Goal: Information Seeking & Learning: Learn about a topic

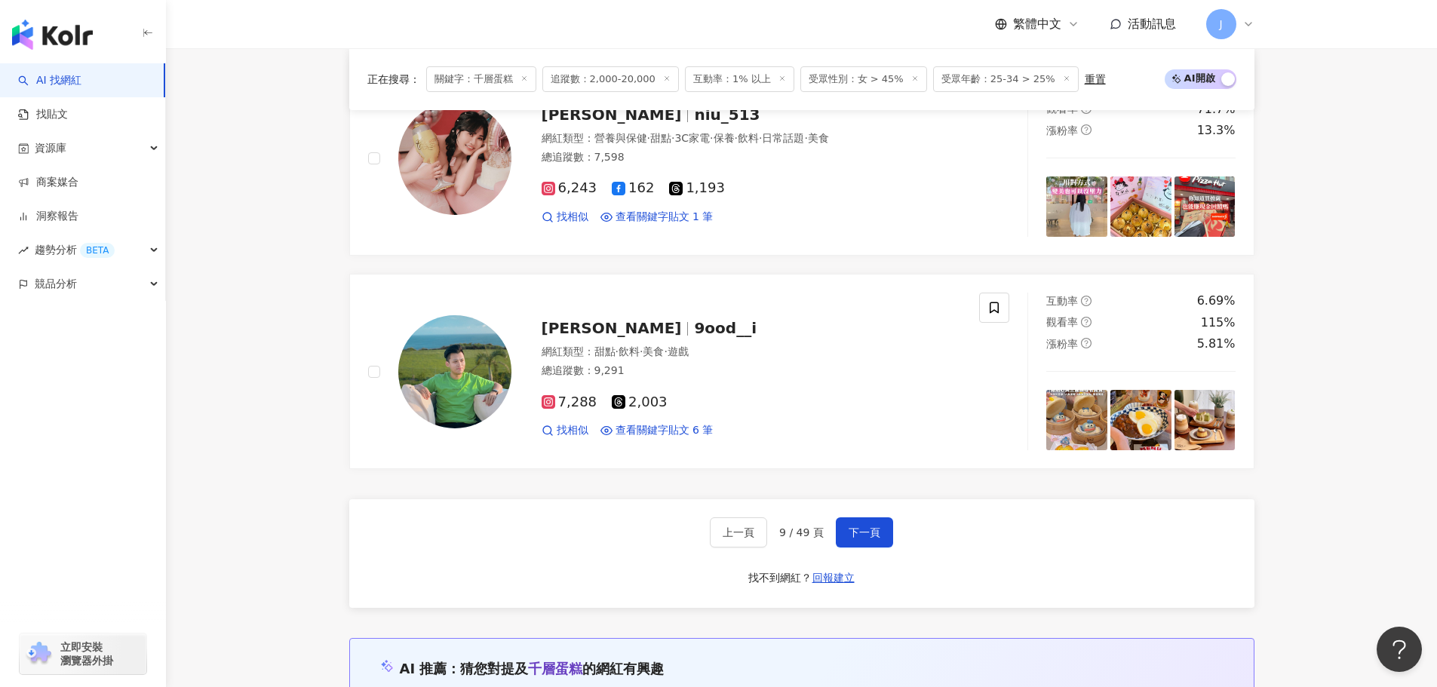
scroll to position [2707, 0]
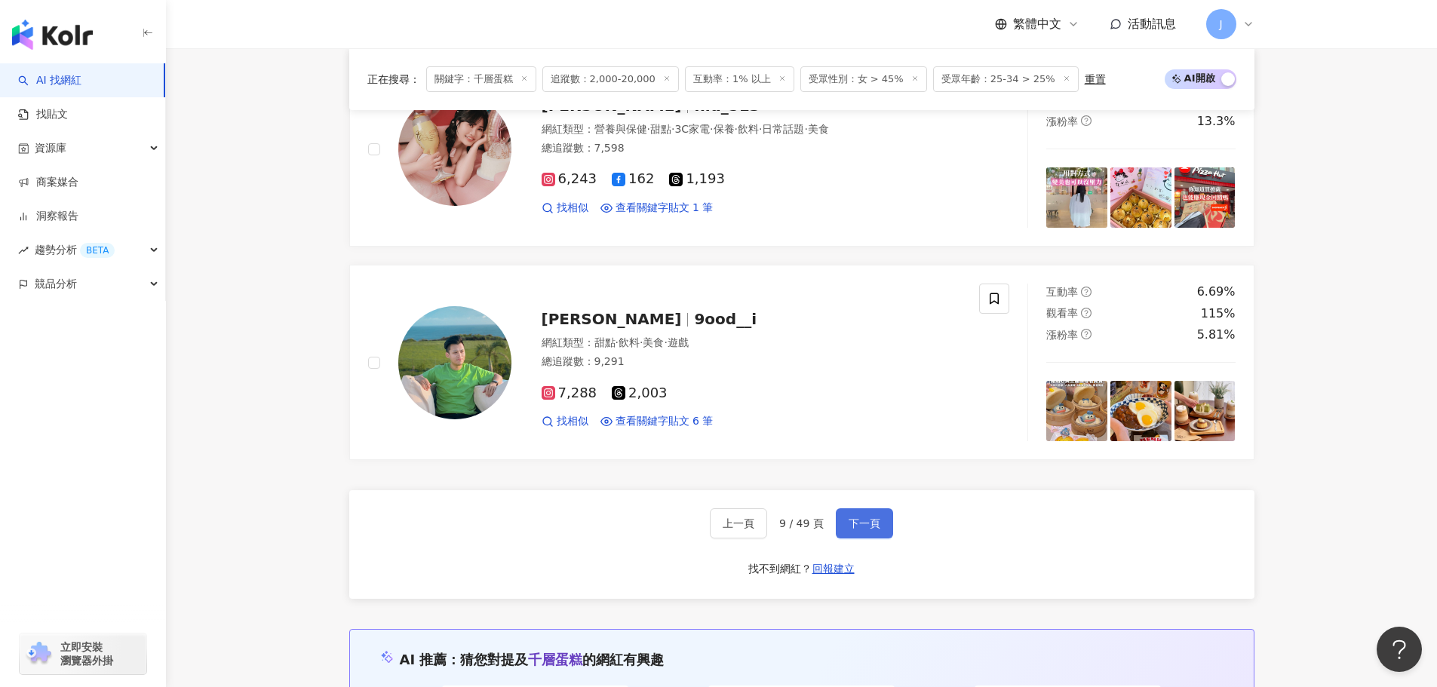
click at [863, 526] on span "下一頁" at bounding box center [865, 523] width 32 height 12
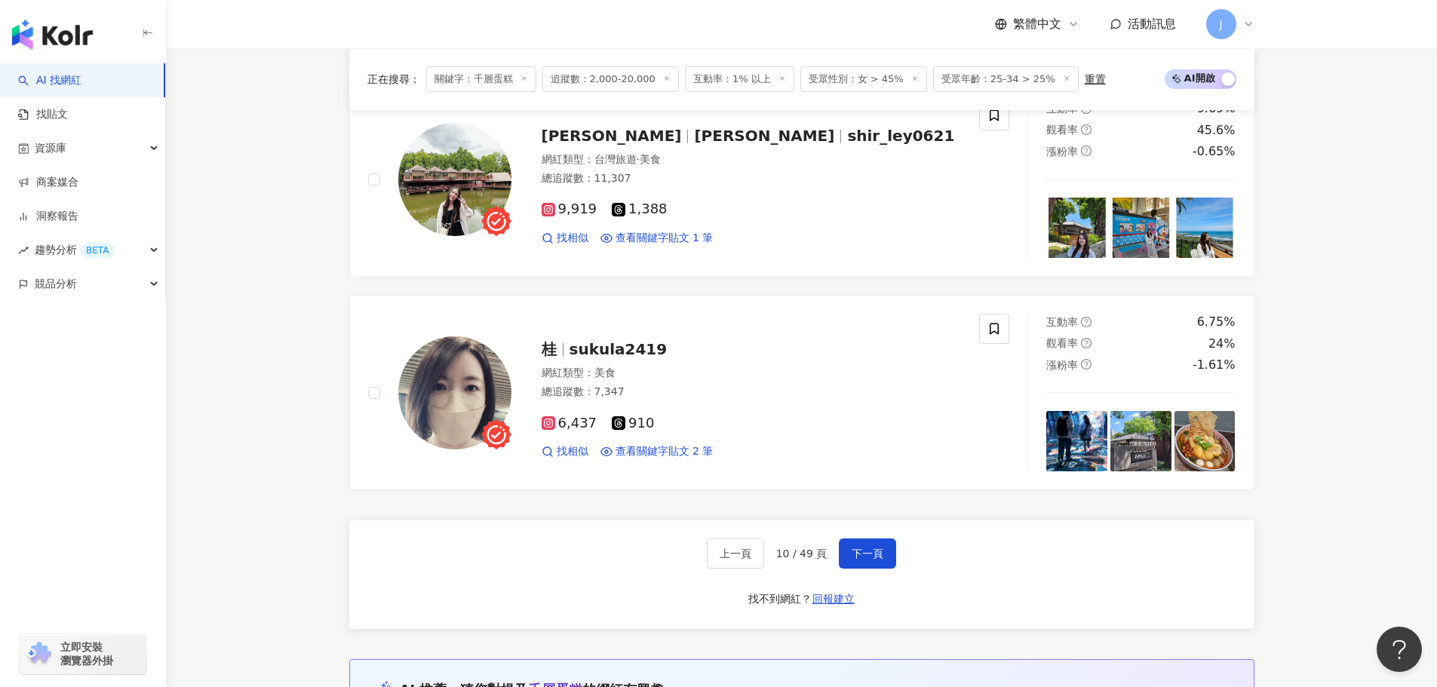
scroll to position [2599, 0]
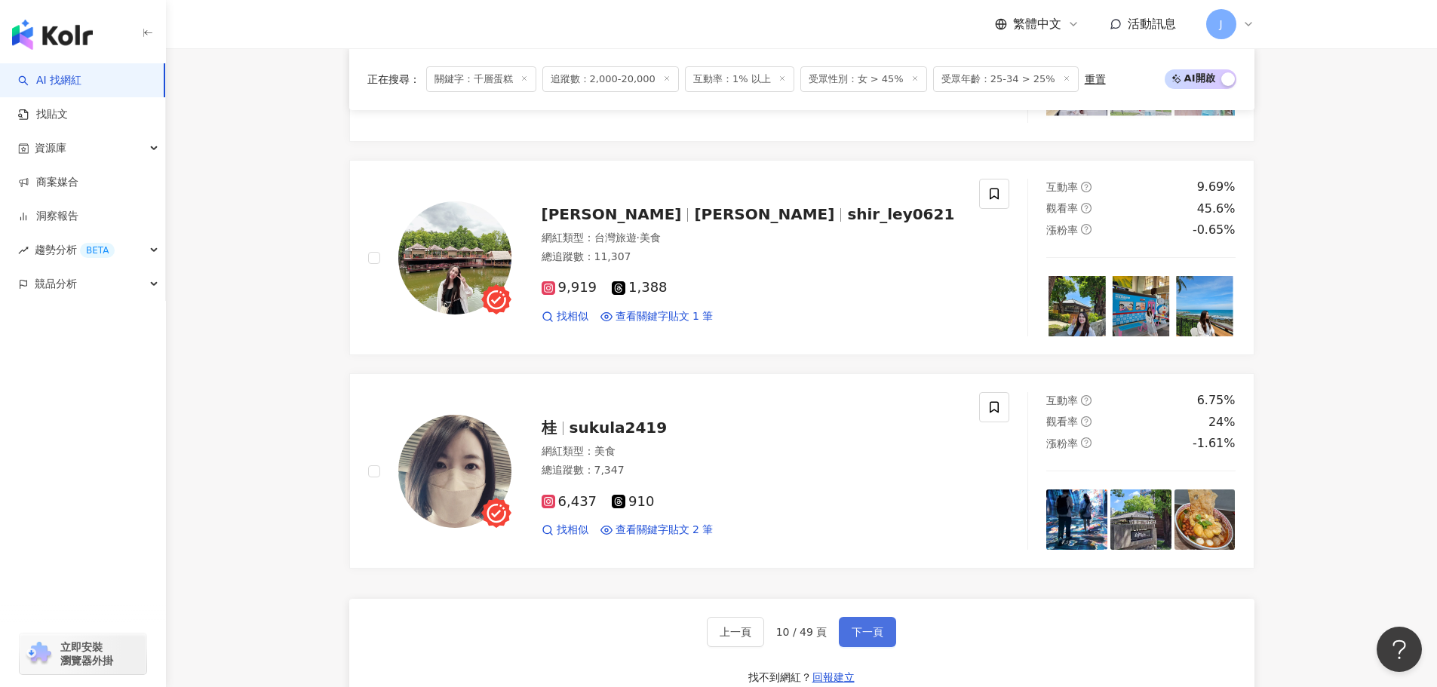
click at [880, 628] on span "下一頁" at bounding box center [868, 632] width 32 height 12
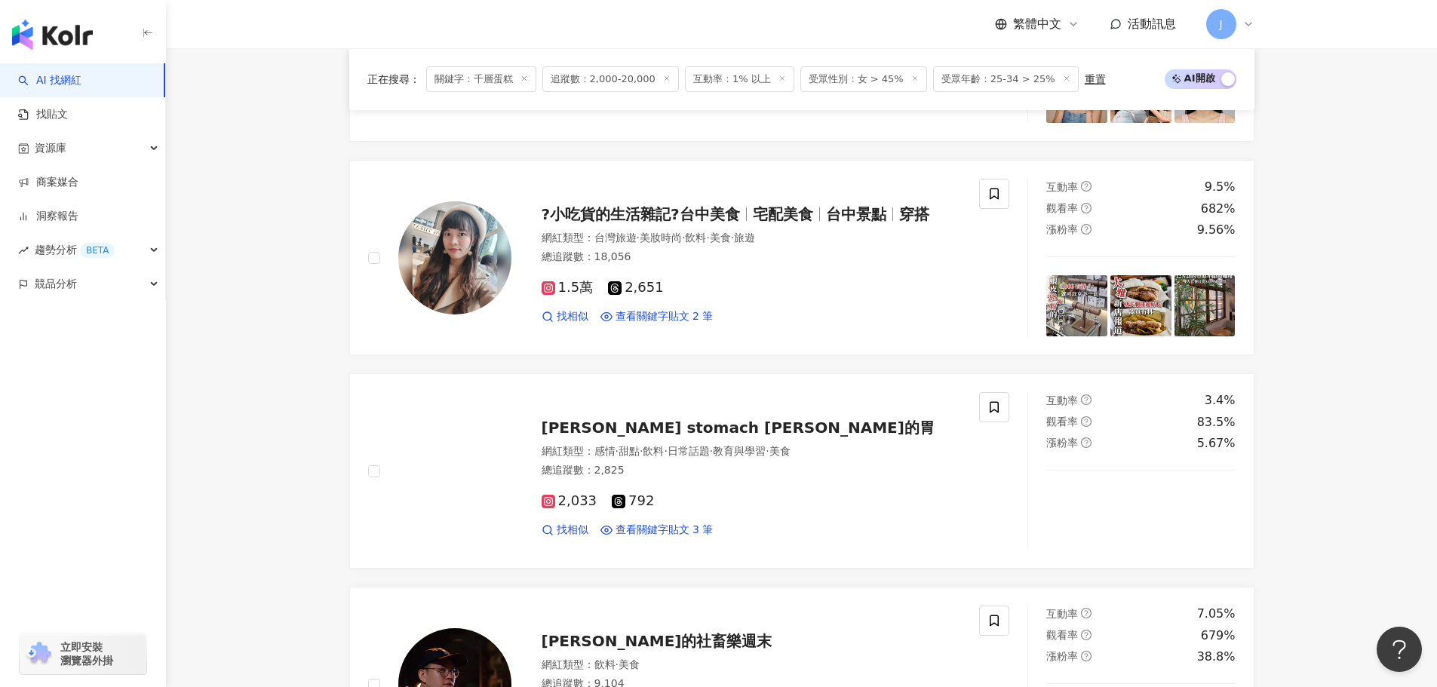
scroll to position [1800, 0]
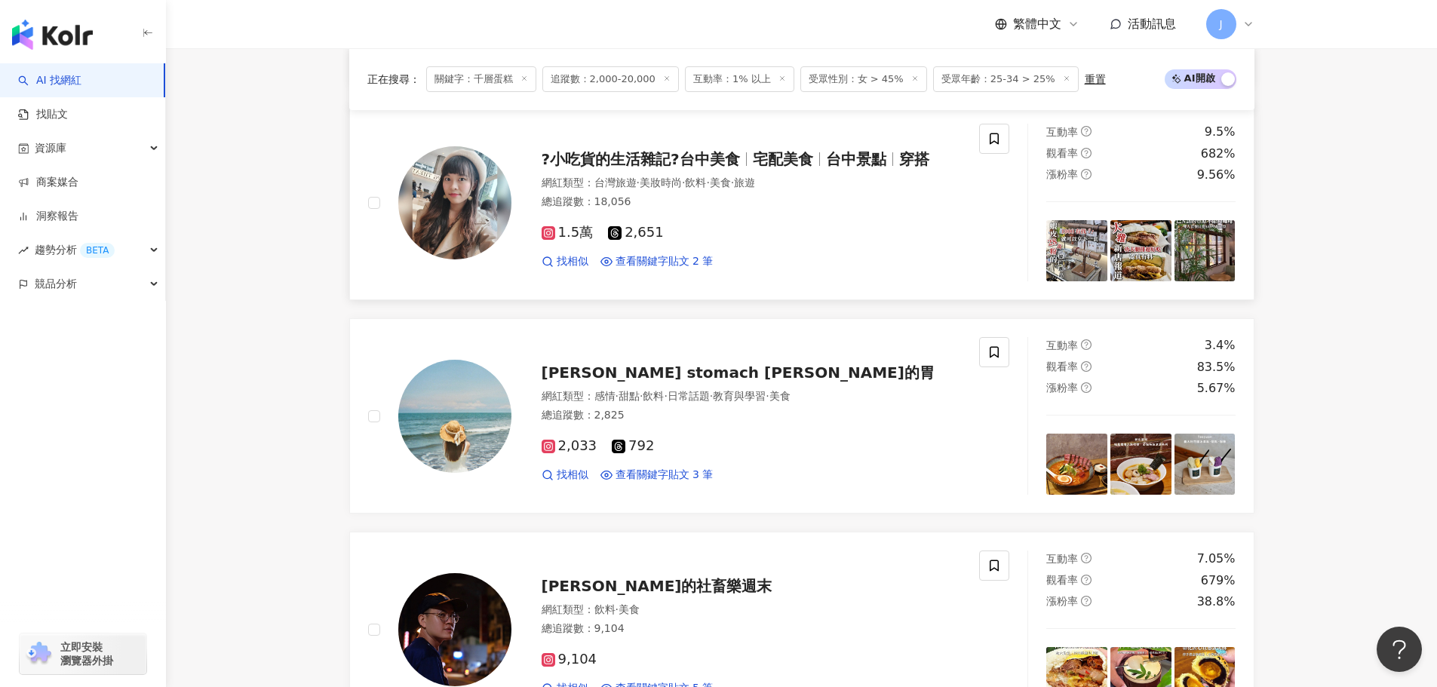
drag, startPoint x: 624, startPoint y: 163, endPoint x: 646, endPoint y: 180, distance: 27.5
drag, startPoint x: 646, startPoint y: 180, endPoint x: 622, endPoint y: 185, distance: 24.7
drag, startPoint x: 622, startPoint y: 185, endPoint x: 623, endPoint y: 161, distance: 23.4
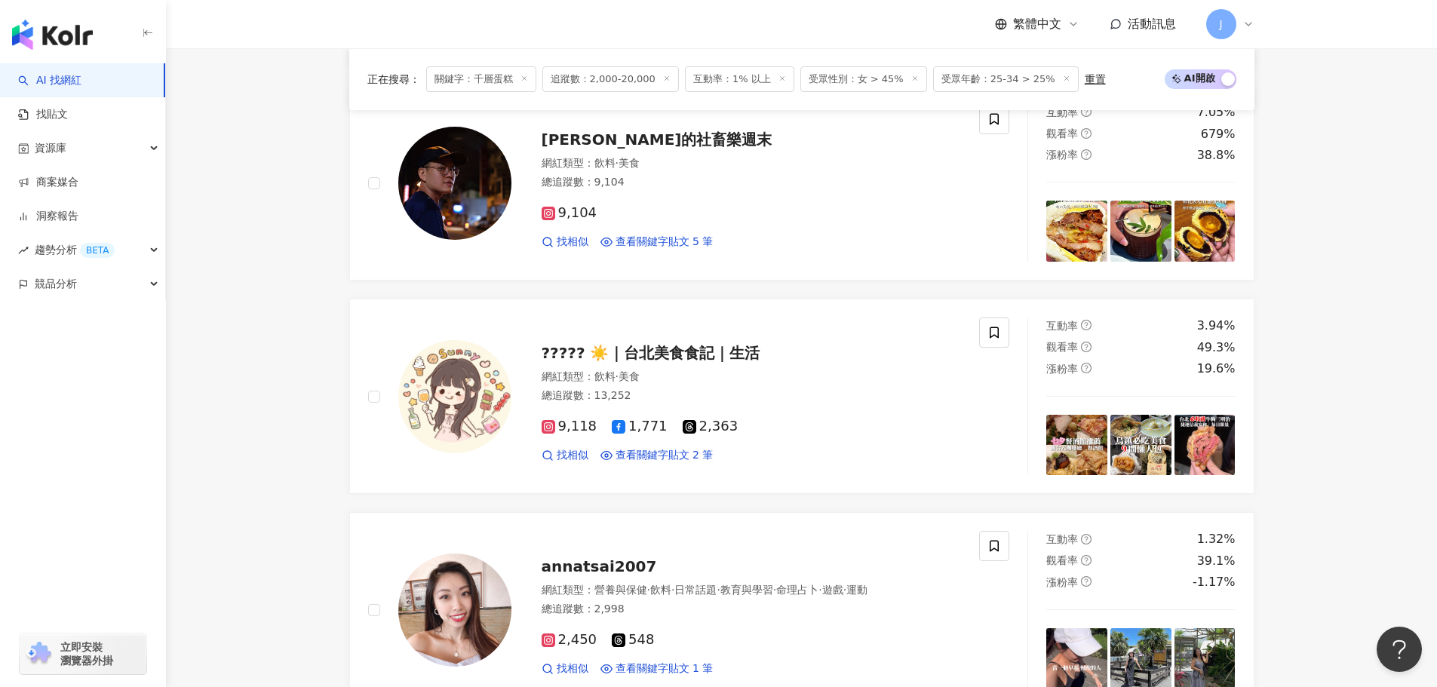
scroll to position [2200, 0]
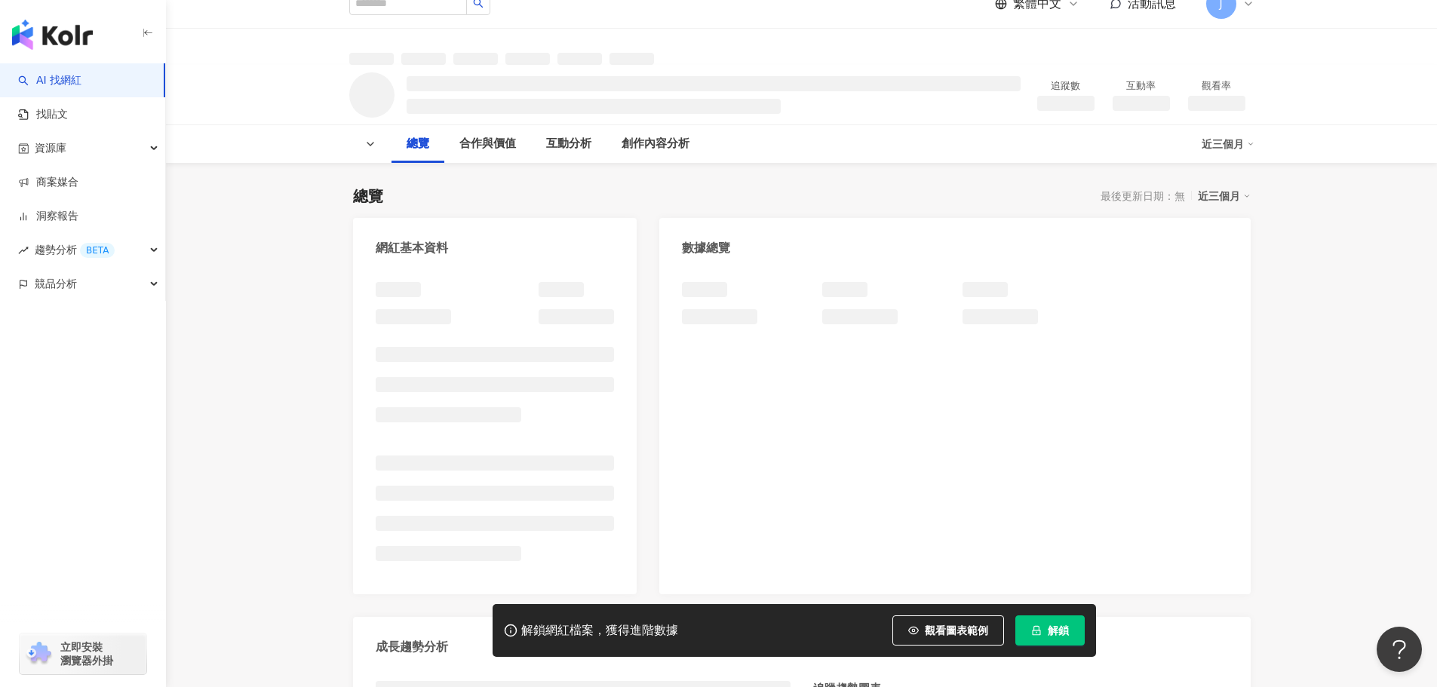
scroll to position [253, 0]
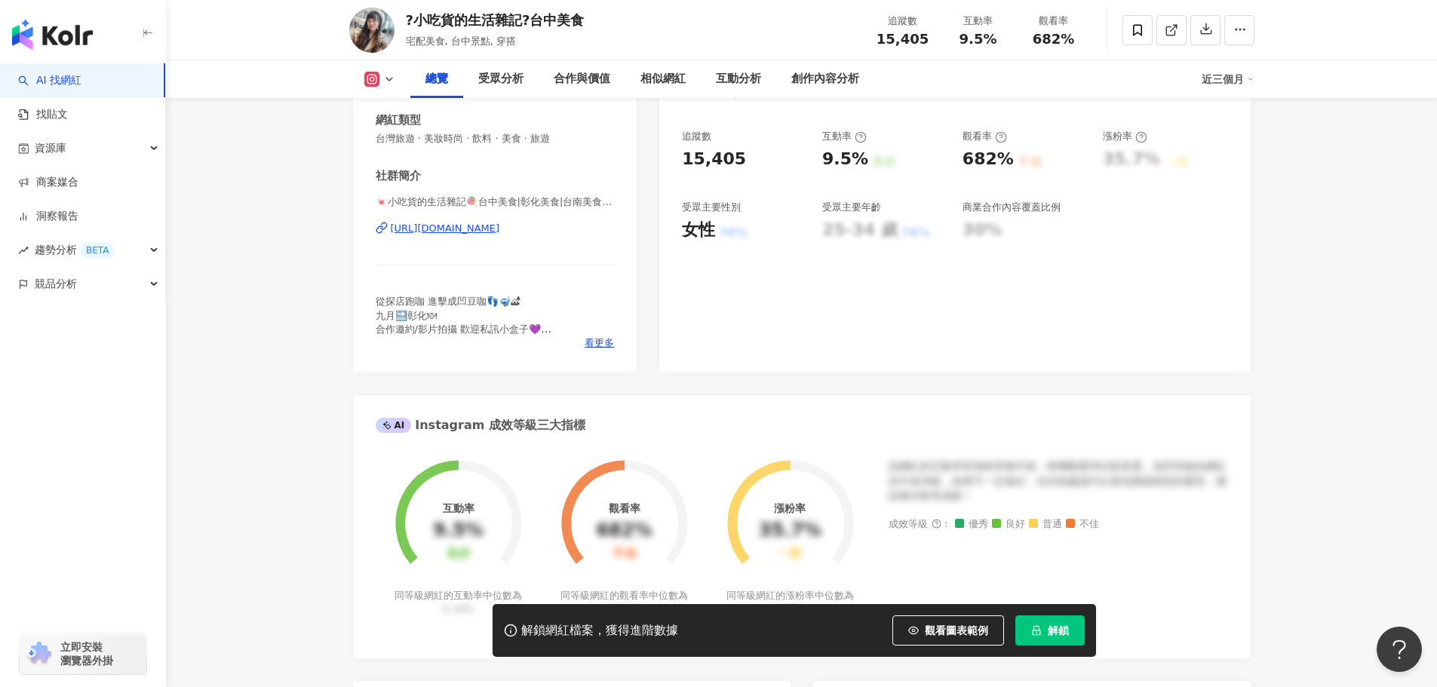
scroll to position [313, 0]
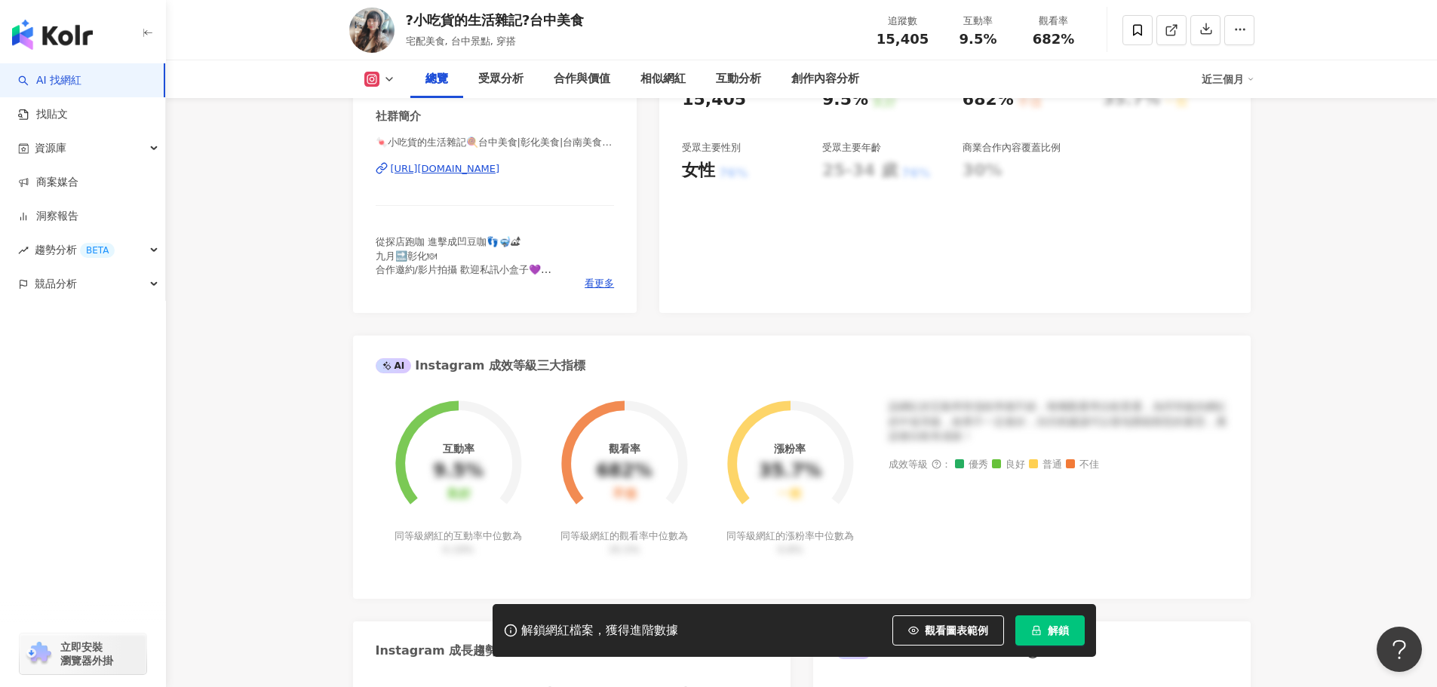
drag, startPoint x: 368, startPoint y: 164, endPoint x: 577, endPoint y: 174, distance: 209.2
click at [577, 174] on div "性別 女 主要語言 繁體中文 98.6% 網紅類型 台灣旅遊 · 美妝時尚 · 飲料 · 美食 · 旅遊 社群簡介 🍬小吃貨的生活雜記🍭台中美食|彰化美食|台…" at bounding box center [495, 143] width 284 height 339
copy div "https://www.instagram.com/edina0505/"
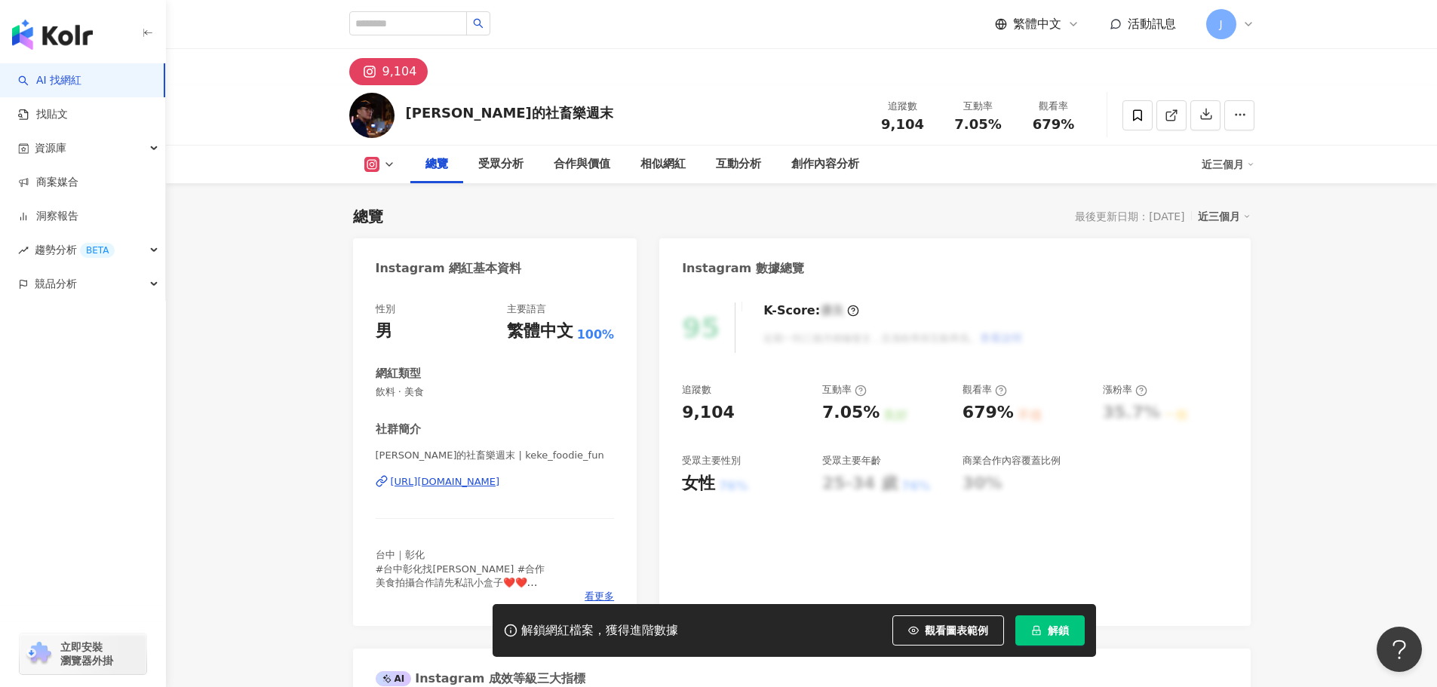
scroll to position [151, 0]
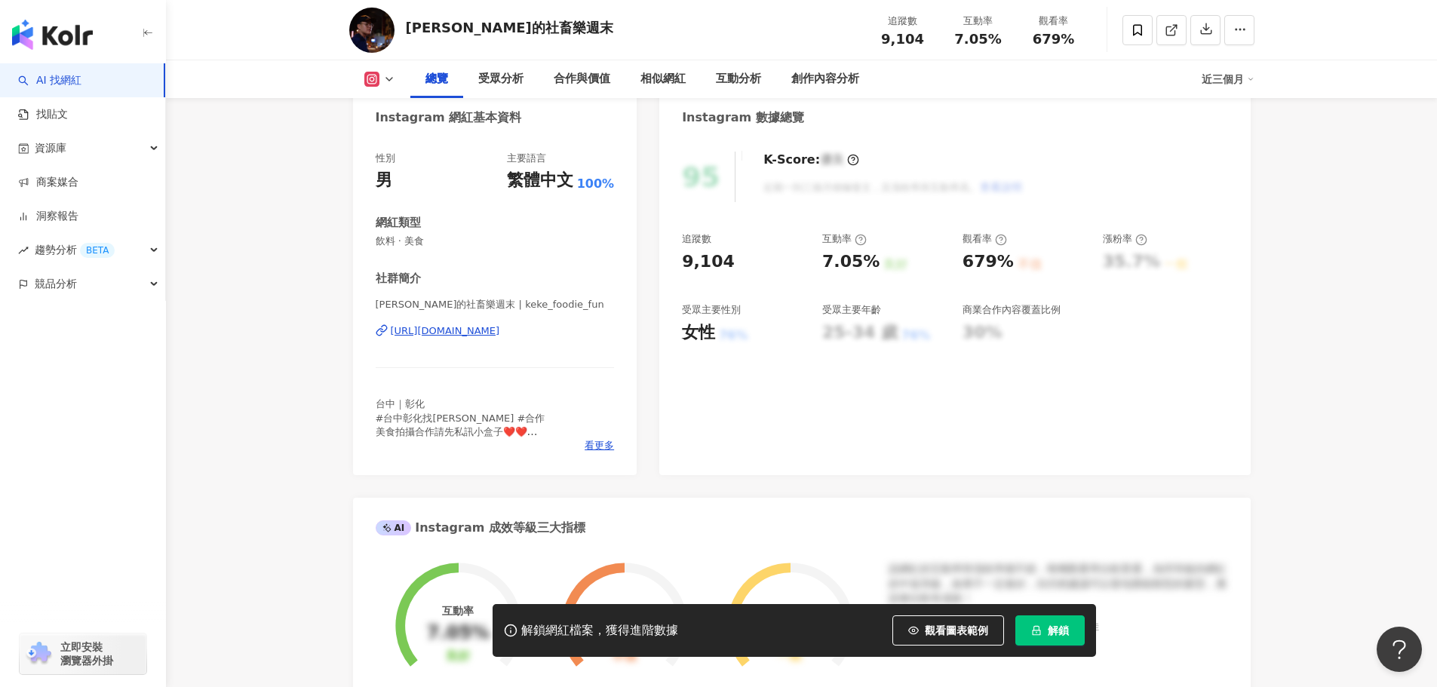
drag, startPoint x: 355, startPoint y: 327, endPoint x: 590, endPoint y: 333, distance: 234.7
click at [603, 334] on div "性別 男 主要語言 繁體中文 100% 網紅類型 飲料 · 美食 社群簡介 柯柯的社畜樂週末 | keke_foodie_fun https://www.in…" at bounding box center [495, 306] width 284 height 339
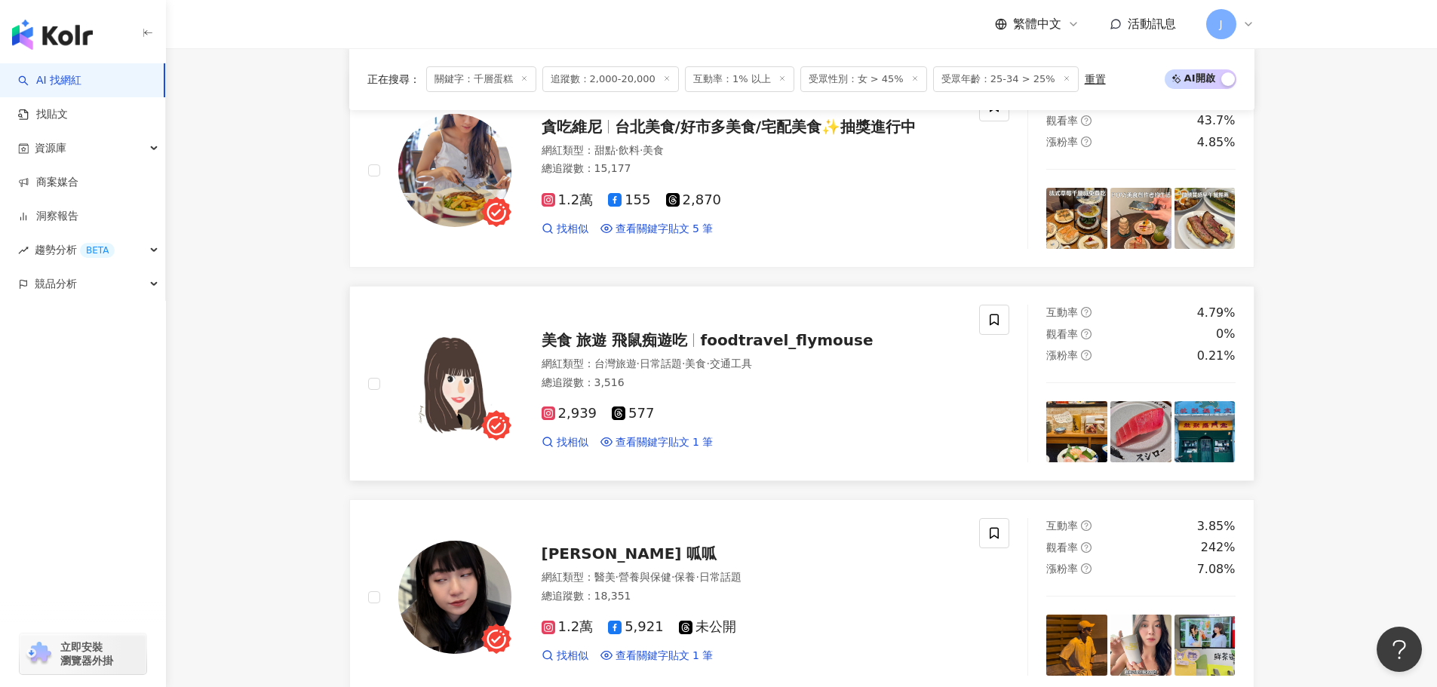
scroll to position [1220, 0]
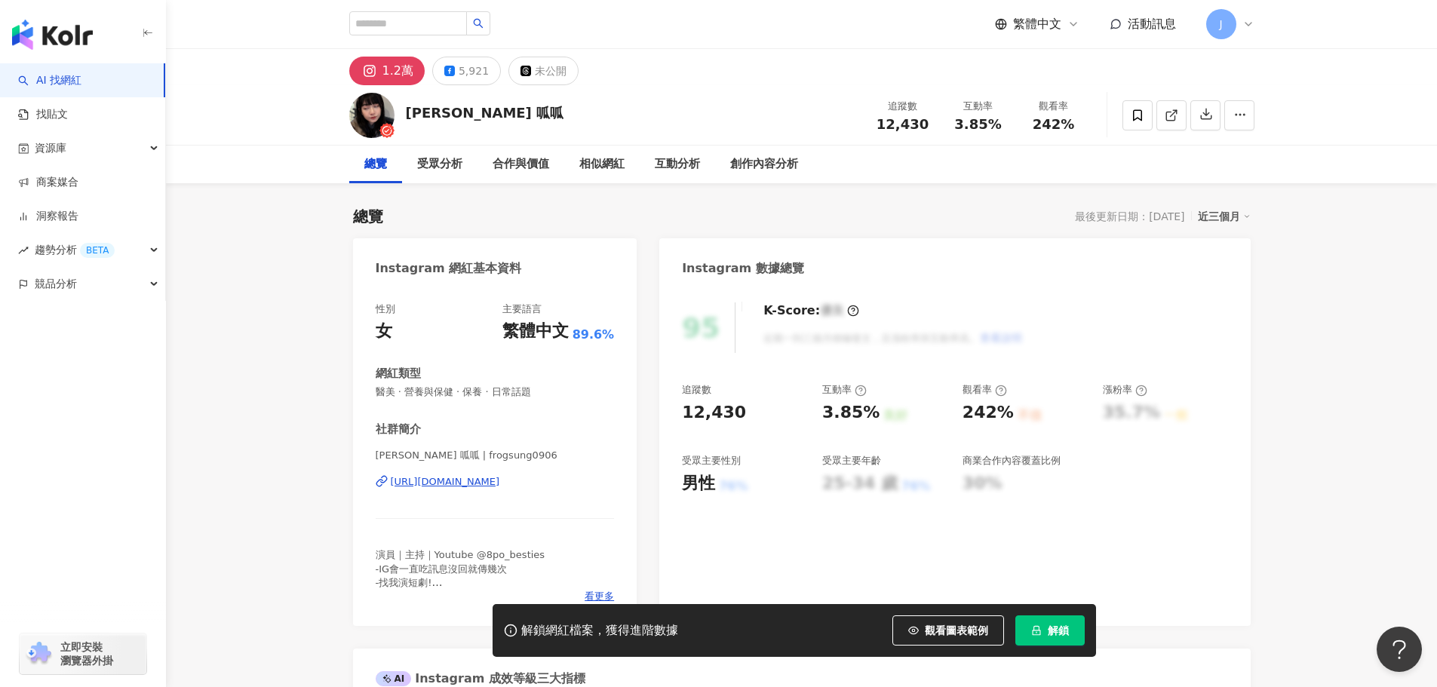
drag, startPoint x: 363, startPoint y: 474, endPoint x: 594, endPoint y: 484, distance: 231.0
click at [594, 484] on div "性別 女 主要語言 繁體中文 89.6% 網紅類型 醫美 · 營養與保健 · 保養 · 日常話題 社群簡介 宋芳穎 呱呱 | frogsung0906 htt…" at bounding box center [495, 456] width 284 height 339
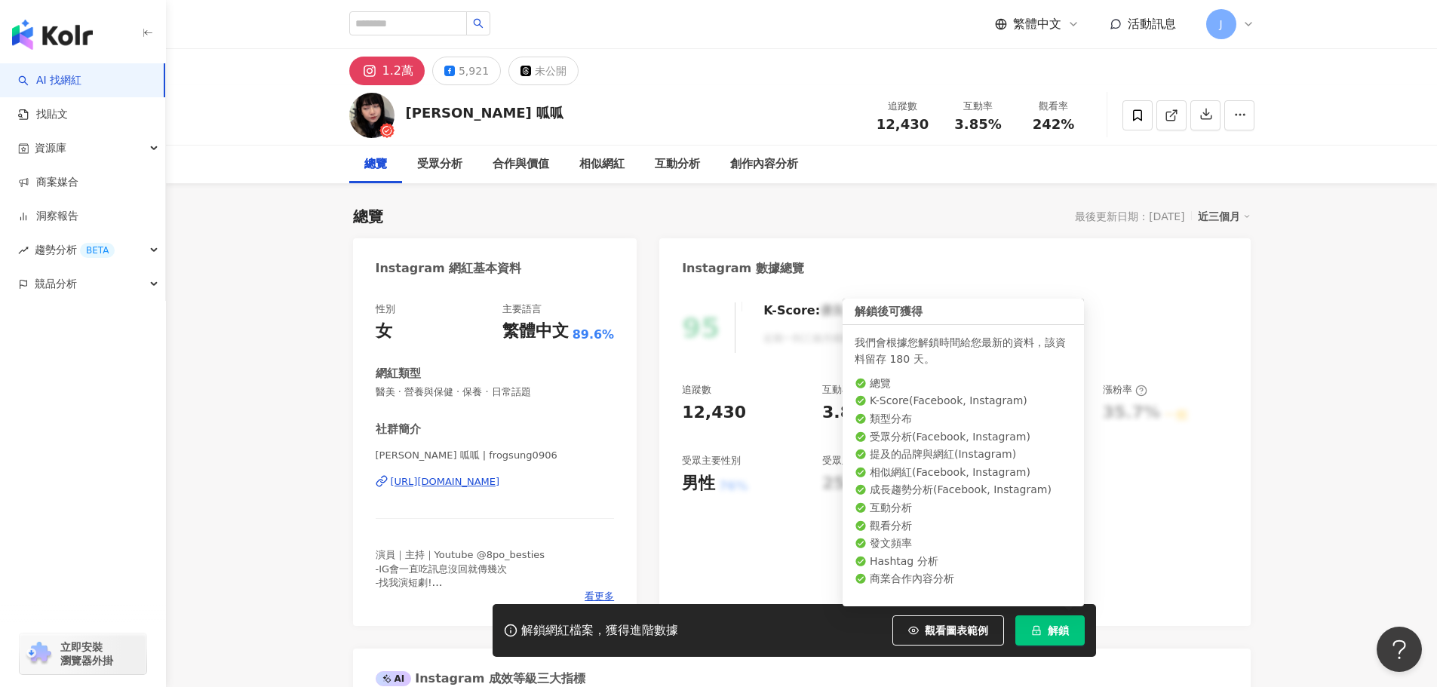
click at [1049, 626] on span "解鎖" at bounding box center [1058, 631] width 21 height 12
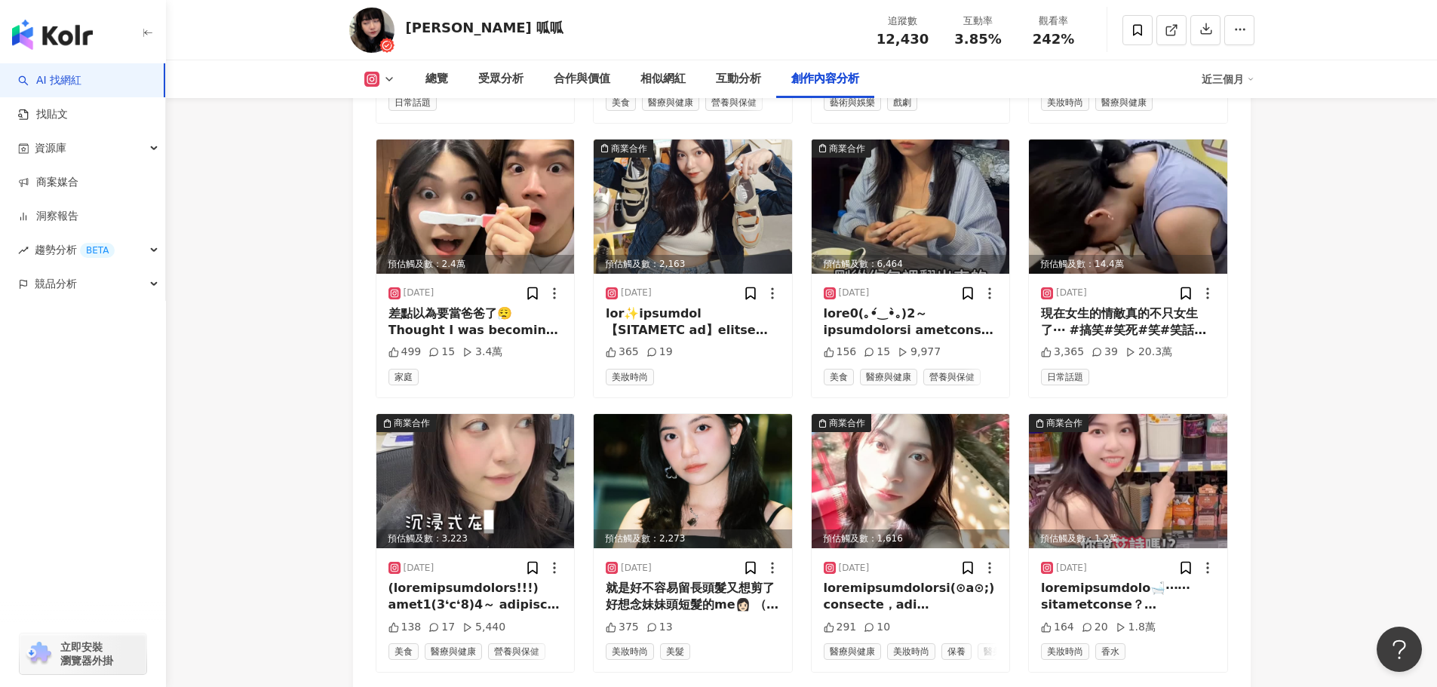
scroll to position [5221, 0]
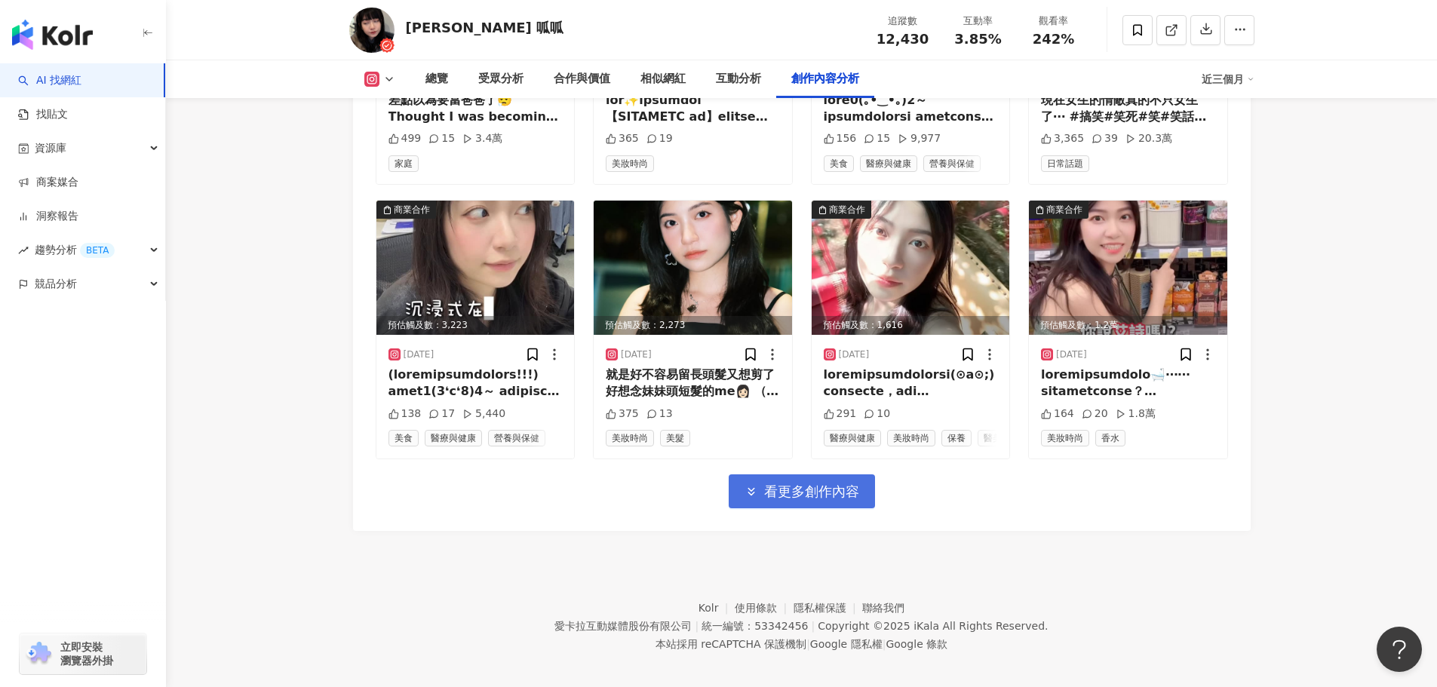
click at [790, 490] on button "看更多創作內容" at bounding box center [802, 491] width 146 height 34
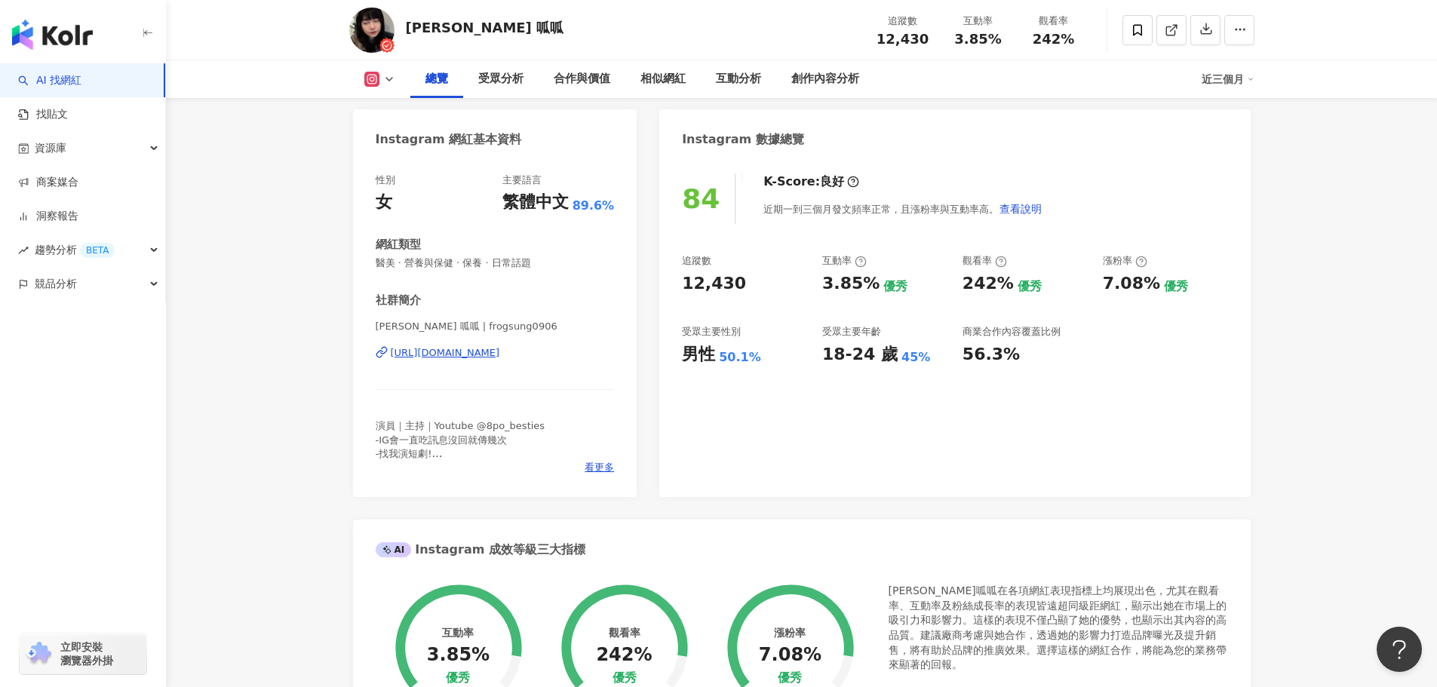
scroll to position [0, 0]
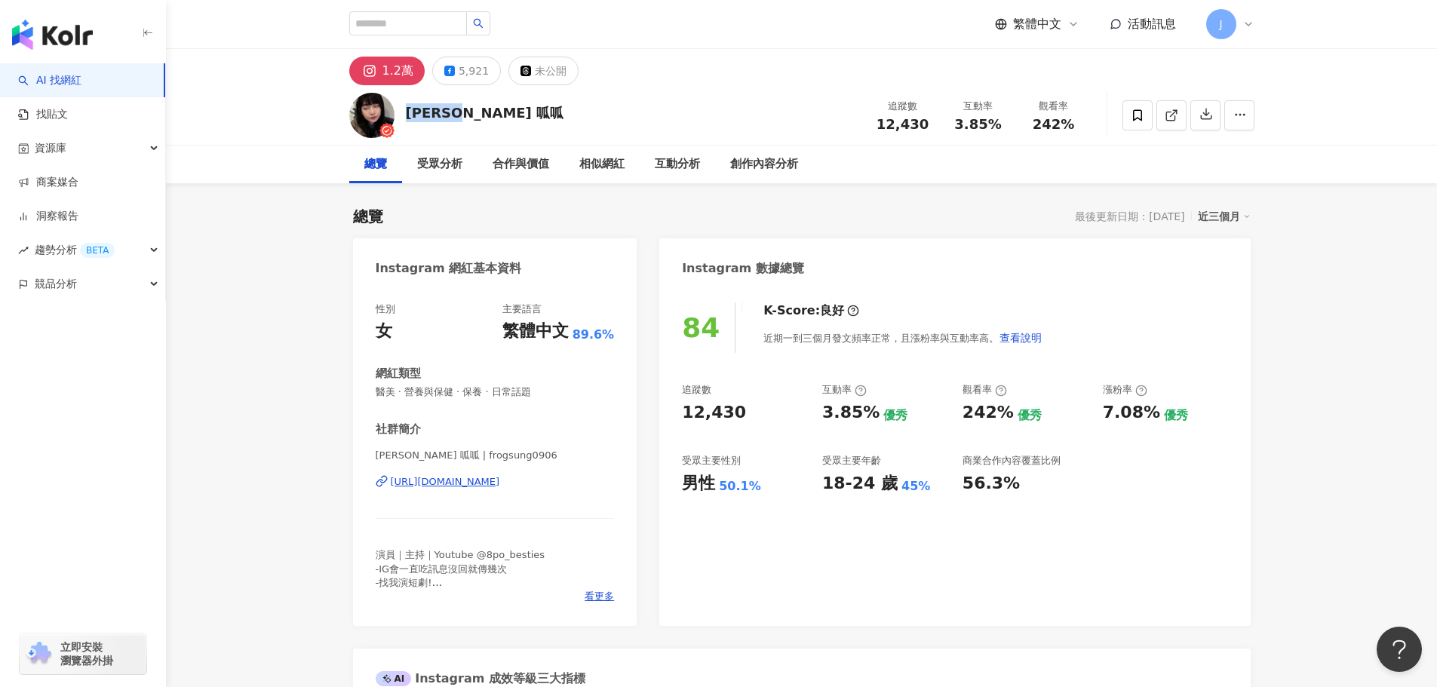
drag, startPoint x: 490, startPoint y: 107, endPoint x: 407, endPoint y: 107, distance: 82.2
click at [407, 107] on div "宋芳穎 呱呱 追蹤數 12,430 互動率 3.85% 觀看率 242%" at bounding box center [802, 115] width 966 height 60
copy div "宋芳穎 呱呱"
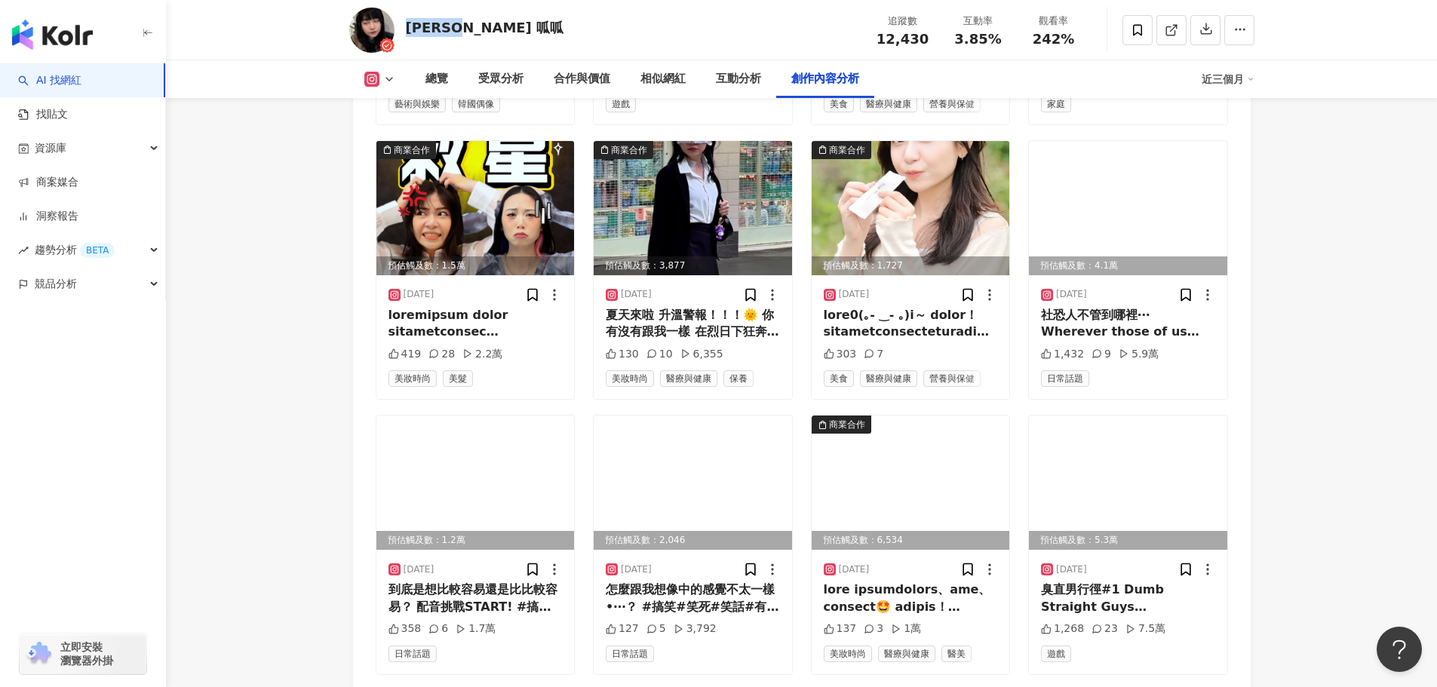
scroll to position [5939, 0]
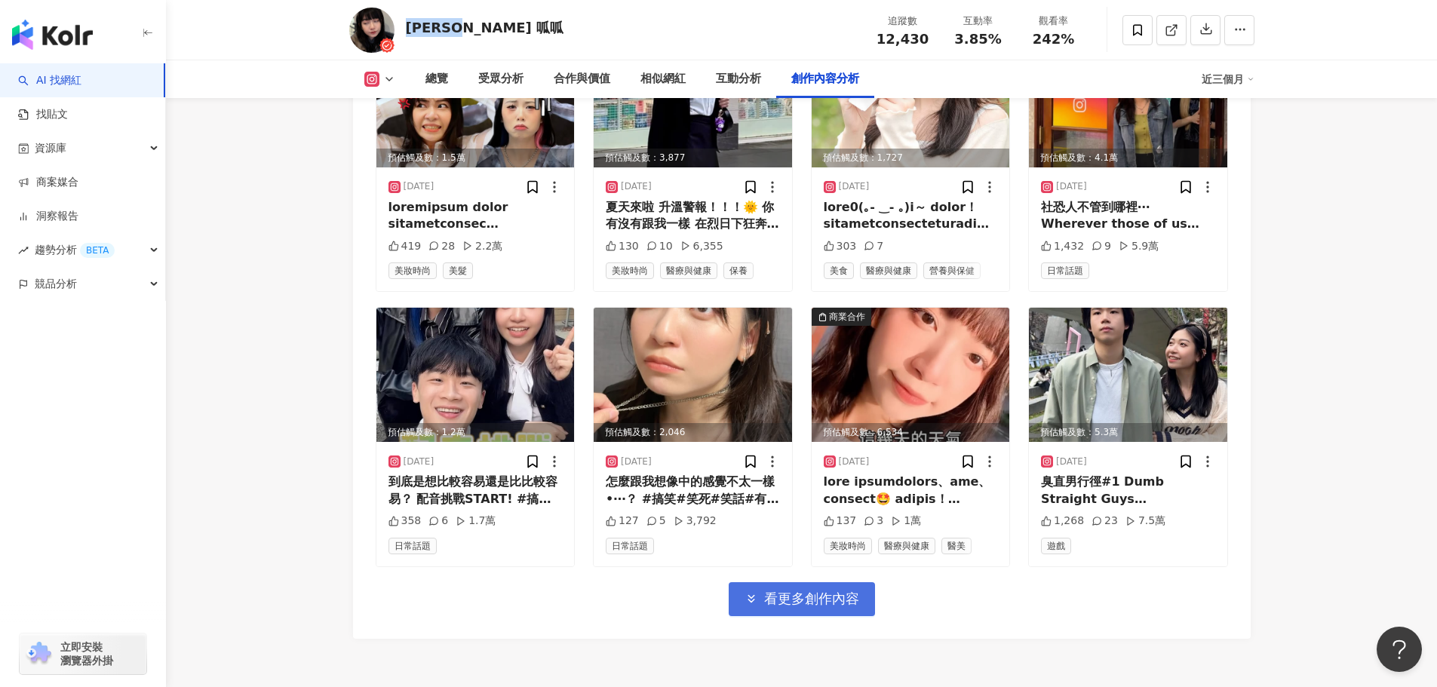
click at [822, 591] on span "看更多創作內容" at bounding box center [811, 599] width 95 height 17
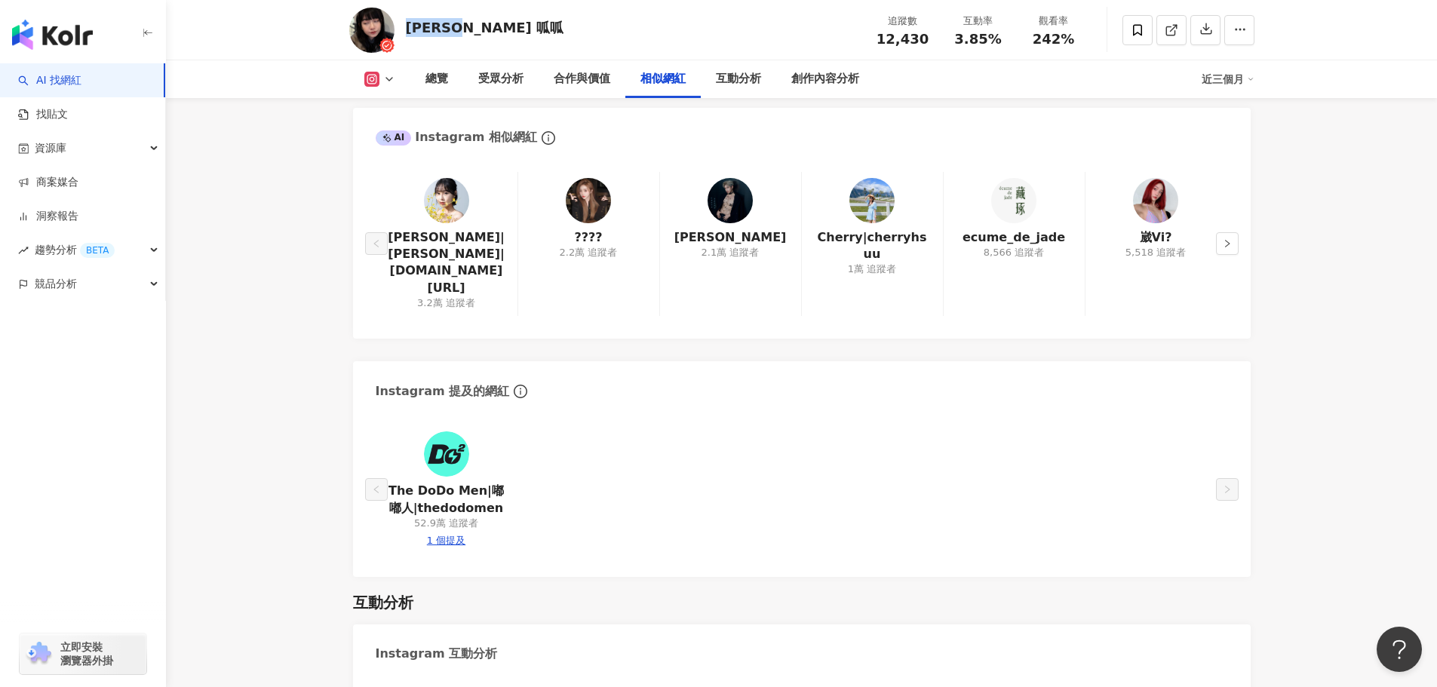
scroll to position [2387, 0]
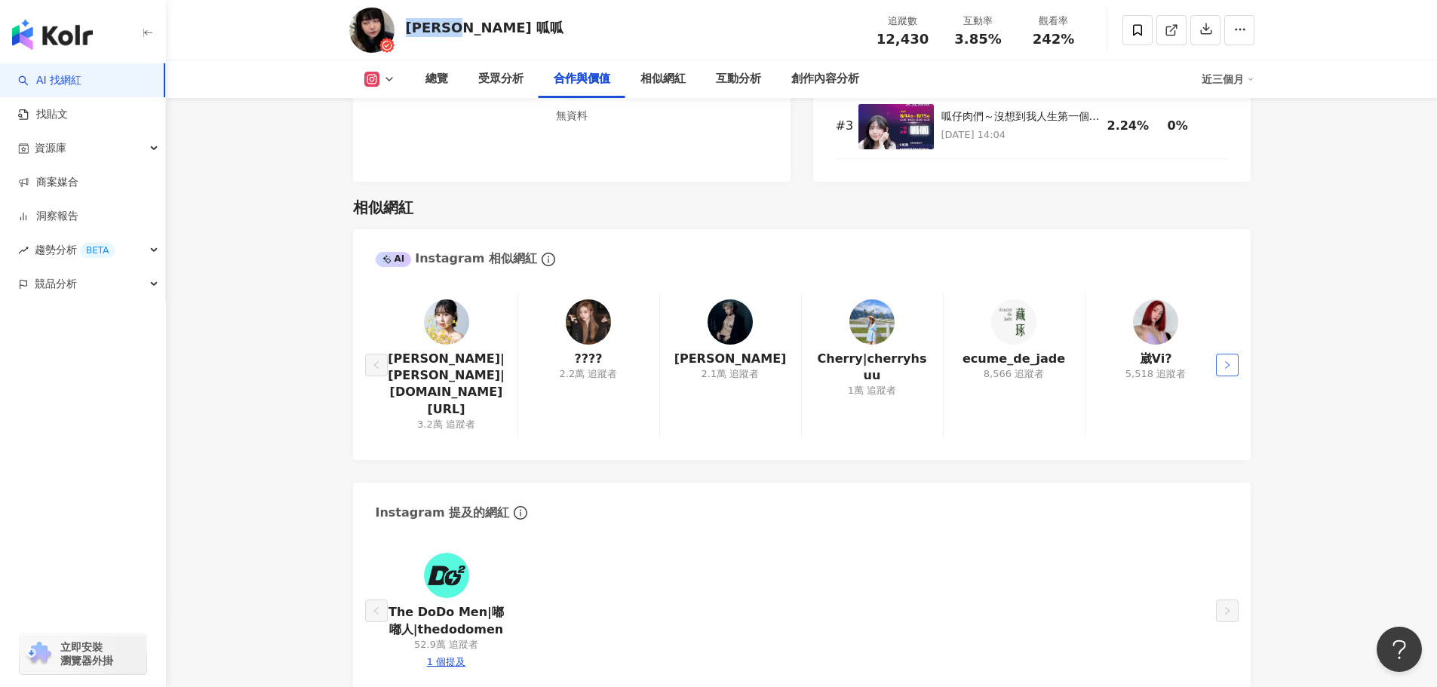
click at [1227, 361] on icon "right" at bounding box center [1227, 365] width 9 height 9
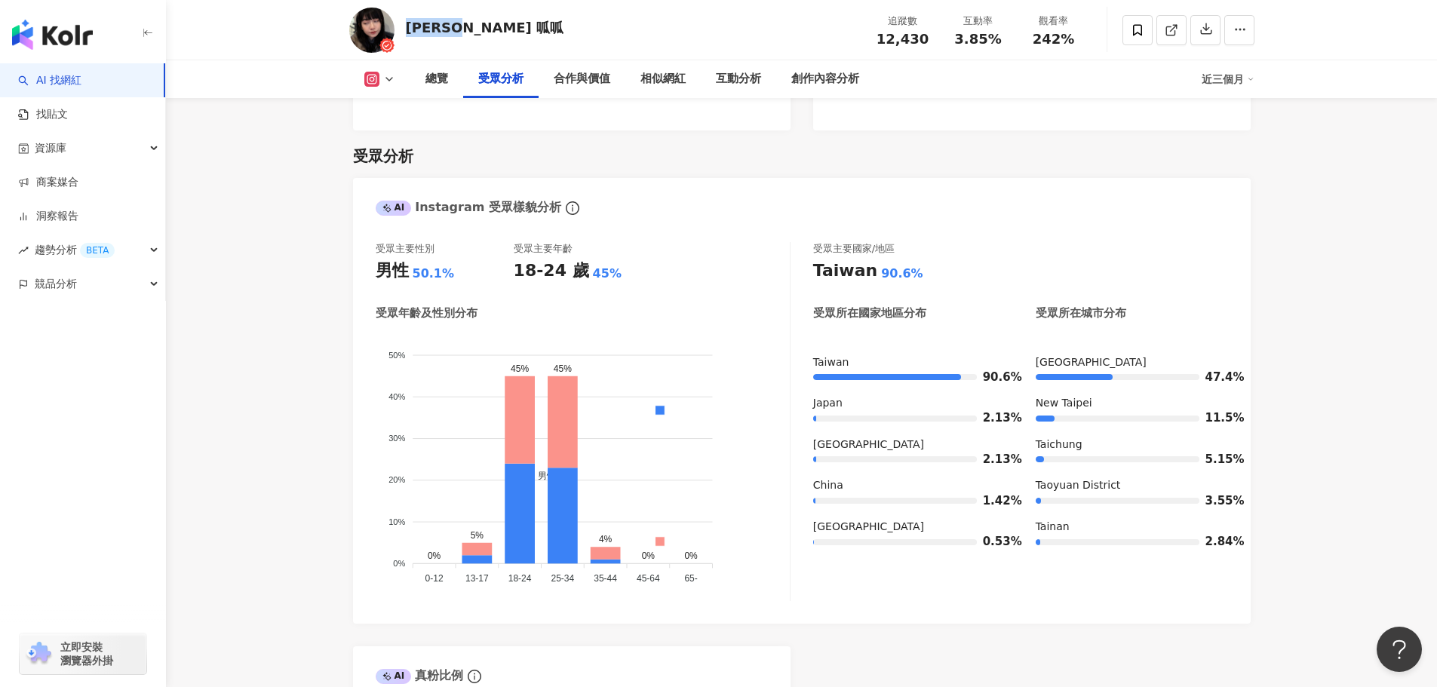
scroll to position [728, 0]
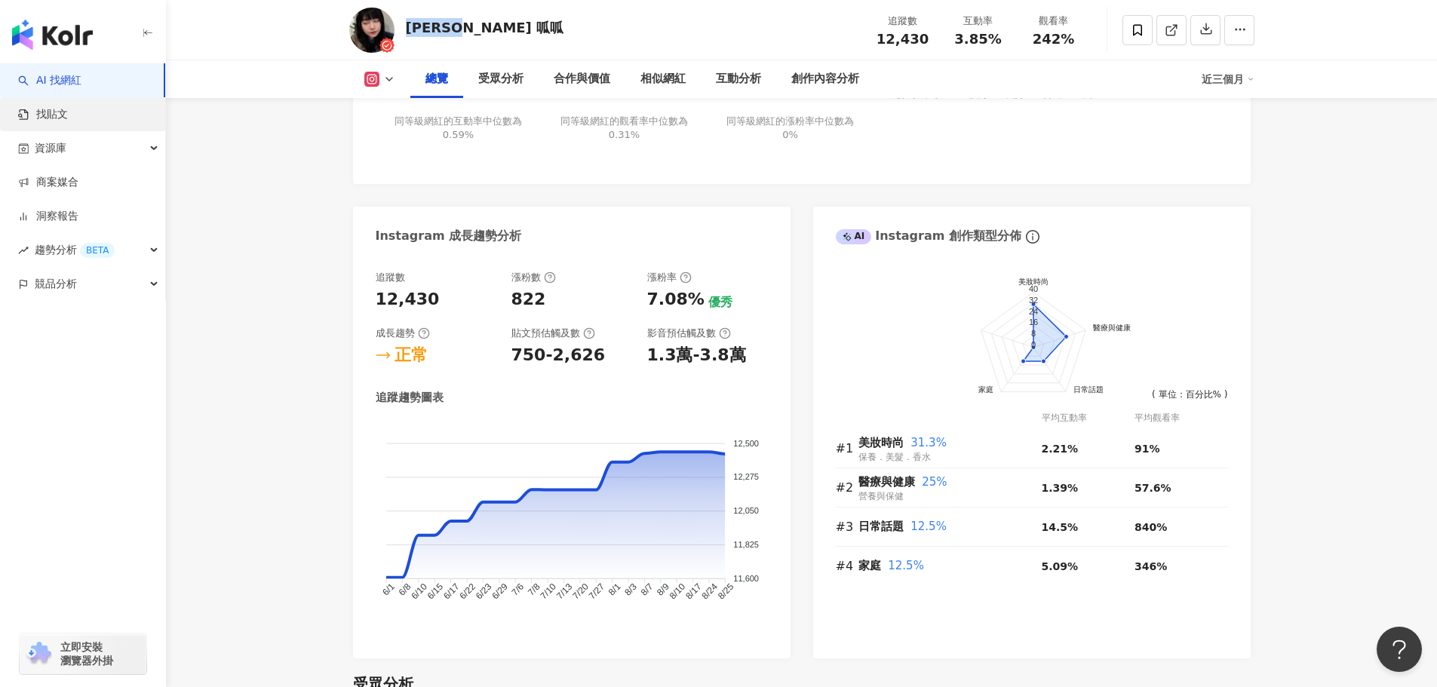
click at [58, 110] on link "找貼文" at bounding box center [43, 114] width 50 height 15
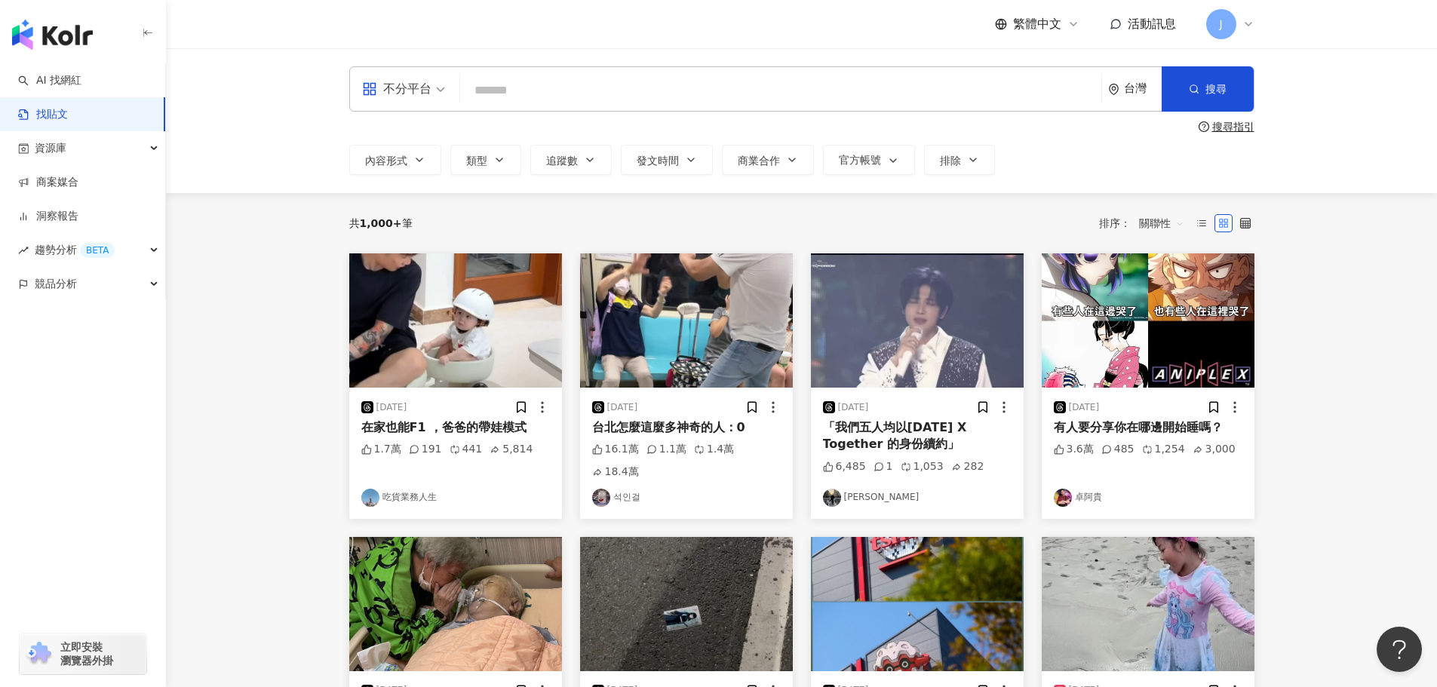
click at [505, 91] on input "search" at bounding box center [780, 90] width 629 height 32
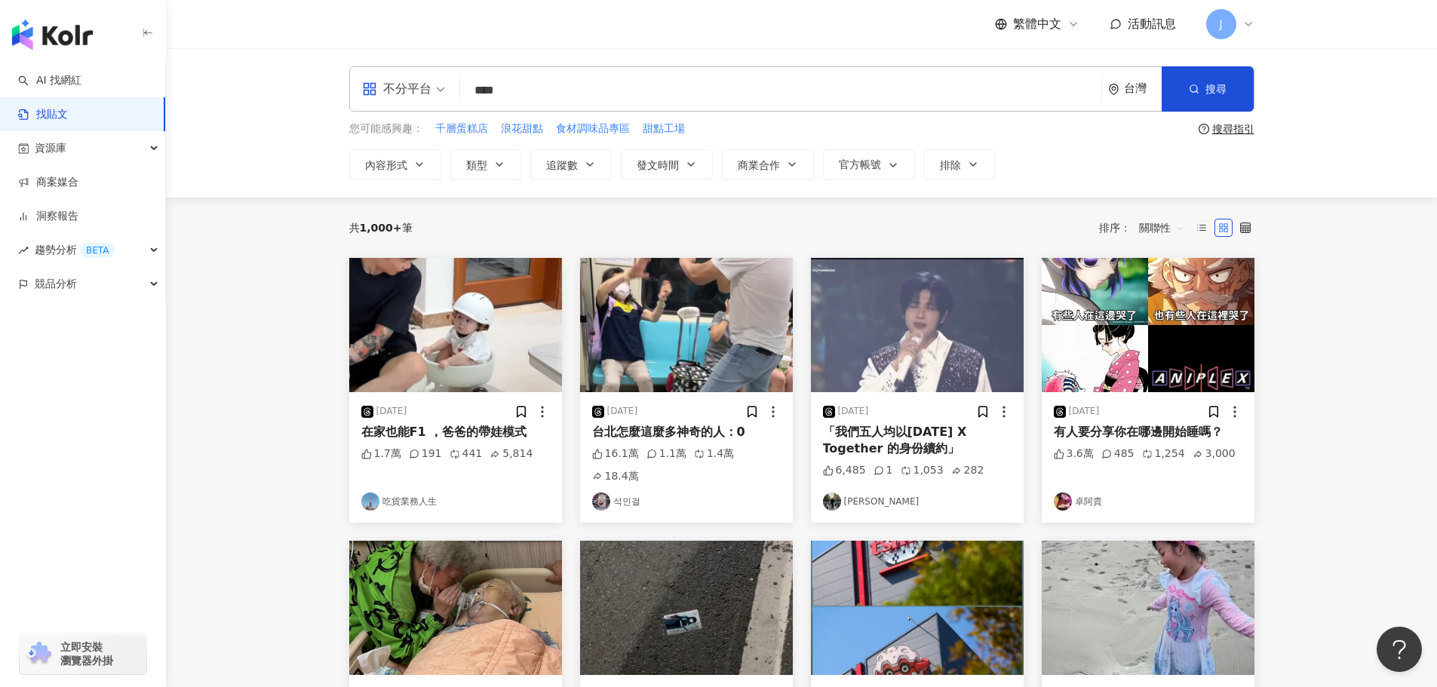
type input "****"
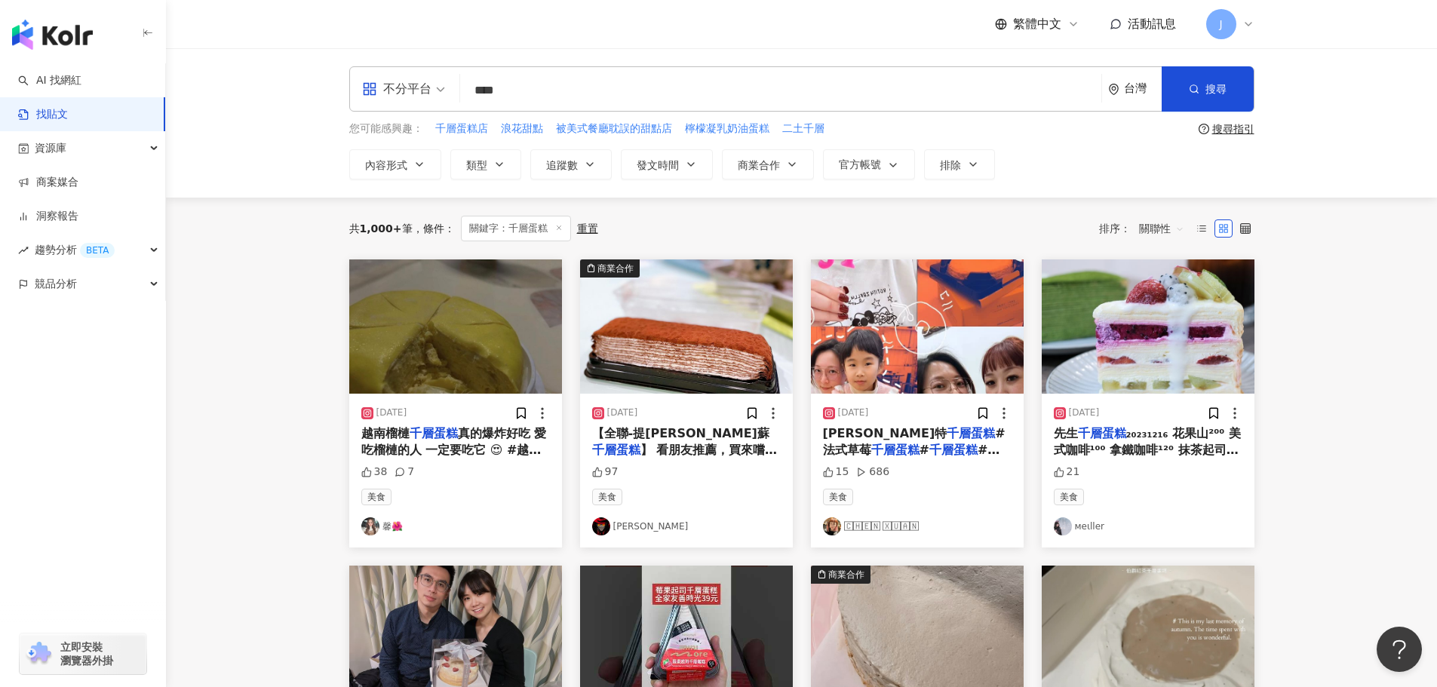
click at [1181, 239] on span "關聯性" at bounding box center [1161, 228] width 45 height 24
click at [1178, 284] on div "互動數" at bounding box center [1164, 285] width 42 height 17
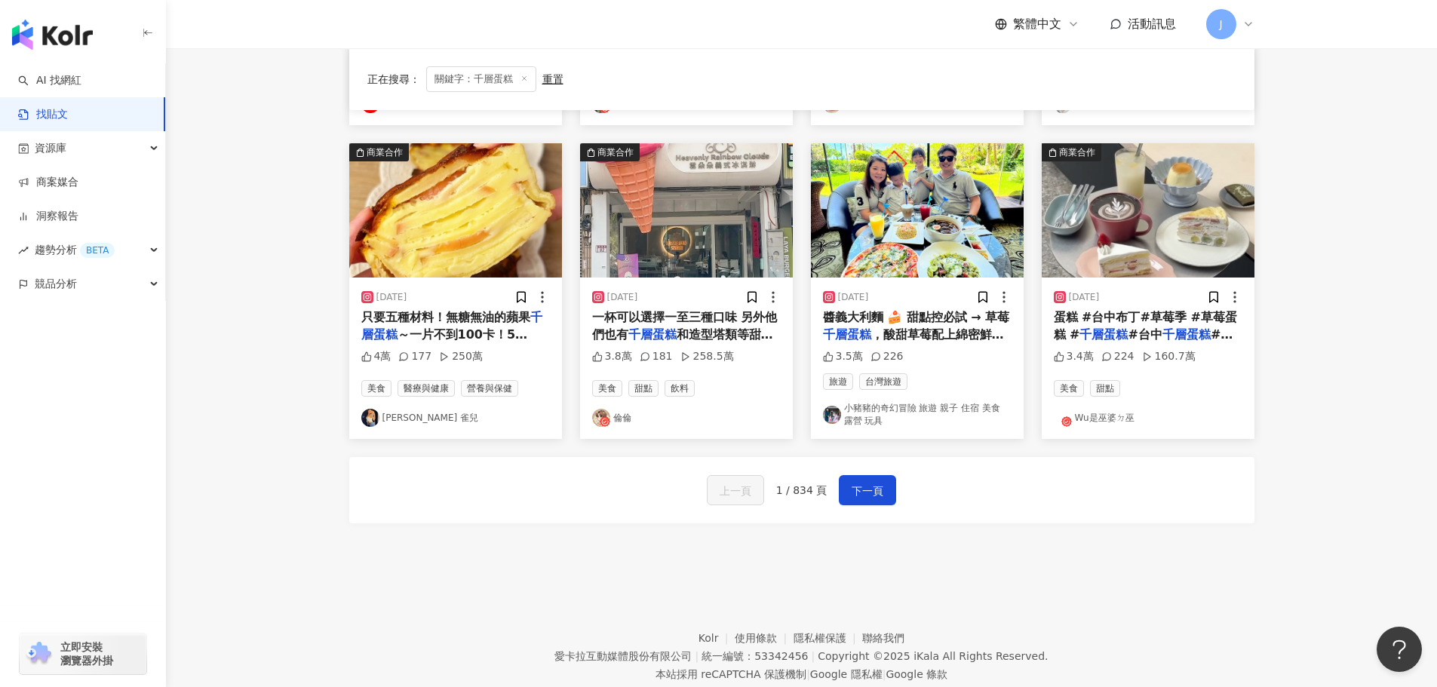
scroll to position [734, 0]
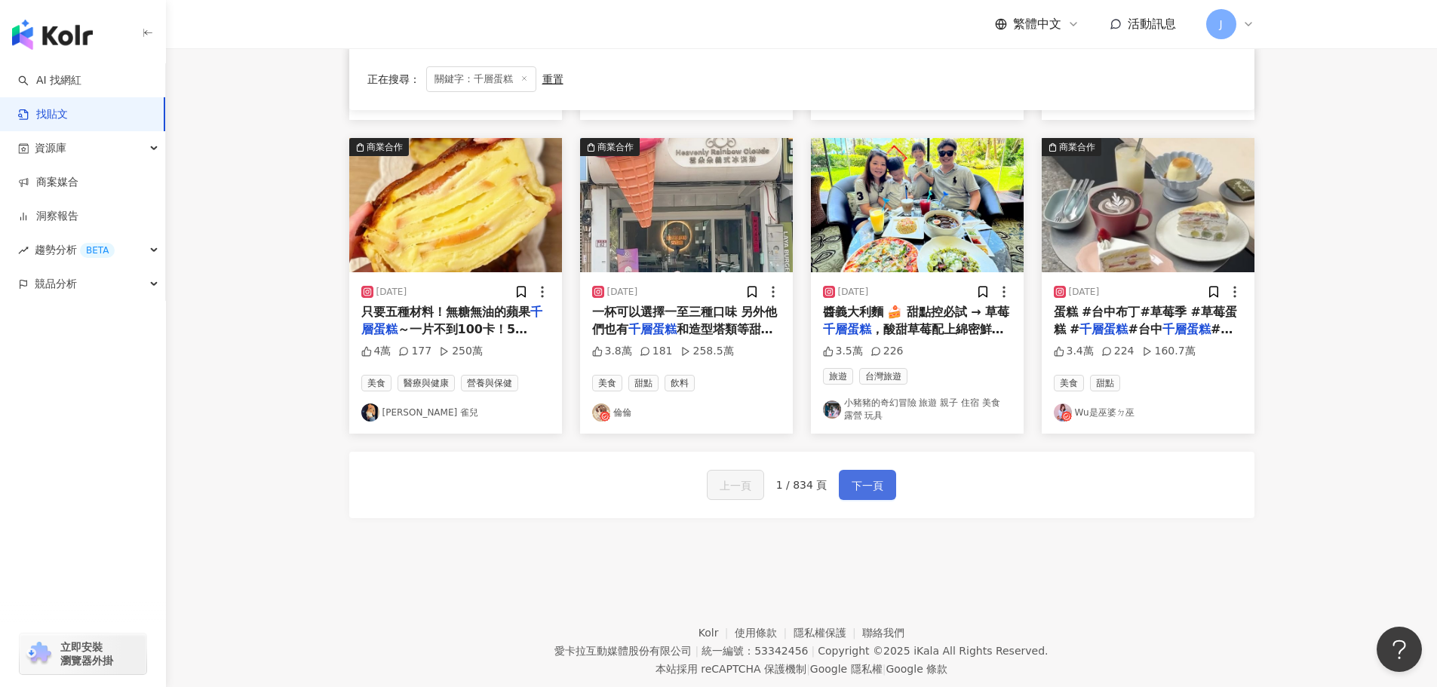
click at [889, 484] on button "下一頁" at bounding box center [867, 485] width 57 height 30
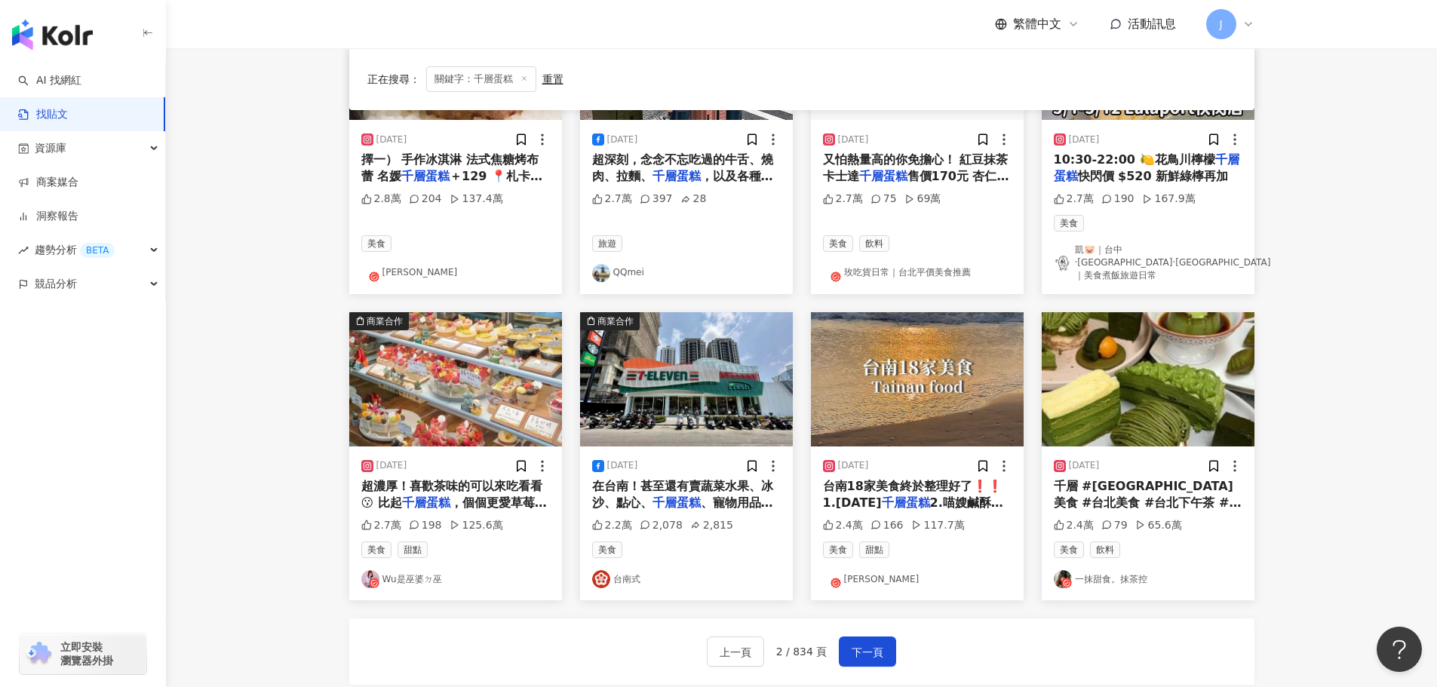
scroll to position [0, 0]
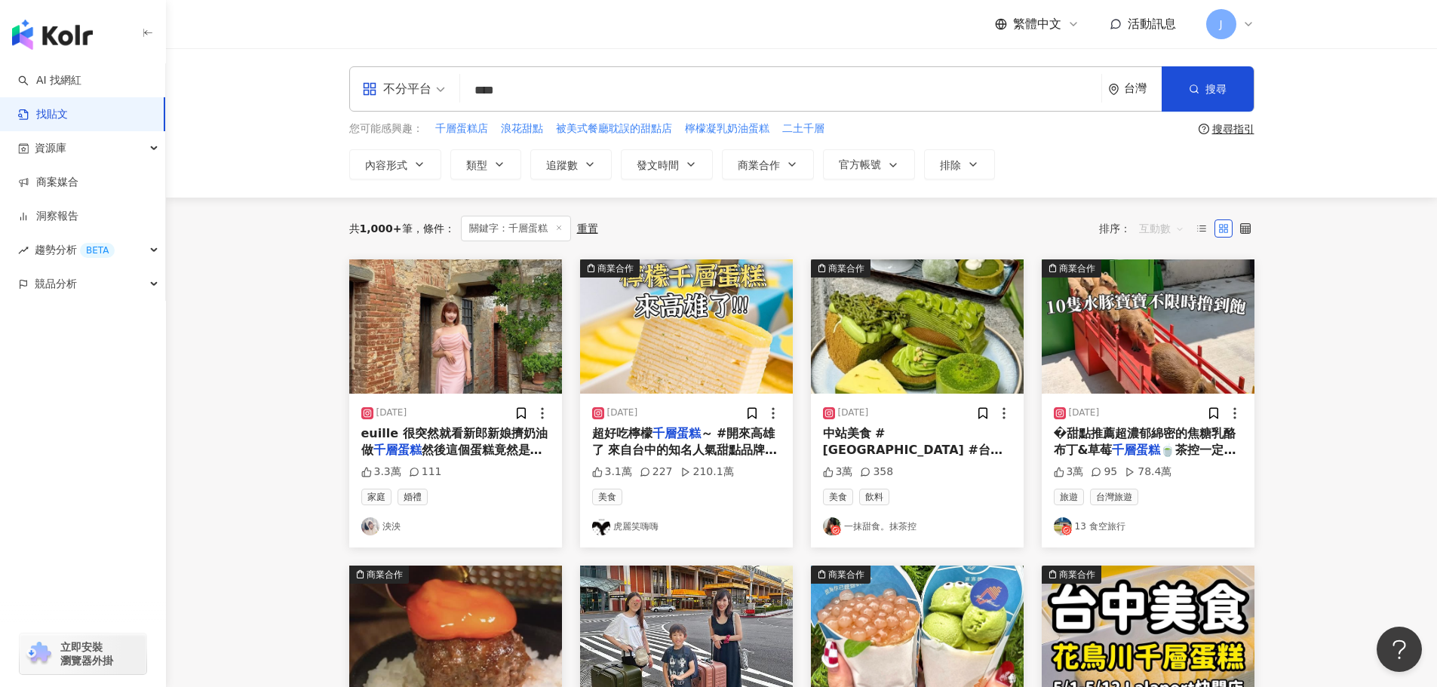
click at [1171, 229] on span "互動數" at bounding box center [1161, 228] width 45 height 24
click at [1176, 229] on span "互動數" at bounding box center [1161, 228] width 45 height 24
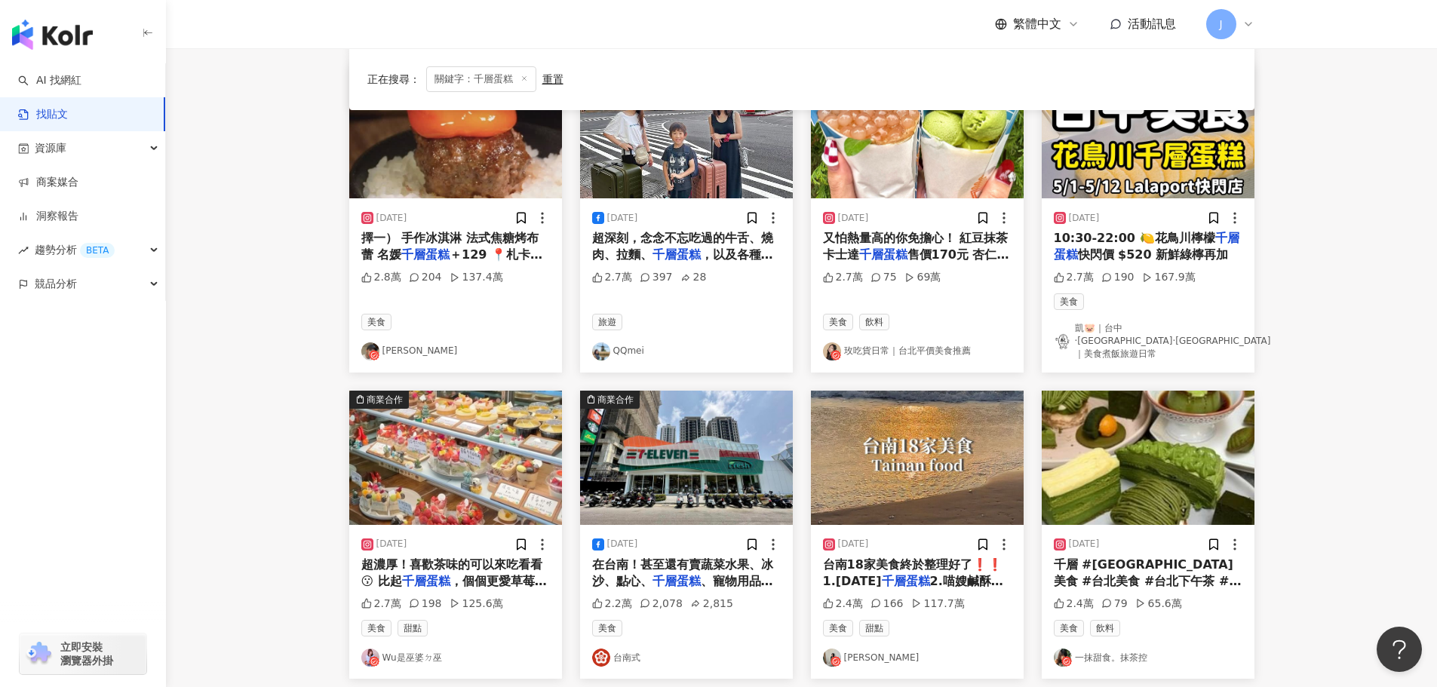
scroll to position [505, 0]
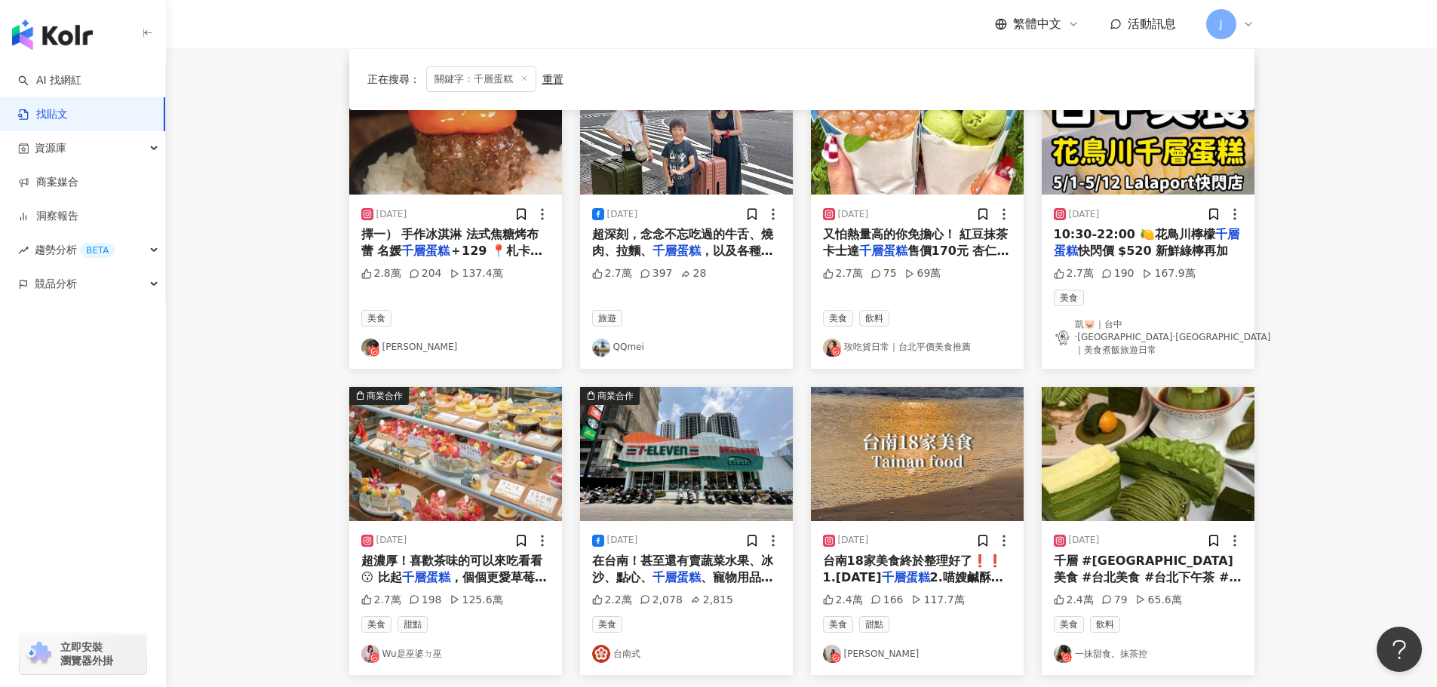
drag, startPoint x: 431, startPoint y: 239, endPoint x: 210, endPoint y: 296, distance: 228.1
click at [210, 296] on main "不分平台 **** 台灣 搜尋 您可能感興趣： 千層蛋糕店 浪花甜點 被美式餐廳耽誤的甜點店 檸檬凝乳奶油蛋糕 二土千層 搜尋指引 內容形式 類型 追蹤數 發…" at bounding box center [801, 170] width 1271 height 1254
click at [470, 250] on span "＋129 📍札卡燒肉2.0—" at bounding box center [452, 259] width 182 height 31
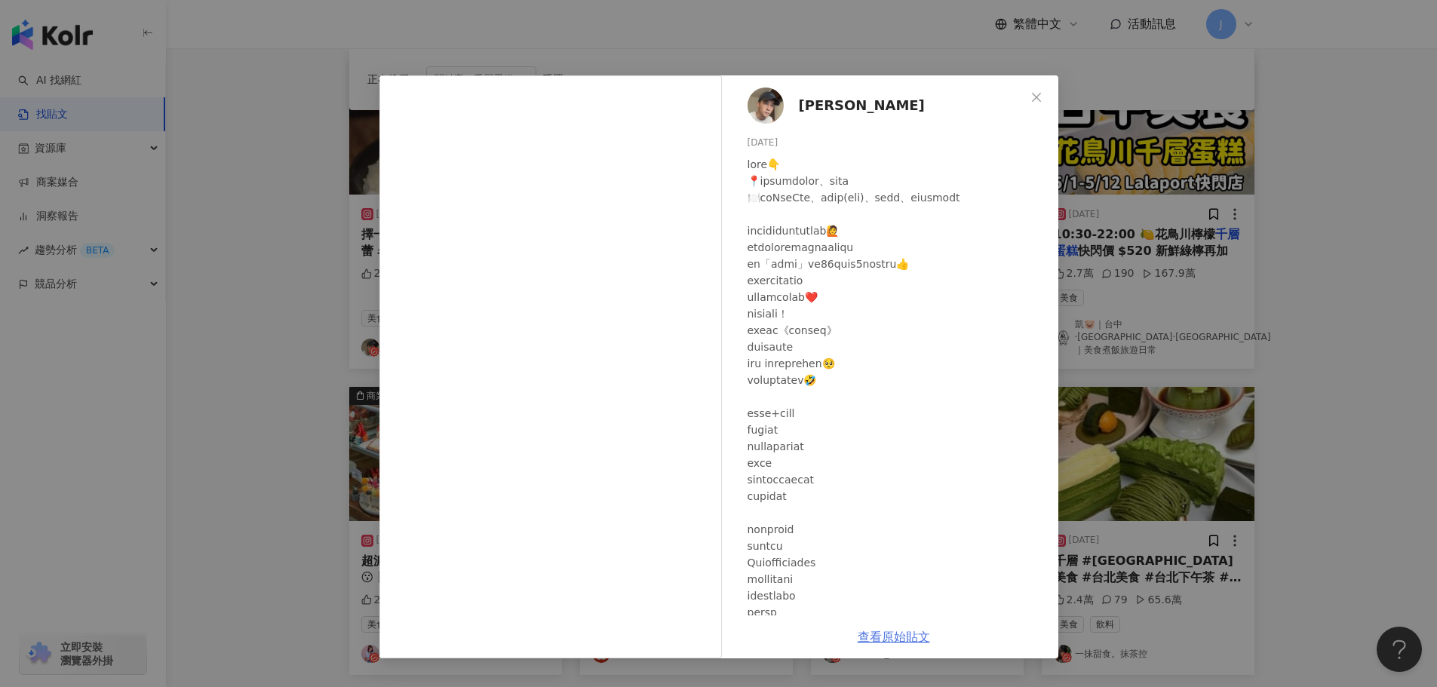
click at [903, 637] on link "查看原始貼文" at bounding box center [894, 637] width 72 height 14
click at [1033, 103] on icon "close" at bounding box center [1036, 97] width 12 height 12
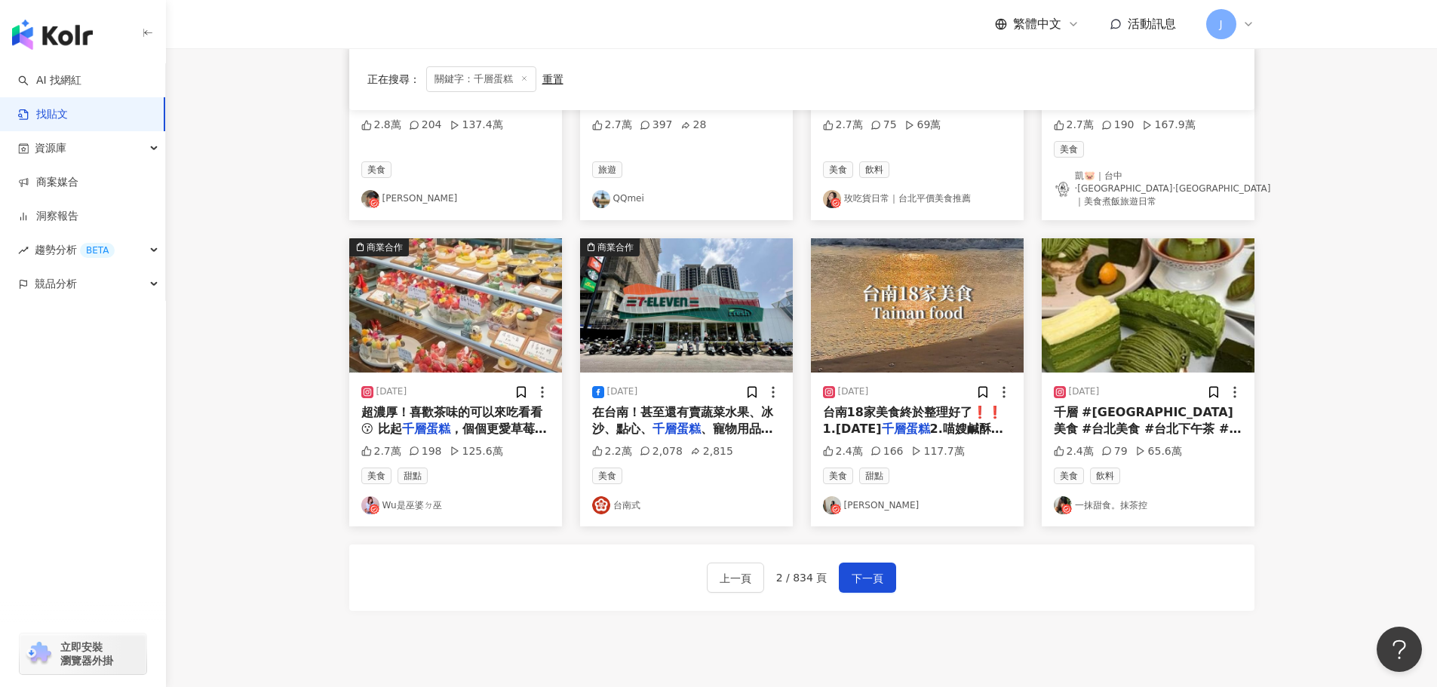
scroll to position [770, 0]
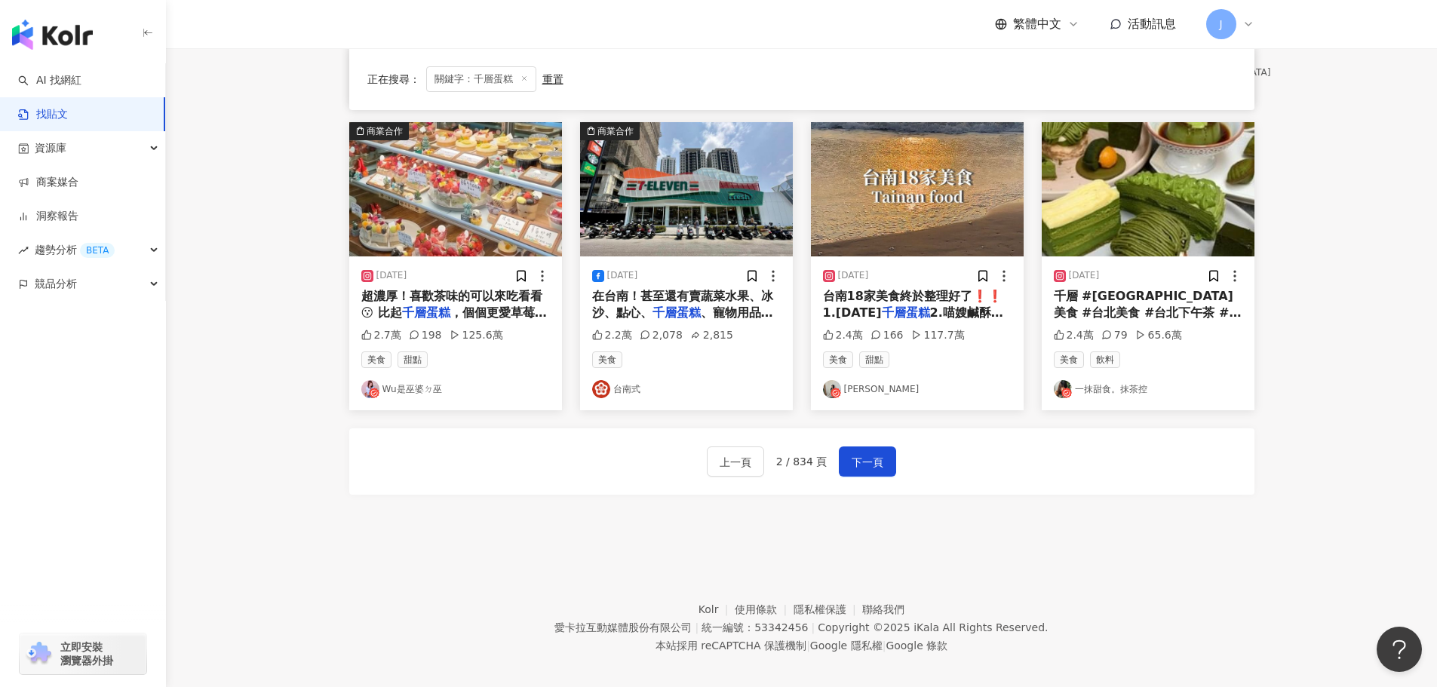
drag, startPoint x: 875, startPoint y: 296, endPoint x: 855, endPoint y: 299, distance: 20.6
click at [855, 299] on span "台南18家美食終於整理好了❗️❗️ 1.小滿" at bounding box center [913, 304] width 180 height 31
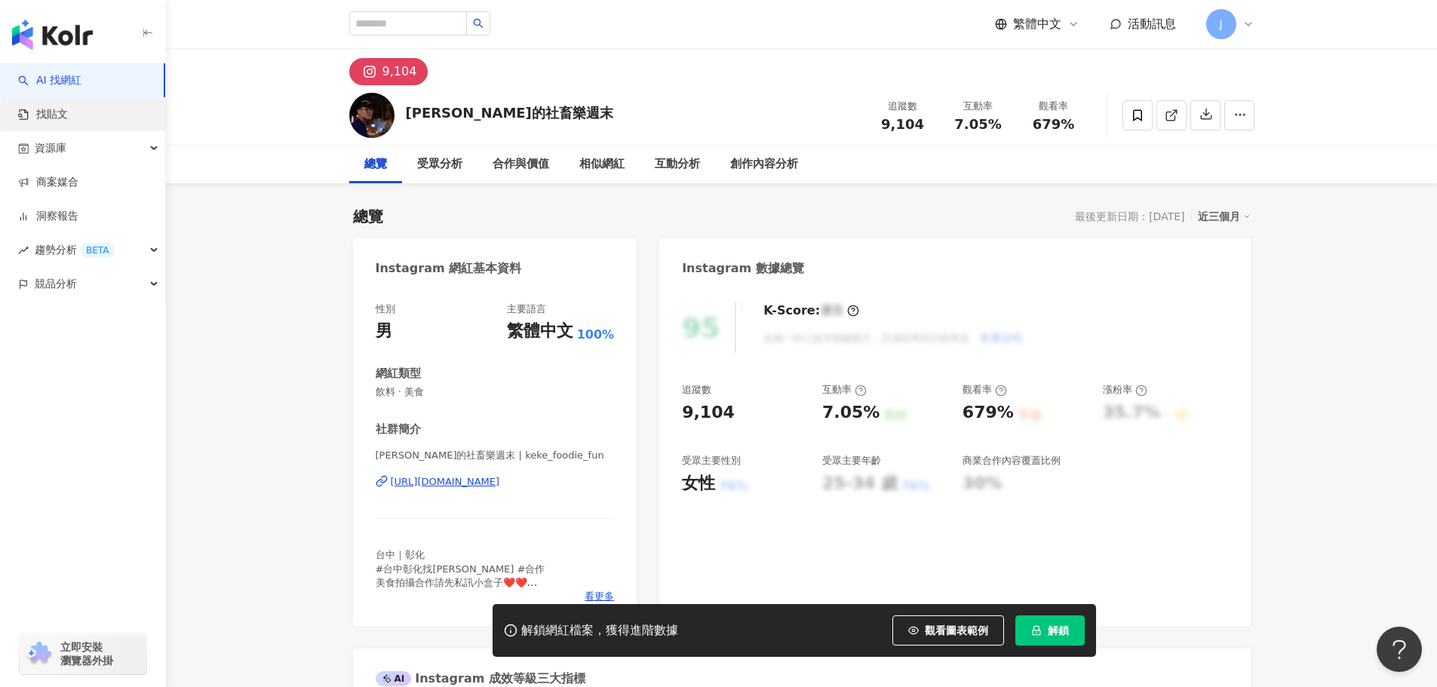
click at [54, 122] on link "找貼文" at bounding box center [43, 114] width 50 height 15
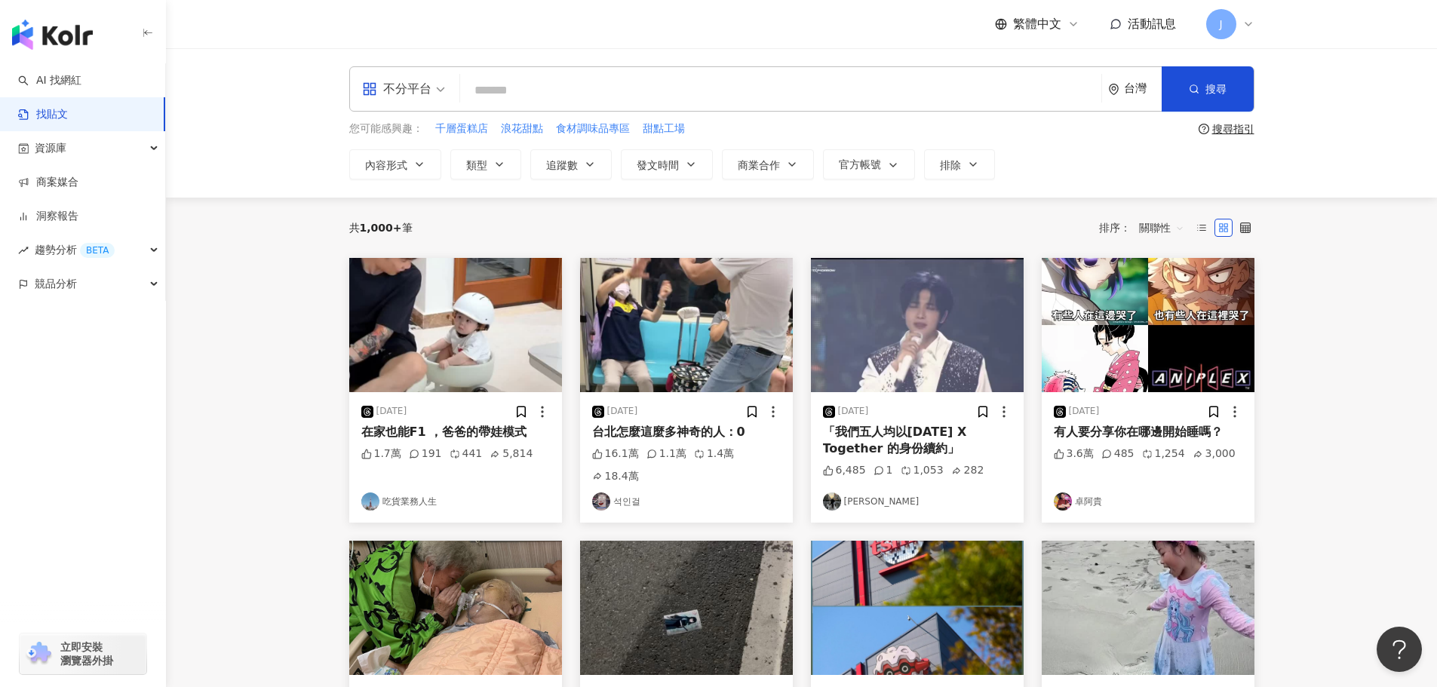
click at [523, 90] on input "search" at bounding box center [780, 90] width 629 height 32
type input "*"
type input "****"
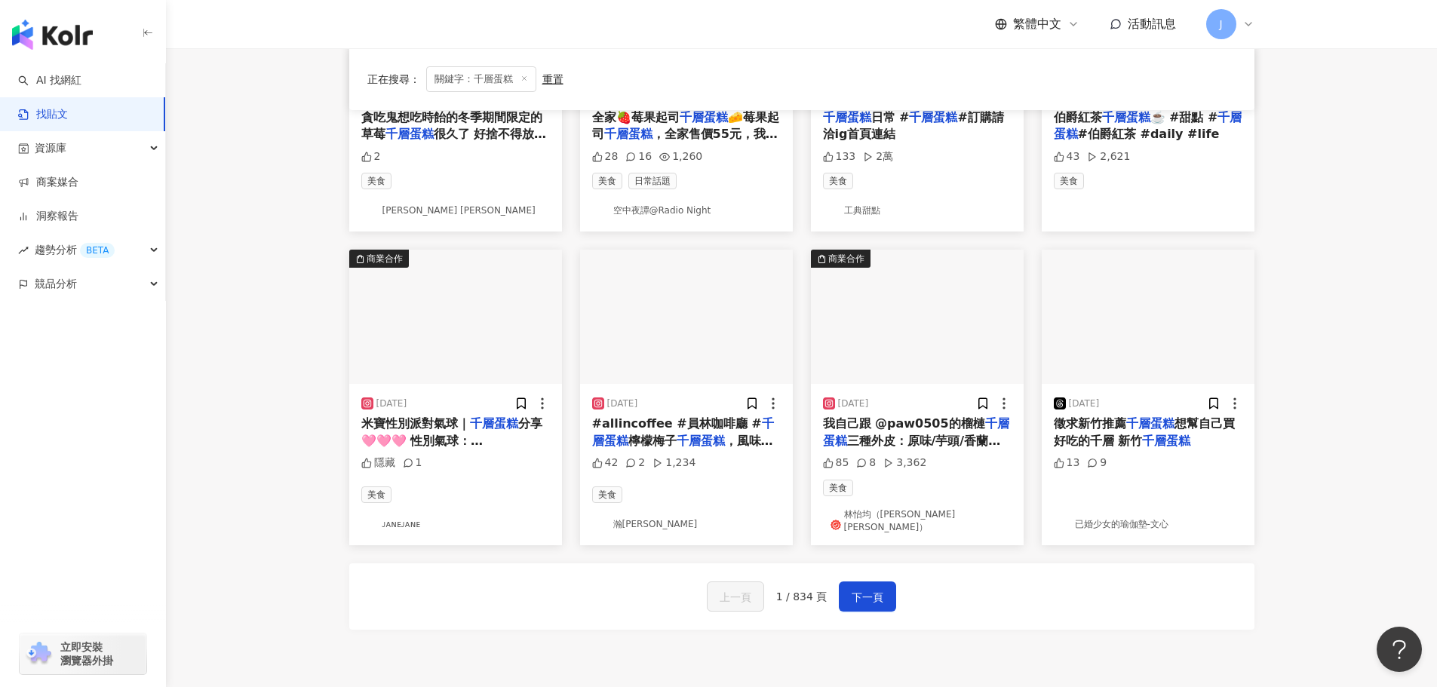
scroll to position [636, 0]
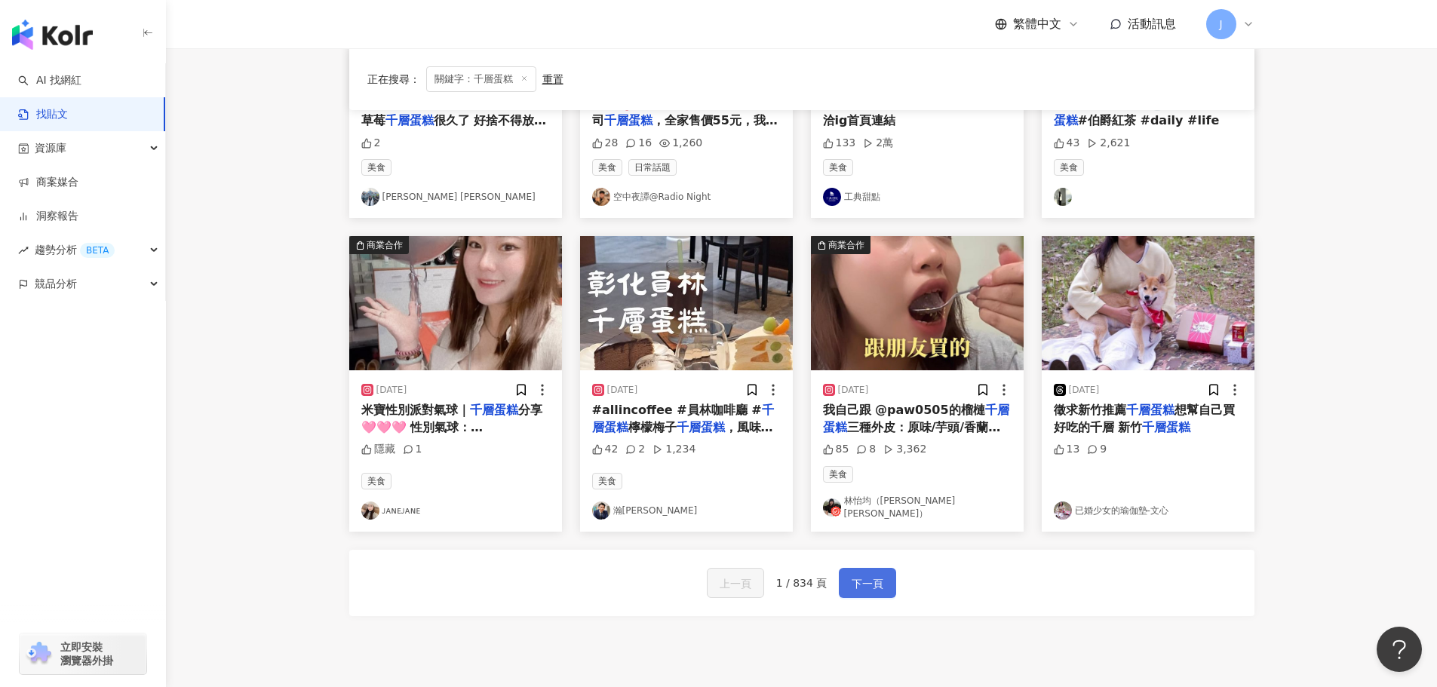
click at [877, 579] on span "下一頁" at bounding box center [868, 584] width 32 height 18
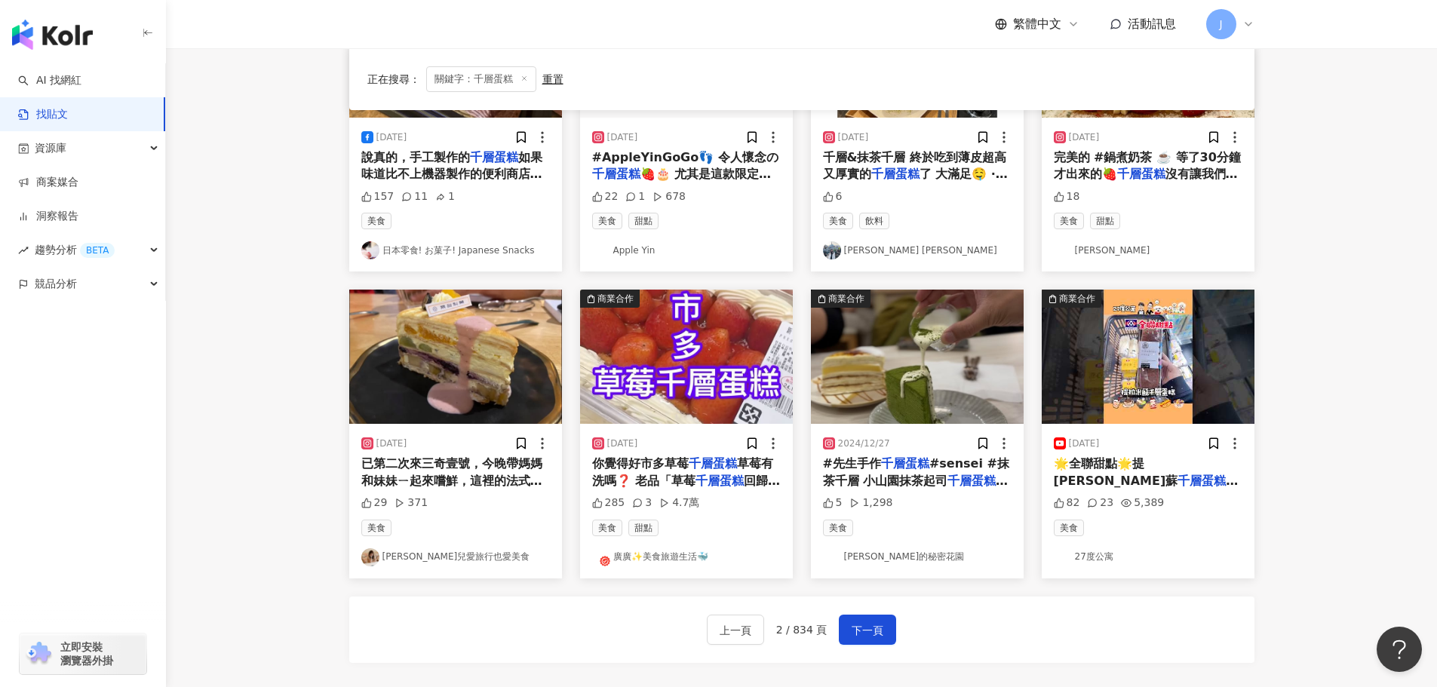
scroll to position [763, 0]
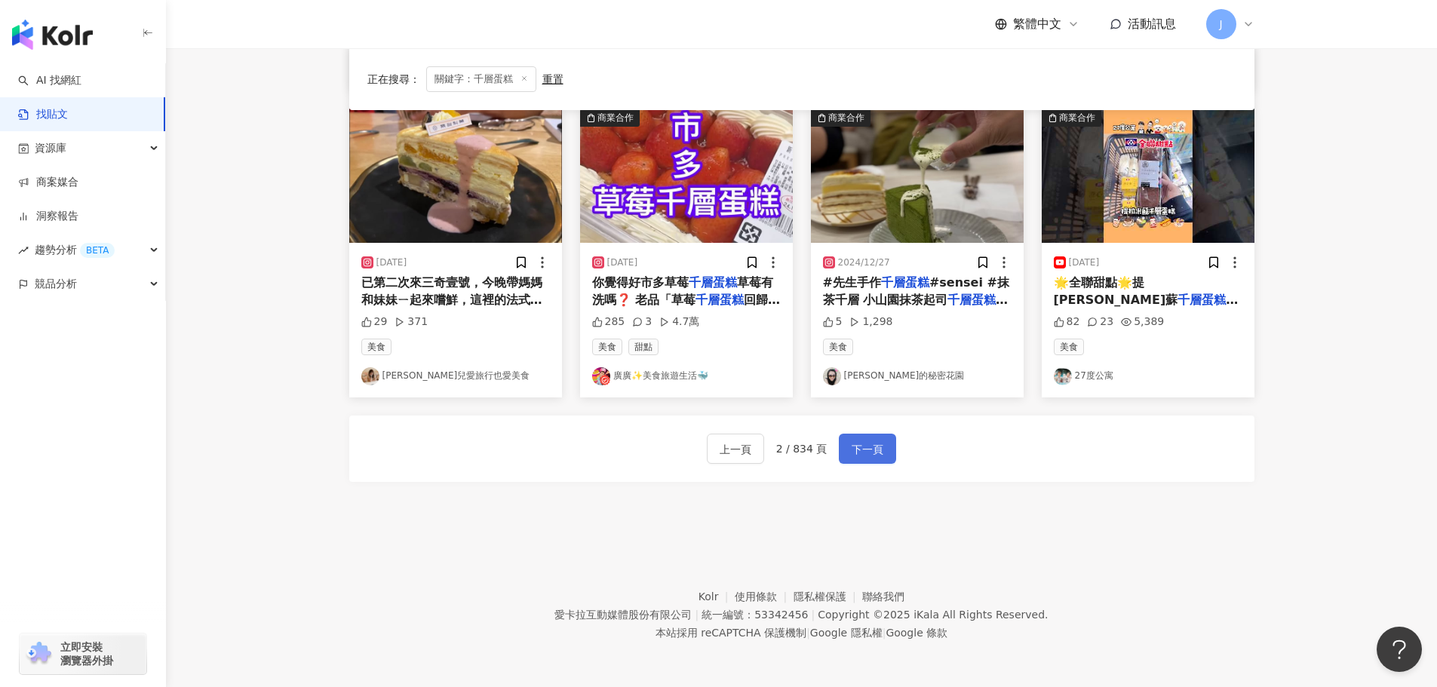
click at [855, 451] on span "下一頁" at bounding box center [868, 450] width 32 height 18
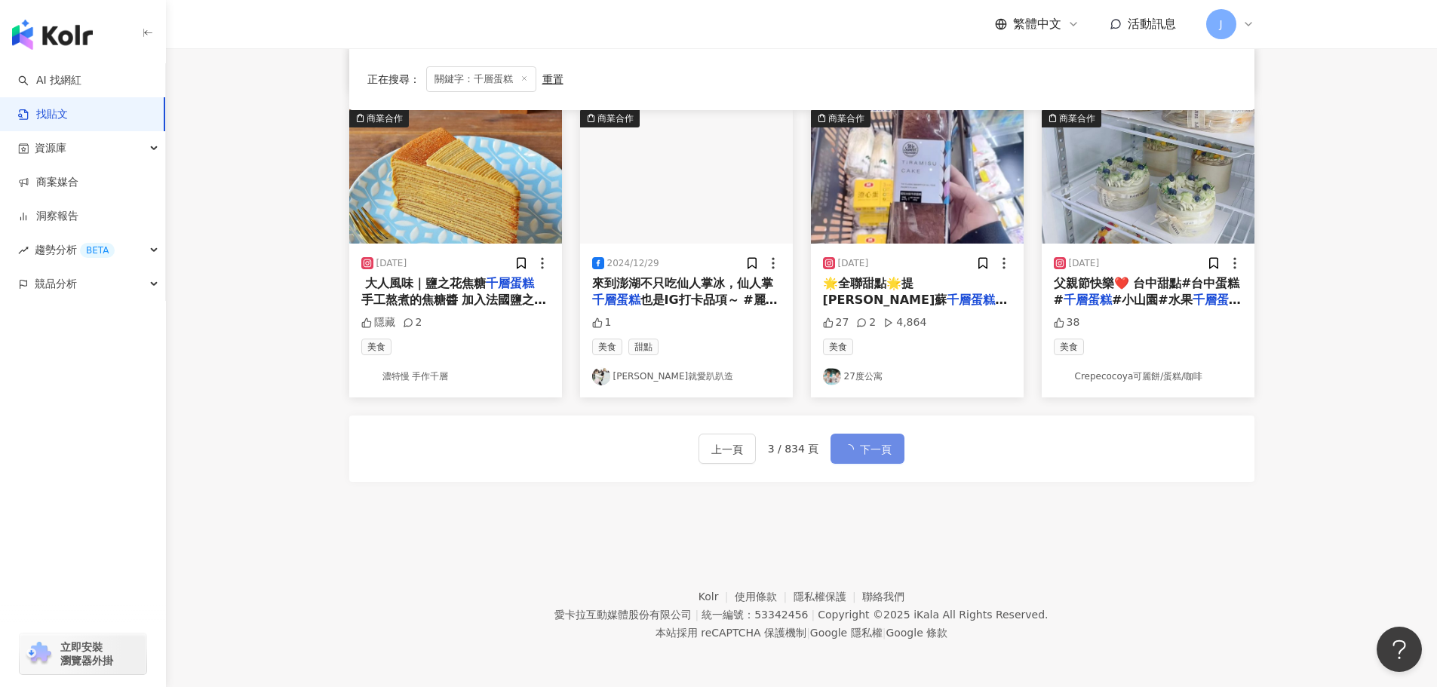
scroll to position [746, 0]
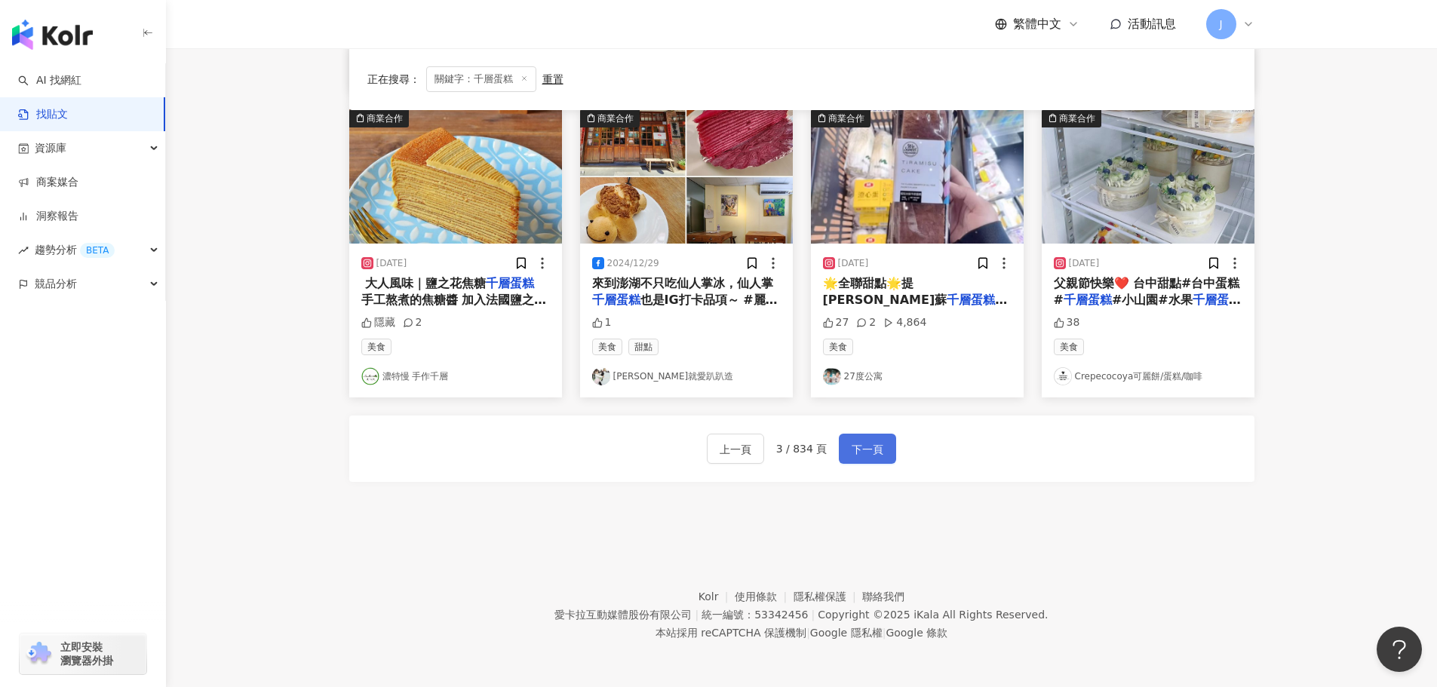
click at [858, 444] on span "下一頁" at bounding box center [868, 450] width 32 height 18
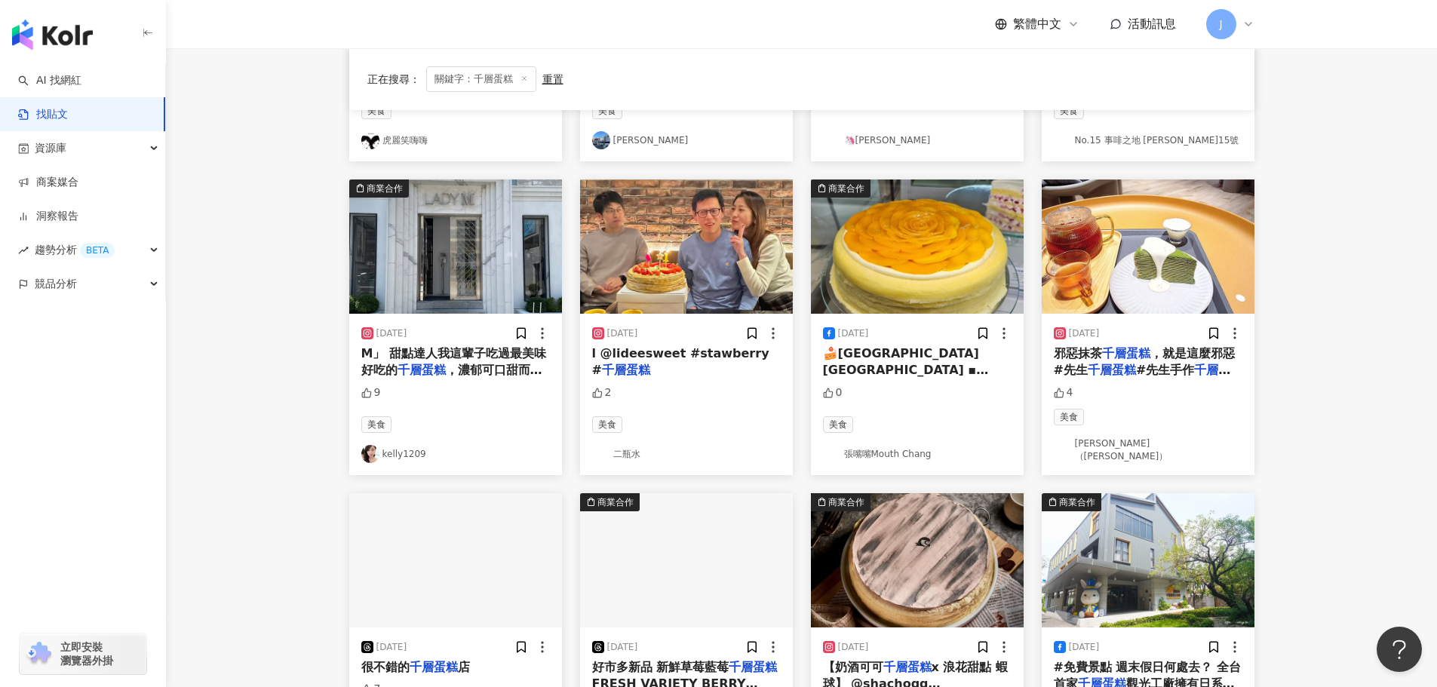
scroll to position [0, 0]
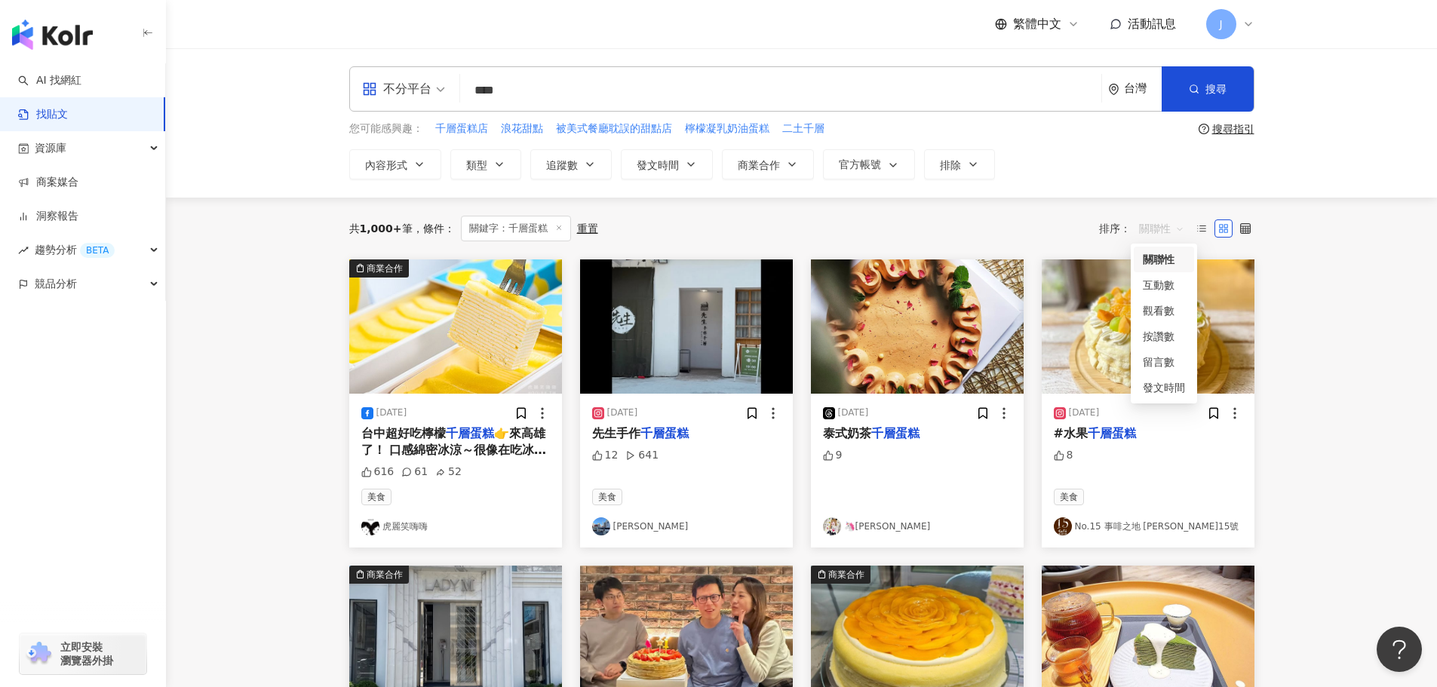
click at [1175, 230] on span "關聯性" at bounding box center [1161, 228] width 45 height 24
click at [1157, 291] on div "互動數" at bounding box center [1164, 285] width 42 height 17
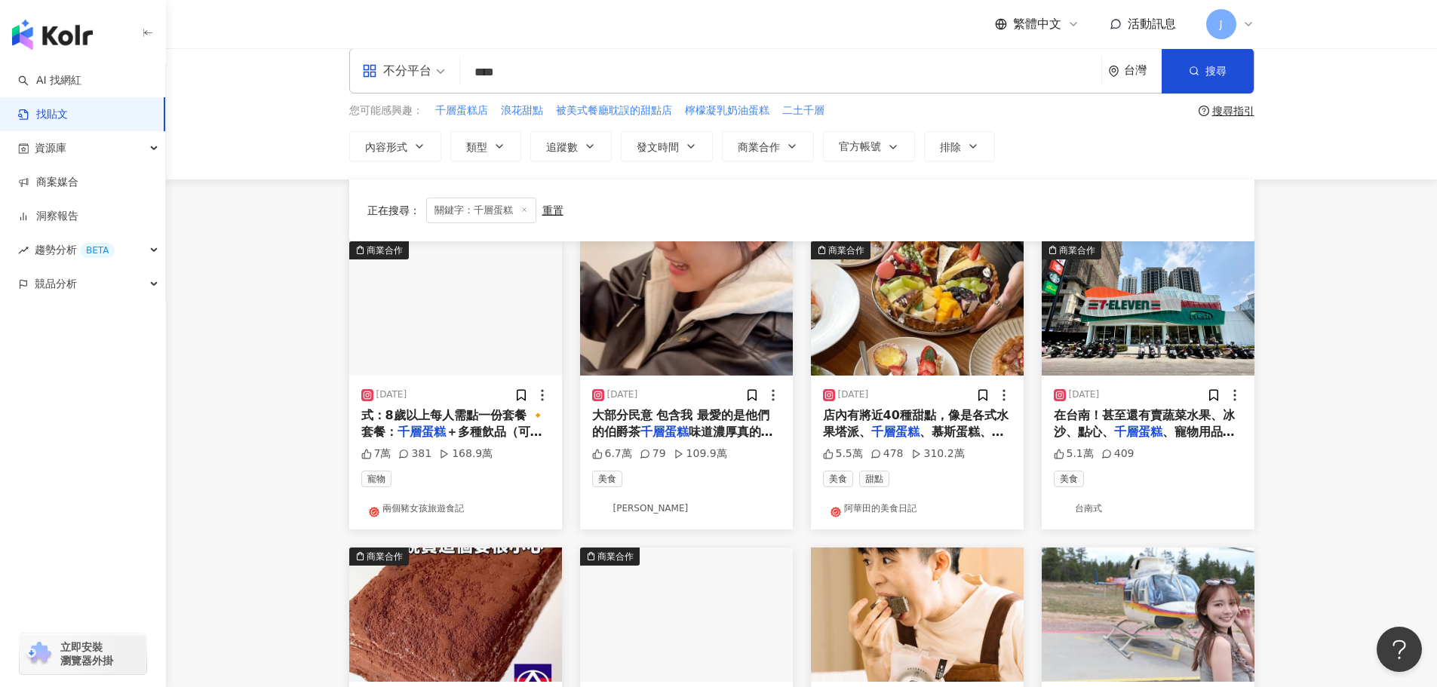
scroll to position [679, 0]
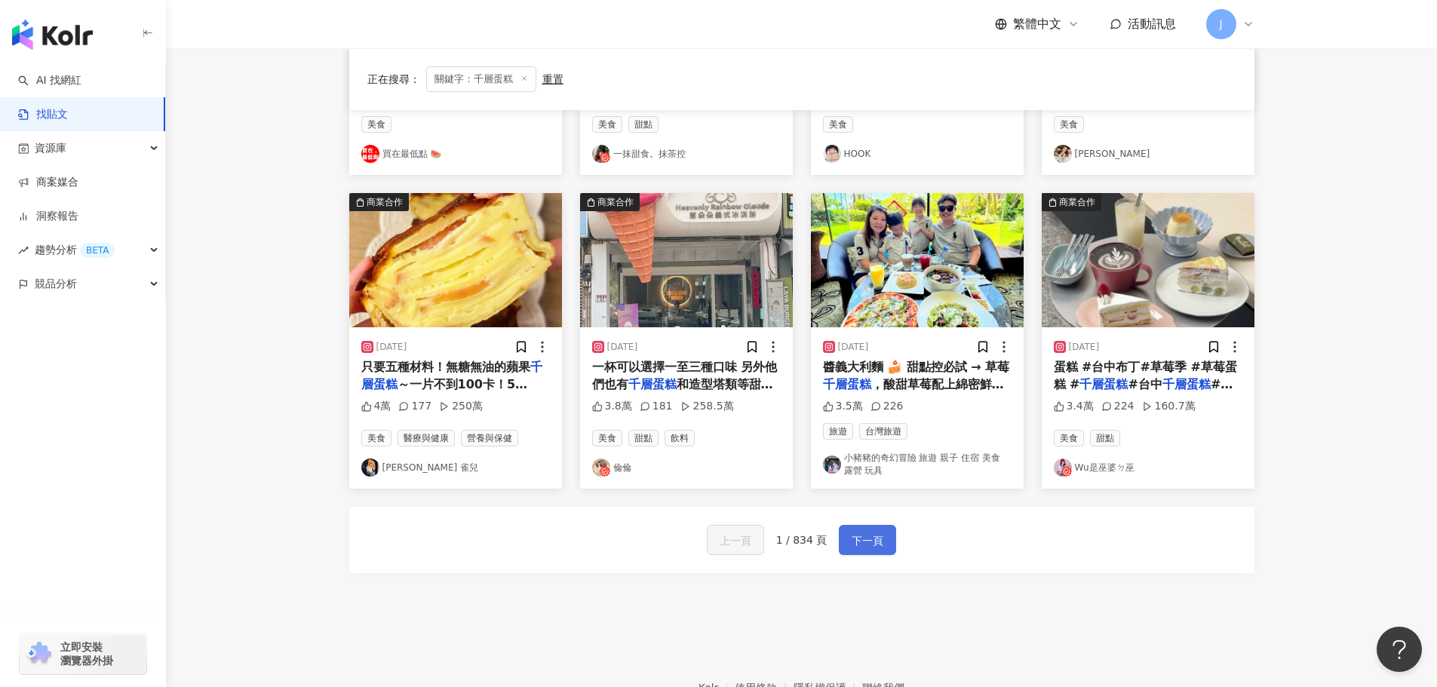
click at [867, 537] on span "下一頁" at bounding box center [868, 541] width 32 height 18
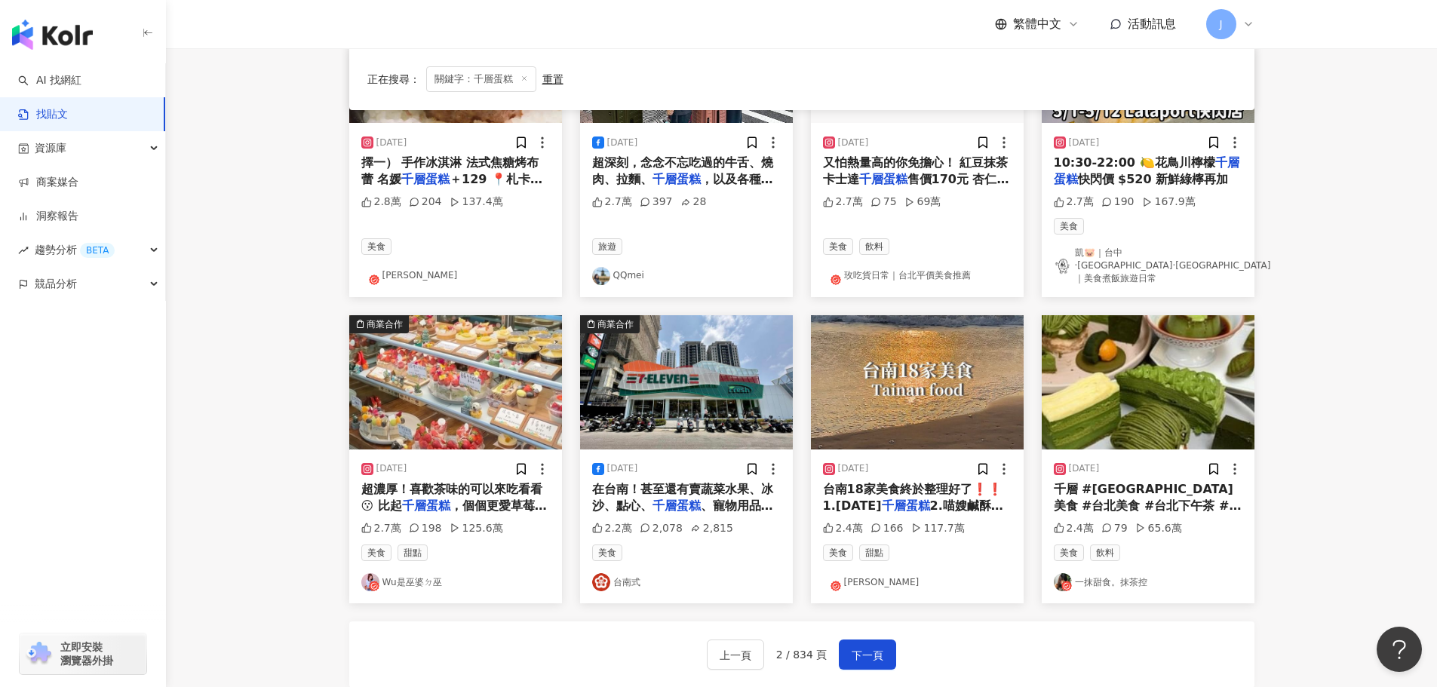
scroll to position [603, 0]
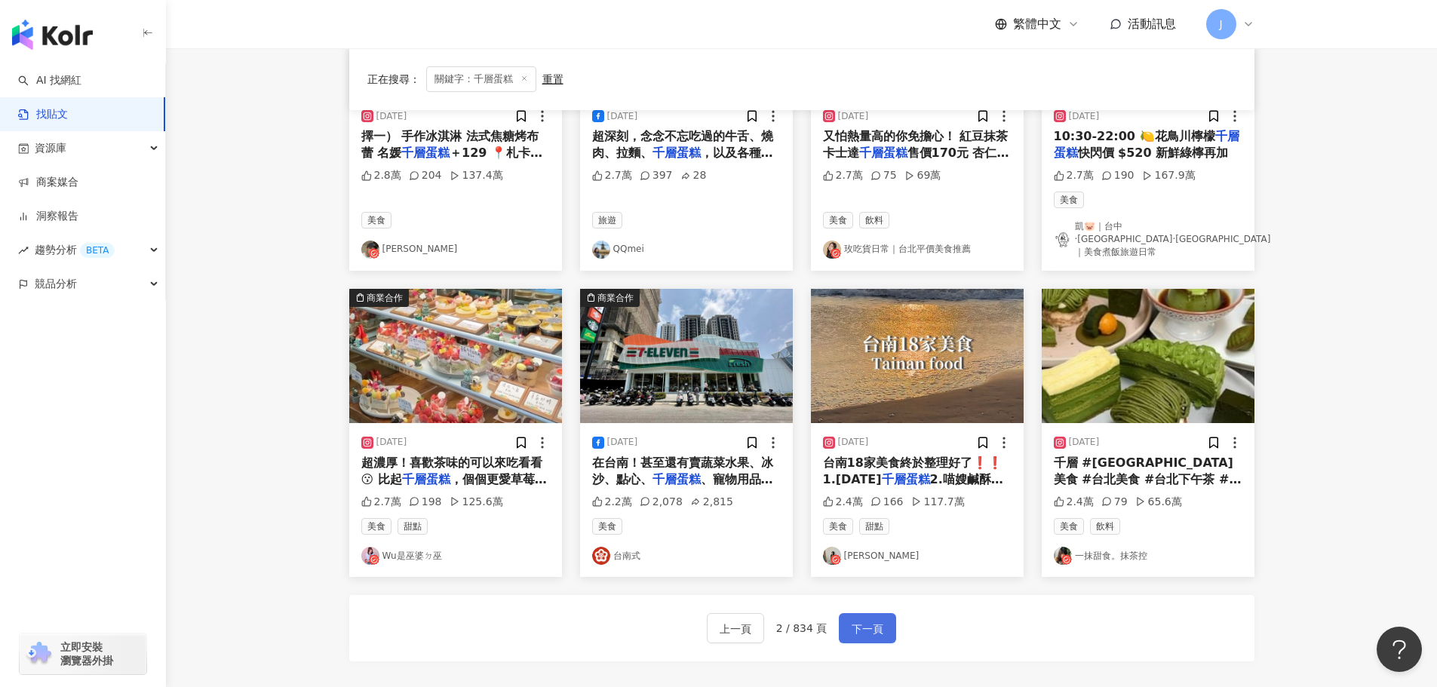
click at [863, 620] on span "下一頁" at bounding box center [868, 629] width 32 height 18
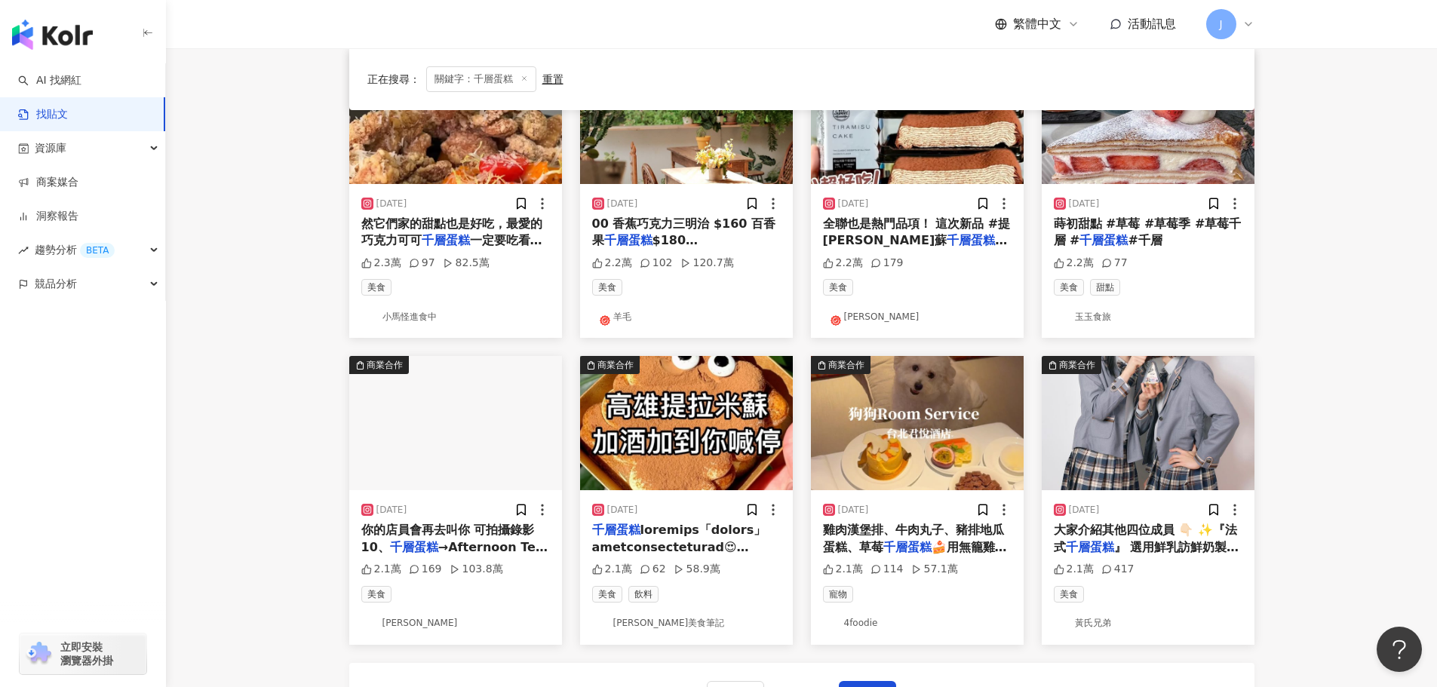
scroll to position [370, 0]
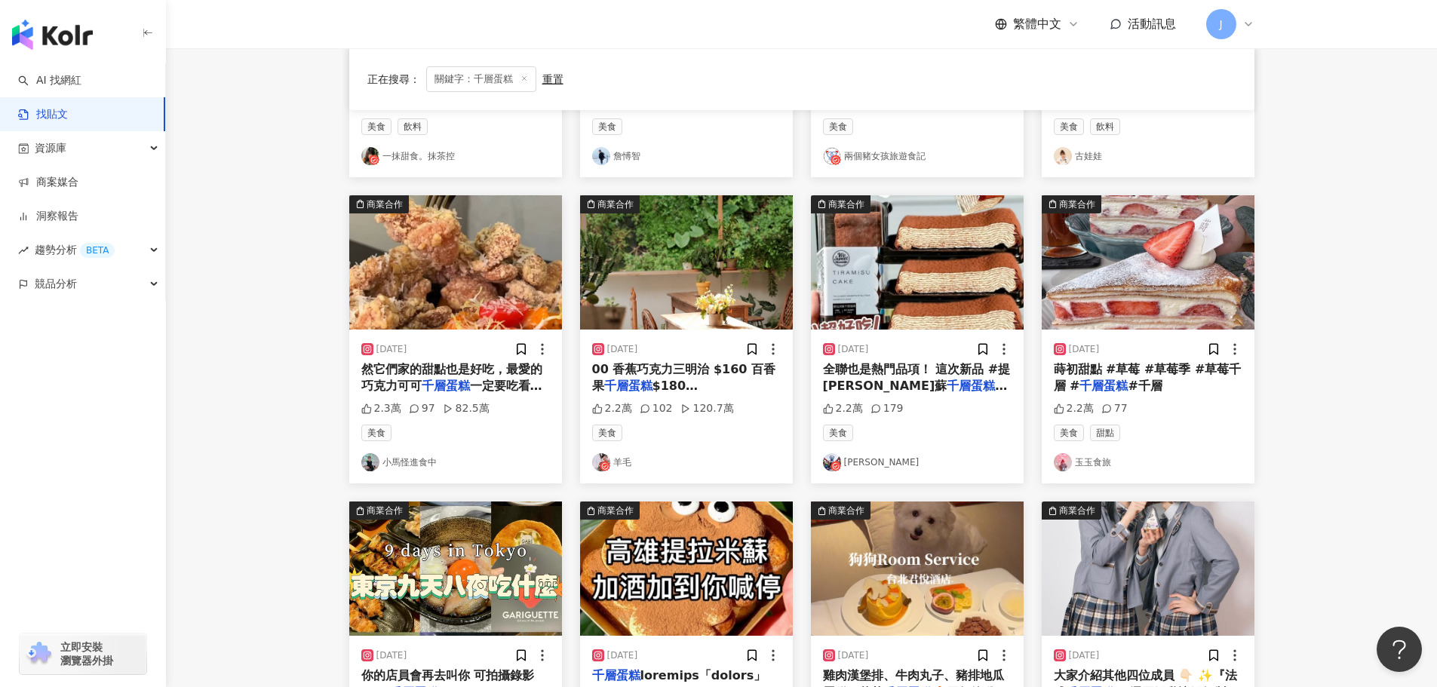
drag, startPoint x: 867, startPoint y: 383, endPoint x: 871, endPoint y: 395, distance: 11.9
click at [871, 395] on span "整體風味層層堆疊很濃郁順口" at bounding box center [915, 394] width 185 height 31
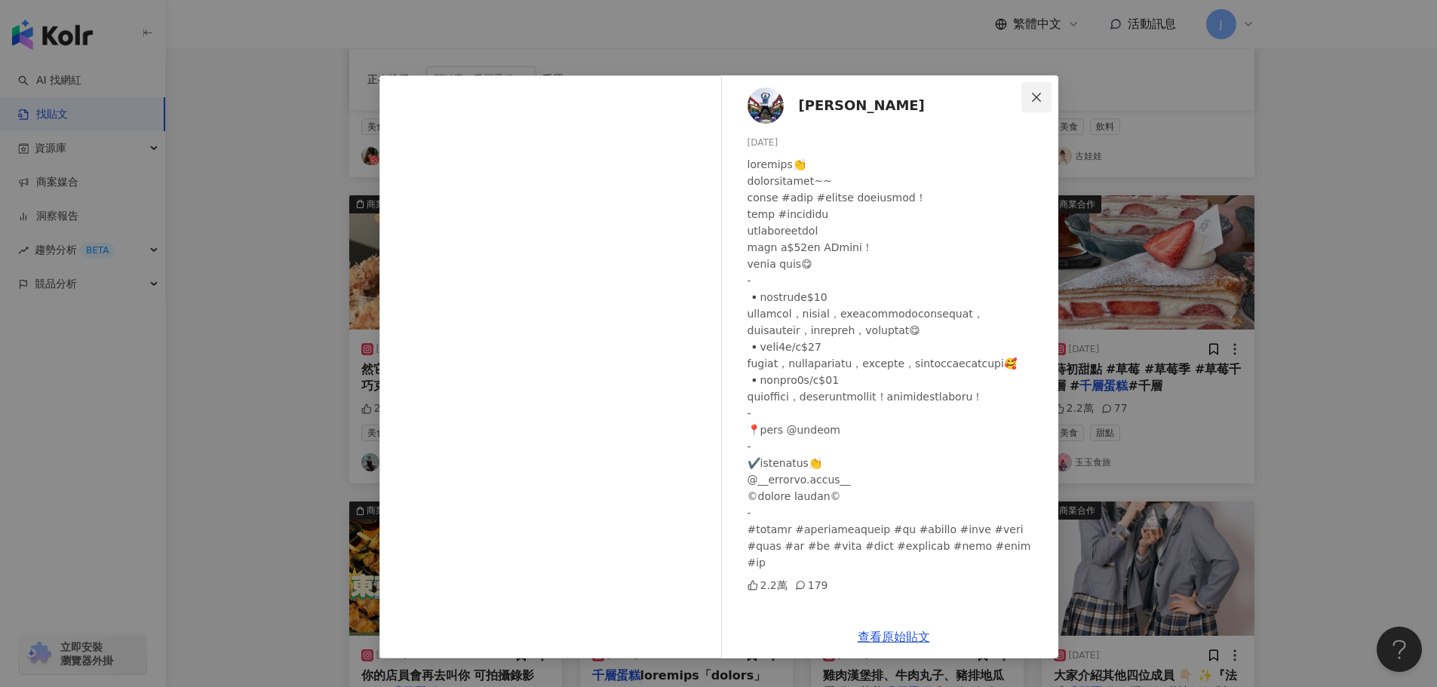
click at [1034, 97] on icon "close" at bounding box center [1036, 97] width 12 height 12
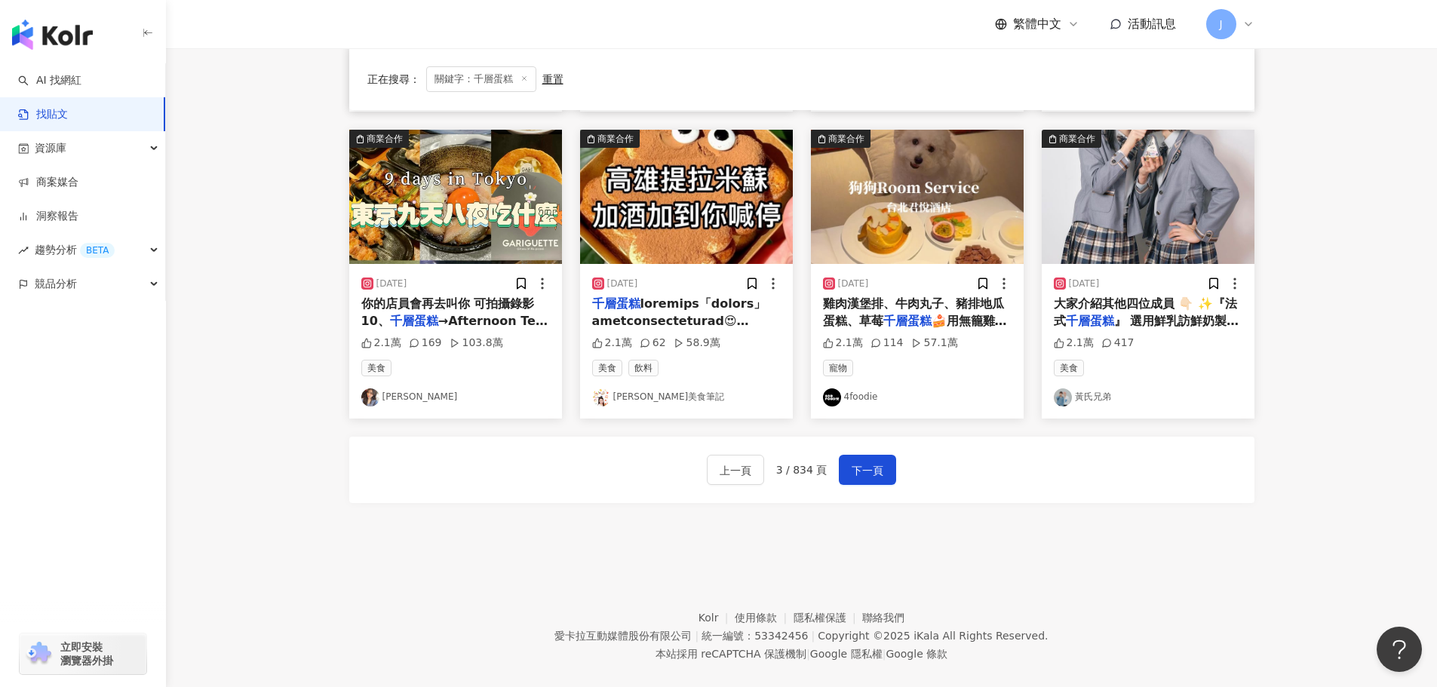
scroll to position [754, 0]
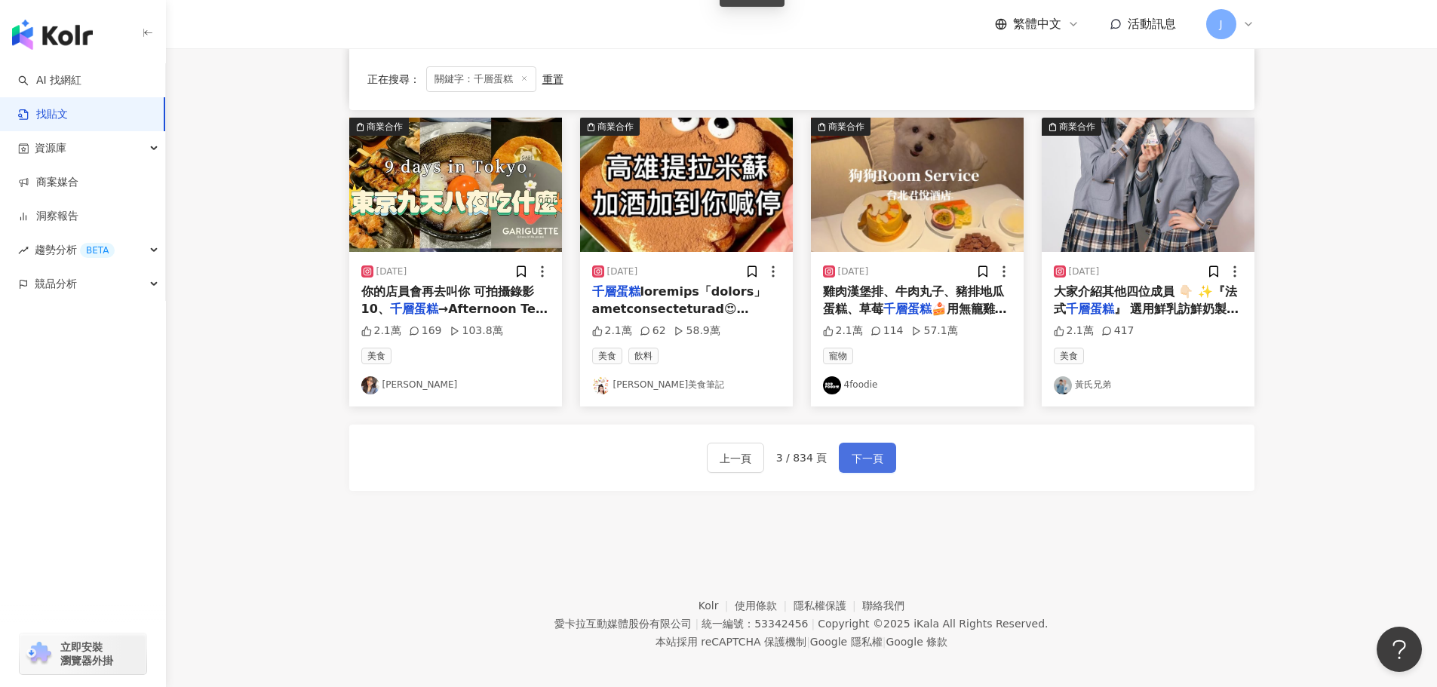
click at [863, 459] on span "下一頁" at bounding box center [868, 459] width 32 height 18
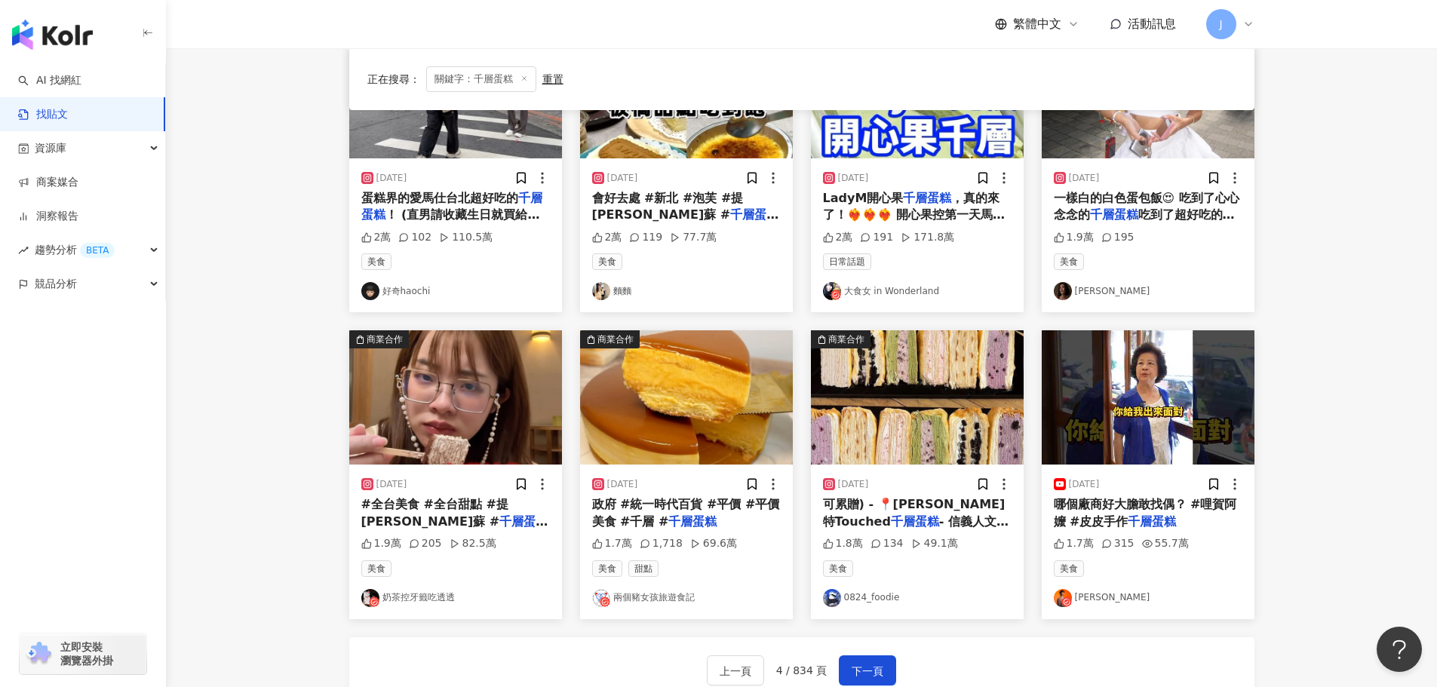
scroll to position [582, 0]
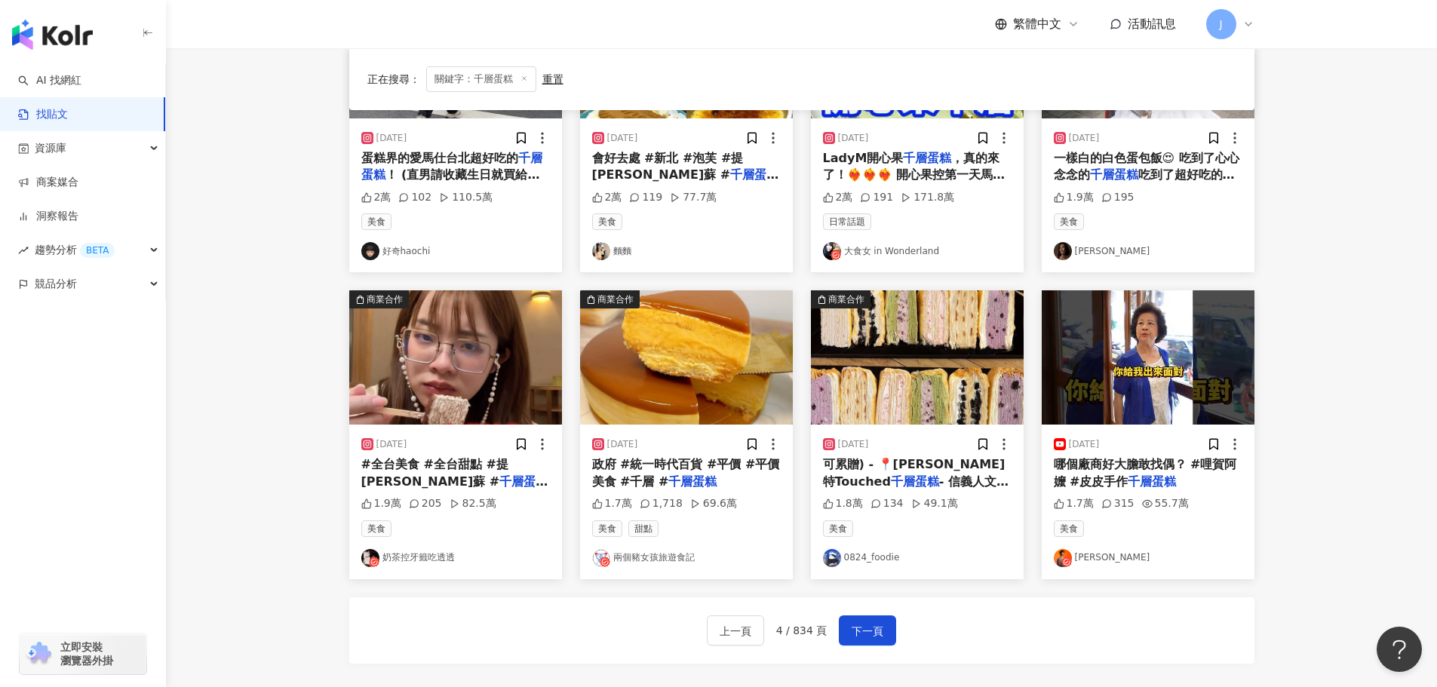
click at [643, 484] on span "政府 #統一時代百貨 #平價 #平價美食 #千層 #" at bounding box center [686, 472] width 188 height 31
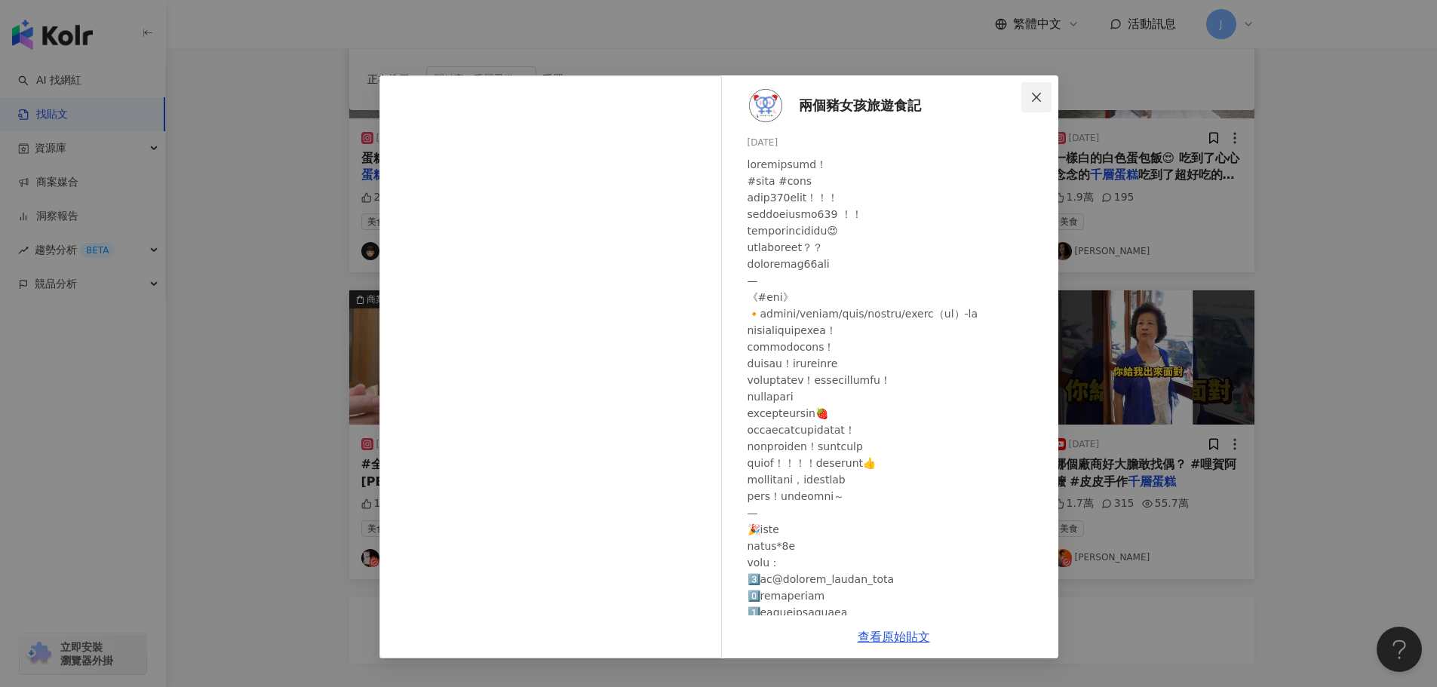
click at [1033, 96] on icon "close" at bounding box center [1036, 97] width 12 height 12
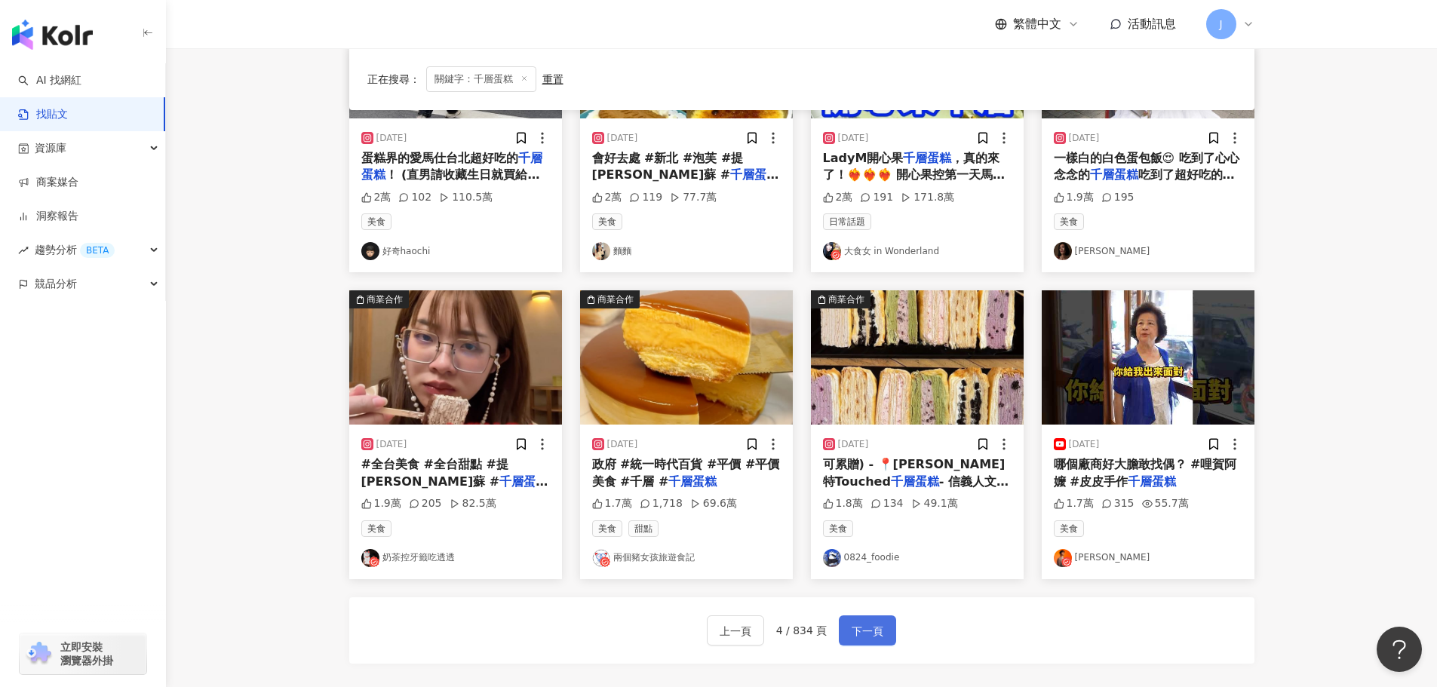
click at [853, 637] on span "下一頁" at bounding box center [868, 631] width 32 height 18
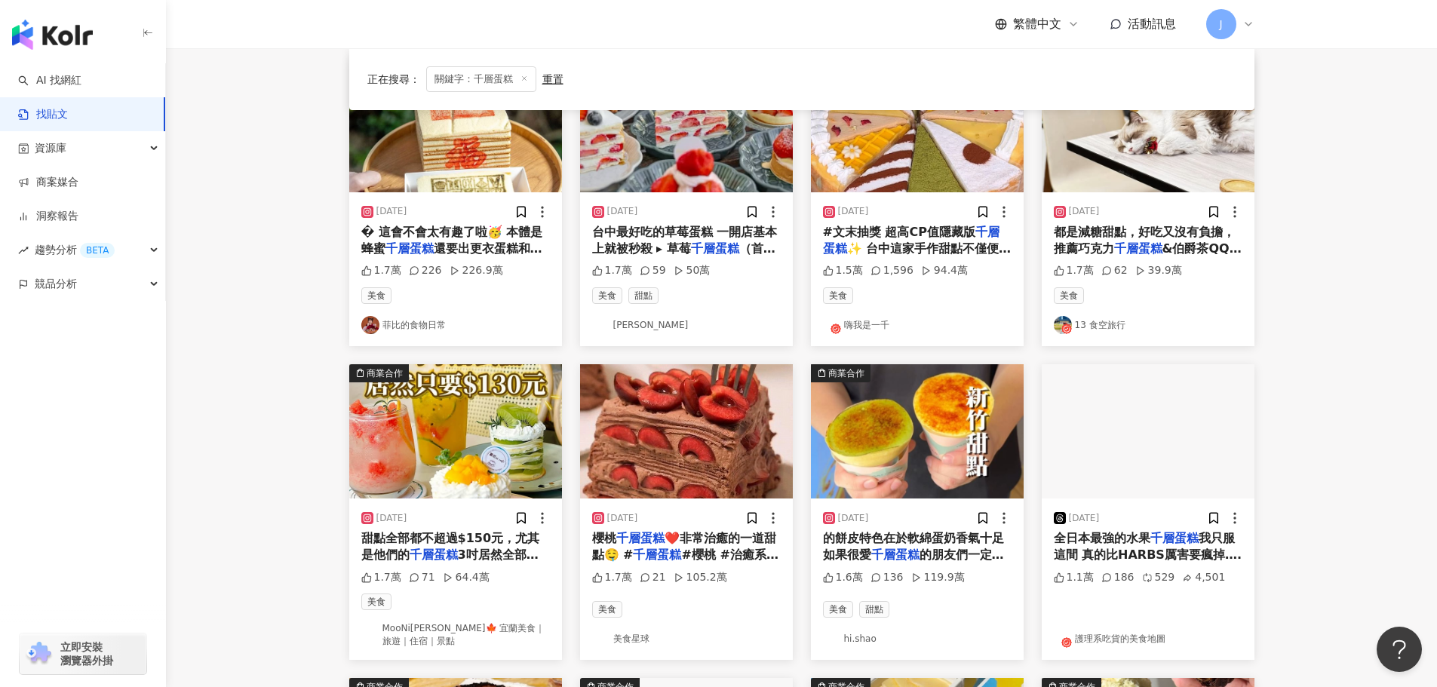
scroll to position [438, 0]
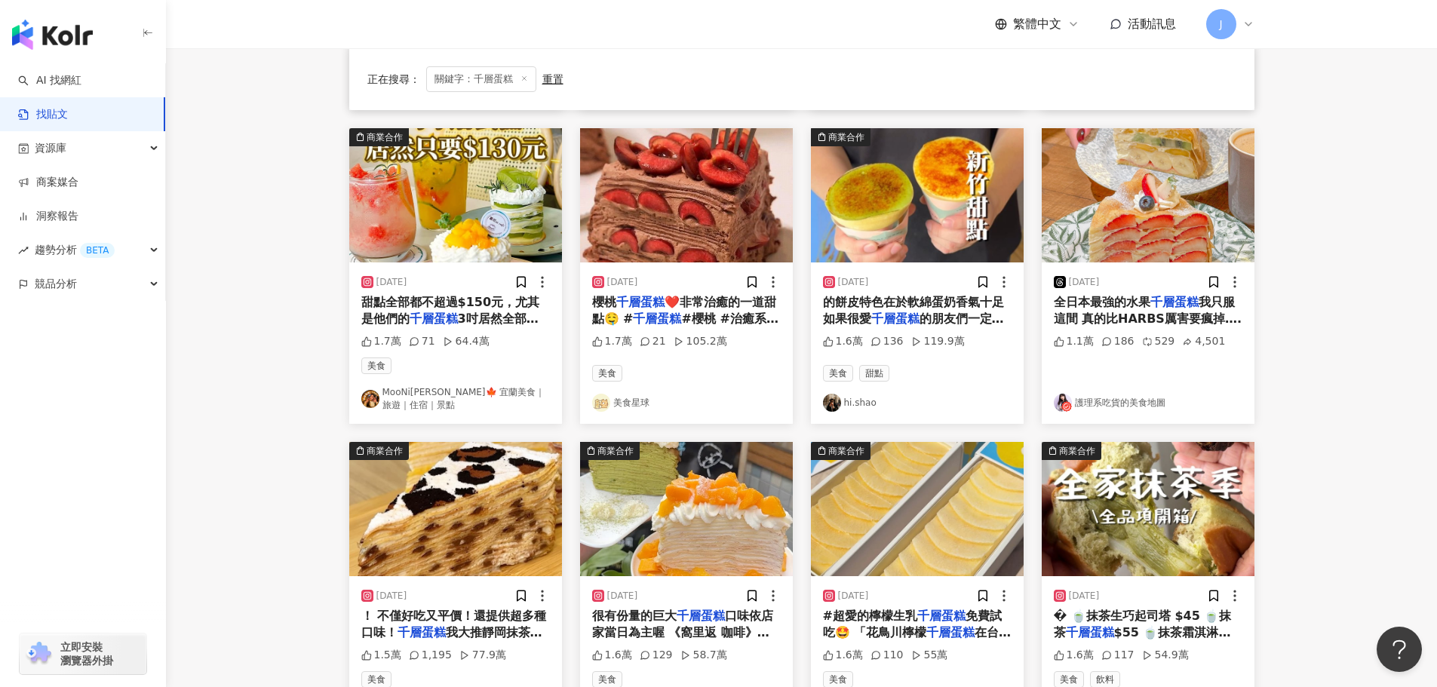
click at [901, 314] on mark "千層蛋糕" at bounding box center [895, 319] width 48 height 14
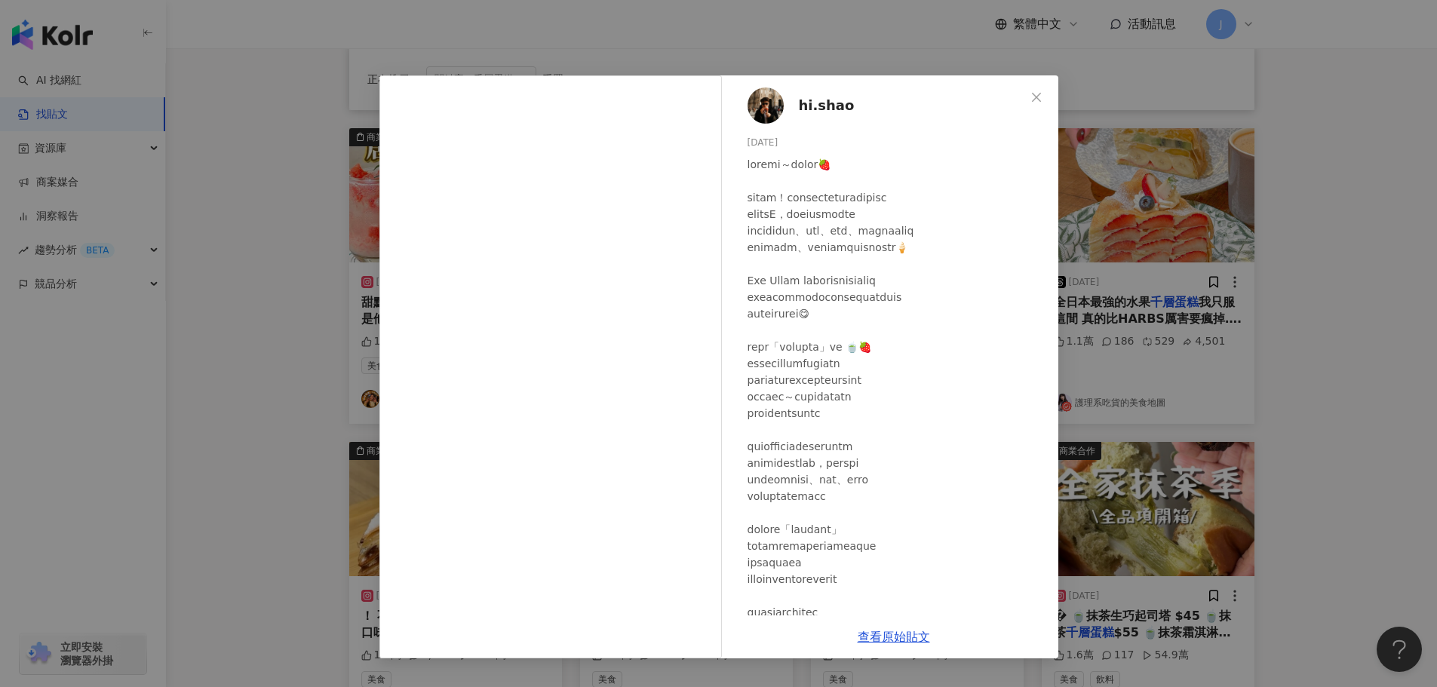
click at [1039, 106] on button "Close" at bounding box center [1036, 97] width 30 height 30
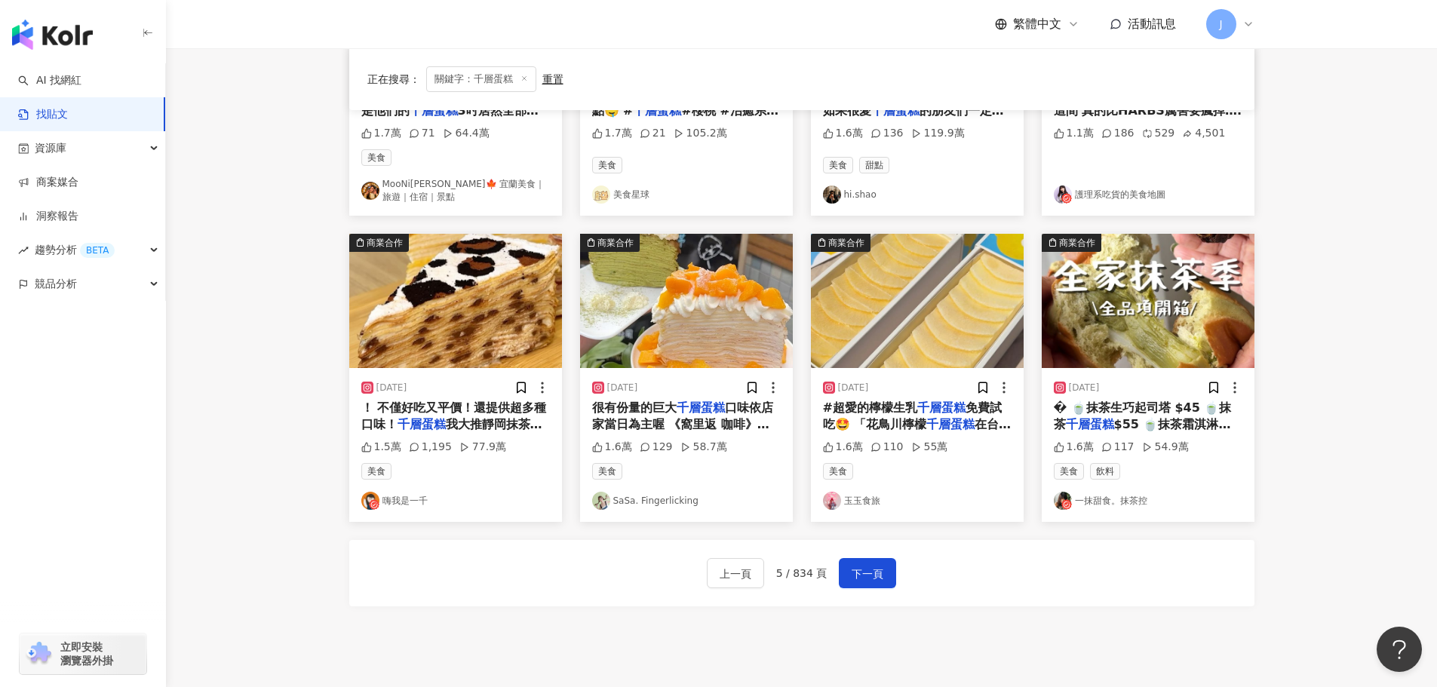
scroll to position [648, 0]
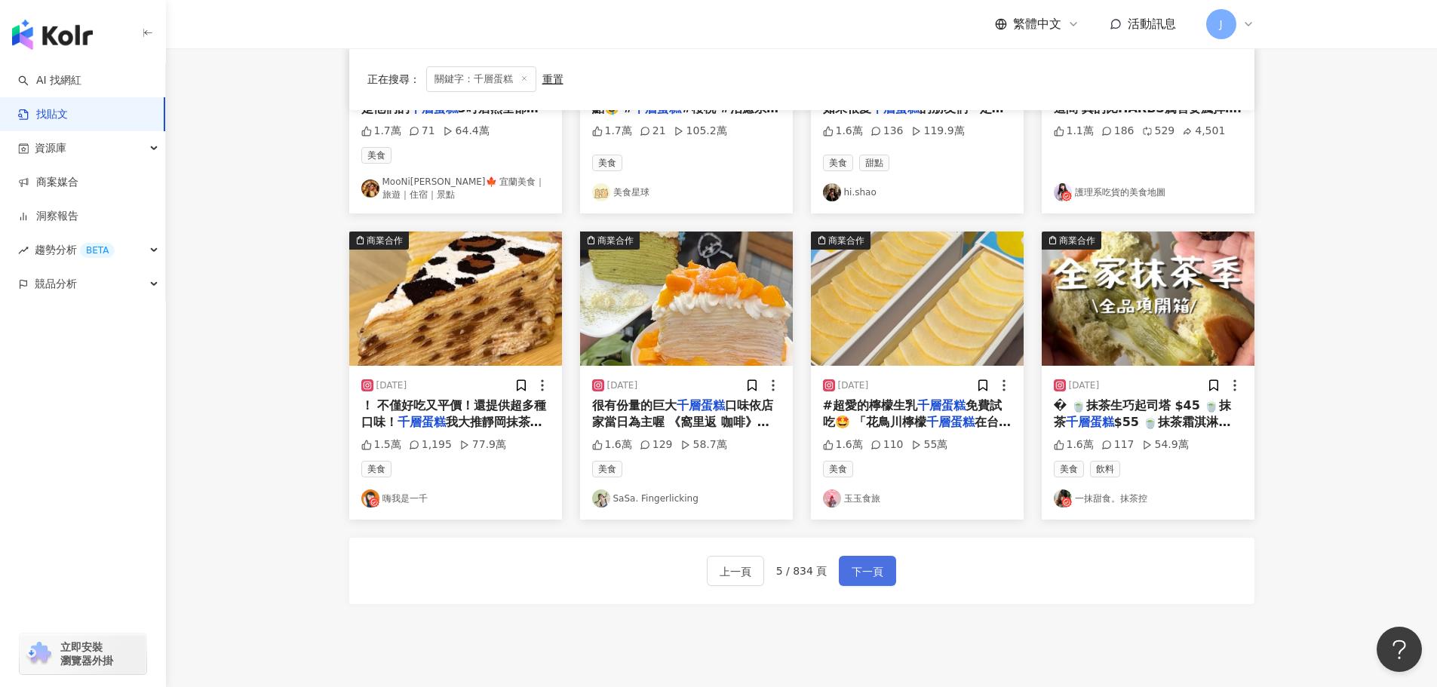
click at [868, 567] on span "下一頁" at bounding box center [868, 572] width 32 height 18
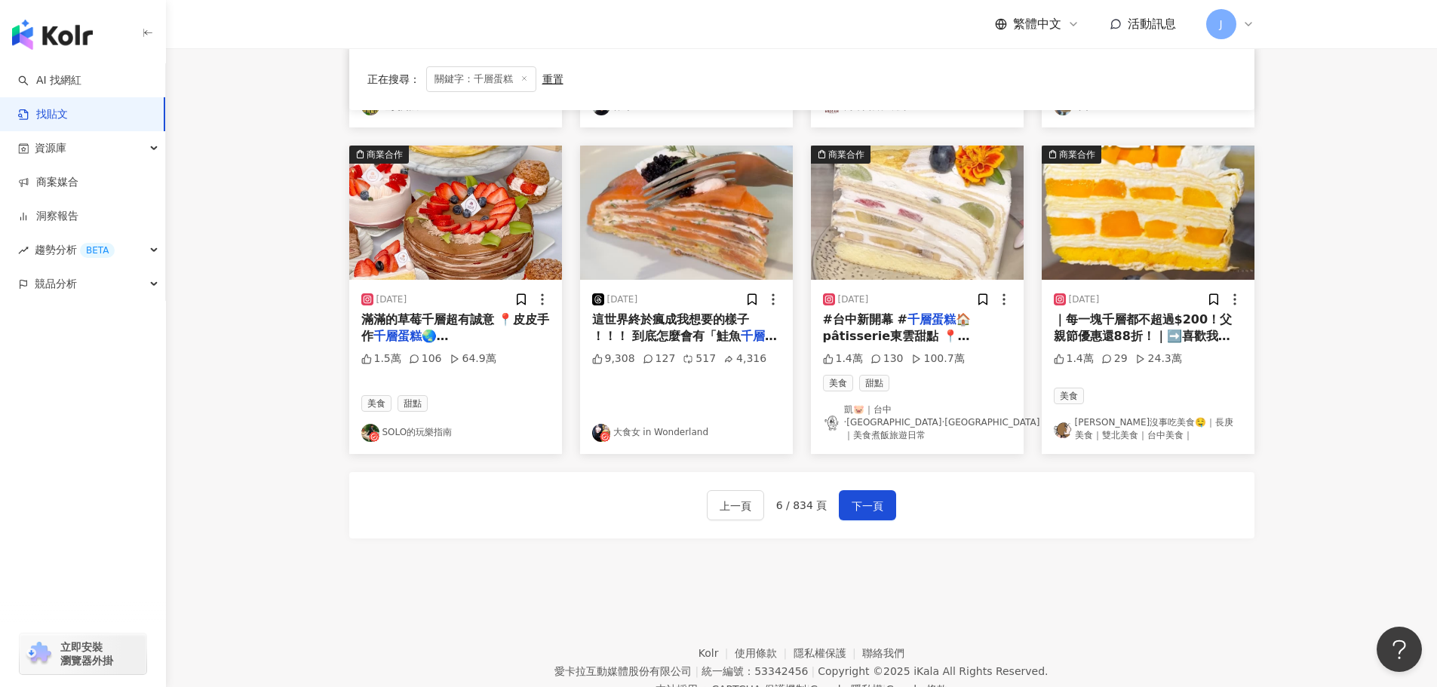
scroll to position [735, 0]
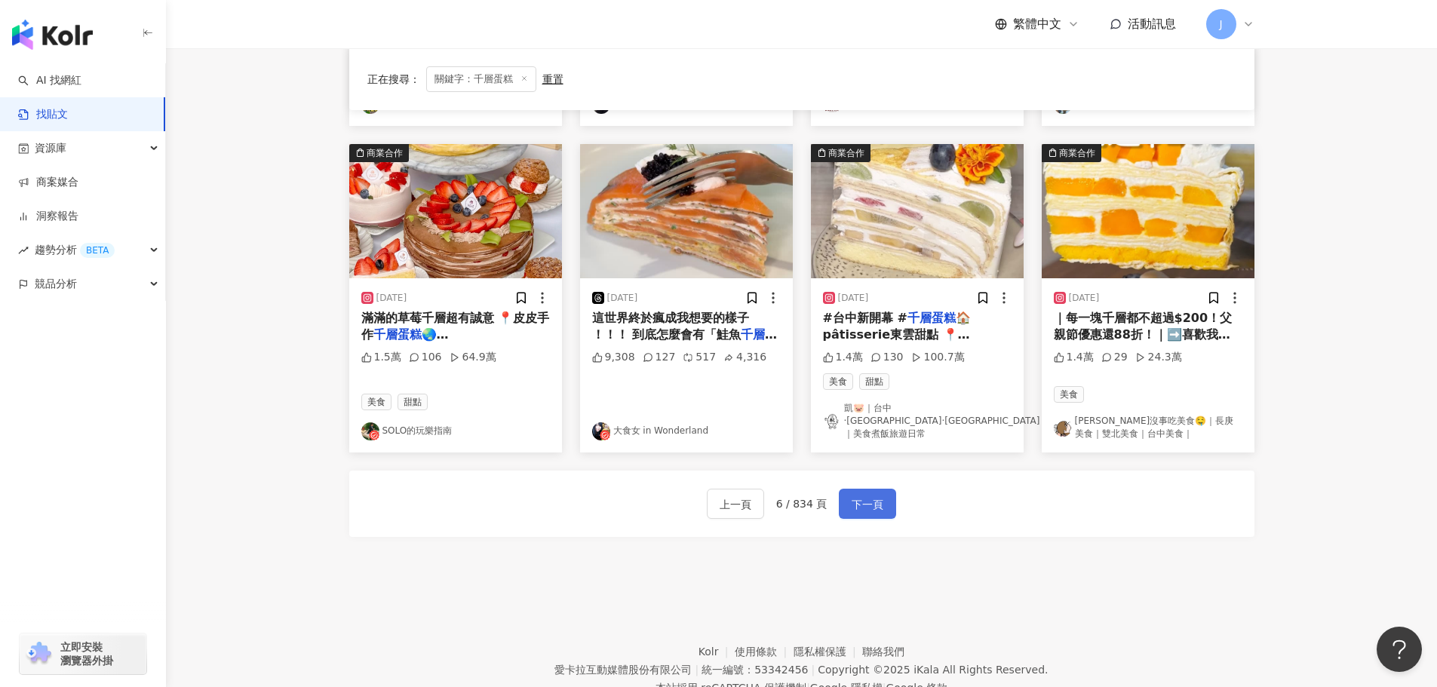
click at [877, 496] on span "下一頁" at bounding box center [868, 505] width 32 height 18
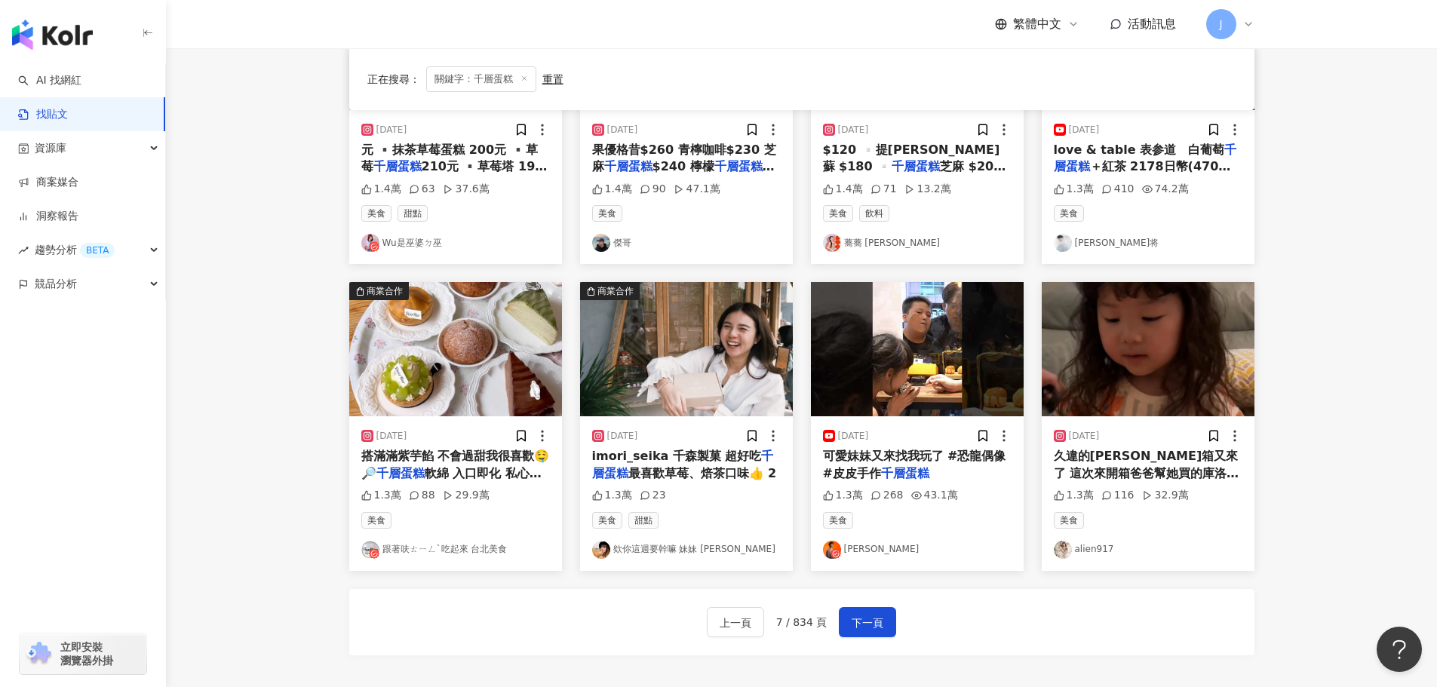
scroll to position [631, 0]
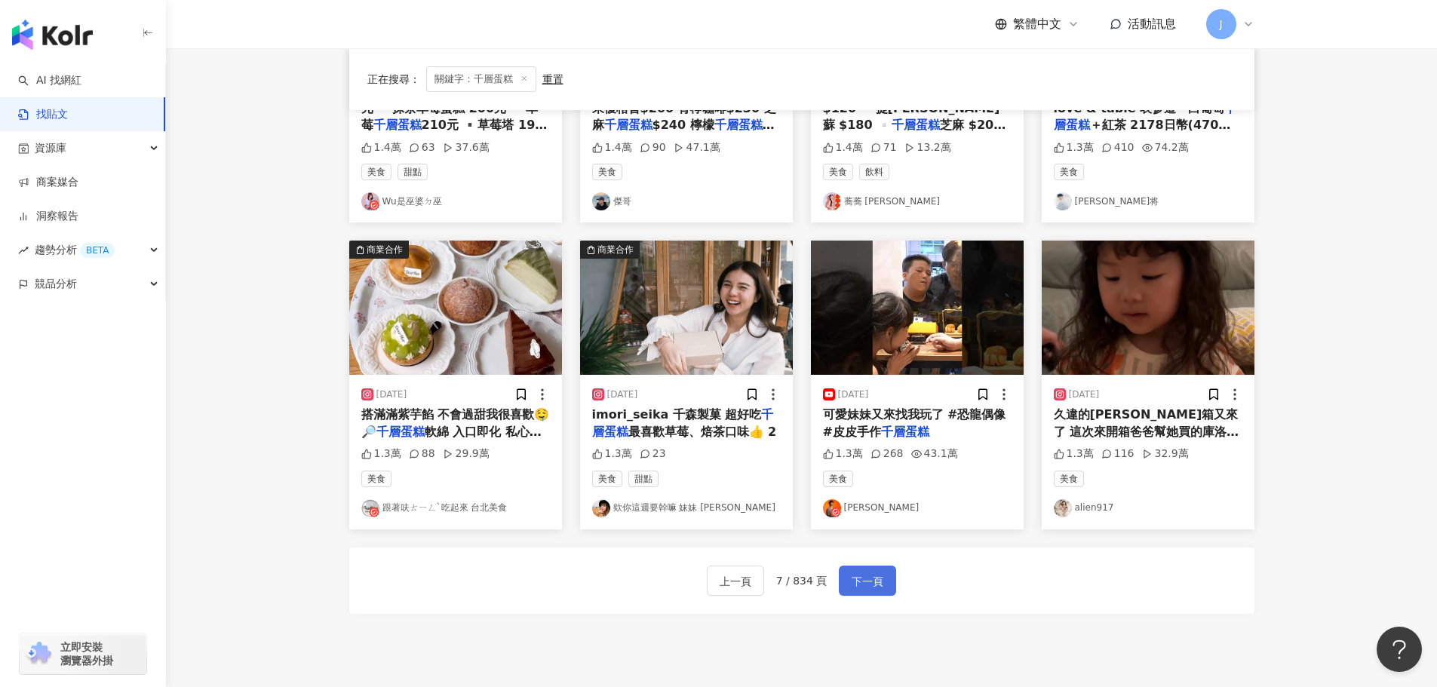
click at [861, 582] on span "下一頁" at bounding box center [868, 582] width 32 height 18
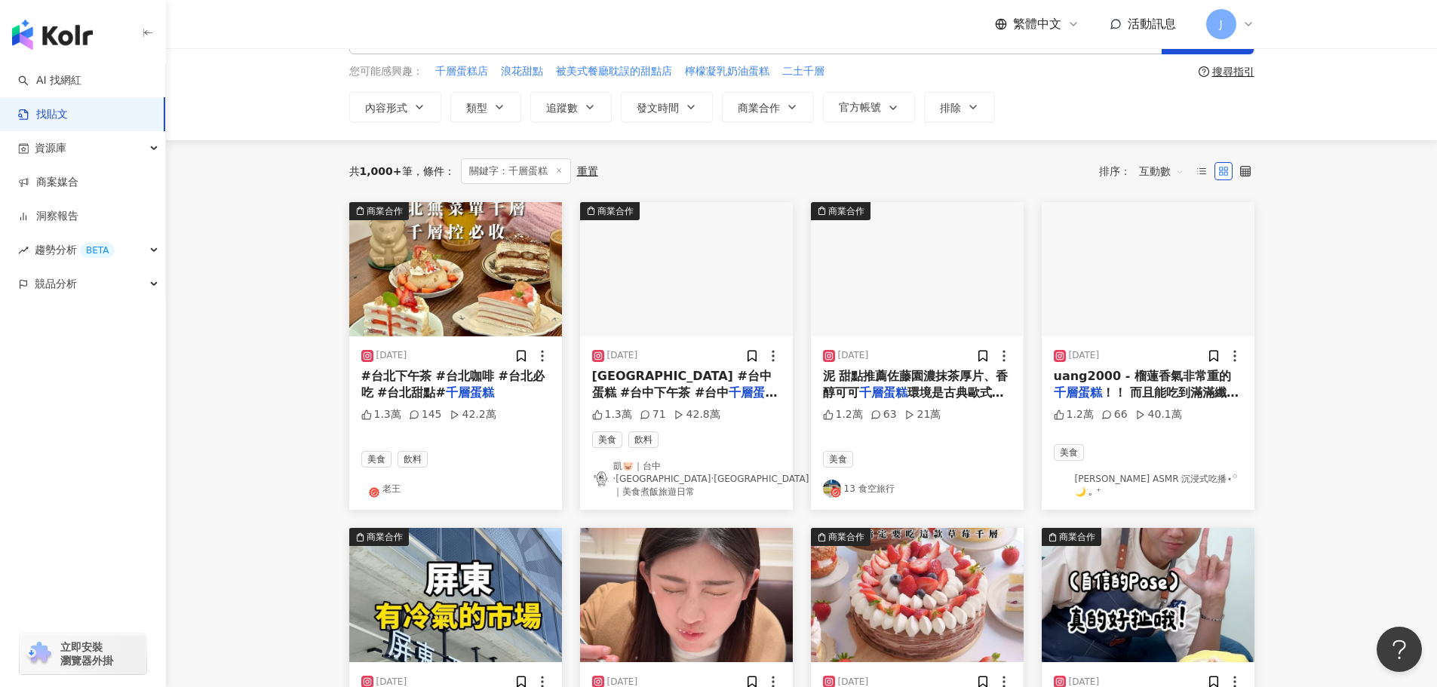
scroll to position [102, 0]
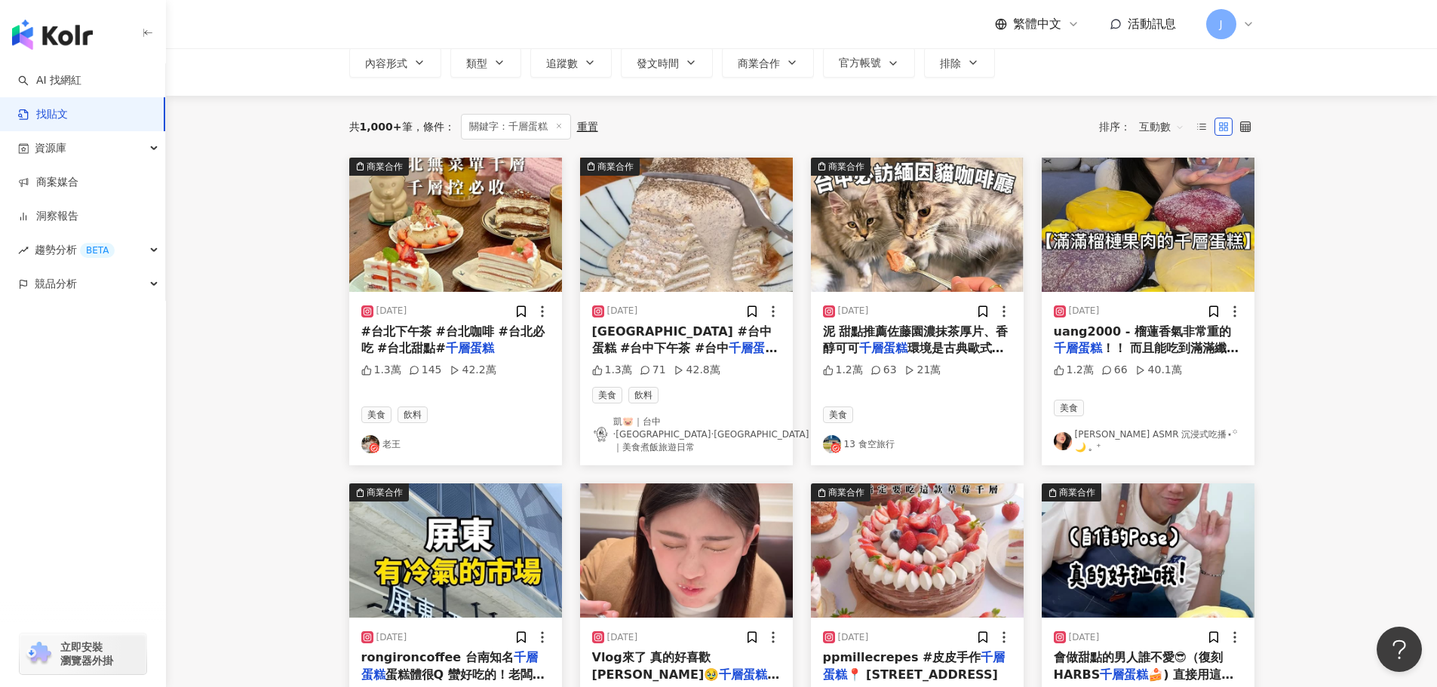
click at [408, 346] on span "#台北下午茶 #台北咖啡 #台北必吃 #台北甜點#" at bounding box center [452, 339] width 183 height 31
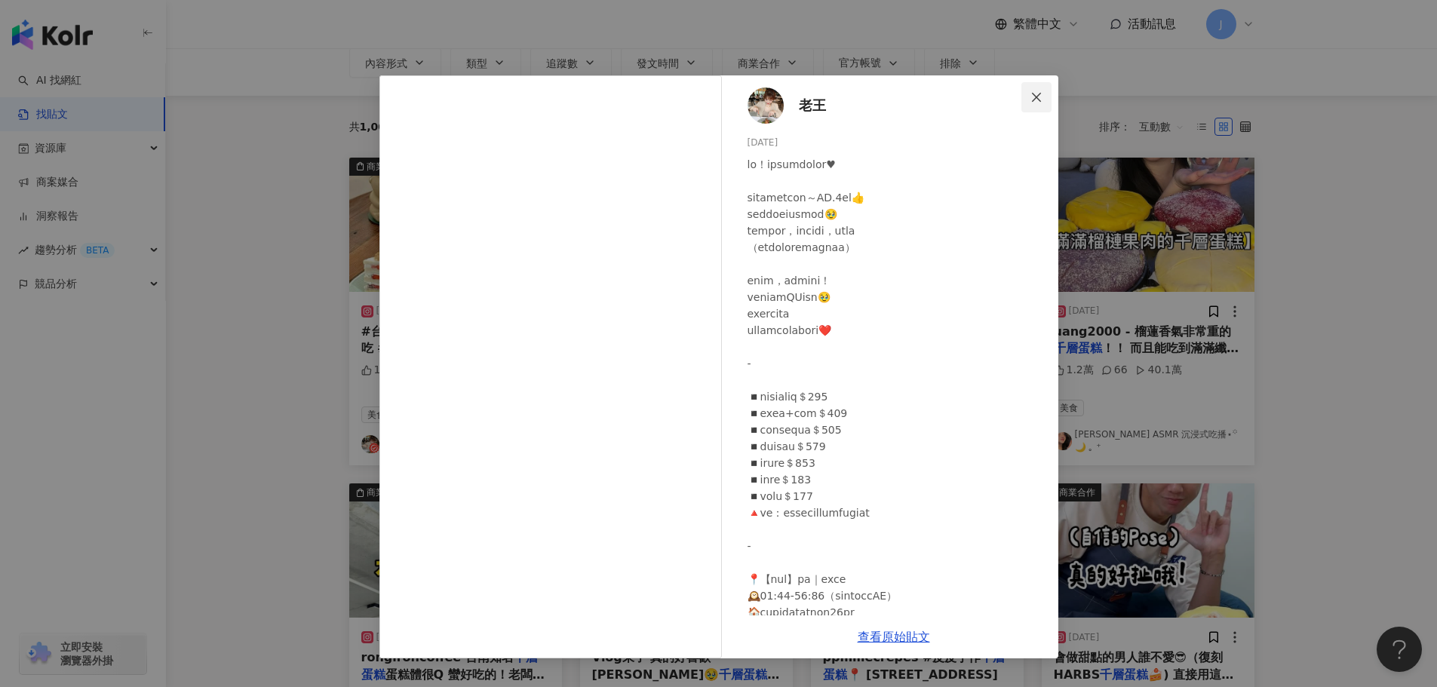
click at [1034, 97] on icon "close" at bounding box center [1036, 97] width 12 height 12
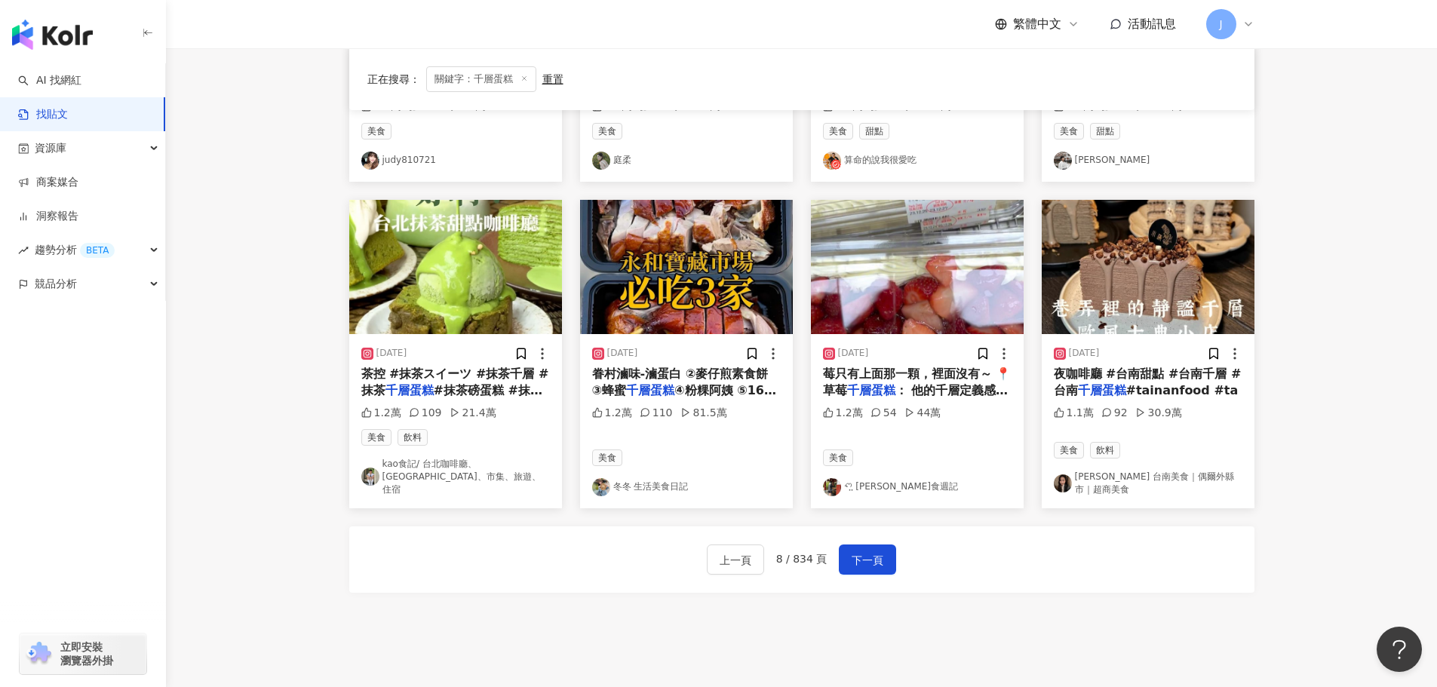
scroll to position [696, 0]
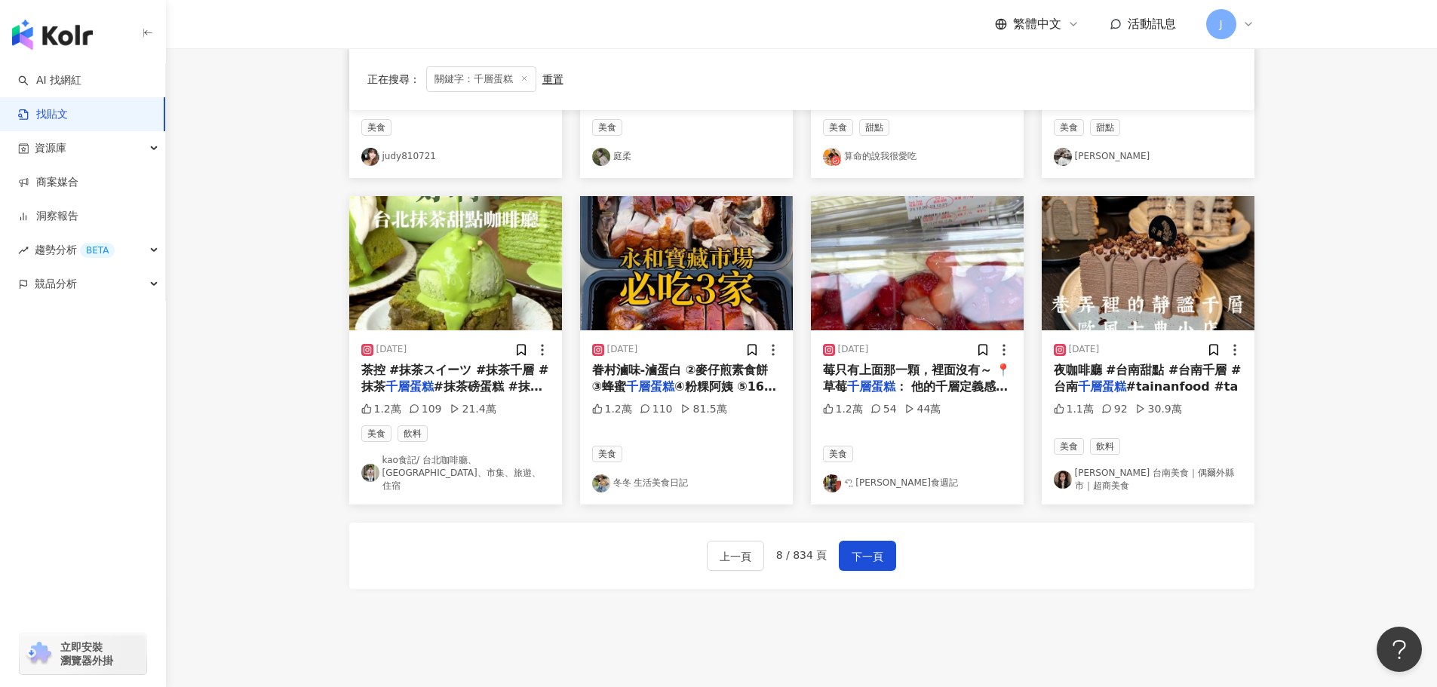
click at [418, 379] on mark "千層蛋糕" at bounding box center [409, 386] width 48 height 14
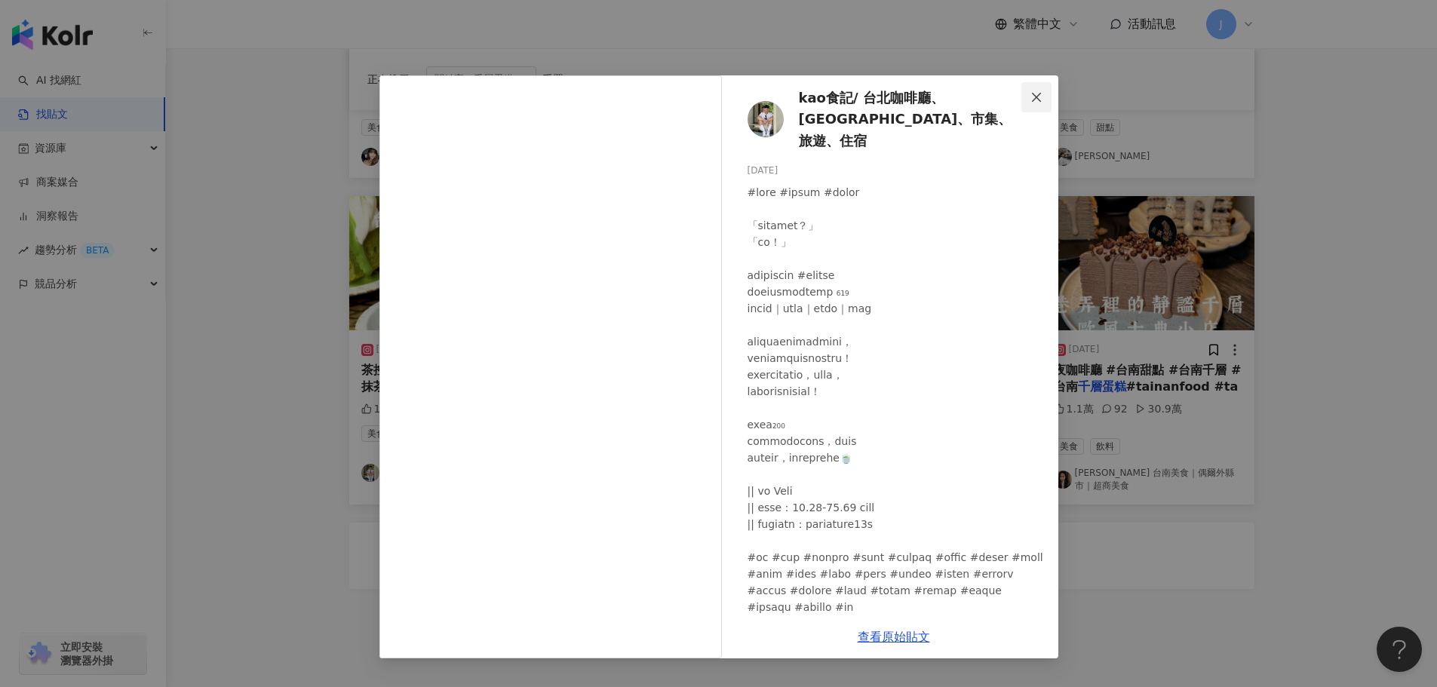
click at [1042, 93] on icon "close" at bounding box center [1036, 97] width 12 height 12
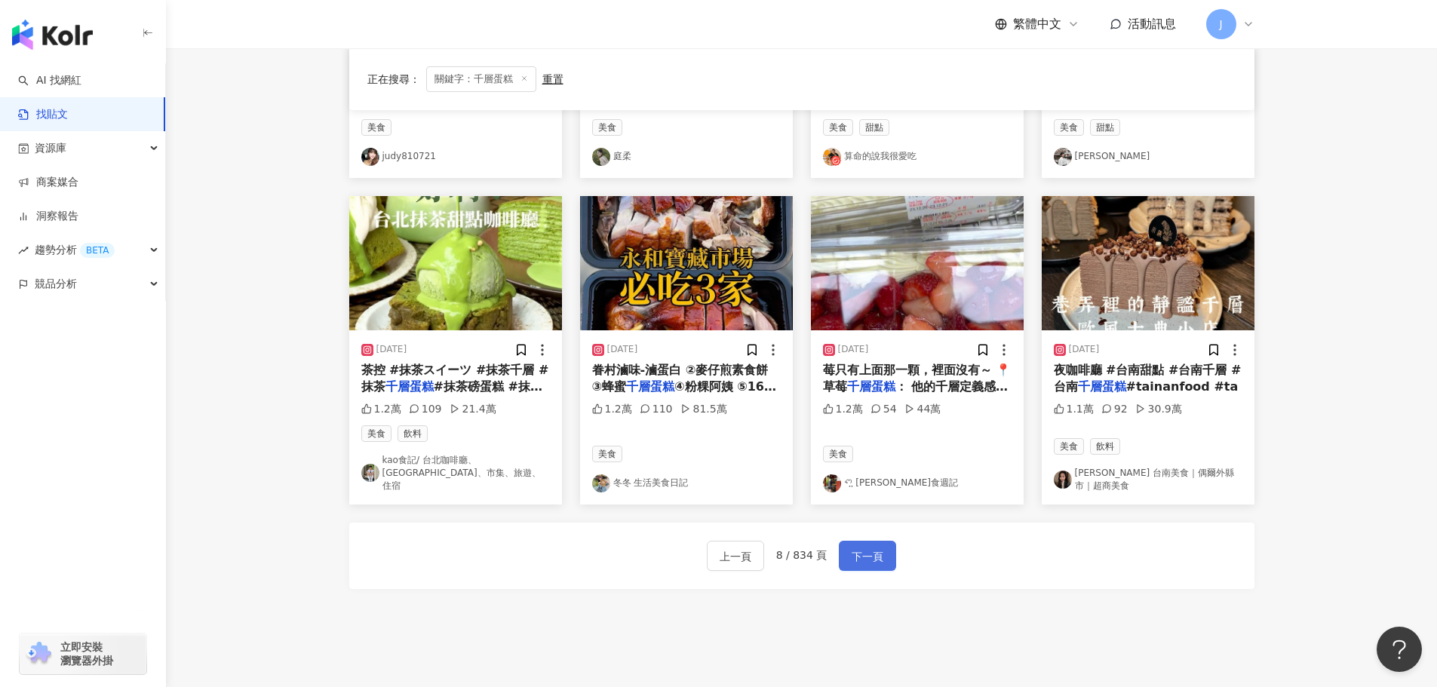
click at [875, 548] on span "下一頁" at bounding box center [868, 557] width 32 height 18
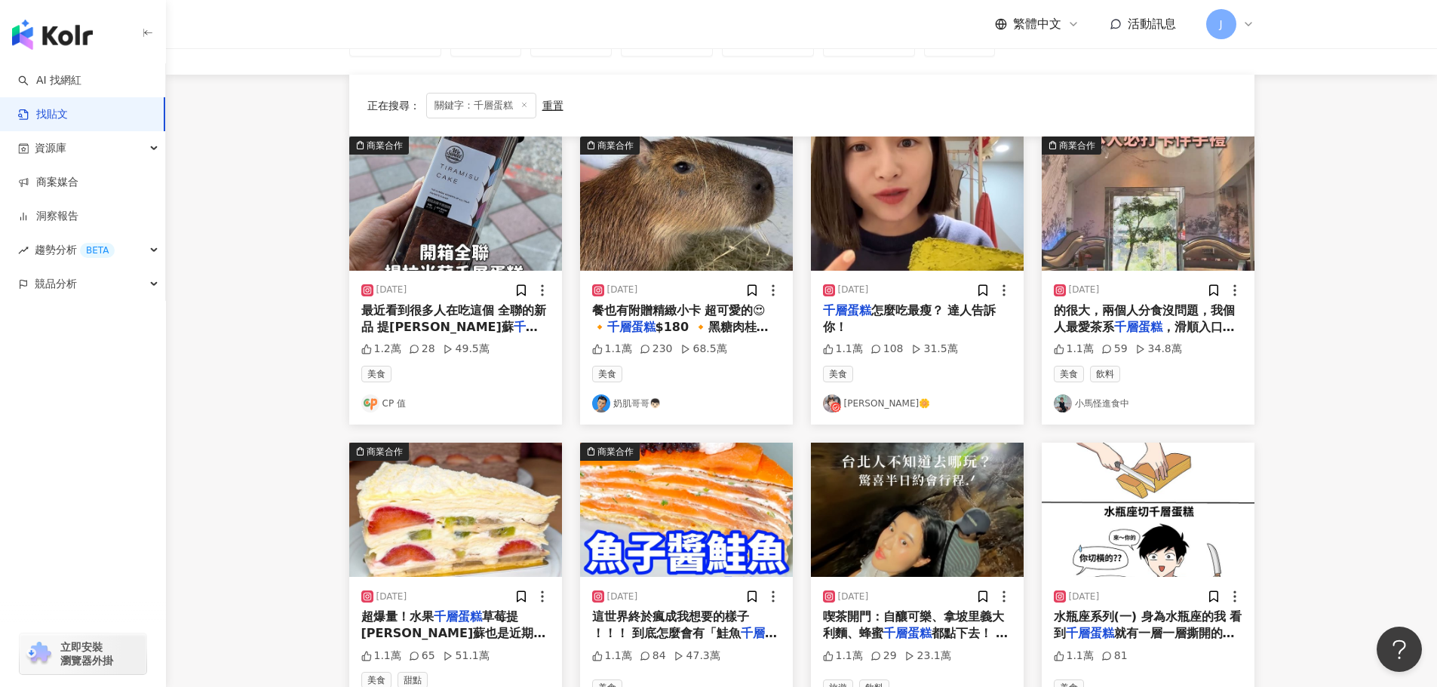
scroll to position [118, 0]
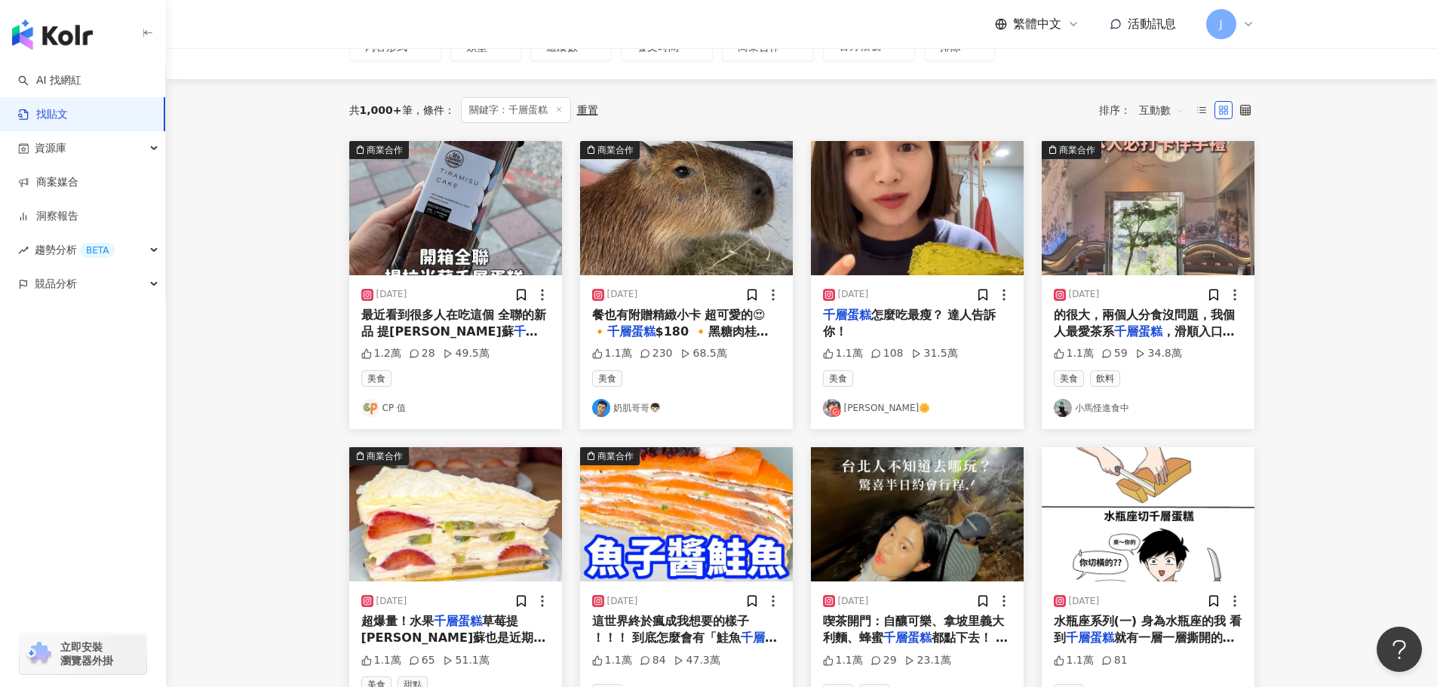
click at [1114, 315] on span "的很大，兩個人分食沒問題，我個人最愛茶系" at bounding box center [1144, 323] width 181 height 31
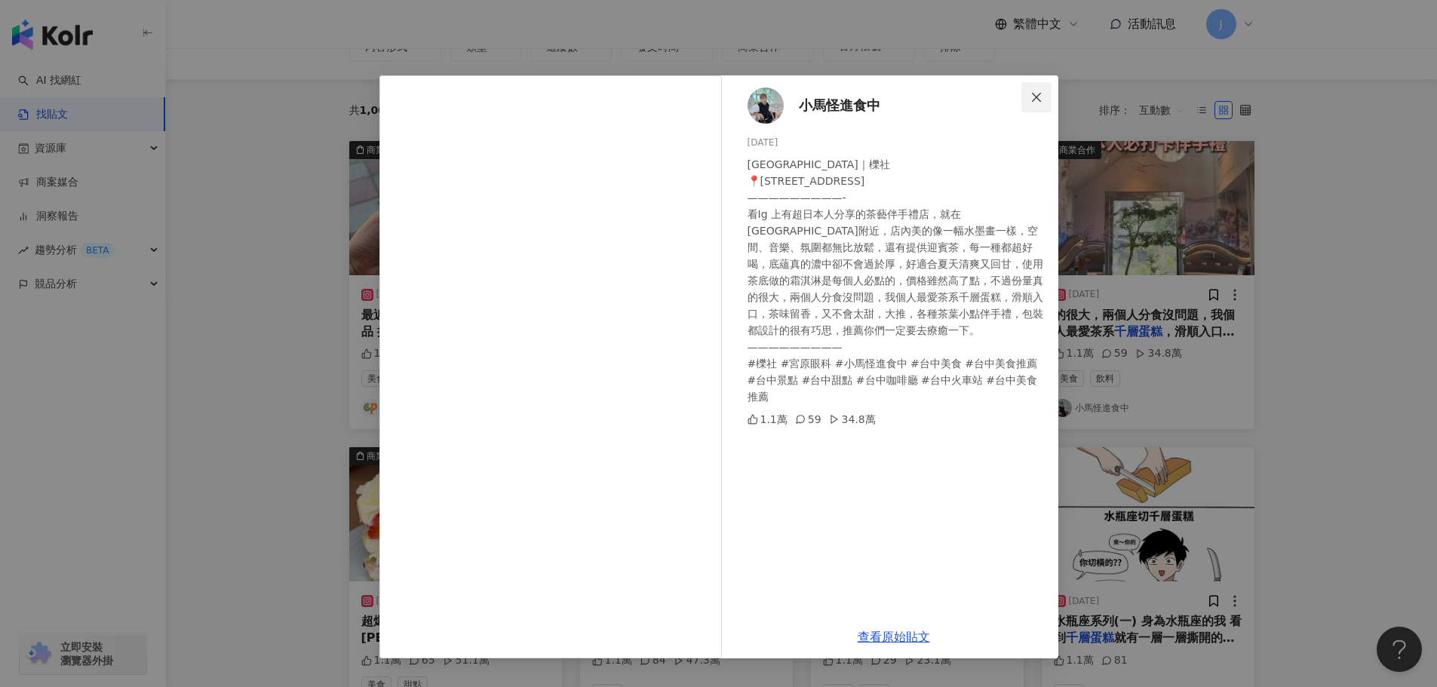
click at [1040, 99] on icon "close" at bounding box center [1036, 97] width 12 height 12
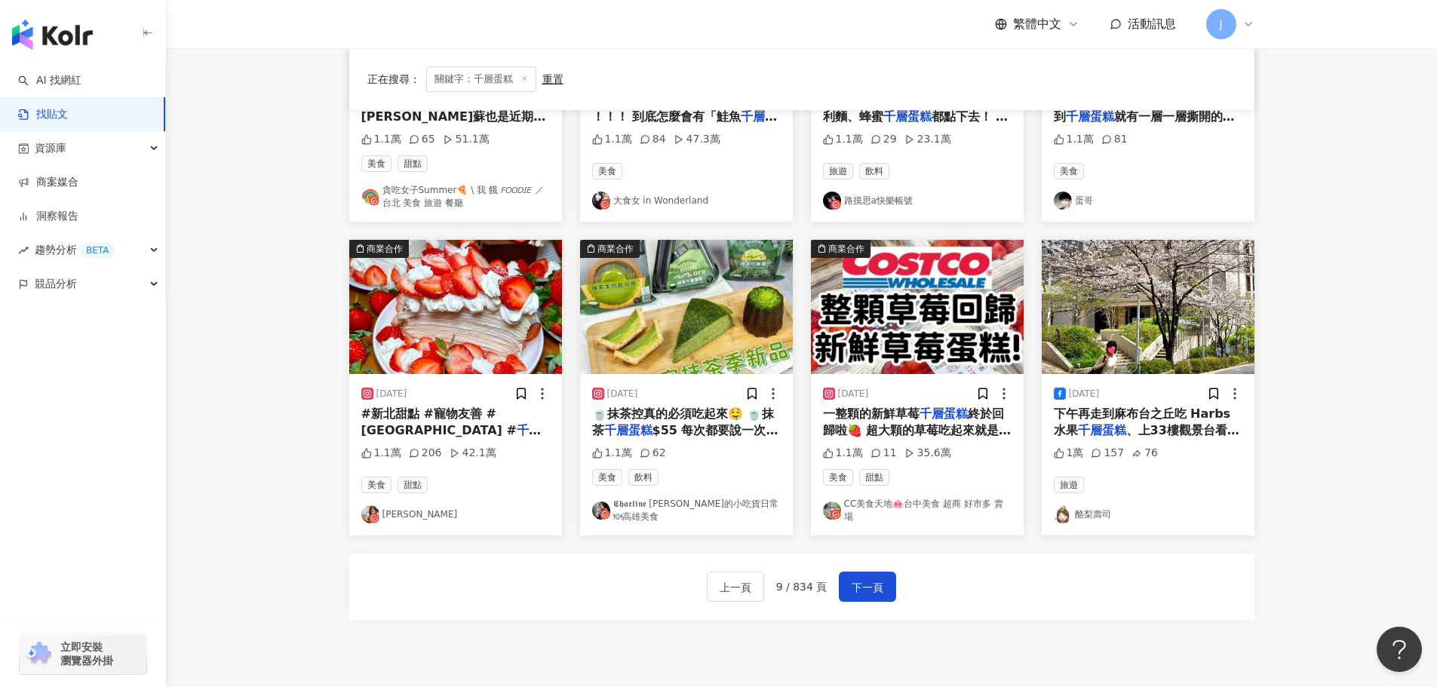
scroll to position [700, 0]
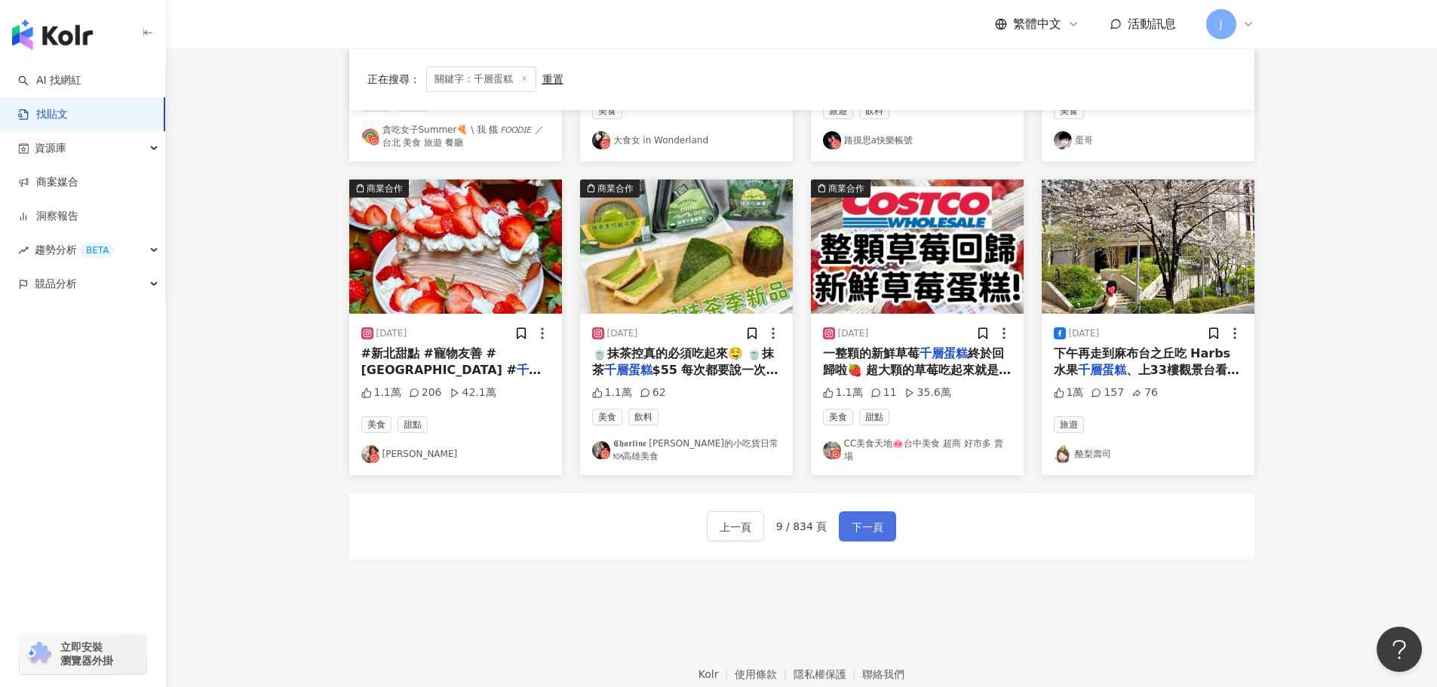
click at [859, 522] on span "下一頁" at bounding box center [868, 527] width 32 height 18
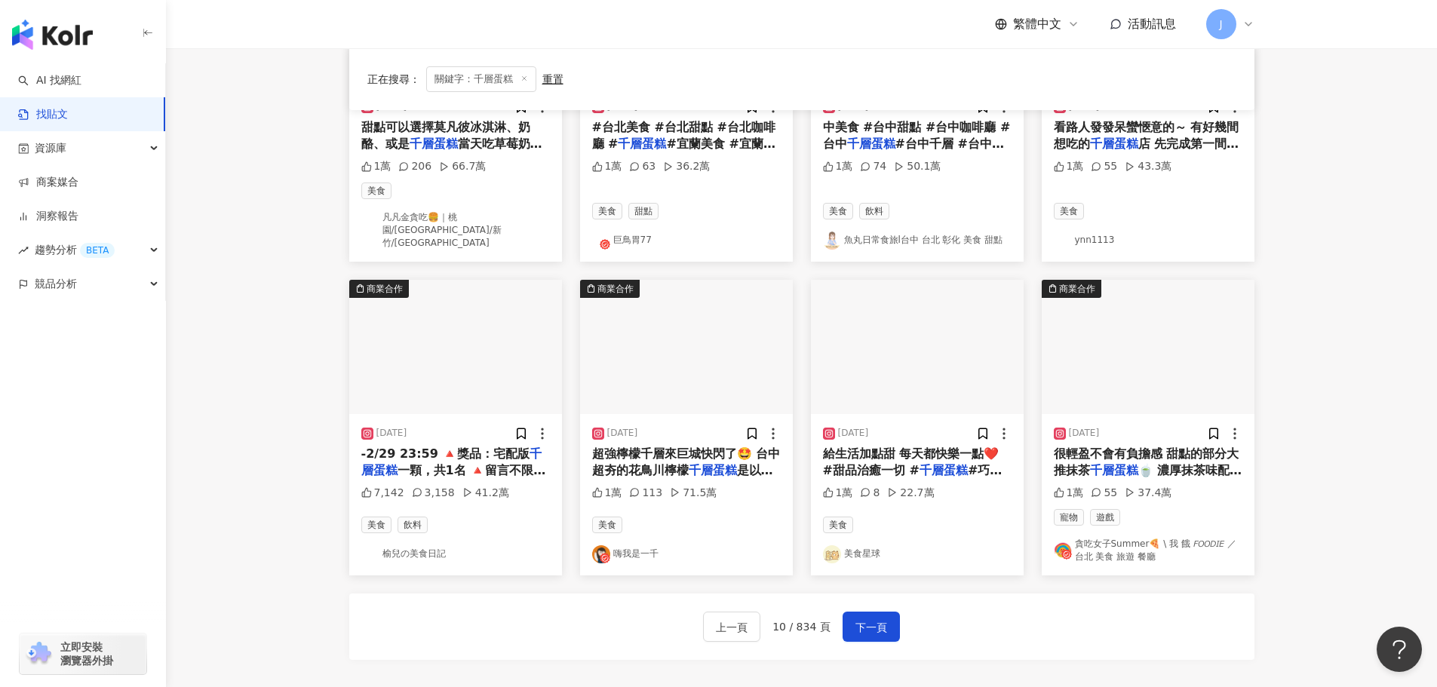
scroll to position [634, 0]
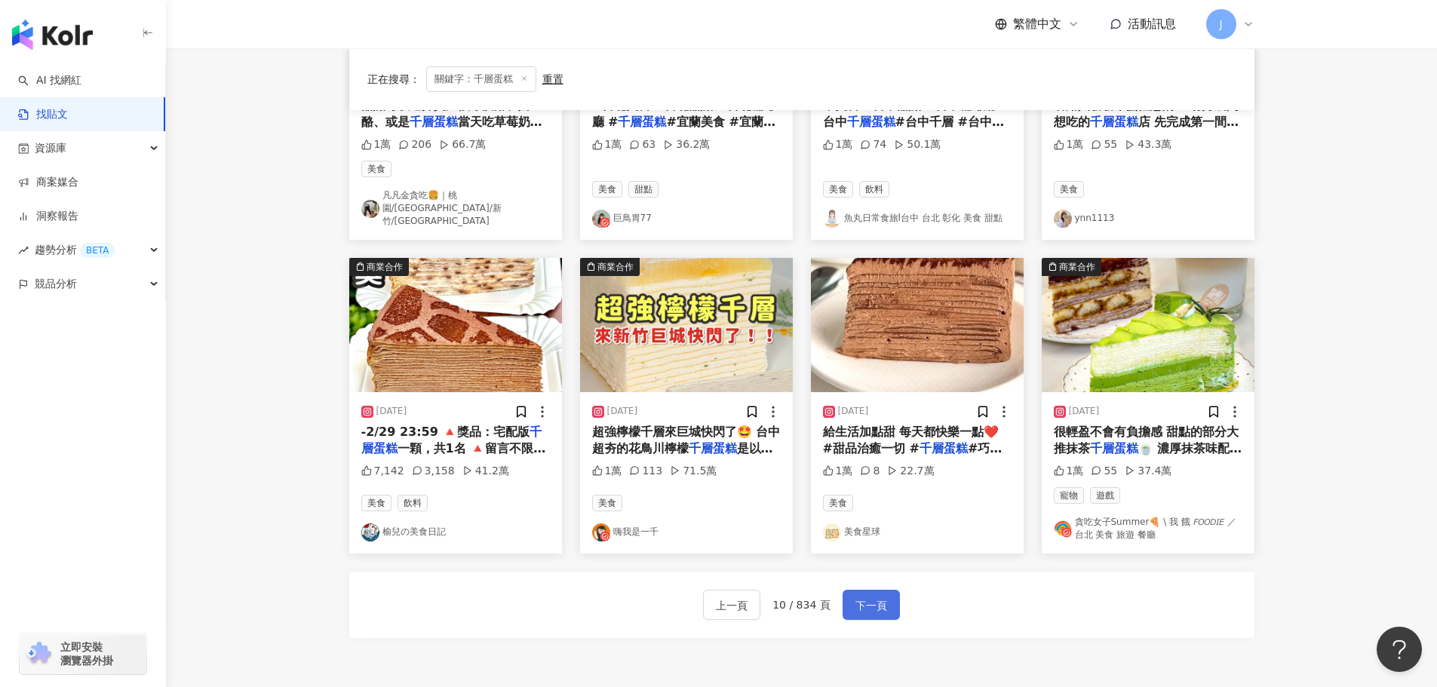
click at [877, 597] on span "下一頁" at bounding box center [871, 606] width 32 height 18
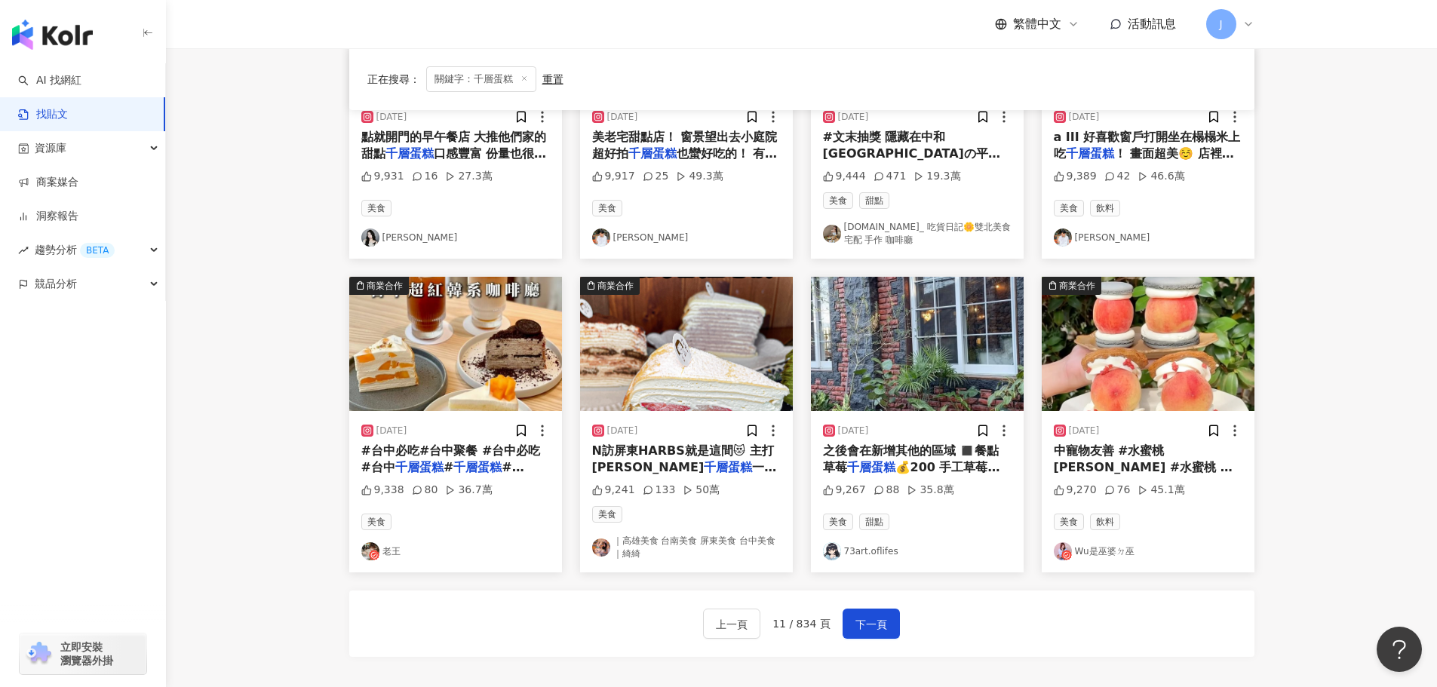
scroll to position [648, 0]
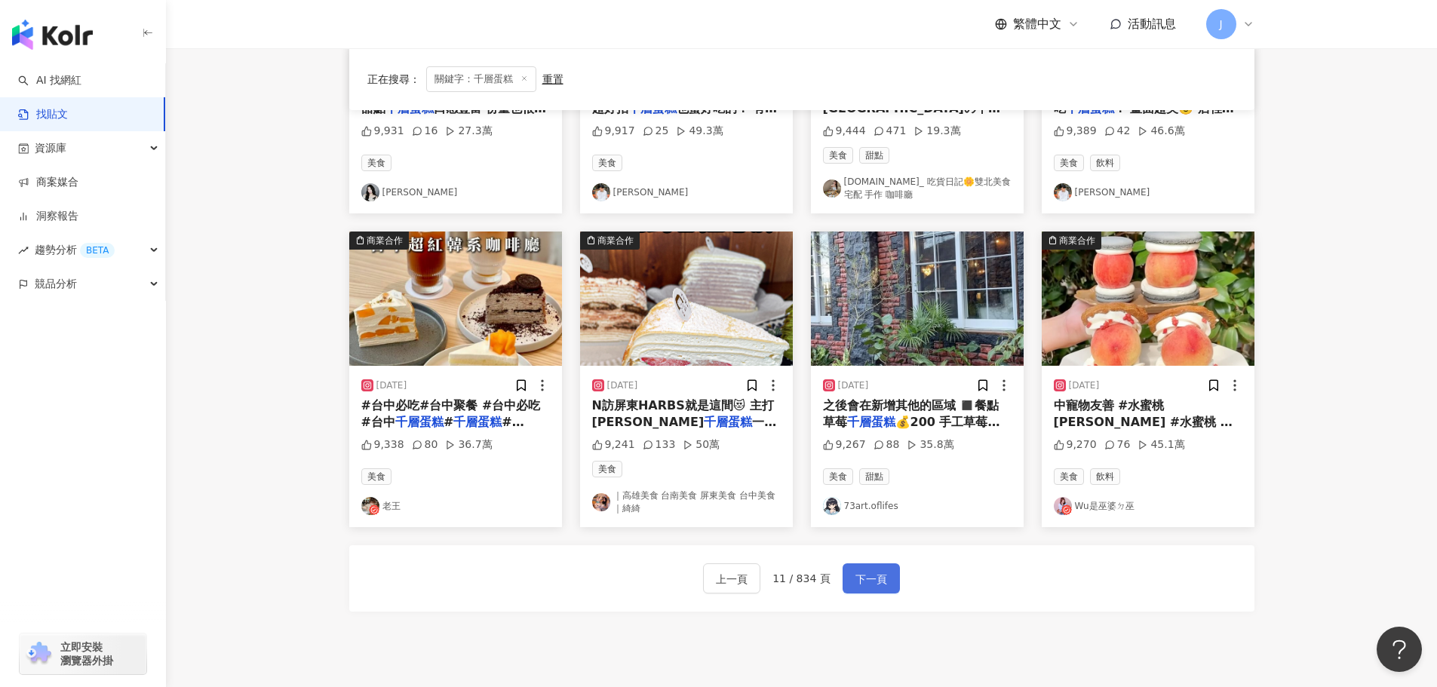
click at [869, 571] on span "下一頁" at bounding box center [871, 579] width 32 height 18
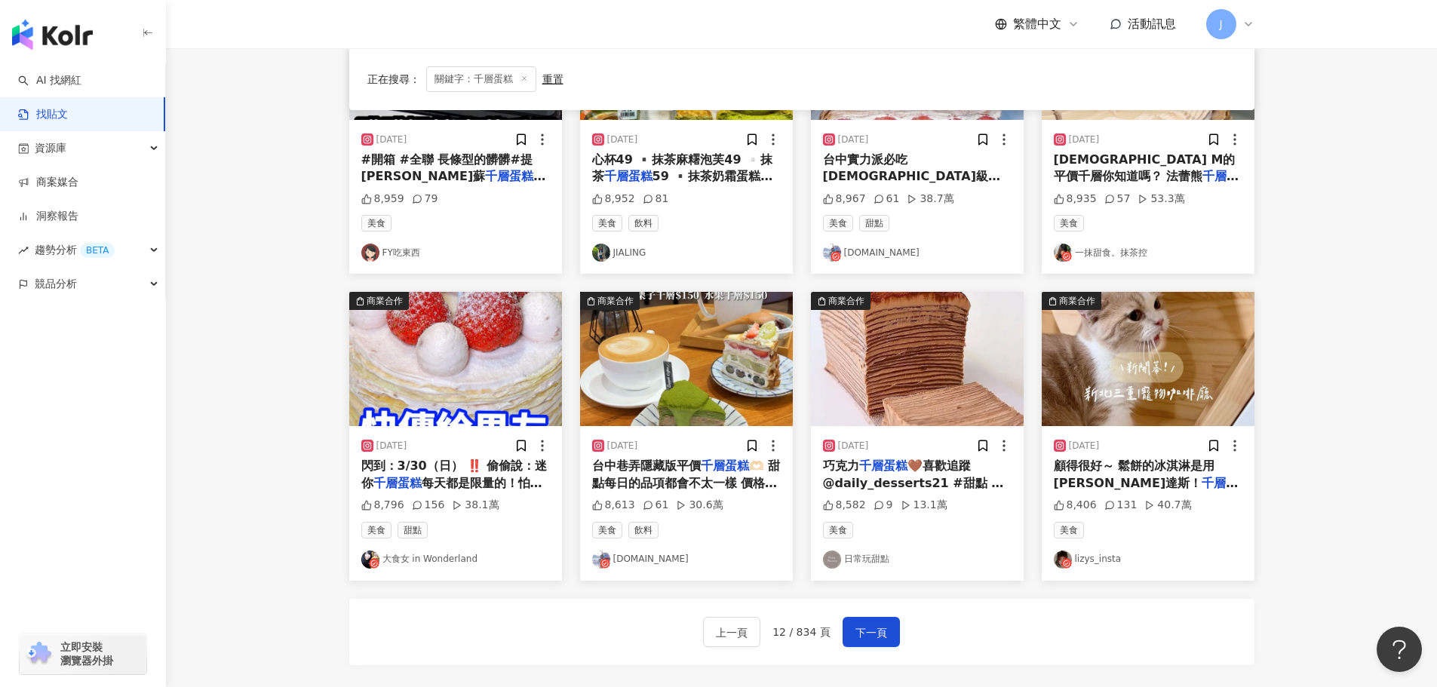
scroll to position [603, 0]
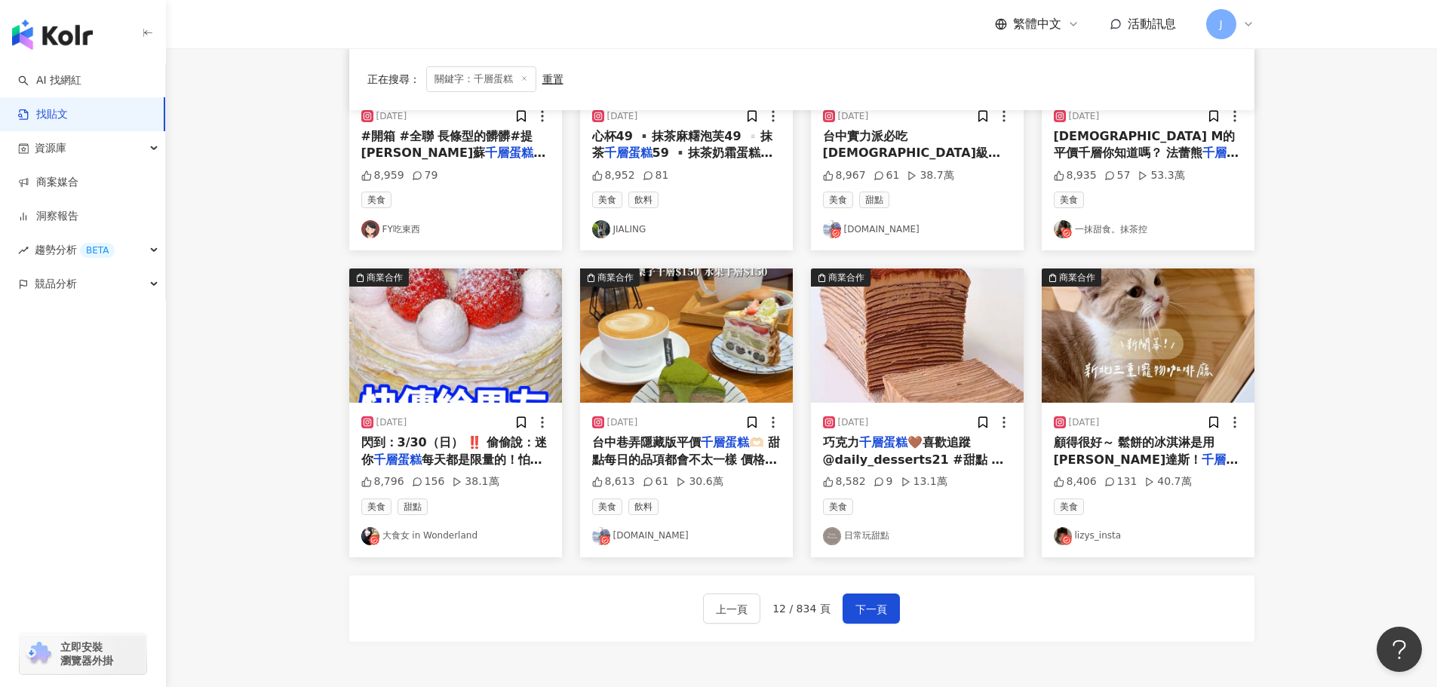
click at [667, 450] on span "台中巷弄隱藏版平價" at bounding box center [646, 442] width 109 height 14
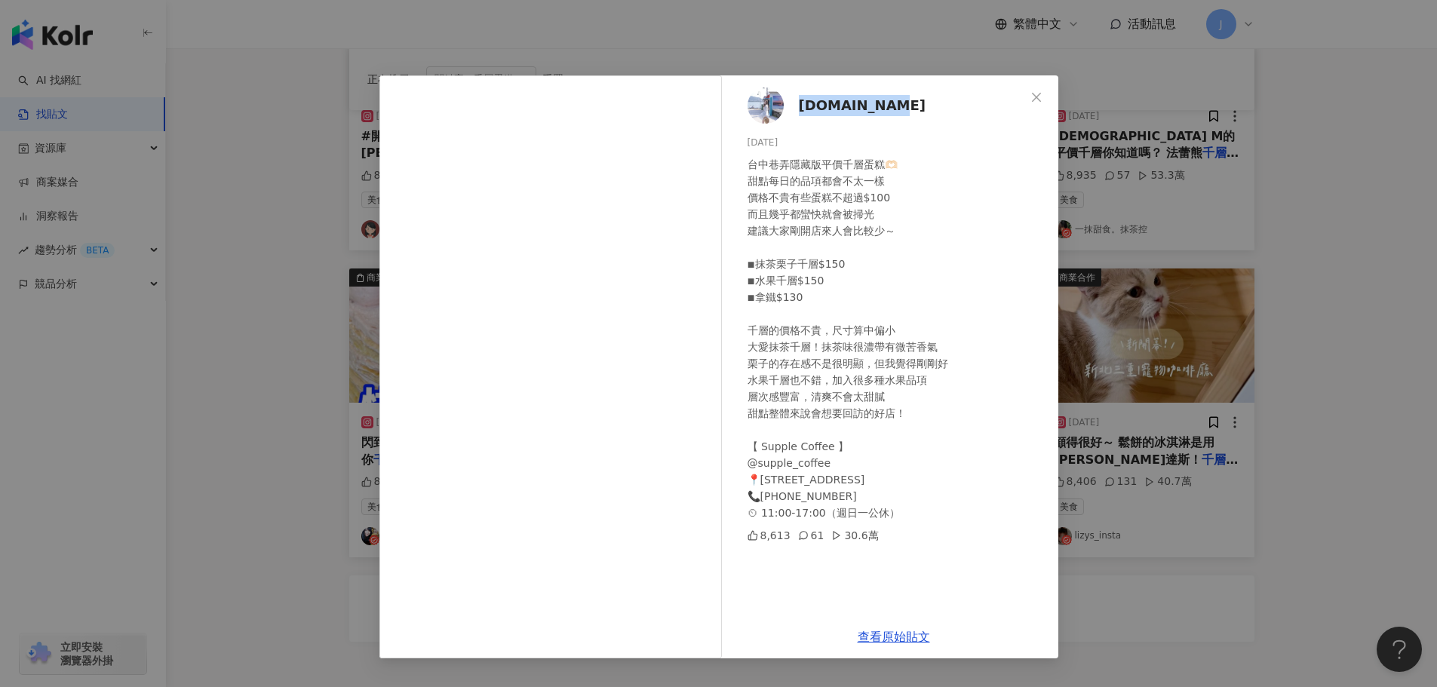
drag, startPoint x: 883, startPoint y: 100, endPoint x: 800, endPoint y: 103, distance: 82.3
click at [794, 102] on div "taberu.food 2024/1/28 台中巷弄隱藏版平價千層蛋糕🫶🏻 甜點每日的品項都會不太一樣 價格不貴有些蛋糕不超過$100 而且幾乎都蠻快就會被掃…" at bounding box center [893, 345] width 329 height 540
copy span "taberu.food"
click at [1034, 95] on icon "close" at bounding box center [1036, 96] width 9 height 9
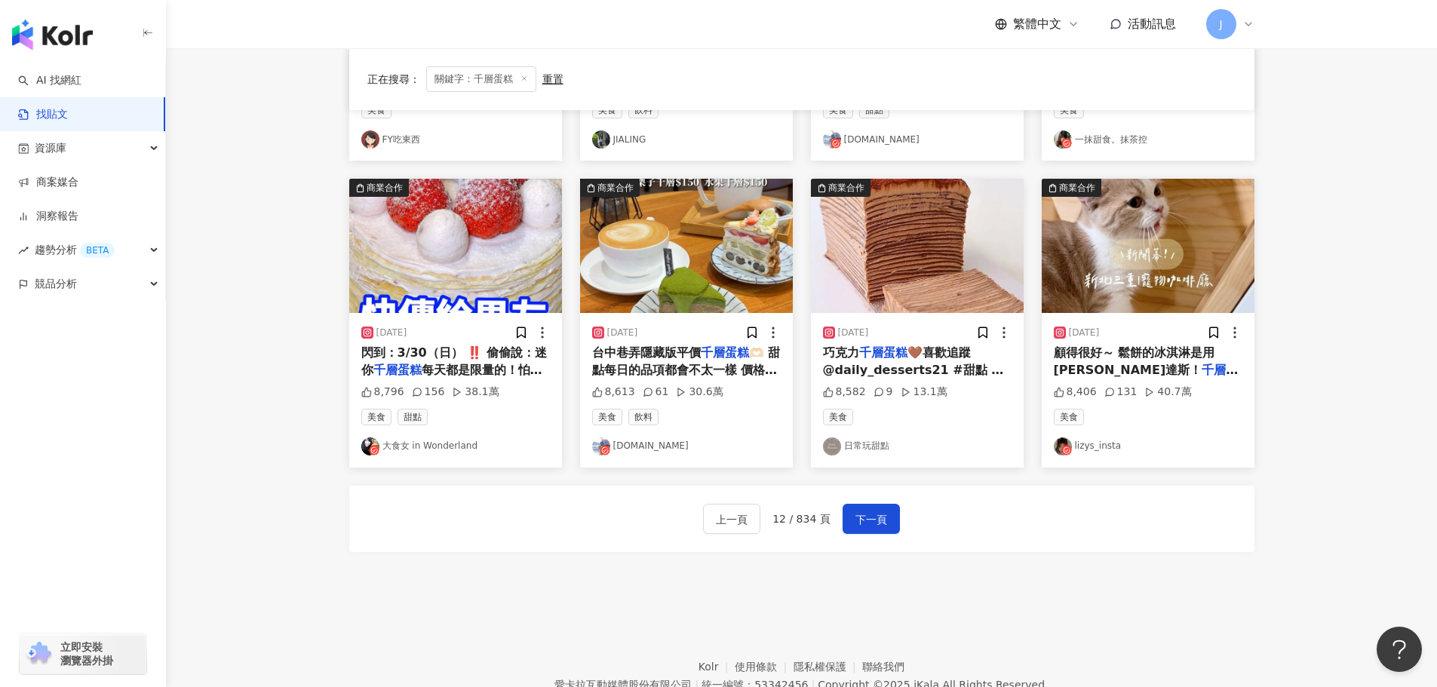
scroll to position [695, 0]
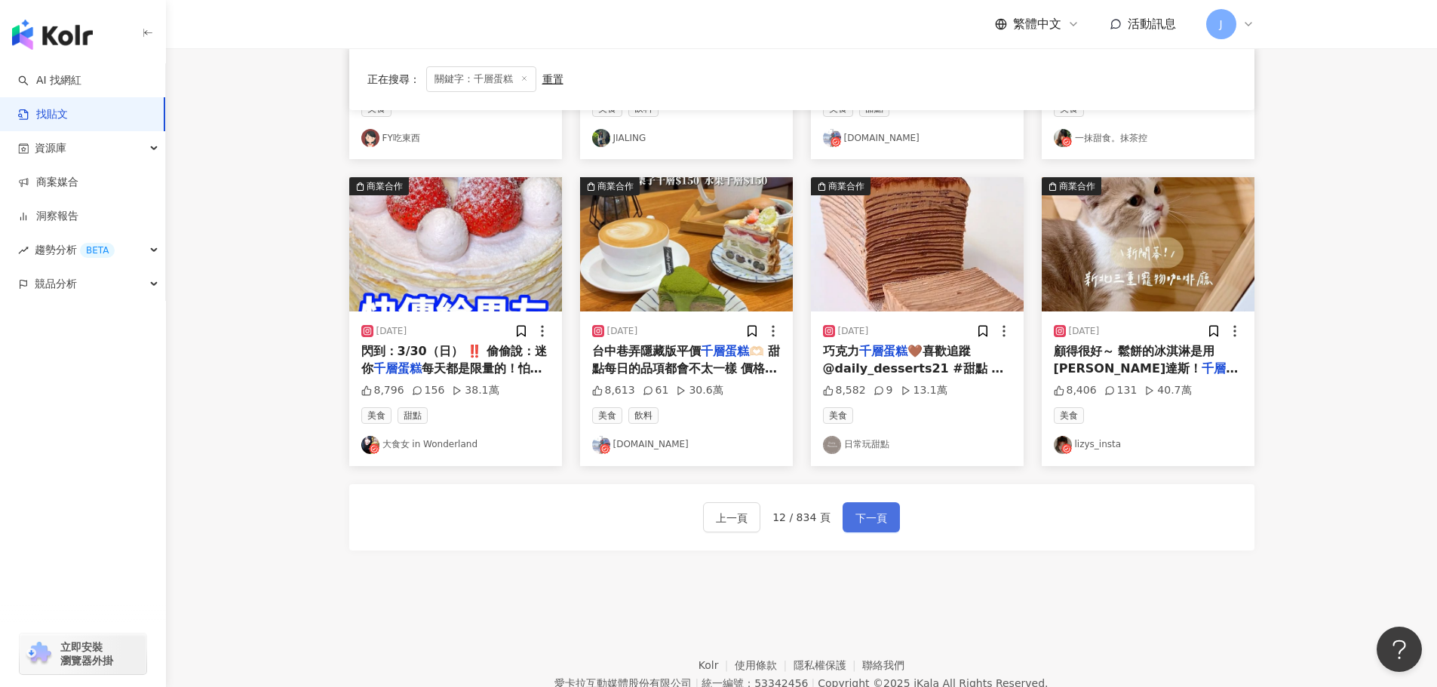
click at [883, 511] on span "下一頁" at bounding box center [871, 518] width 32 height 18
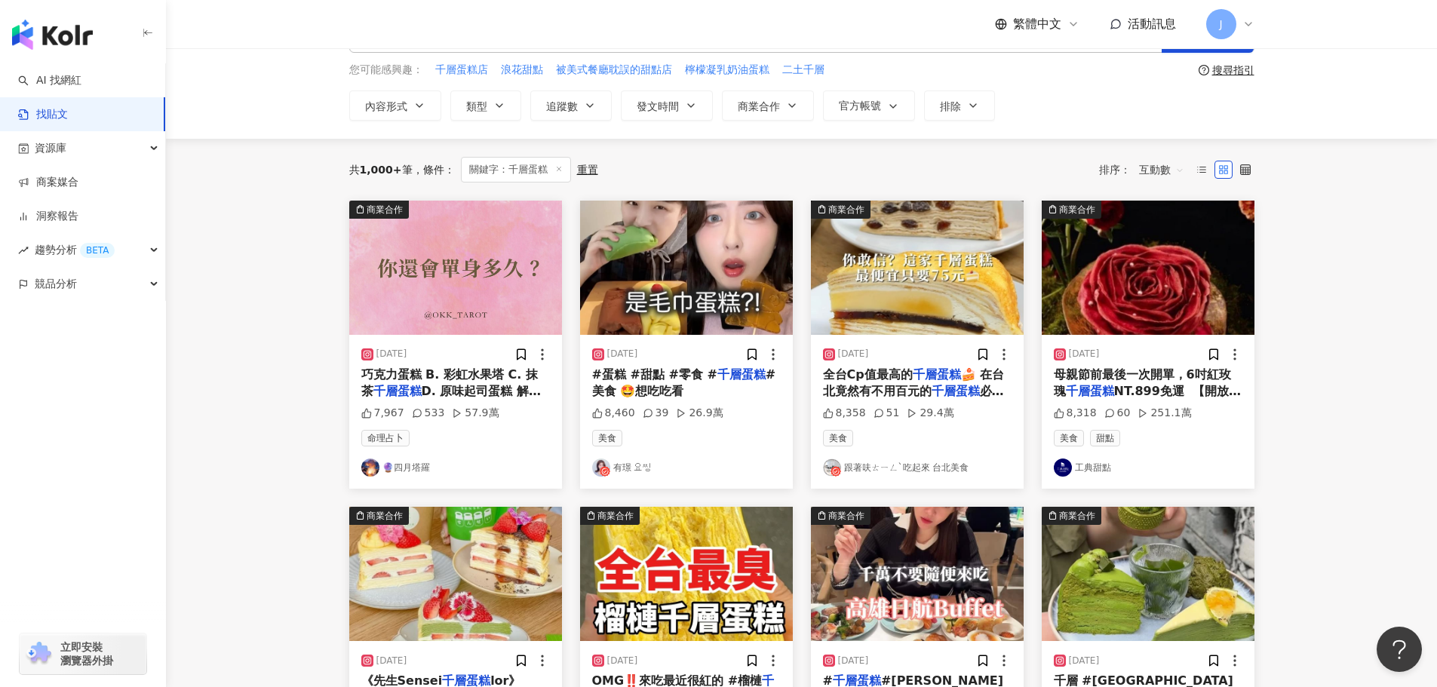
scroll to position [75, 0]
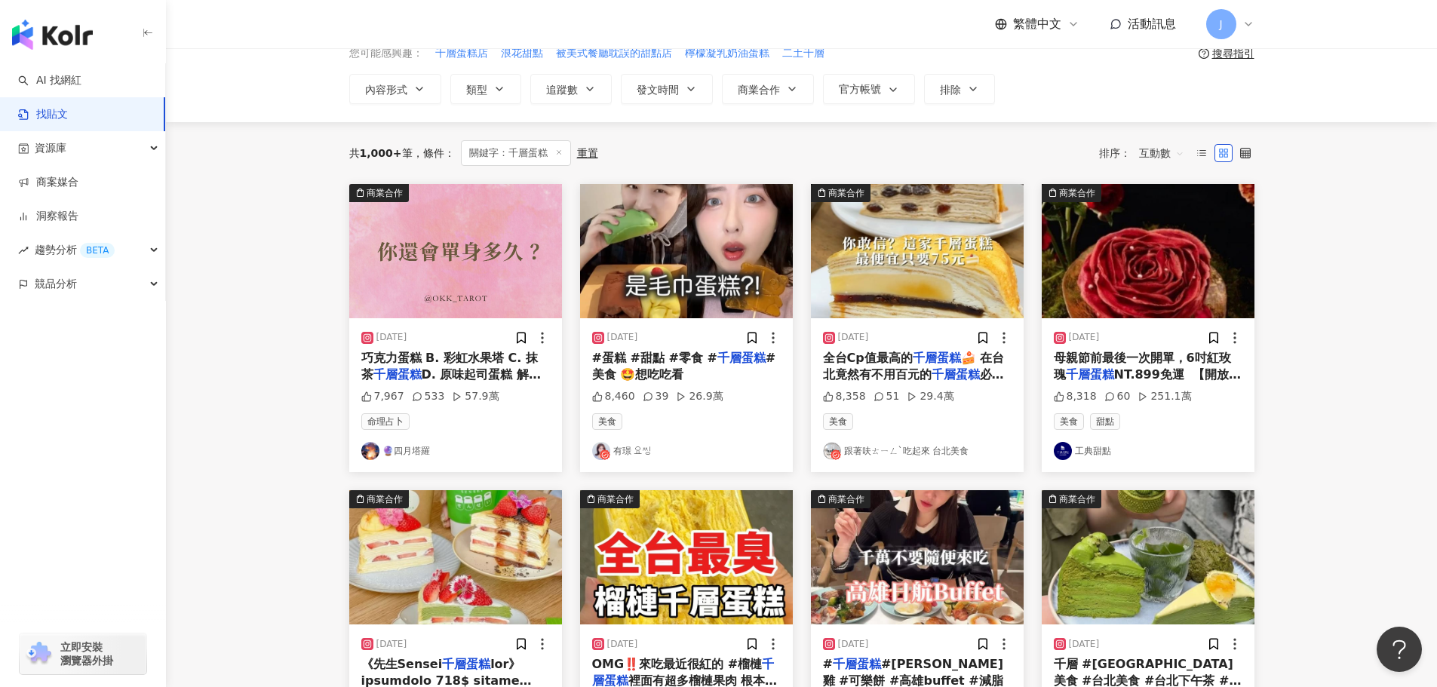
click at [902, 380] on span "🍰 在台北竟然有不用百元的" at bounding box center [914, 366] width 182 height 31
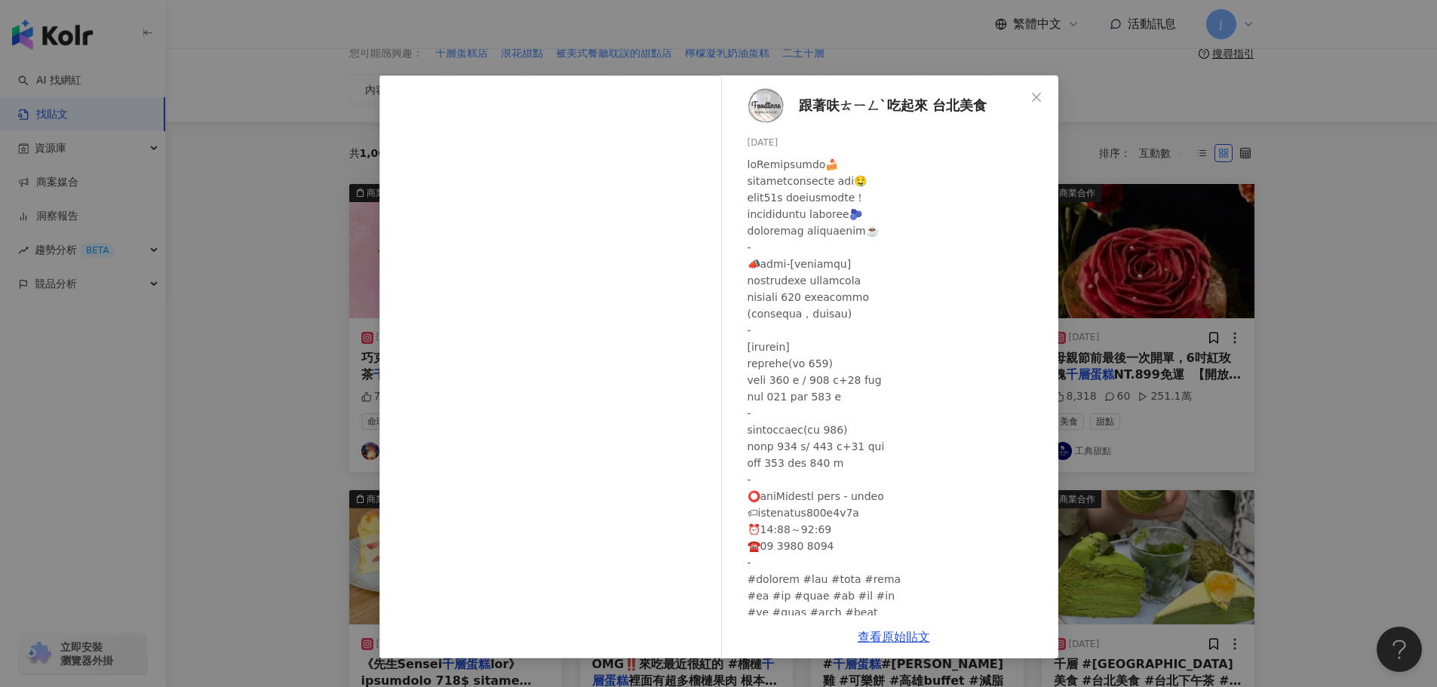
drag, startPoint x: 1038, startPoint y: 97, endPoint x: 1045, endPoint y: 95, distance: 7.7
click at [1038, 97] on icon "close" at bounding box center [1036, 97] width 12 height 12
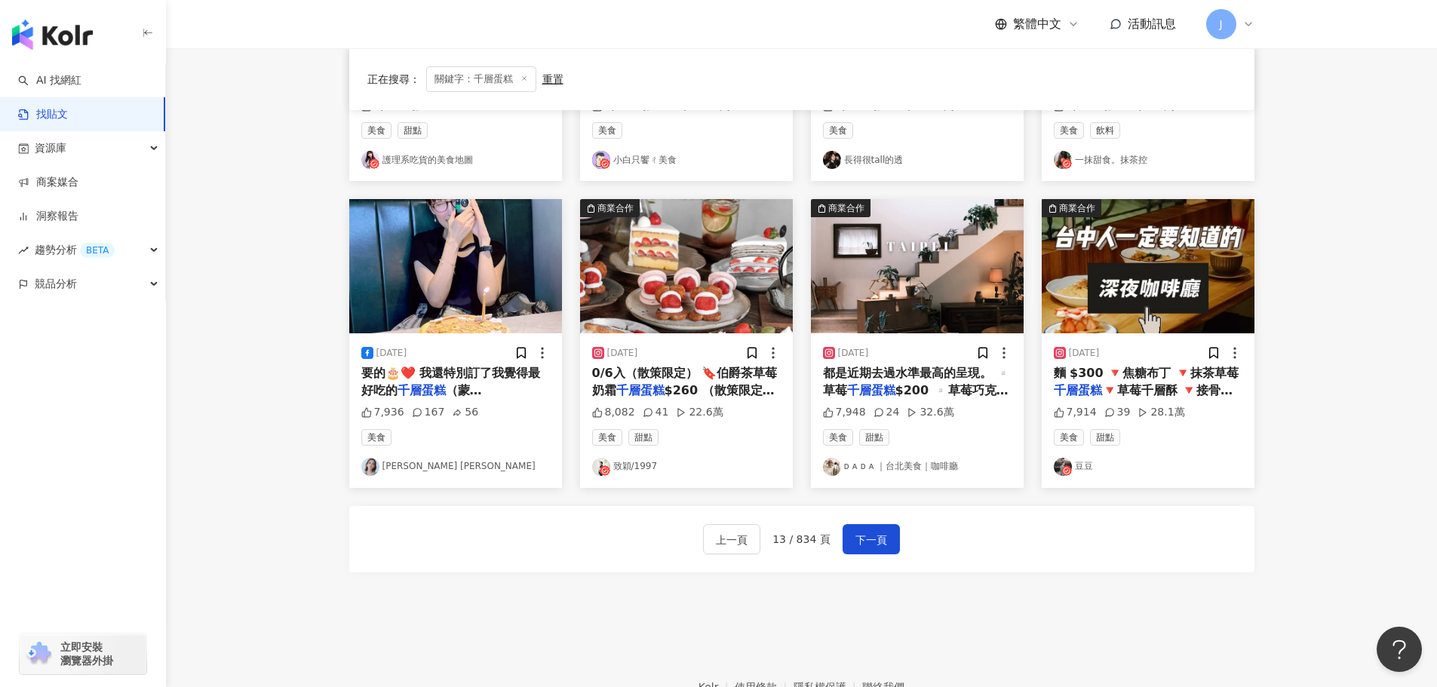
scroll to position [681, 0]
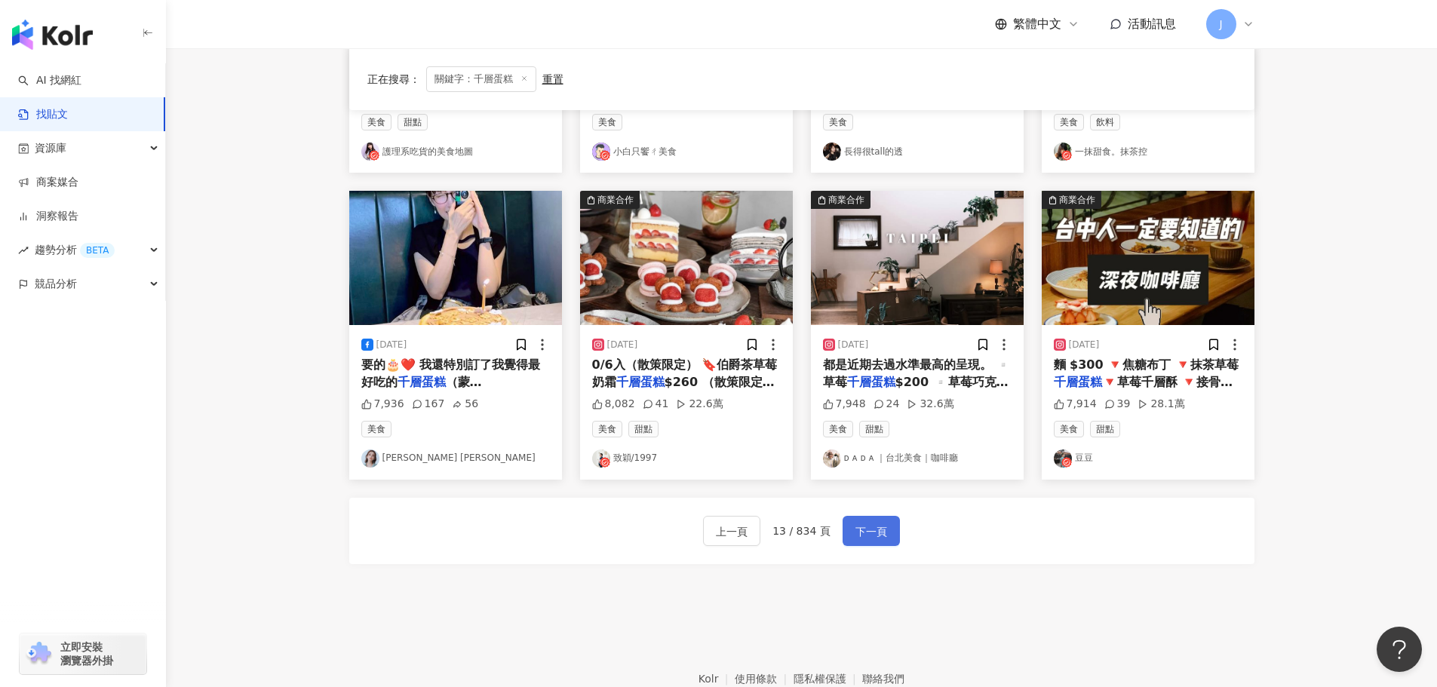
click at [882, 529] on span "下一頁" at bounding box center [871, 532] width 32 height 18
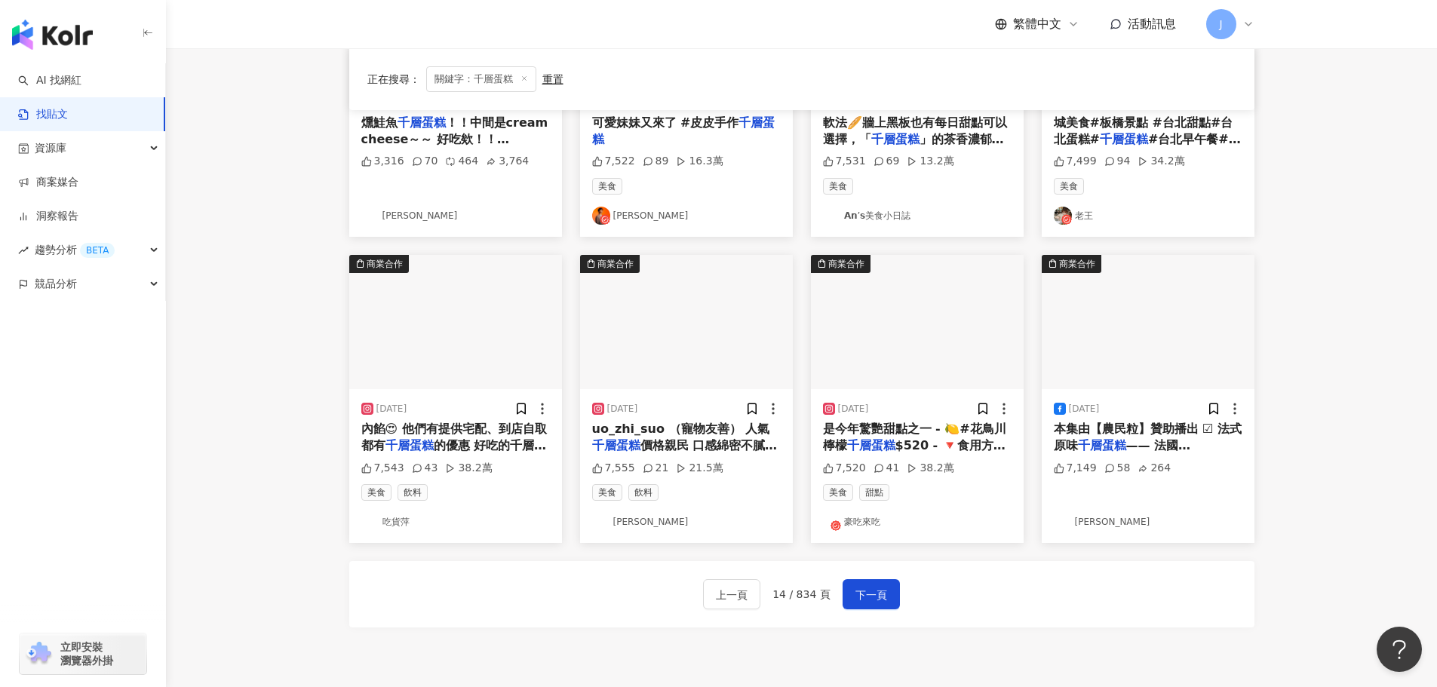
scroll to position [652, 0]
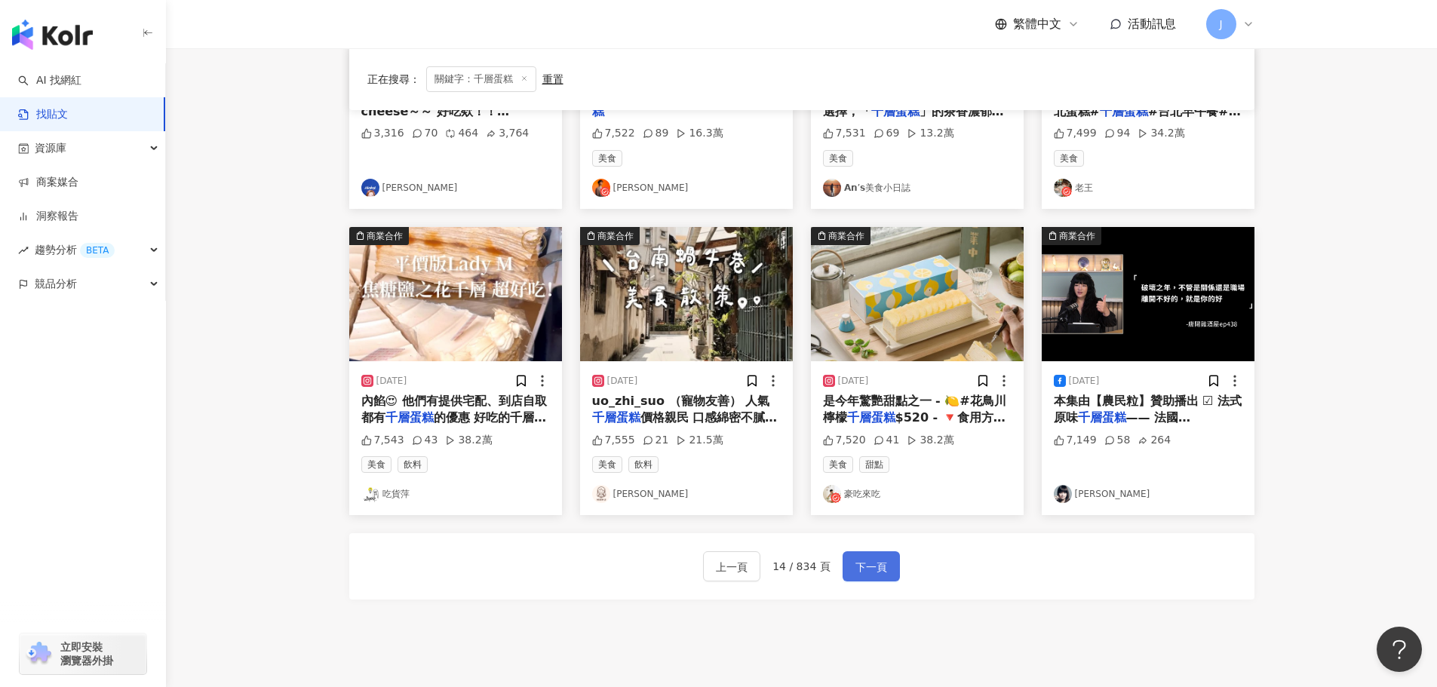
click at [867, 562] on span "下一頁" at bounding box center [871, 567] width 32 height 18
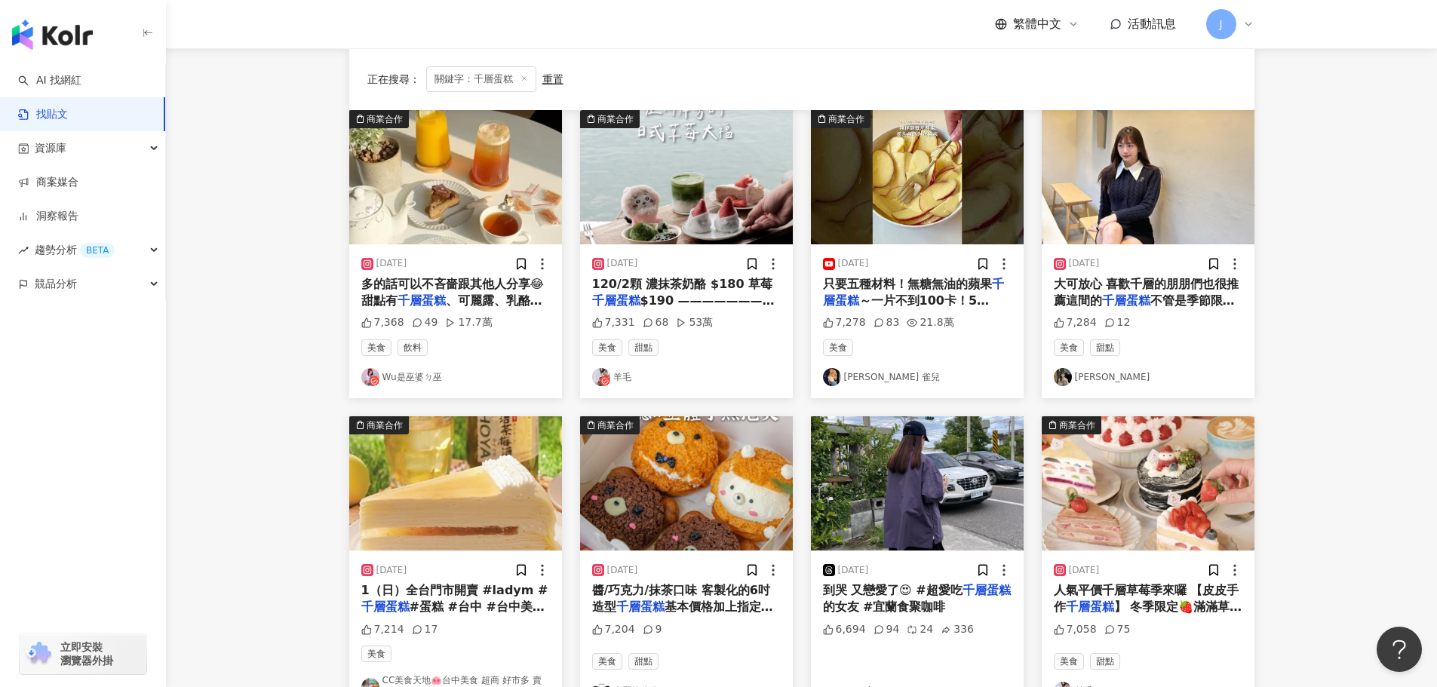
scroll to position [188, 0]
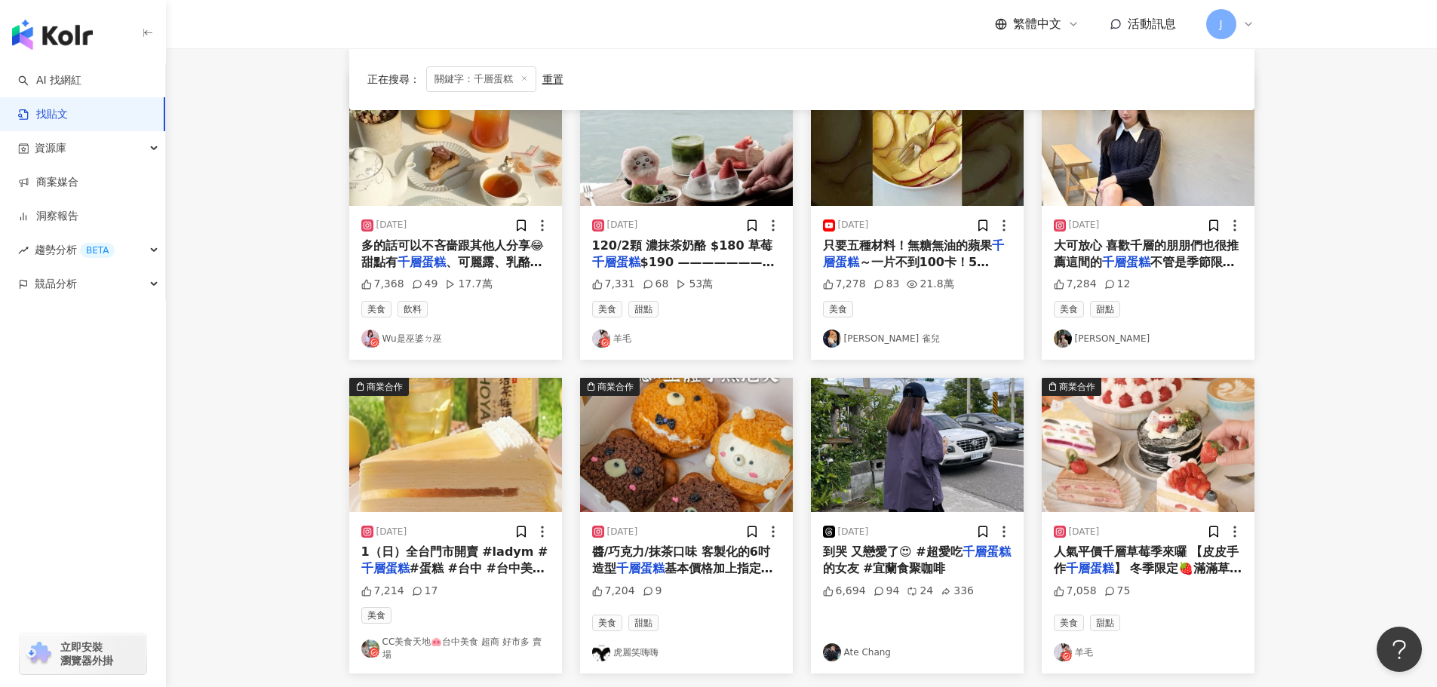
click at [1134, 267] on mark "千層蛋糕" at bounding box center [1126, 262] width 48 height 14
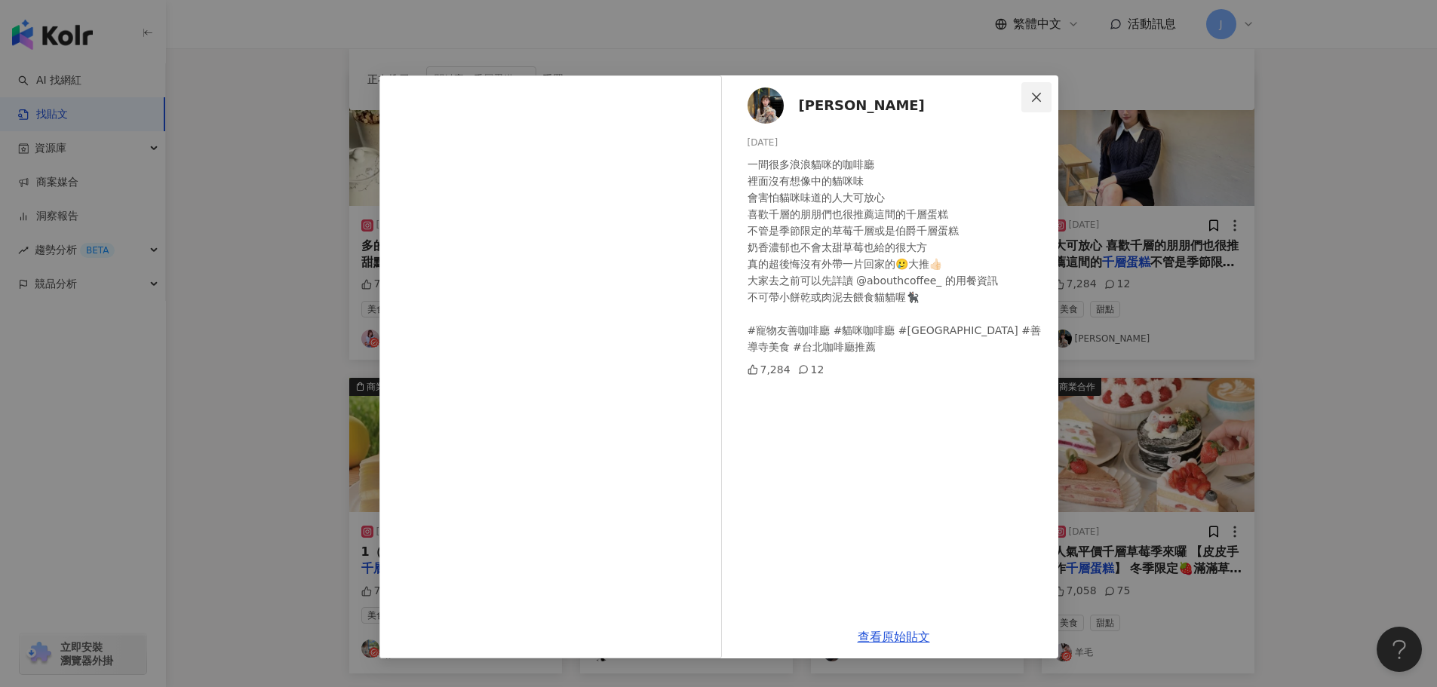
click at [1035, 102] on icon "close" at bounding box center [1036, 97] width 12 height 12
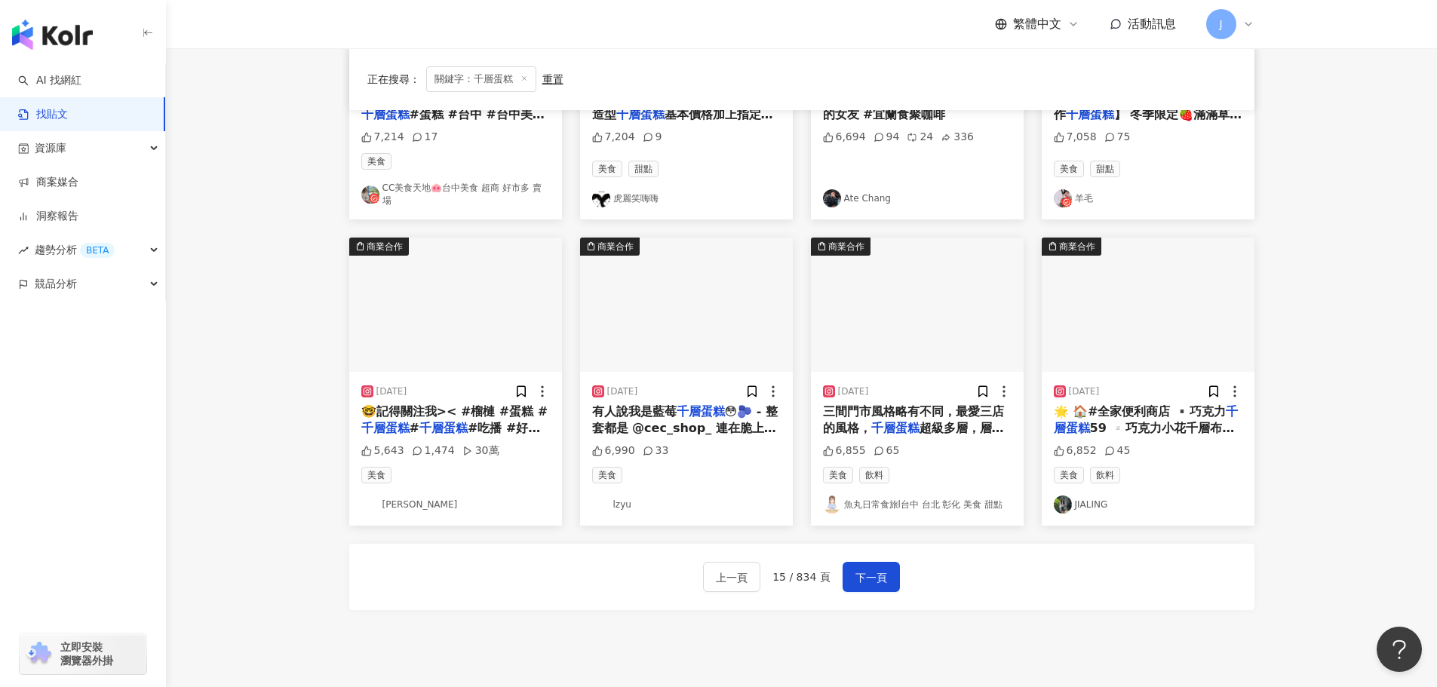
scroll to position [669, 0]
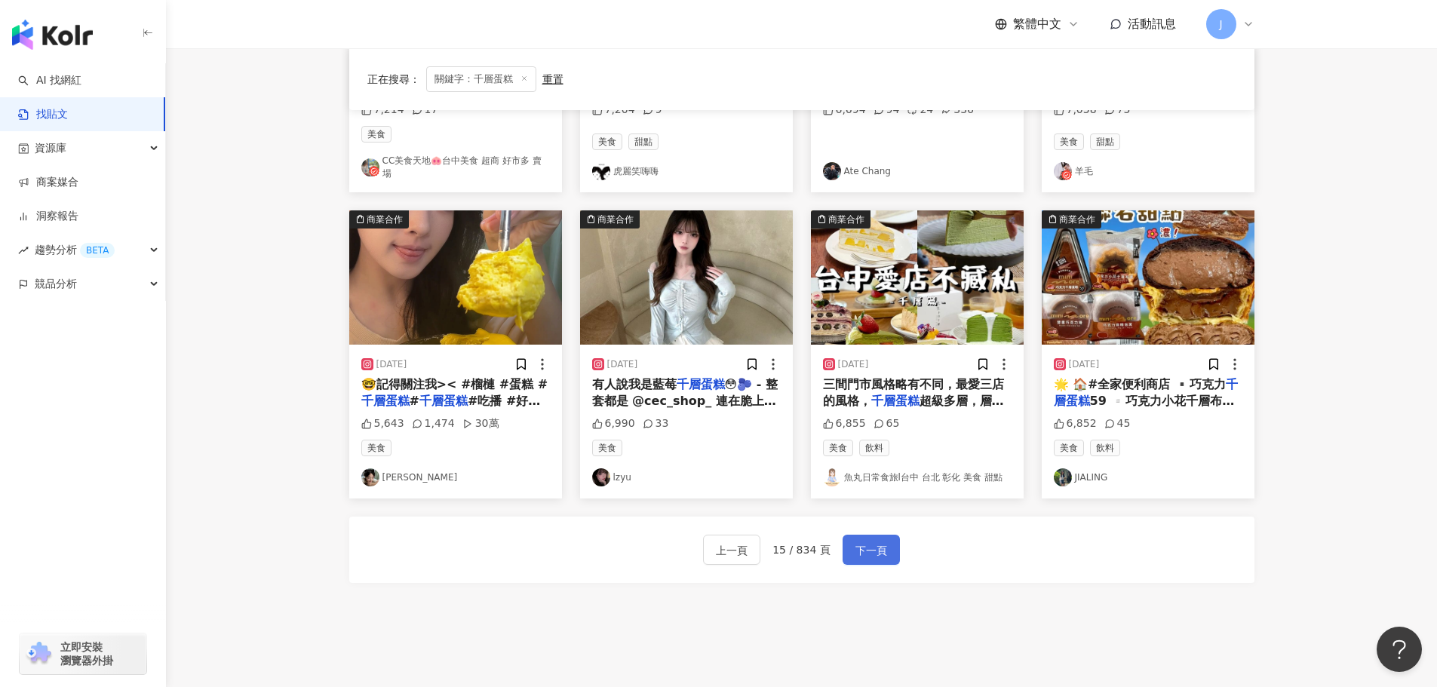
click at [865, 547] on span "下一頁" at bounding box center [871, 551] width 32 height 18
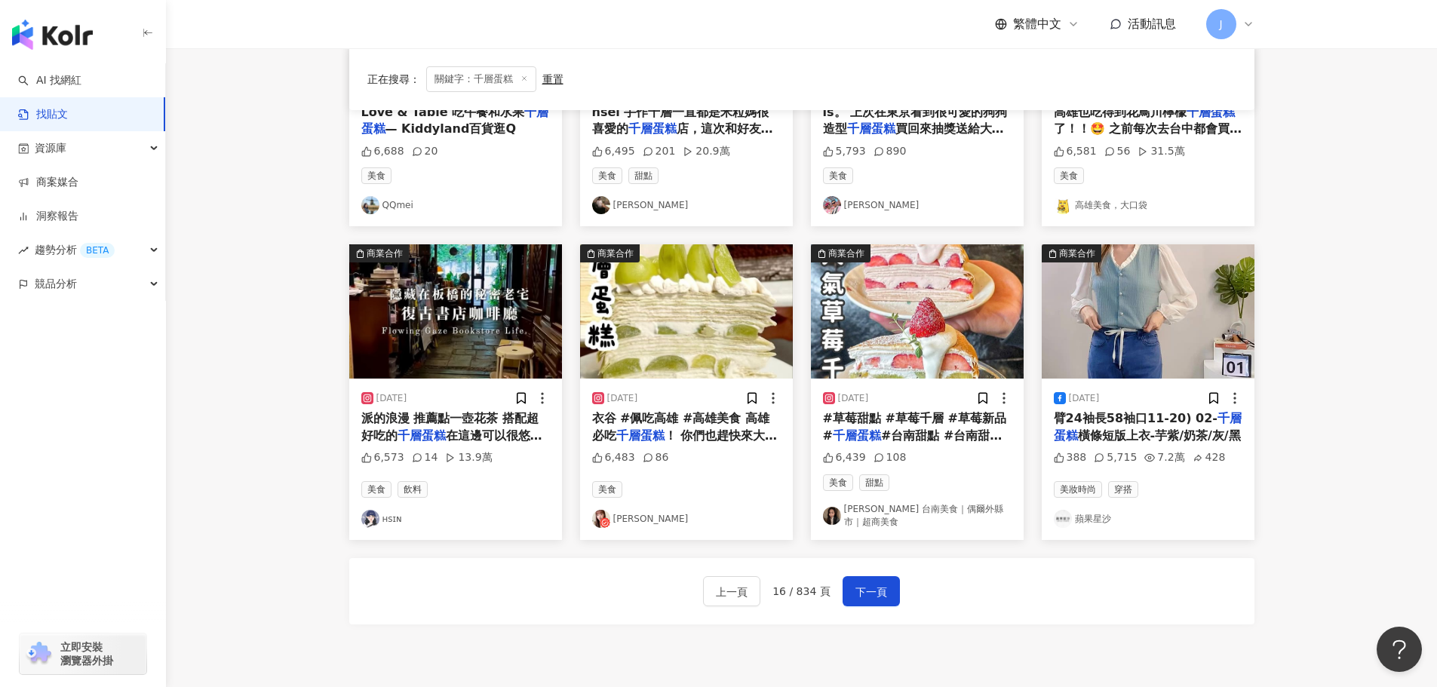
scroll to position [690, 0]
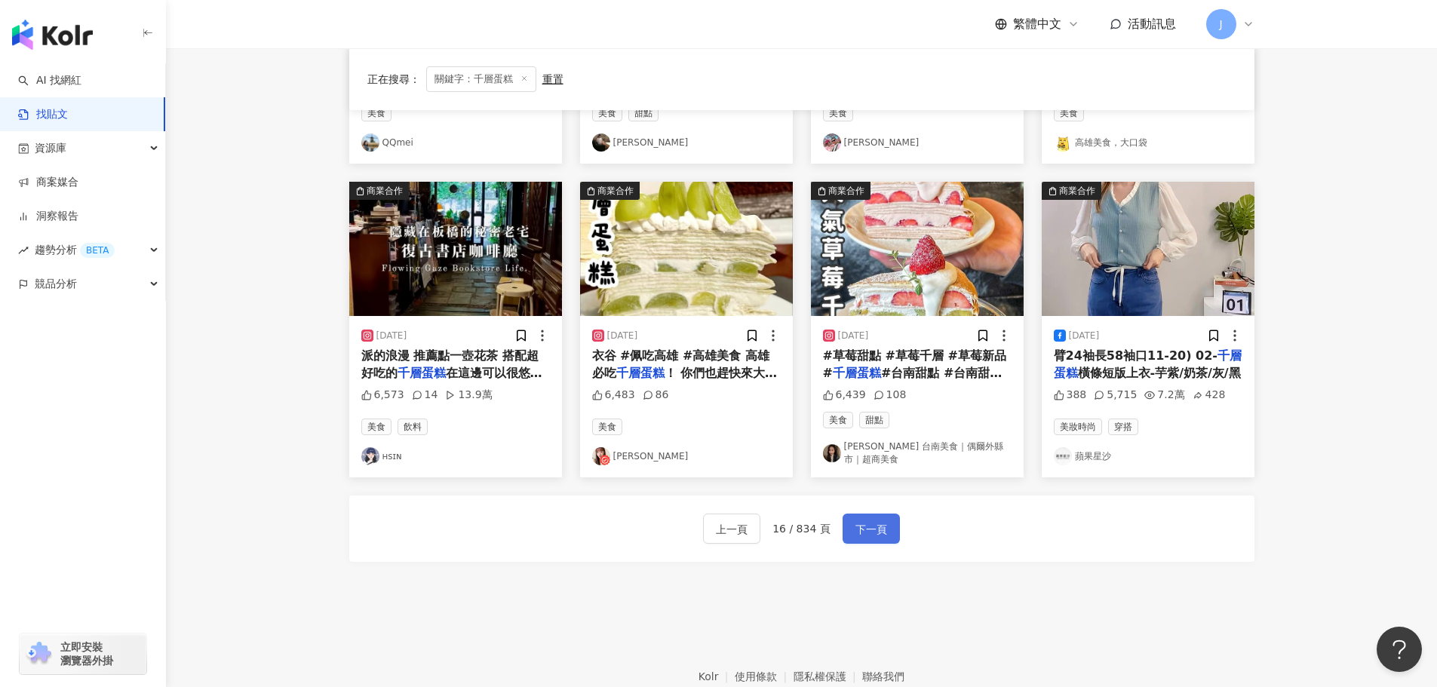
click at [870, 521] on span "下一頁" at bounding box center [871, 529] width 32 height 18
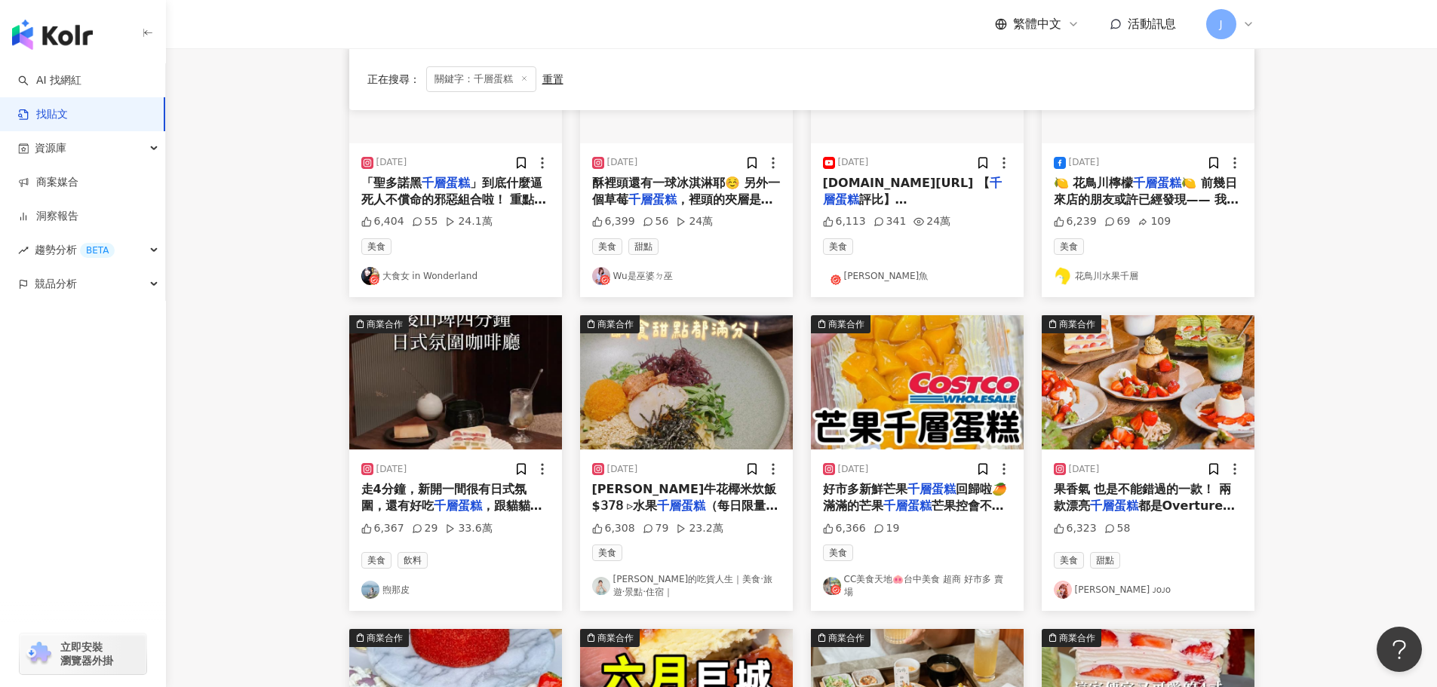
scroll to position [237, 0]
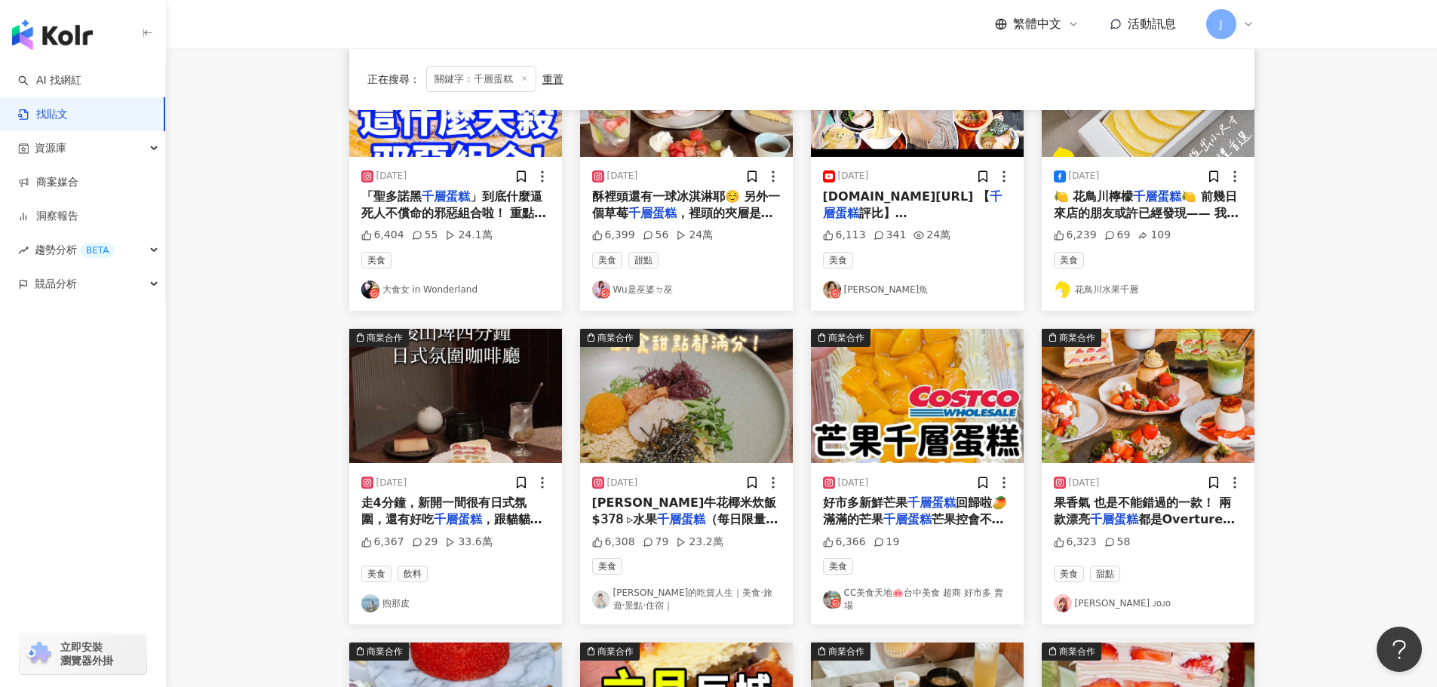
click at [1107, 212] on span "🍋 前幾日來店的朋友或許已經發現—— 我們的 小包裝蛋糕 已悄悄上架🎉 以經典花鳥川檸檬千層為主角， 微凍清爽的口感、精緻可愛的份量， 兩人分享剛剛好，一人獨…" at bounding box center [1148, 289] width 189 height 200
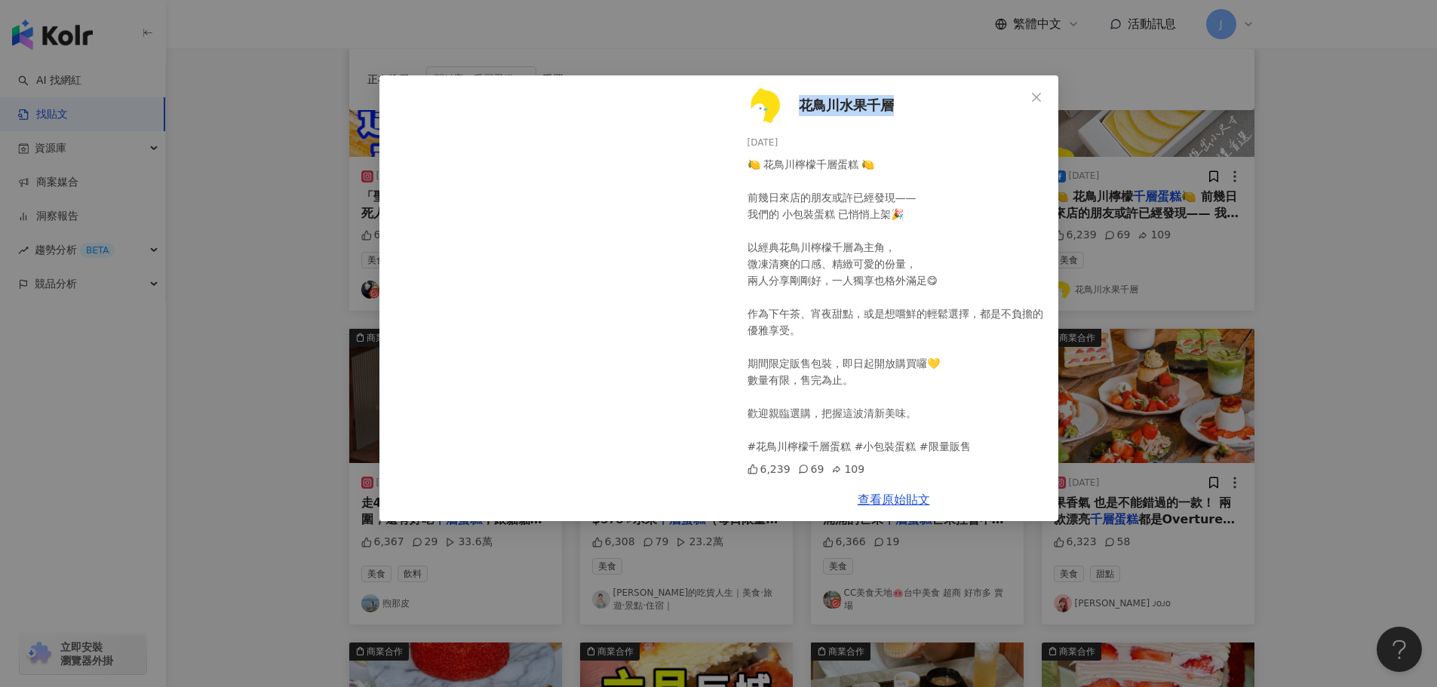
drag, startPoint x: 901, startPoint y: 107, endPoint x: 792, endPoint y: 109, distance: 109.4
click at [803, 106] on div "花鳥川水果千層 2025/5/13 🍋 花鳥川檸檬千層蛋糕 🍋 前幾日來店的朋友或許已經發現—— 我們的 小包裝蛋糕 已悄悄上架🎉 以經典花鳥川檸檬千層為主角…" at bounding box center [893, 276] width 329 height 403
copy span "花鳥川水果千層"
click at [1042, 99] on span "Close" at bounding box center [1036, 97] width 30 height 12
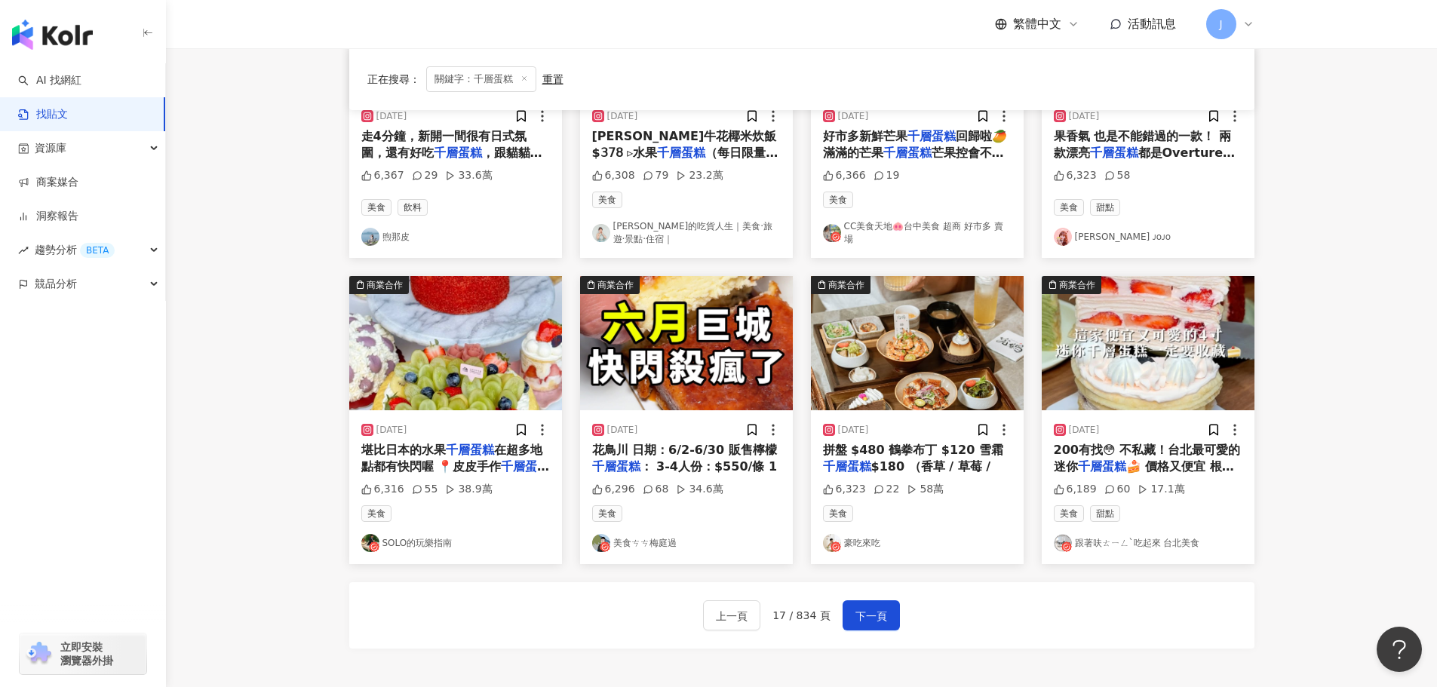
scroll to position [614, 0]
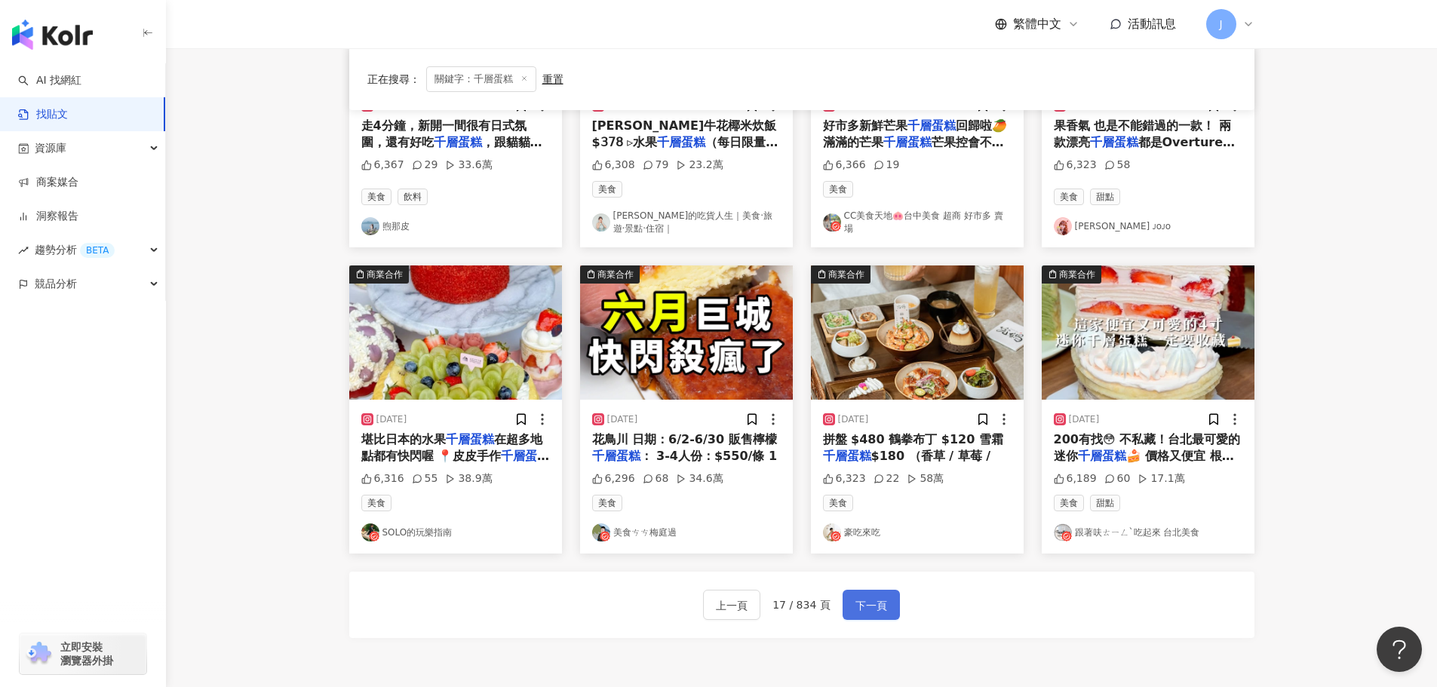
click at [872, 603] on span "下一頁" at bounding box center [871, 606] width 32 height 18
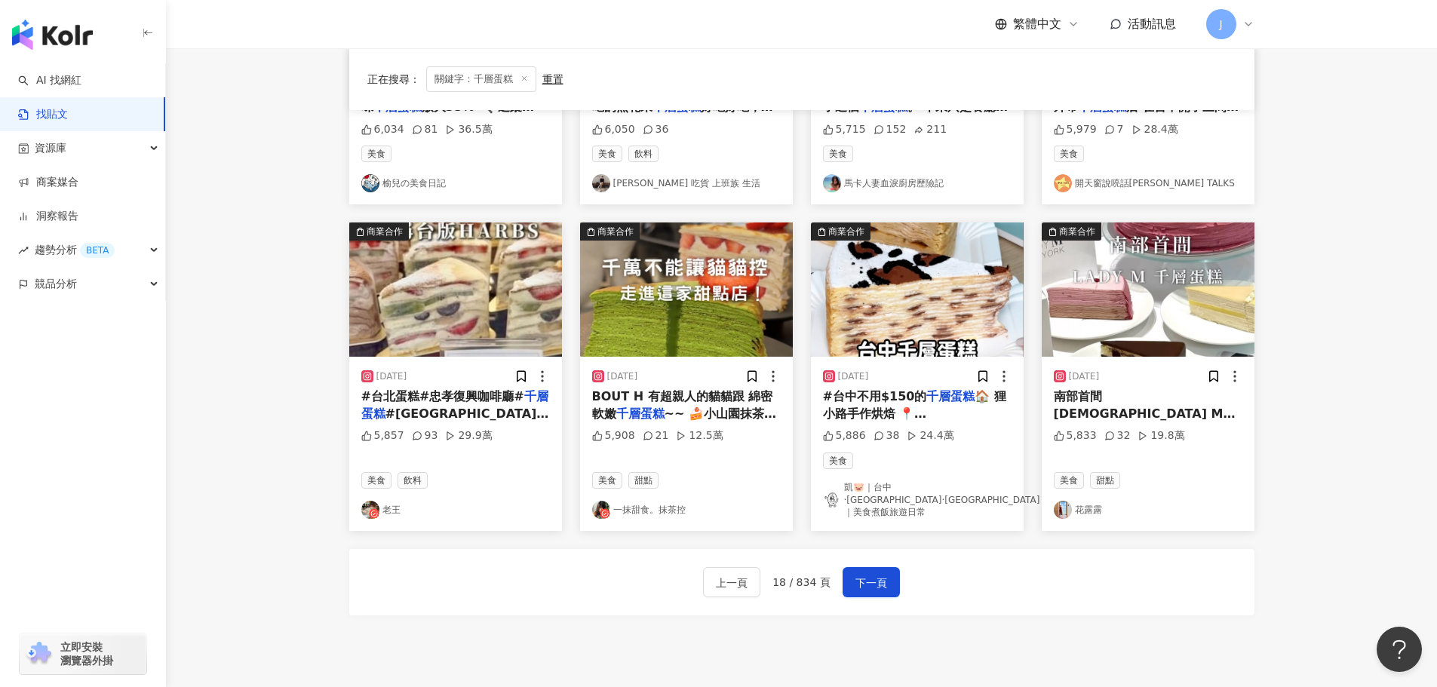
scroll to position [674, 0]
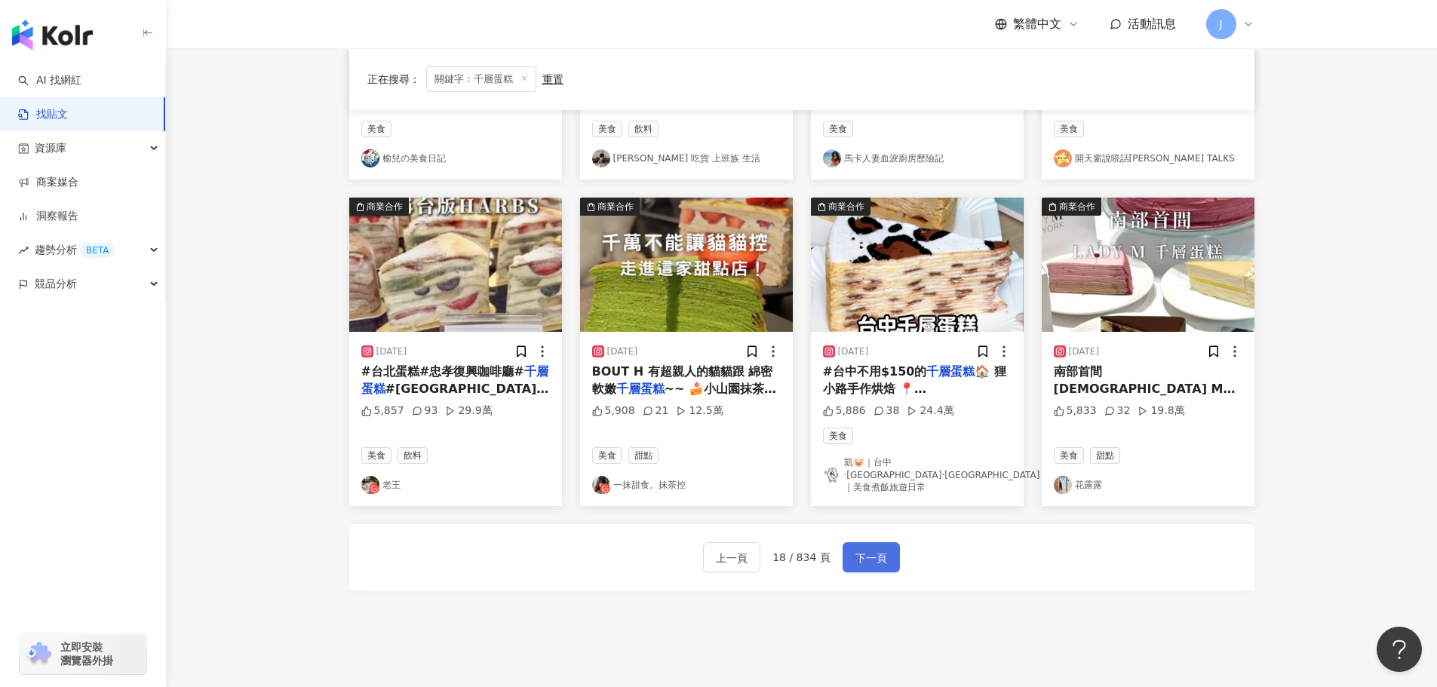
click at [880, 549] on span "下一頁" at bounding box center [871, 558] width 32 height 18
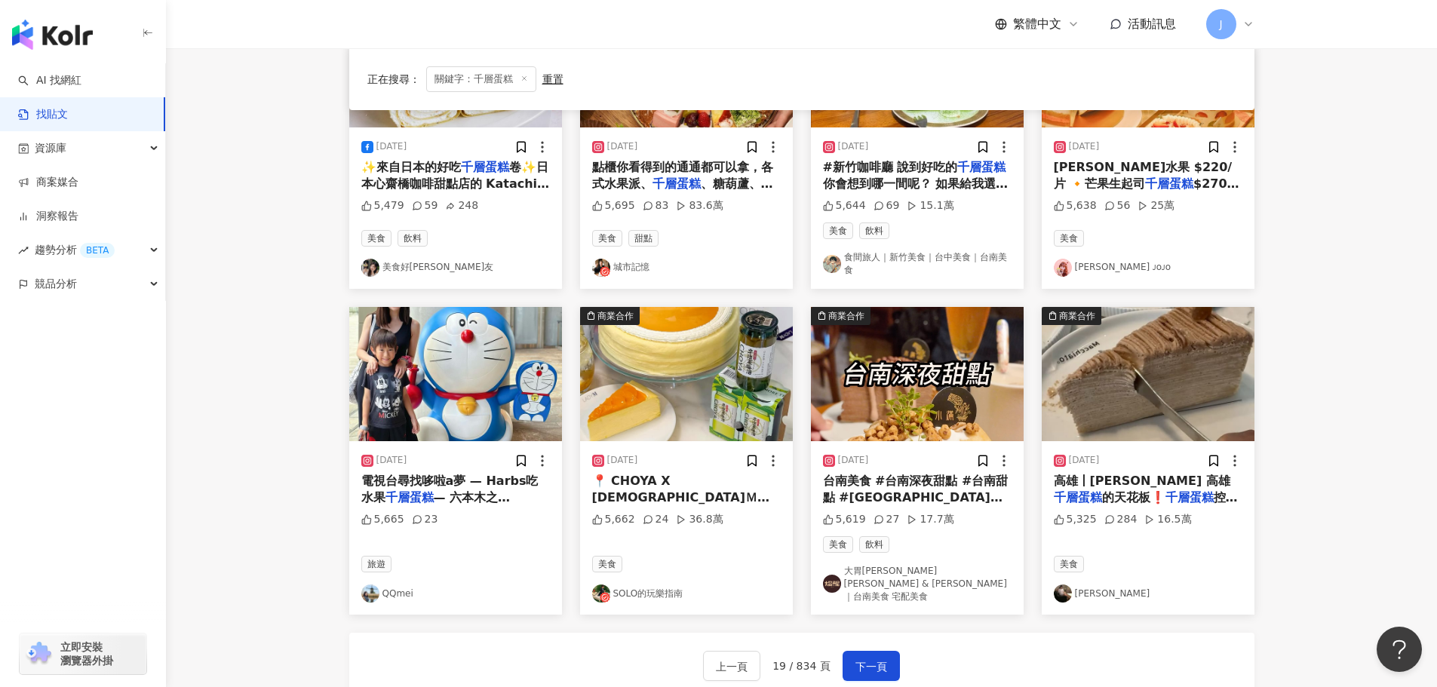
scroll to position [659, 0]
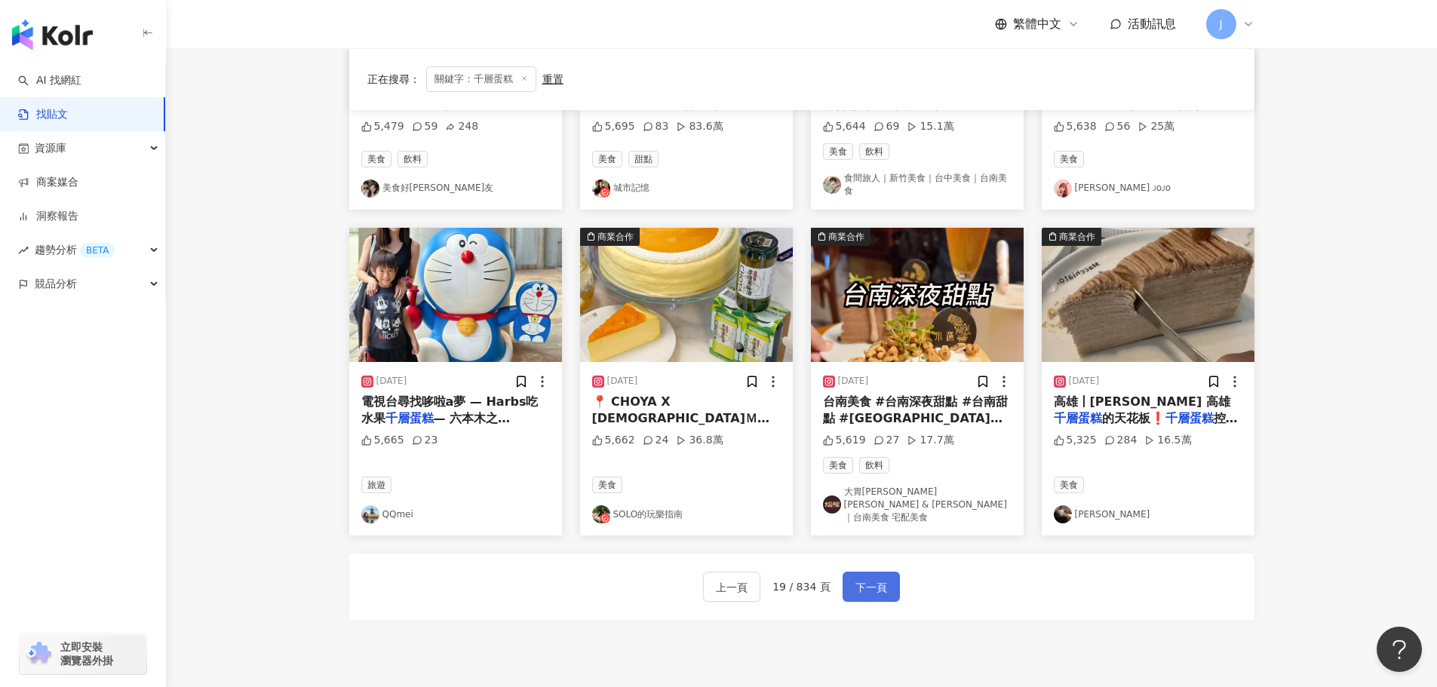
click at [864, 579] on span "下一頁" at bounding box center [871, 588] width 32 height 18
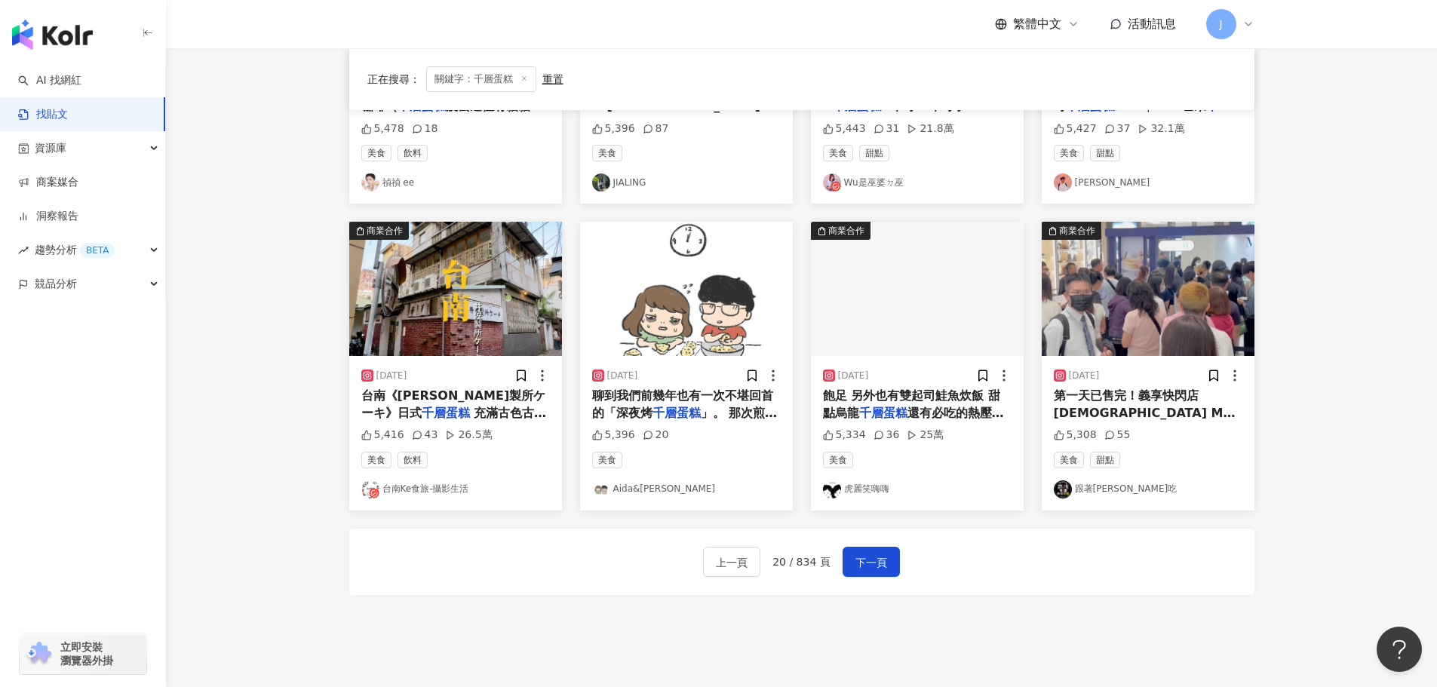
scroll to position [637, 0]
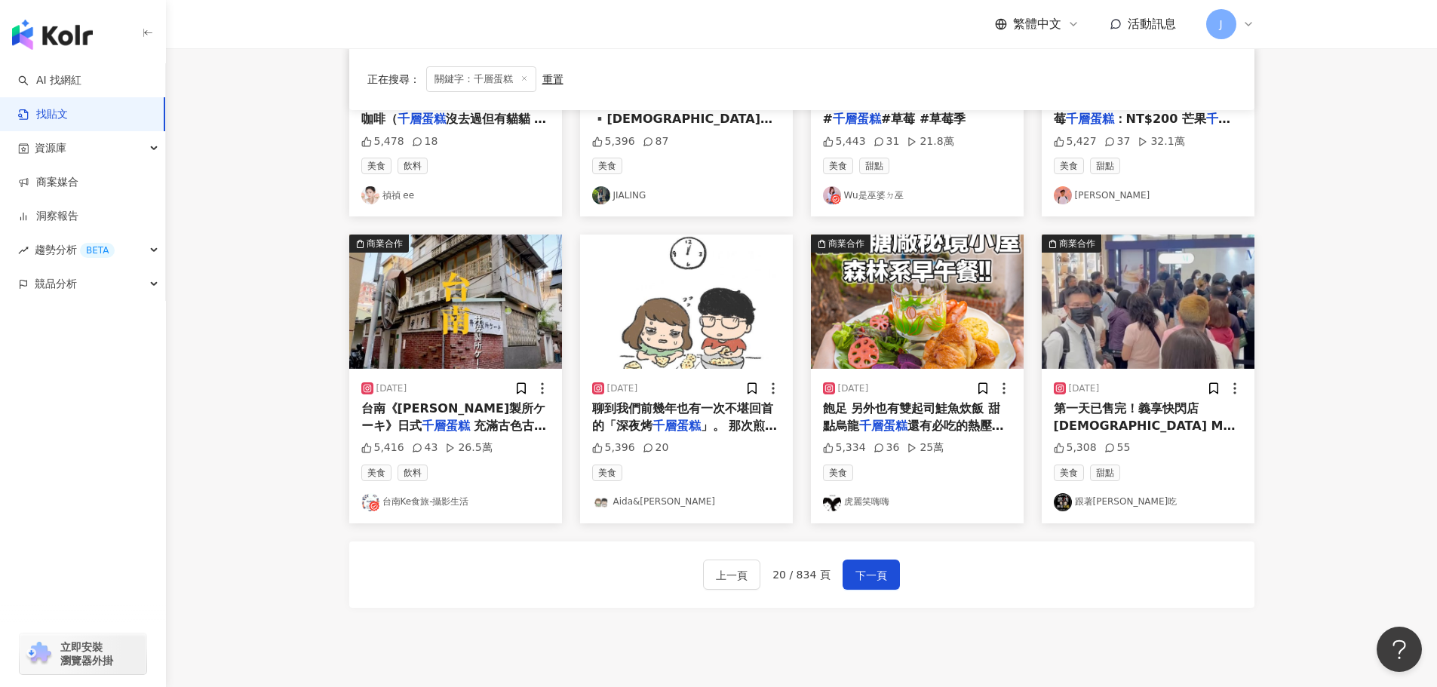
drag, startPoint x: 429, startPoint y: 421, endPoint x: 391, endPoint y: 413, distance: 39.2
click at [391, 413] on span "台南《井佐製所ケーキ》日式" at bounding box center [453, 416] width 185 height 31
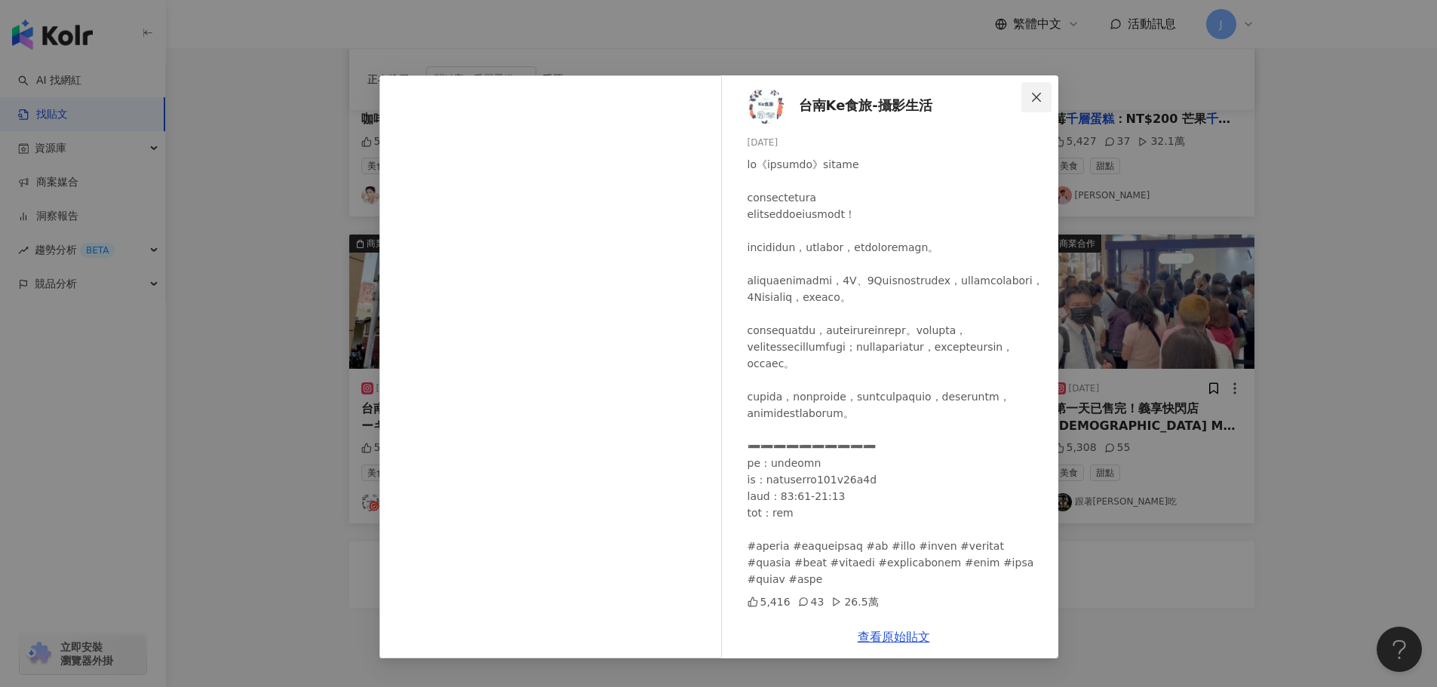
click at [1033, 100] on icon "close" at bounding box center [1036, 97] width 12 height 12
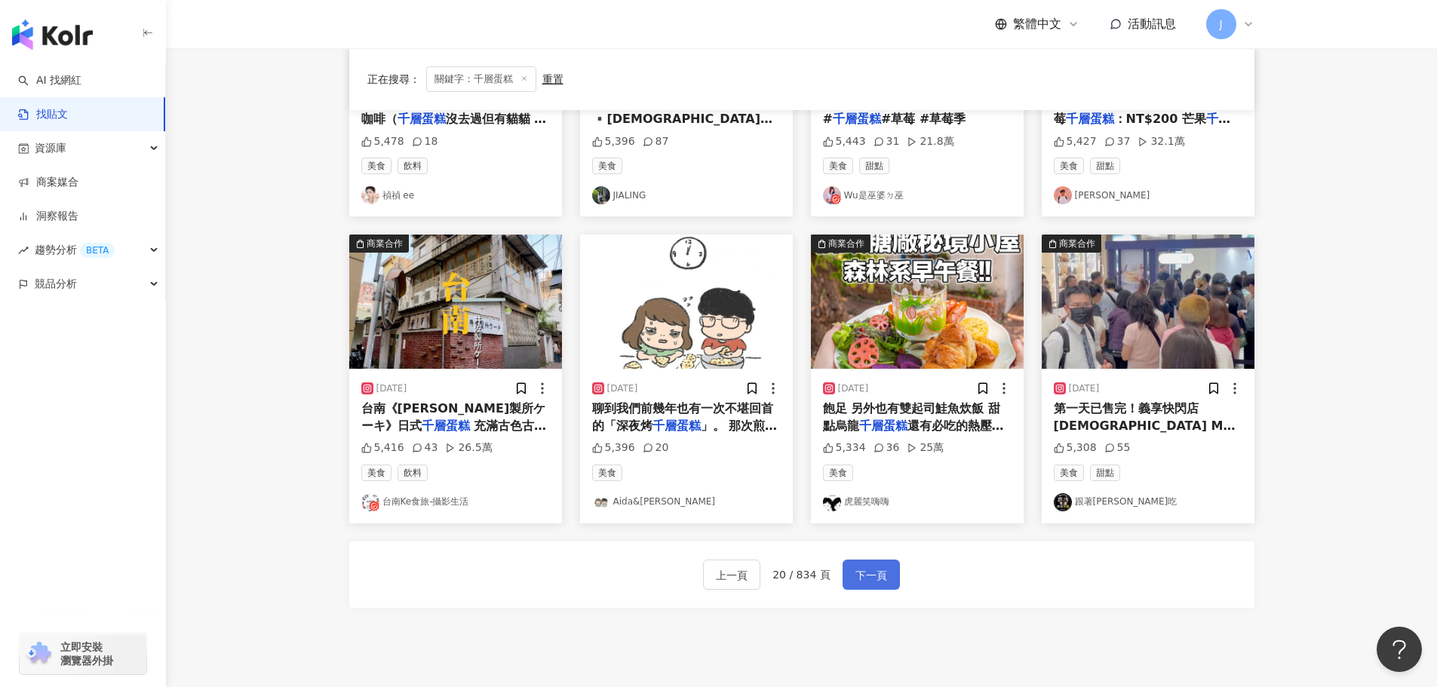
click at [874, 570] on span "下一頁" at bounding box center [871, 575] width 32 height 18
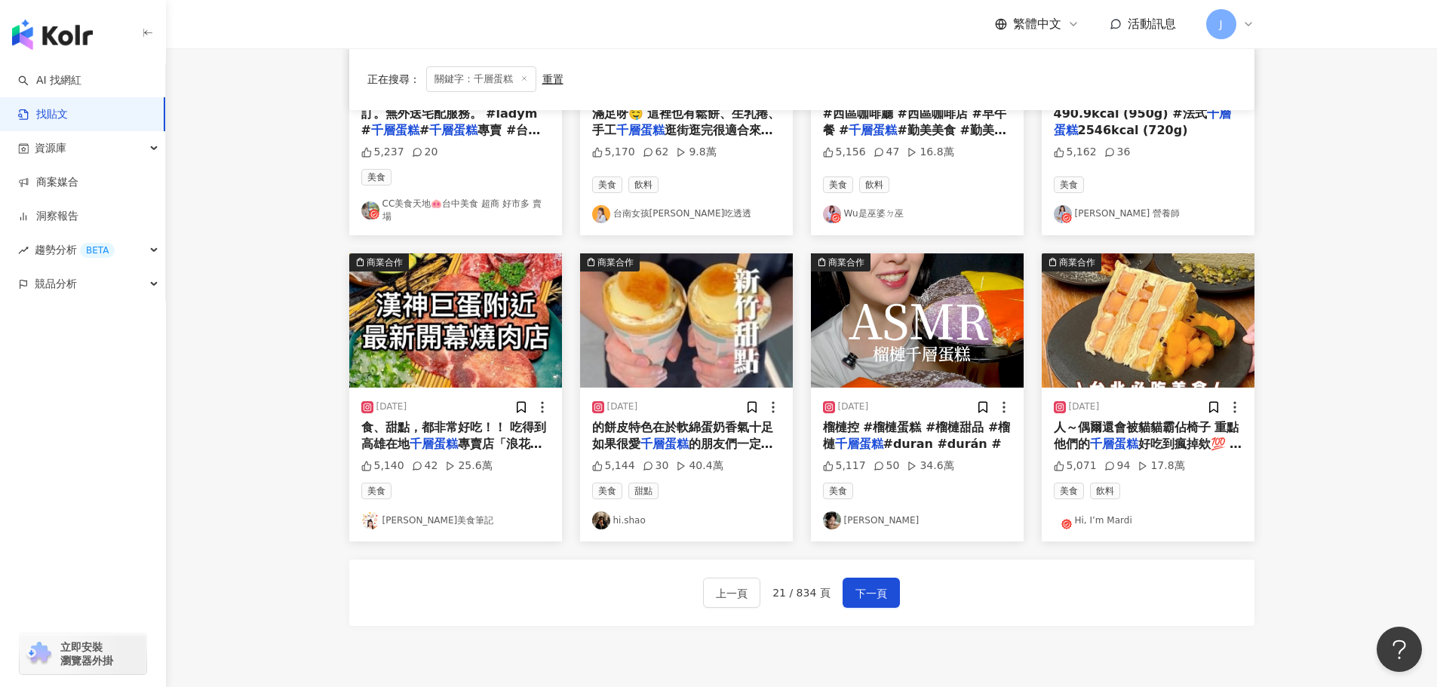
scroll to position [654, 0]
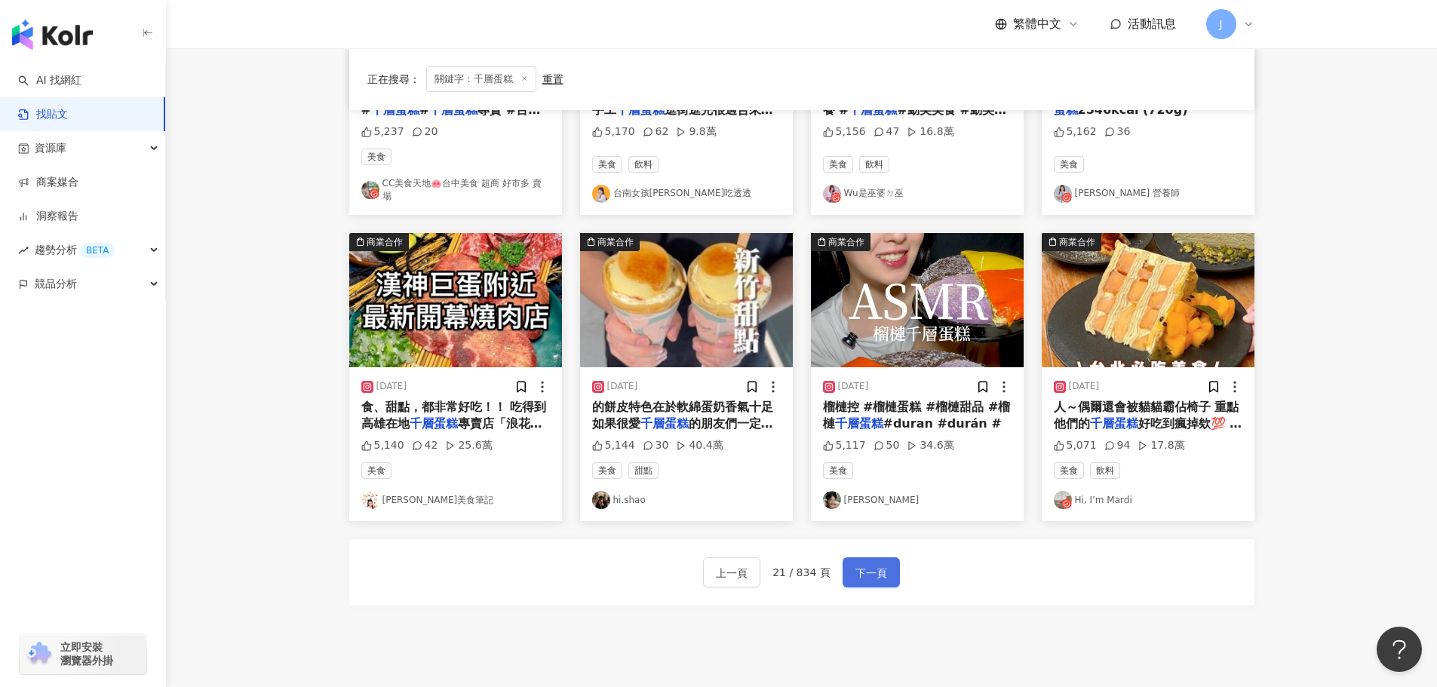
click at [873, 564] on span "下一頁" at bounding box center [871, 573] width 32 height 18
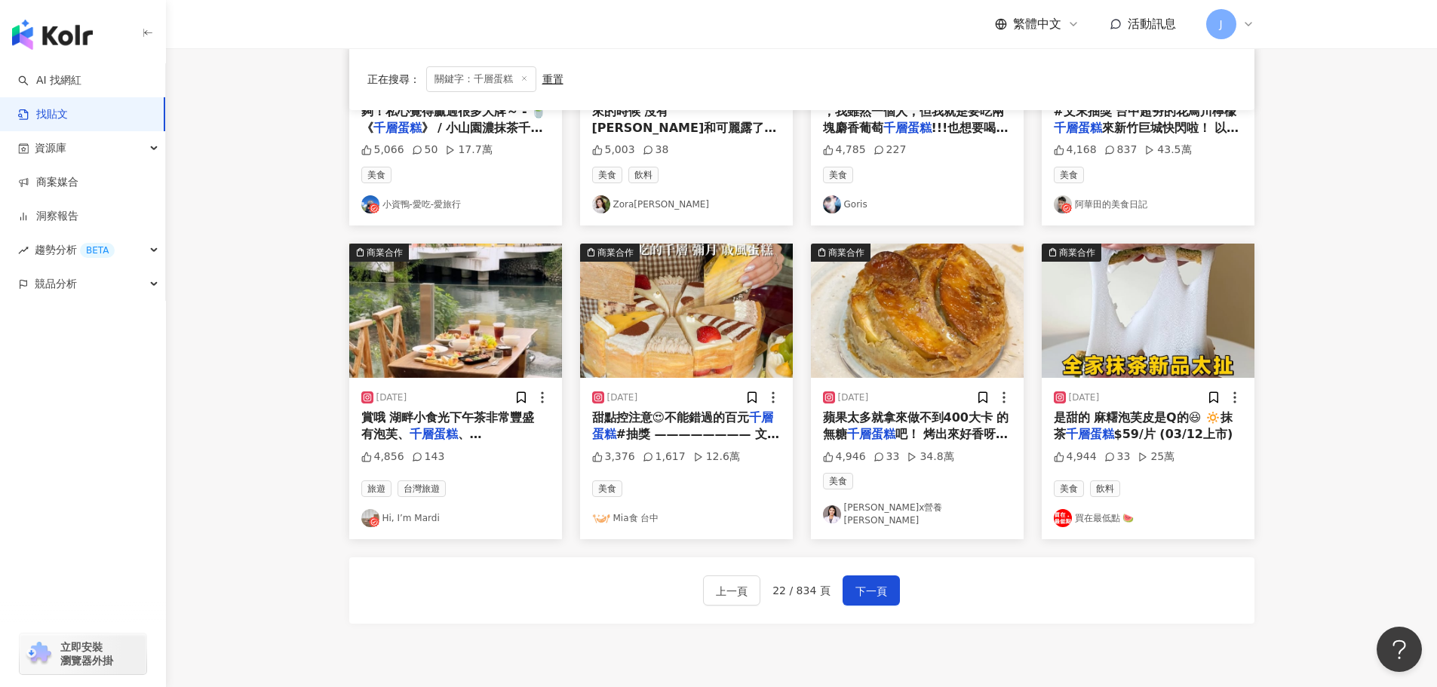
scroll to position [639, 0]
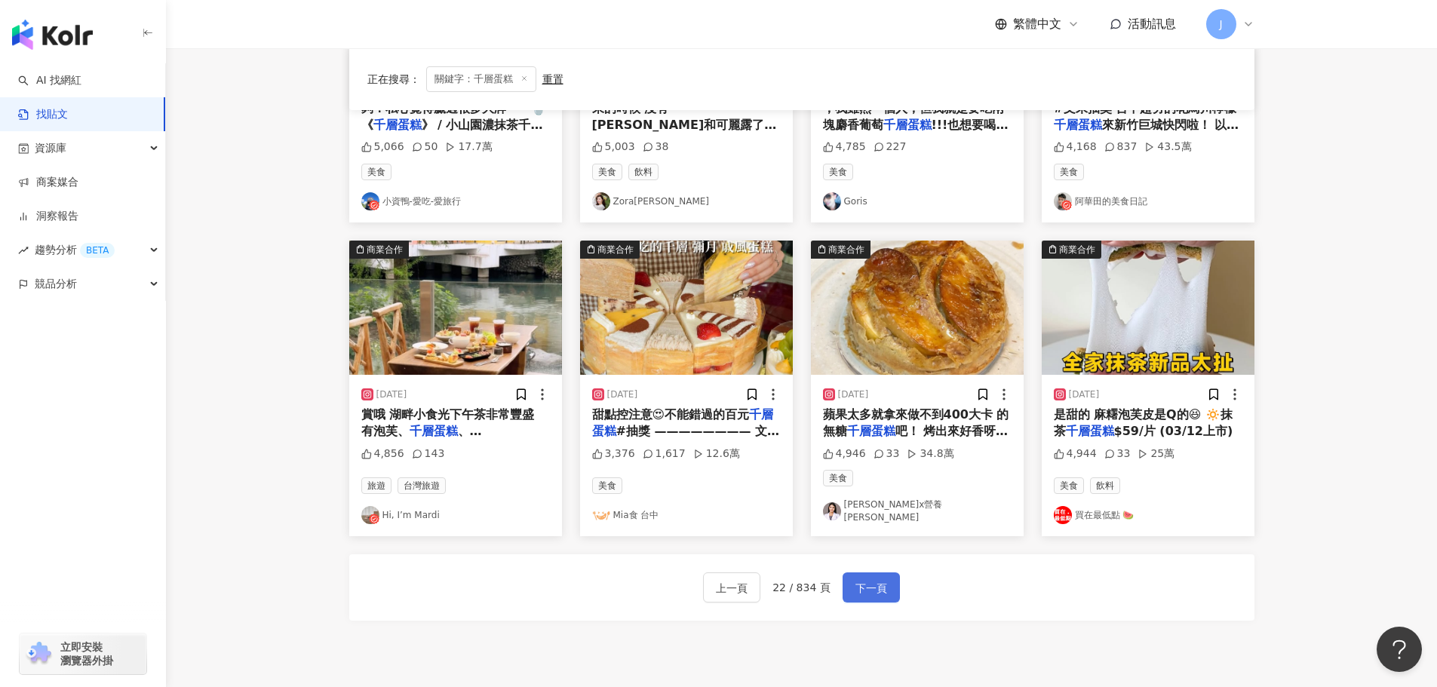
click at [876, 579] on span "下一頁" at bounding box center [871, 588] width 32 height 18
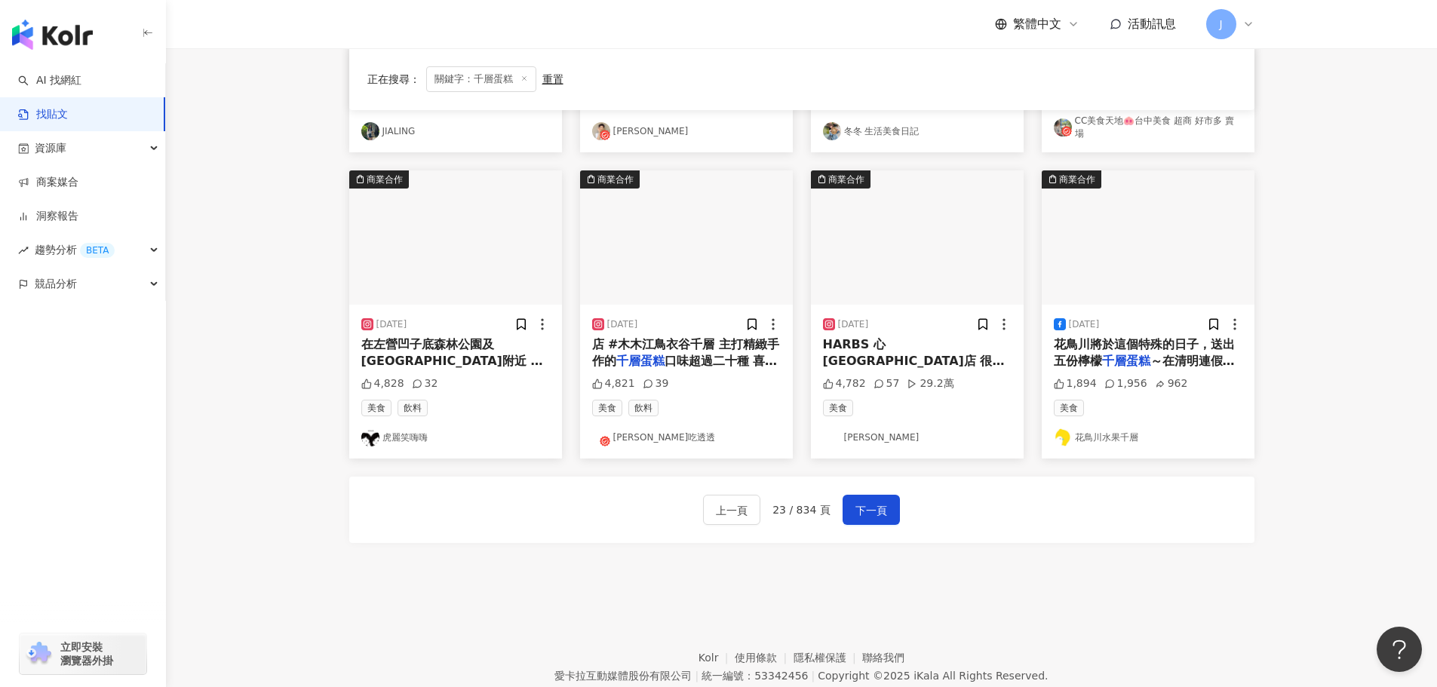
scroll to position [726, 0]
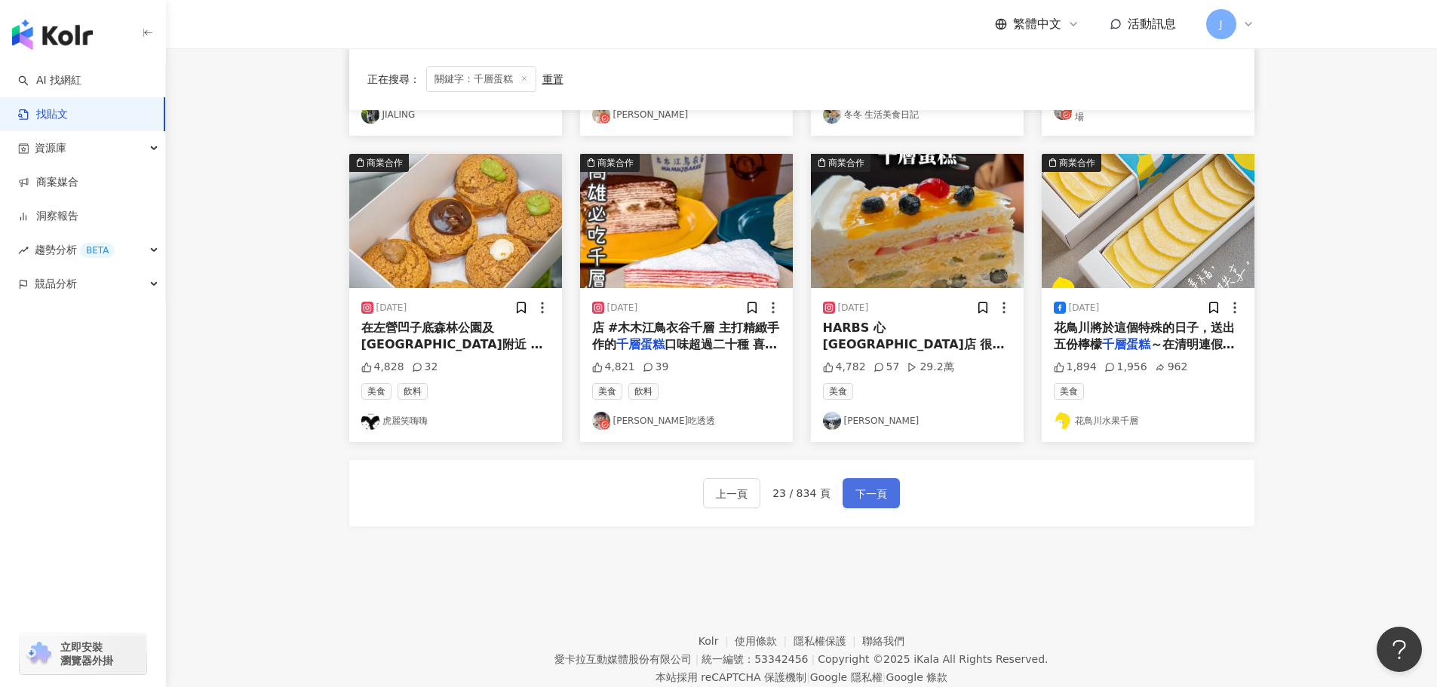
click at [879, 485] on span "下一頁" at bounding box center [871, 494] width 32 height 18
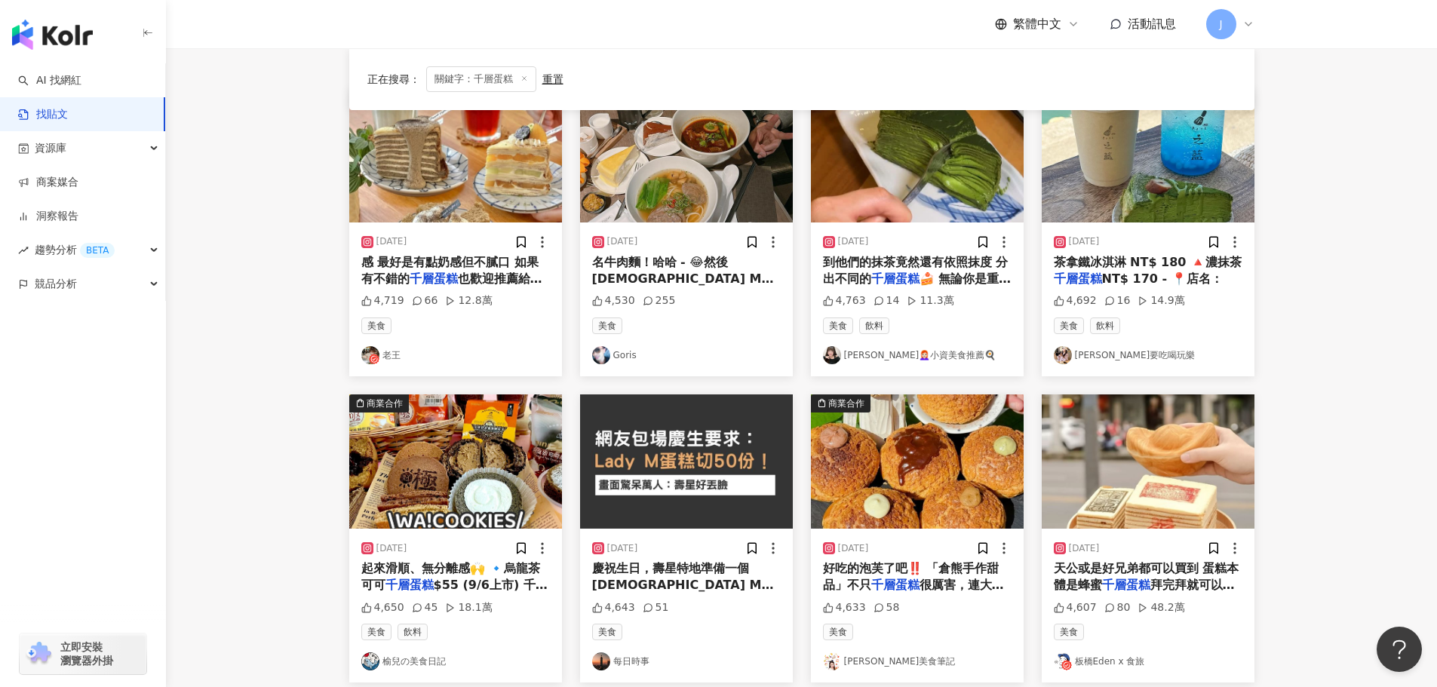
scroll to position [173, 0]
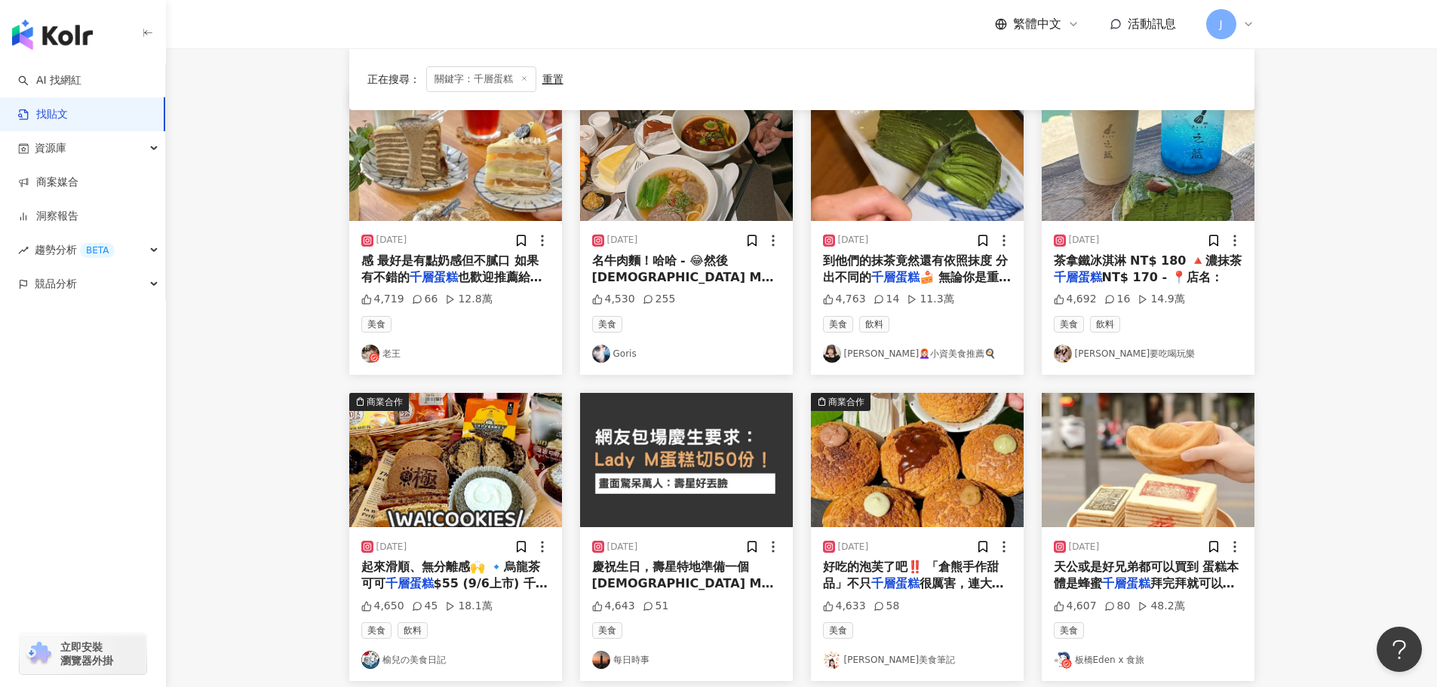
click at [1097, 275] on mark "千層蛋糕" at bounding box center [1078, 277] width 48 height 14
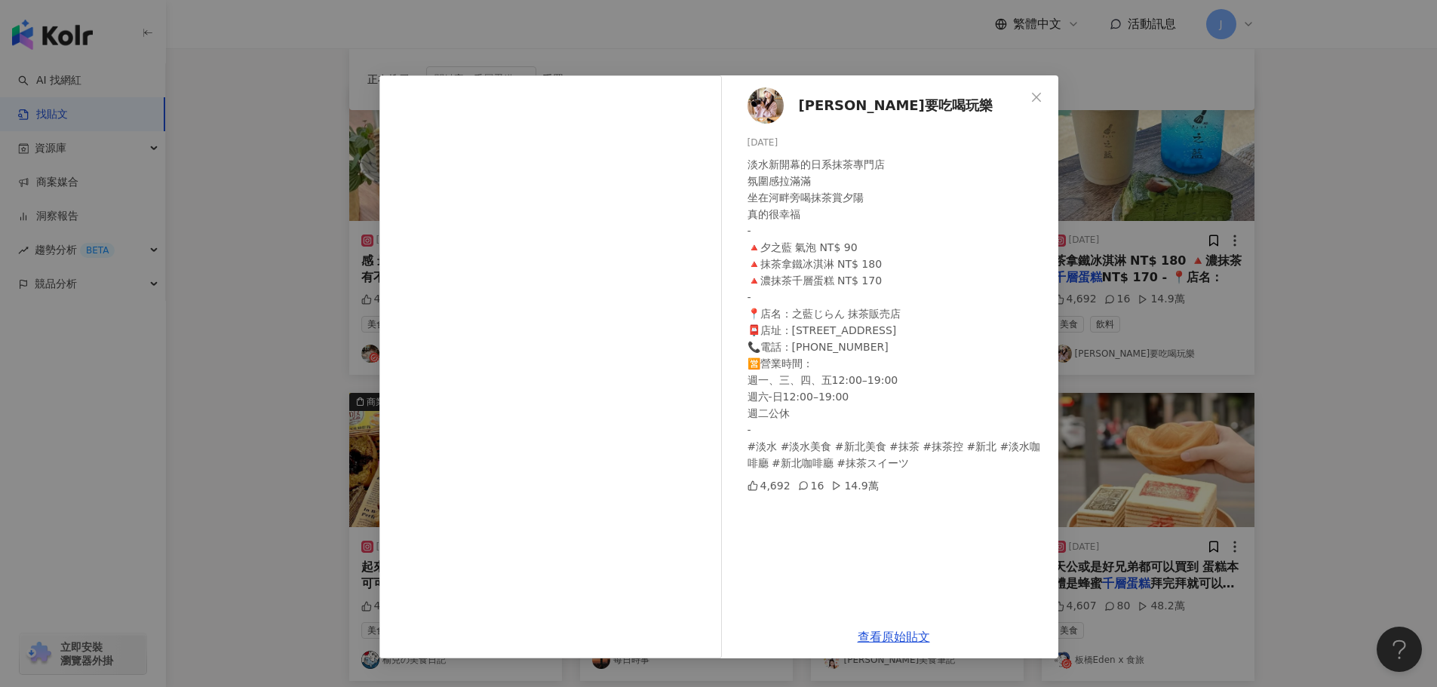
click at [1045, 99] on span "Close" at bounding box center [1036, 97] width 30 height 12
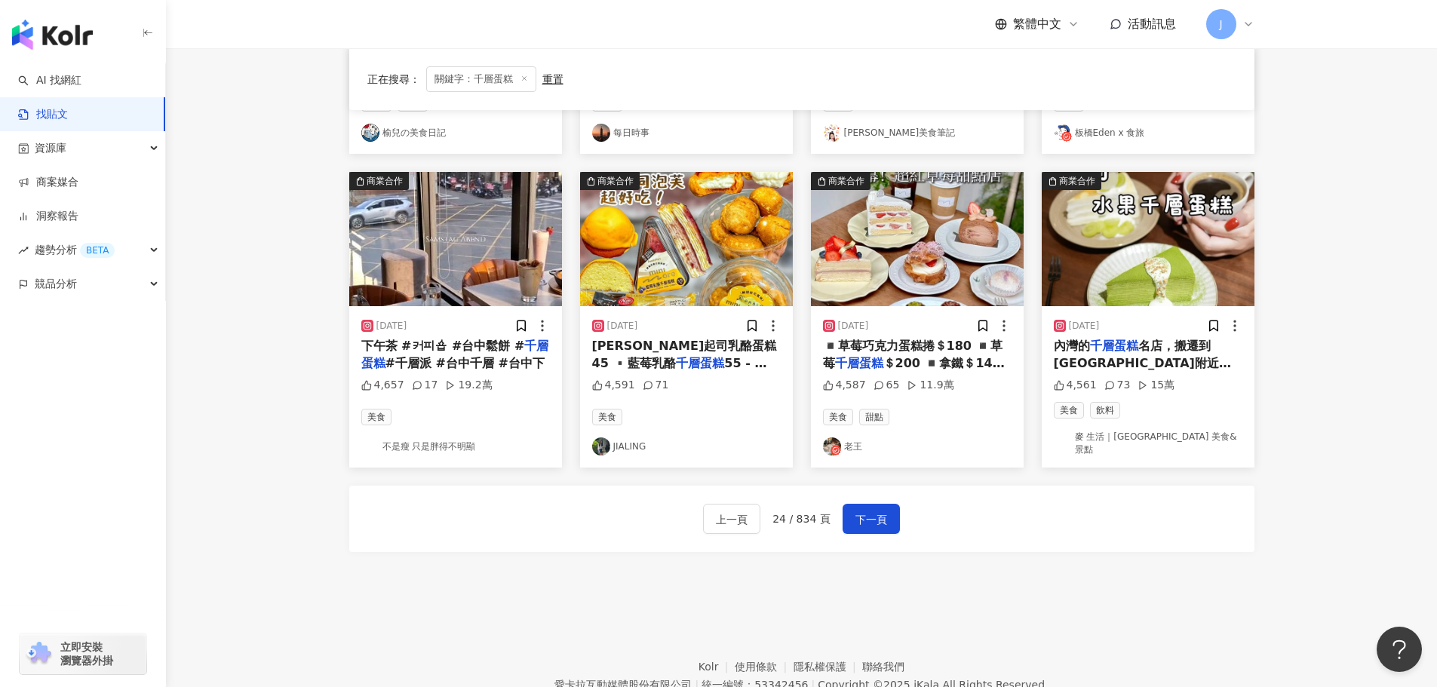
scroll to position [657, 0]
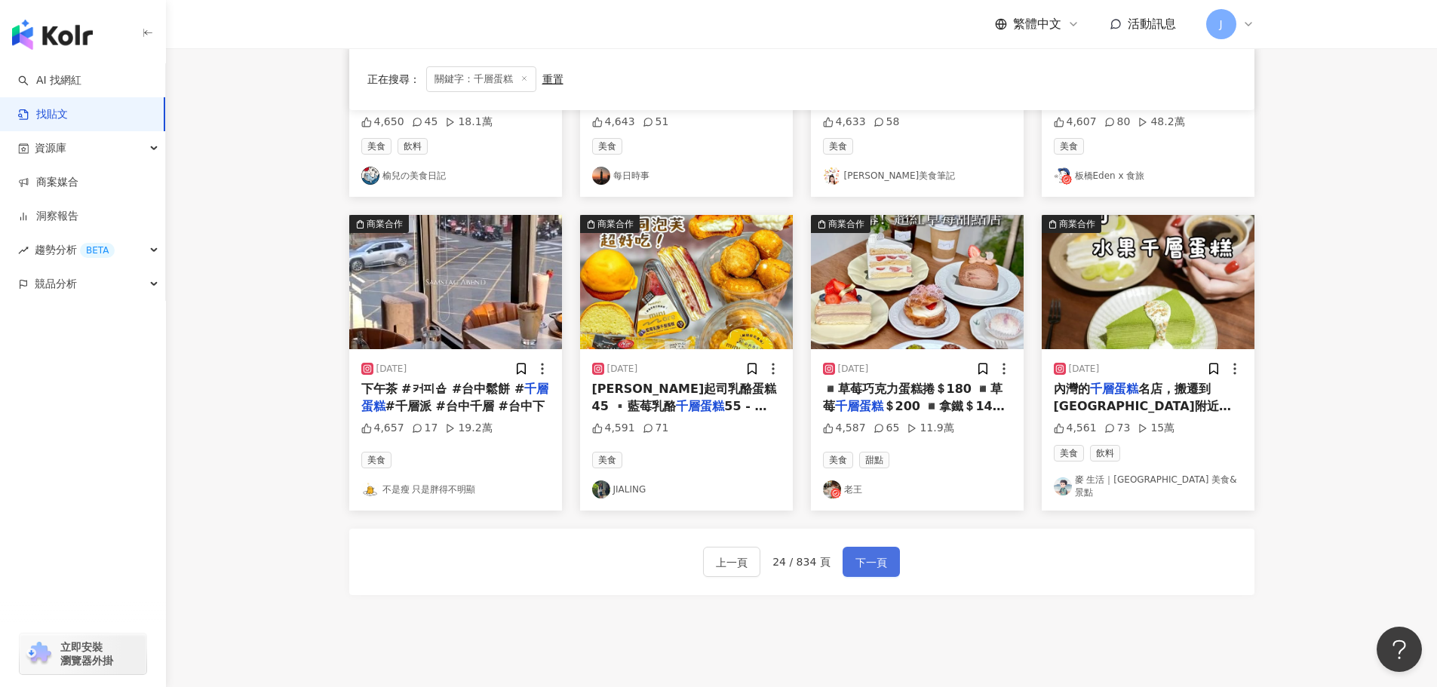
click at [877, 554] on span "下一頁" at bounding box center [871, 563] width 32 height 18
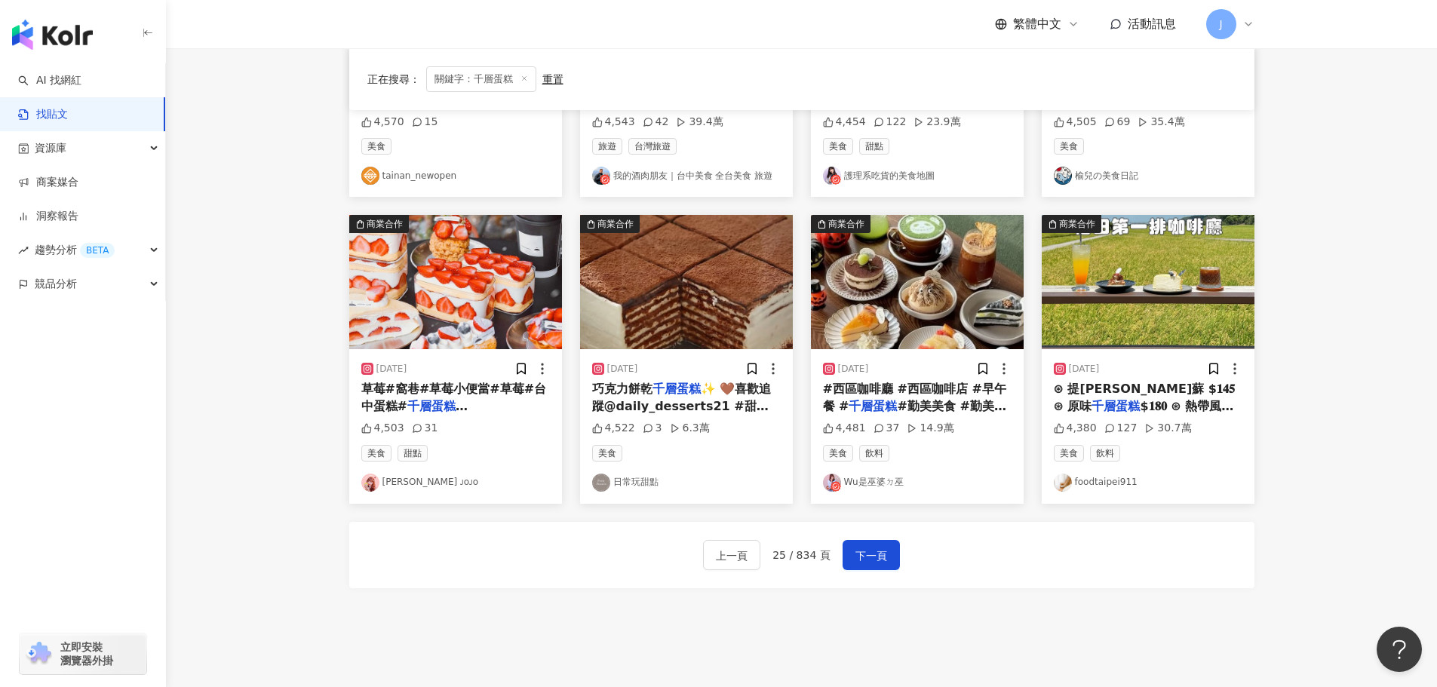
click at [661, 400] on span "✨ 🤎喜歡追蹤@daily_desserts21 #甜點 #點心 #甜食 #蛋糕 #零食 #手作 #動手做 #食譜" at bounding box center [686, 414] width 188 height 65
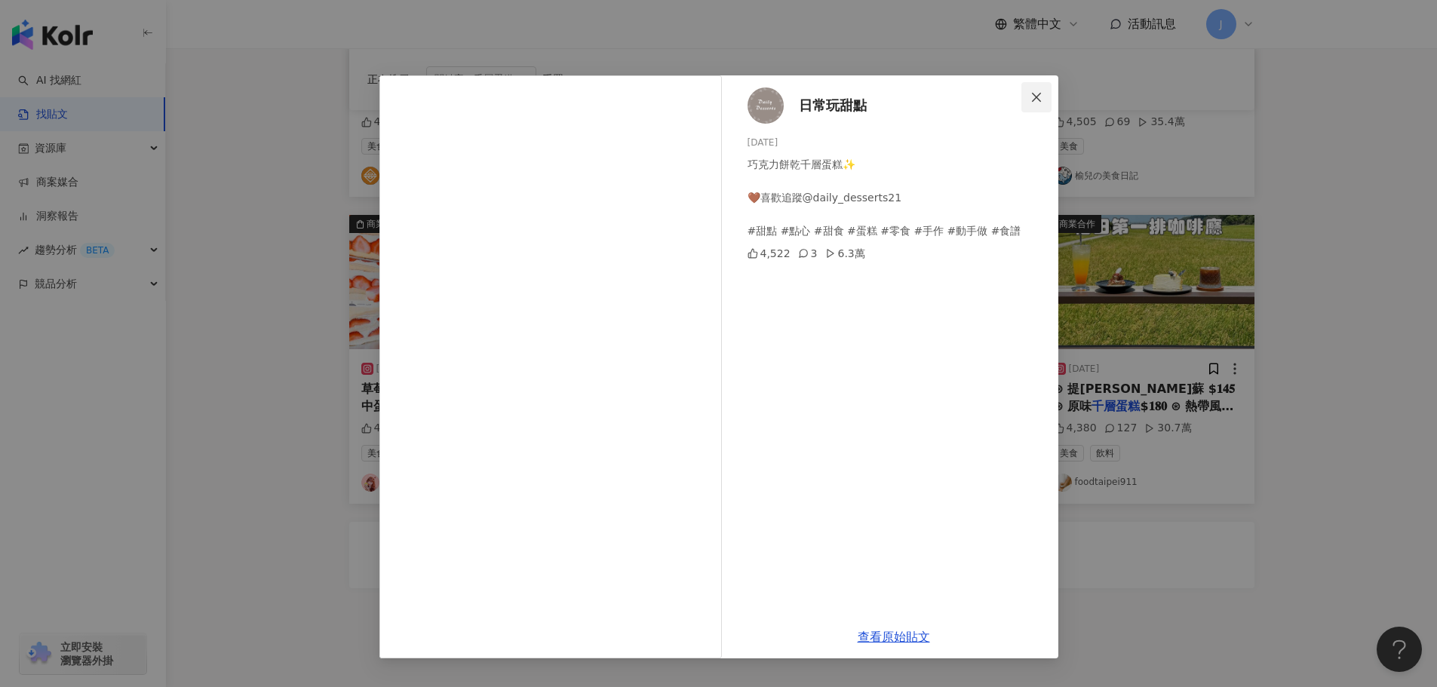
click at [1039, 97] on icon "close" at bounding box center [1036, 97] width 12 height 12
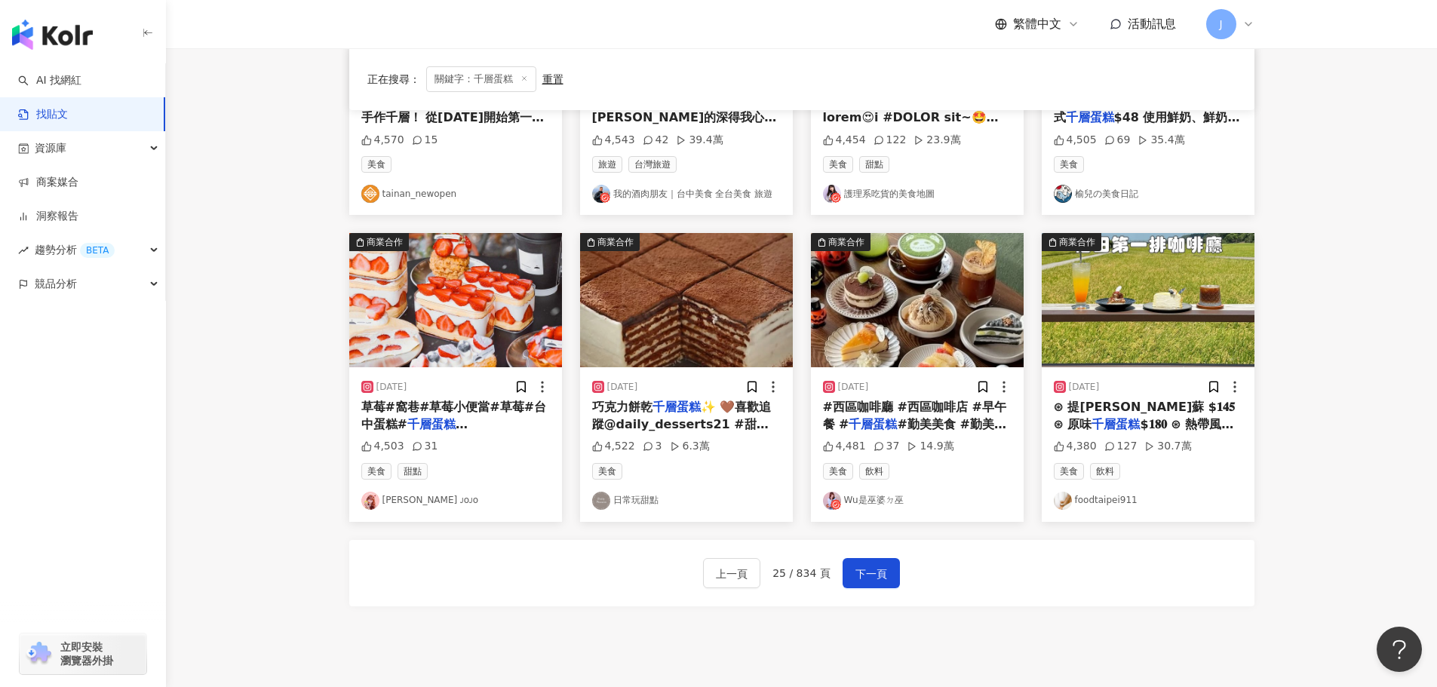
scroll to position [763, 0]
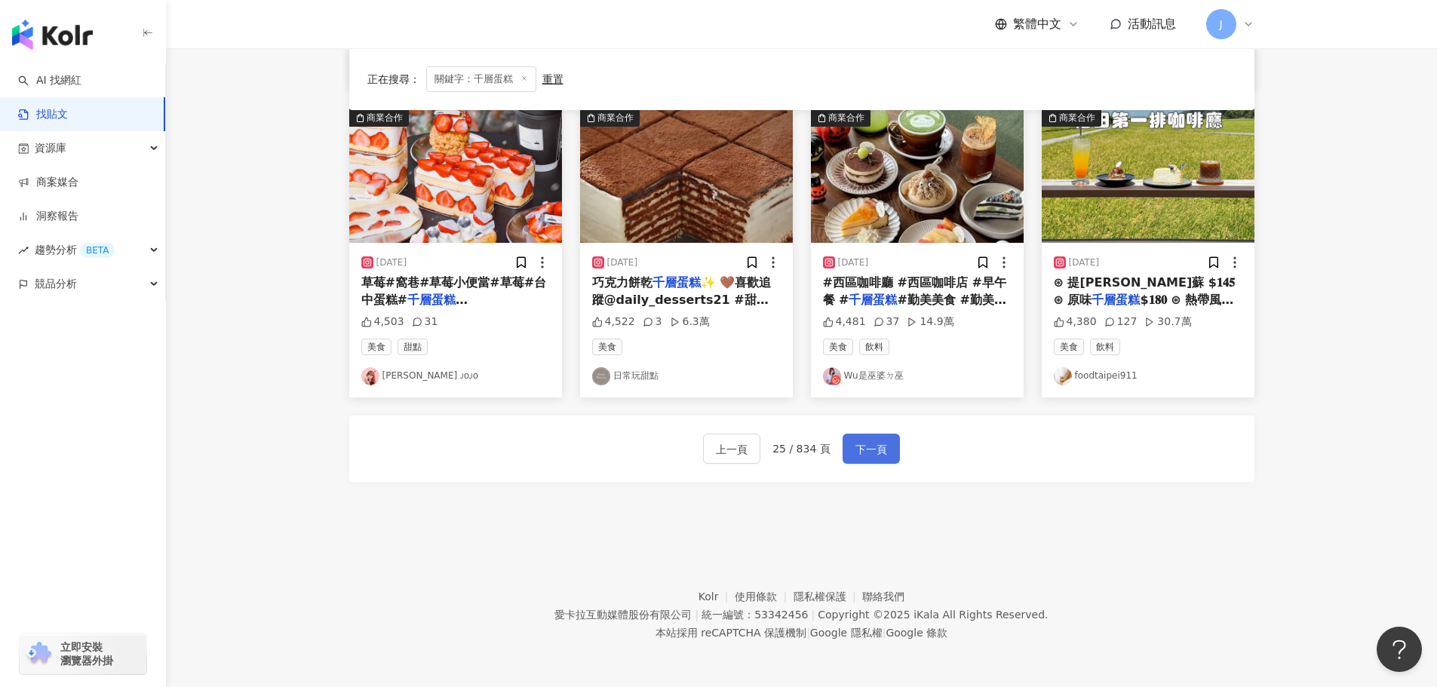
click at [883, 454] on span "下一頁" at bounding box center [871, 450] width 32 height 18
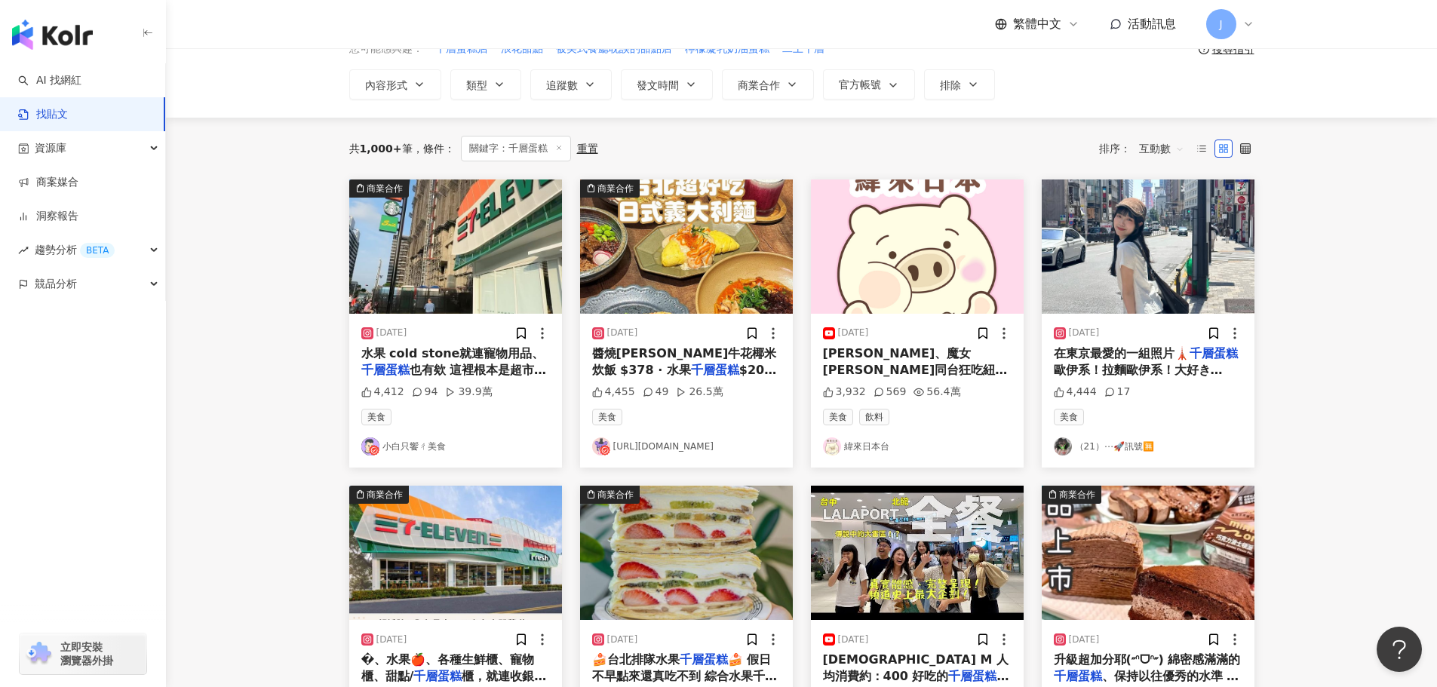
scroll to position [85, 0]
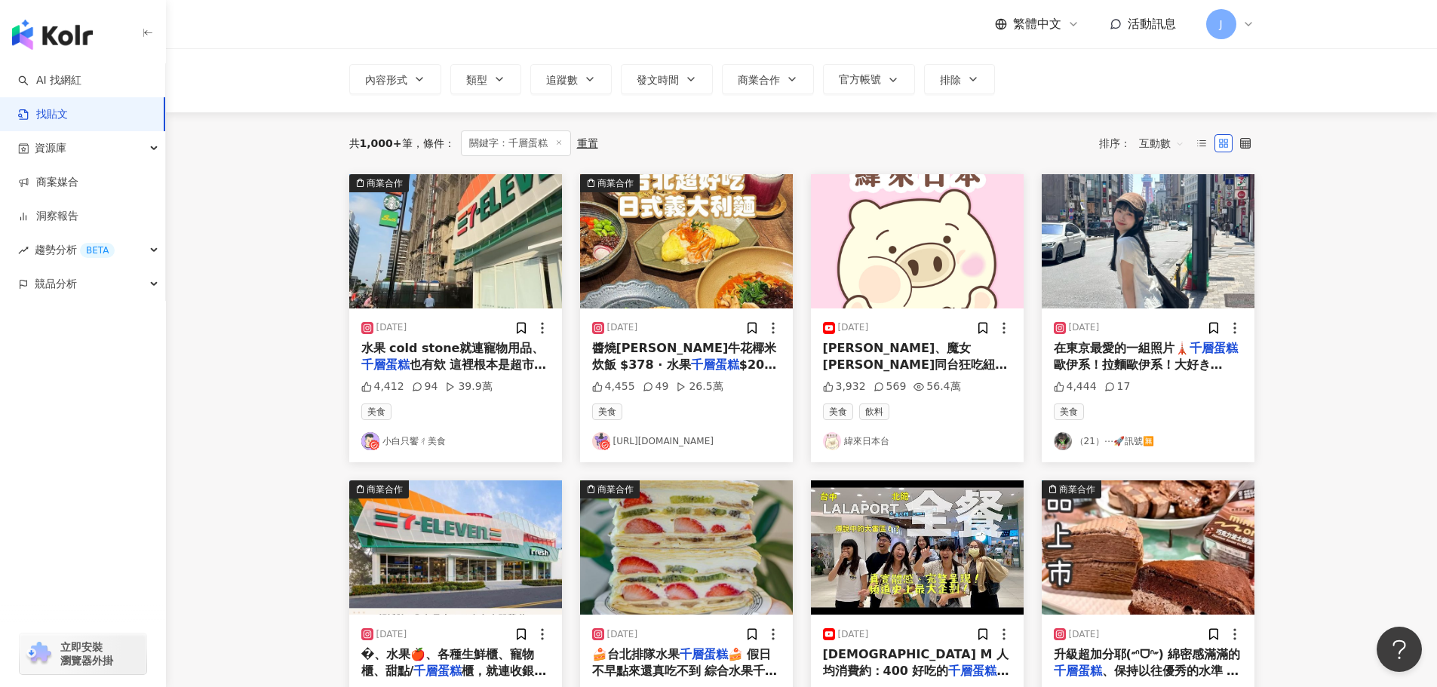
click at [1123, 362] on span "歐伊系！拉麵歐伊系！大好き๑⃙⃘´༥`๑⃙⃘" at bounding box center [1143, 373] width 179 height 31
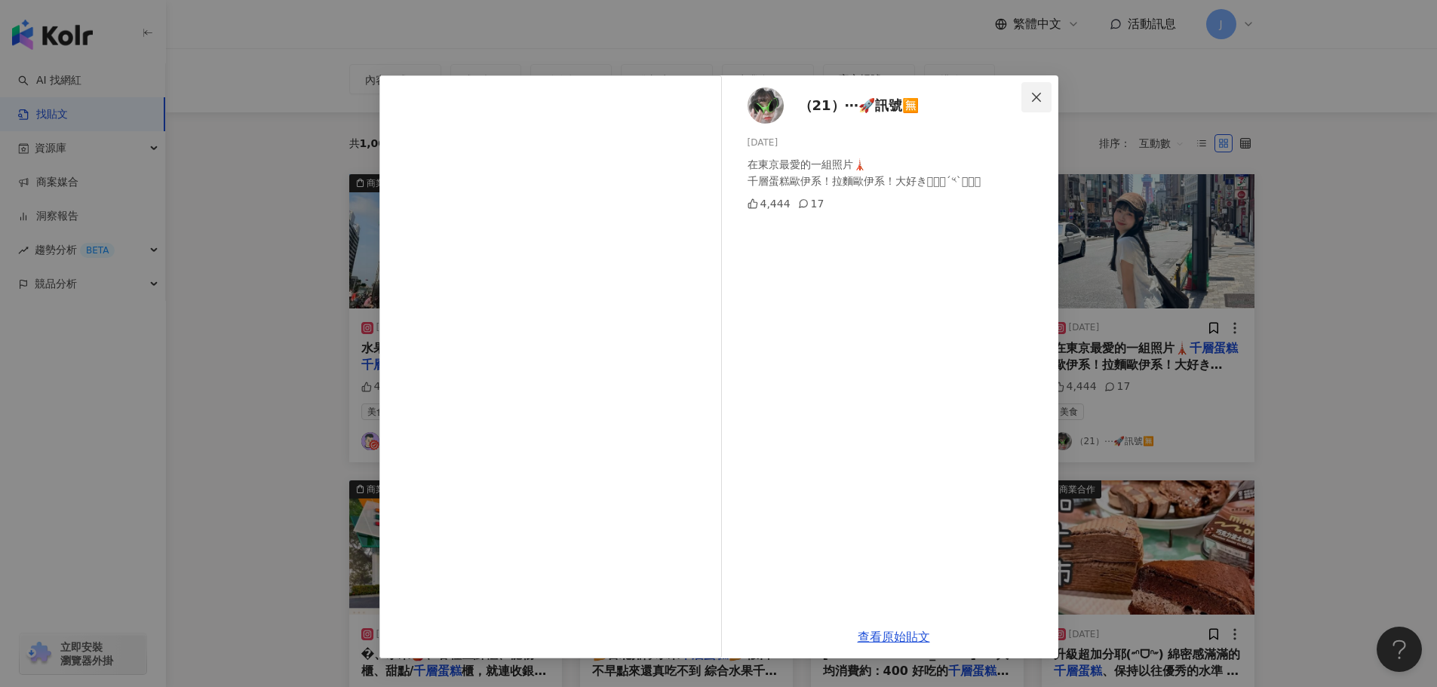
click at [1041, 98] on icon "close" at bounding box center [1036, 97] width 12 height 12
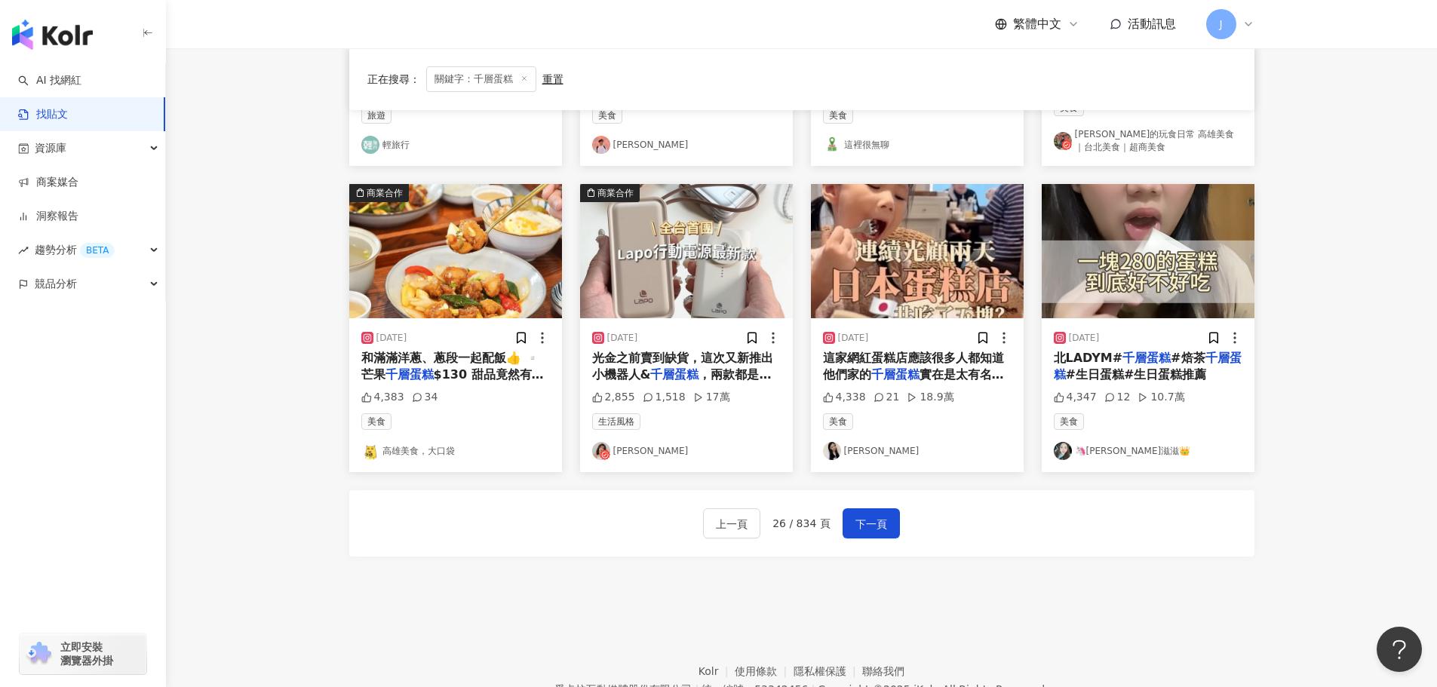
scroll to position [717, 0]
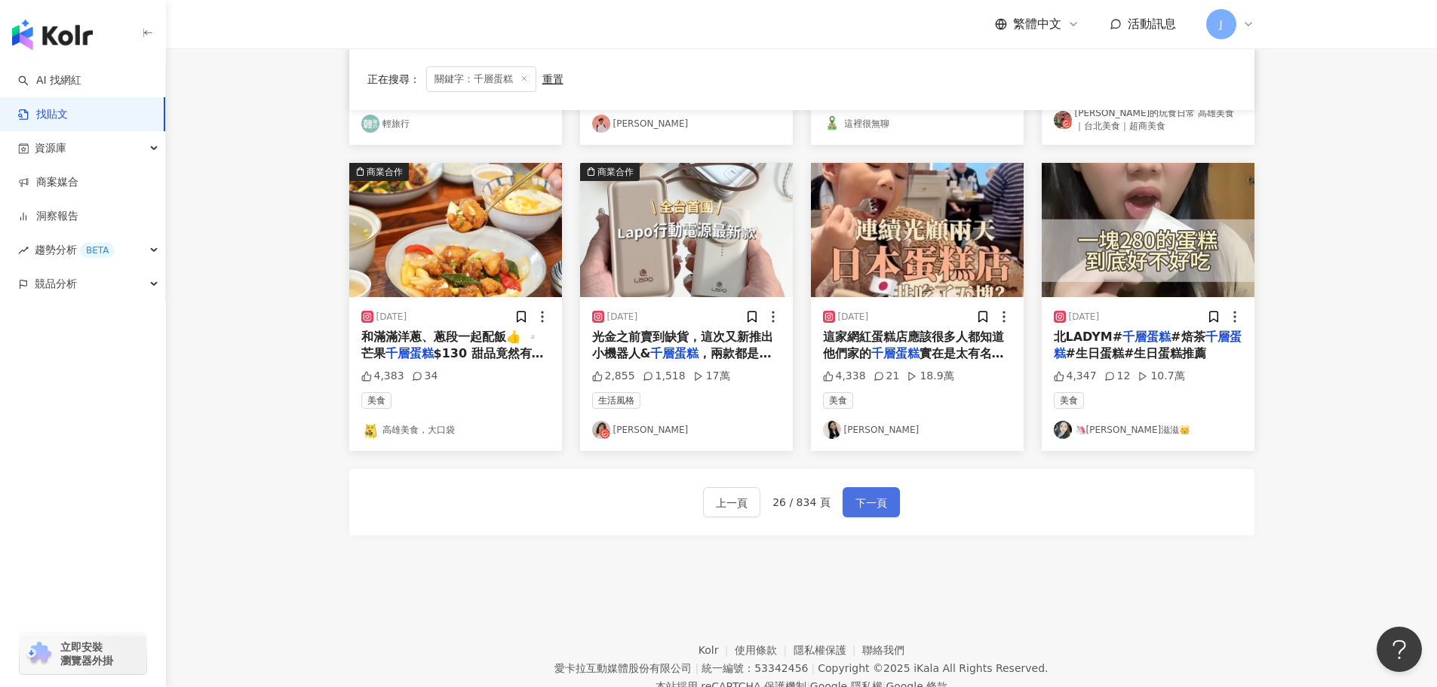
click at [855, 508] on span "下一頁" at bounding box center [871, 503] width 32 height 18
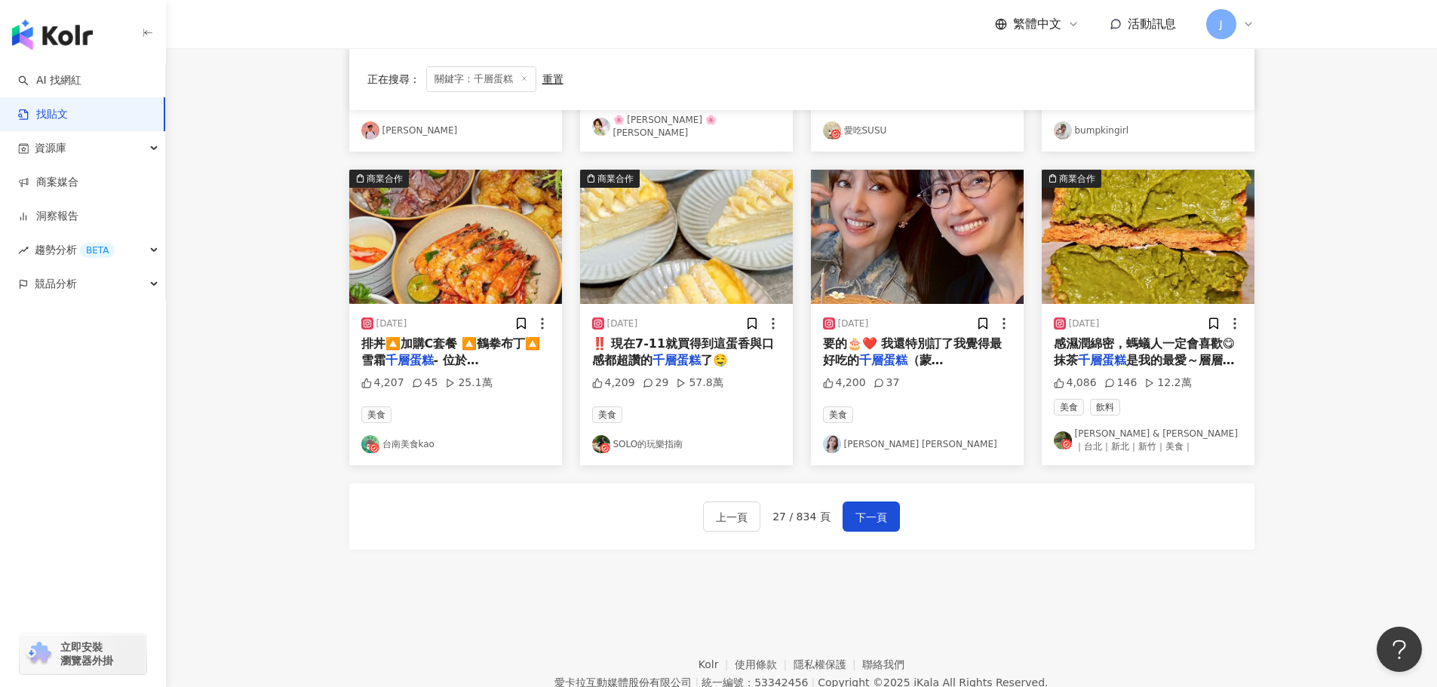
scroll to position [714, 0]
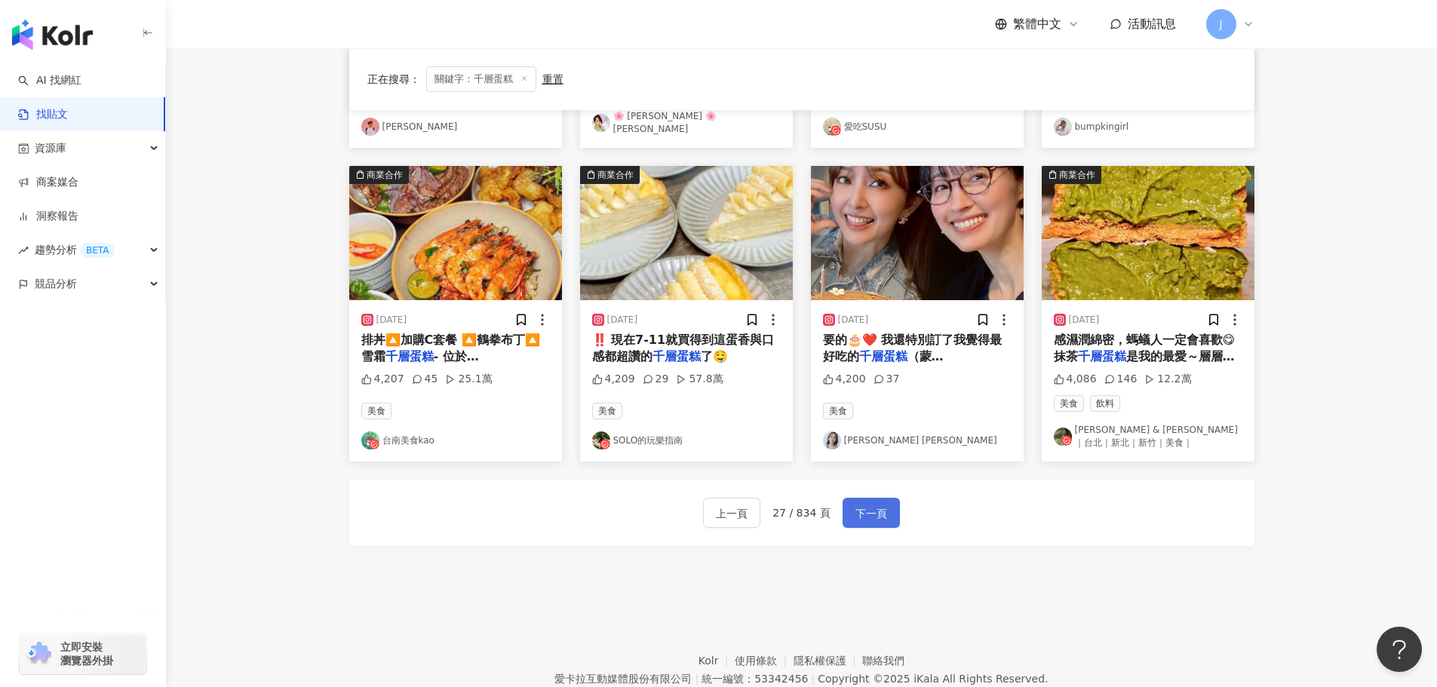
click at [867, 505] on span "下一頁" at bounding box center [871, 514] width 32 height 18
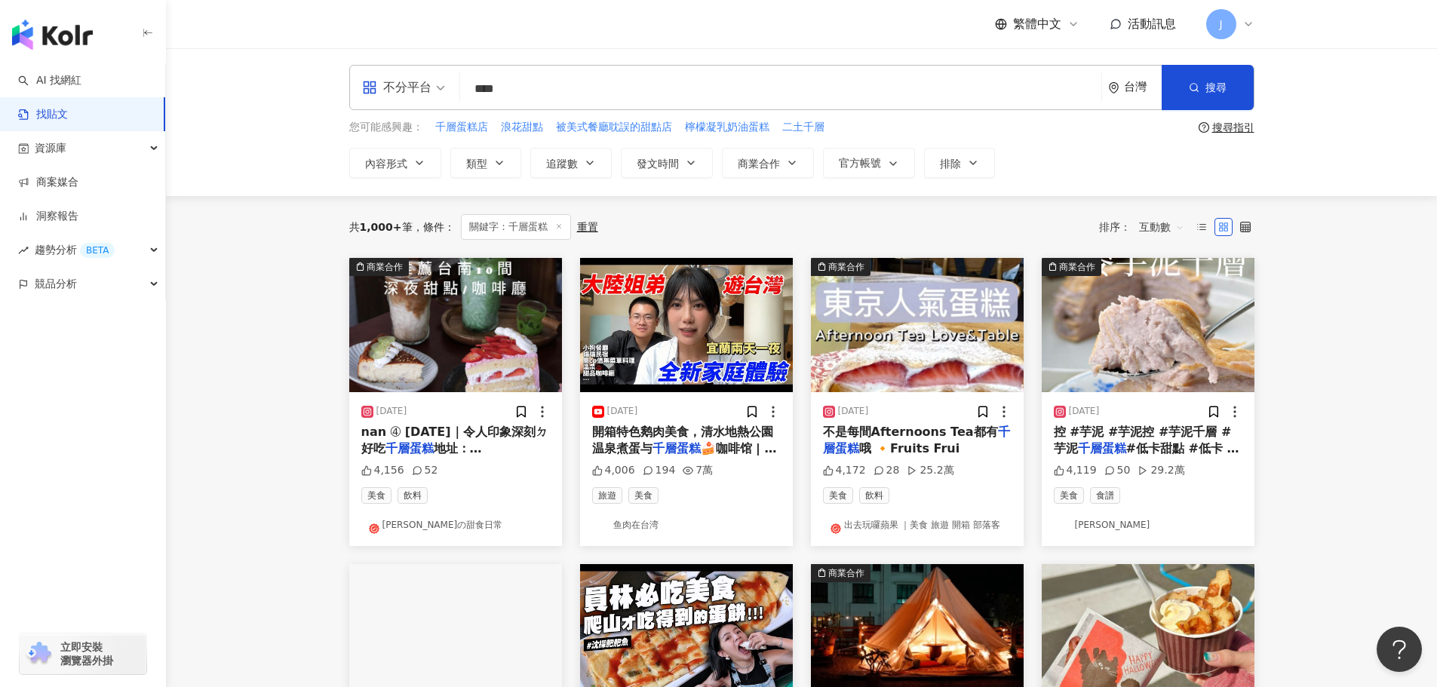
scroll to position [0, 0]
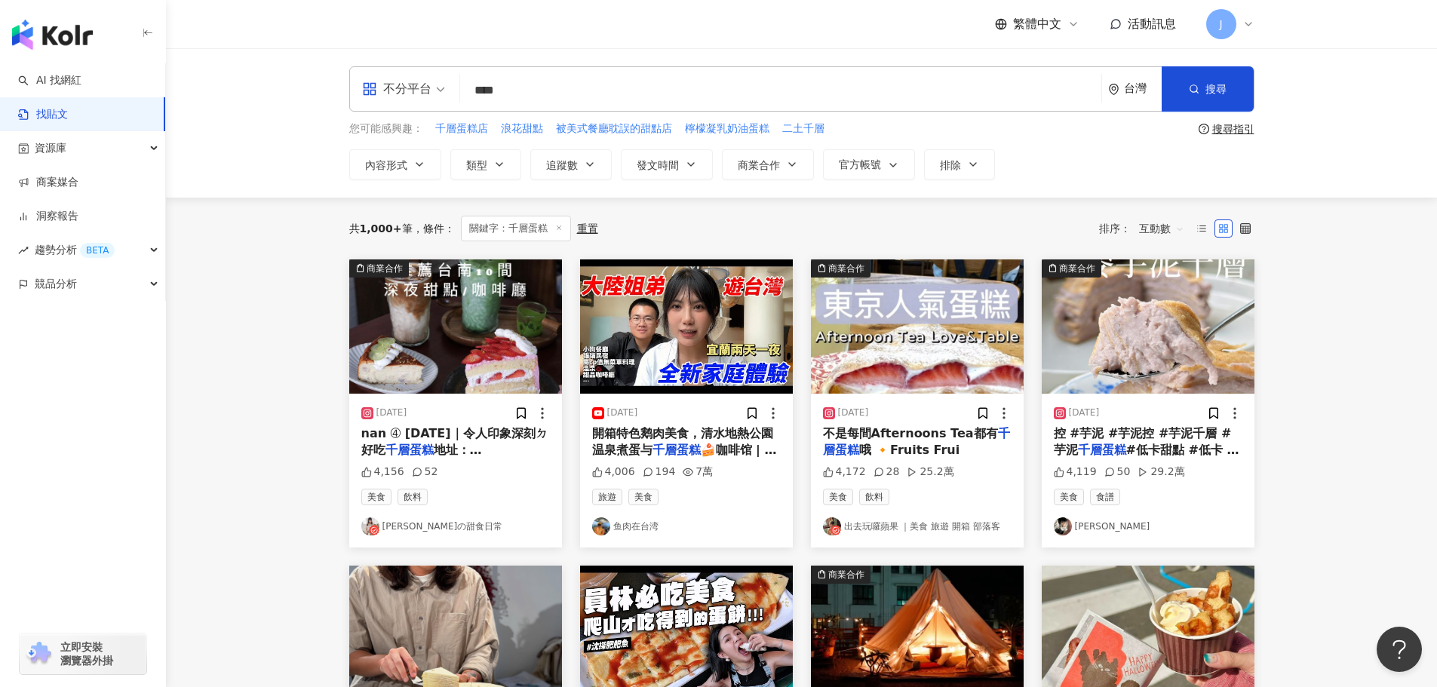
click at [438, 443] on span "地址：台南市中西區府前一街9巷" at bounding box center [427, 458] width 132 height 31
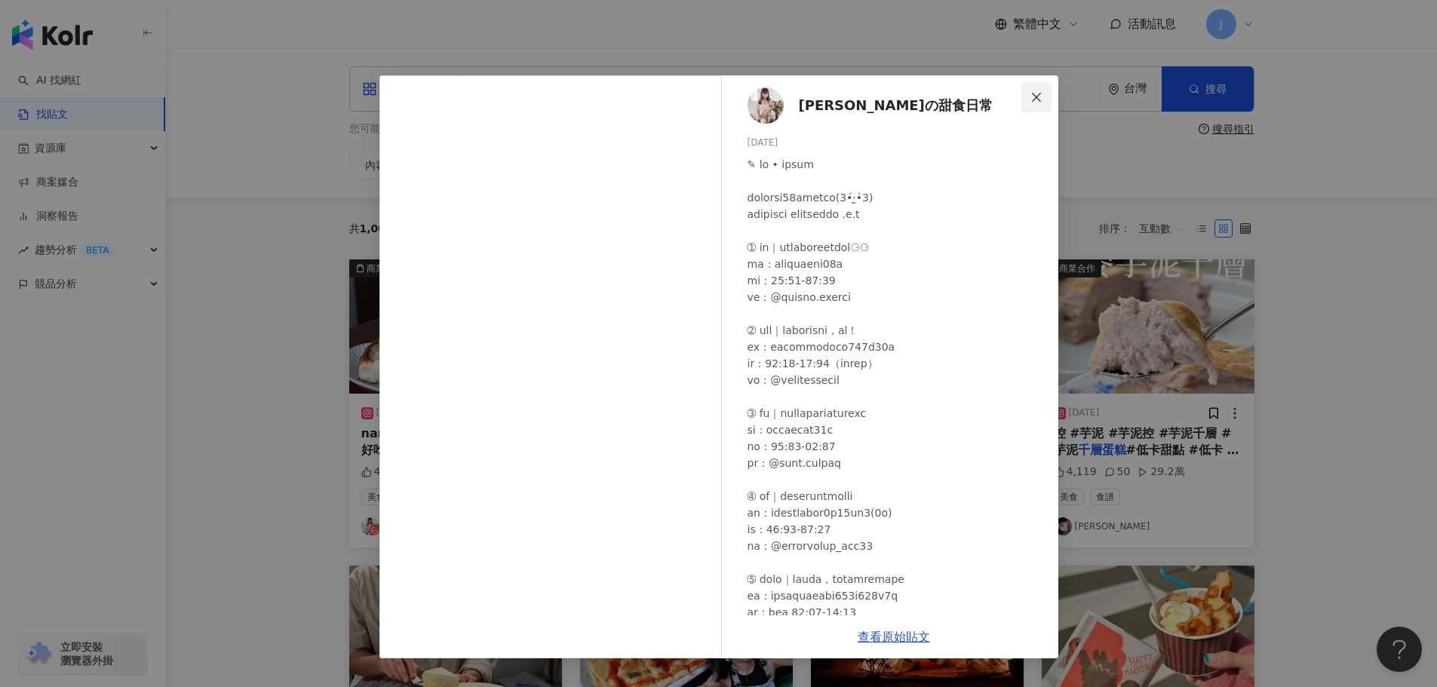
click at [1039, 99] on icon "close" at bounding box center [1036, 96] width 9 height 9
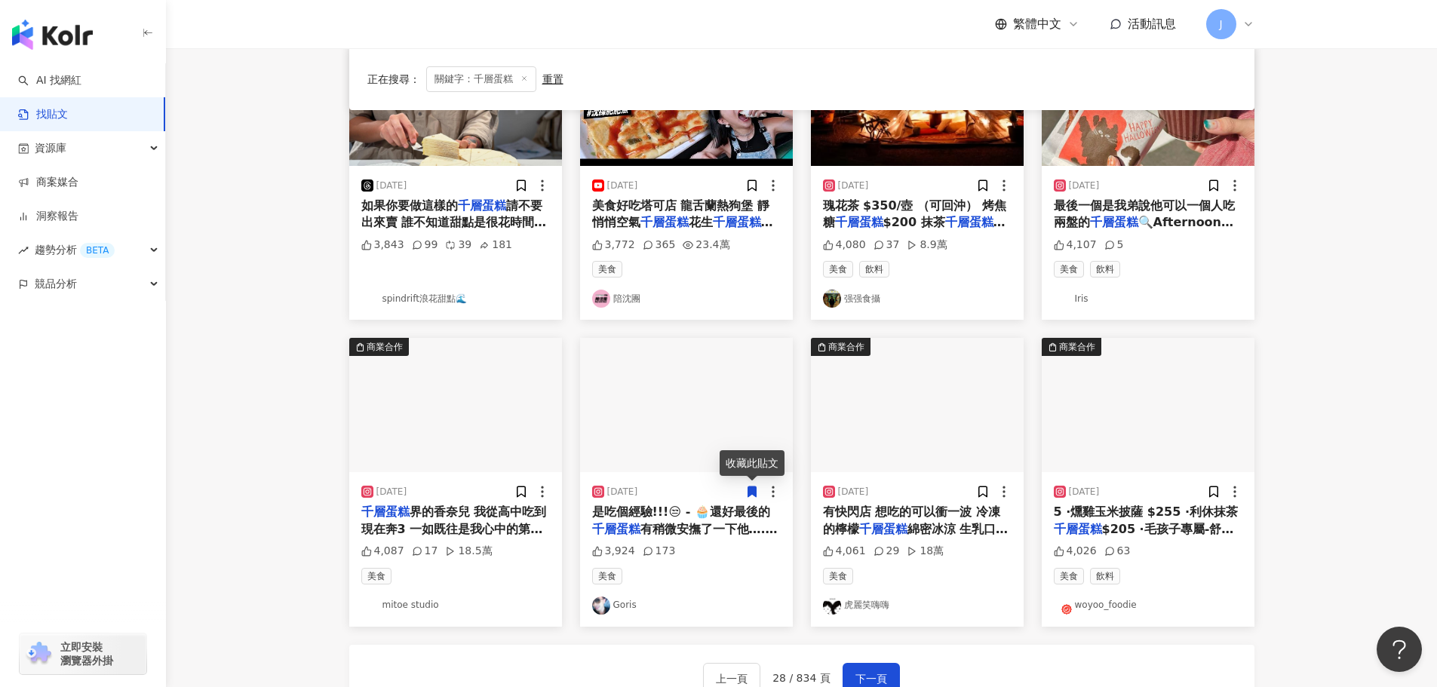
scroll to position [609, 0]
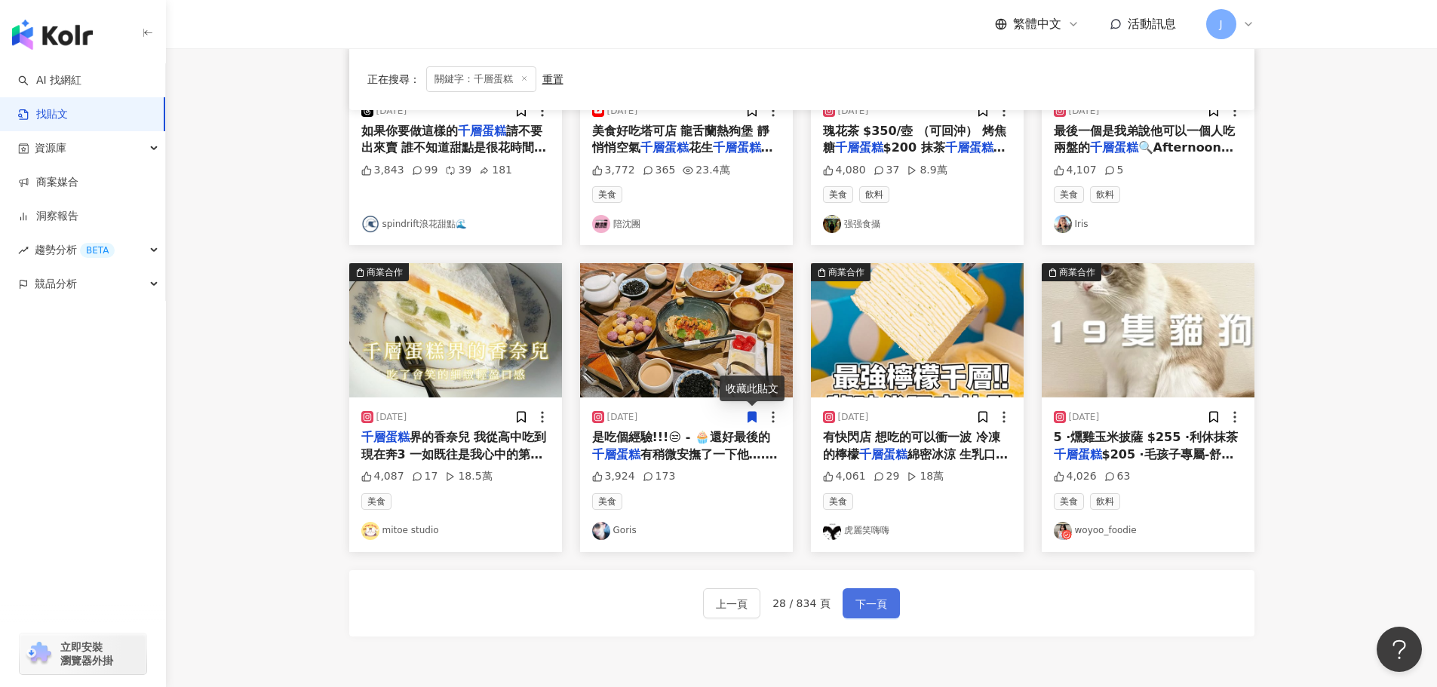
click at [872, 597] on span "下一頁" at bounding box center [871, 604] width 32 height 18
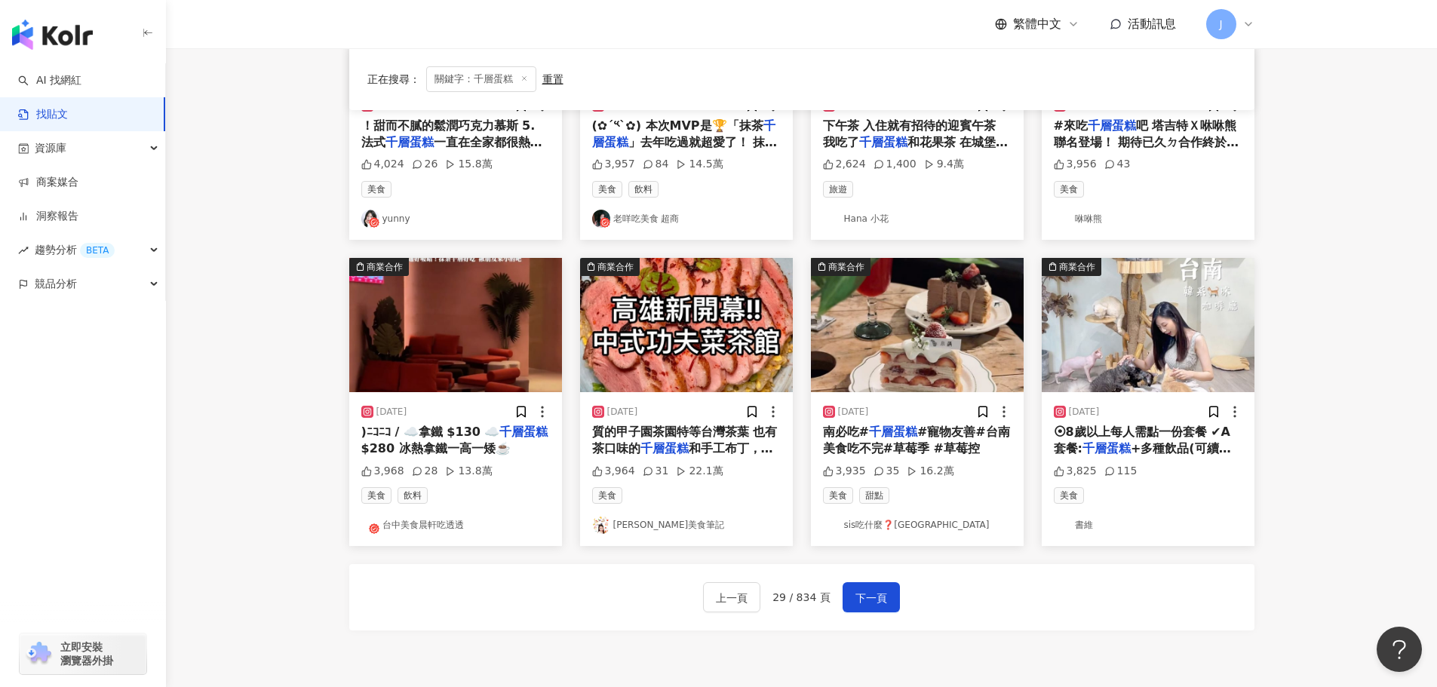
scroll to position [616, 0]
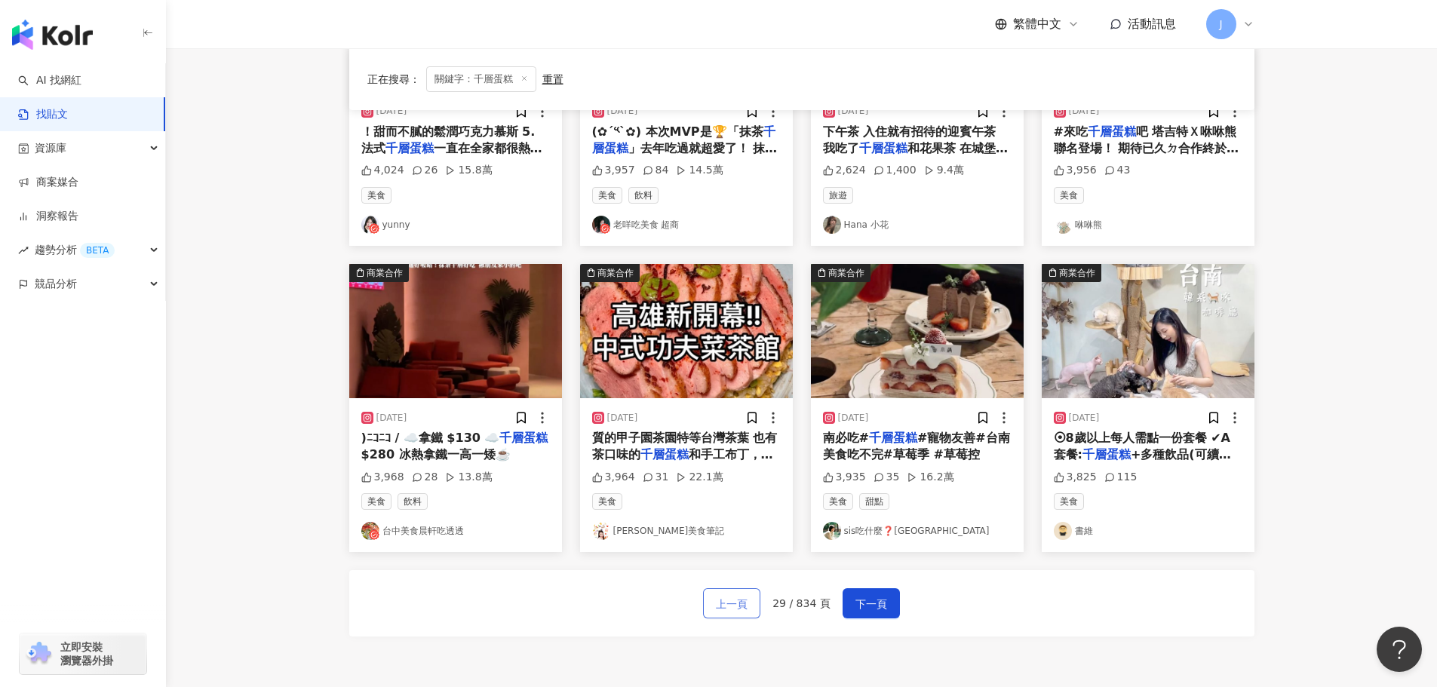
click at [726, 605] on span "上一頁" at bounding box center [732, 604] width 32 height 18
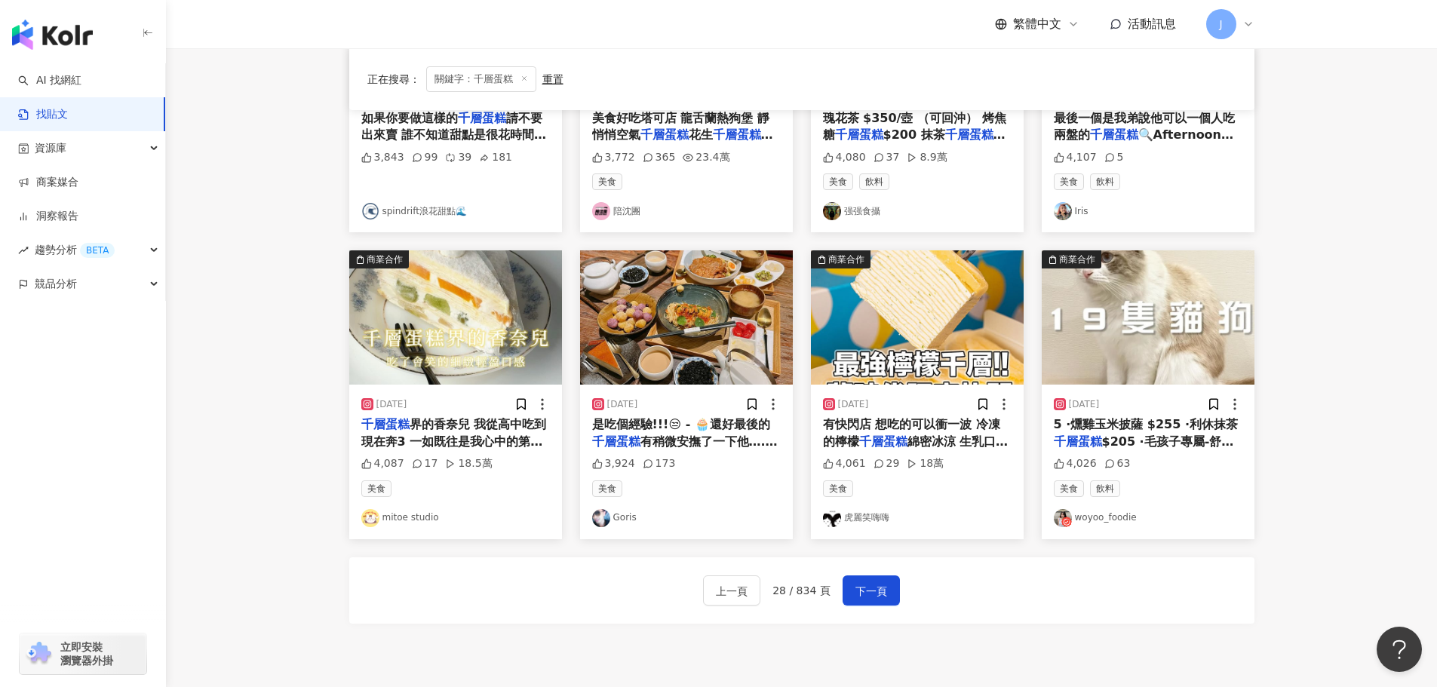
scroll to position [609, 0]
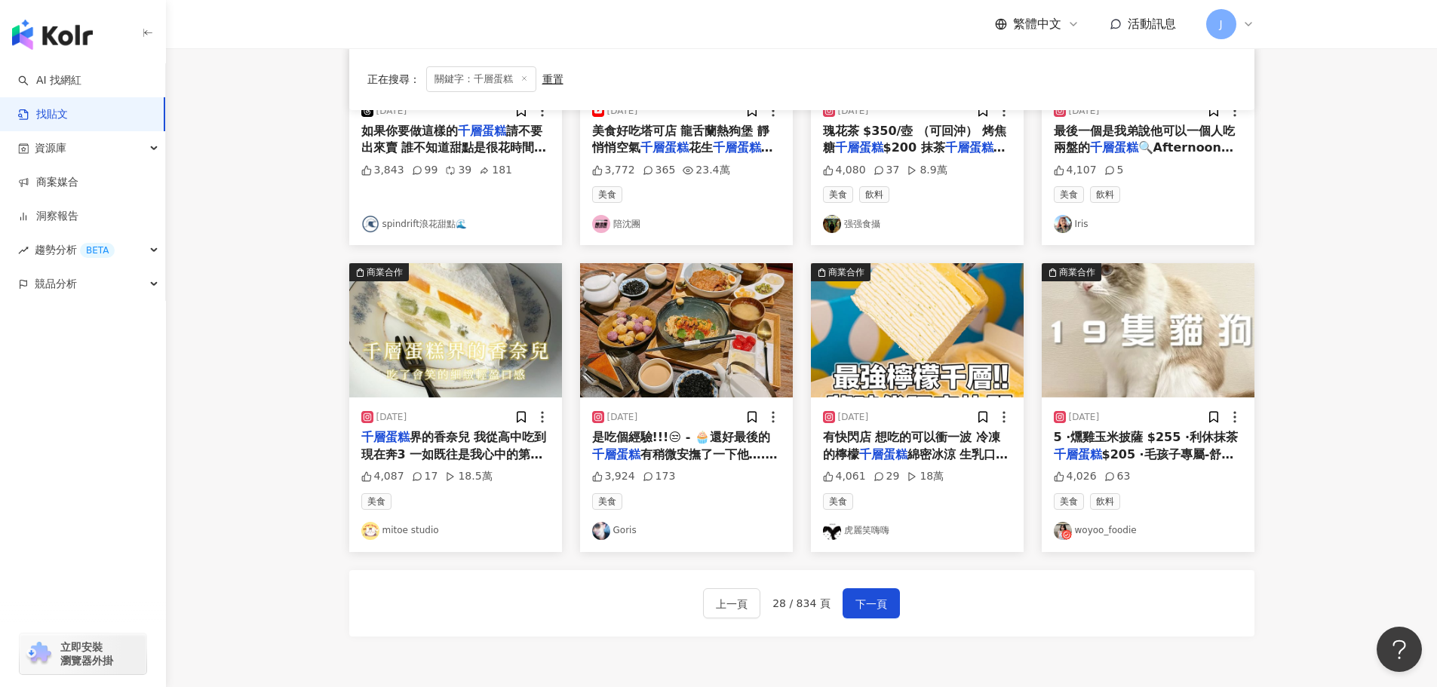
click at [416, 454] on span "界的香奈兒 我從高中吃到現在奔3 一如既往是我心中的第一名 真心覺得比M好吃 高雄必吃甜點絕對要有這家⭐️ 細緻柔滑的輕盈奶霜千層 每一口都幸福滿滿 會跟粿仔…" at bounding box center [457, 589] width 192 height 318
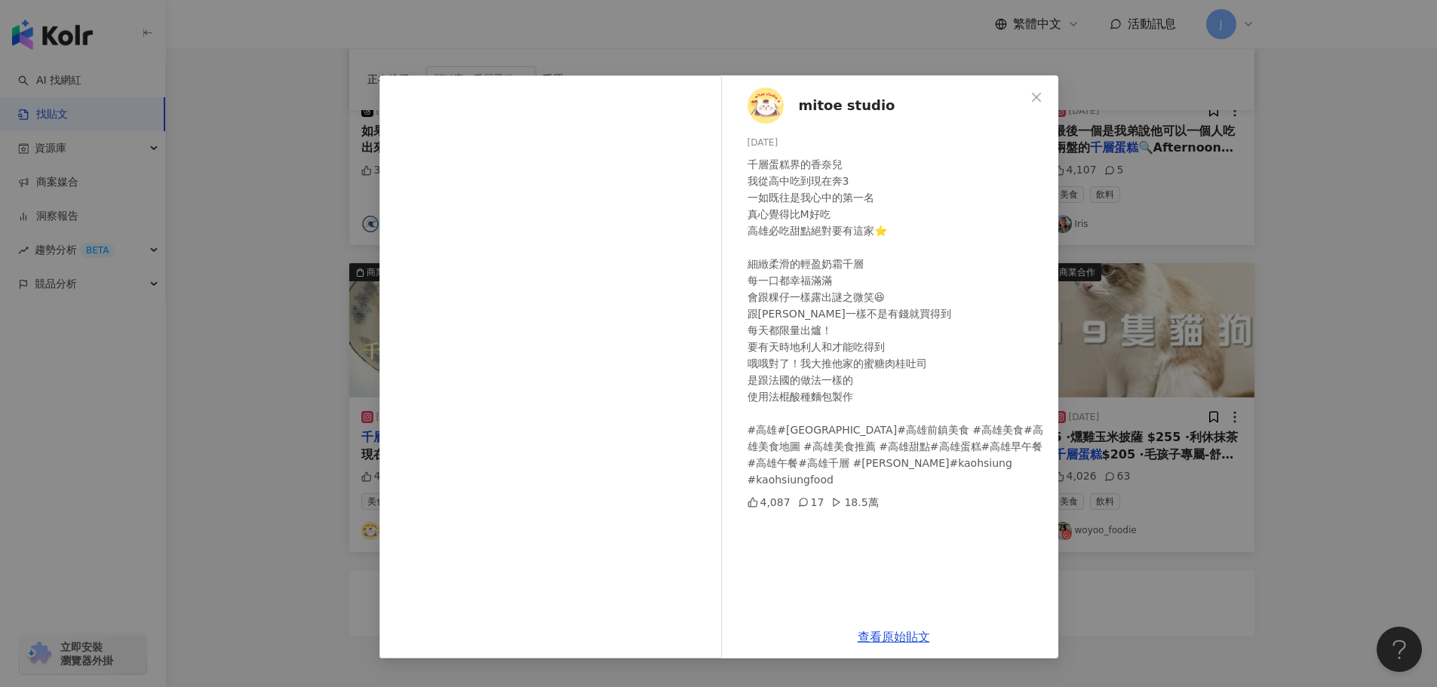
drag, startPoint x: 1031, startPoint y: 99, endPoint x: 977, endPoint y: 216, distance: 129.6
click at [1031, 99] on icon "close" at bounding box center [1036, 97] width 12 height 12
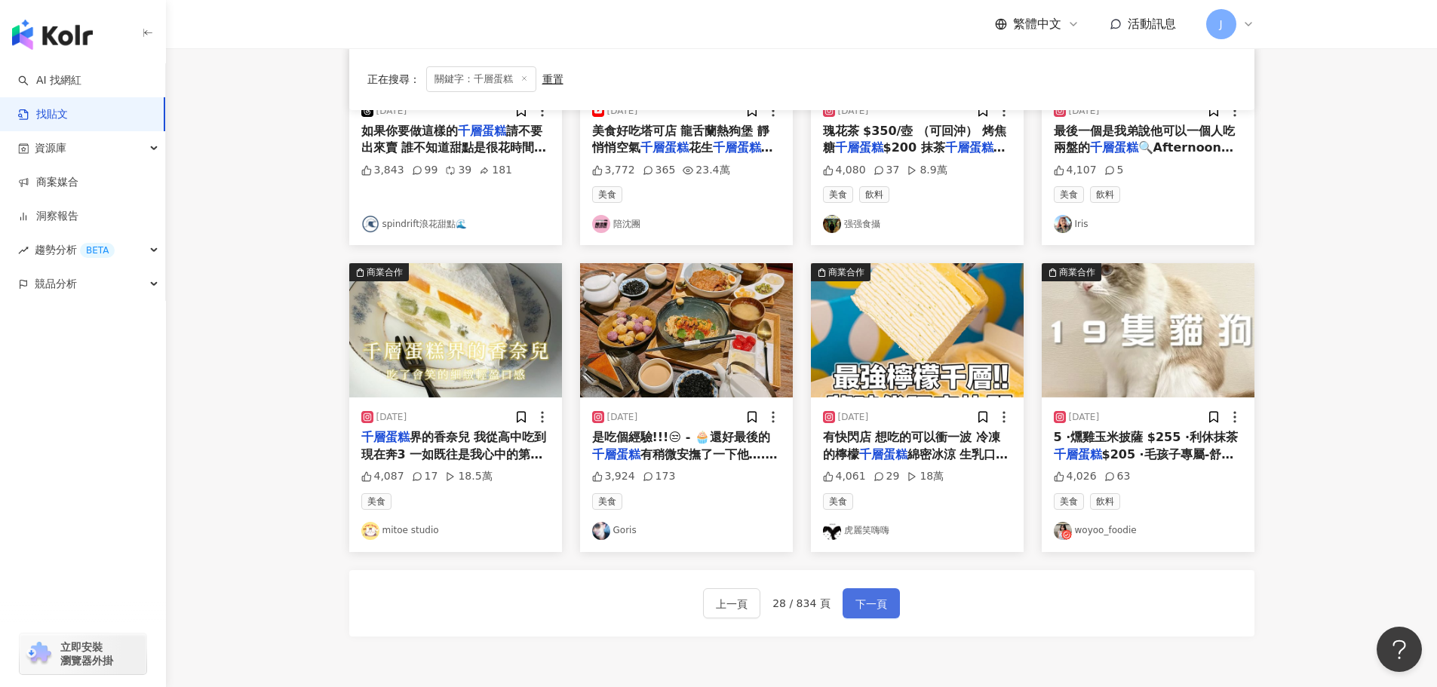
click at [866, 602] on span "下一頁" at bounding box center [871, 604] width 32 height 18
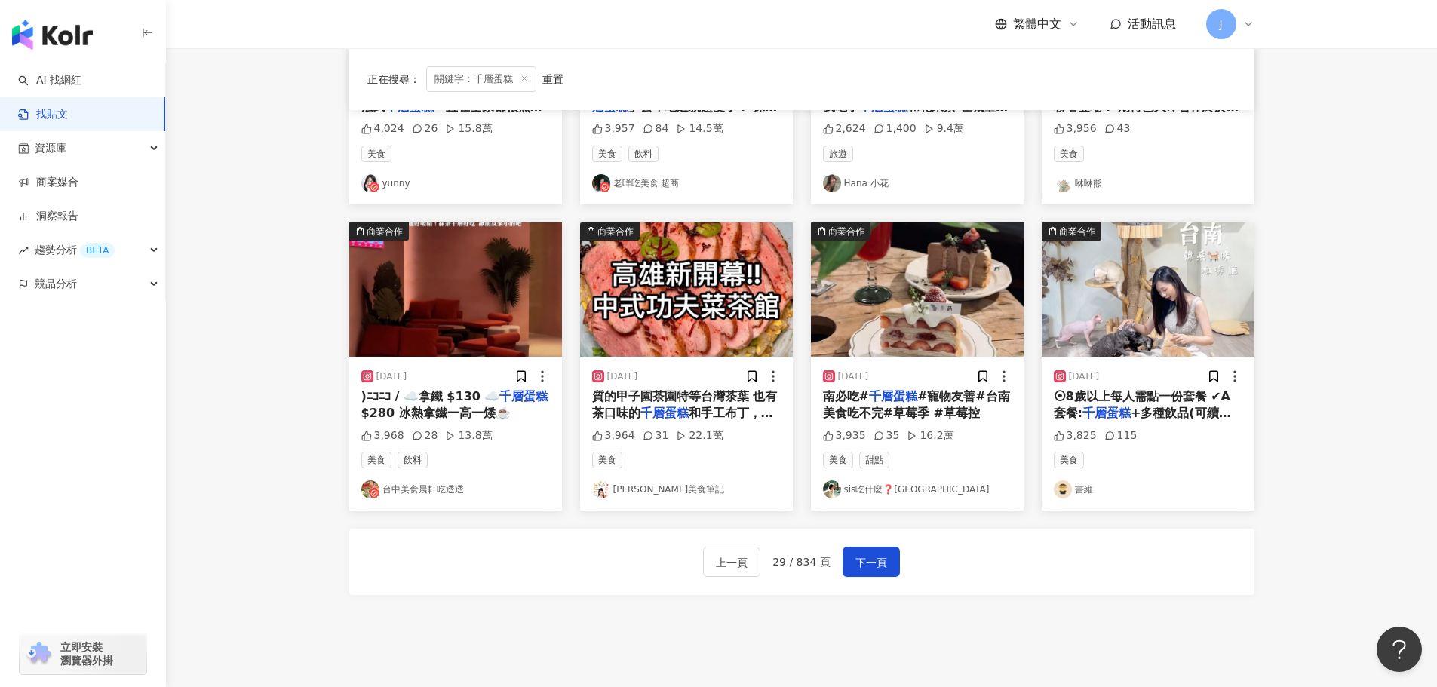
scroll to position [662, 0]
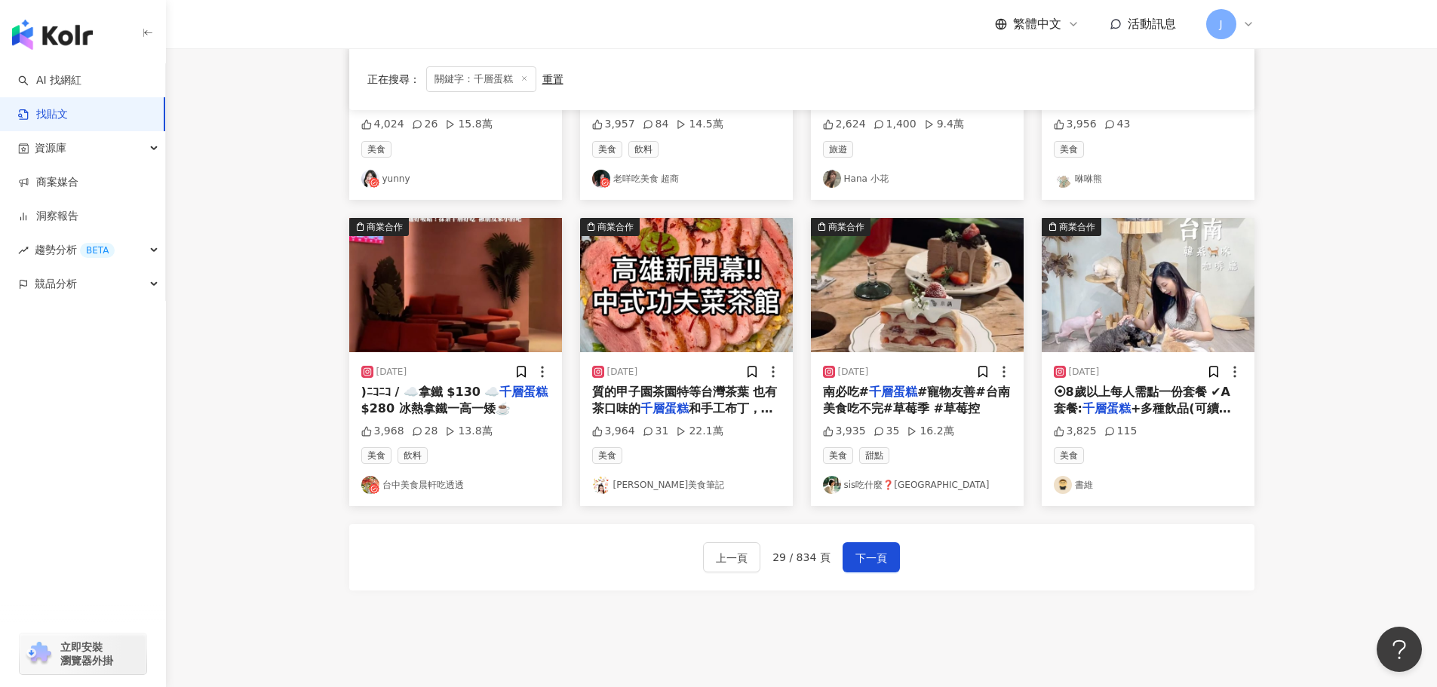
click at [1137, 397] on span "⦿8歲以上每人需點一份套餐 ✔︎A套餐:" at bounding box center [1142, 400] width 177 height 31
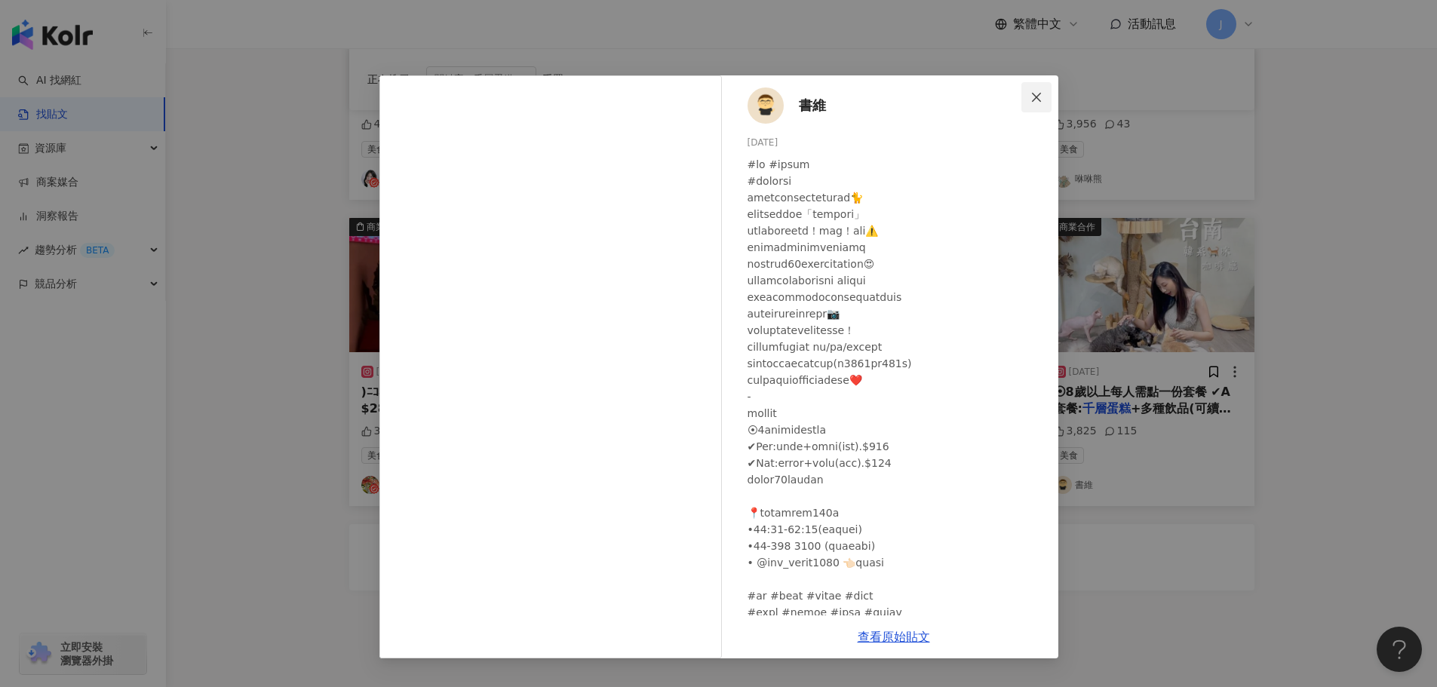
click at [1039, 99] on icon "close" at bounding box center [1036, 96] width 9 height 9
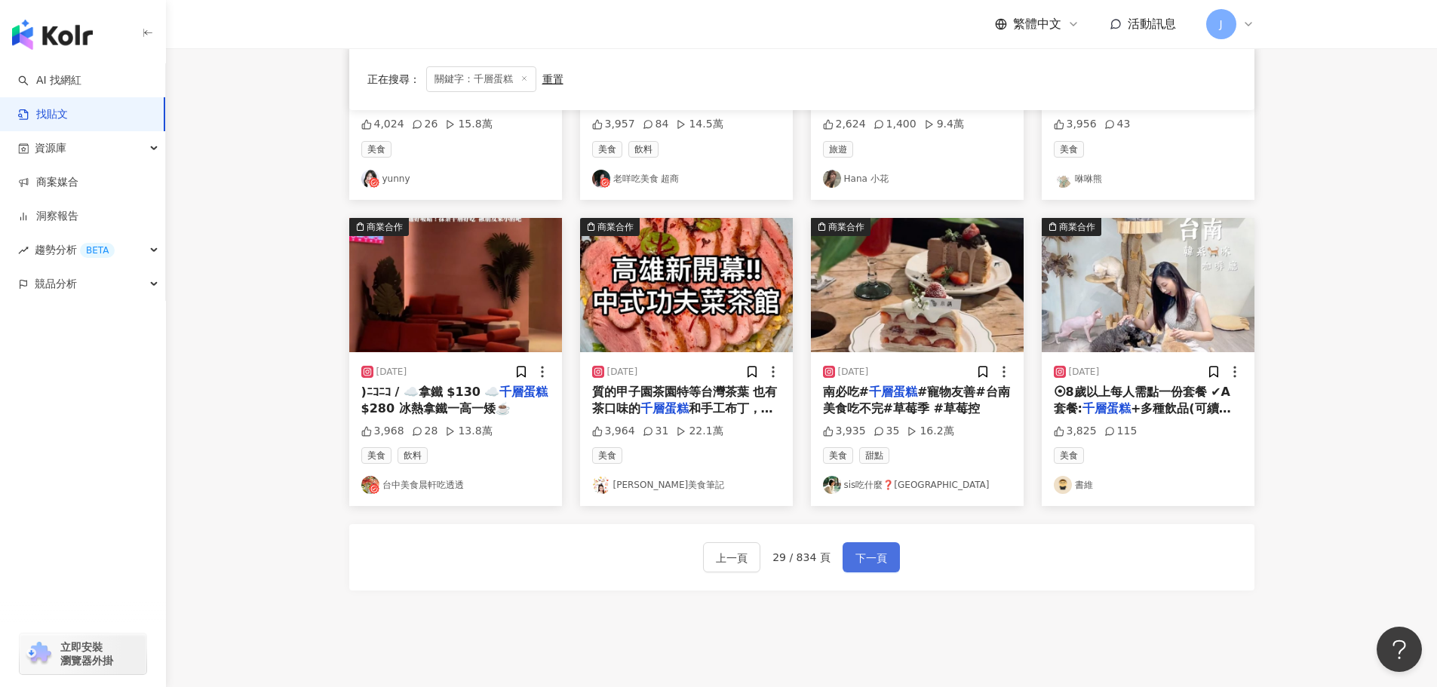
click at [861, 564] on span "下一頁" at bounding box center [871, 558] width 32 height 18
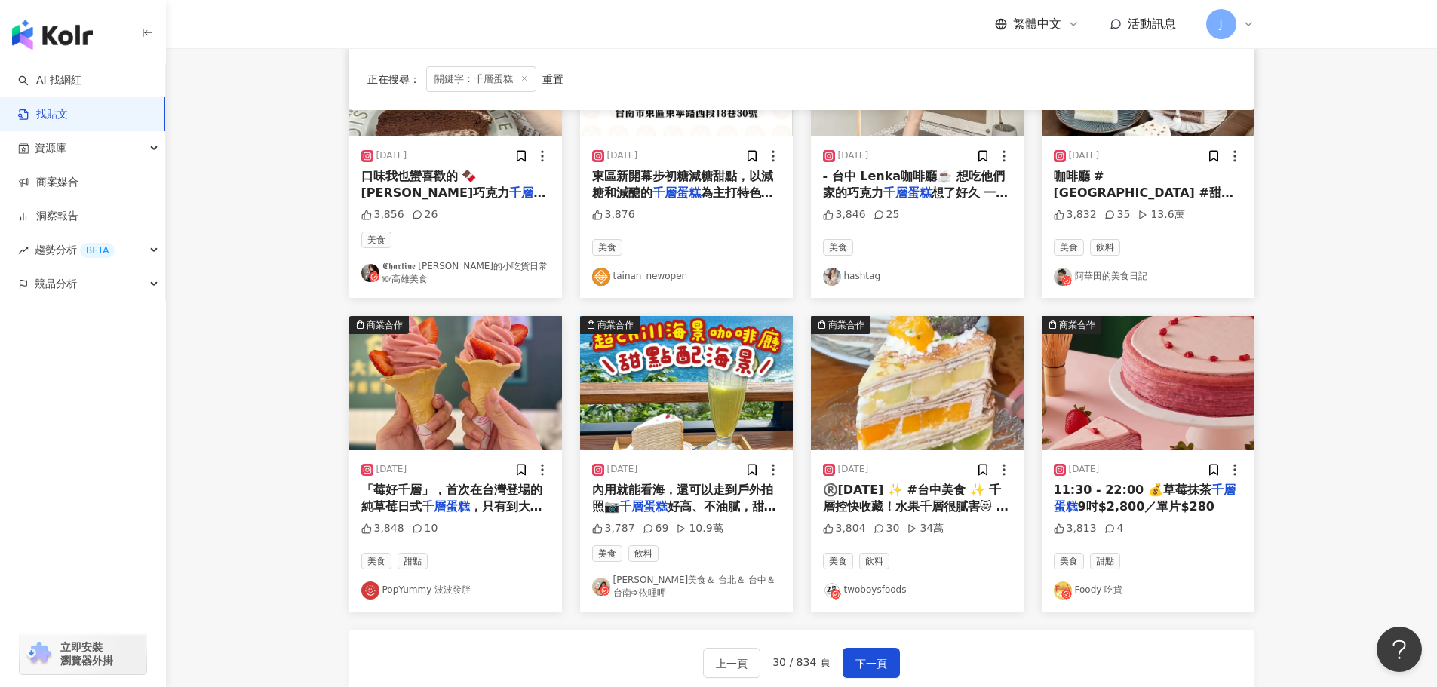
scroll to position [585, 0]
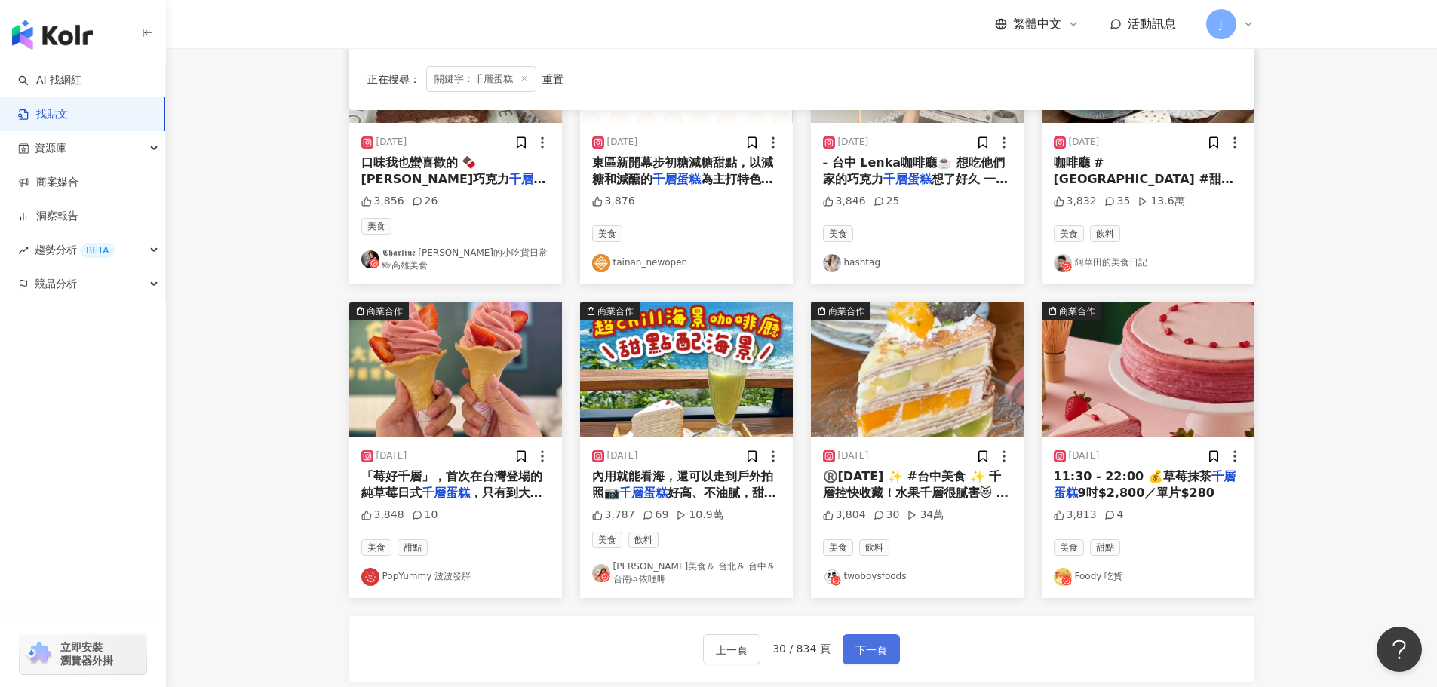
click at [877, 641] on span "下一頁" at bounding box center [871, 650] width 32 height 18
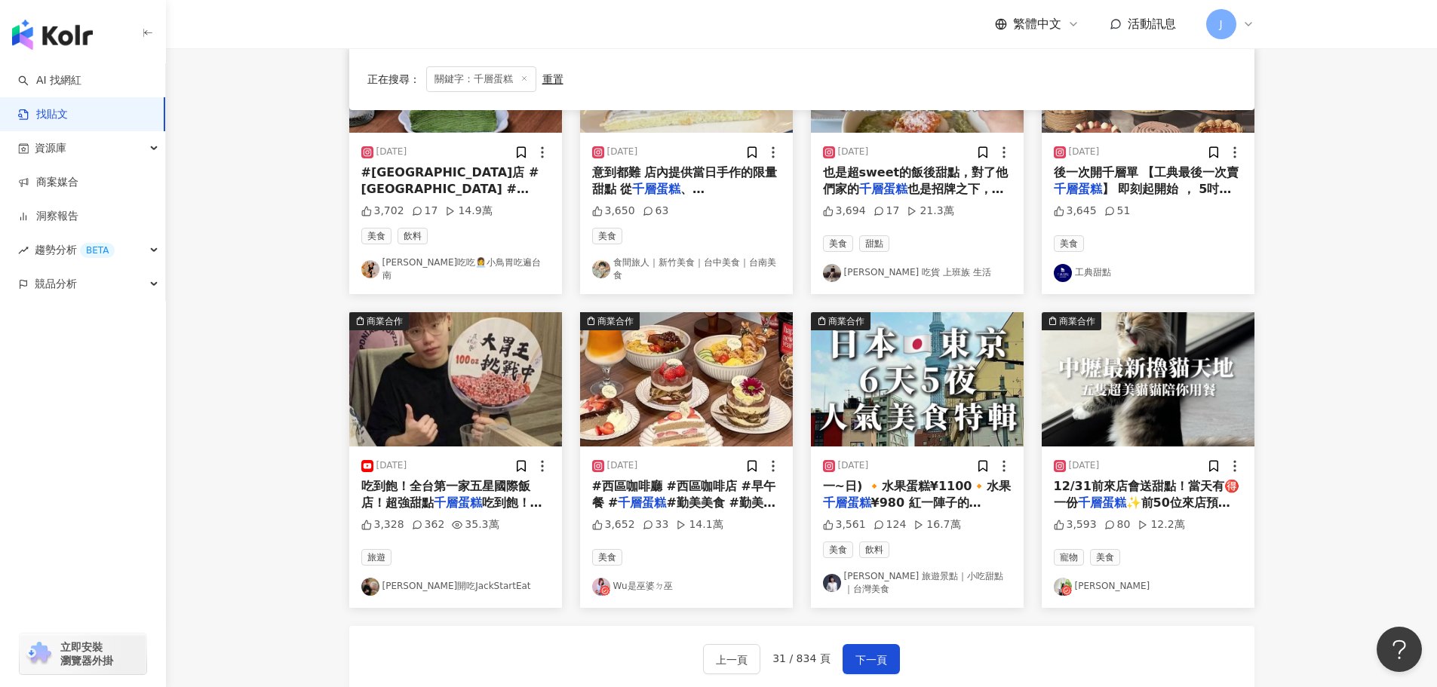
scroll to position [635, 0]
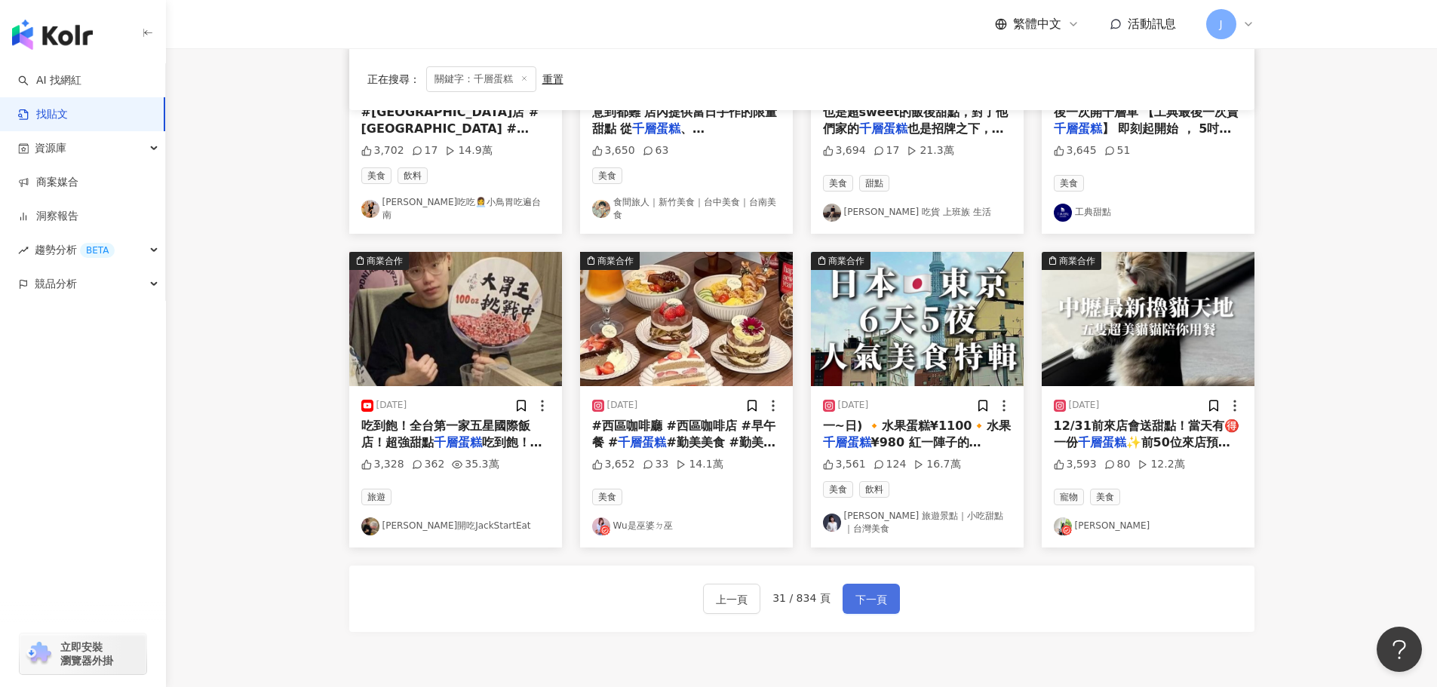
click at [855, 594] on span "下一頁" at bounding box center [871, 600] width 32 height 18
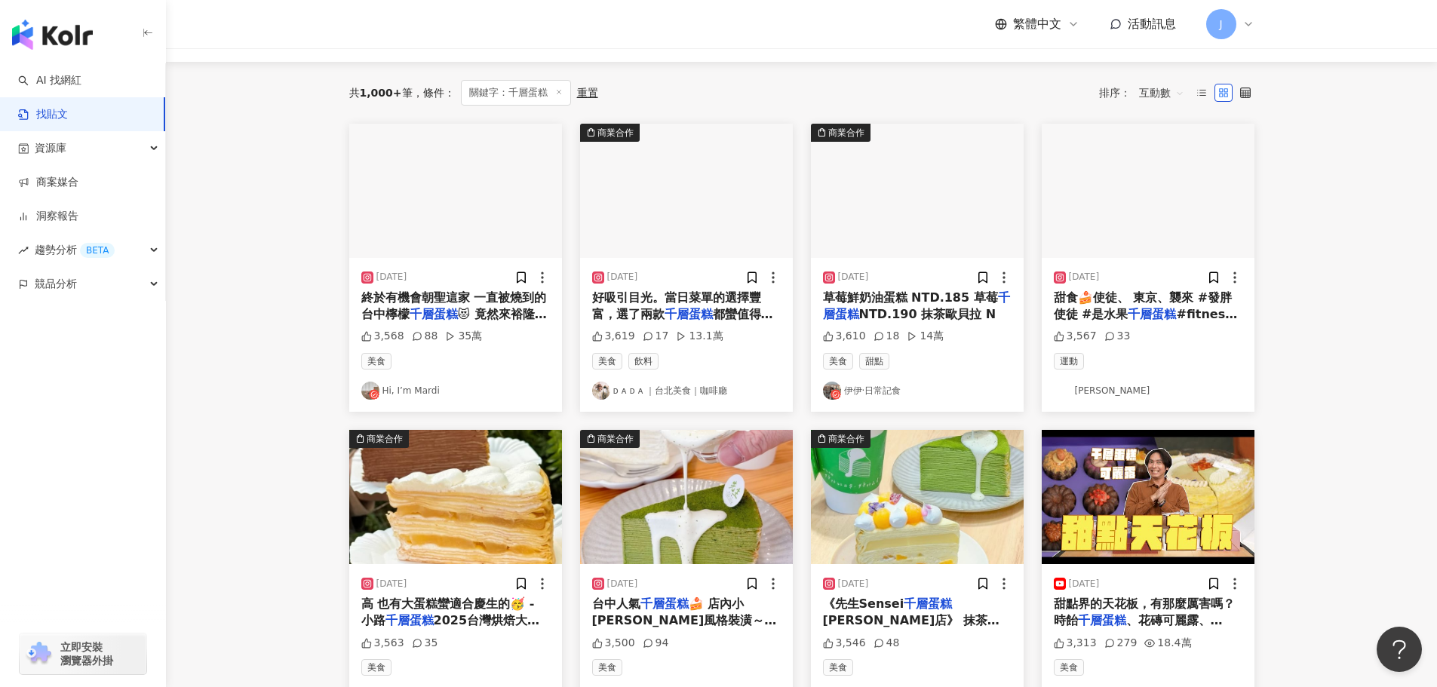
scroll to position [132, 0]
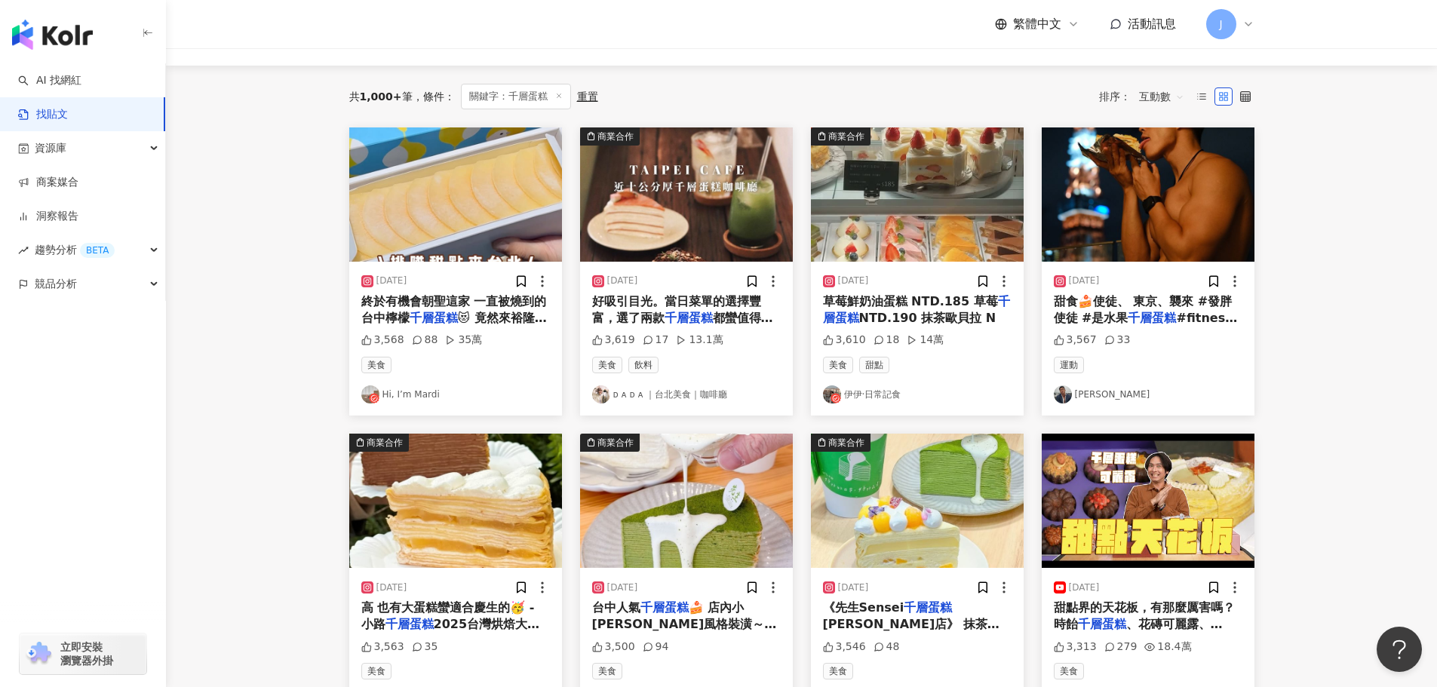
click at [1157, 303] on span "甜食🍰使徒、 東京、襲來 #發胖使徒 #是水果" at bounding box center [1143, 309] width 179 height 31
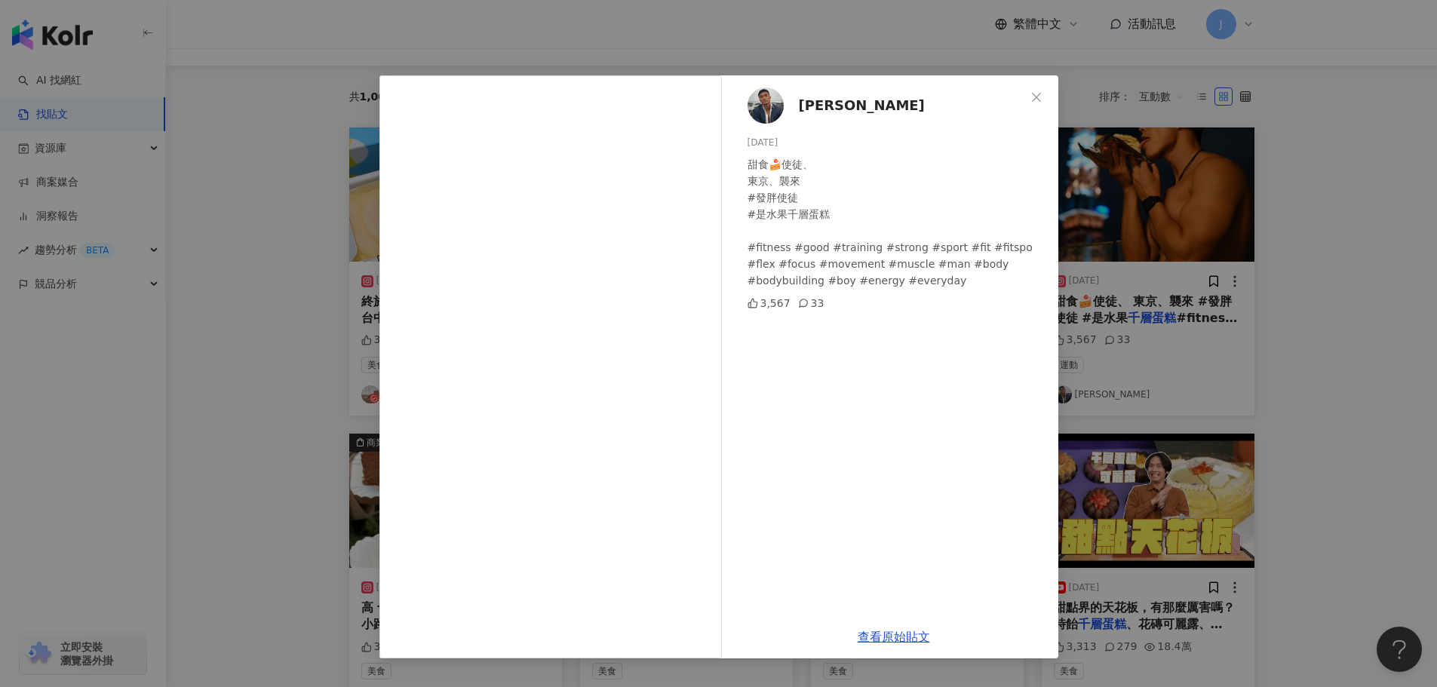
click at [1340, 115] on div "Hank 2024/8/23 甜食🍰使徒、 東京、襲來 #發胖使徒 #是水果千層蛋糕 #fitness #good #training #strong #sp…" at bounding box center [718, 343] width 1437 height 687
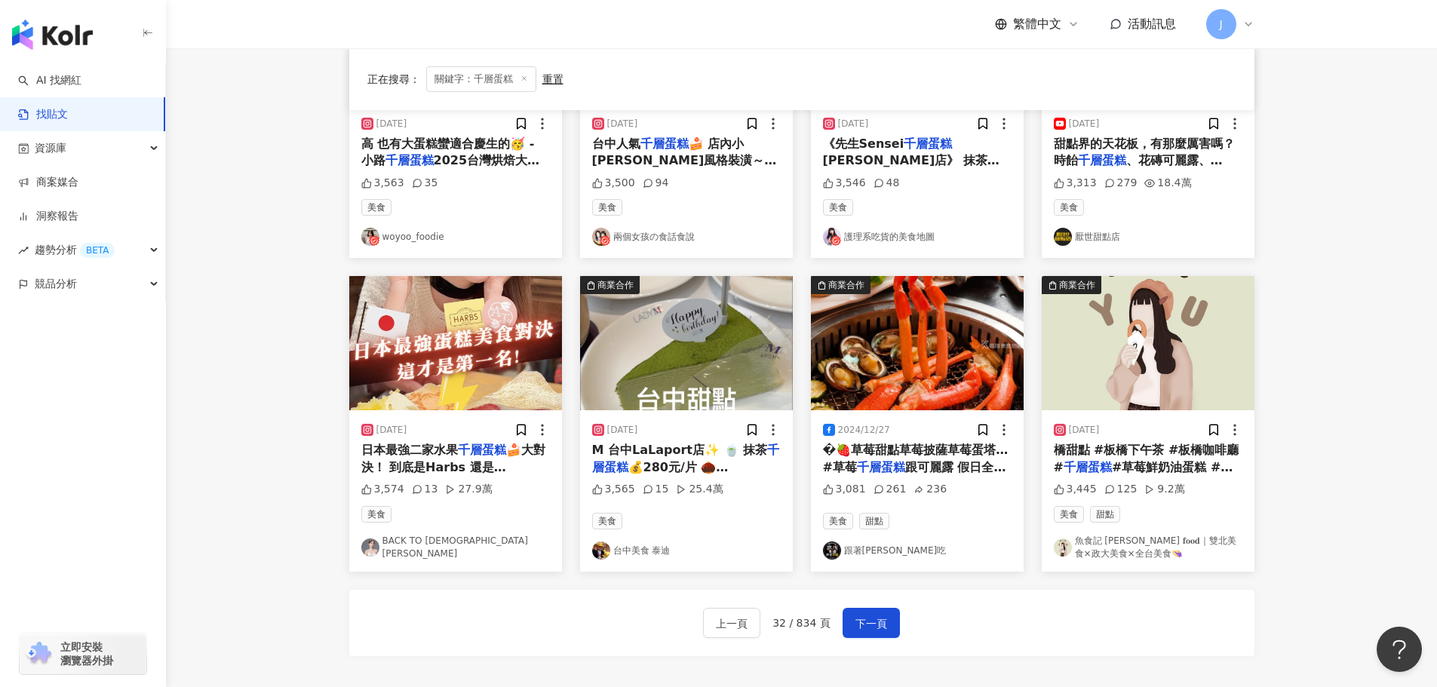
scroll to position [697, 0]
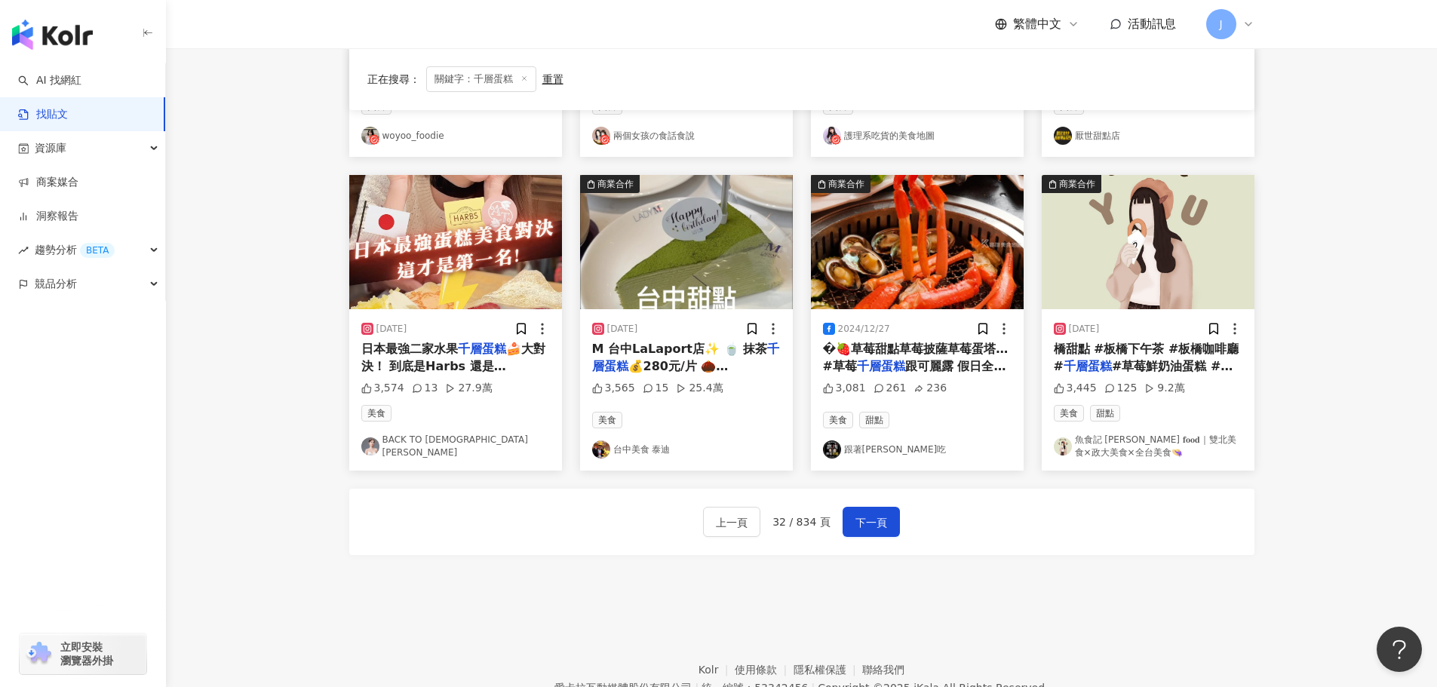
click at [446, 361] on span "🍰大對決！ 到底是Harbs 還是 Afternoon Tea ？ 吃完之後我心目中的第一名還是它！ 水果甜度💯奶油入口即化💯千層皮超～薄💯 像蛋餅皮的千層真…" at bounding box center [455, 416] width 189 height 149
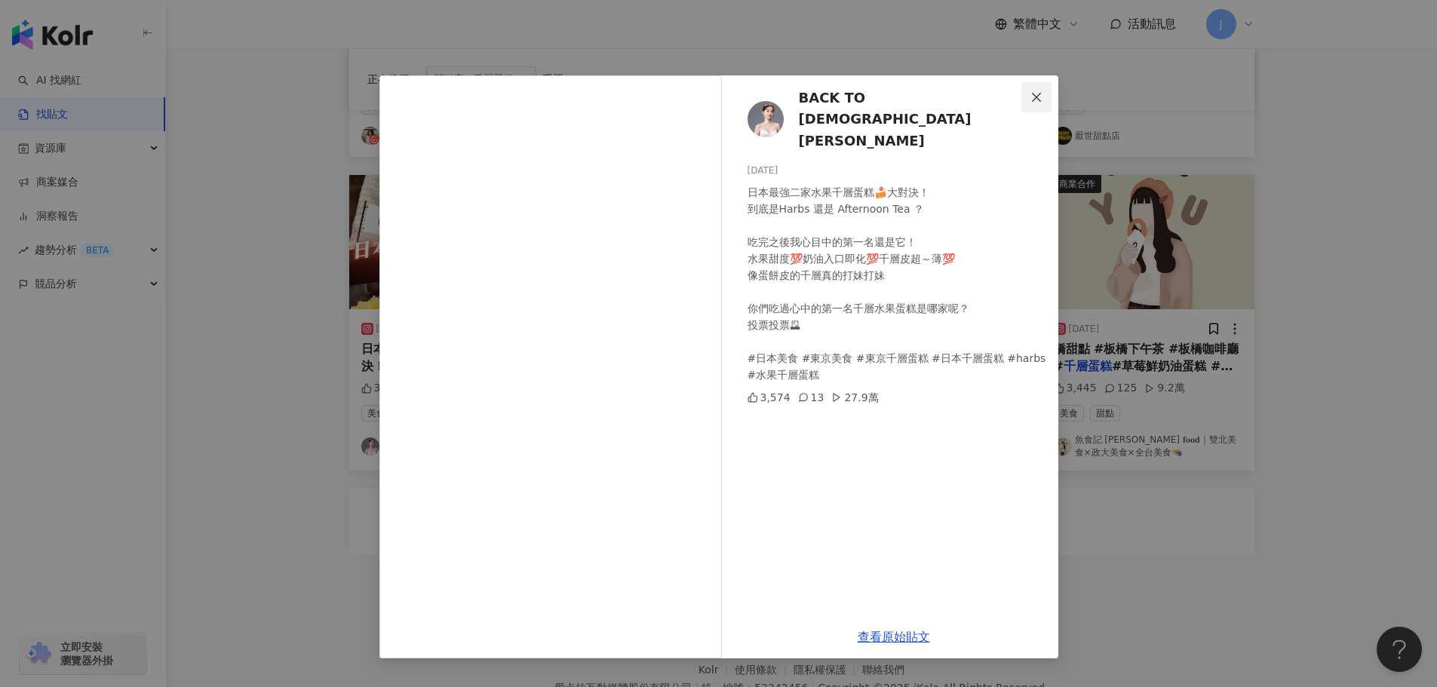
click at [1036, 100] on icon "close" at bounding box center [1036, 97] width 12 height 12
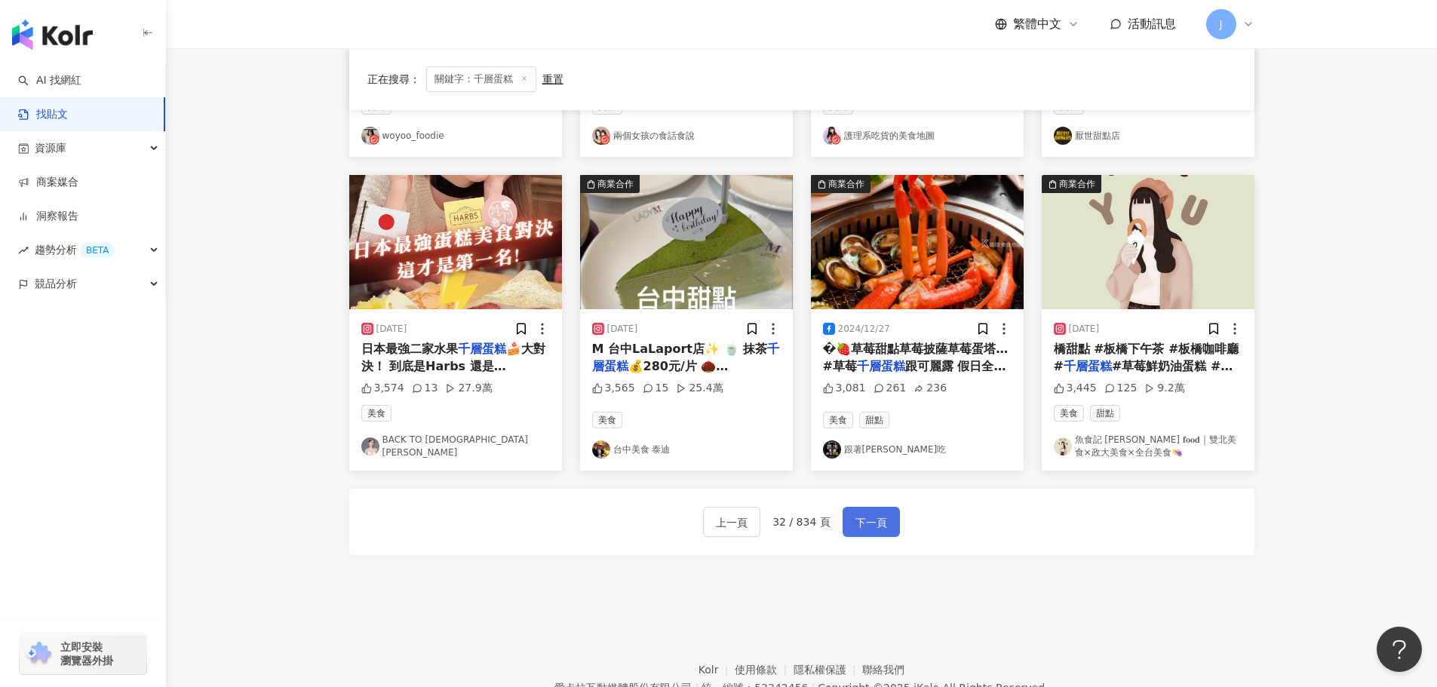
click at [867, 523] on span "下一頁" at bounding box center [871, 523] width 32 height 18
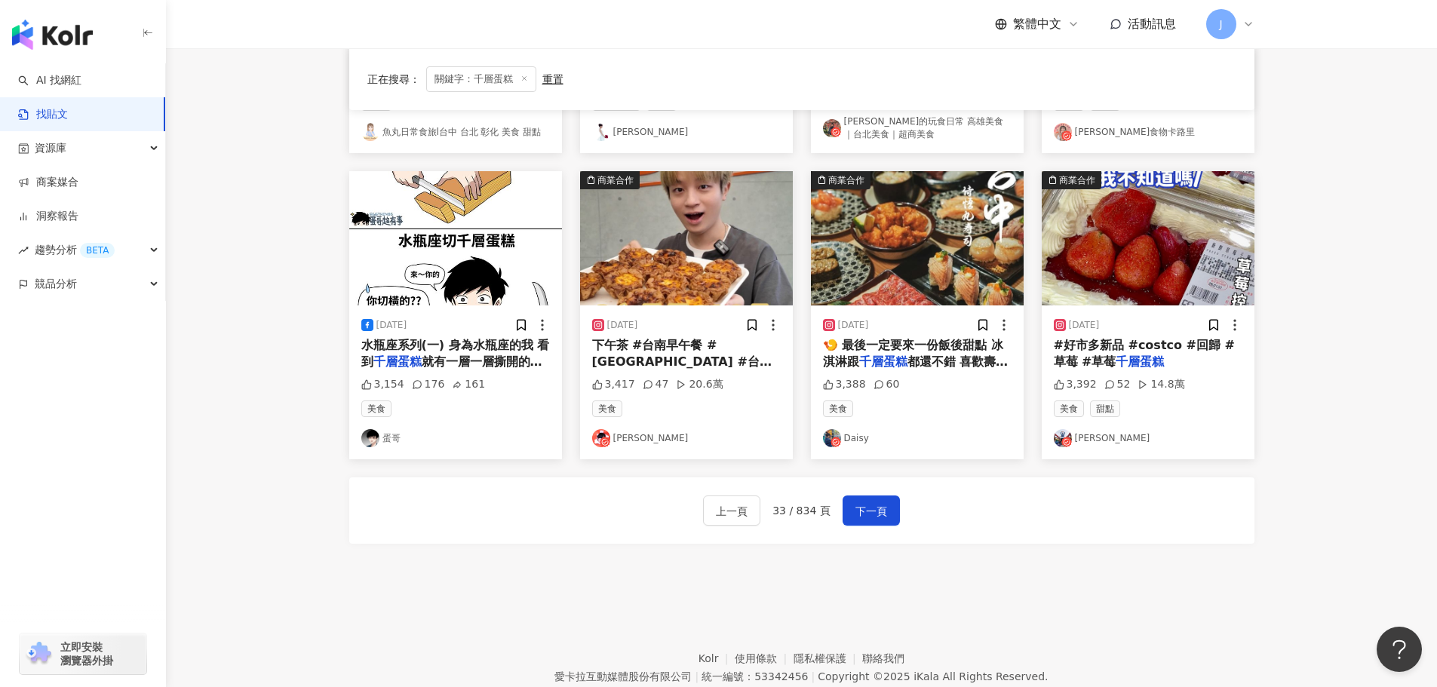
scroll to position [712, 0]
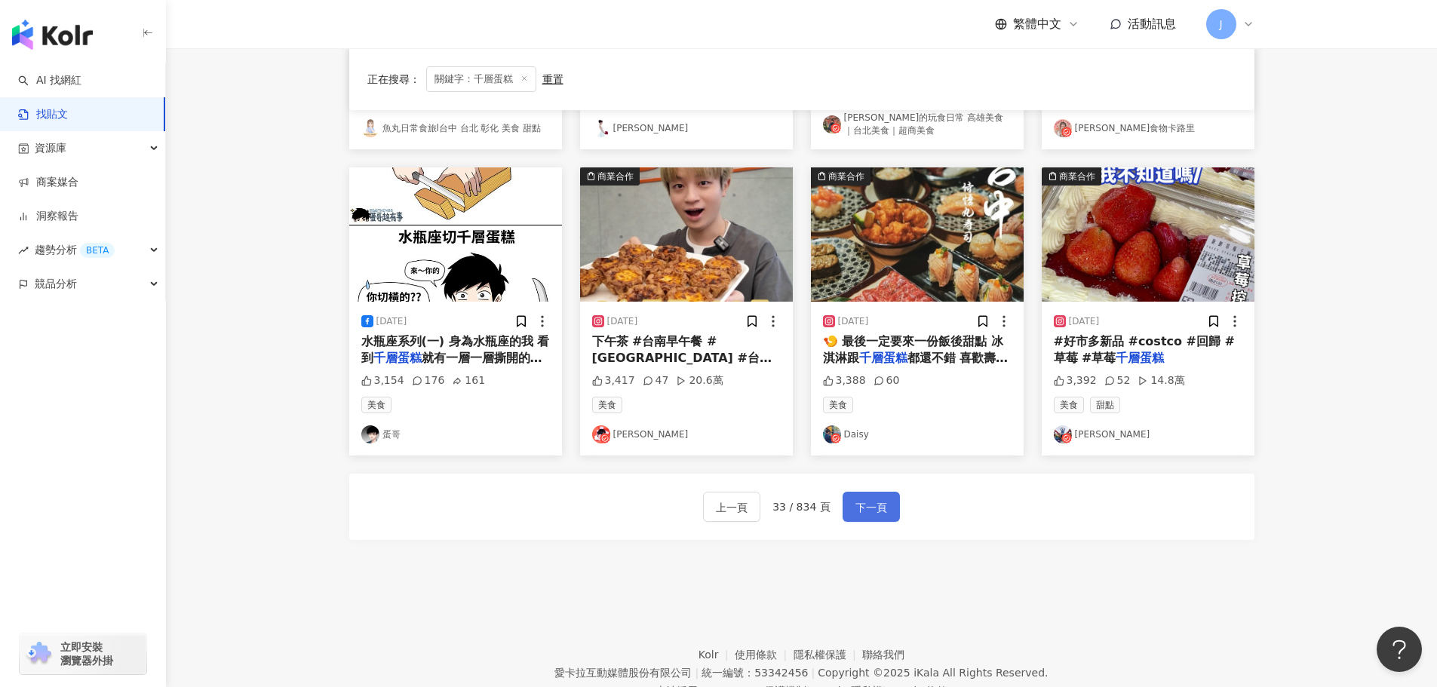
click at [871, 517] on span "下一頁" at bounding box center [871, 508] width 32 height 18
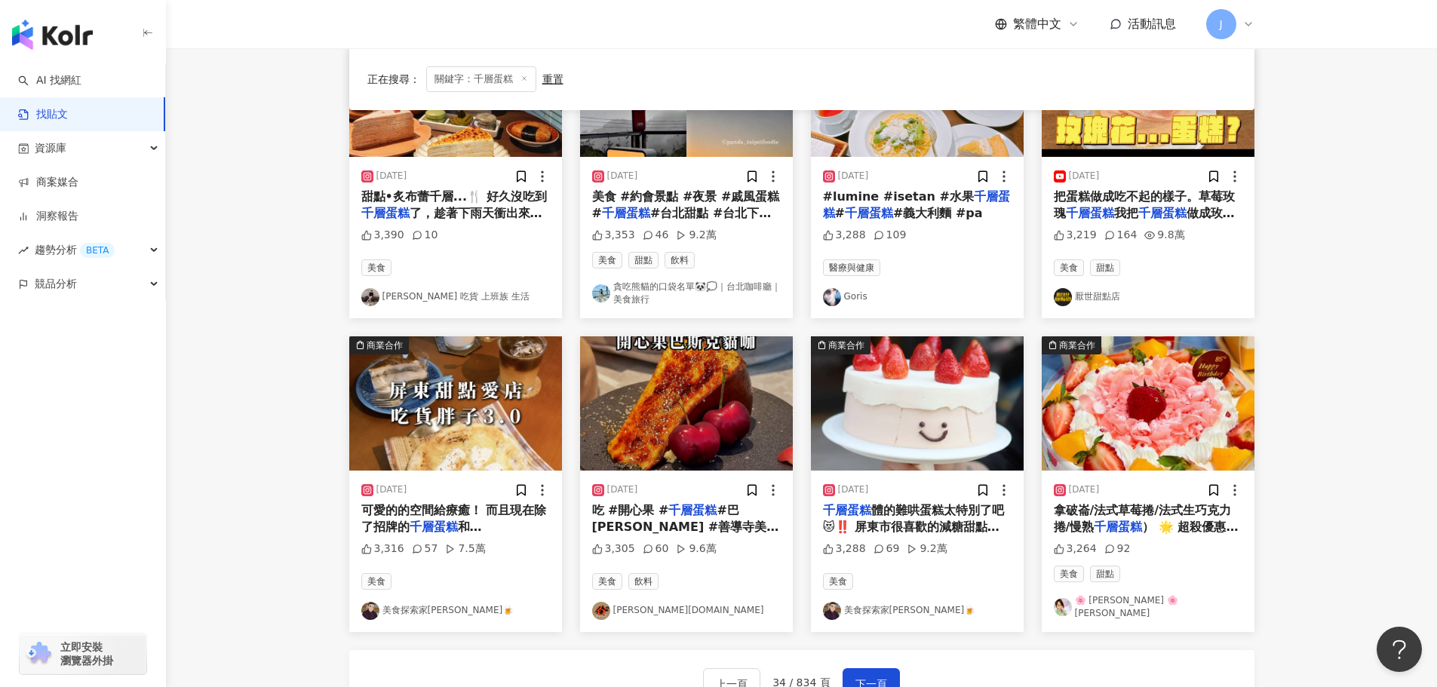
scroll to position [622, 0]
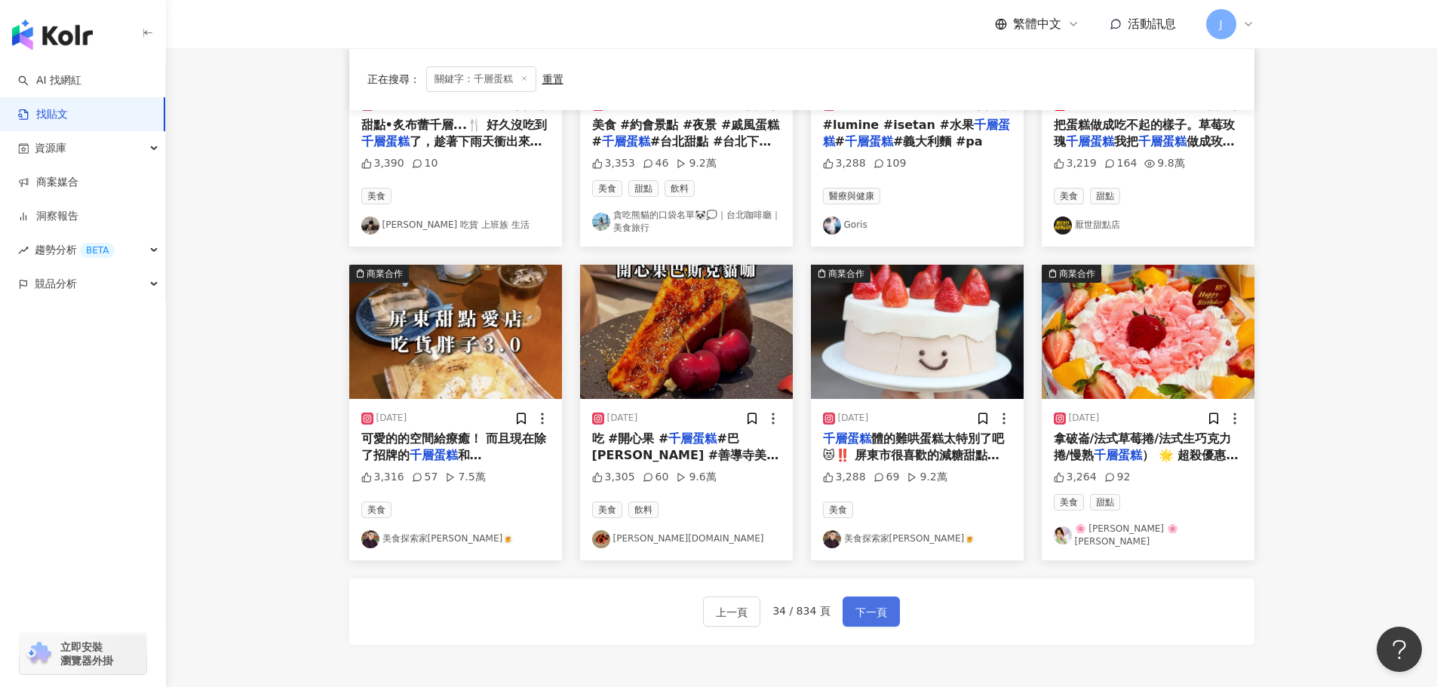
click at [867, 603] on span "下一頁" at bounding box center [871, 612] width 32 height 18
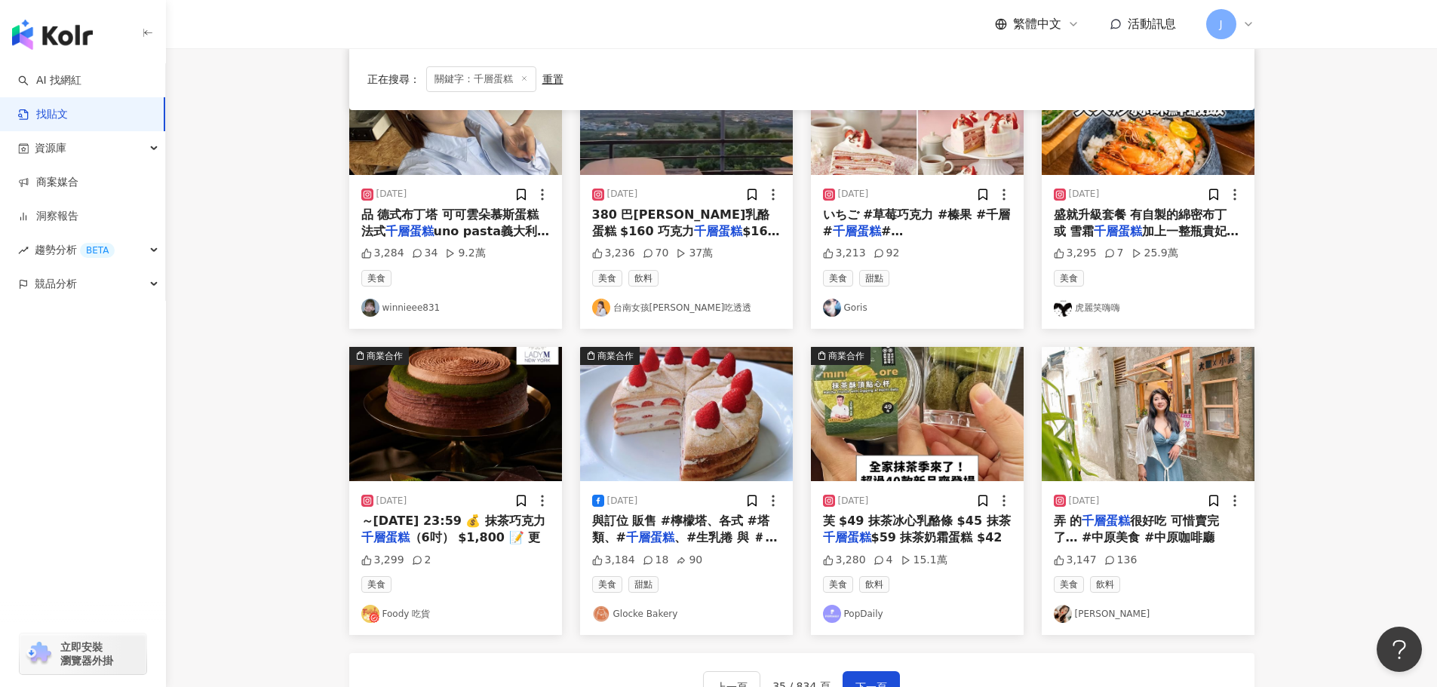
scroll to position [573, 0]
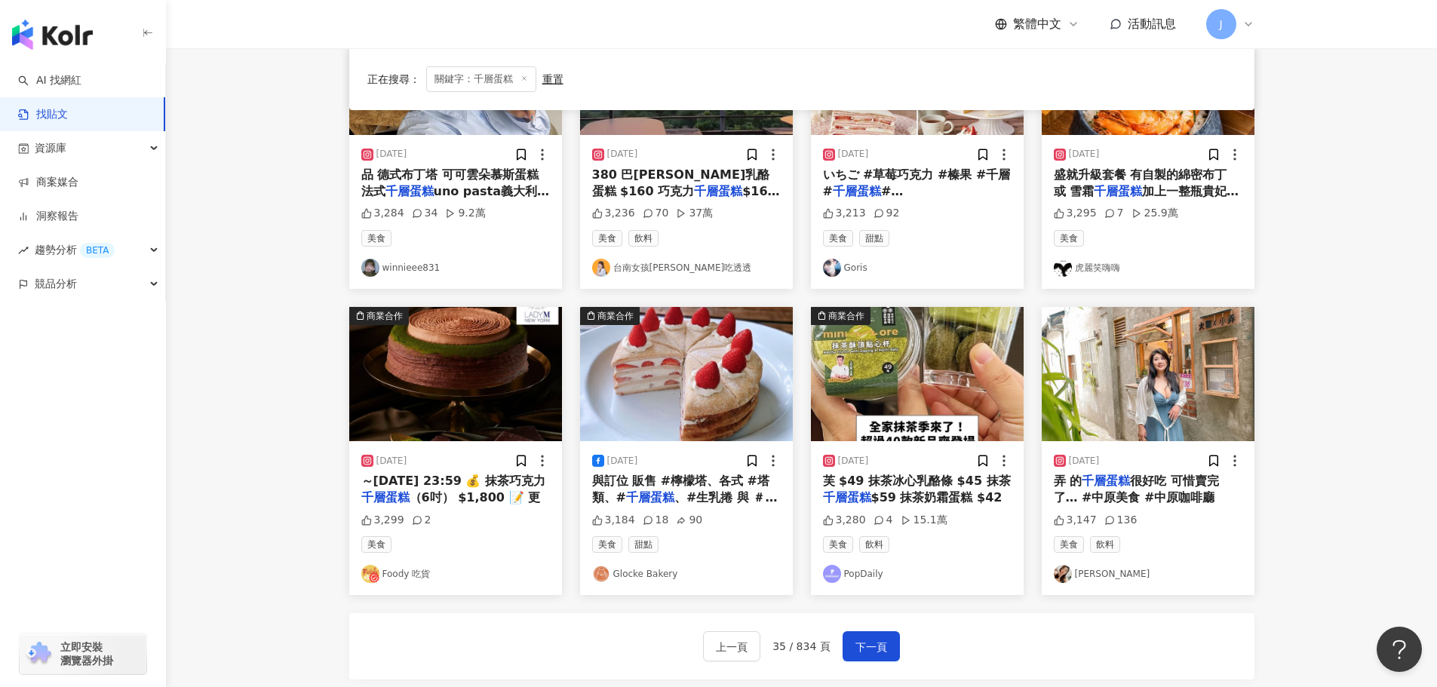
click at [1136, 474] on span "很好吃 可惜賣完了… #中原美食 #中原咖啡廳" at bounding box center [1136, 489] width 165 height 31
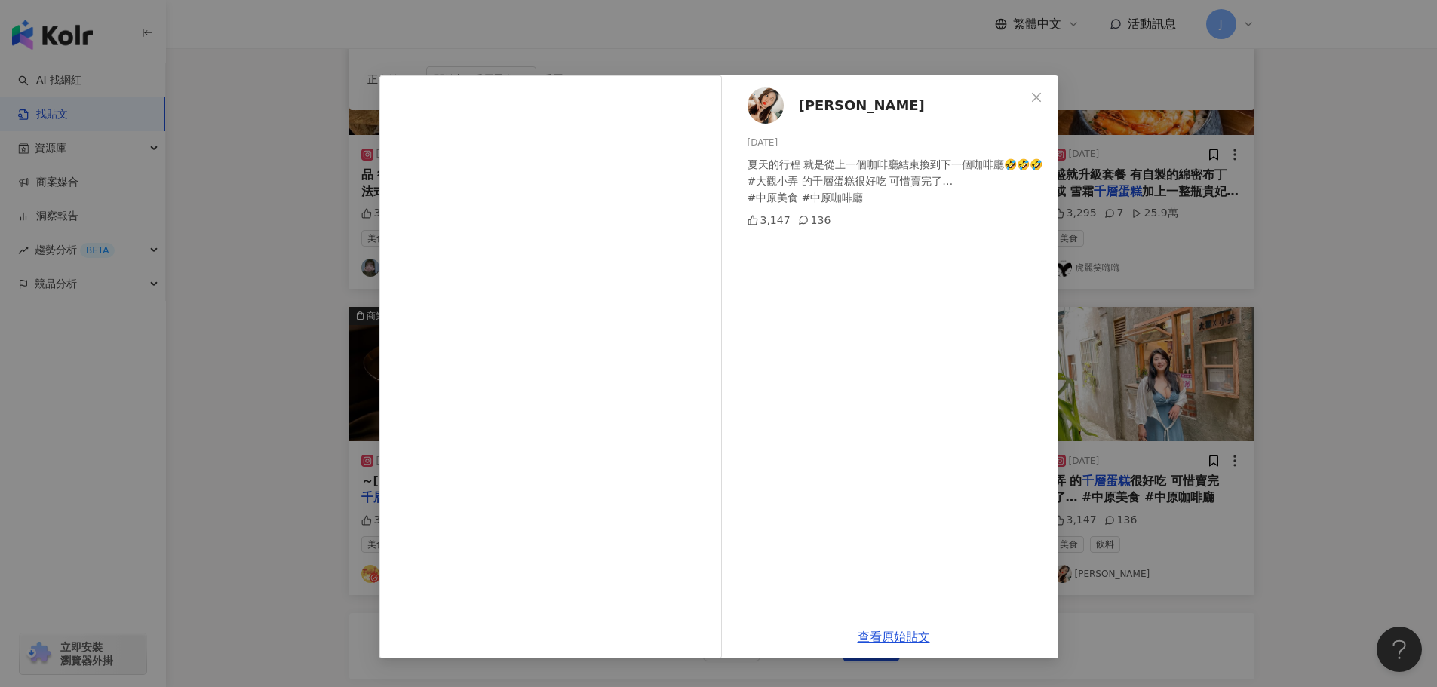
click at [1343, 322] on div "Samantha Wei 2024/7/10 夏天的行程 就是從上一個咖啡廳結束換到下一個咖啡廳🤣🤣🤣 #大觀小弄 的千層蛋糕很好吃 可惜賣完了… #中原美食…" at bounding box center [718, 343] width 1437 height 687
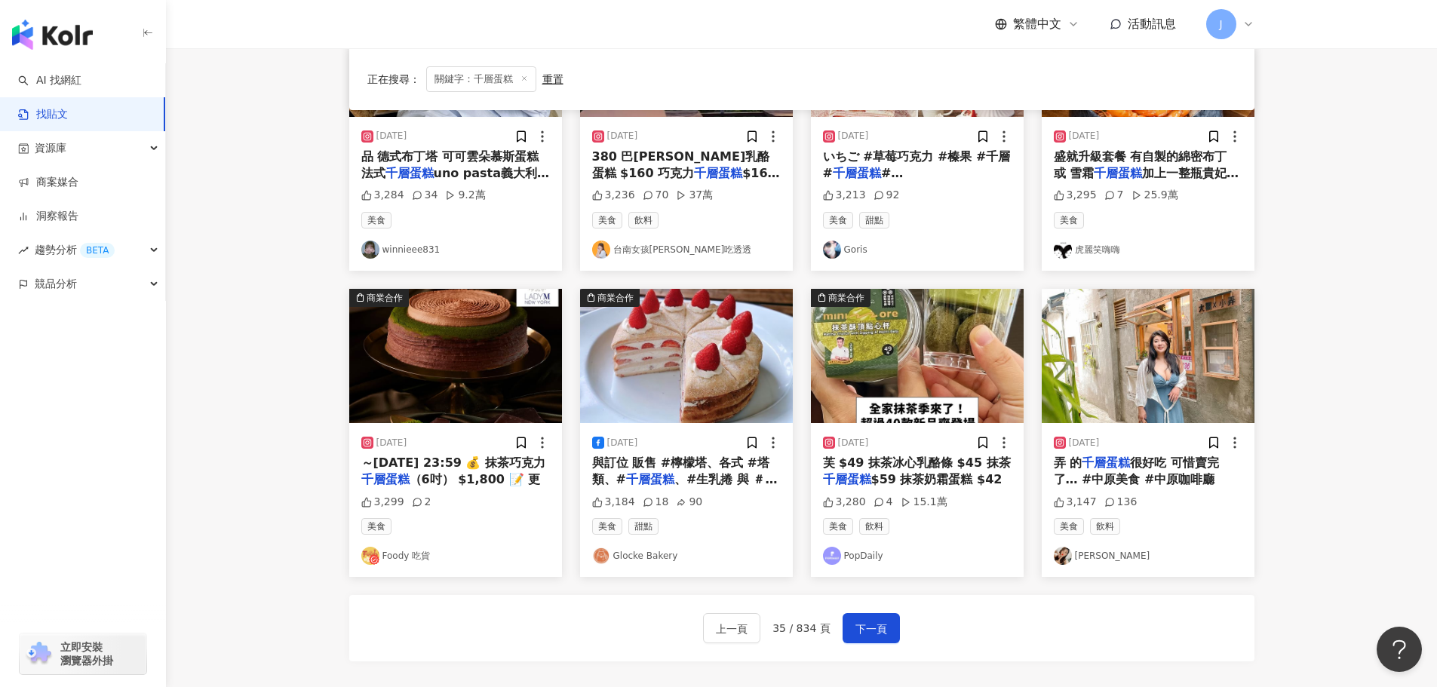
scroll to position [594, 0]
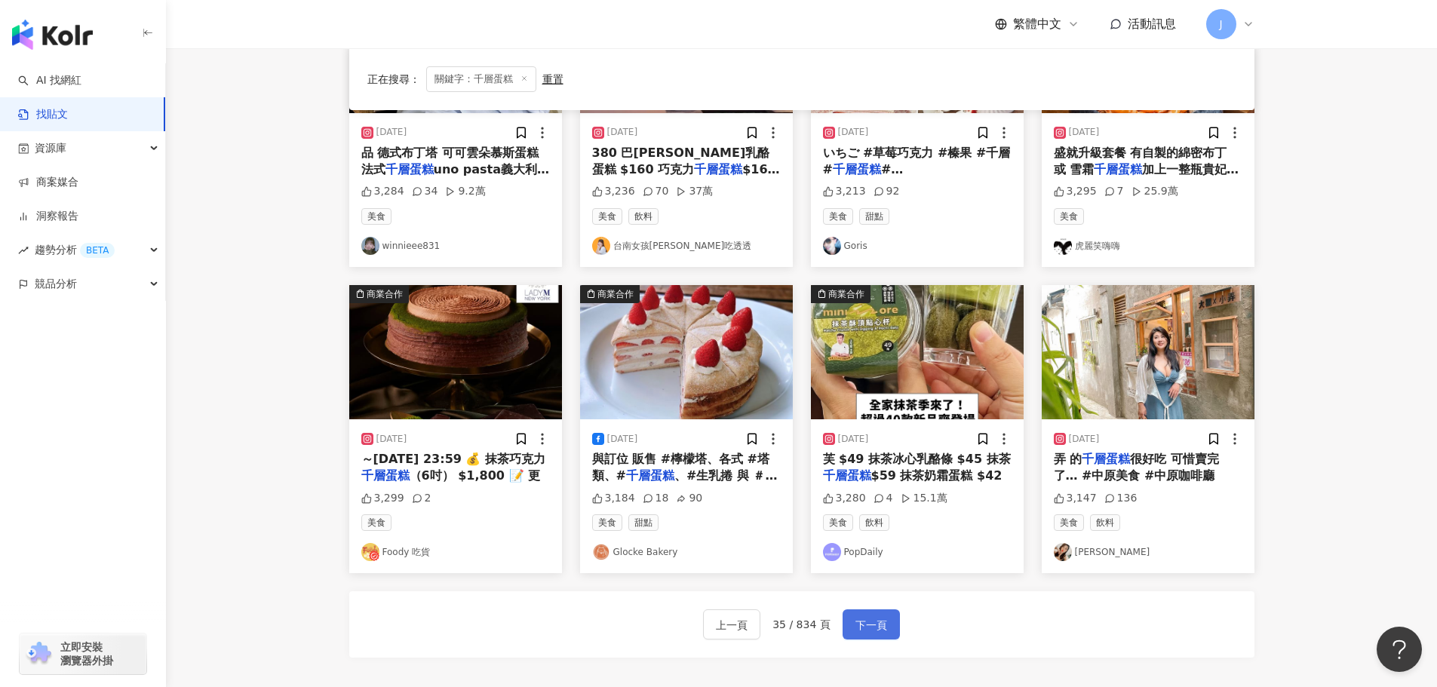
click at [872, 616] on span "下一頁" at bounding box center [871, 625] width 32 height 18
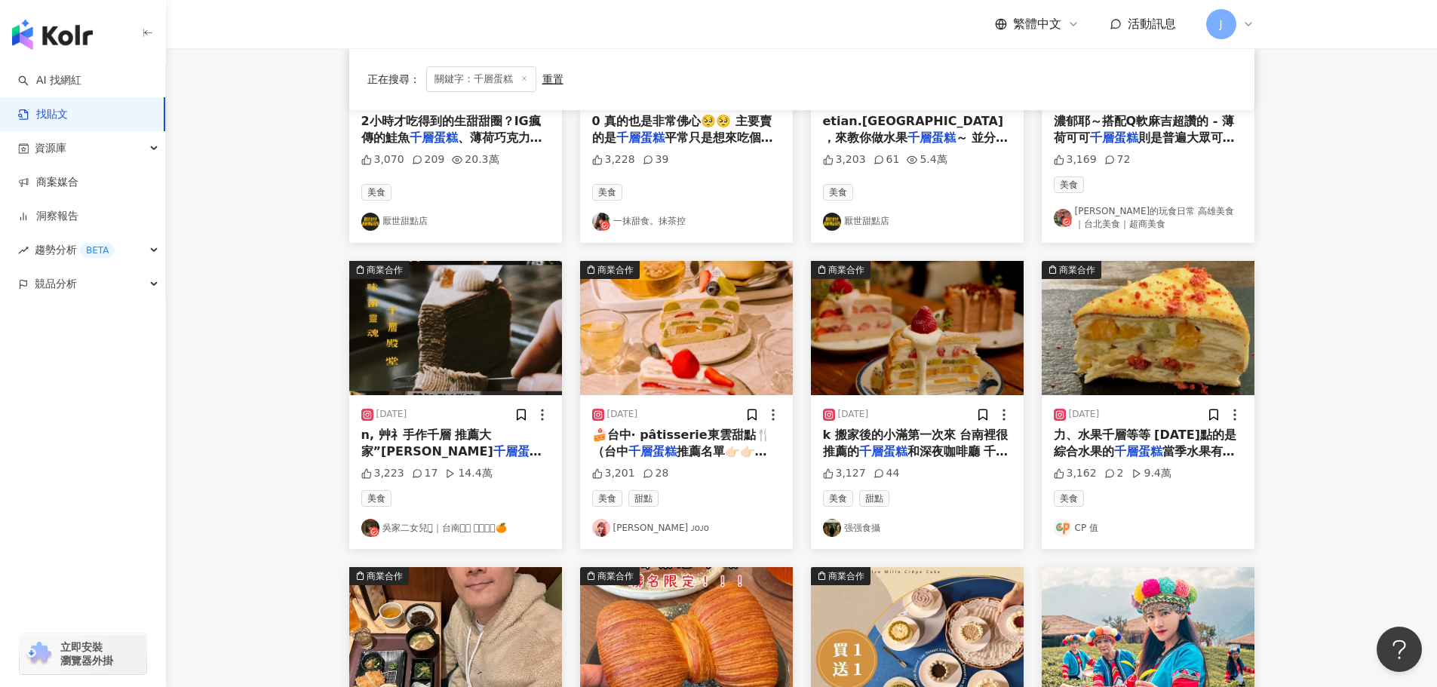
scroll to position [278, 0]
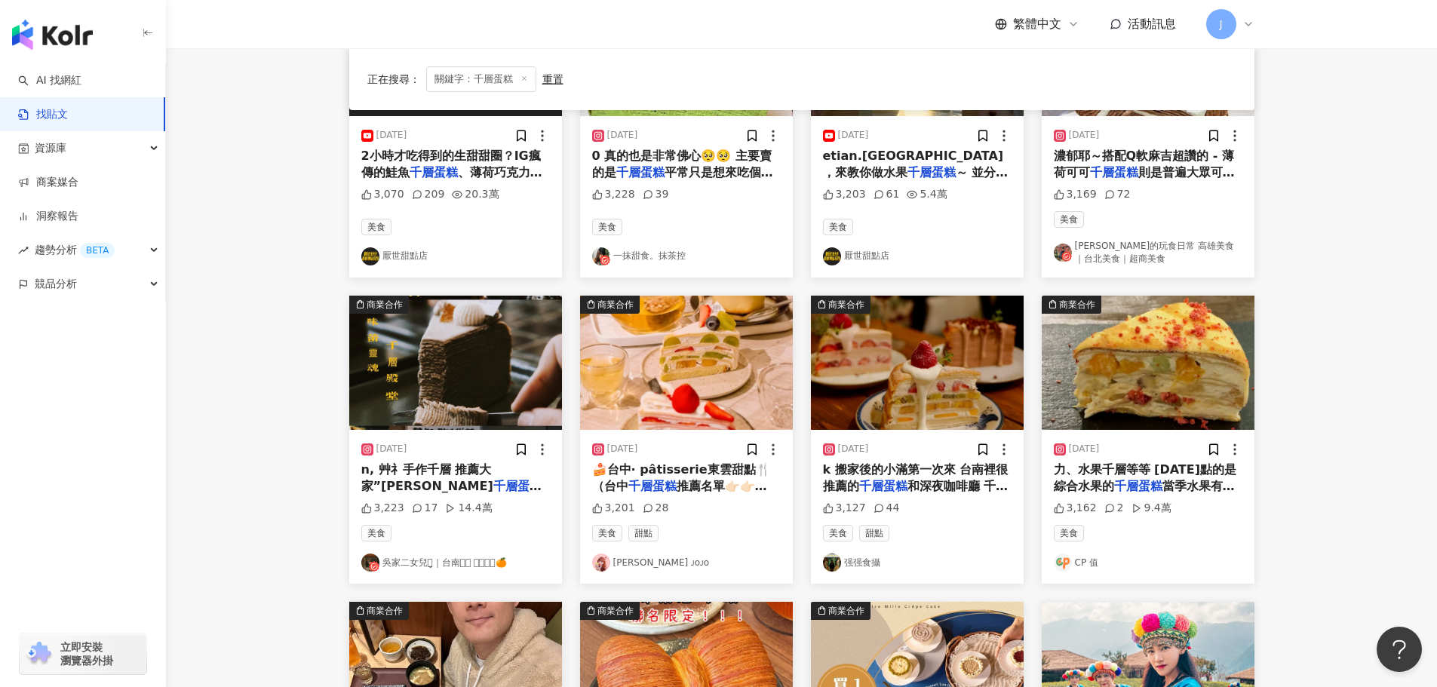
click at [935, 481] on span "和深夜咖啡廳 千層有層次，夾餡濕" at bounding box center [916, 494] width 186 height 31
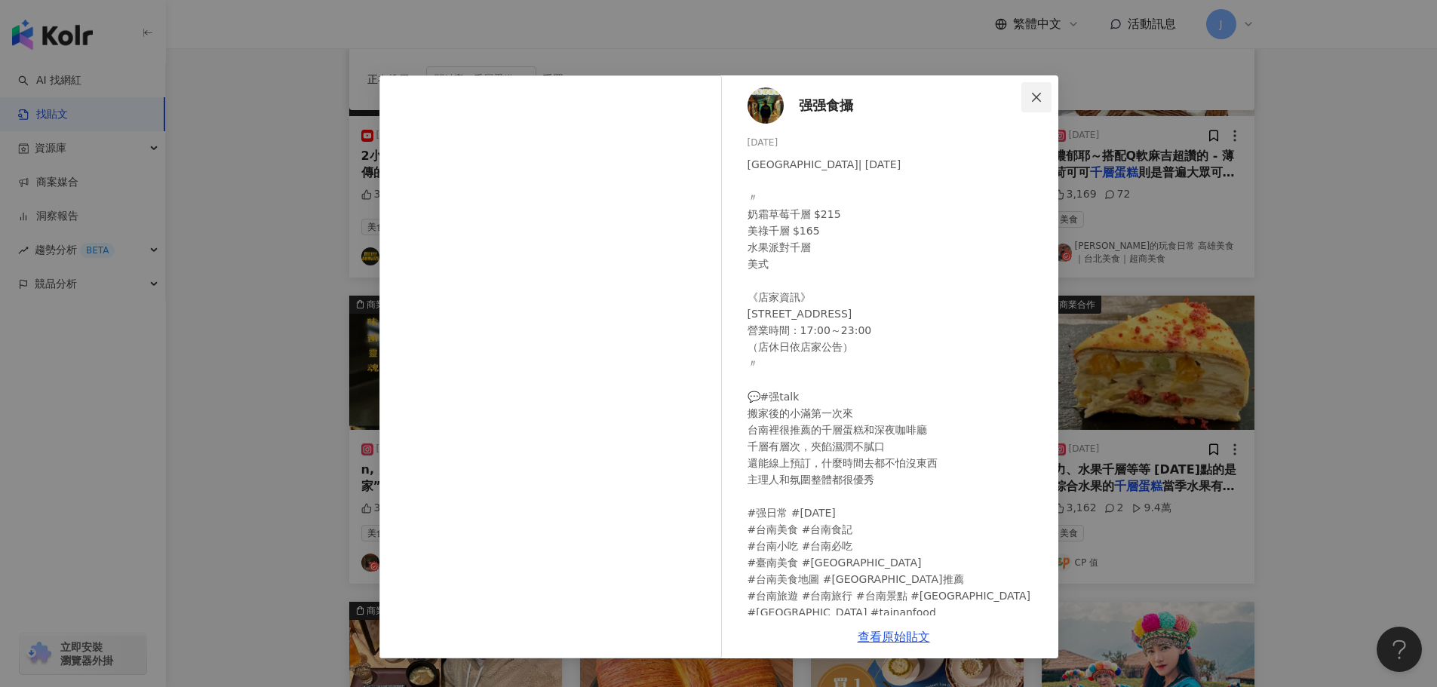
click at [1032, 96] on icon "close" at bounding box center [1036, 97] width 12 height 12
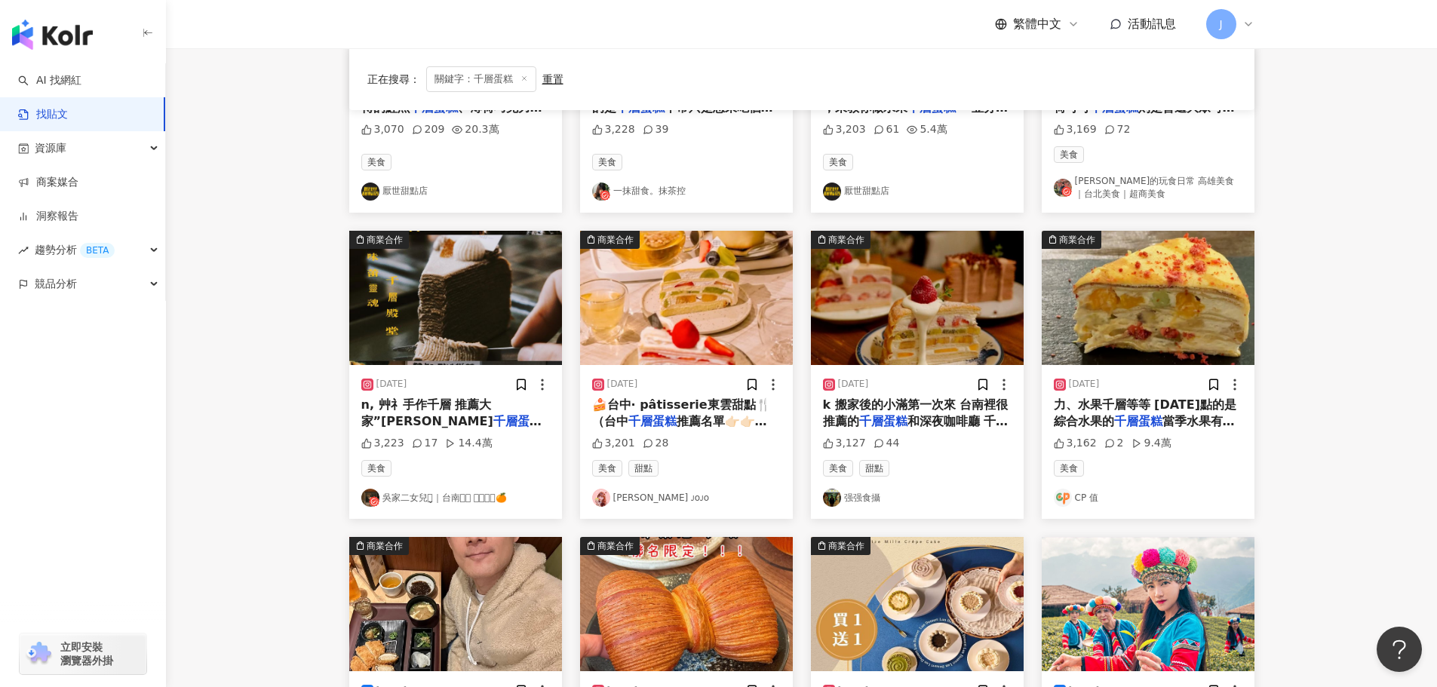
scroll to position [778, 0]
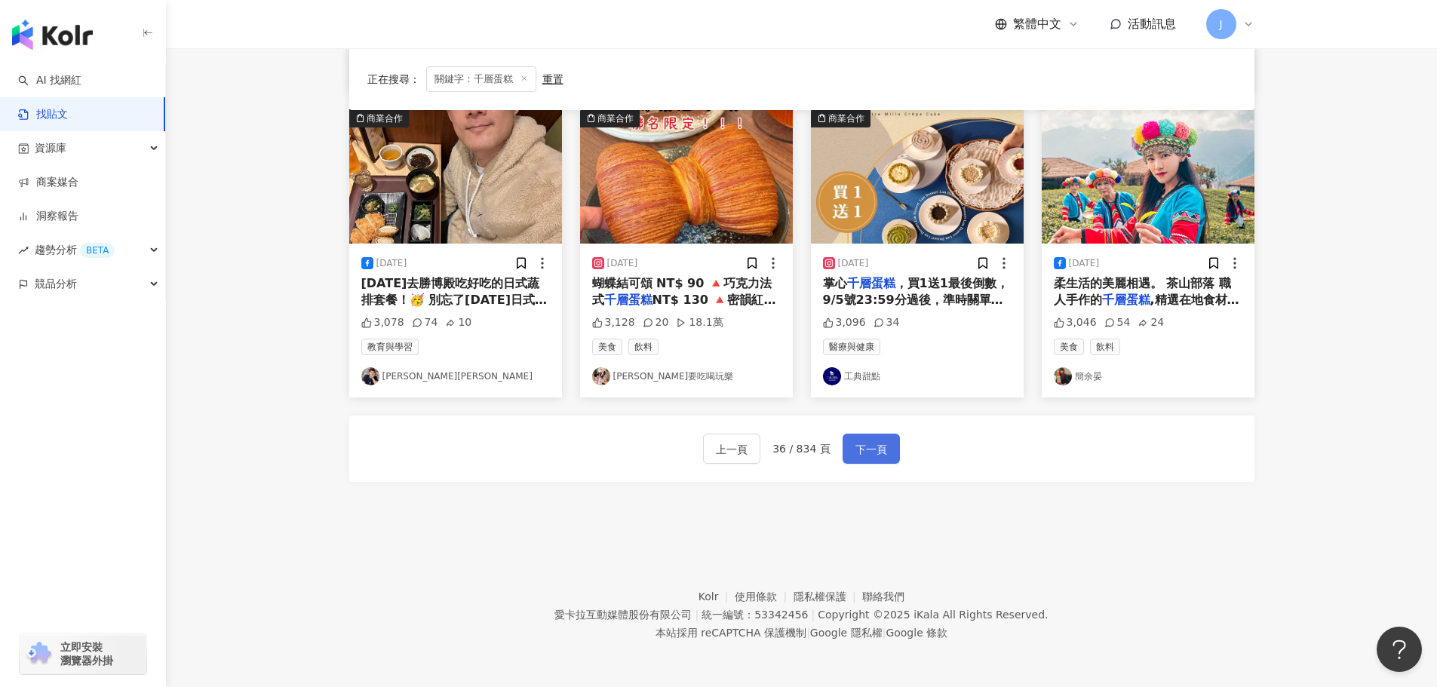
click at [861, 450] on span "下一頁" at bounding box center [871, 450] width 32 height 18
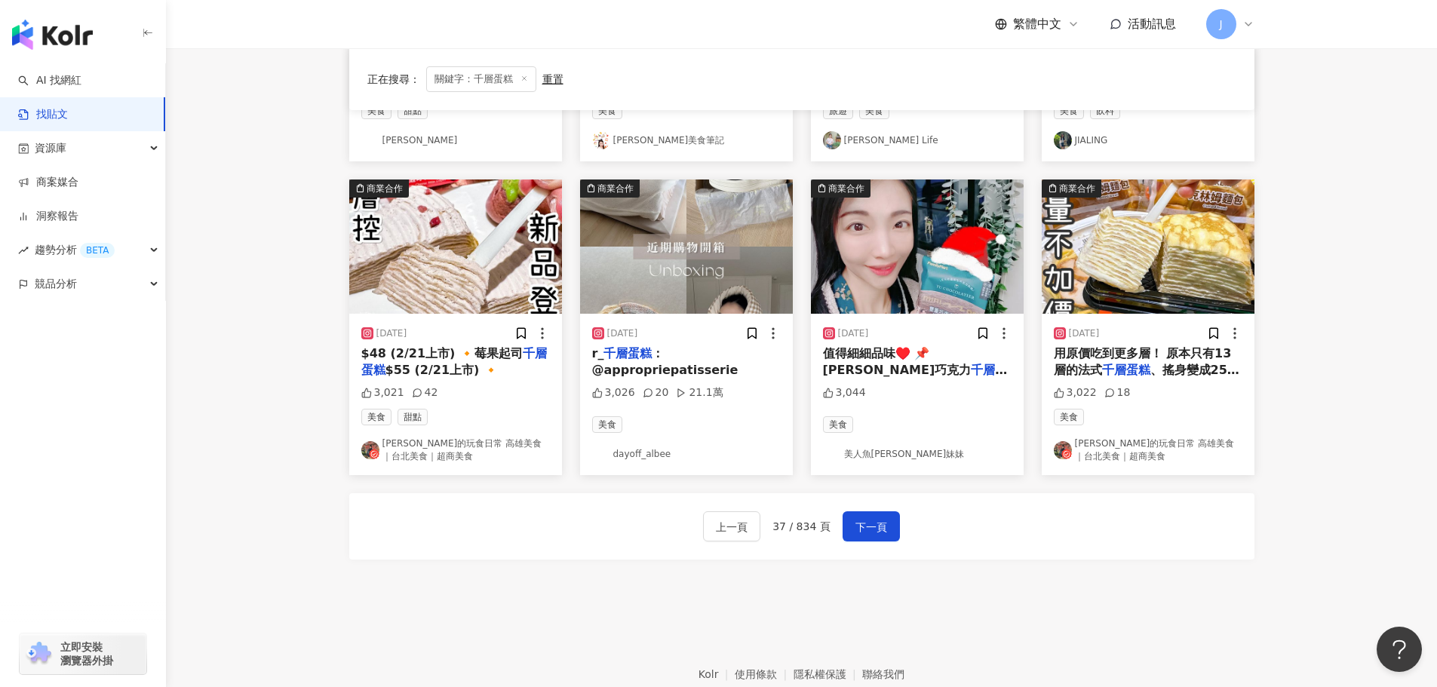
scroll to position [704, 0]
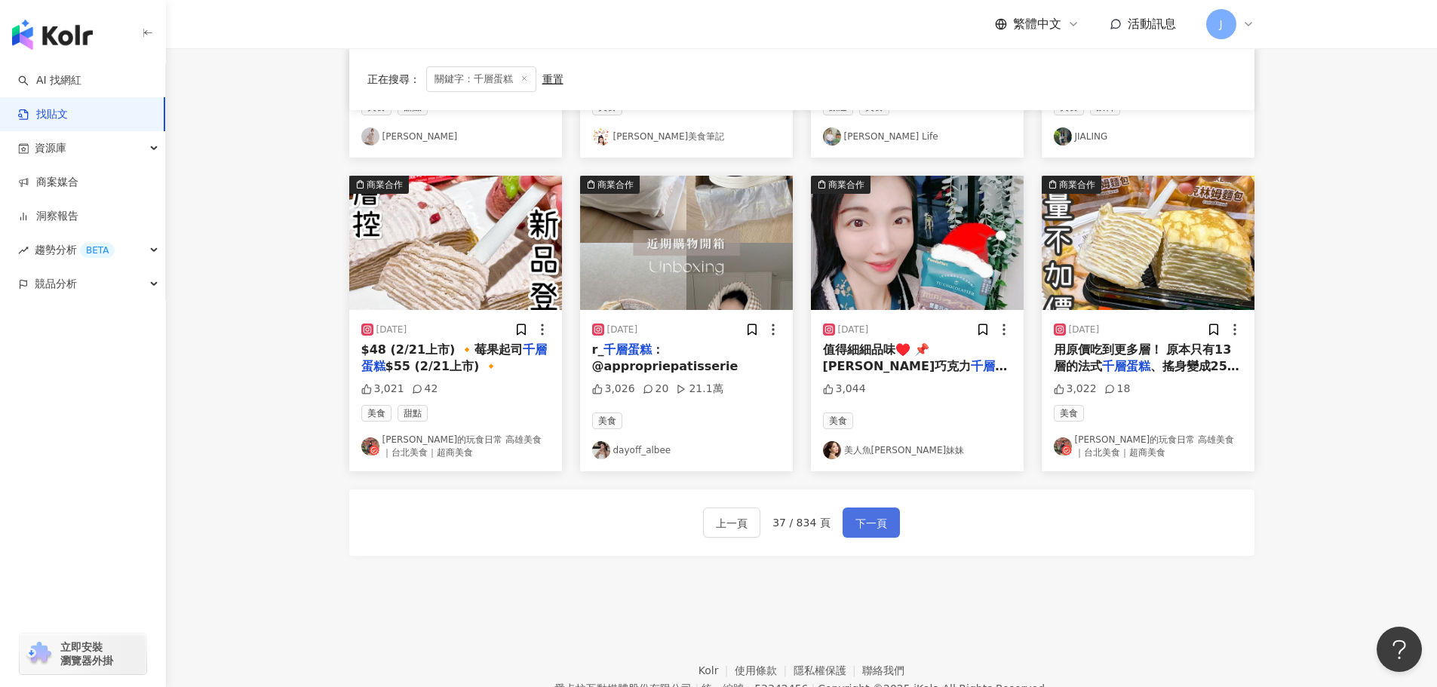
click at [880, 522] on span "下一頁" at bounding box center [871, 523] width 32 height 18
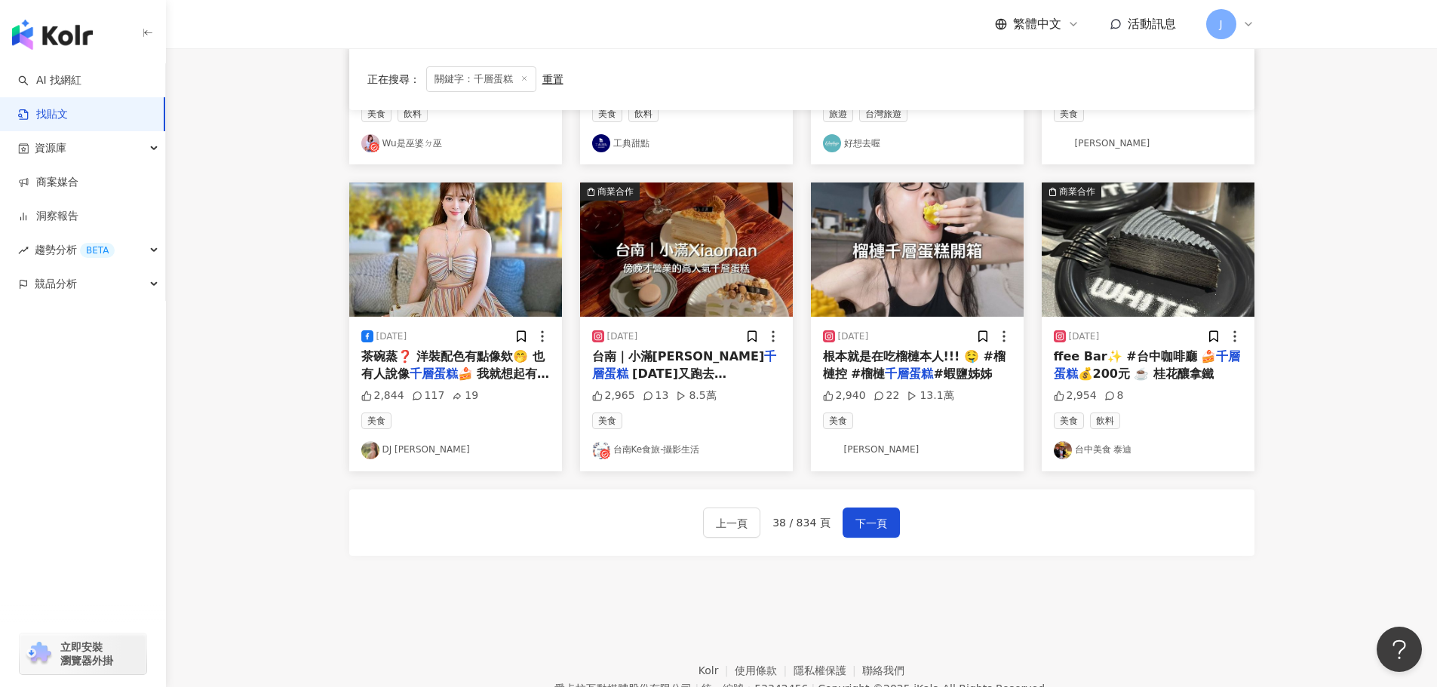
scroll to position [629, 0]
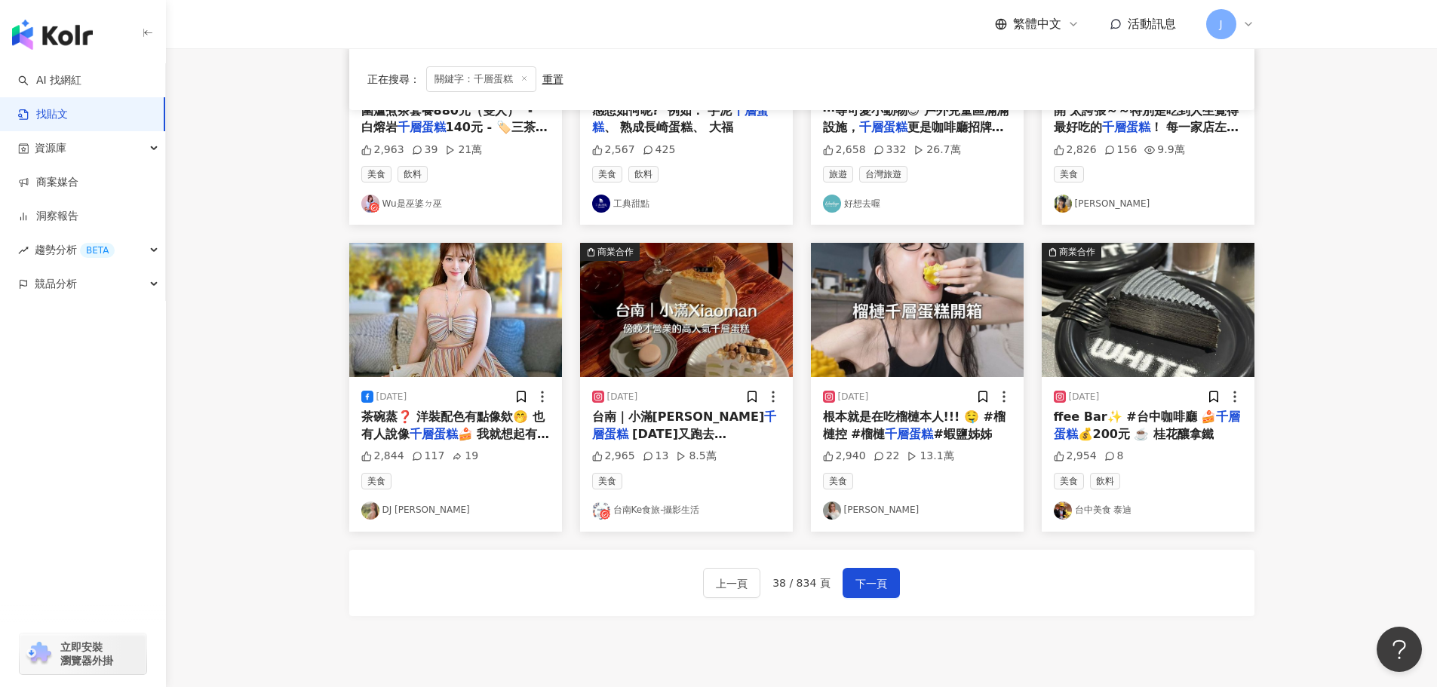
click at [885, 427] on mark "千層蛋糕" at bounding box center [909, 434] width 48 height 14
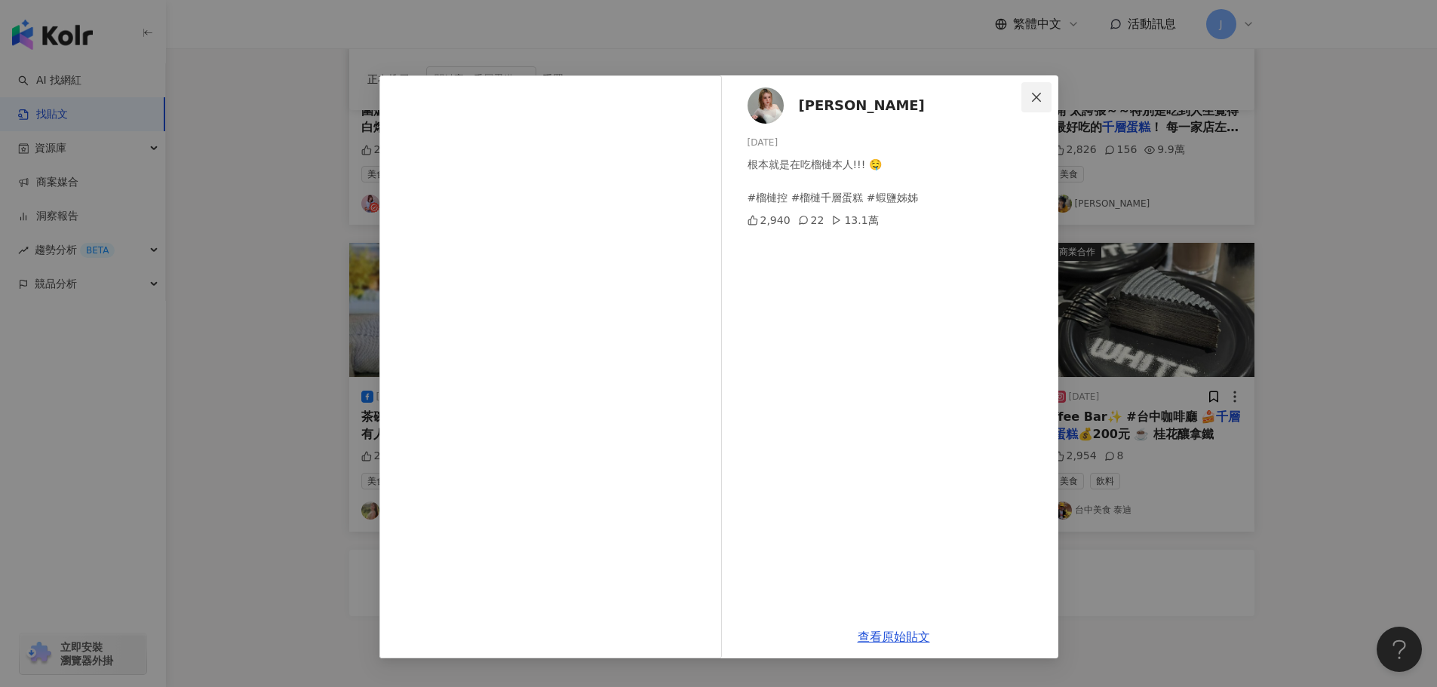
click at [1026, 97] on span "Close" at bounding box center [1036, 97] width 30 height 12
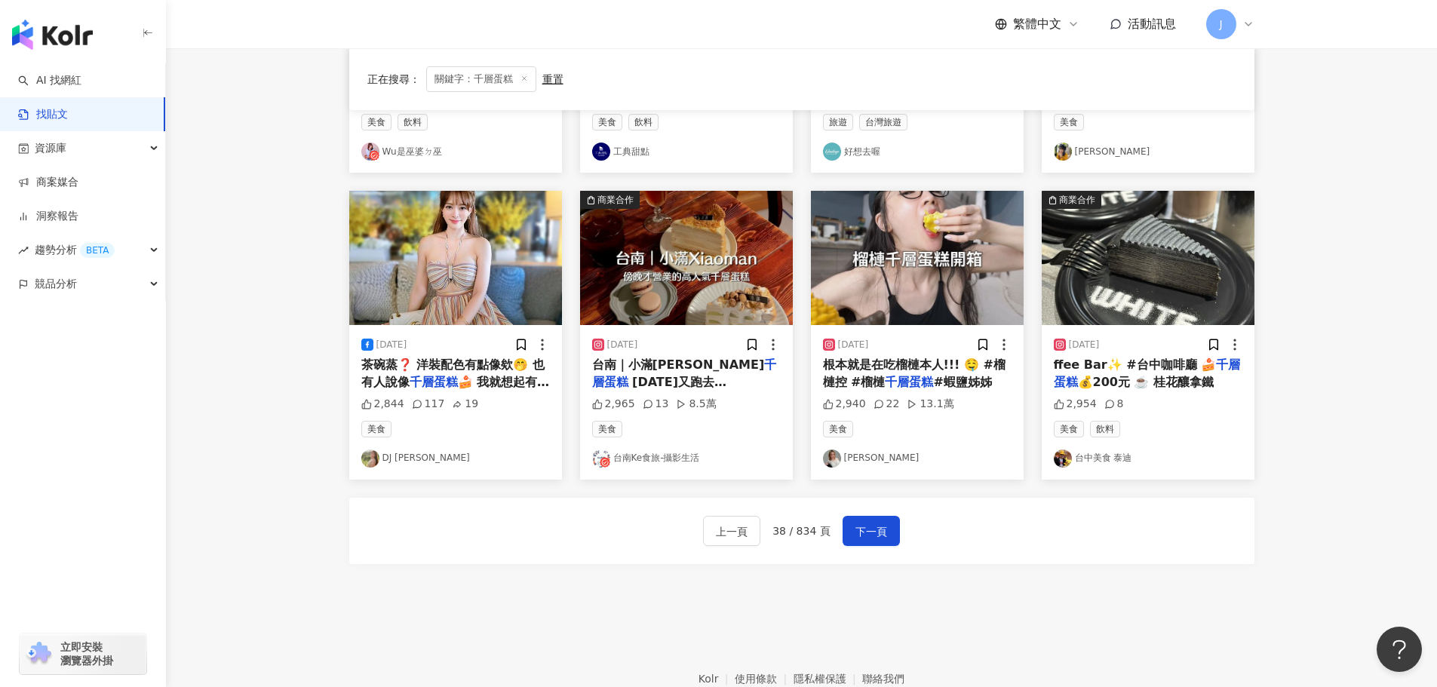
scroll to position [689, 0]
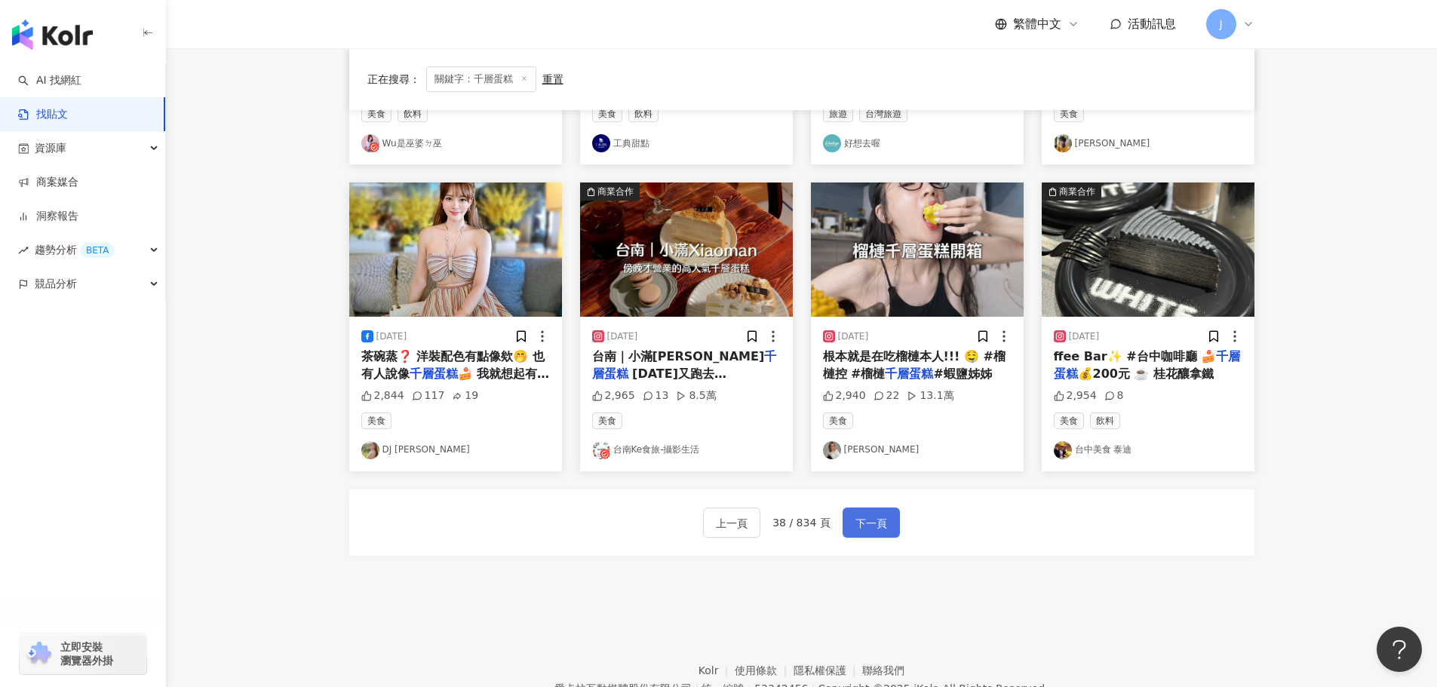
click at [870, 535] on button "下一頁" at bounding box center [871, 523] width 57 height 30
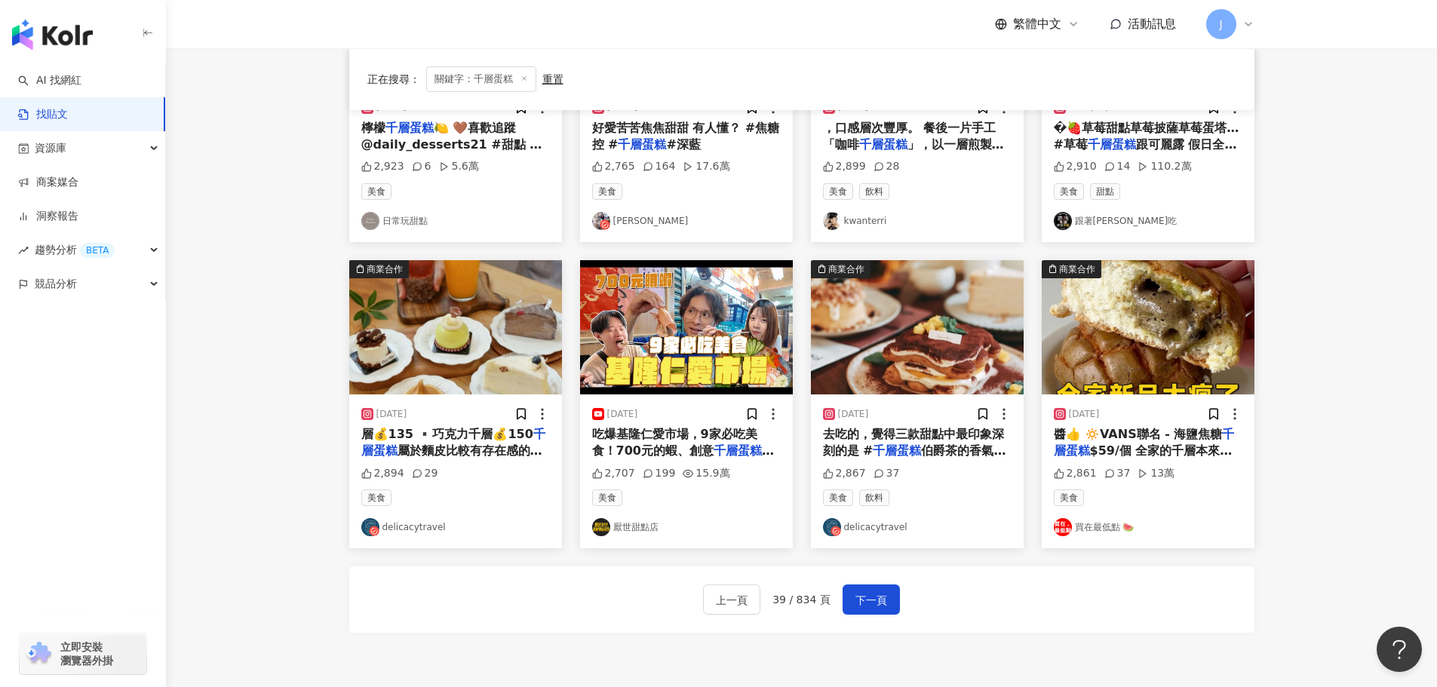
scroll to position [651, 0]
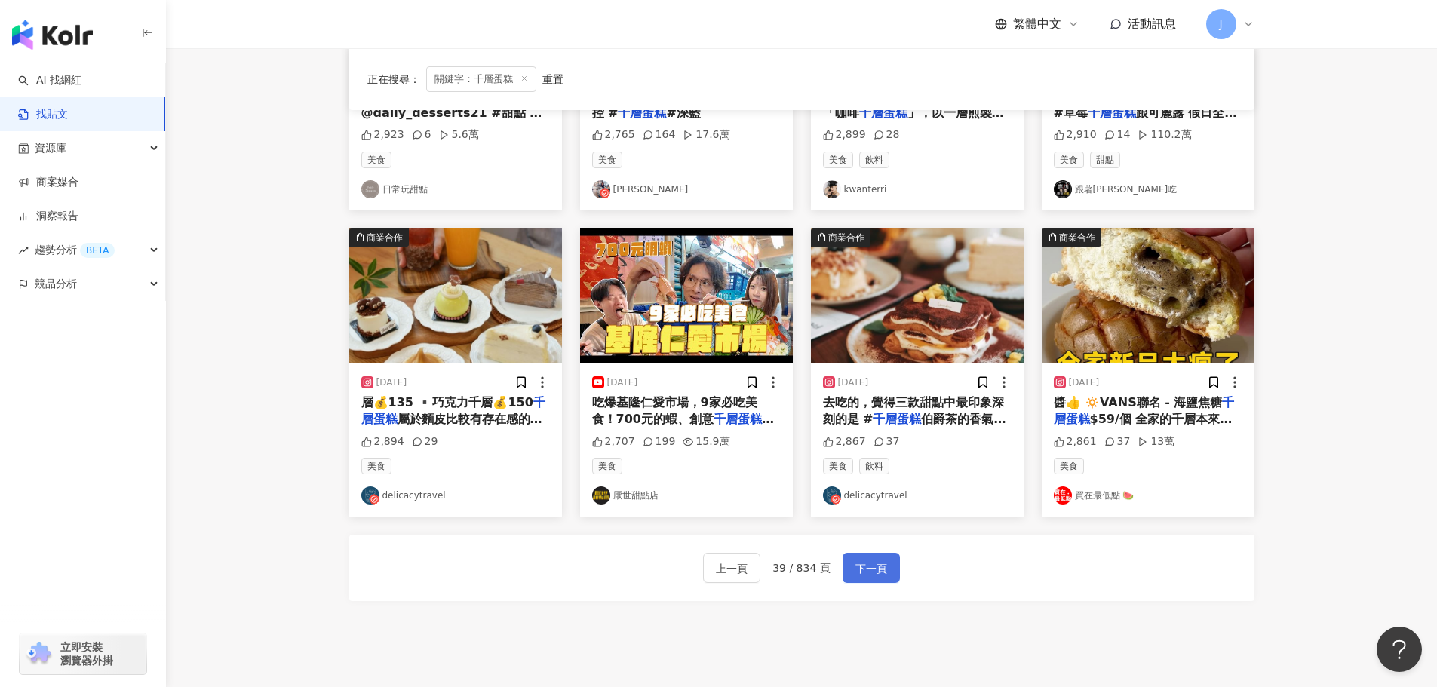
click at [876, 568] on span "下一頁" at bounding box center [871, 569] width 32 height 18
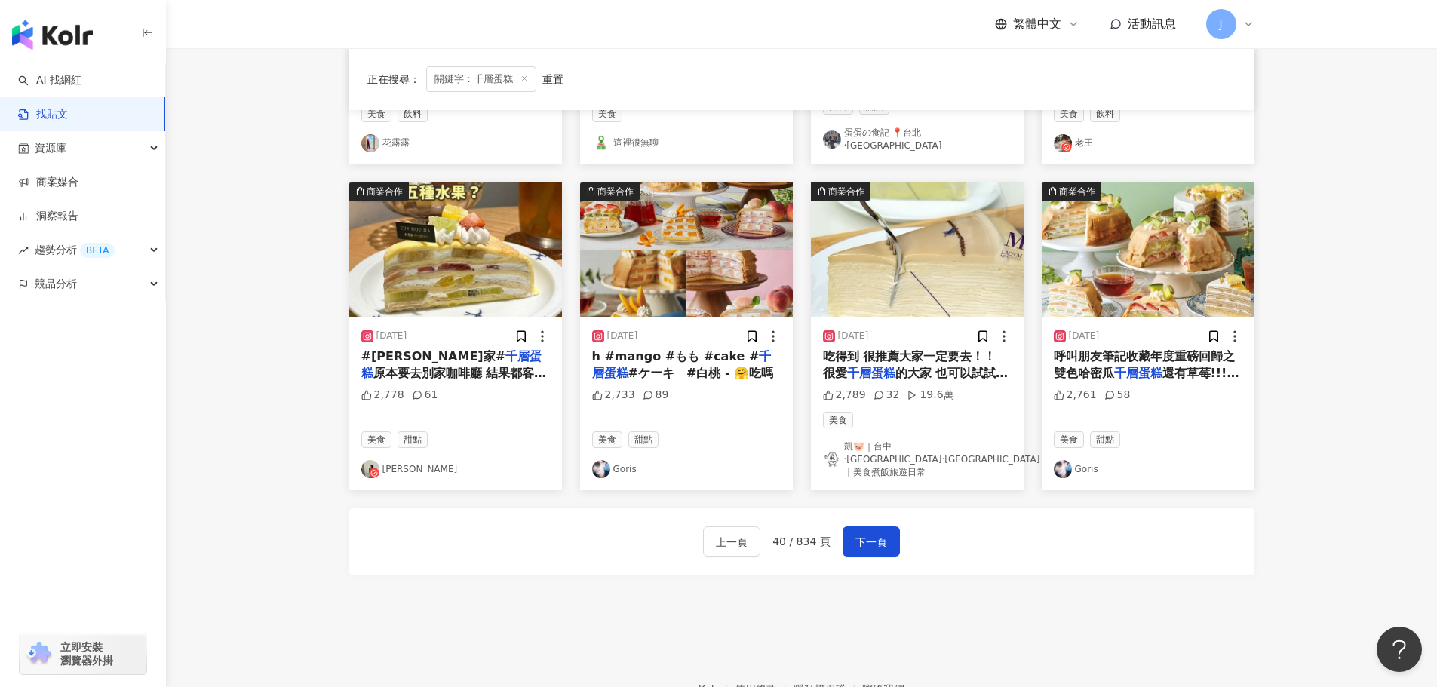
scroll to position [711, 0]
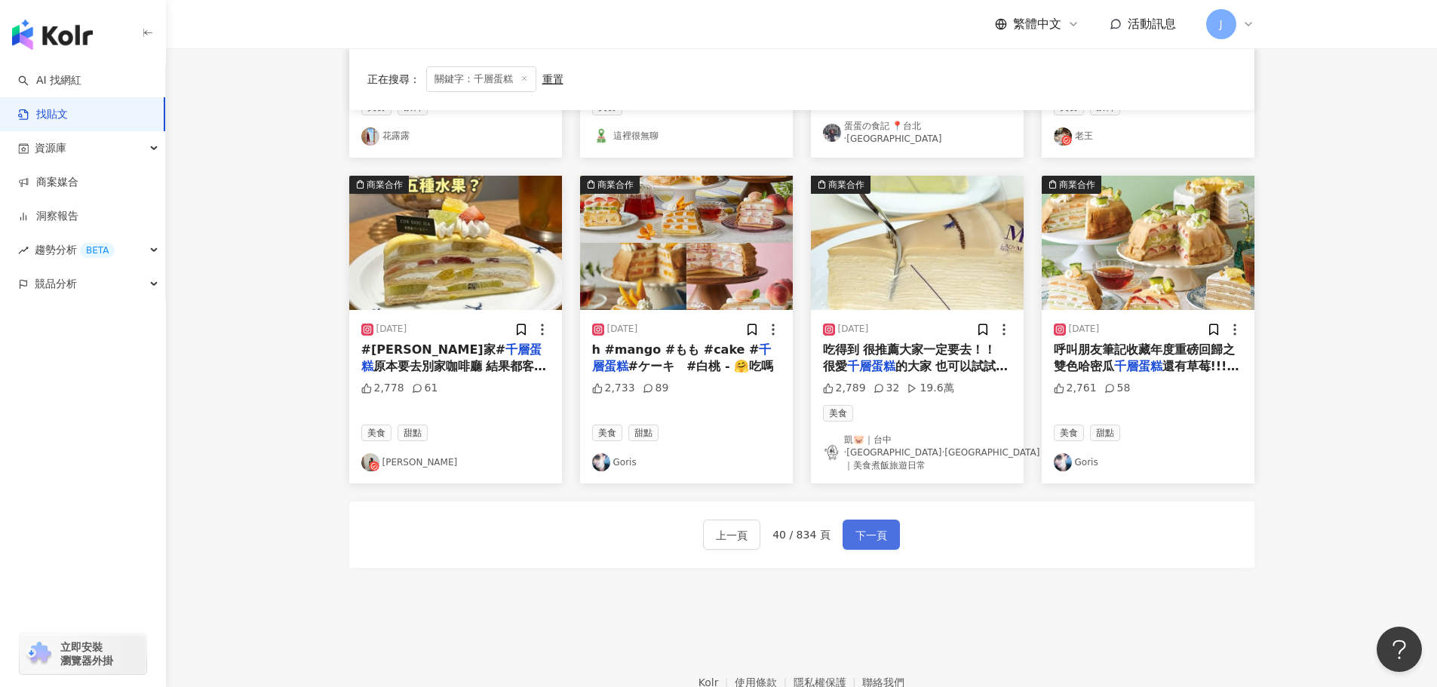
click at [872, 527] on span "下一頁" at bounding box center [871, 536] width 32 height 18
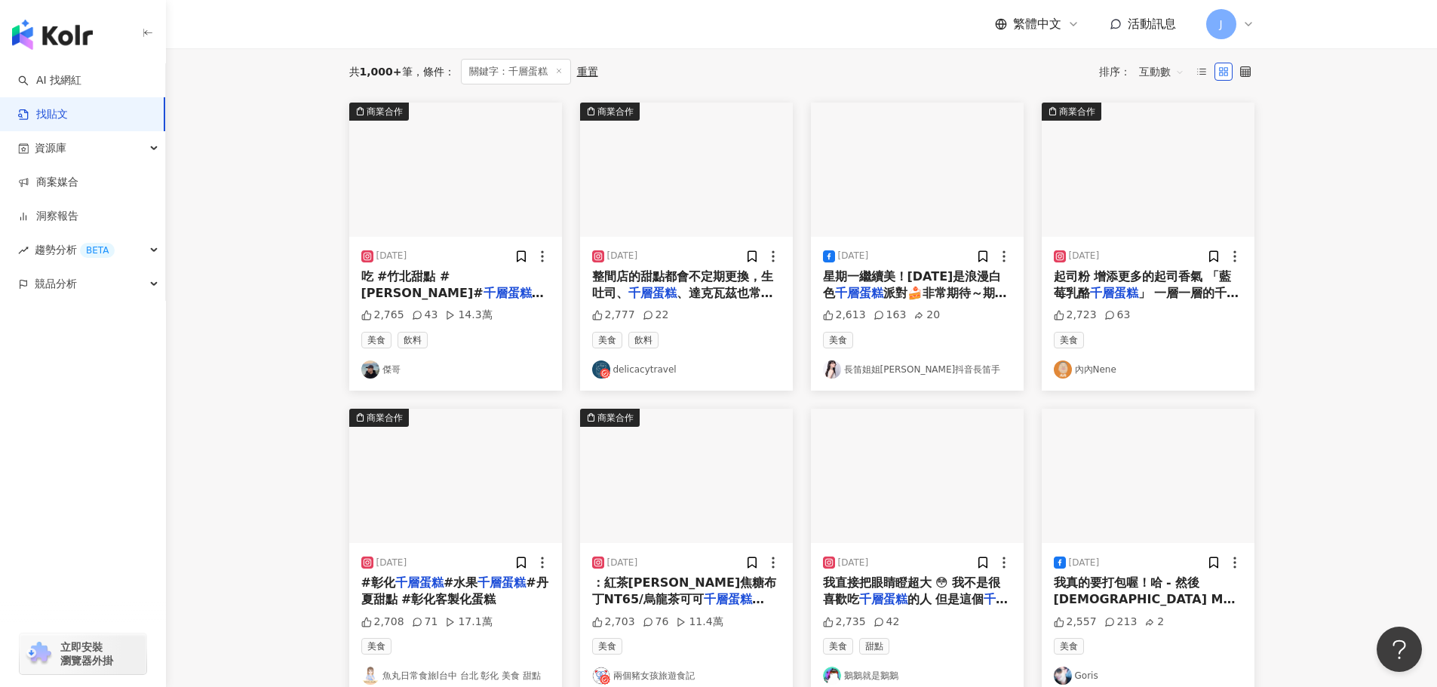
scroll to position [100, 0]
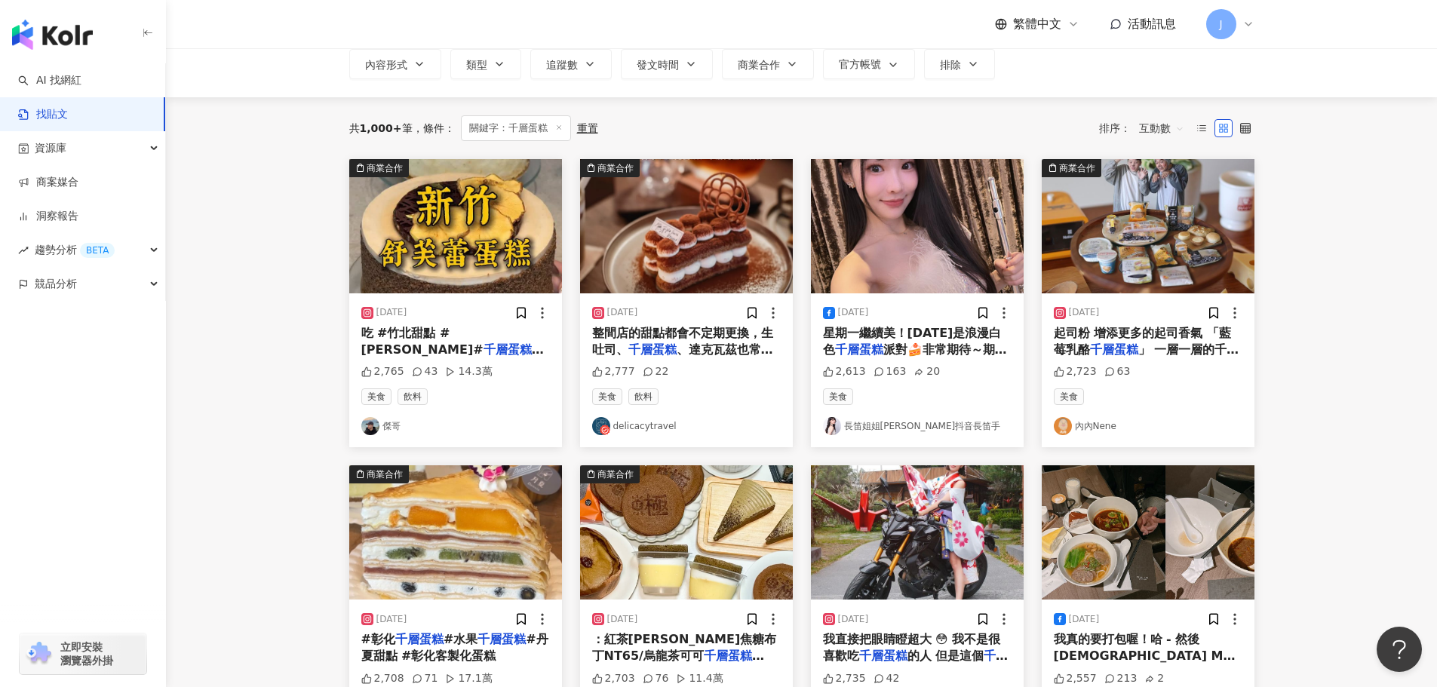
click at [410, 337] on span "吃 #竹北甜點 #舒芙蕾 #" at bounding box center [422, 341] width 122 height 31
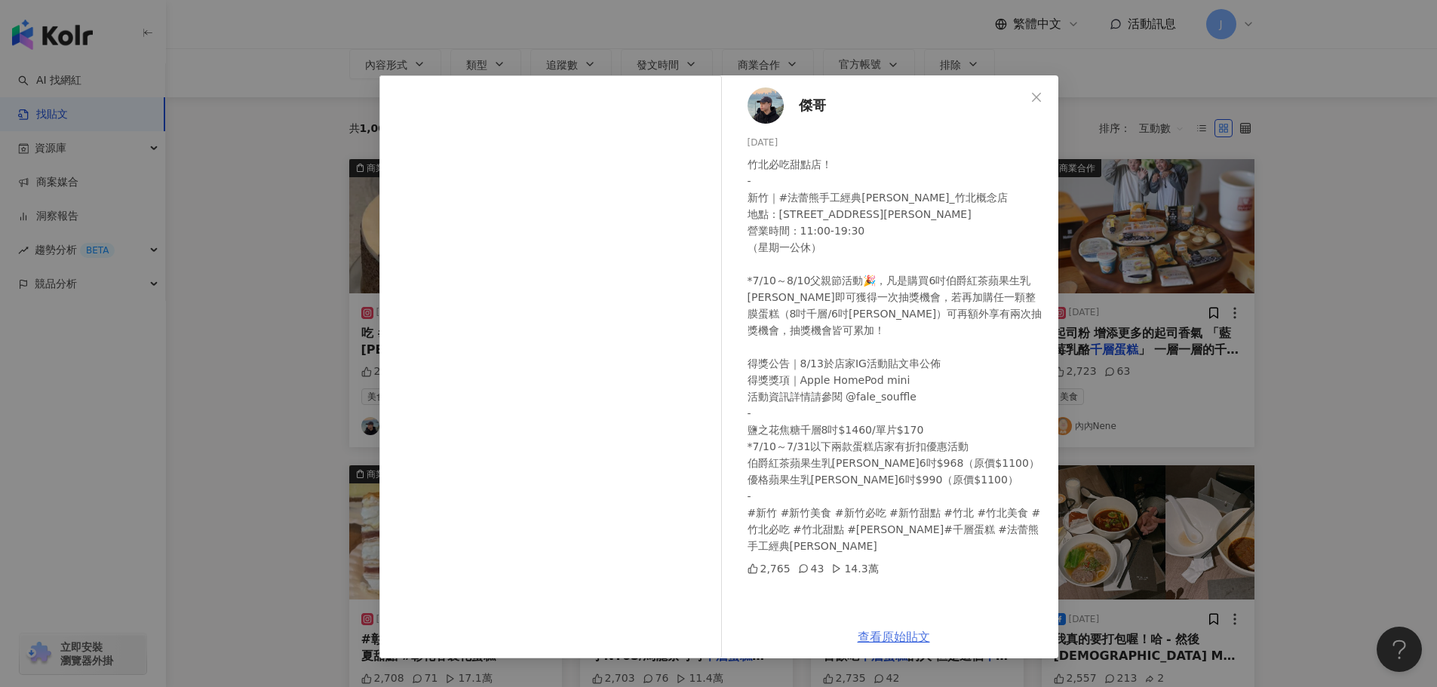
click at [873, 643] on link "查看原始貼文" at bounding box center [894, 637] width 72 height 14
click at [1037, 99] on icon "close" at bounding box center [1036, 97] width 12 height 12
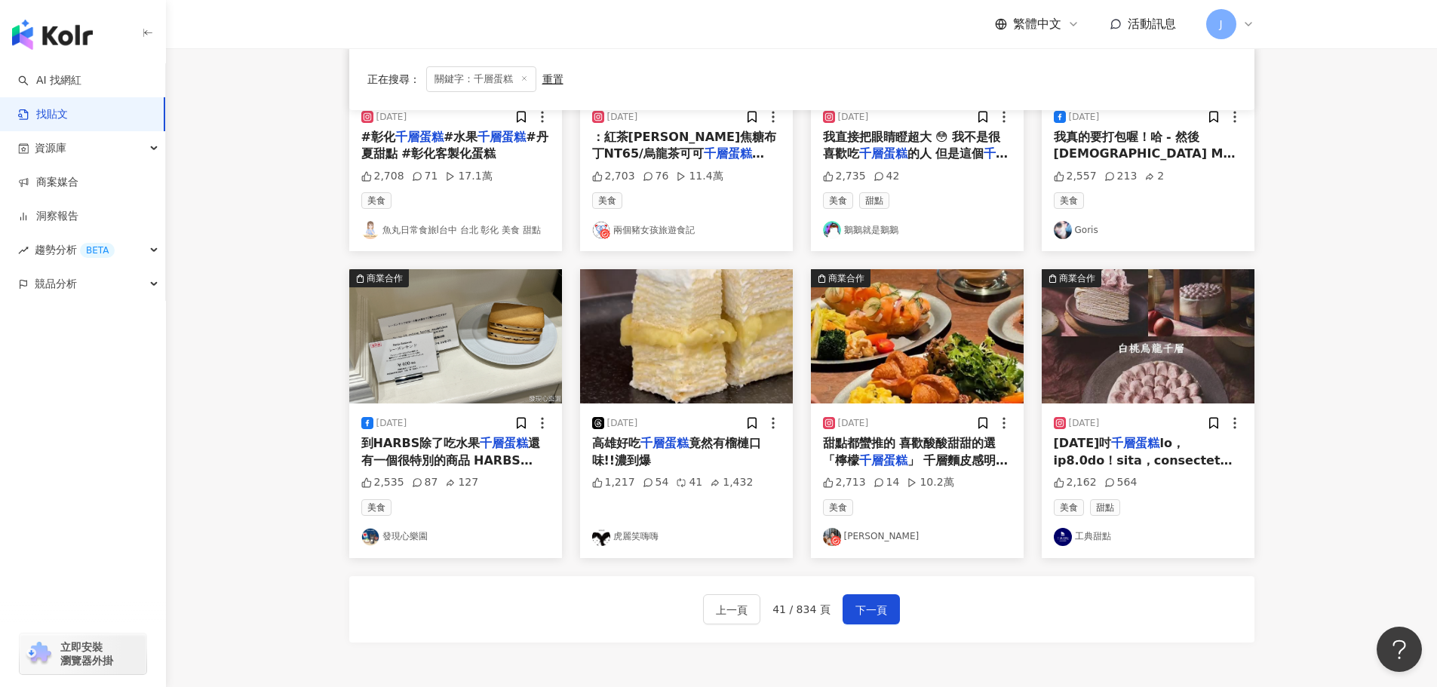
scroll to position [625, 0]
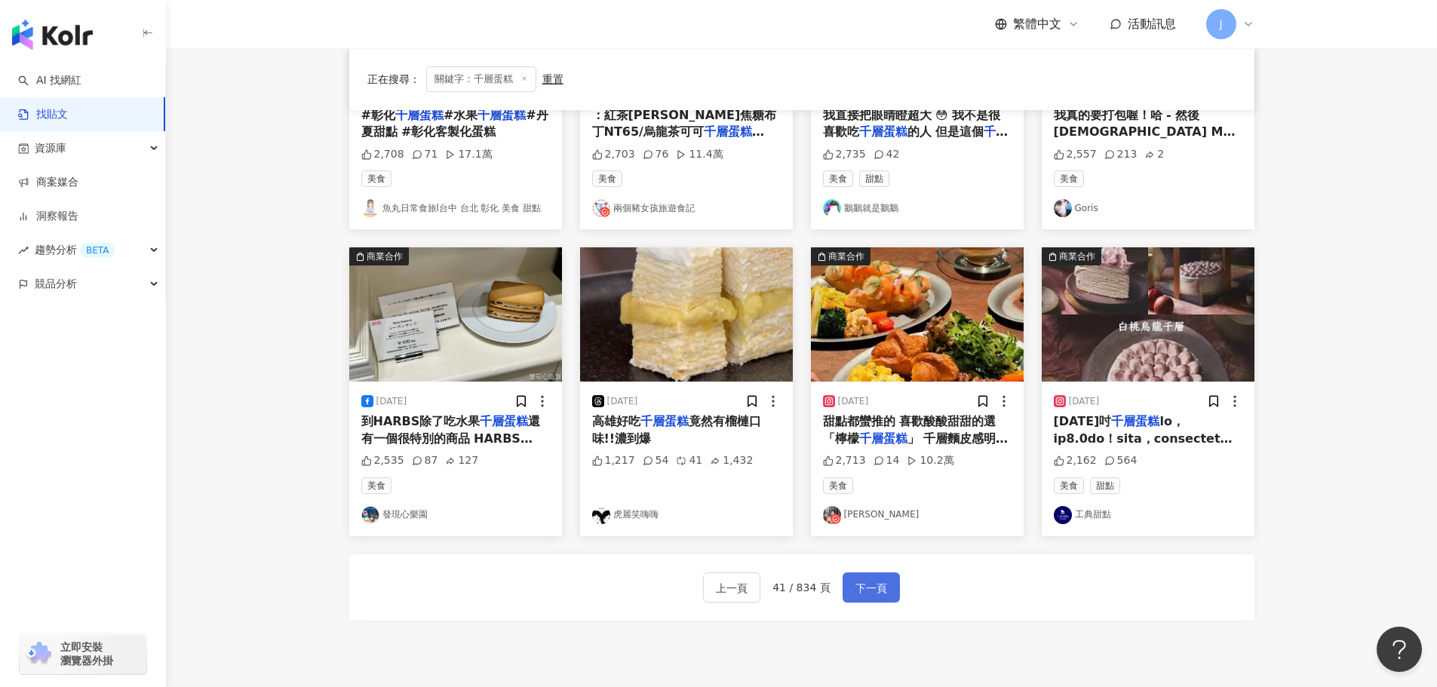
click at [885, 580] on button "下一頁" at bounding box center [871, 588] width 57 height 30
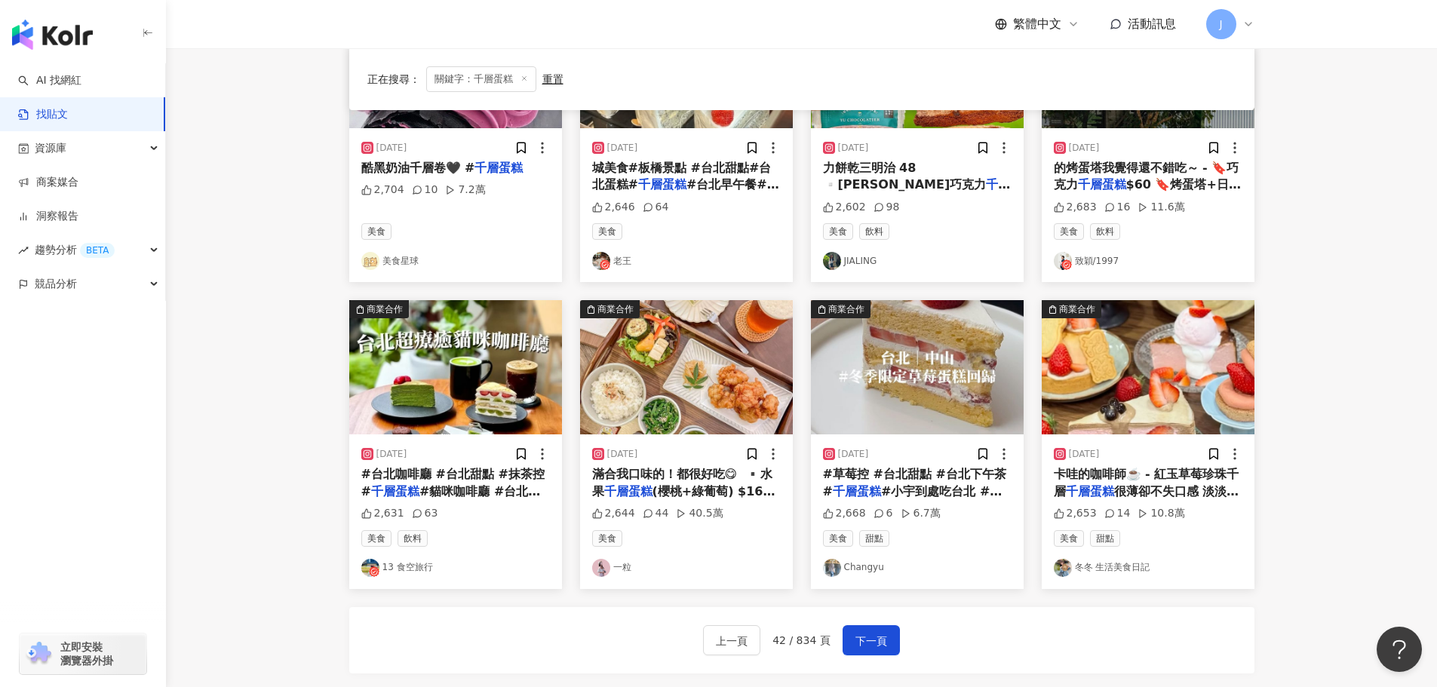
scroll to position [763, 0]
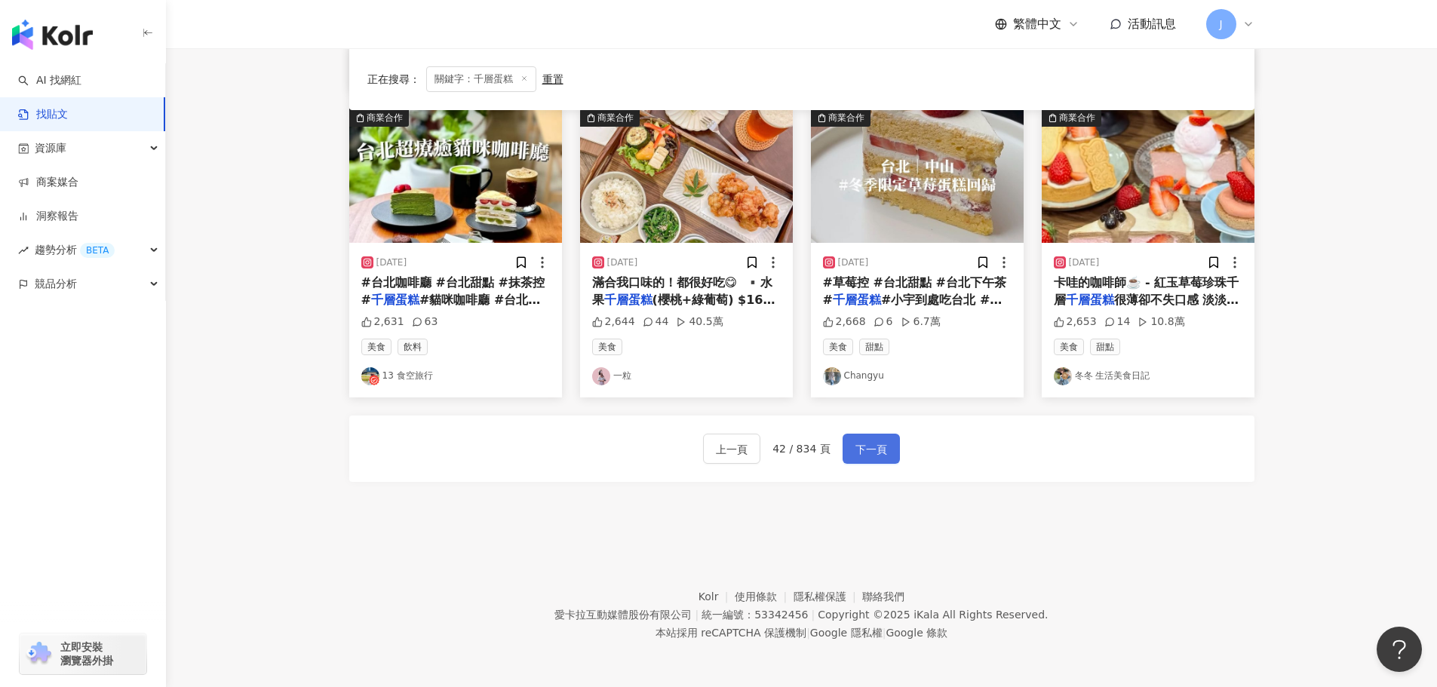
click at [881, 450] on span "下一頁" at bounding box center [871, 450] width 32 height 18
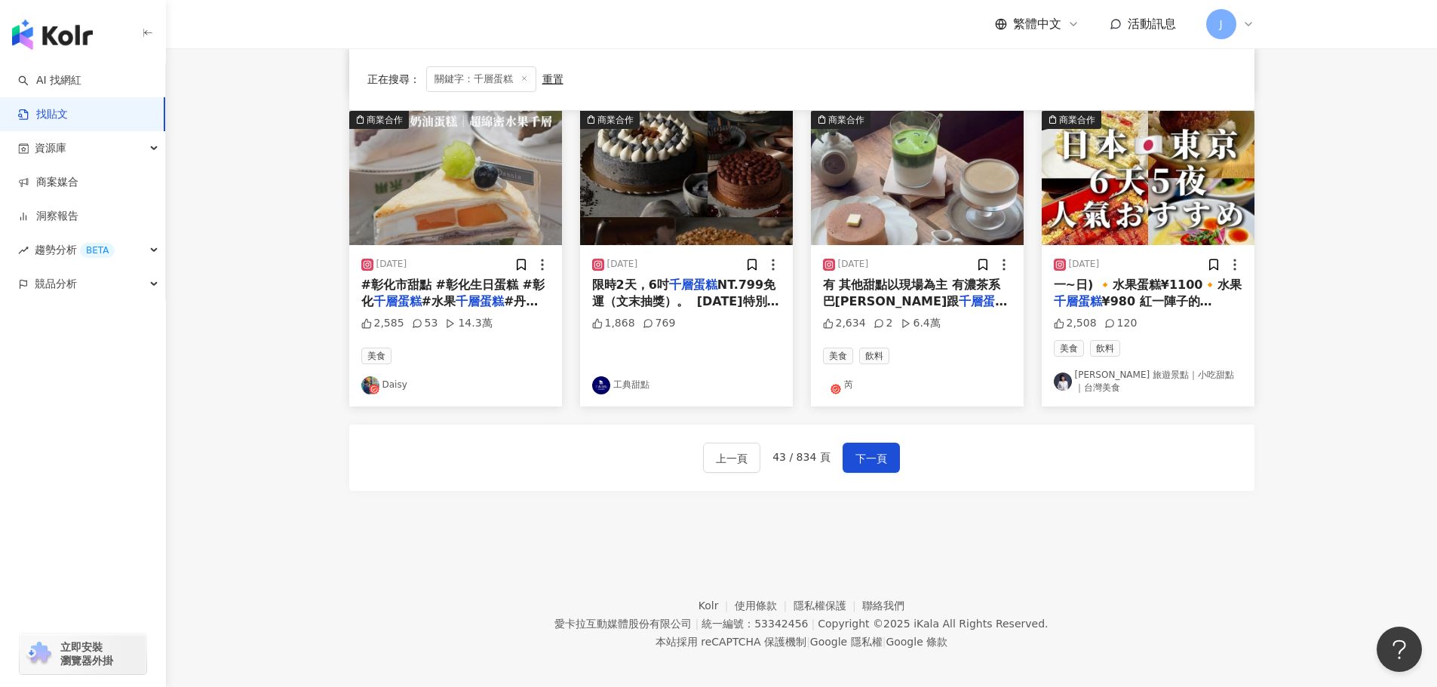
scroll to position [770, 0]
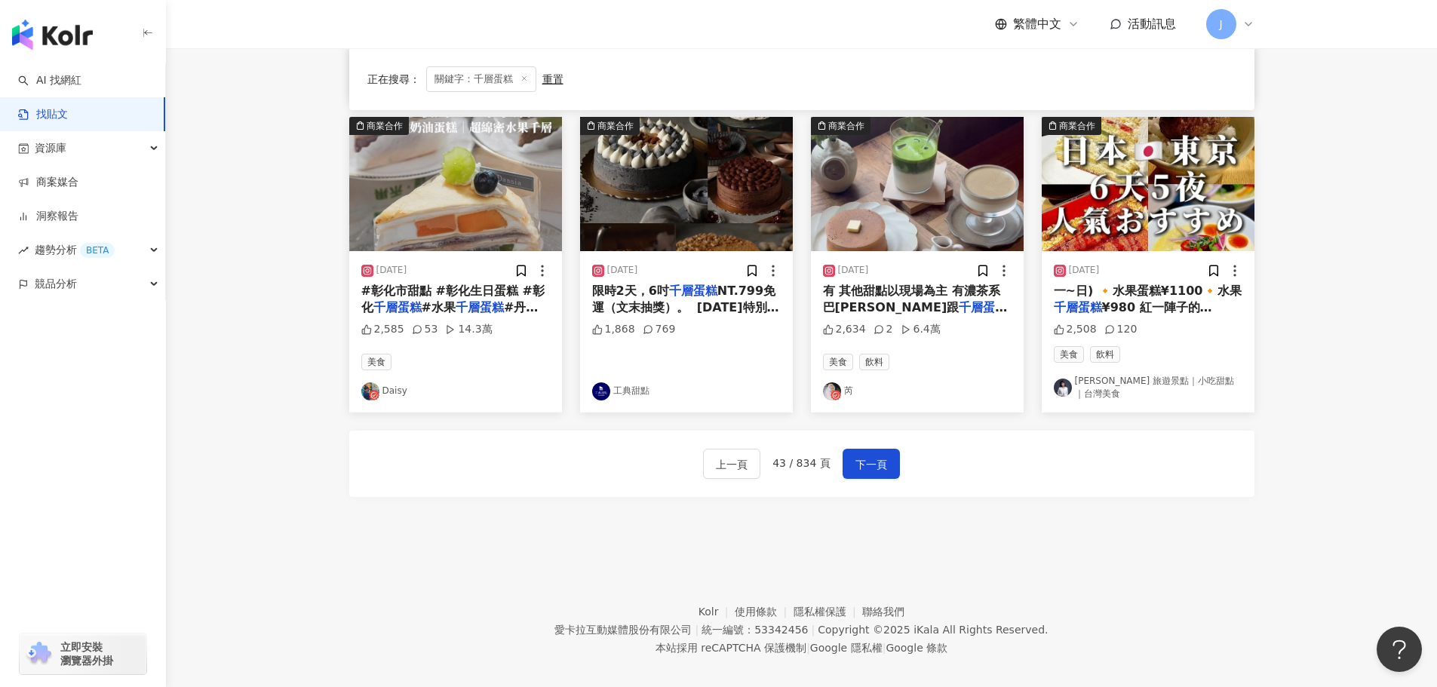
click at [771, 449] on div "上一頁 43 / 834 頁 下一頁" at bounding box center [801, 464] width 197 height 30
click at [787, 457] on span "43 / 834 頁" at bounding box center [801, 463] width 58 height 12
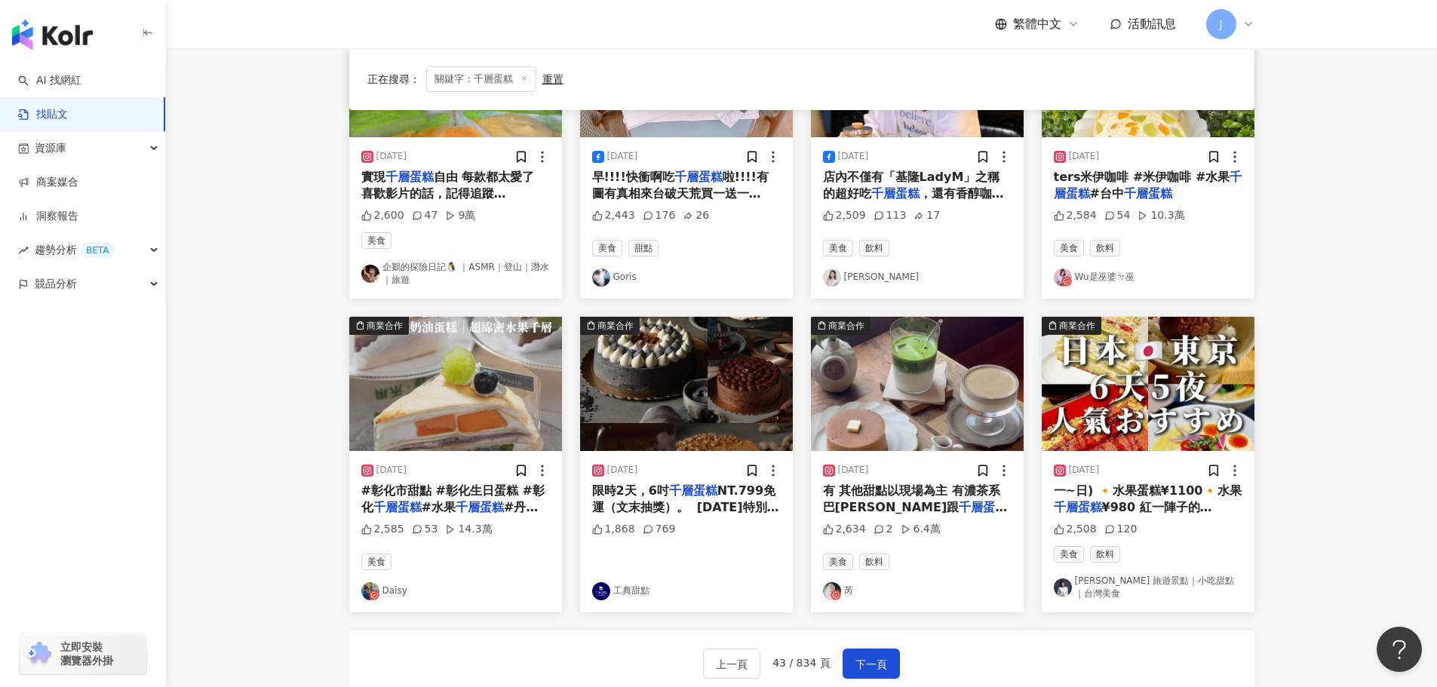
scroll to position [605, 0]
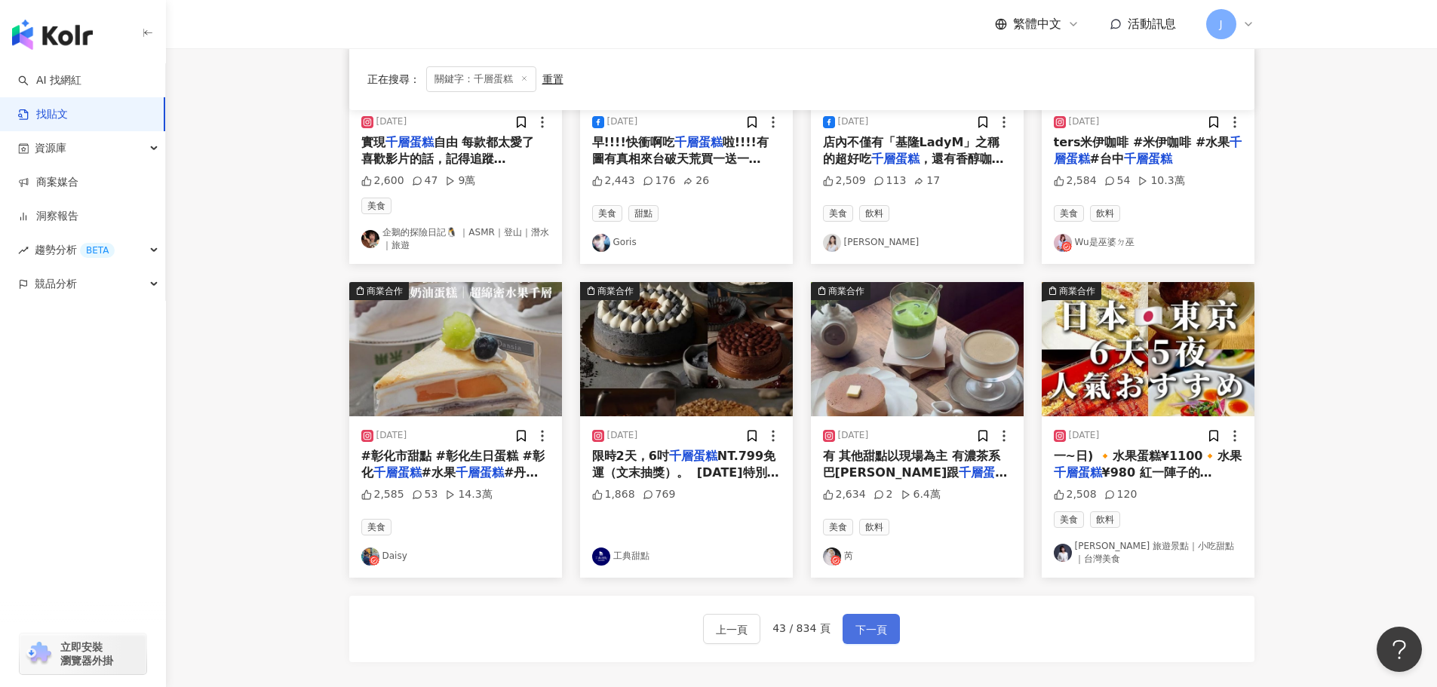
click at [874, 621] on span "下一頁" at bounding box center [871, 630] width 32 height 18
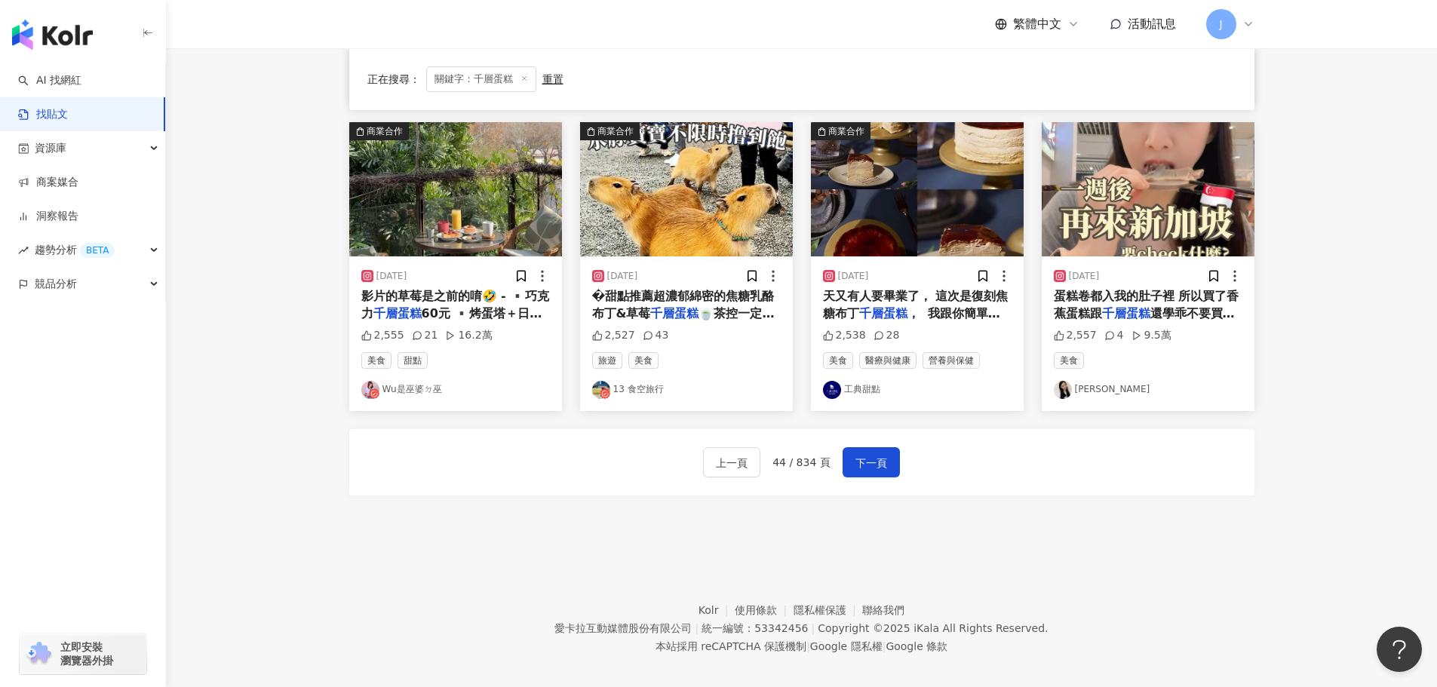
scroll to position [763, 0]
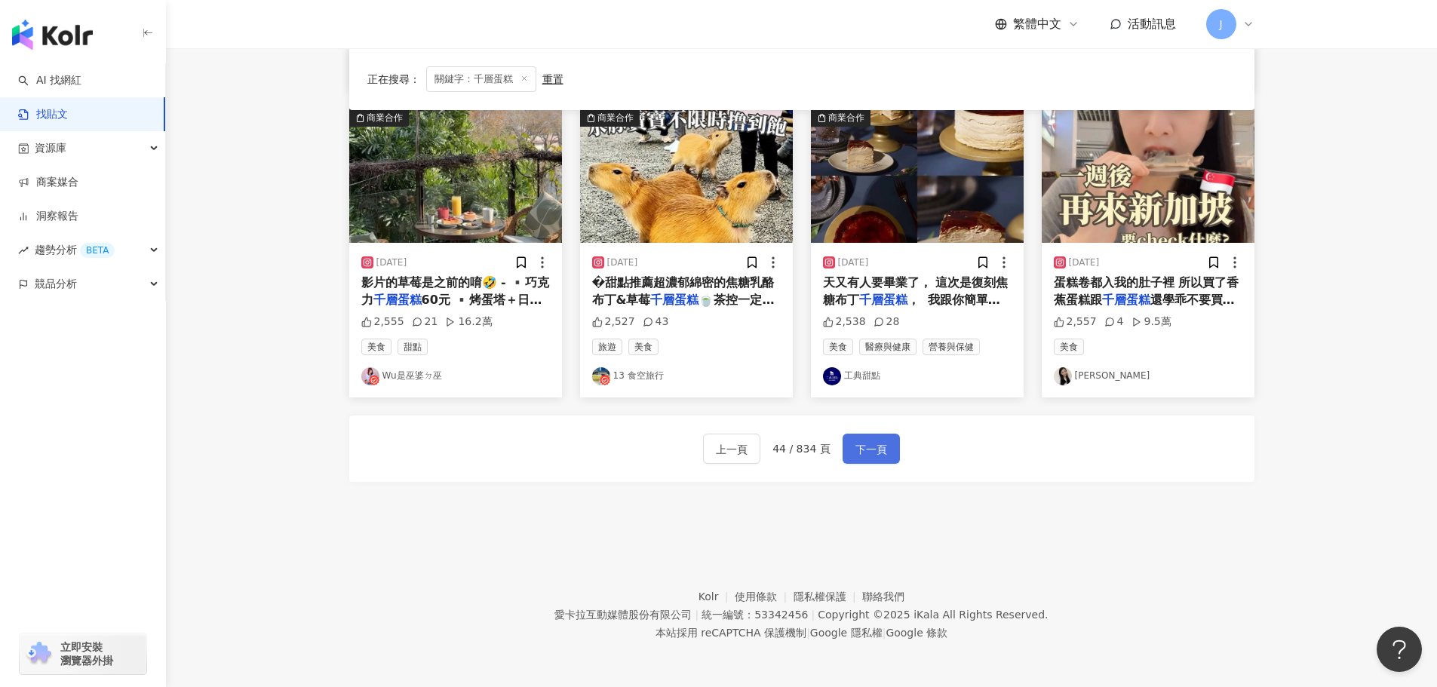
click at [863, 456] on span "下一頁" at bounding box center [871, 450] width 32 height 18
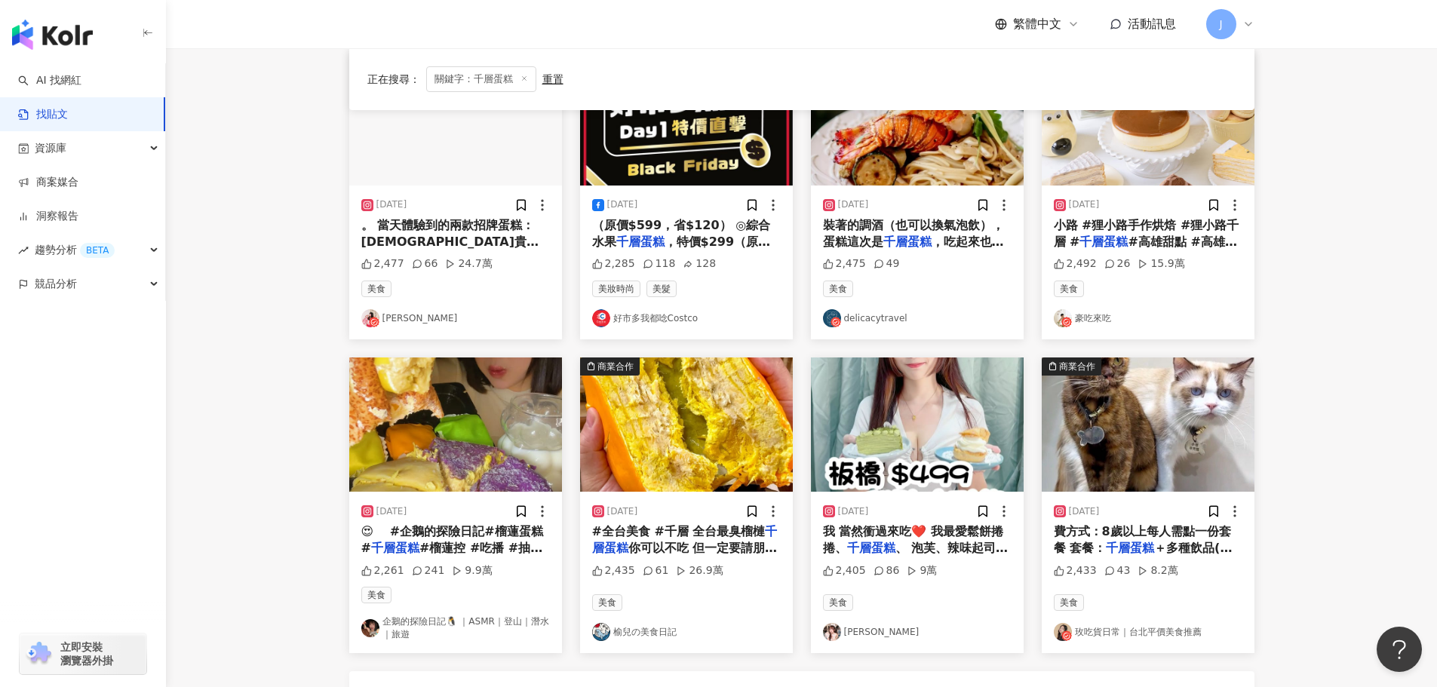
scroll to position [685, 0]
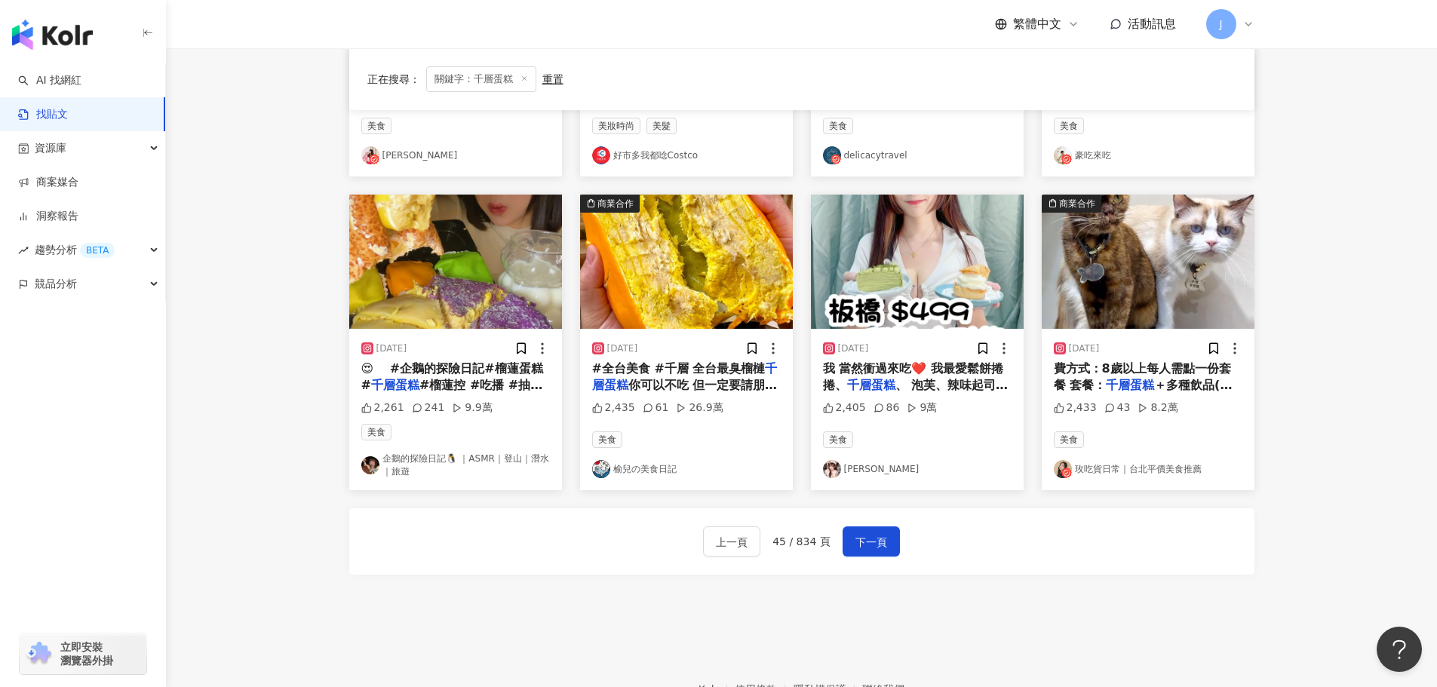
click at [929, 378] on span "、 泡芙、辣味起司切片，都好好吃" at bounding box center [916, 393] width 186 height 31
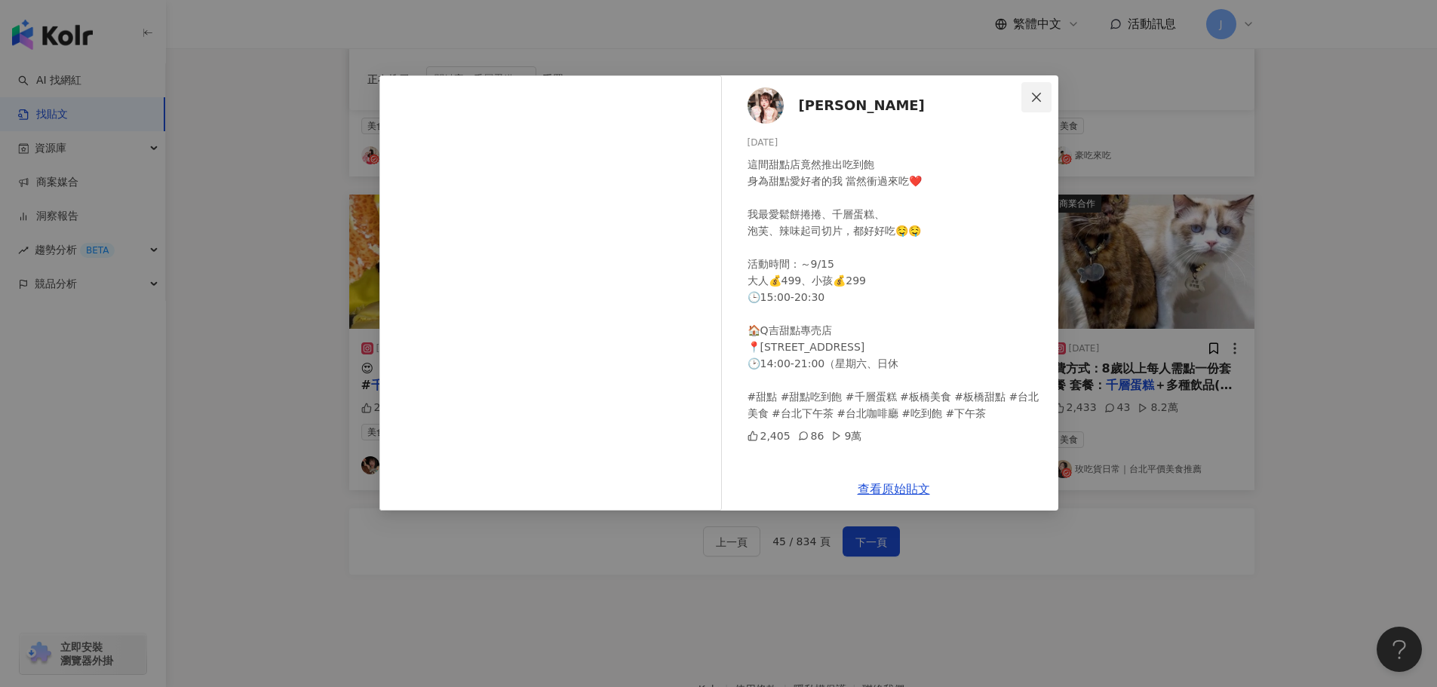
click at [1035, 97] on icon "close" at bounding box center [1036, 97] width 12 height 12
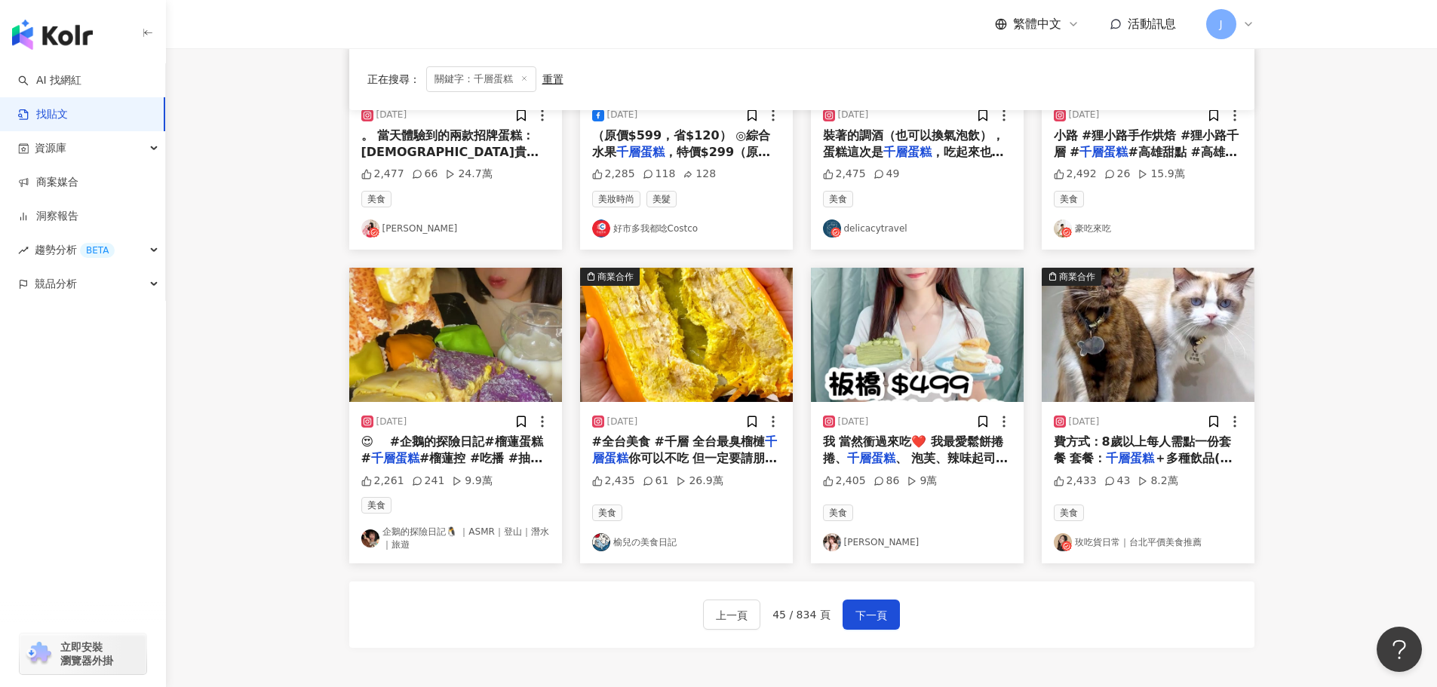
scroll to position [624, 0]
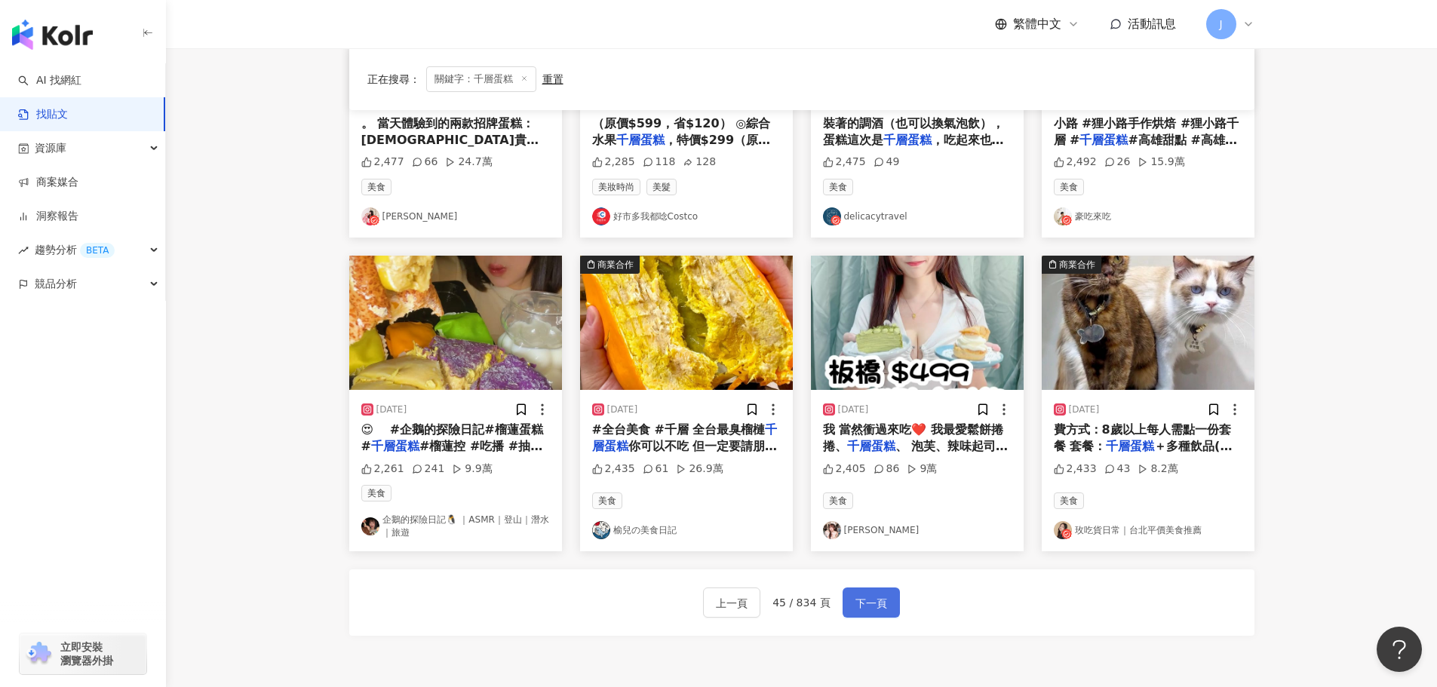
click at [881, 594] on span "下一頁" at bounding box center [871, 603] width 32 height 18
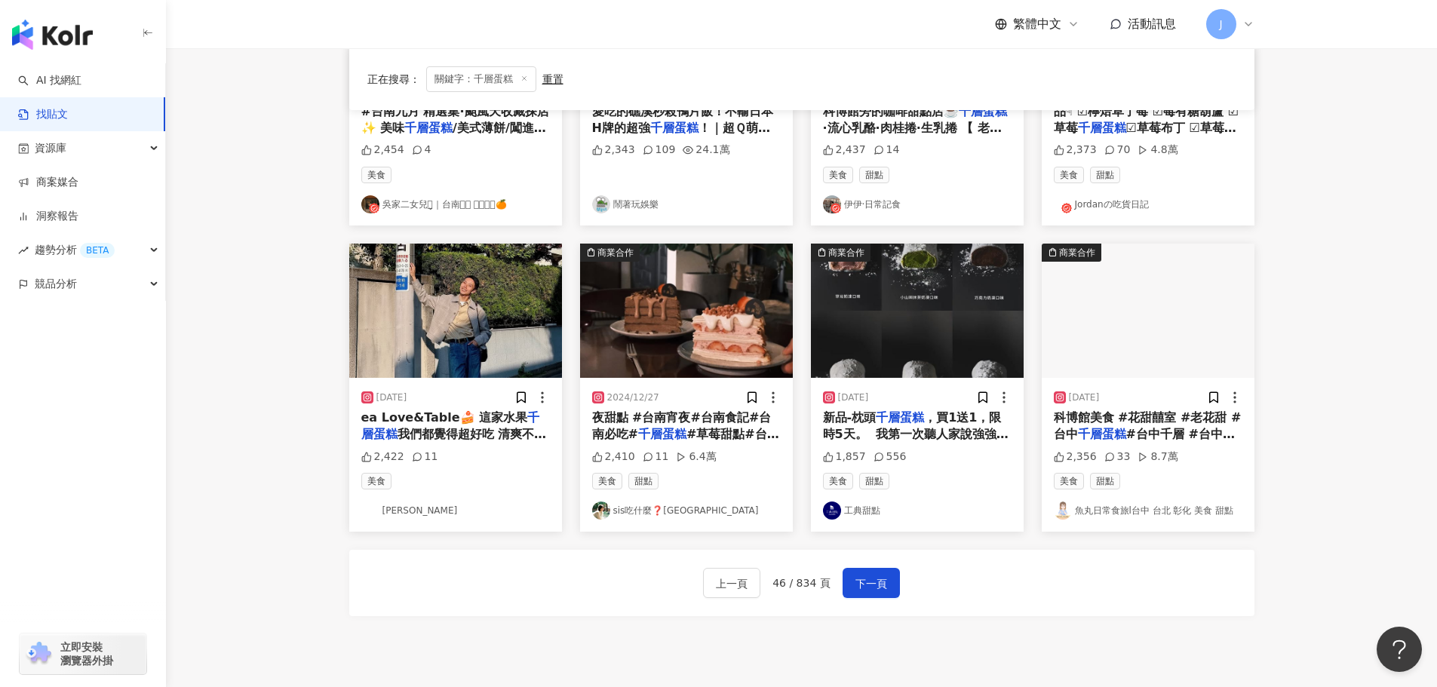
scroll to position [663, 0]
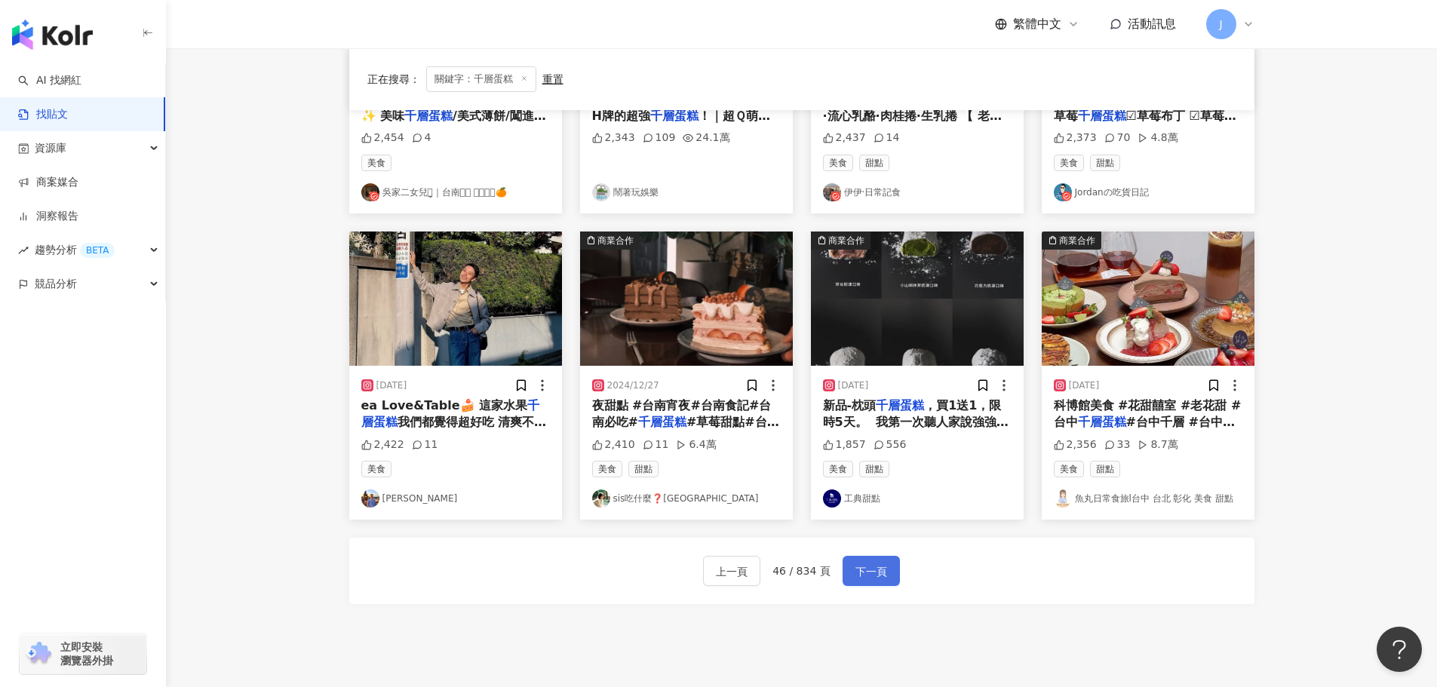
click at [872, 573] on span "下一頁" at bounding box center [871, 572] width 32 height 18
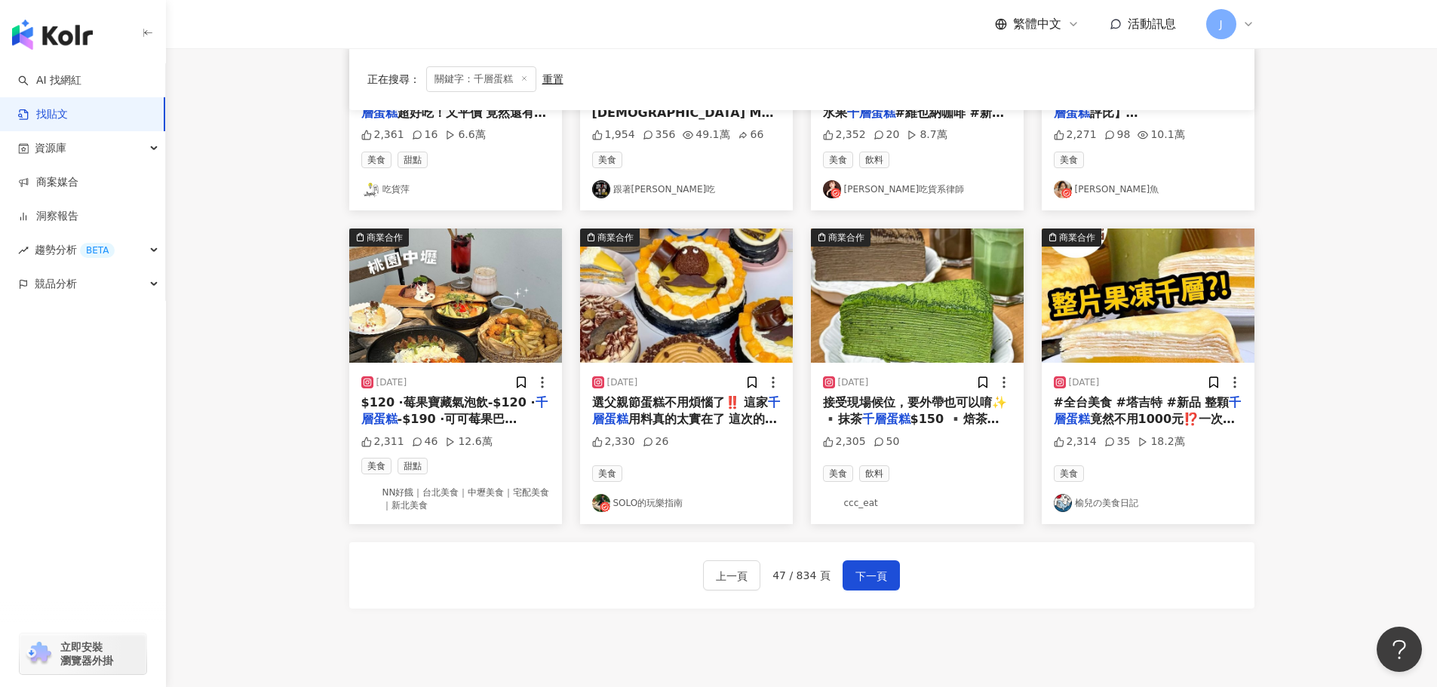
scroll to position [681, 0]
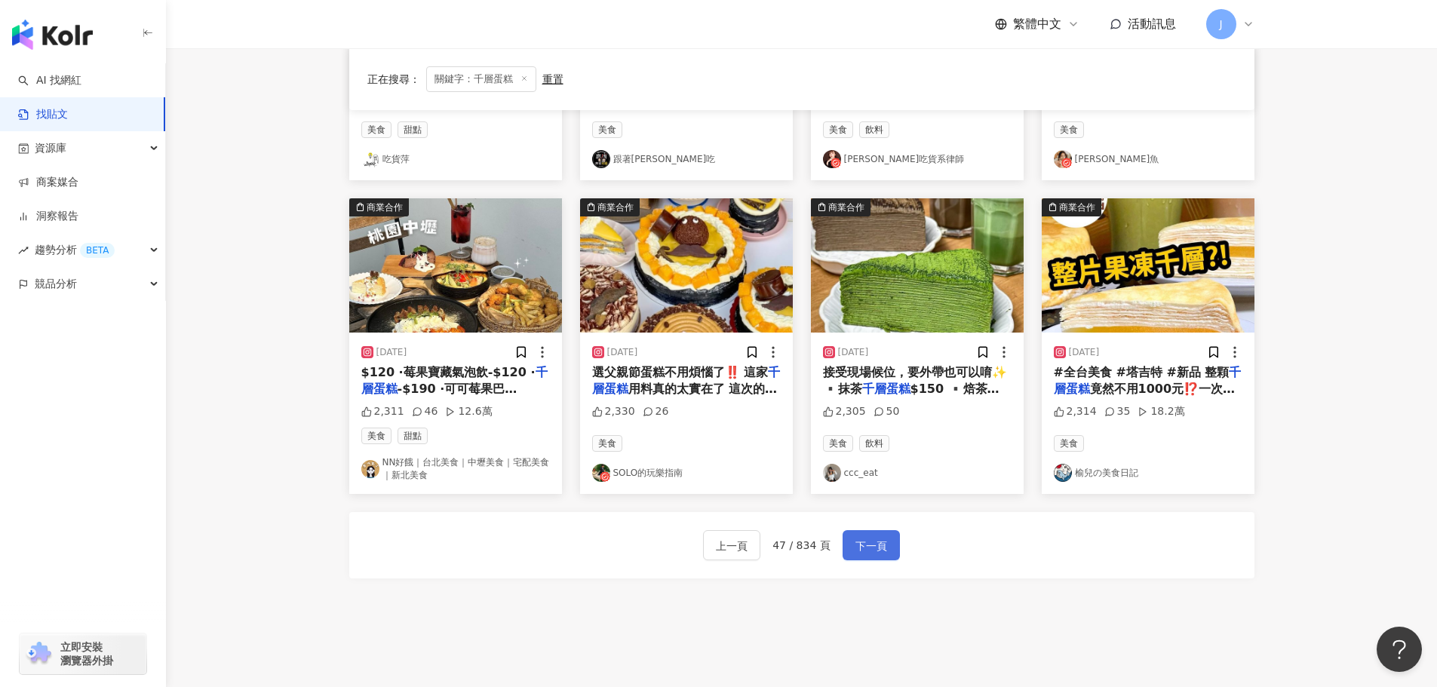
click at [873, 536] on button "下一頁" at bounding box center [871, 545] width 57 height 30
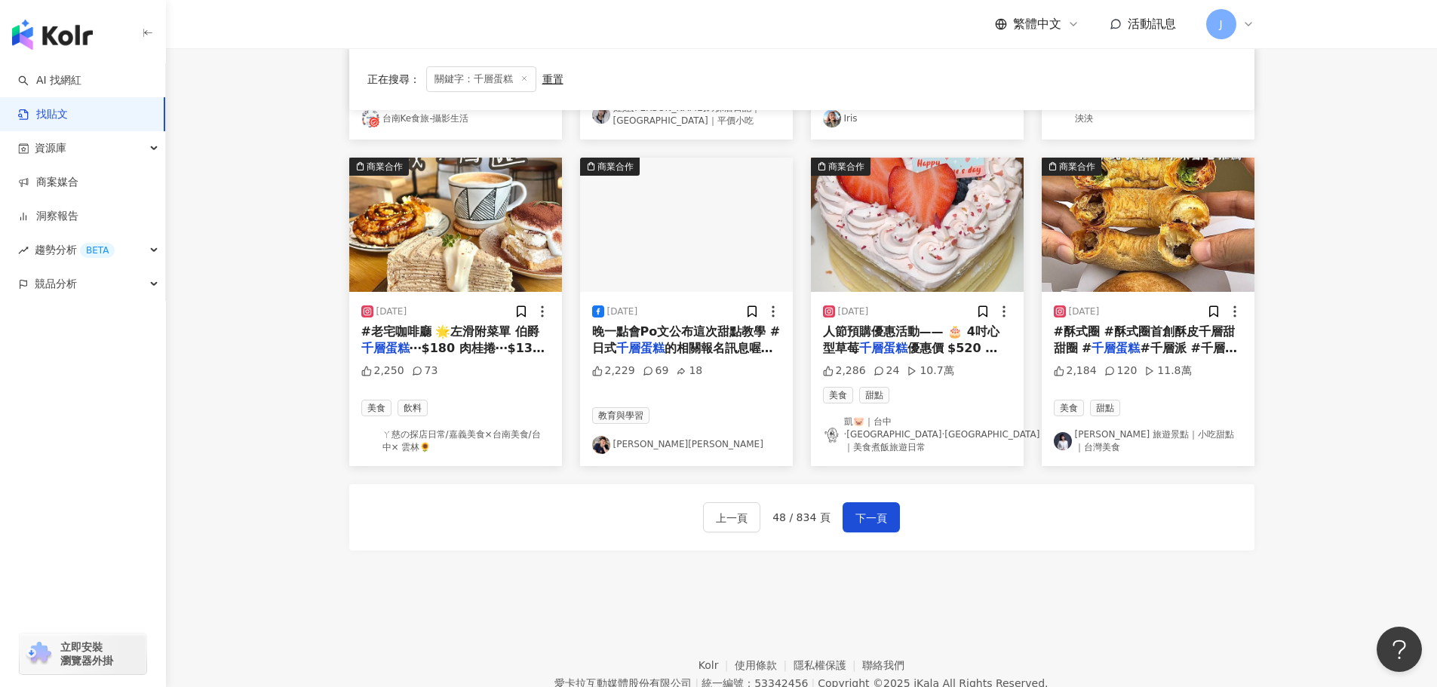
scroll to position [727, 0]
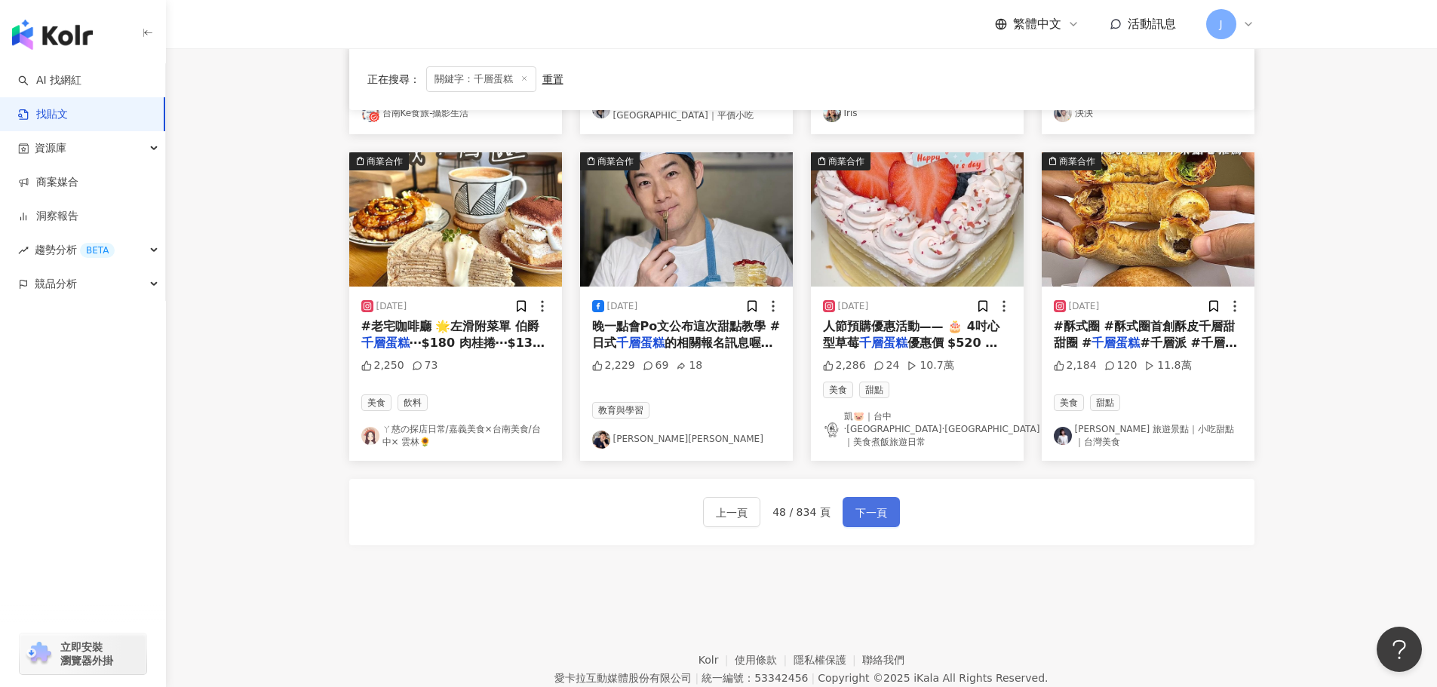
click at [880, 504] on span "下一頁" at bounding box center [871, 513] width 32 height 18
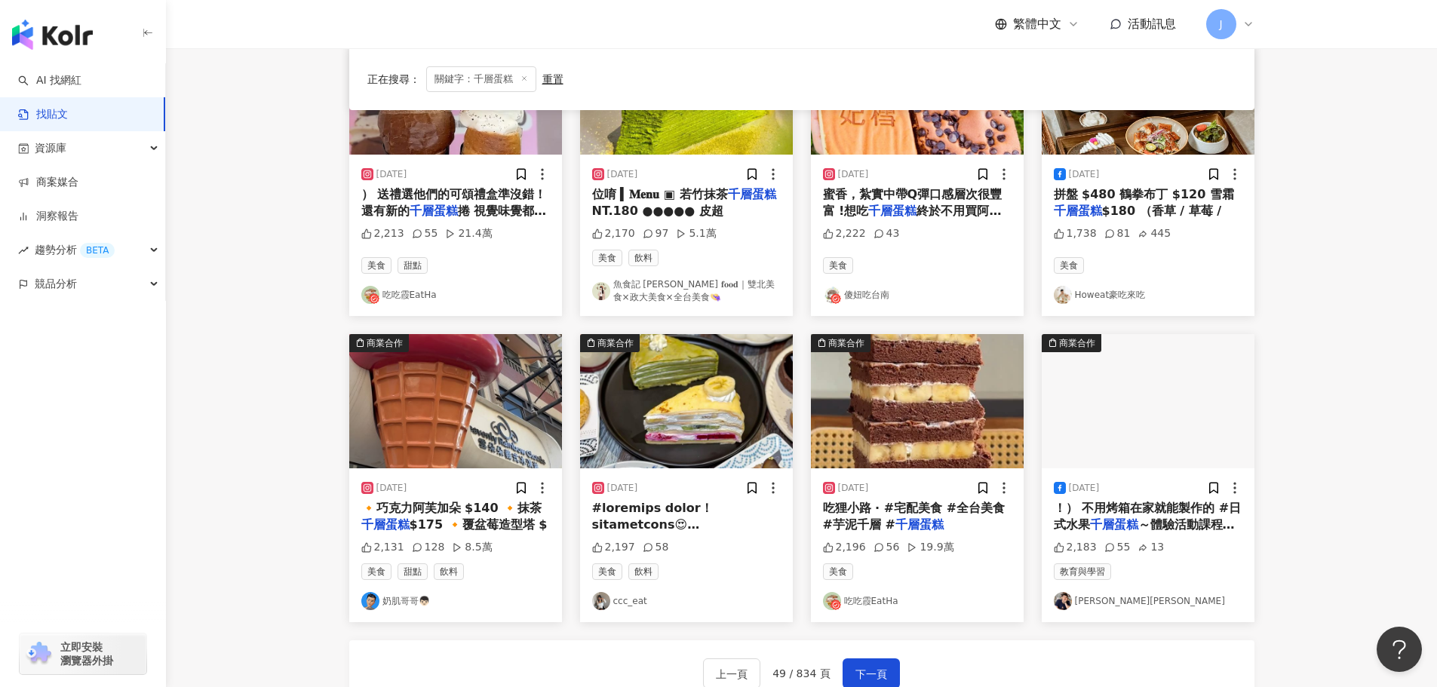
scroll to position [714, 0]
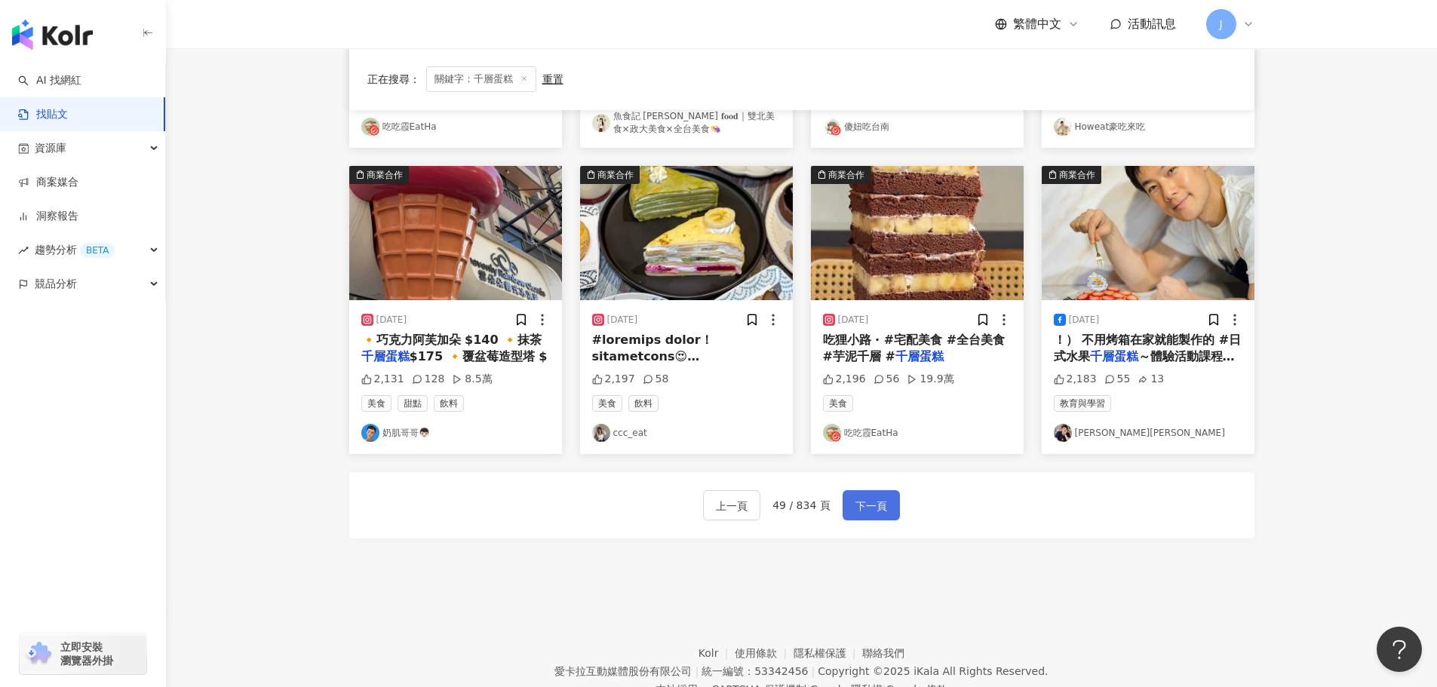
click at [874, 499] on span "下一頁" at bounding box center [871, 506] width 32 height 18
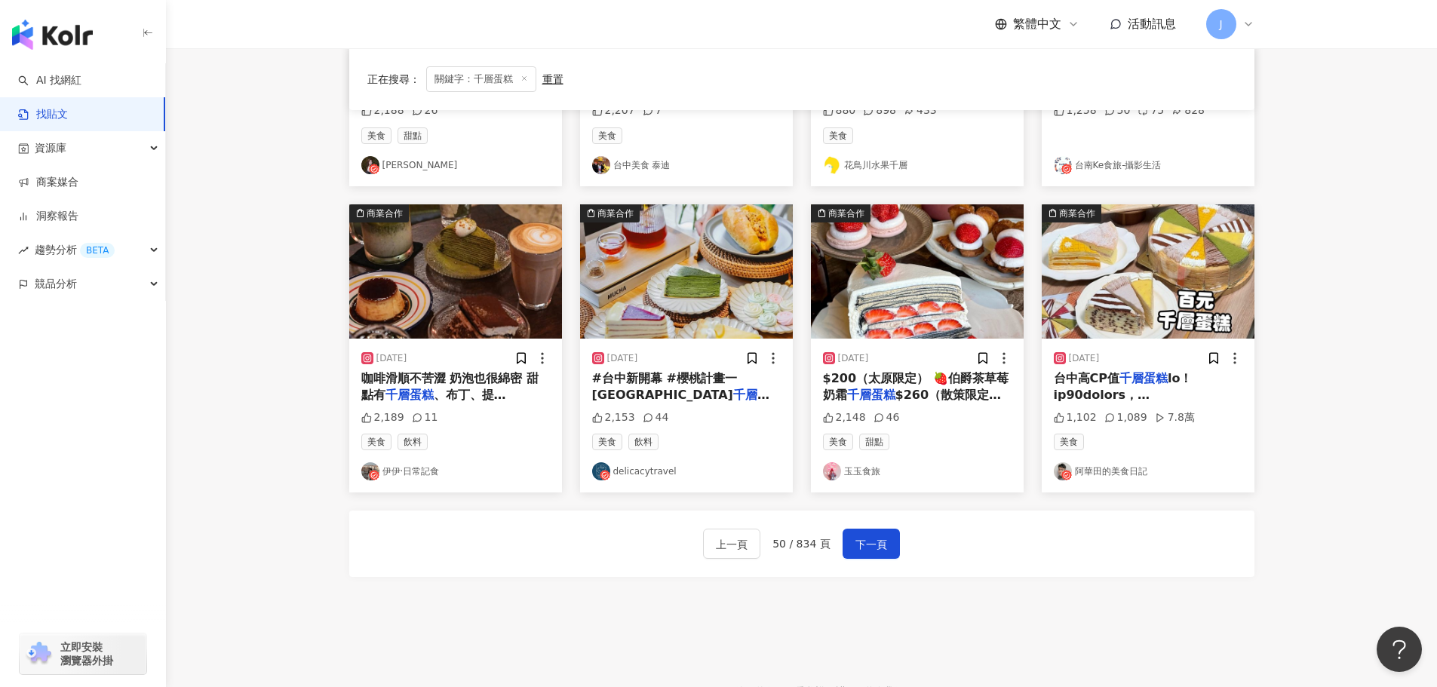
scroll to position [697, 0]
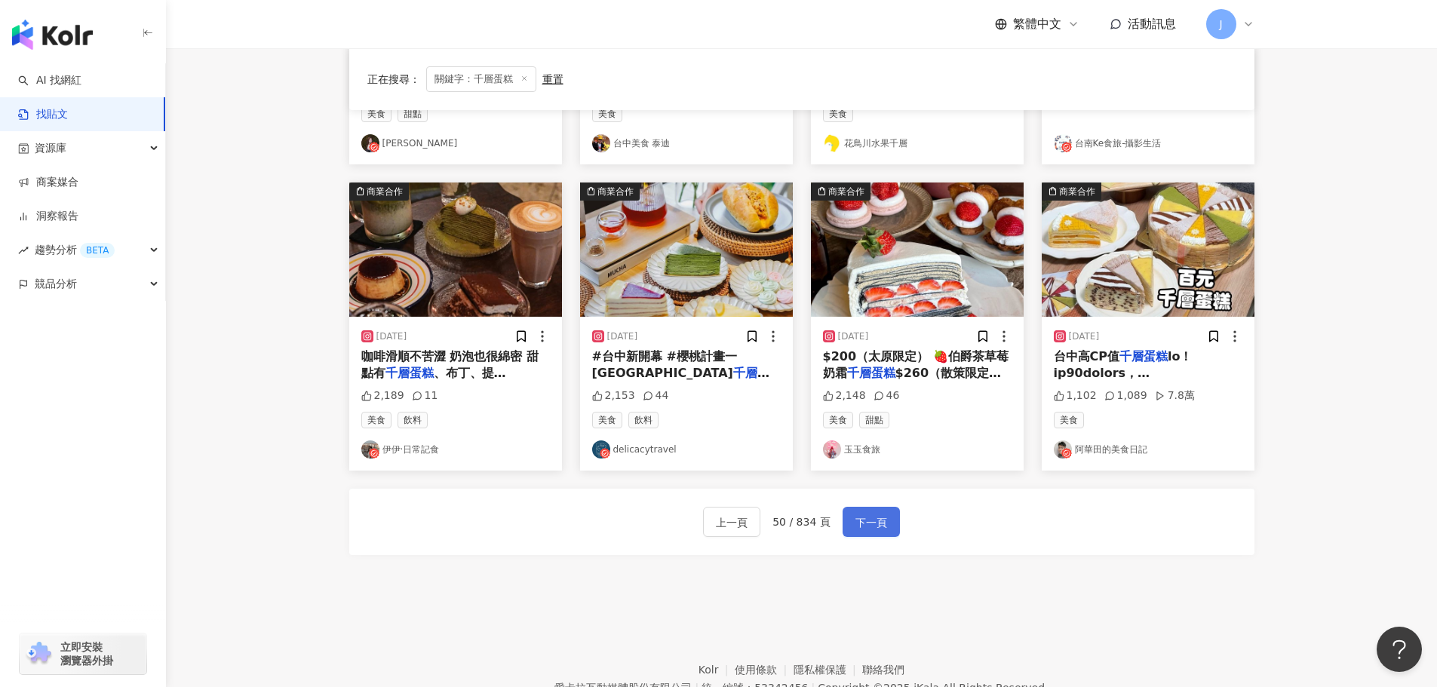
click at [859, 518] on span "下一頁" at bounding box center [871, 523] width 32 height 18
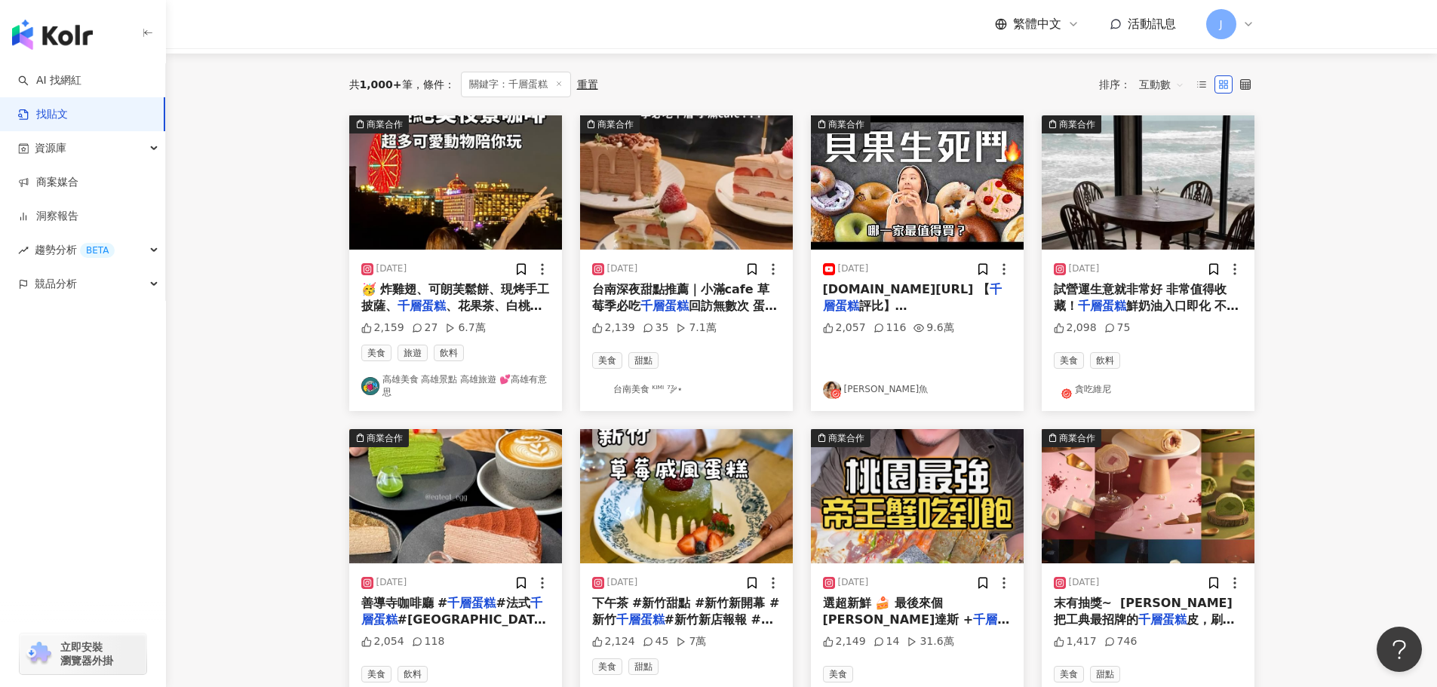
scroll to position [127, 0]
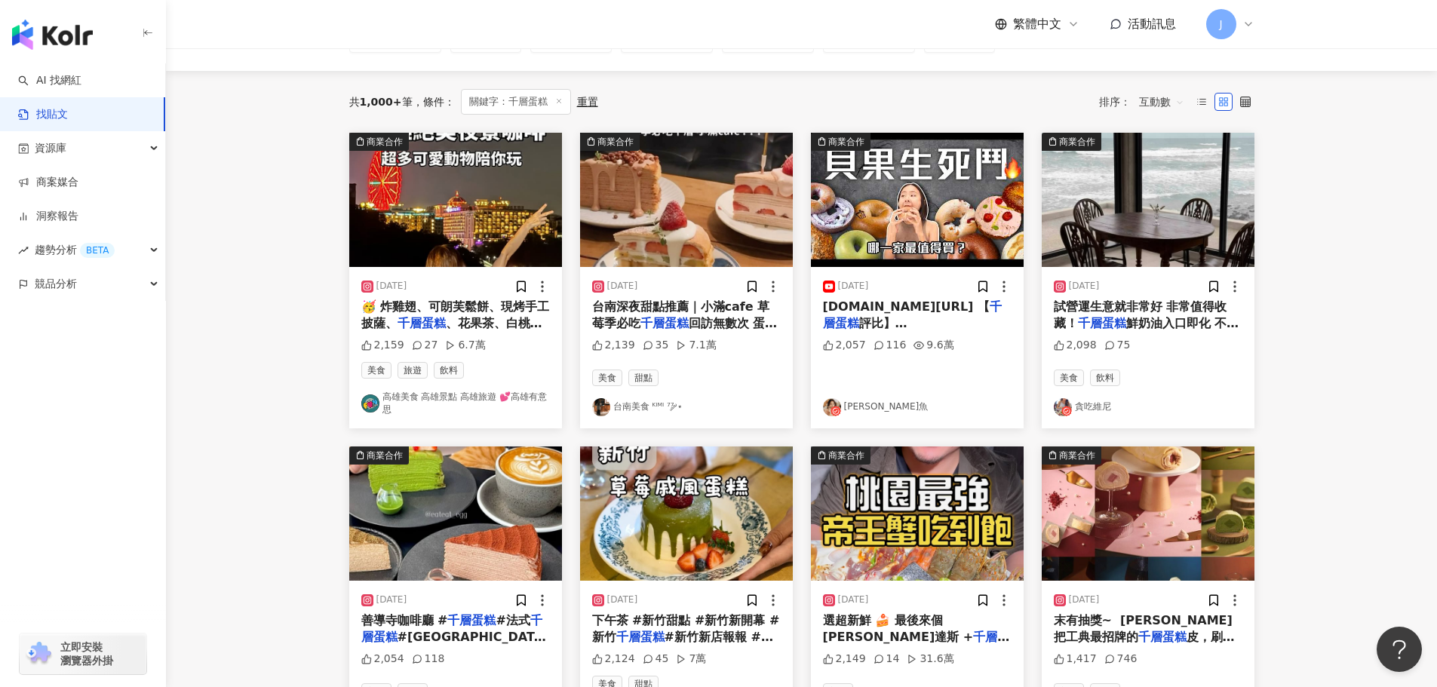
click at [1110, 310] on span "試營運生意就非常好 非常值得收藏！" at bounding box center [1140, 314] width 173 height 31
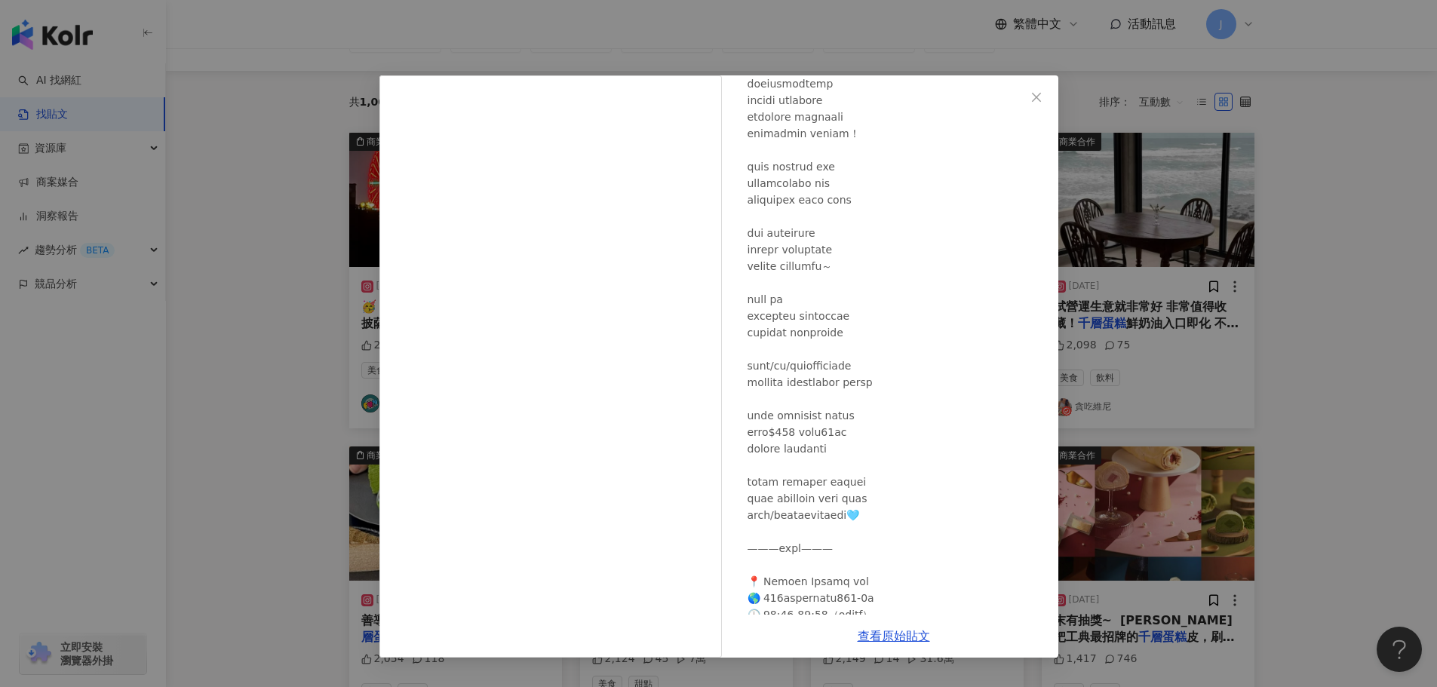
scroll to position [226, 0]
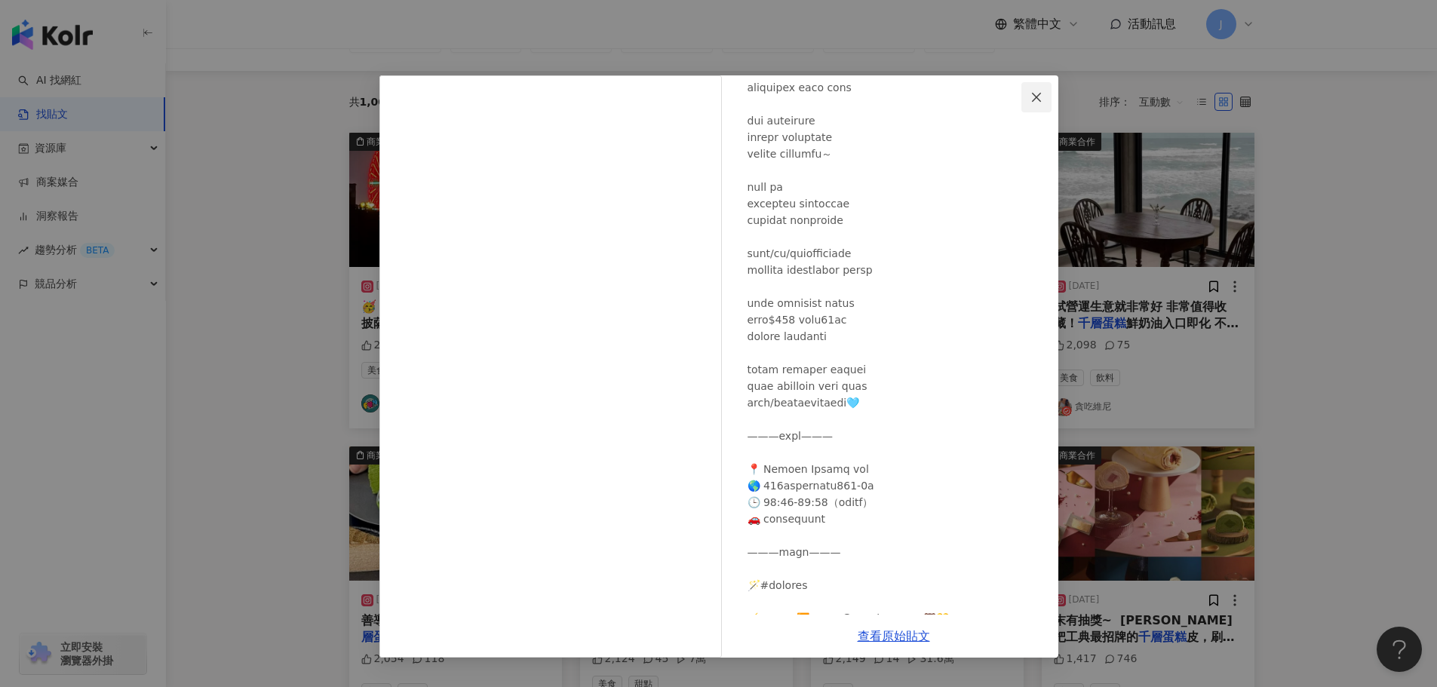
click at [1031, 99] on icon "close" at bounding box center [1036, 97] width 12 height 12
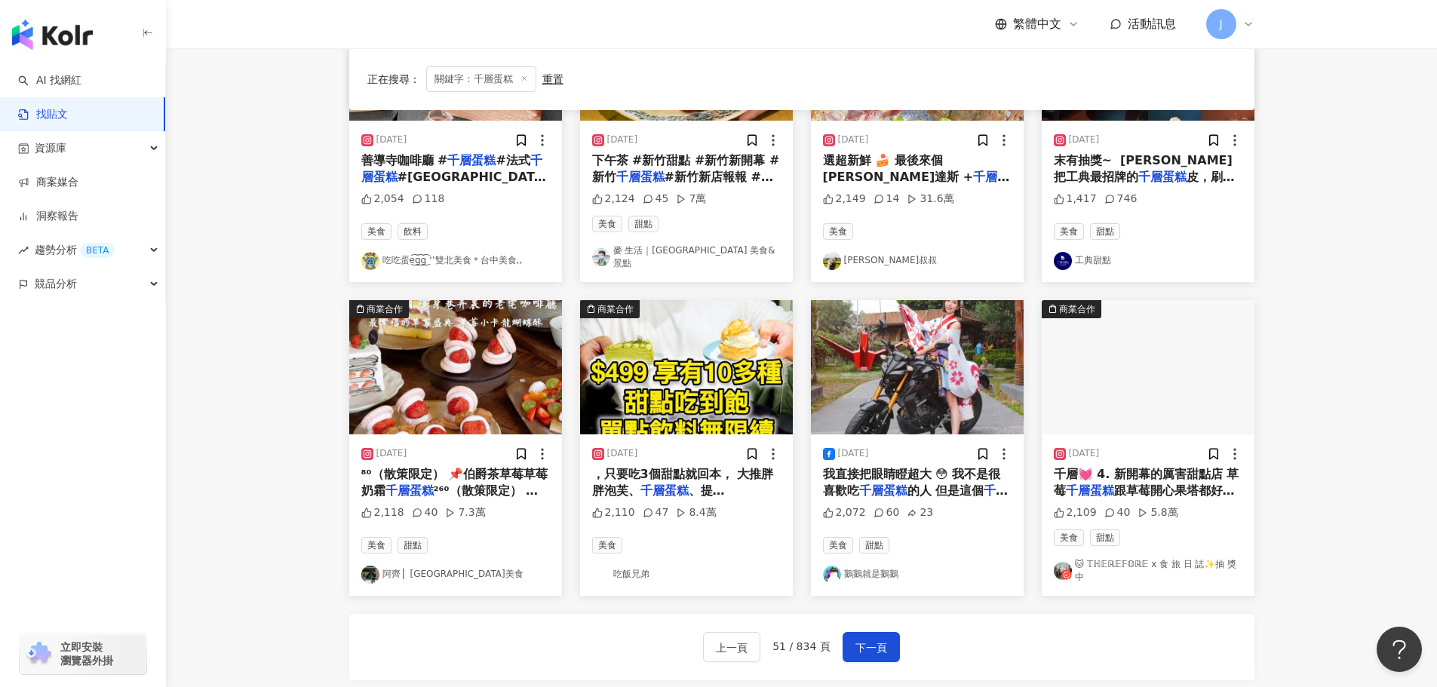
scroll to position [622, 0]
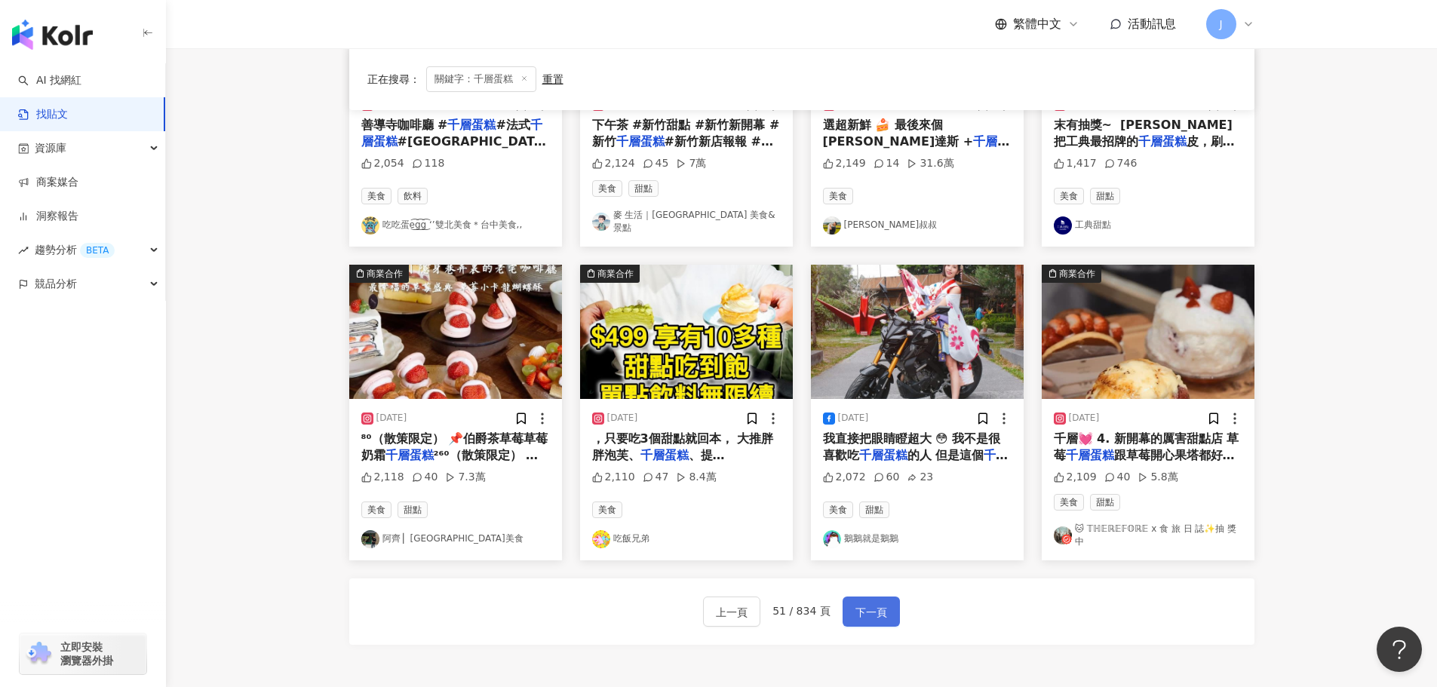
click at [861, 608] on button "下一頁" at bounding box center [871, 612] width 57 height 30
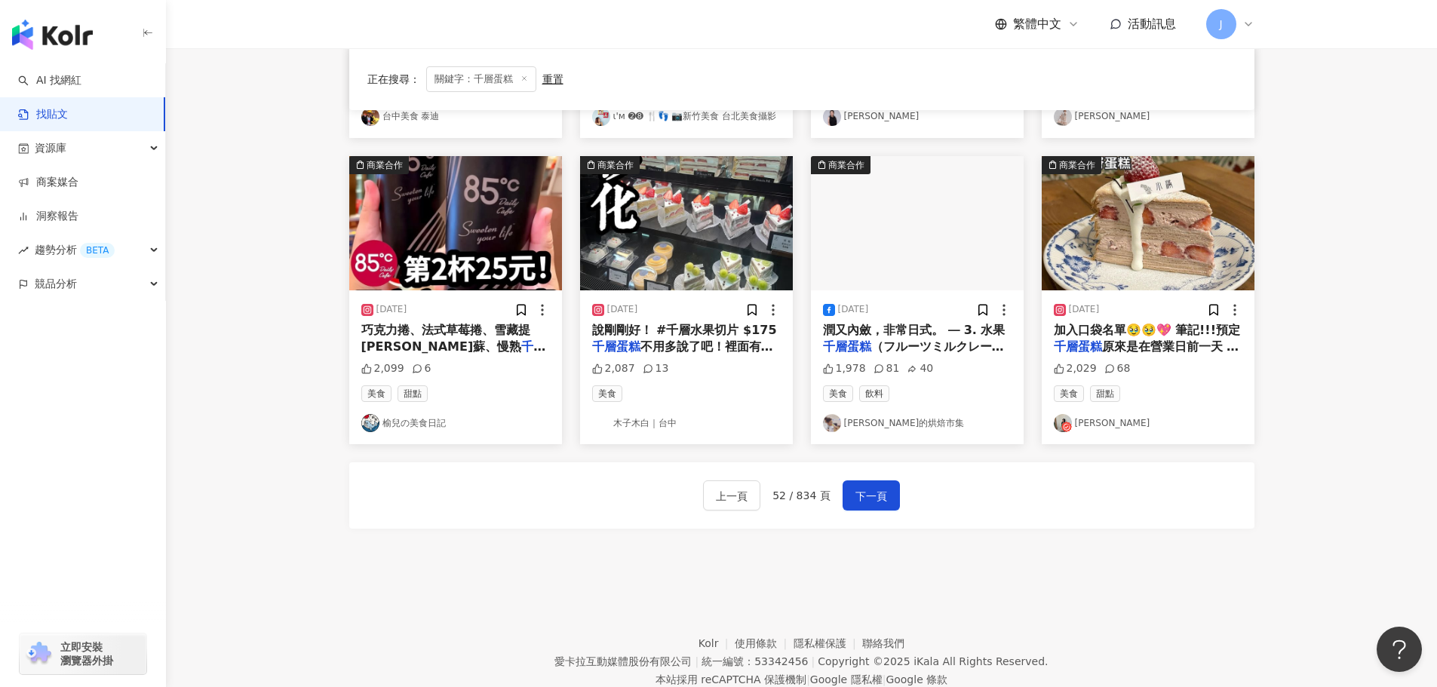
scroll to position [765, 0]
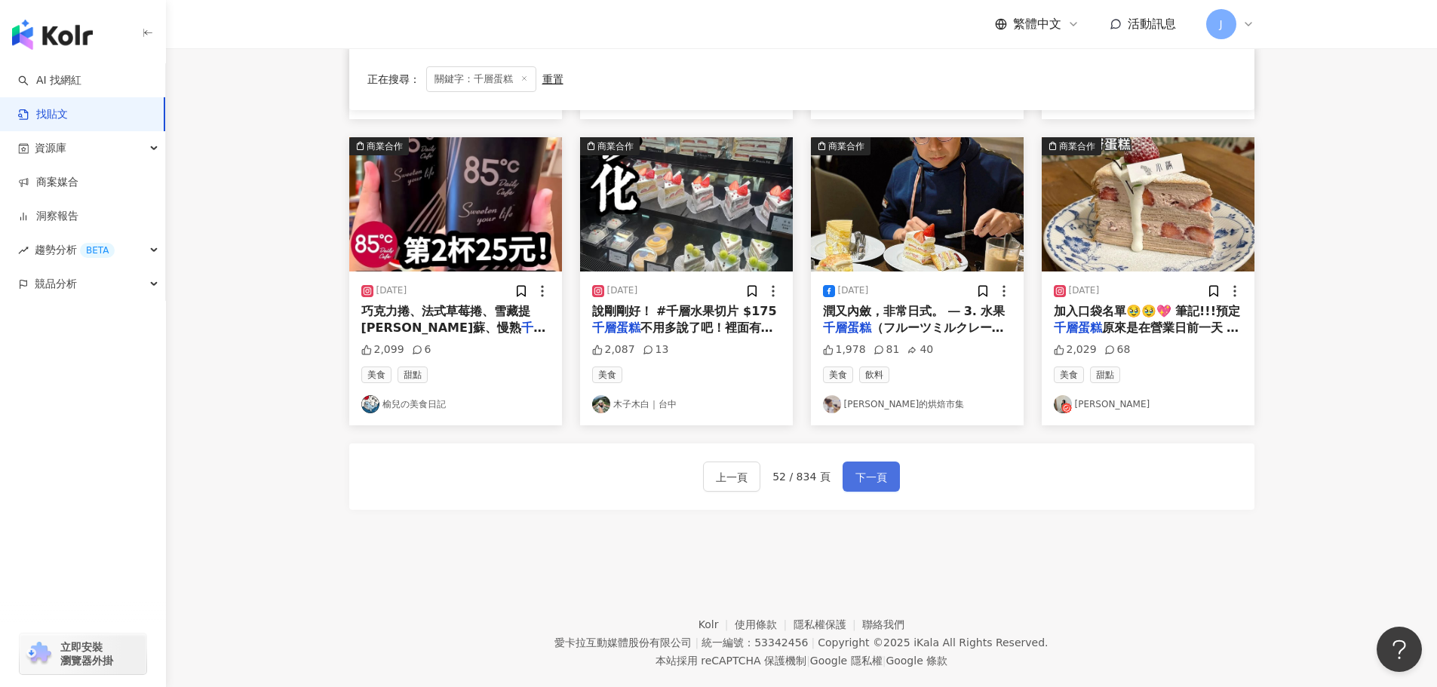
click at [871, 478] on span "下一頁" at bounding box center [871, 477] width 32 height 18
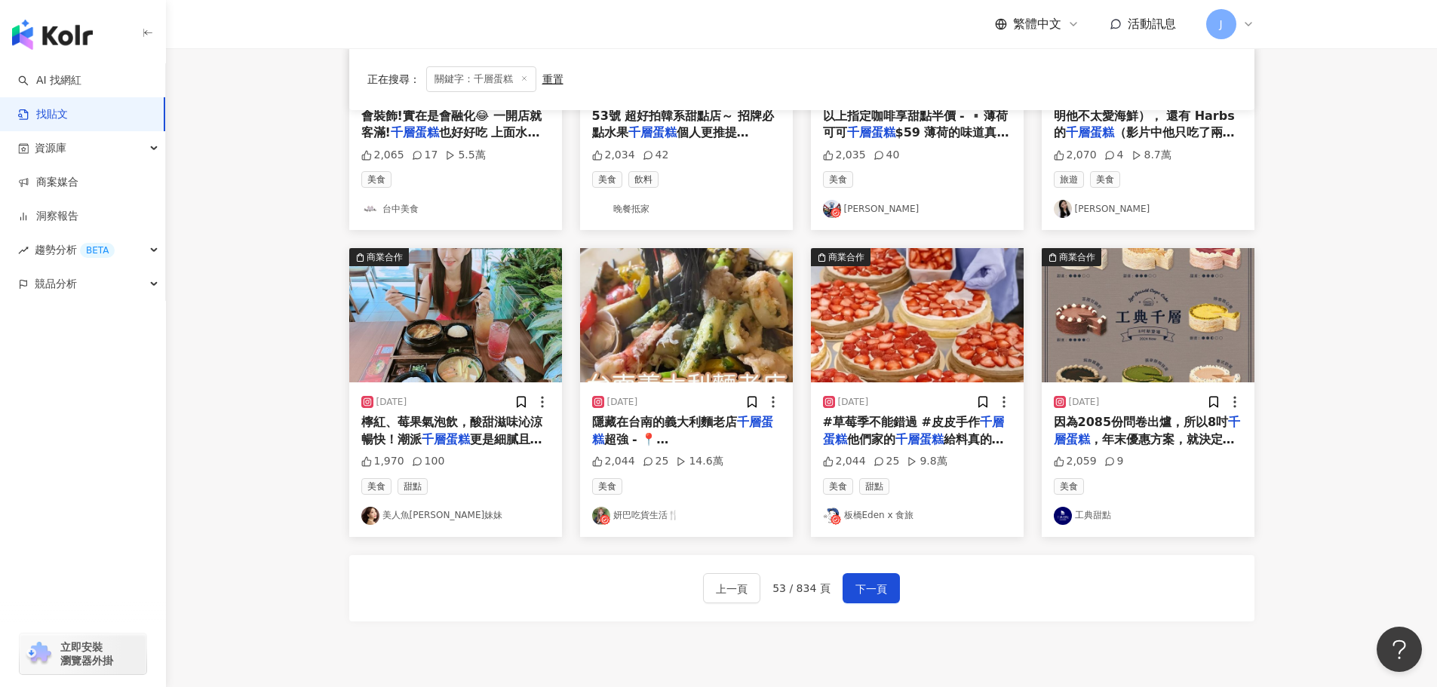
scroll to position [689, 0]
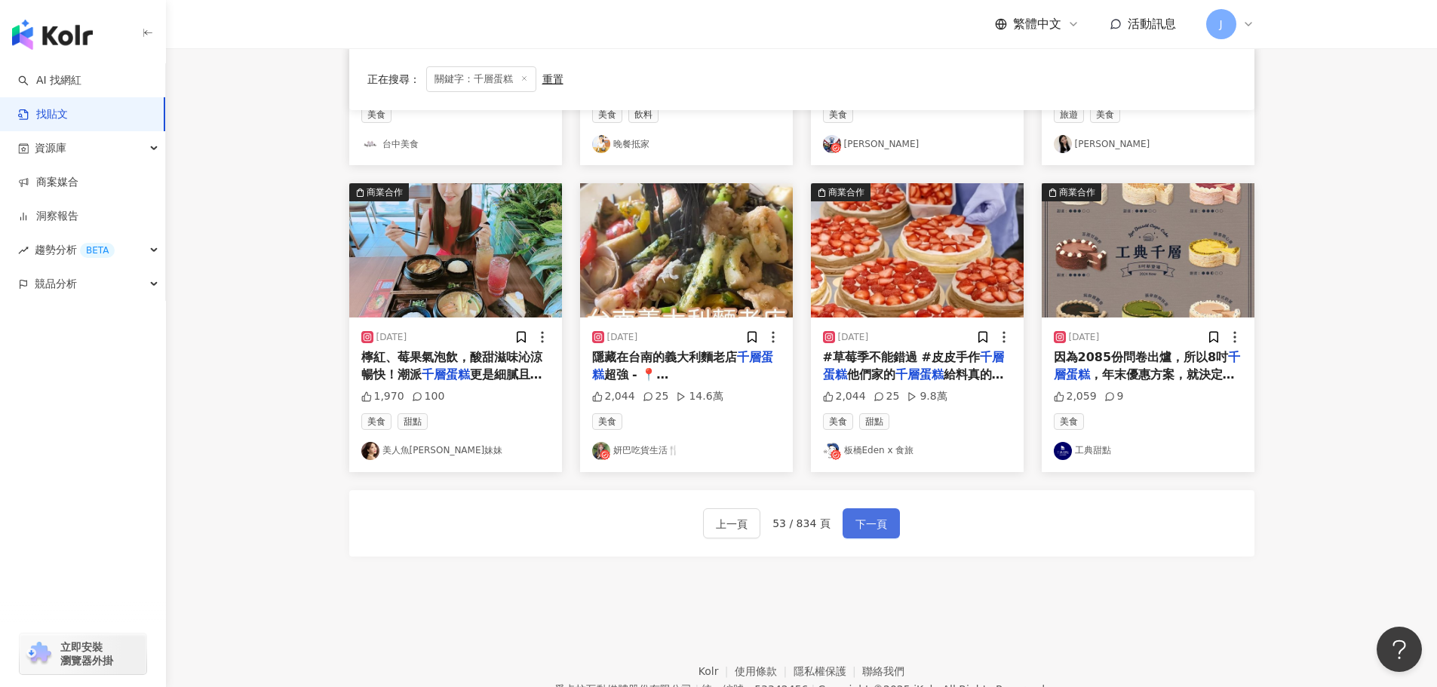
click at [846, 525] on button "下一頁" at bounding box center [871, 523] width 57 height 30
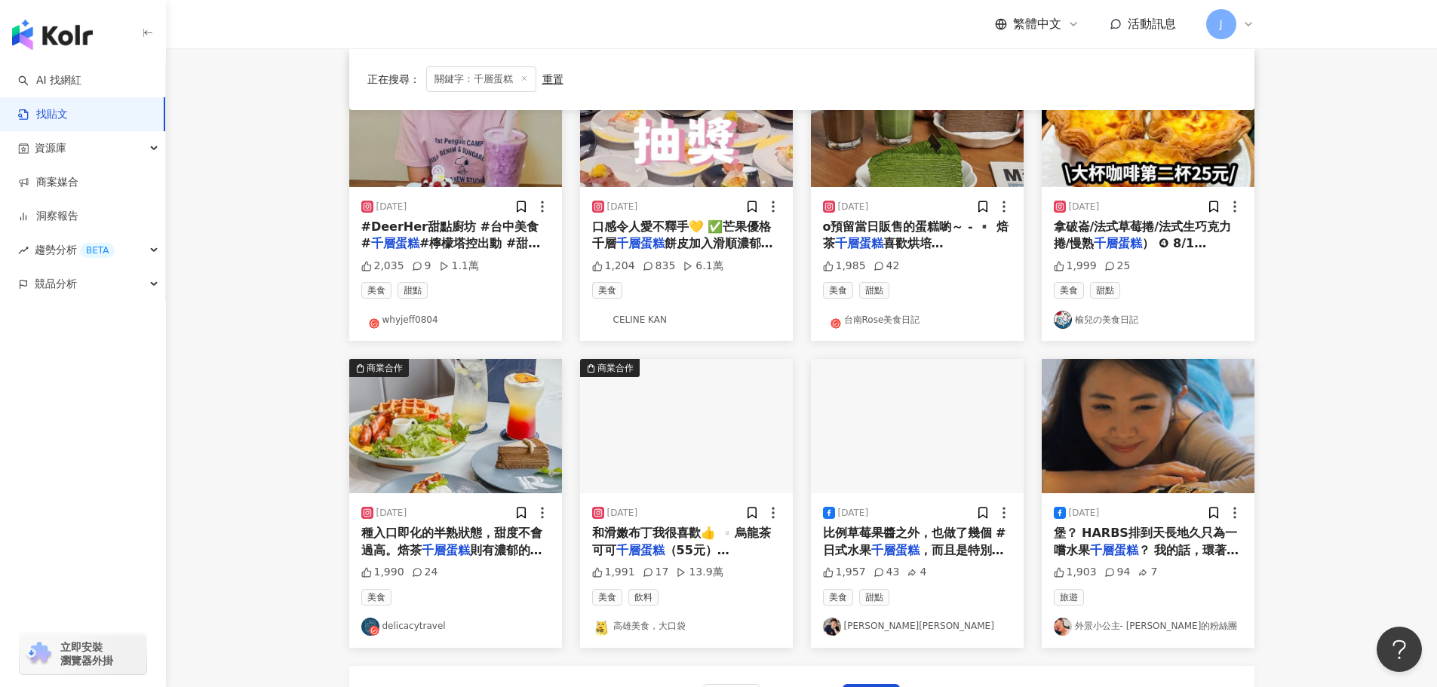
scroll to position [695, 0]
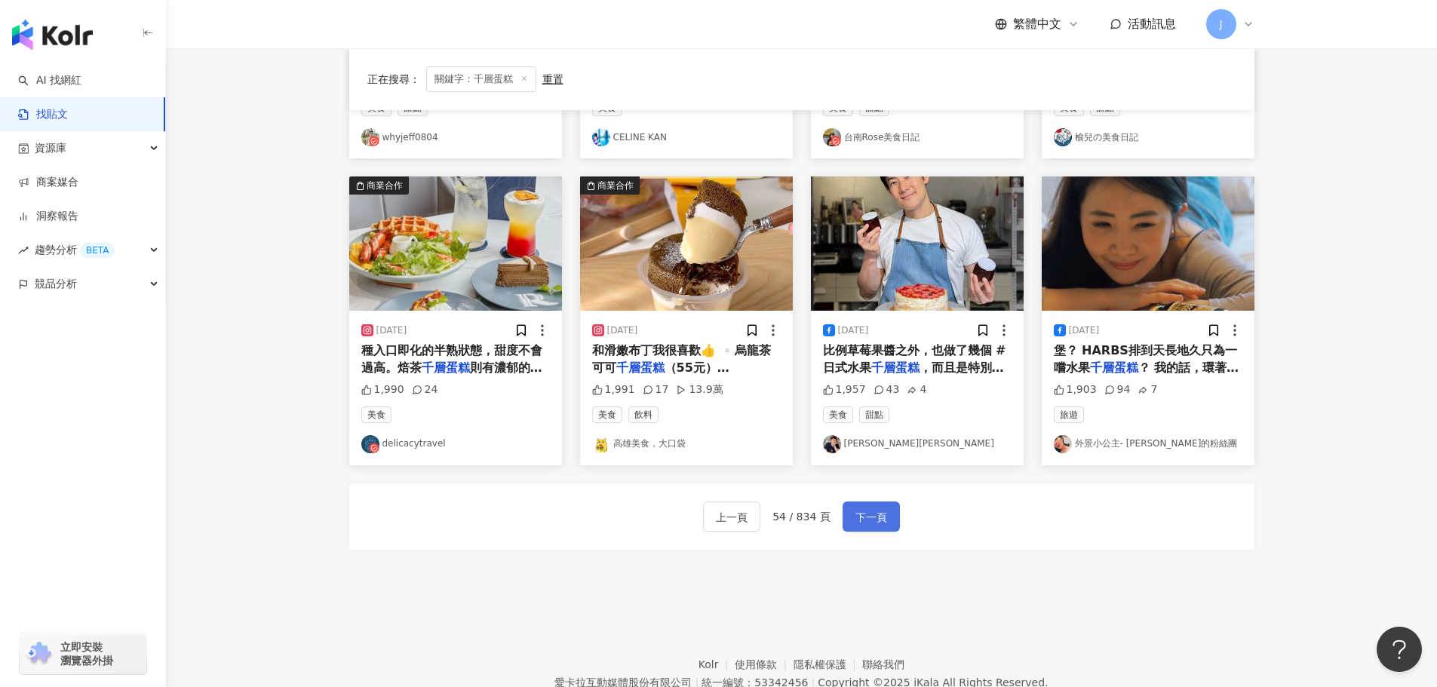
click at [863, 521] on span "下一頁" at bounding box center [871, 517] width 32 height 18
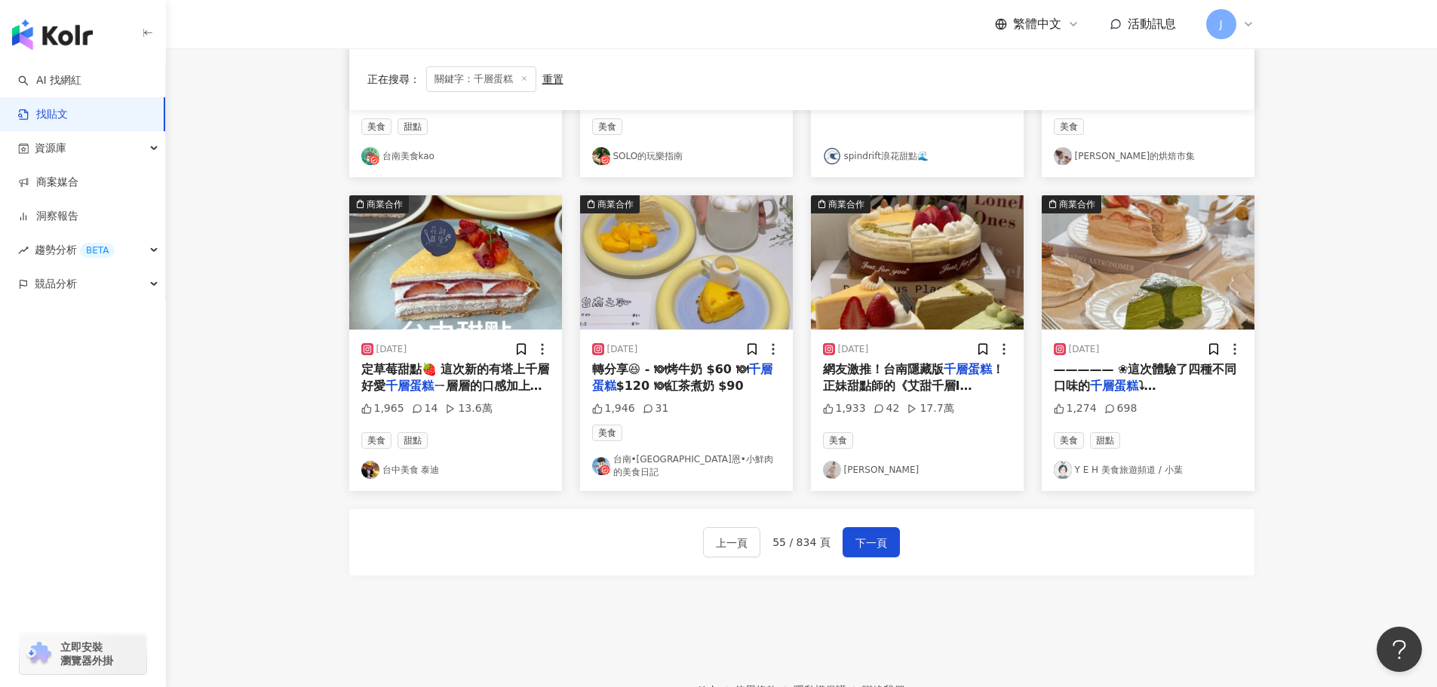
scroll to position [687, 0]
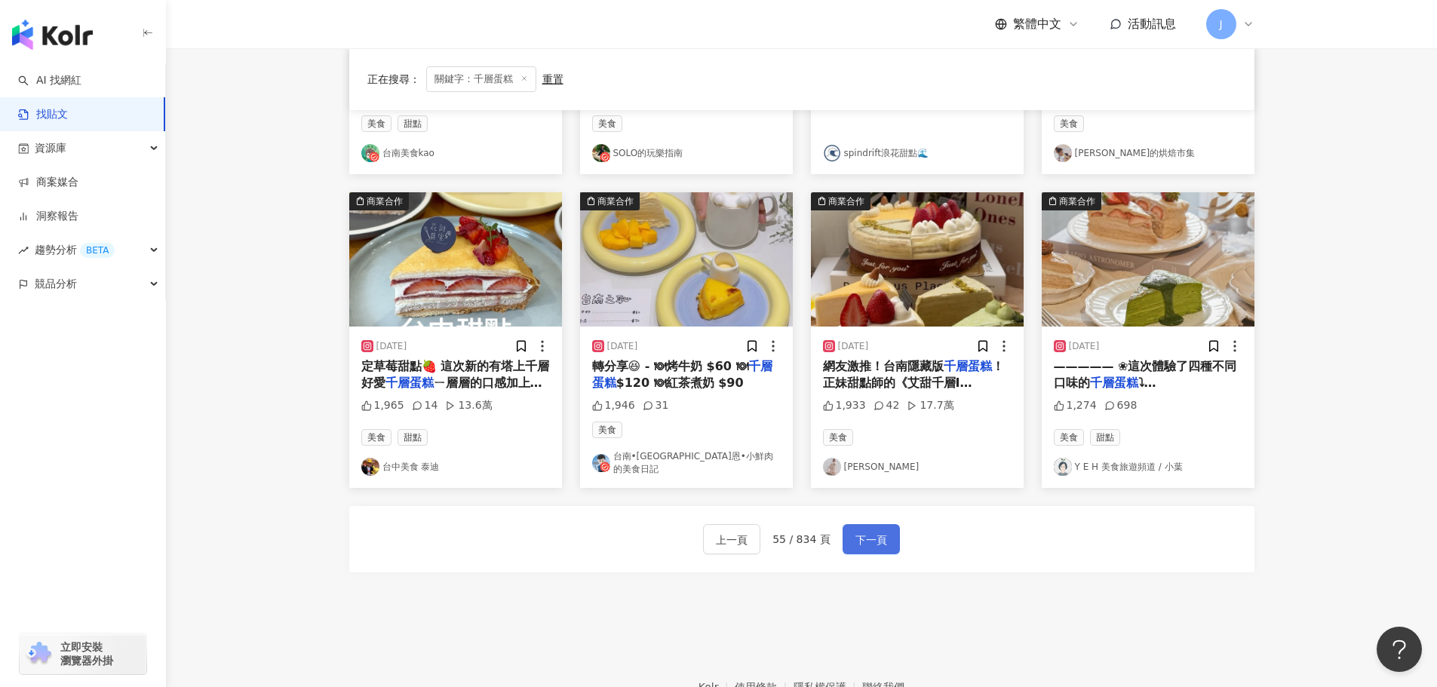
click at [858, 531] on span "下一頁" at bounding box center [871, 540] width 32 height 18
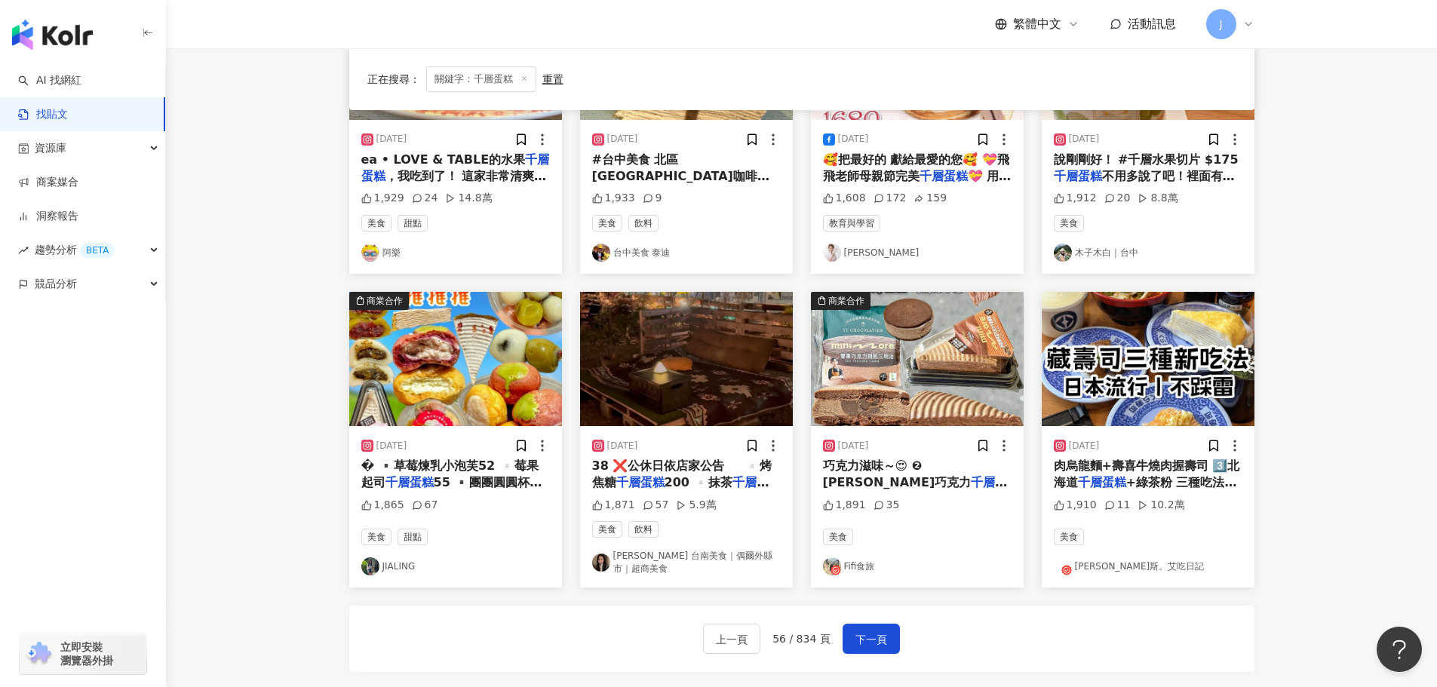
scroll to position [715, 0]
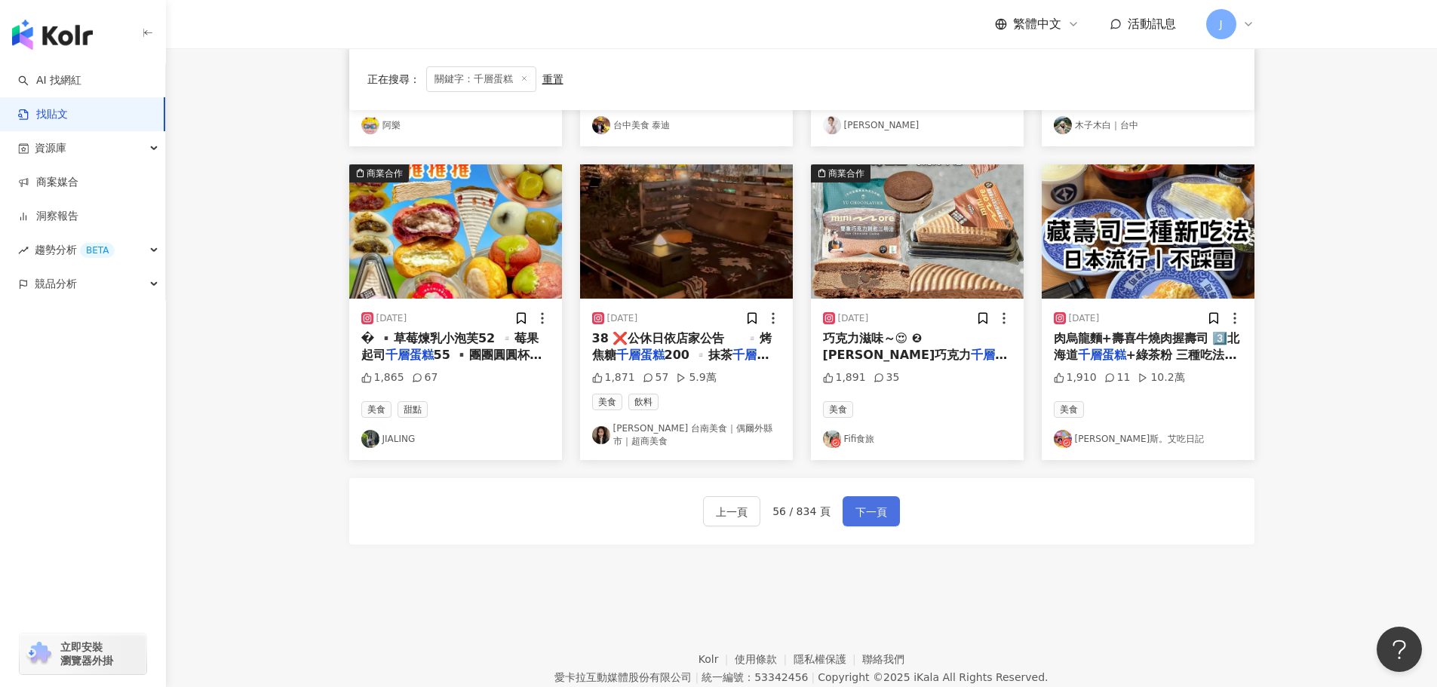
click at [861, 503] on span "下一頁" at bounding box center [871, 512] width 32 height 18
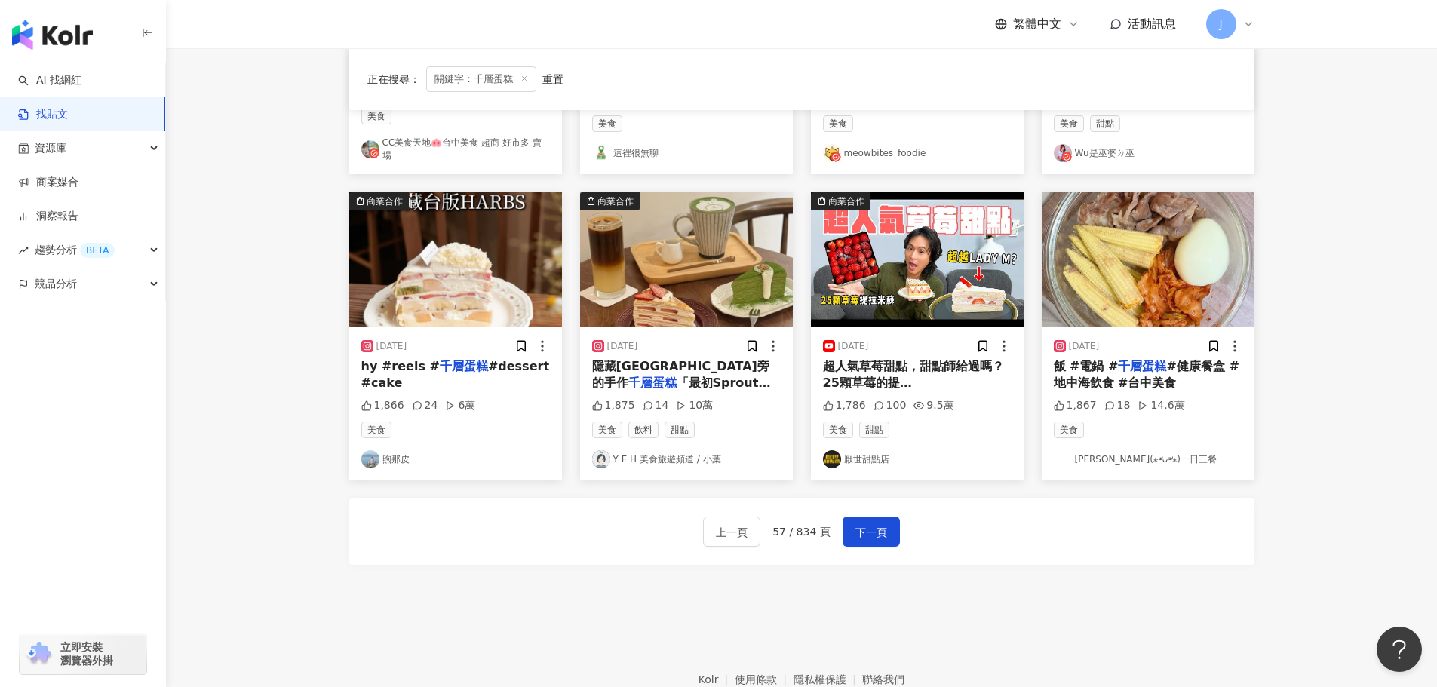
scroll to position [694, 0]
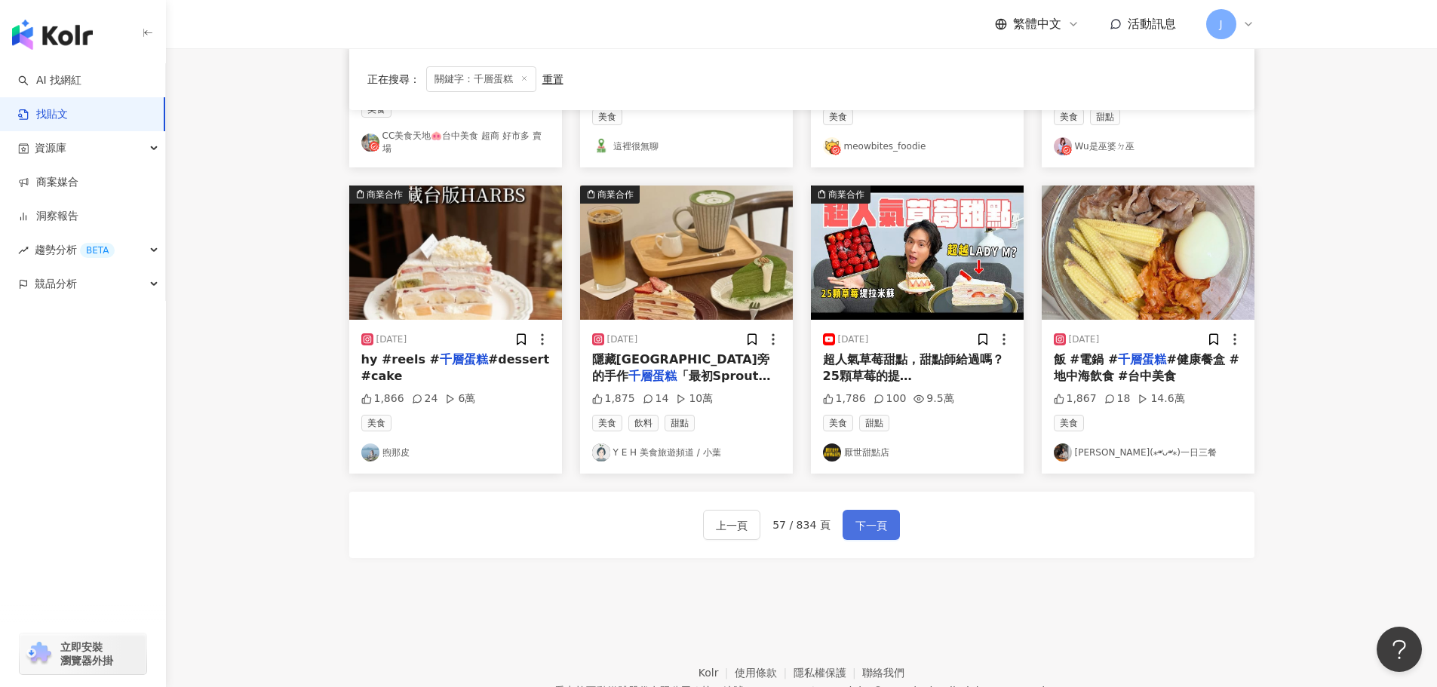
click at [873, 518] on span "下一頁" at bounding box center [871, 526] width 32 height 18
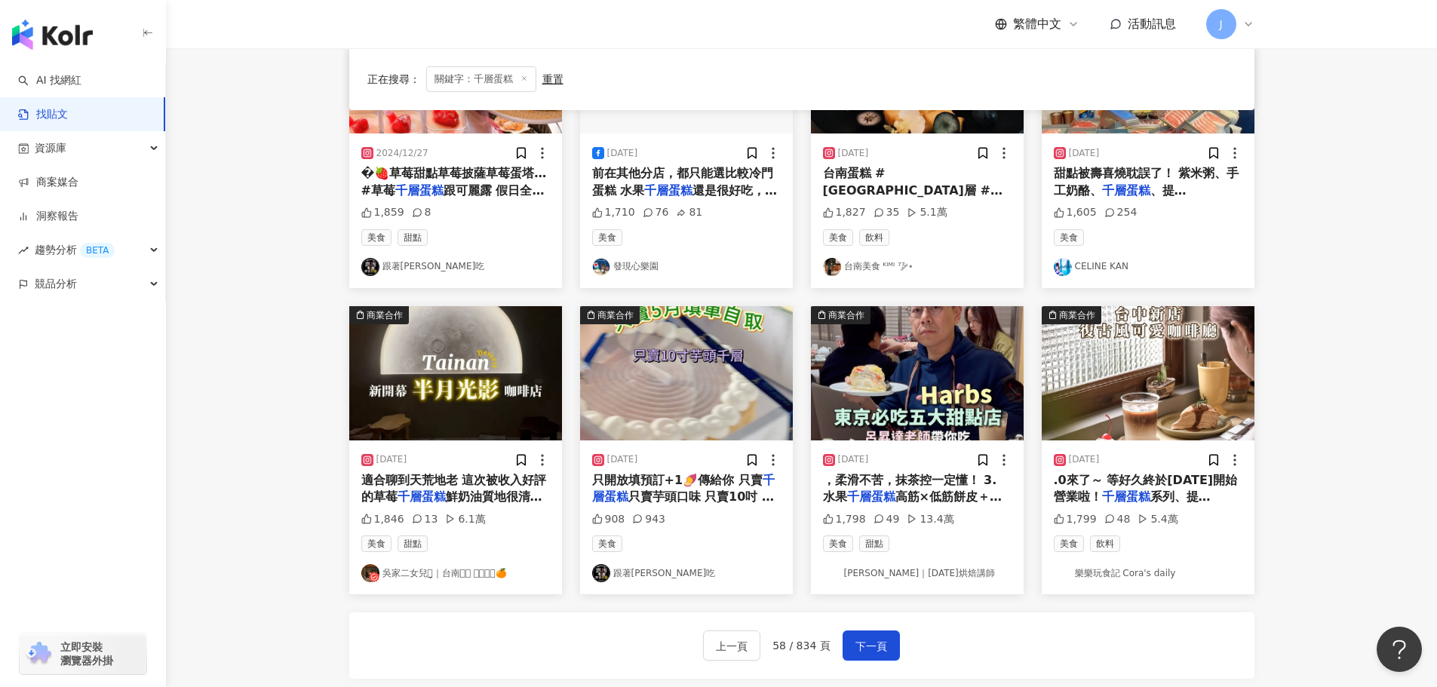
scroll to position [616, 0]
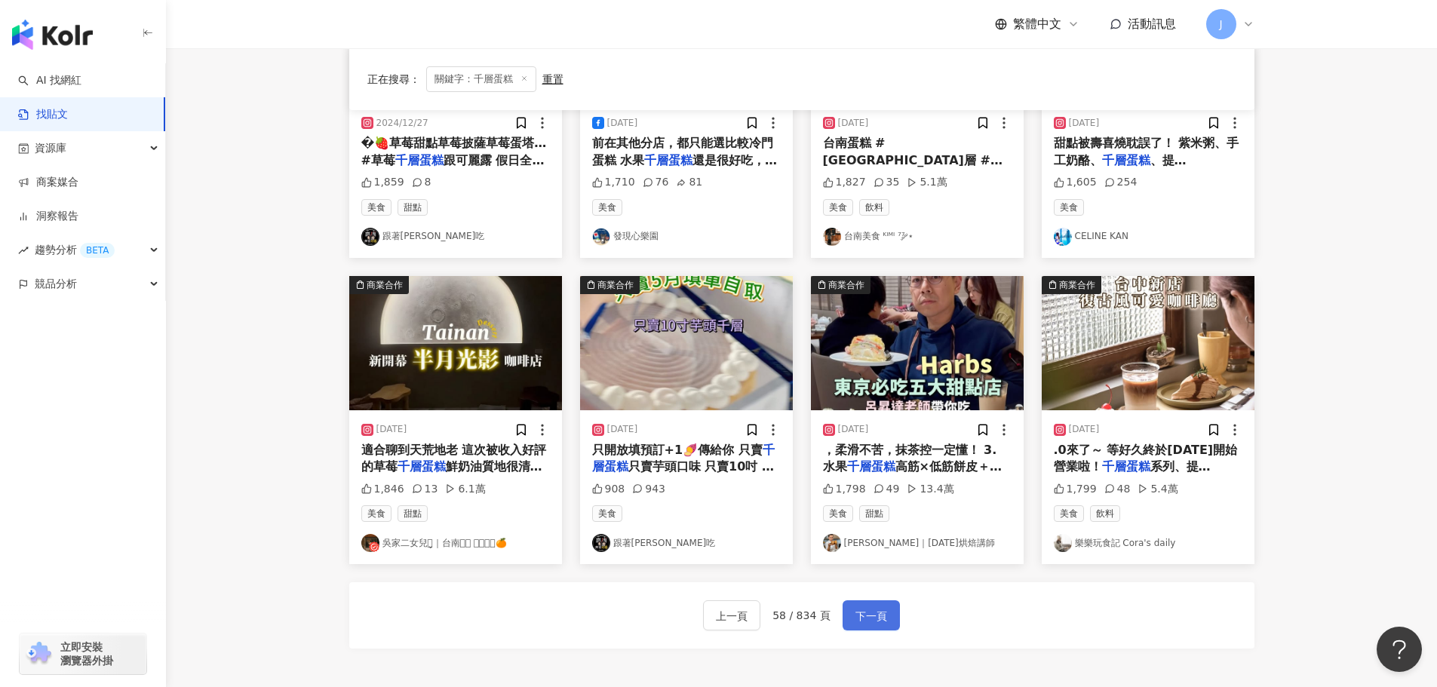
click at [843, 622] on button "下一頁" at bounding box center [871, 615] width 57 height 30
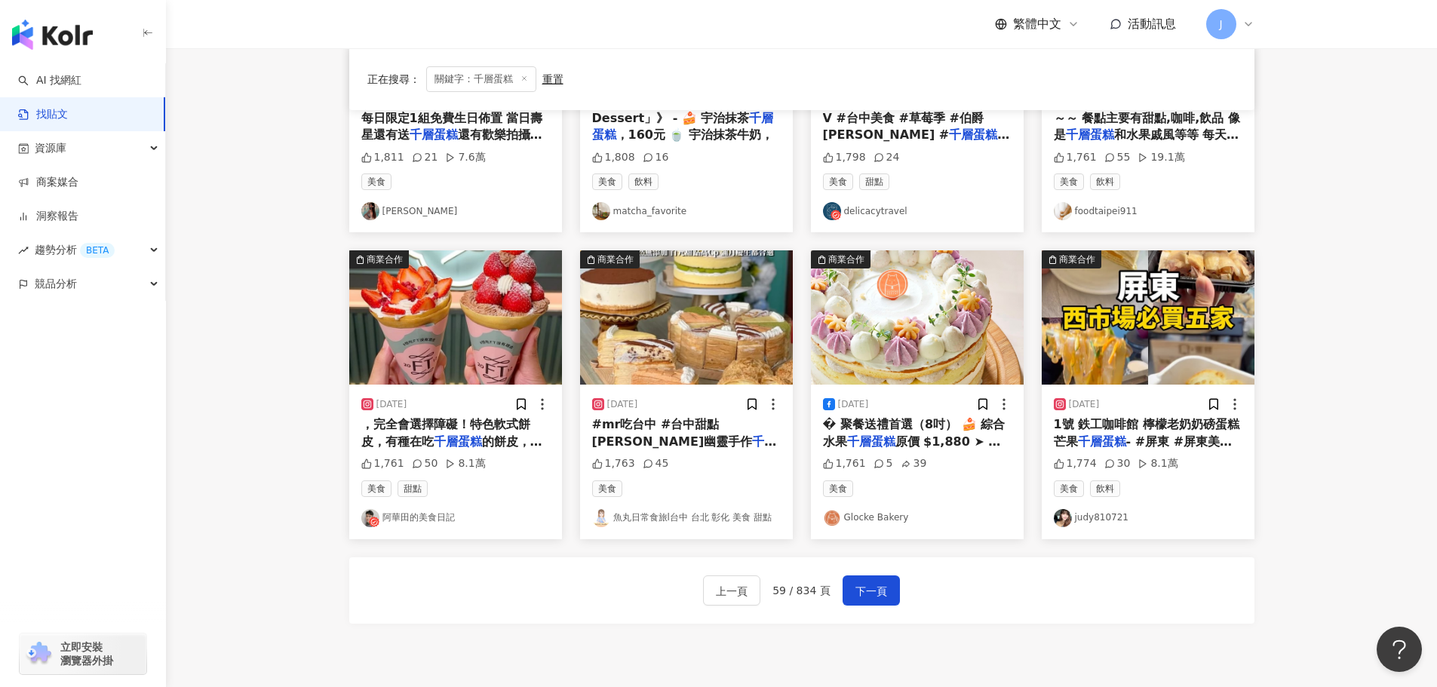
scroll to position [763, 0]
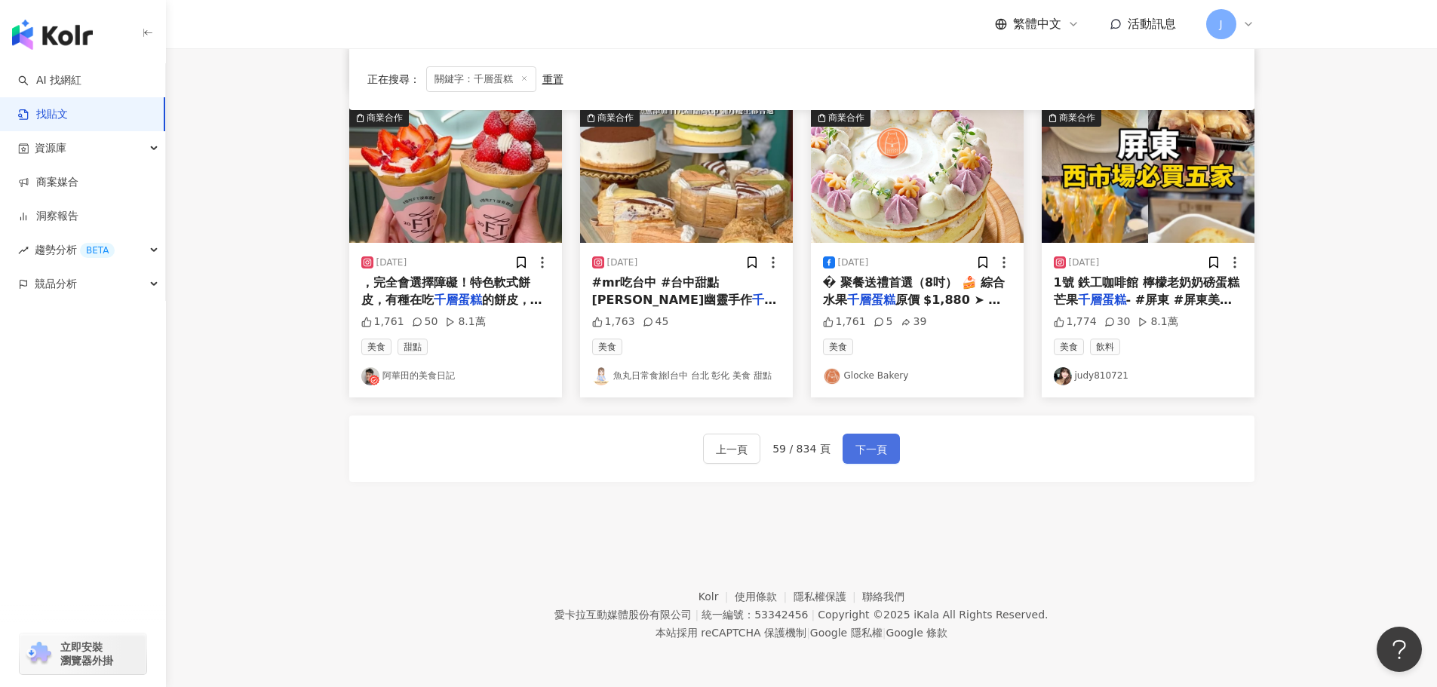
click at [875, 453] on span "下一頁" at bounding box center [871, 450] width 32 height 18
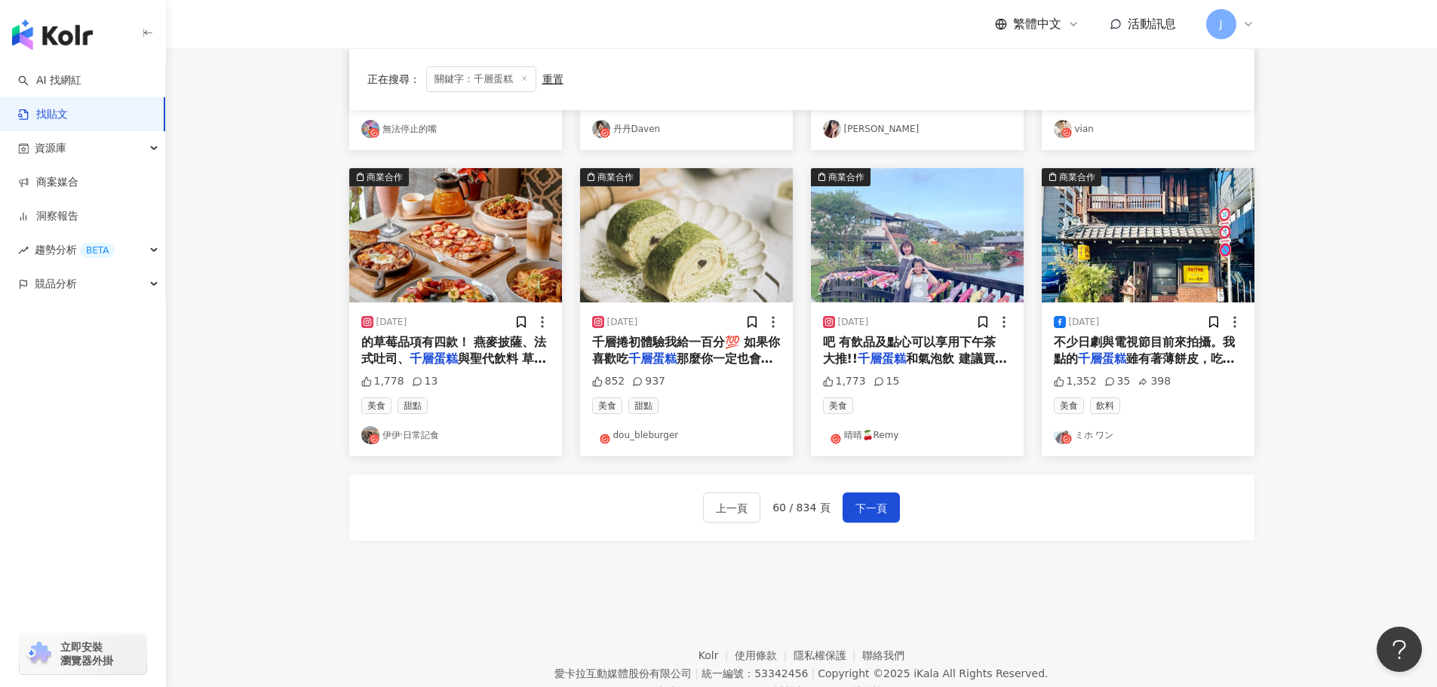
scroll to position [773, 0]
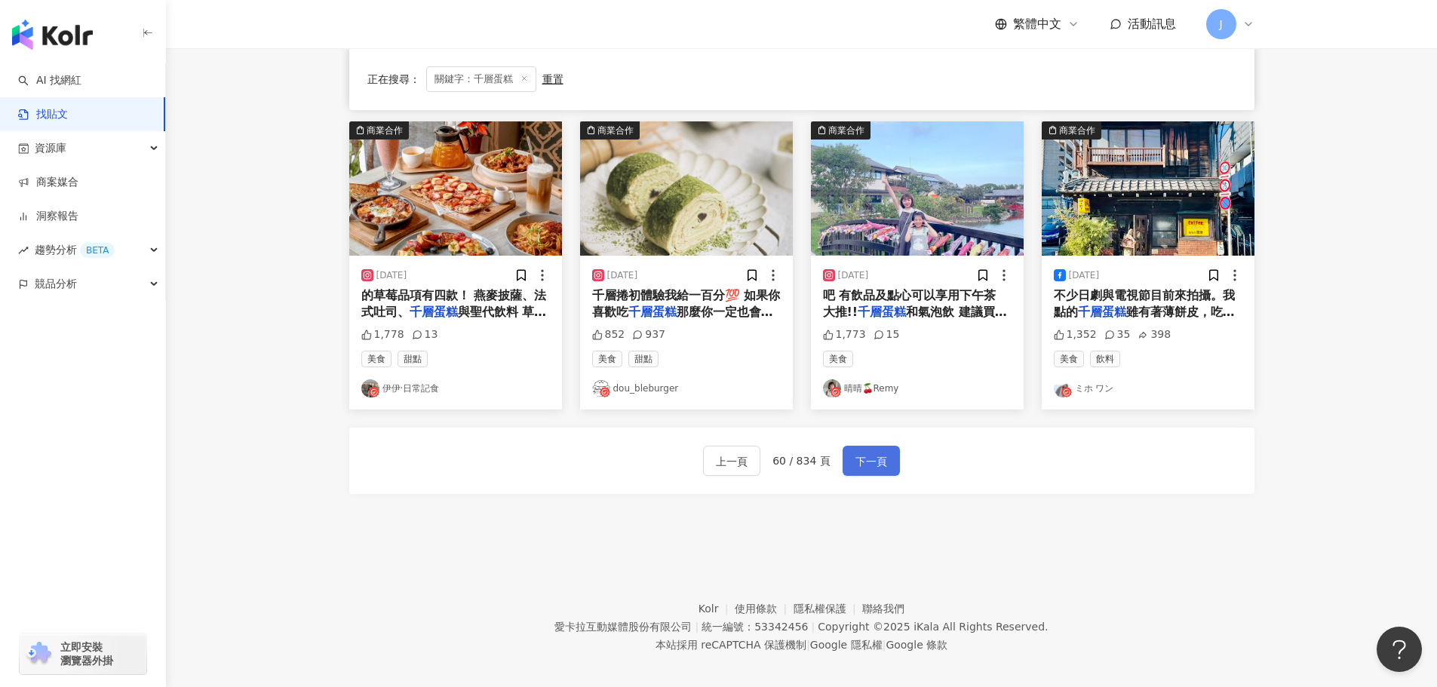
click at [886, 461] on button "下一頁" at bounding box center [871, 461] width 57 height 30
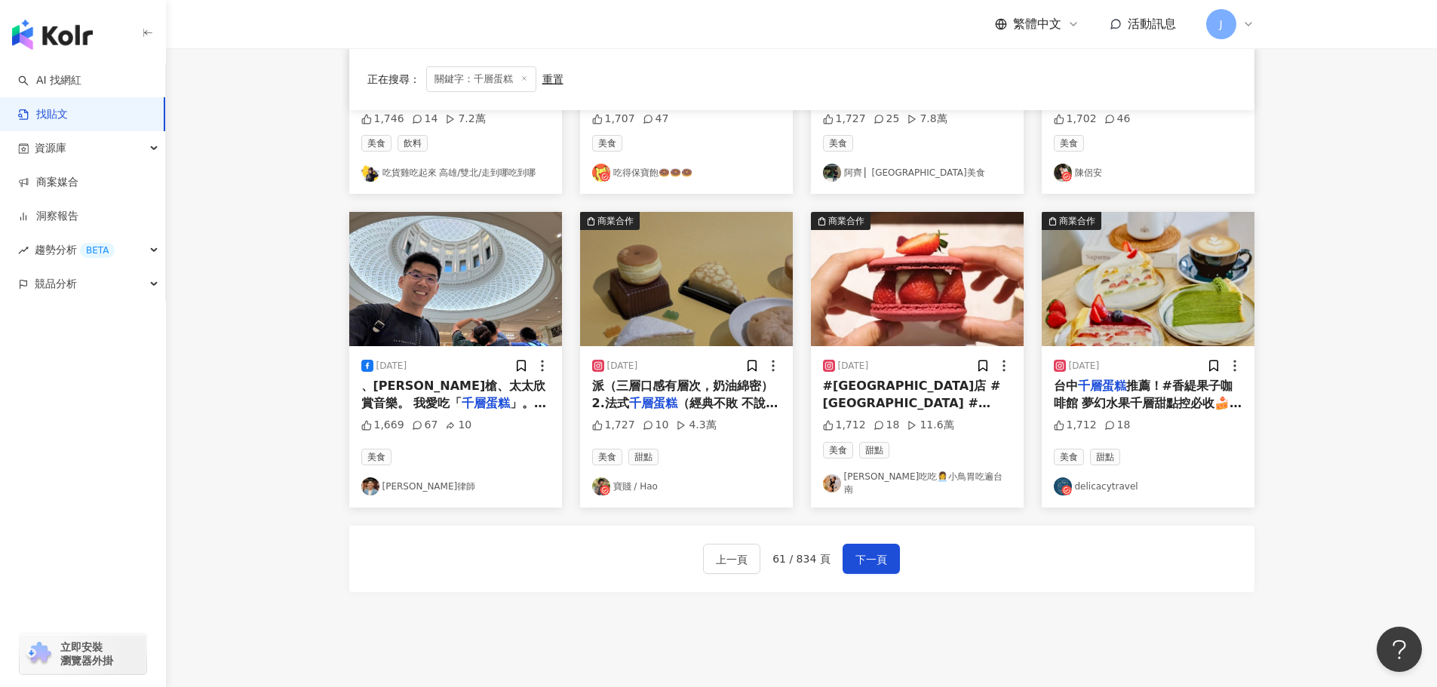
scroll to position [725, 0]
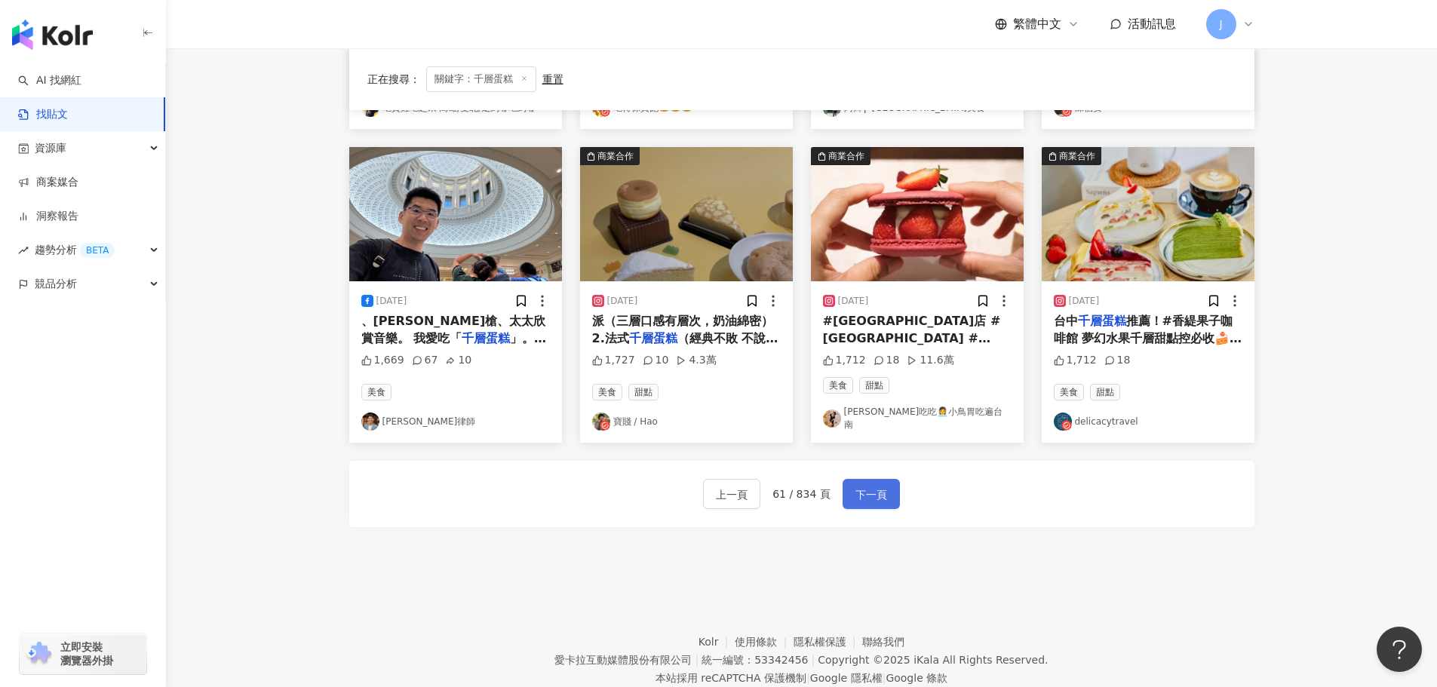
click at [874, 490] on span "下一頁" at bounding box center [871, 495] width 32 height 18
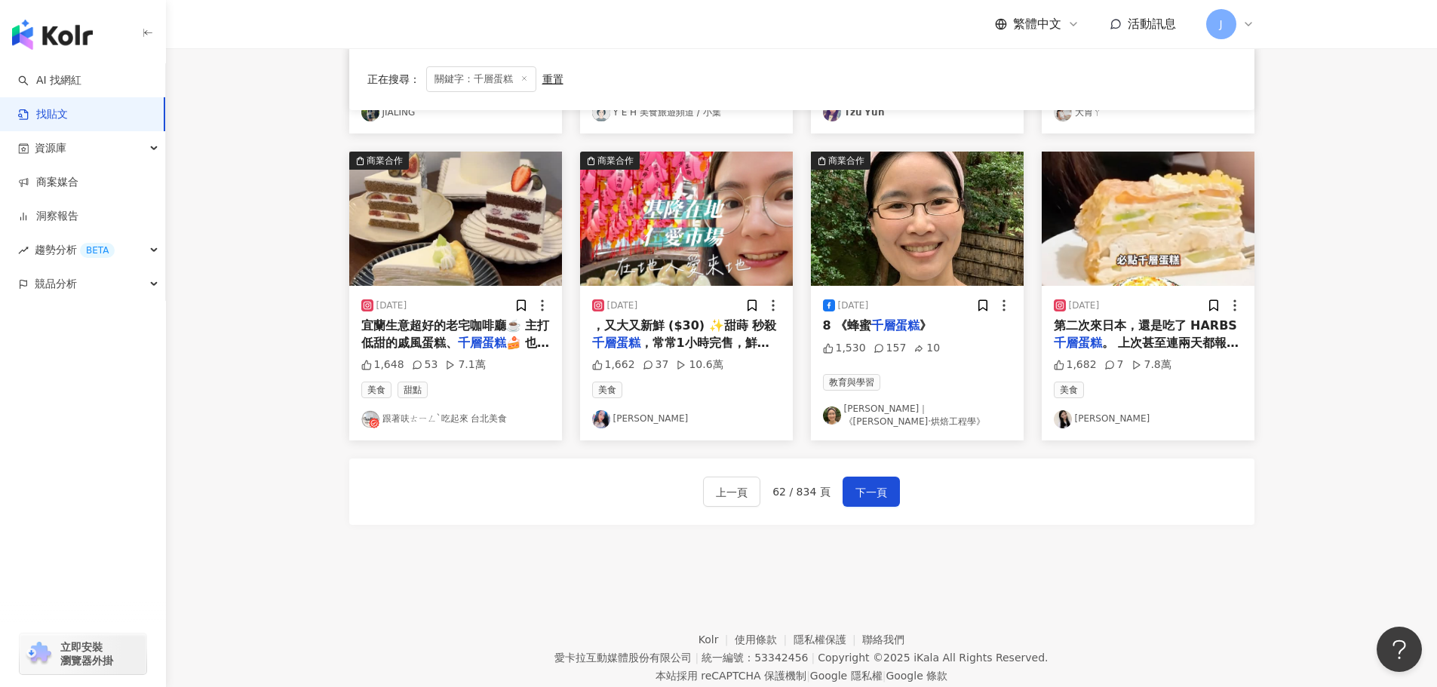
scroll to position [737, 0]
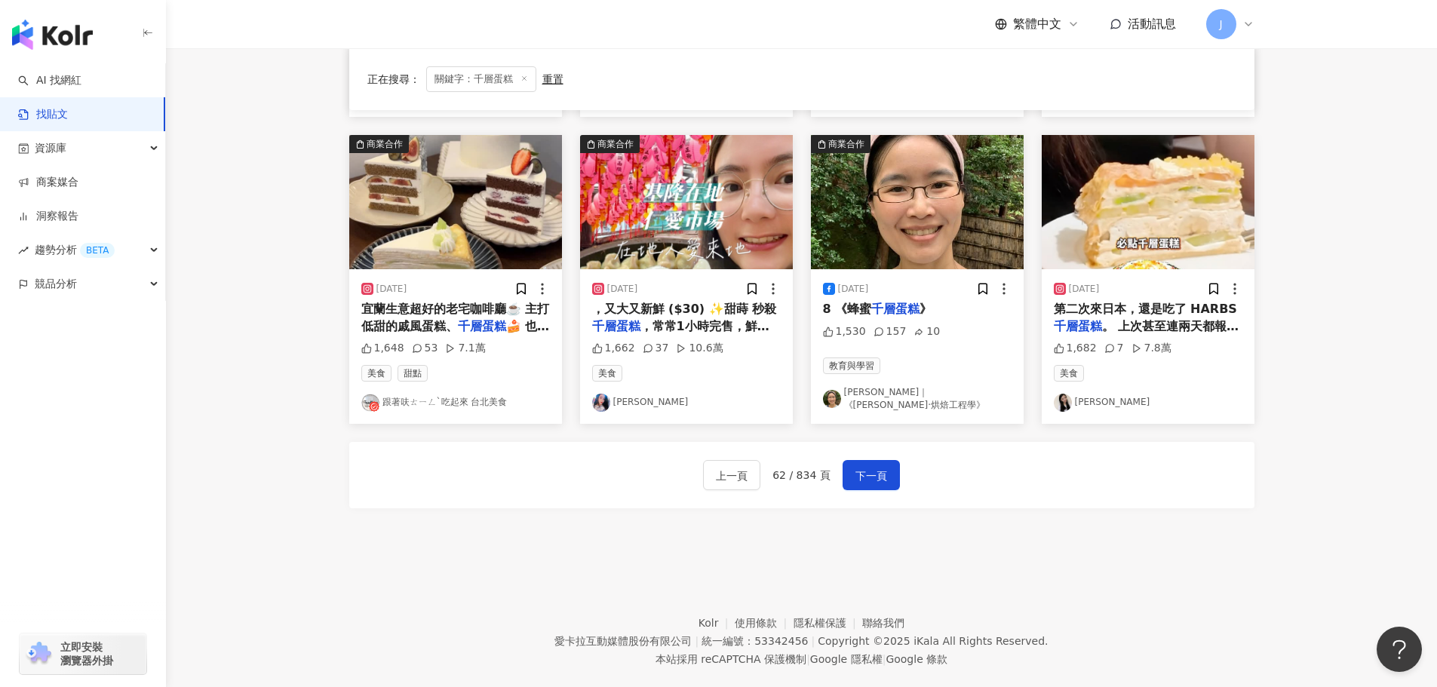
click at [838, 474] on div "上一頁 62 / 834 頁 下一頁" at bounding box center [801, 475] width 197 height 30
click at [857, 474] on span "下一頁" at bounding box center [871, 476] width 32 height 18
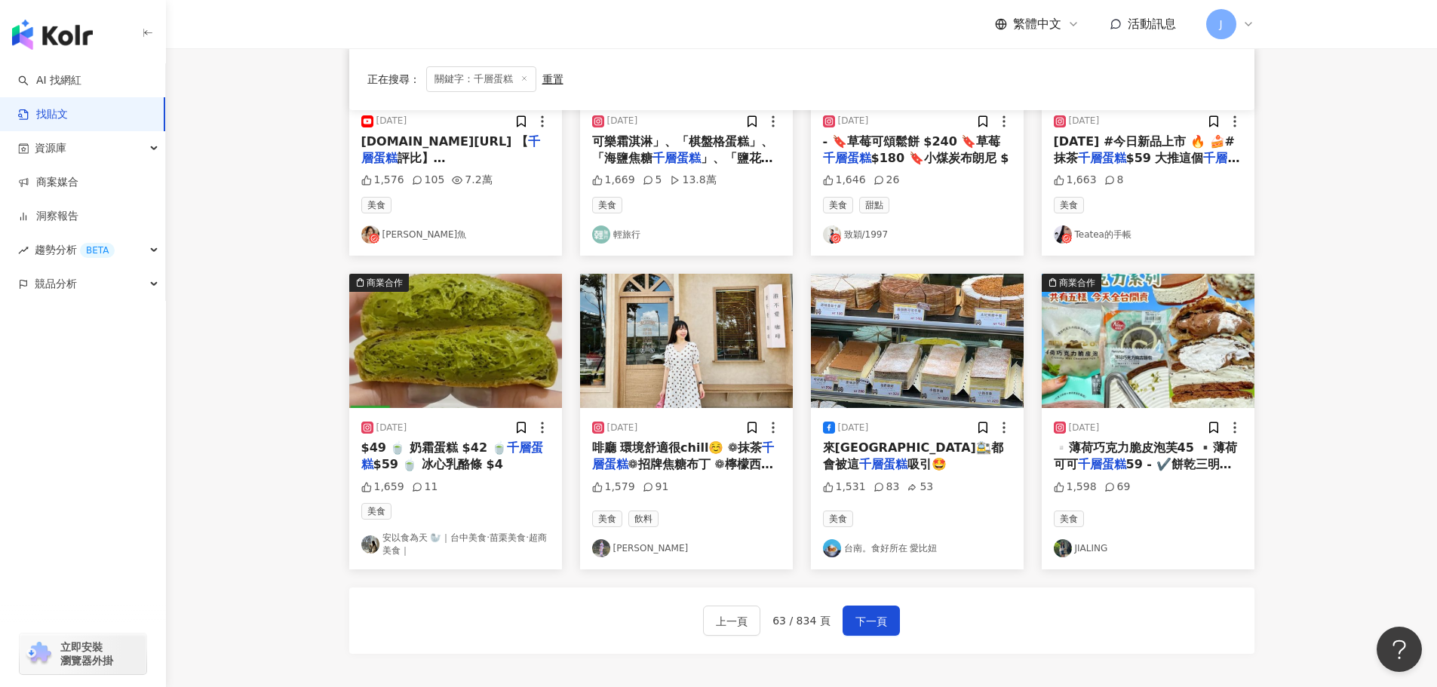
scroll to position [602, 0]
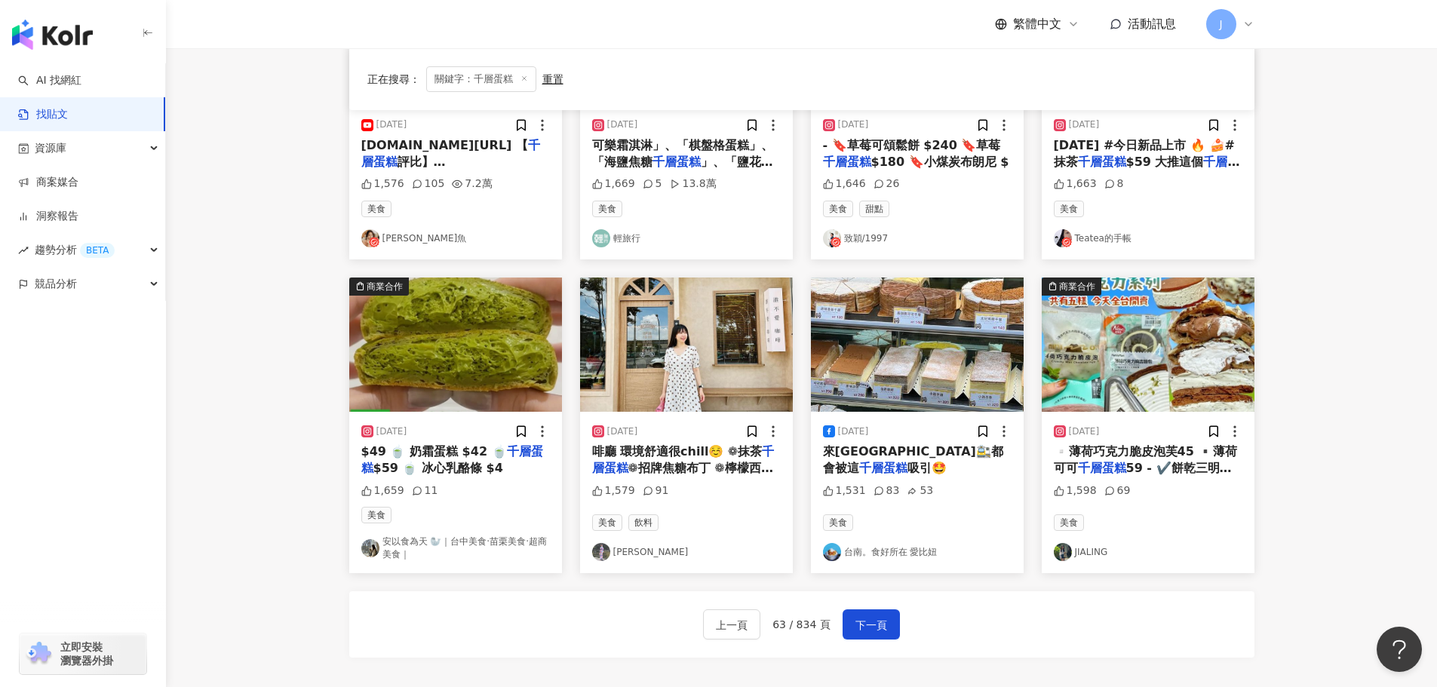
click at [712, 468] on span "❁招牌焦糖布丁 ❁檸檬西西里" at bounding box center [682, 476] width 181 height 31
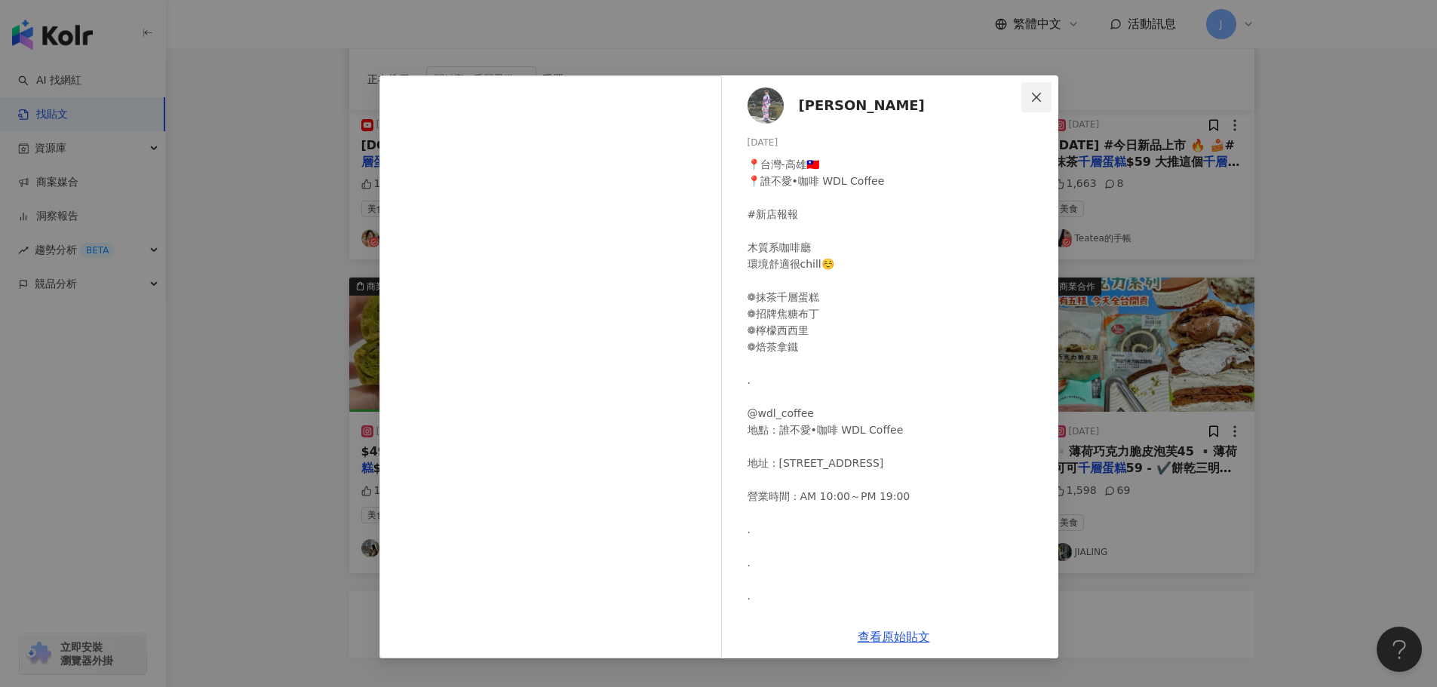
click at [1039, 101] on icon "close" at bounding box center [1036, 97] width 12 height 12
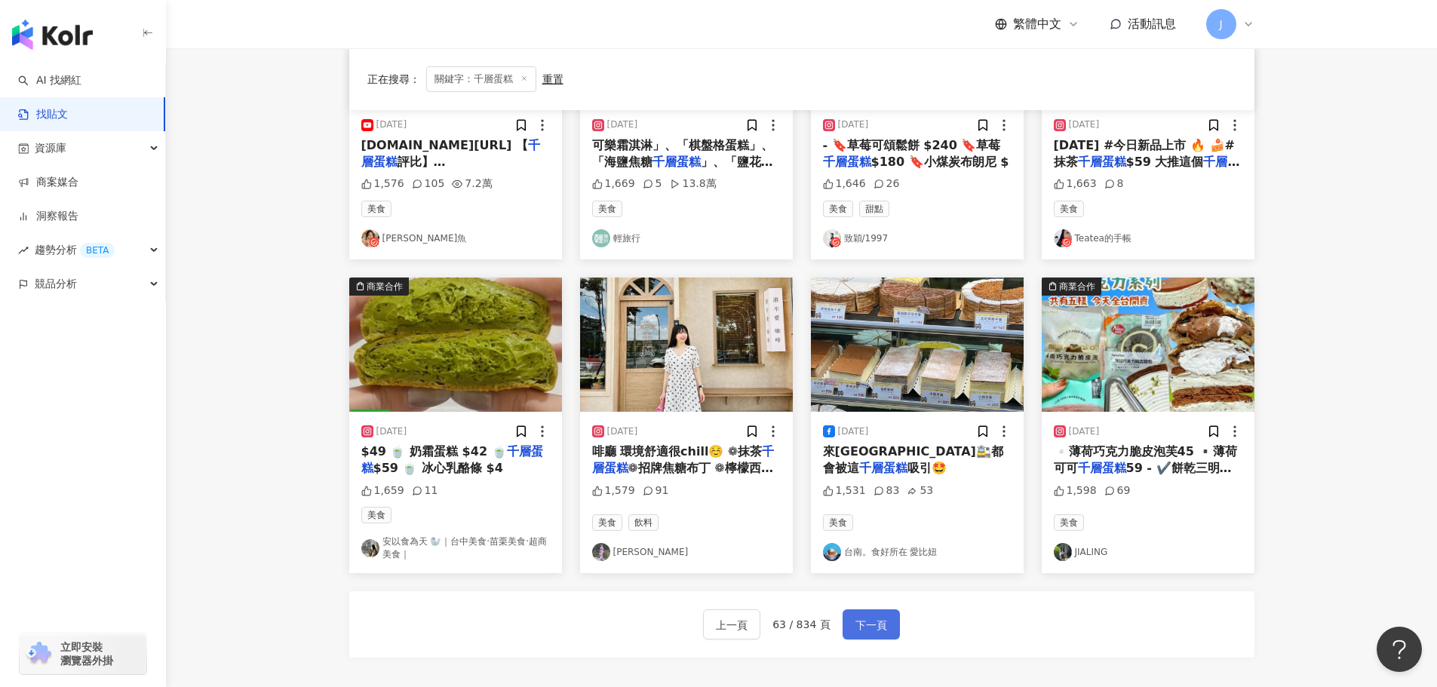
click at [857, 621] on span "下一頁" at bounding box center [871, 625] width 32 height 18
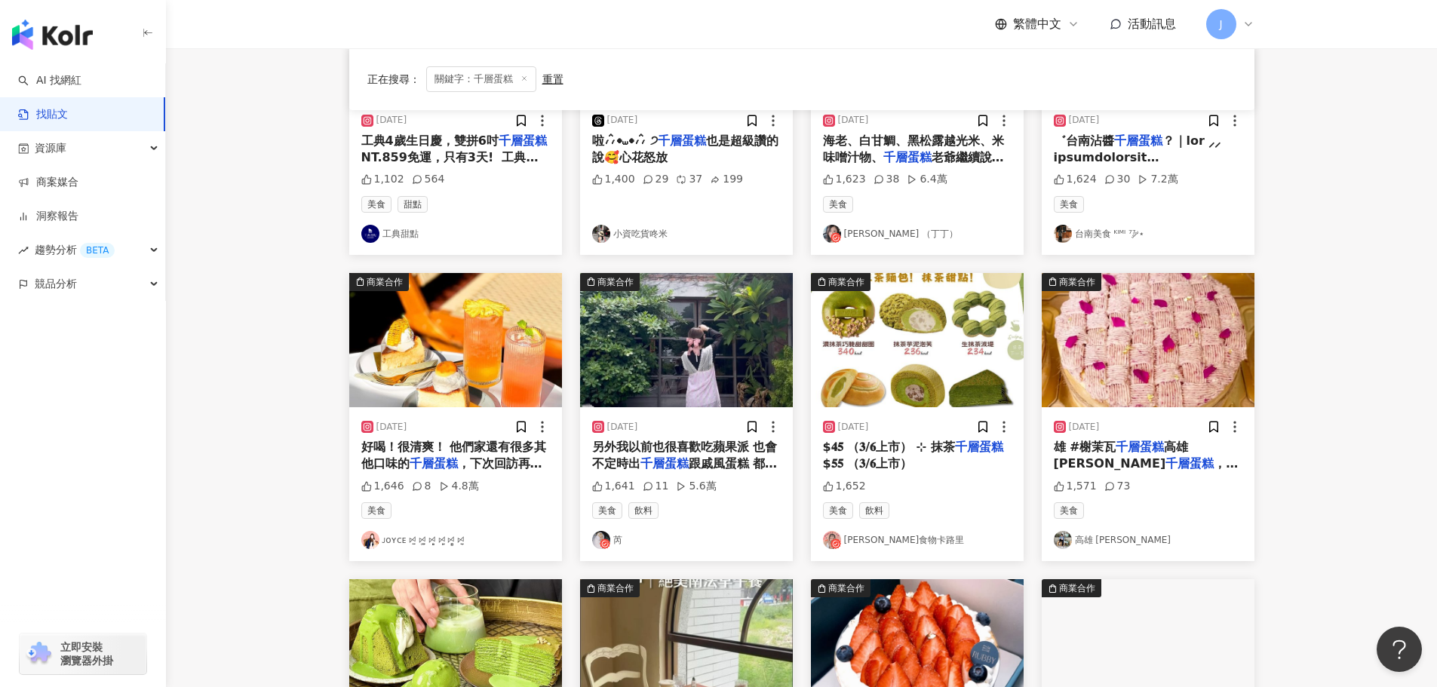
scroll to position [335, 0]
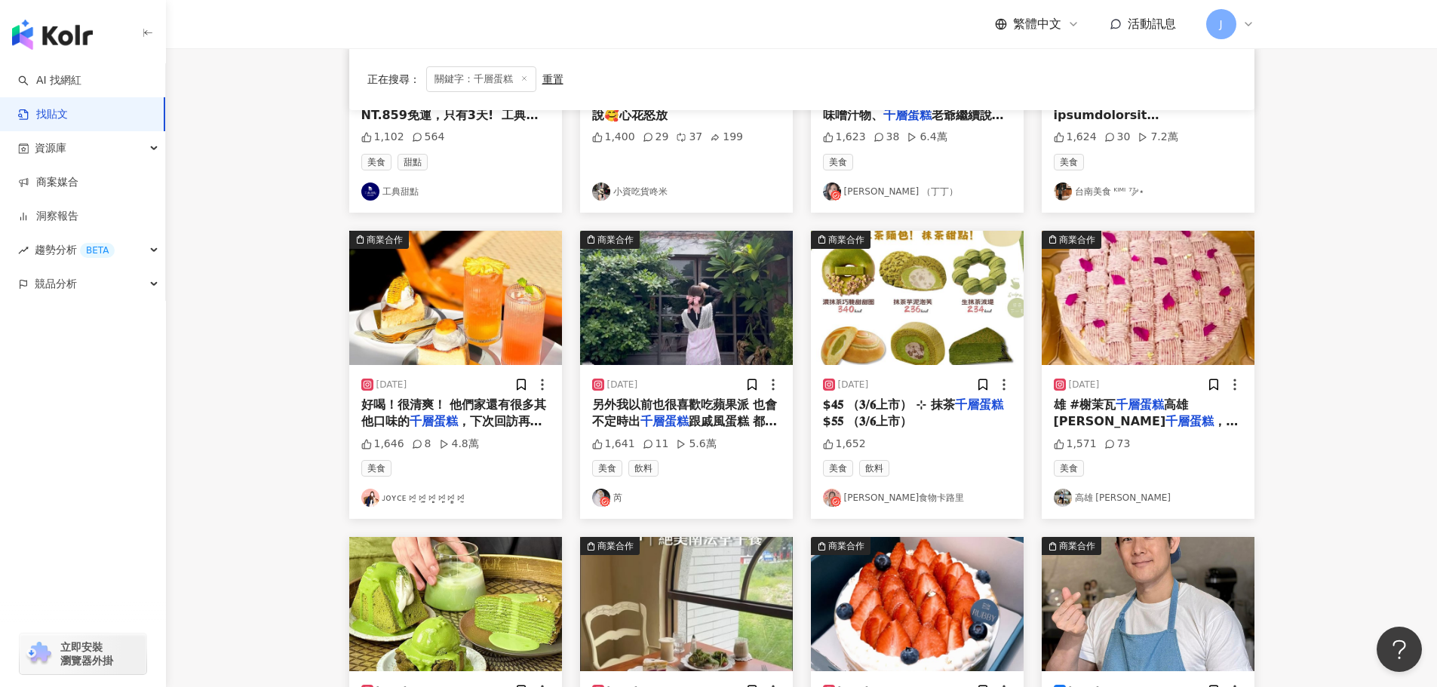
click at [646, 411] on span "另外我以前也很喜歡吃蘋果派 也會不定時出" at bounding box center [685, 413] width 186 height 31
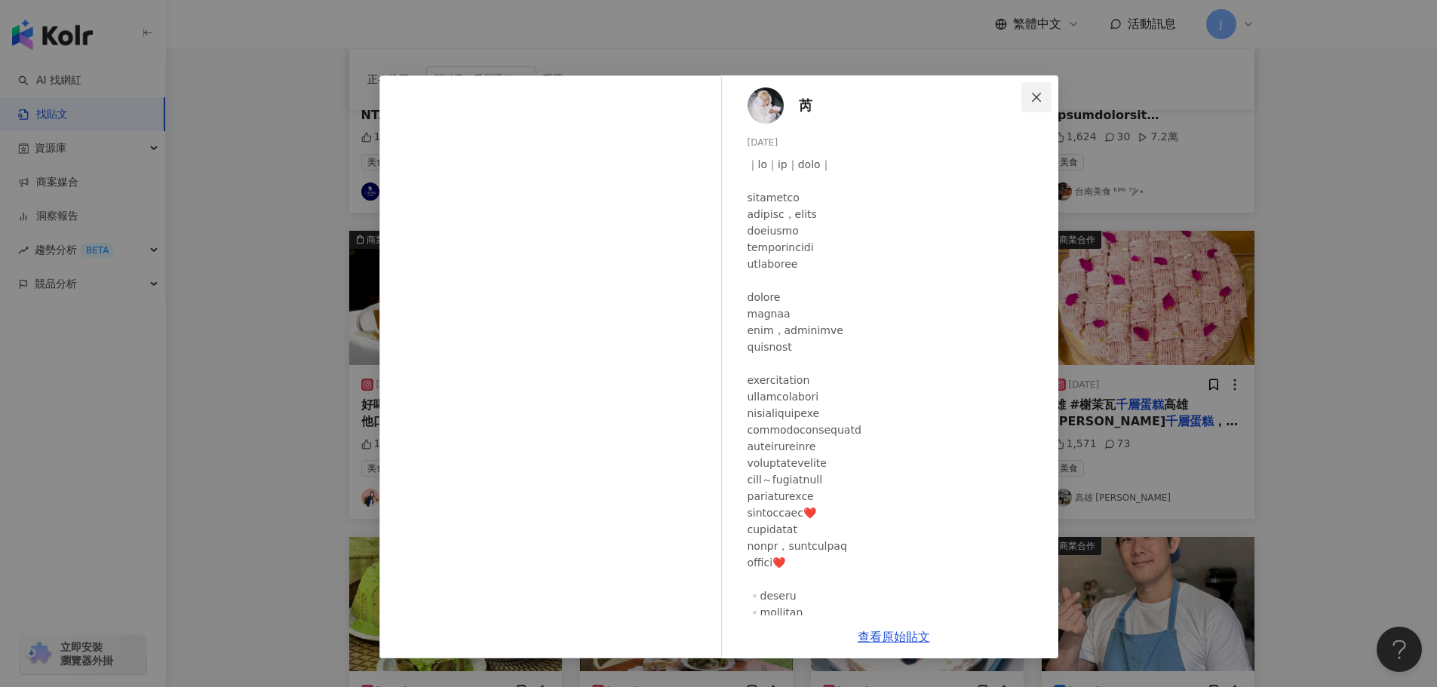
click at [1034, 100] on icon "close" at bounding box center [1036, 96] width 9 height 9
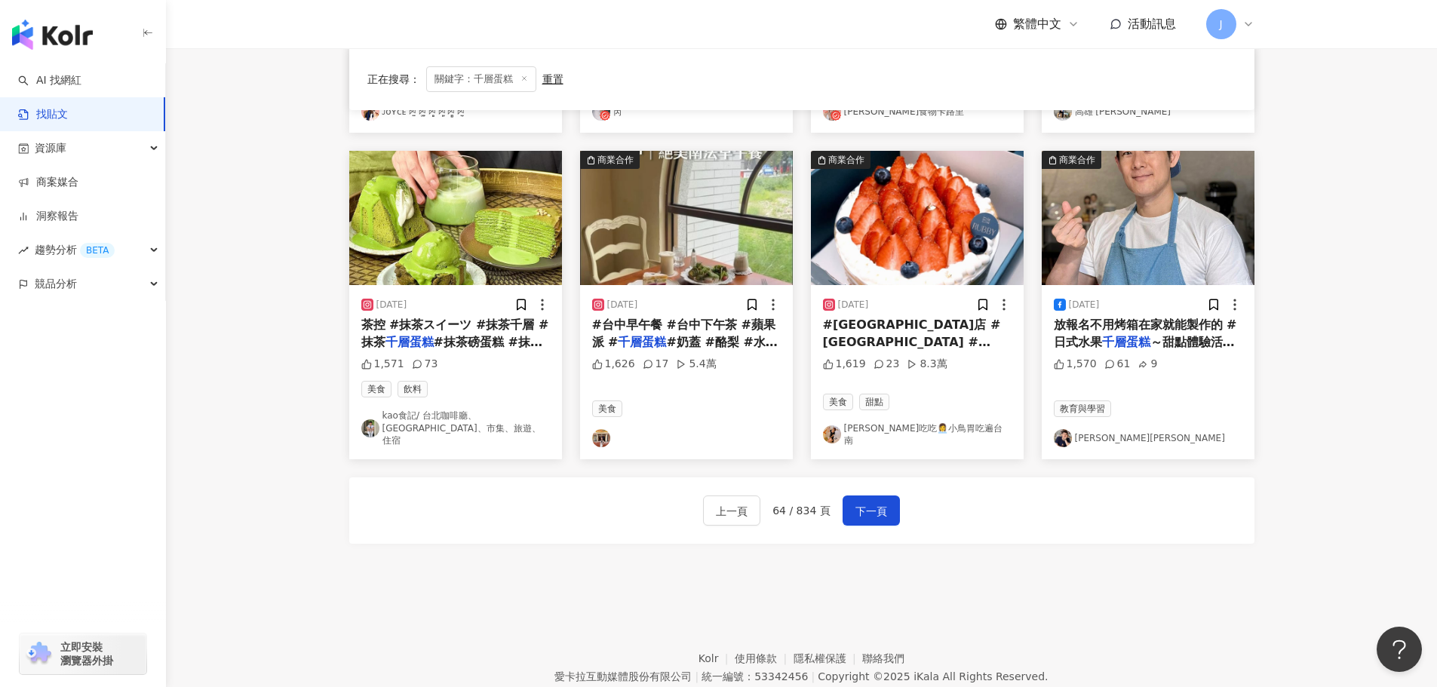
scroll to position [753, 0]
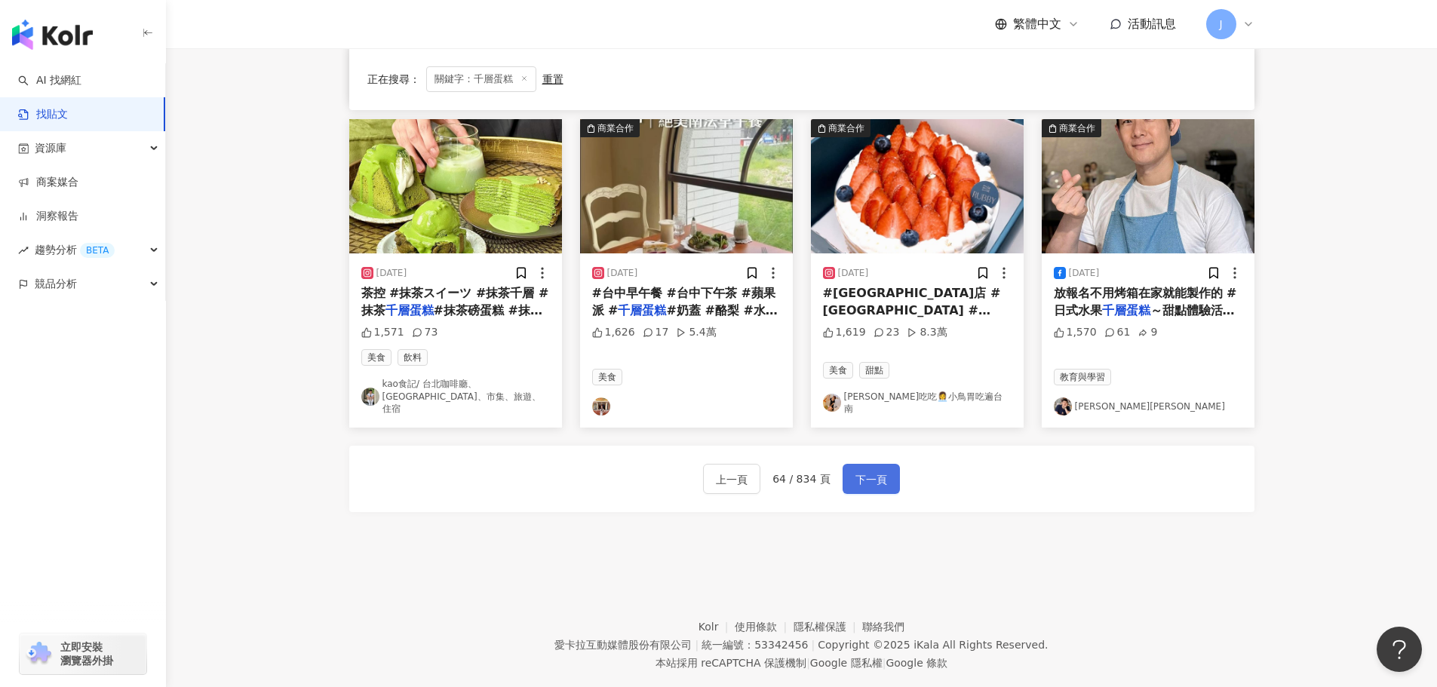
click at [861, 477] on span "下一頁" at bounding box center [871, 480] width 32 height 18
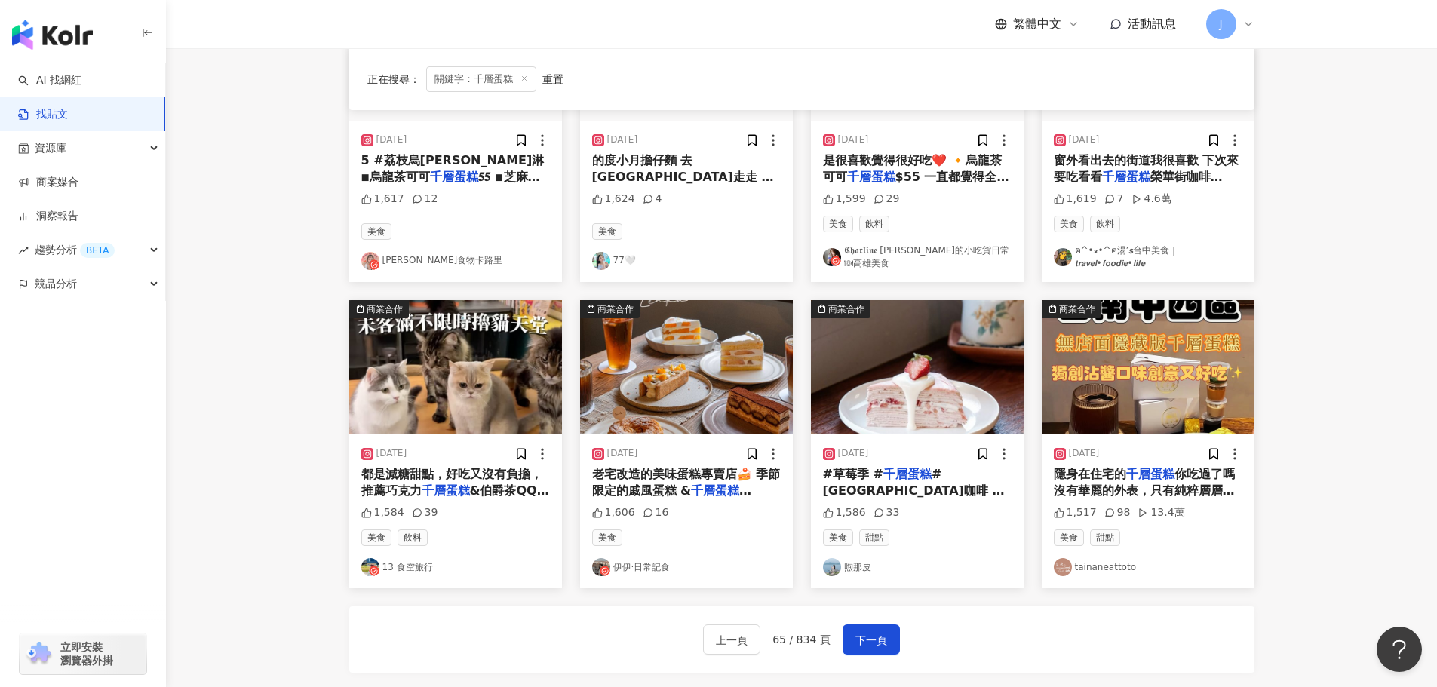
scroll to position [622, 0]
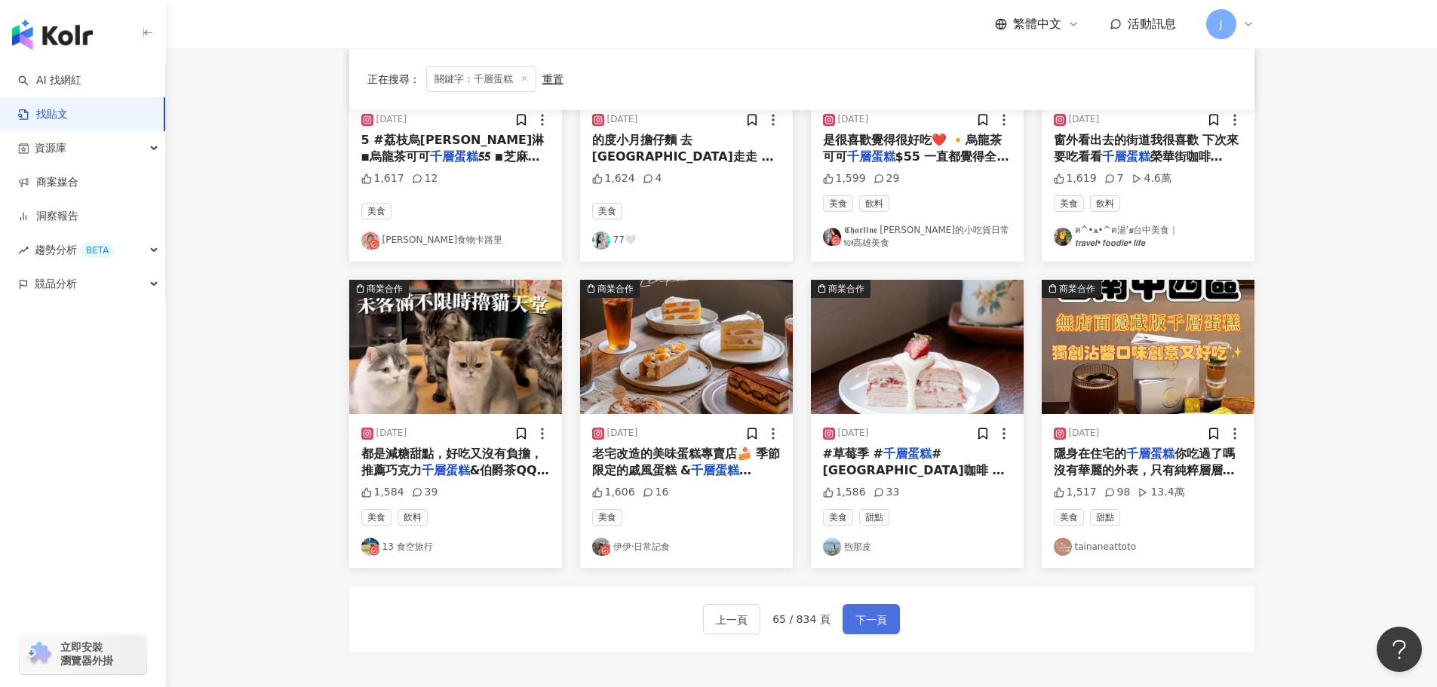
click at [877, 618] on span "下一頁" at bounding box center [871, 620] width 32 height 18
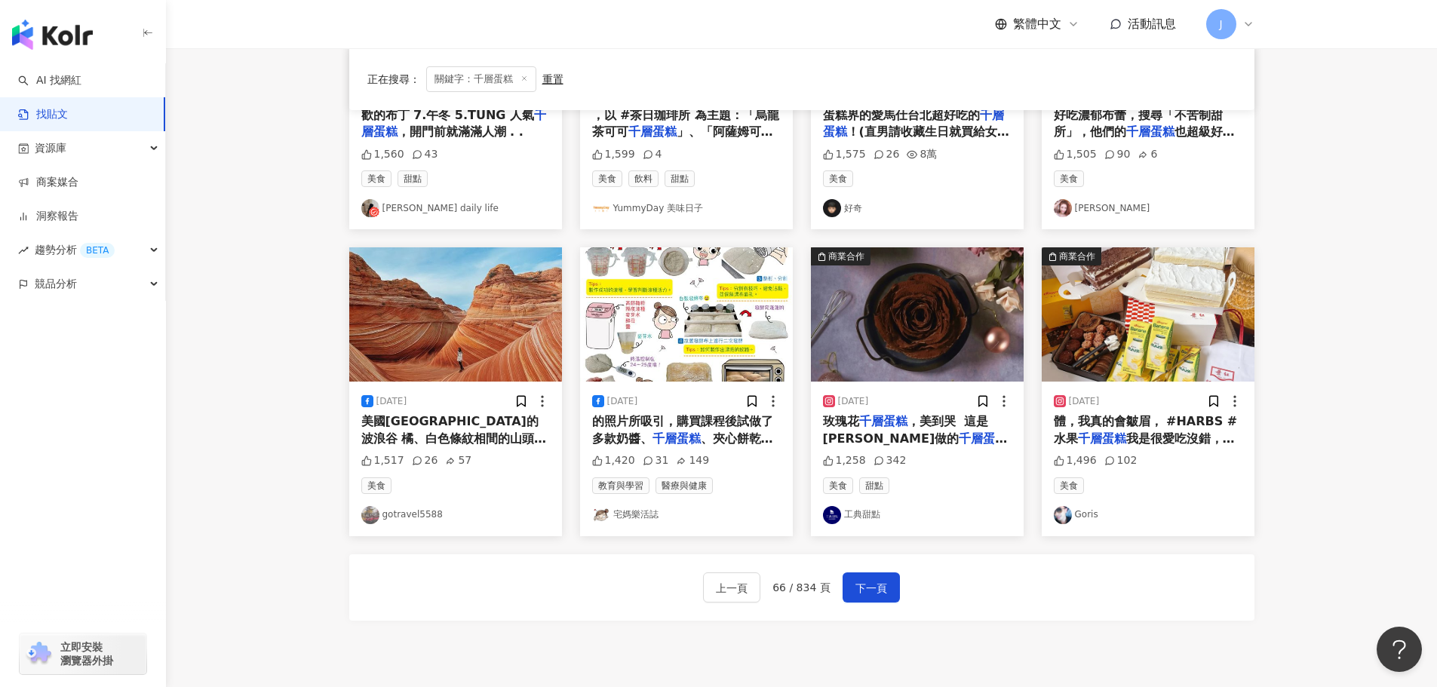
scroll to position [652, 0]
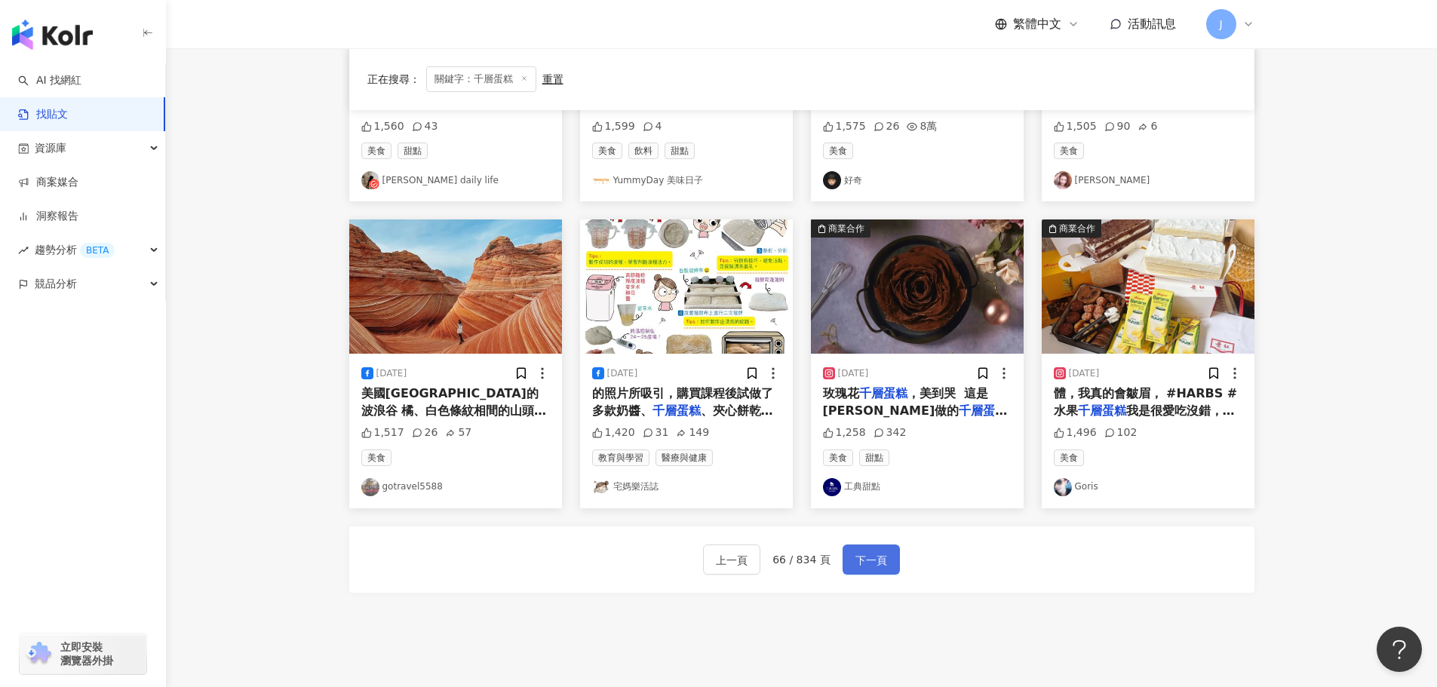
click at [856, 570] on button "下一頁" at bounding box center [871, 560] width 57 height 30
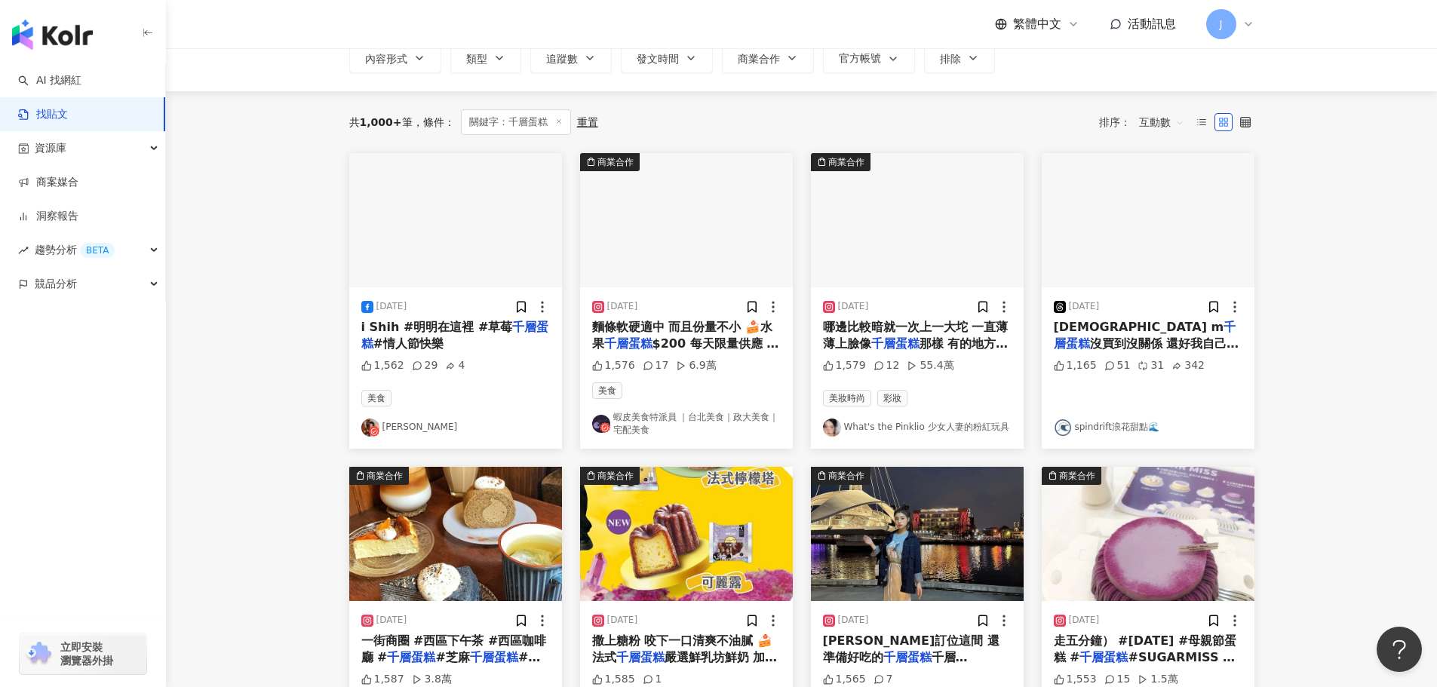
scroll to position [96, 0]
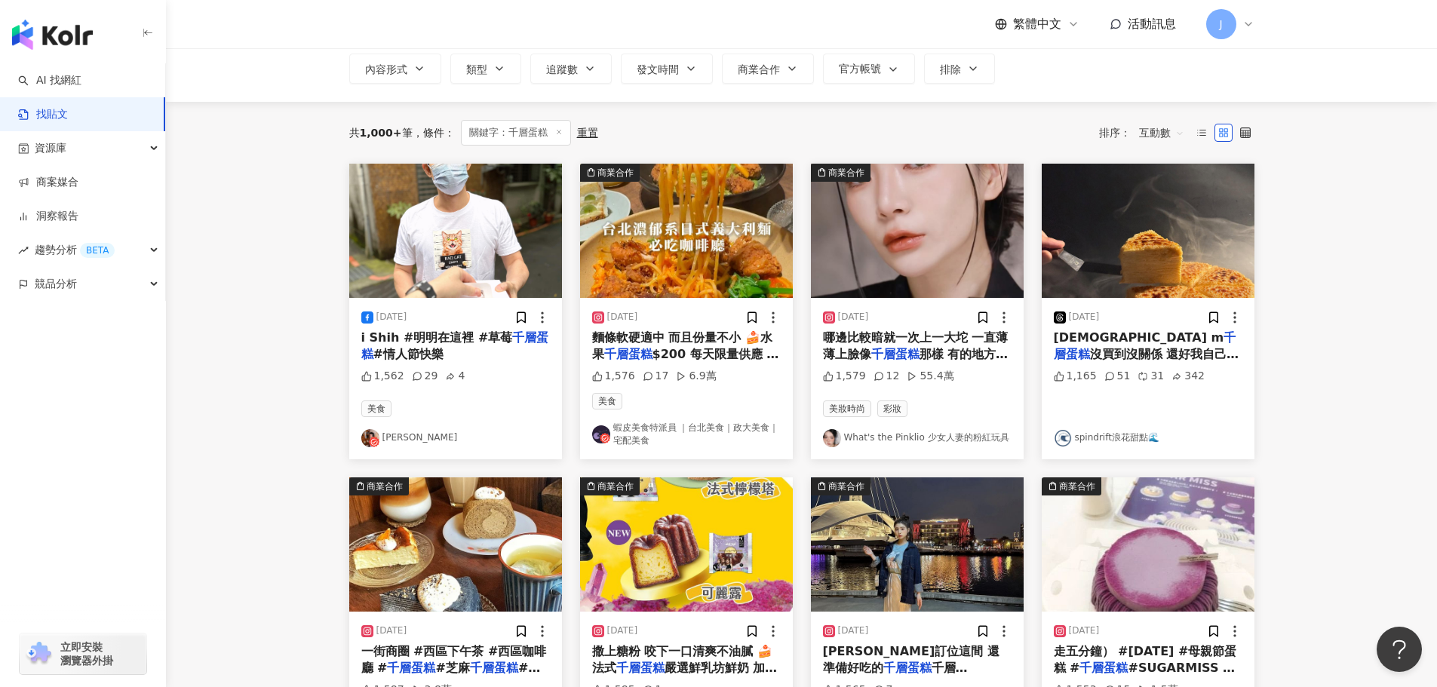
click at [901, 347] on mark "千層蛋糕" at bounding box center [895, 354] width 48 height 14
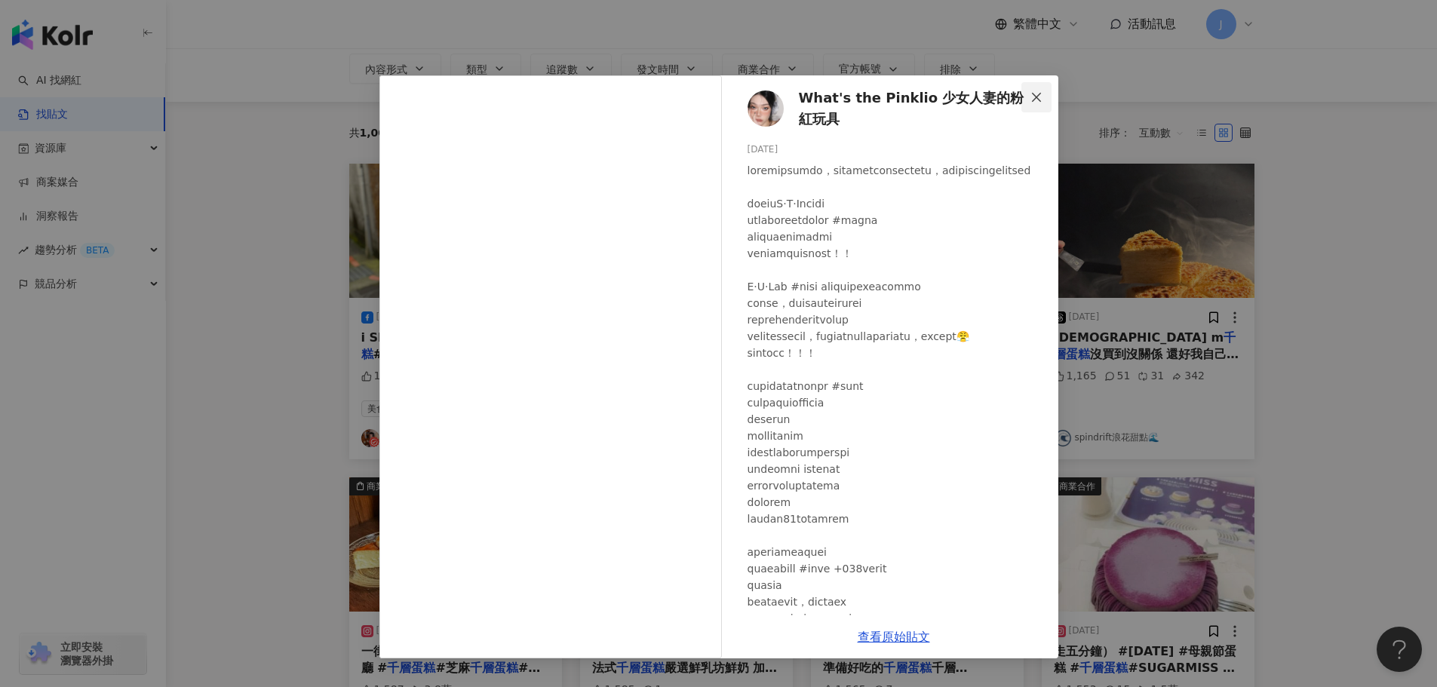
click at [1035, 100] on icon "close" at bounding box center [1036, 97] width 12 height 12
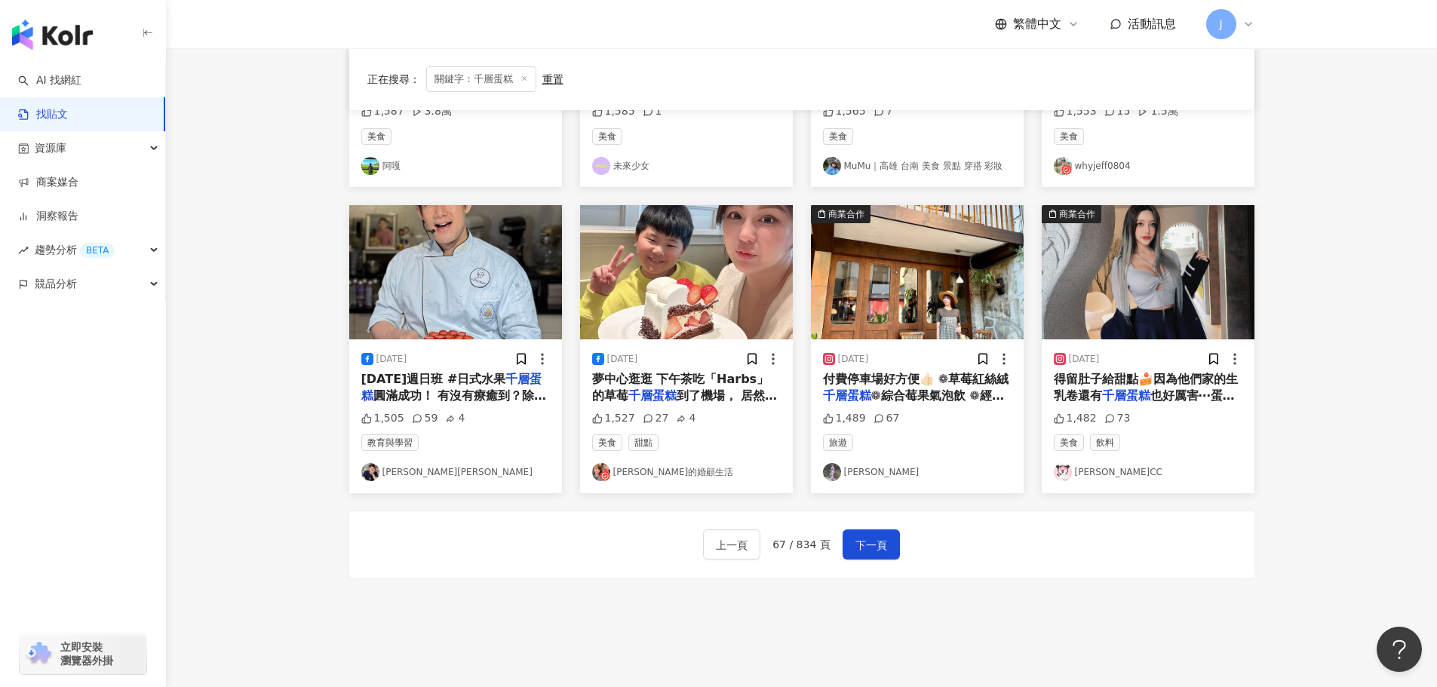
scroll to position [705, 0]
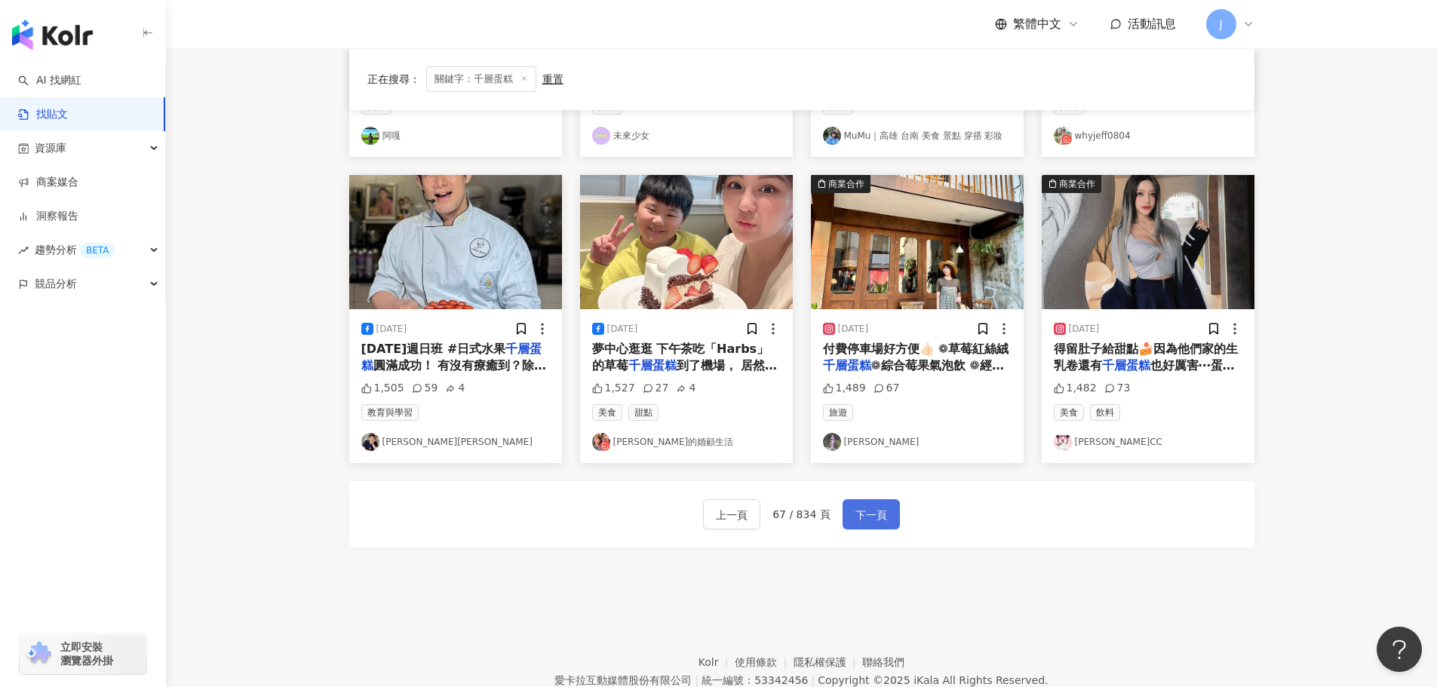
click at [855, 511] on span "下一頁" at bounding box center [871, 515] width 32 height 18
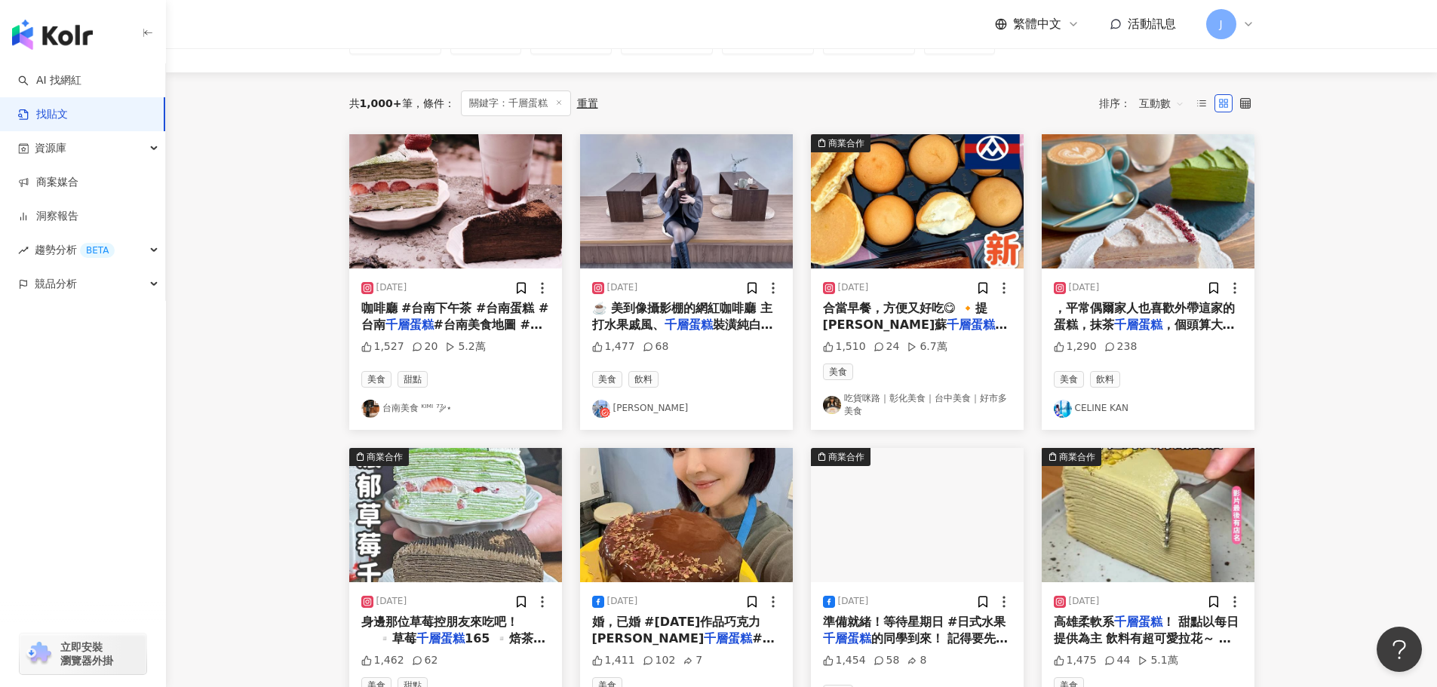
scroll to position [136, 0]
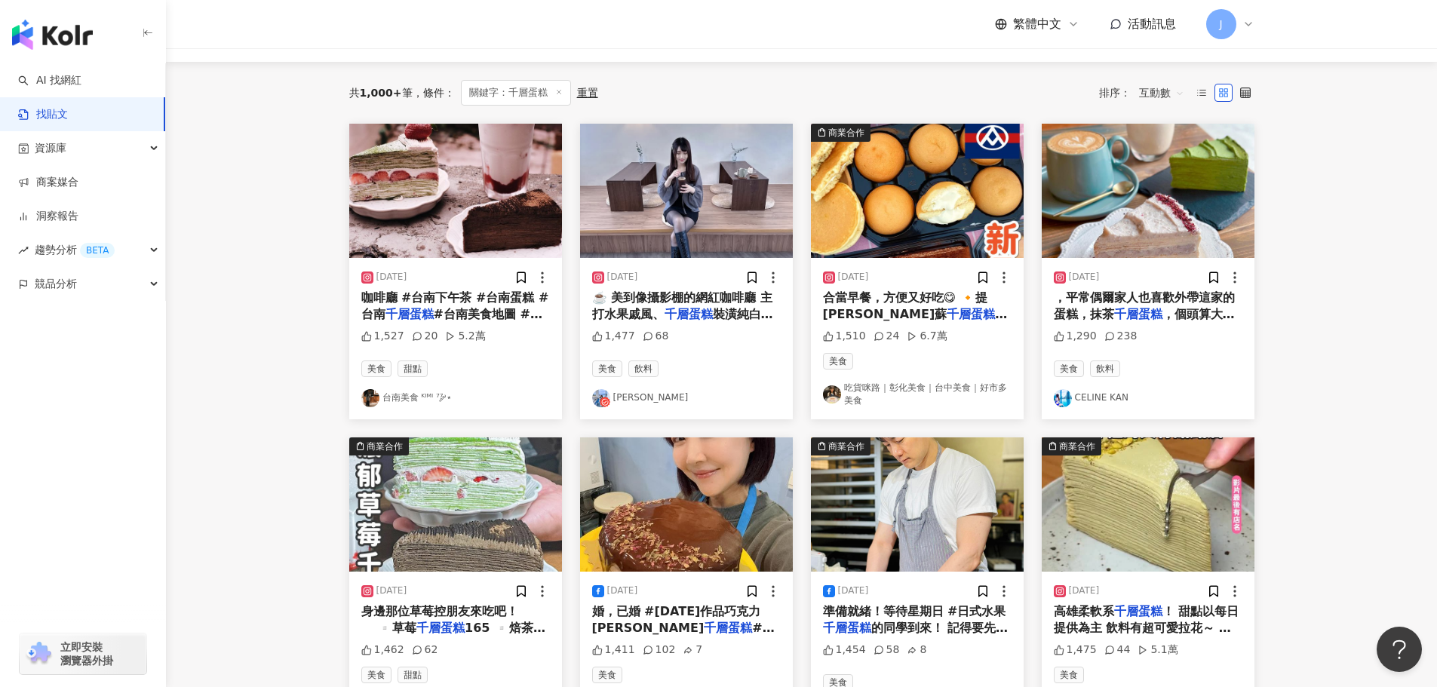
click at [623, 310] on span "☕️ 美到像攝影棚的網紅咖啡廳 主打水果戚風、" at bounding box center [682, 305] width 180 height 31
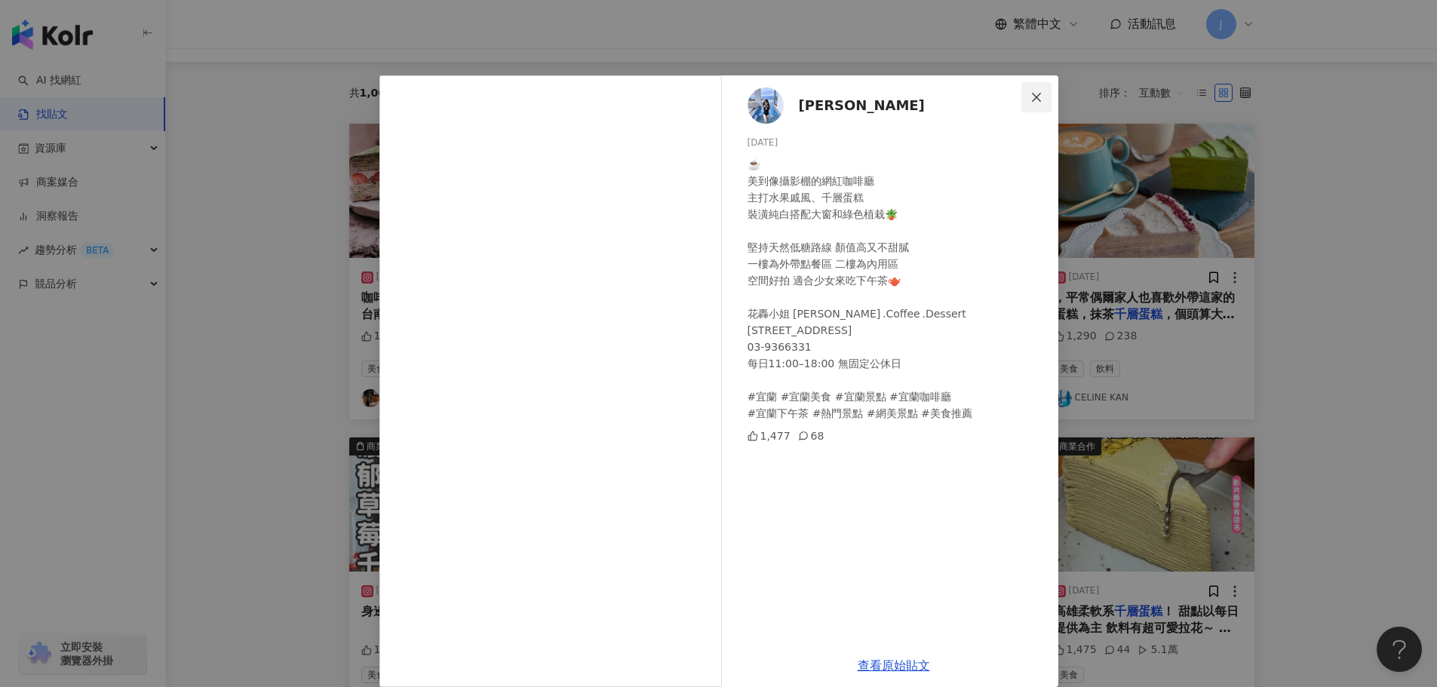
click at [1030, 97] on icon "close" at bounding box center [1036, 97] width 12 height 12
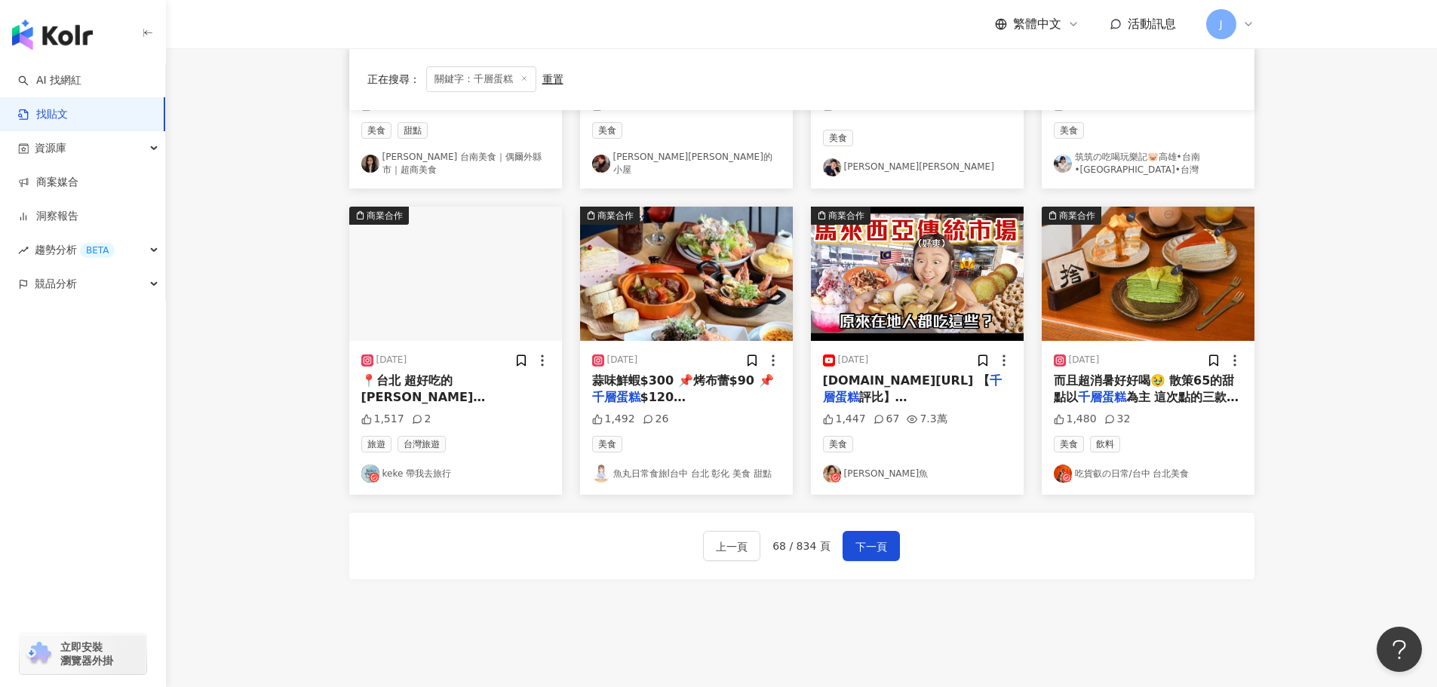
scroll to position [687, 0]
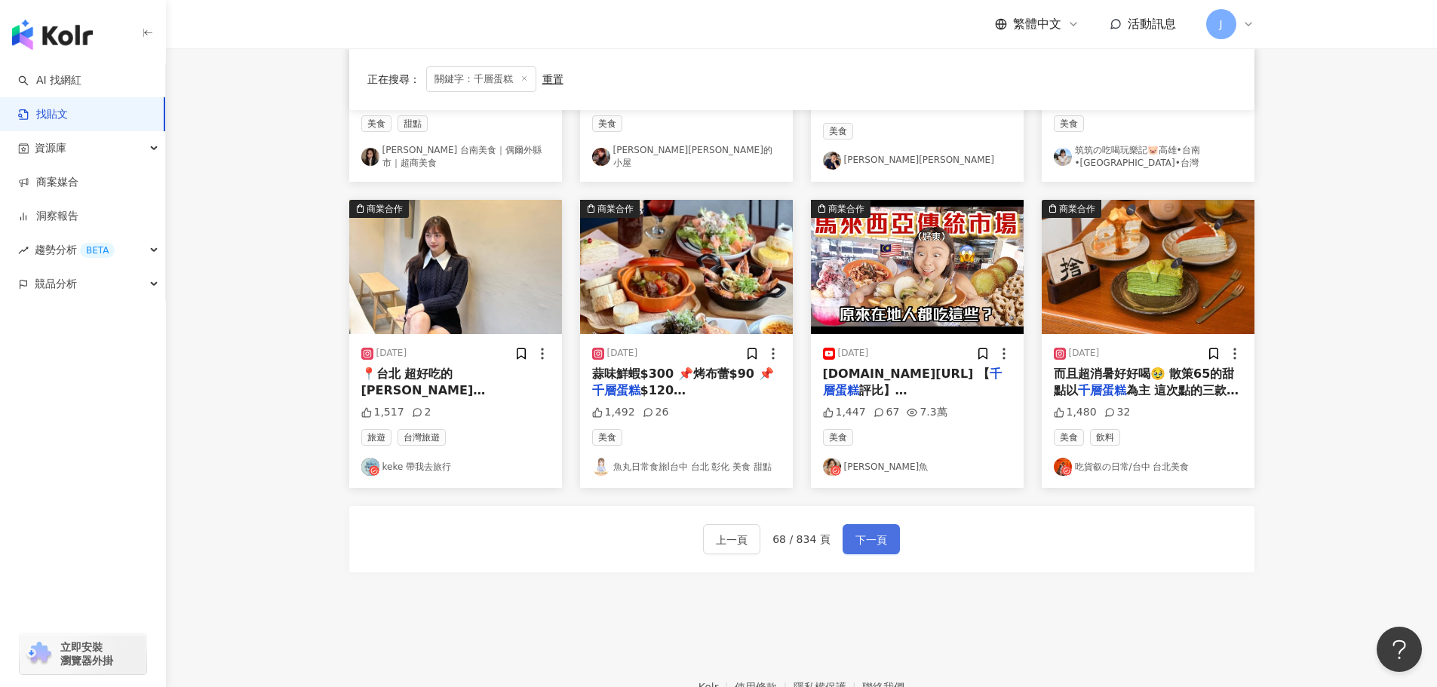
click at [859, 540] on span "下一頁" at bounding box center [871, 540] width 32 height 18
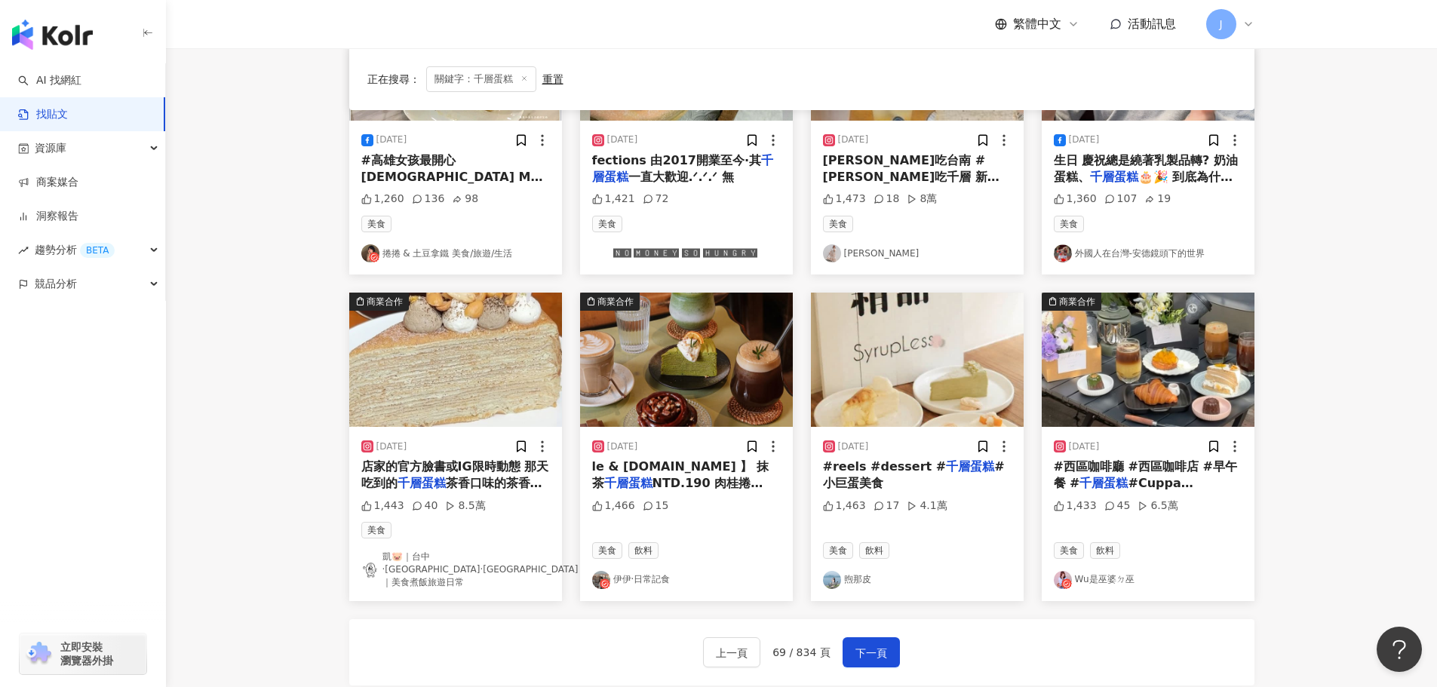
scroll to position [646, 0]
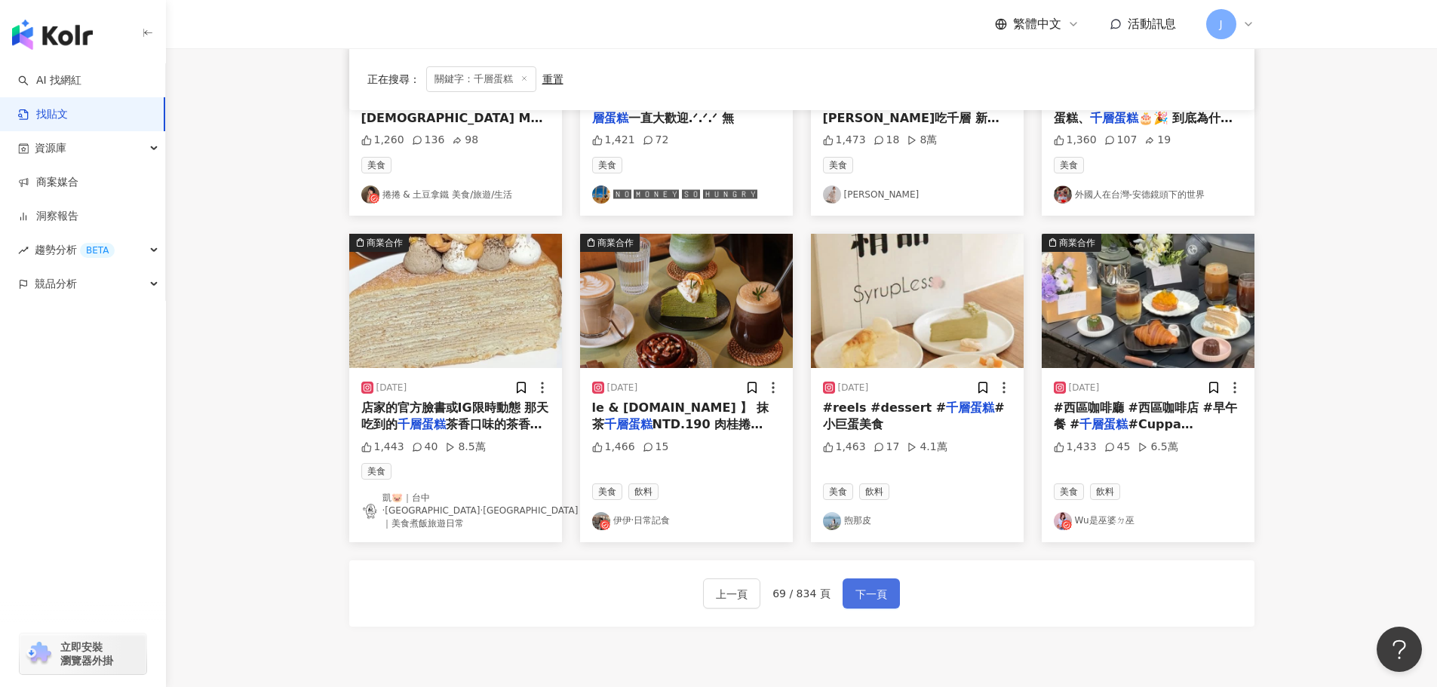
click at [867, 585] on span "下一頁" at bounding box center [871, 594] width 32 height 18
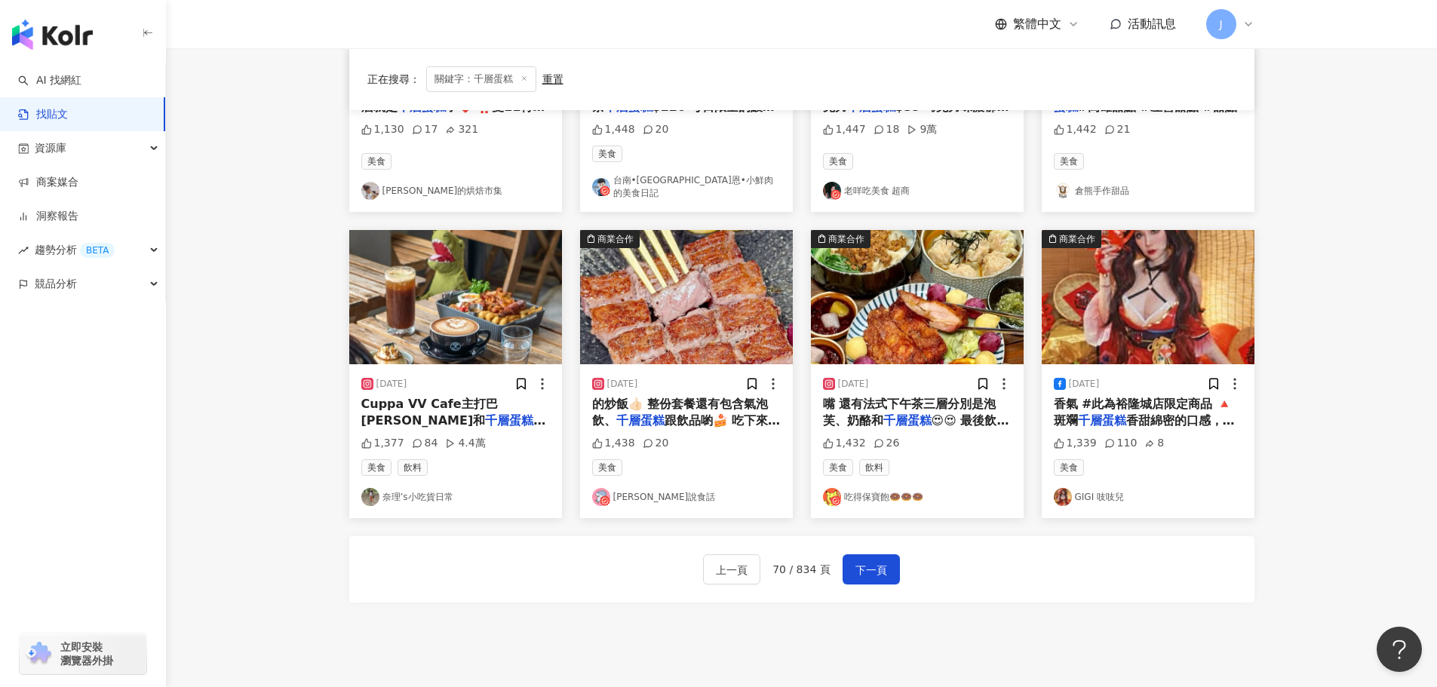
scroll to position [652, 0]
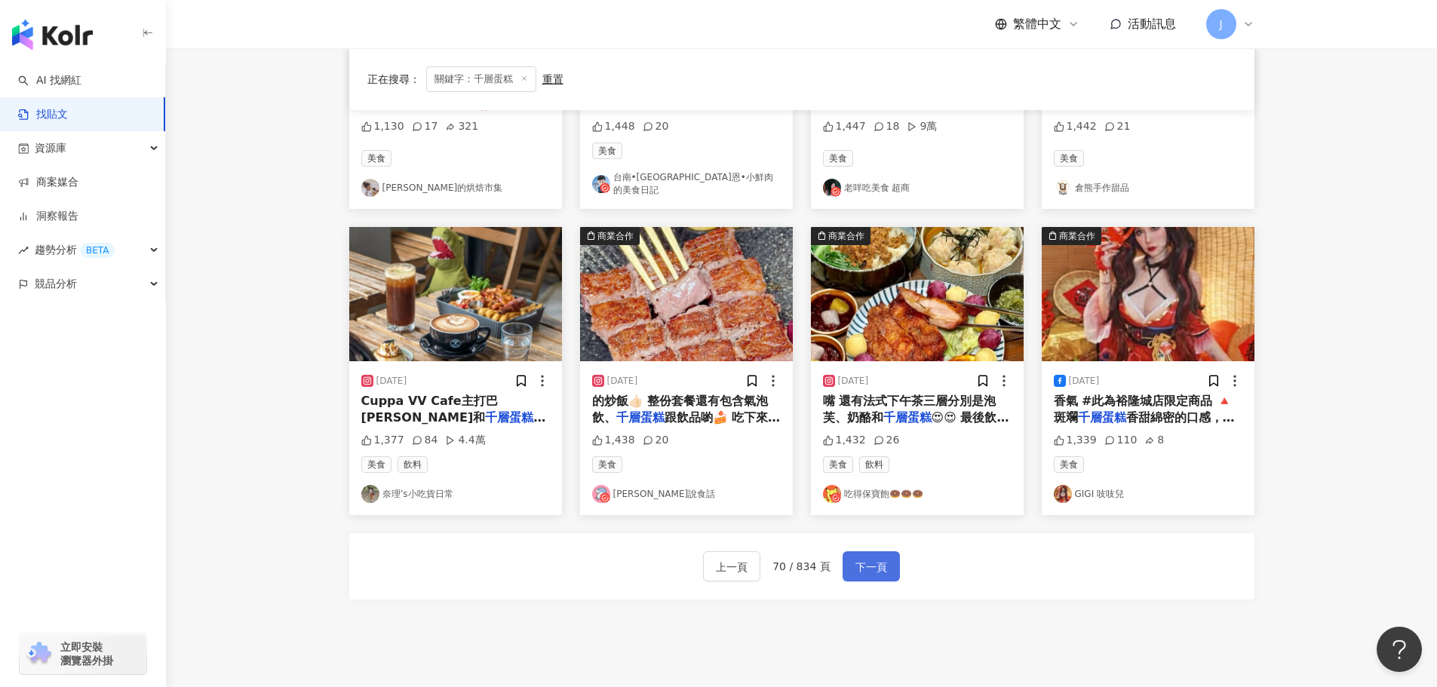
click at [870, 558] on span "下一頁" at bounding box center [871, 567] width 32 height 18
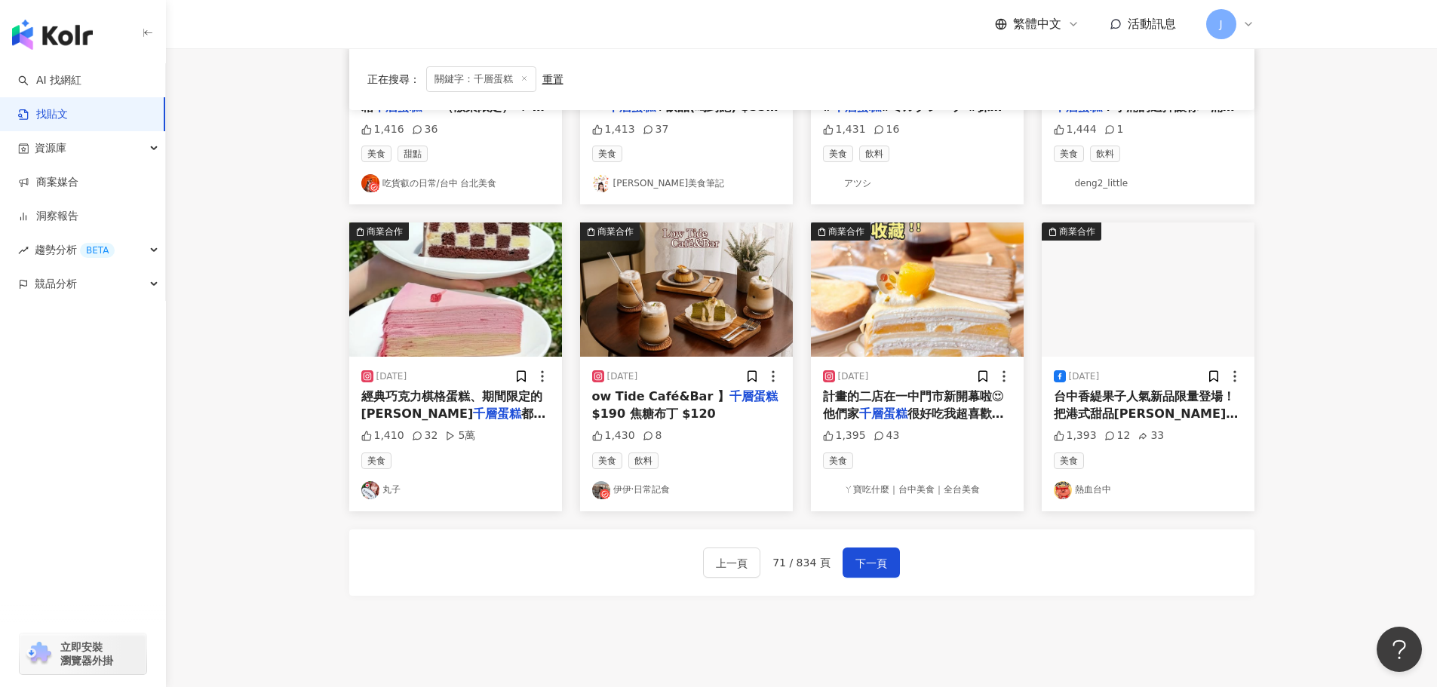
scroll to position [655, 0]
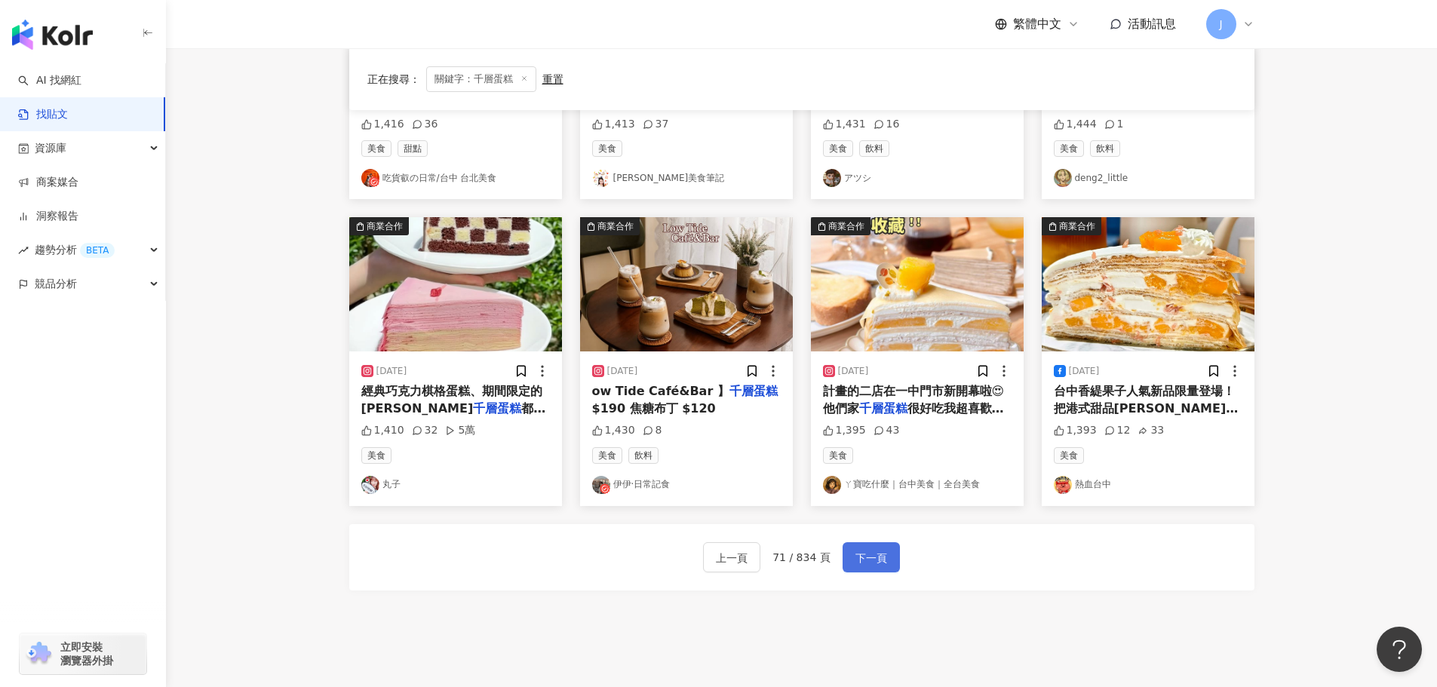
click at [861, 559] on span "下一頁" at bounding box center [871, 558] width 32 height 18
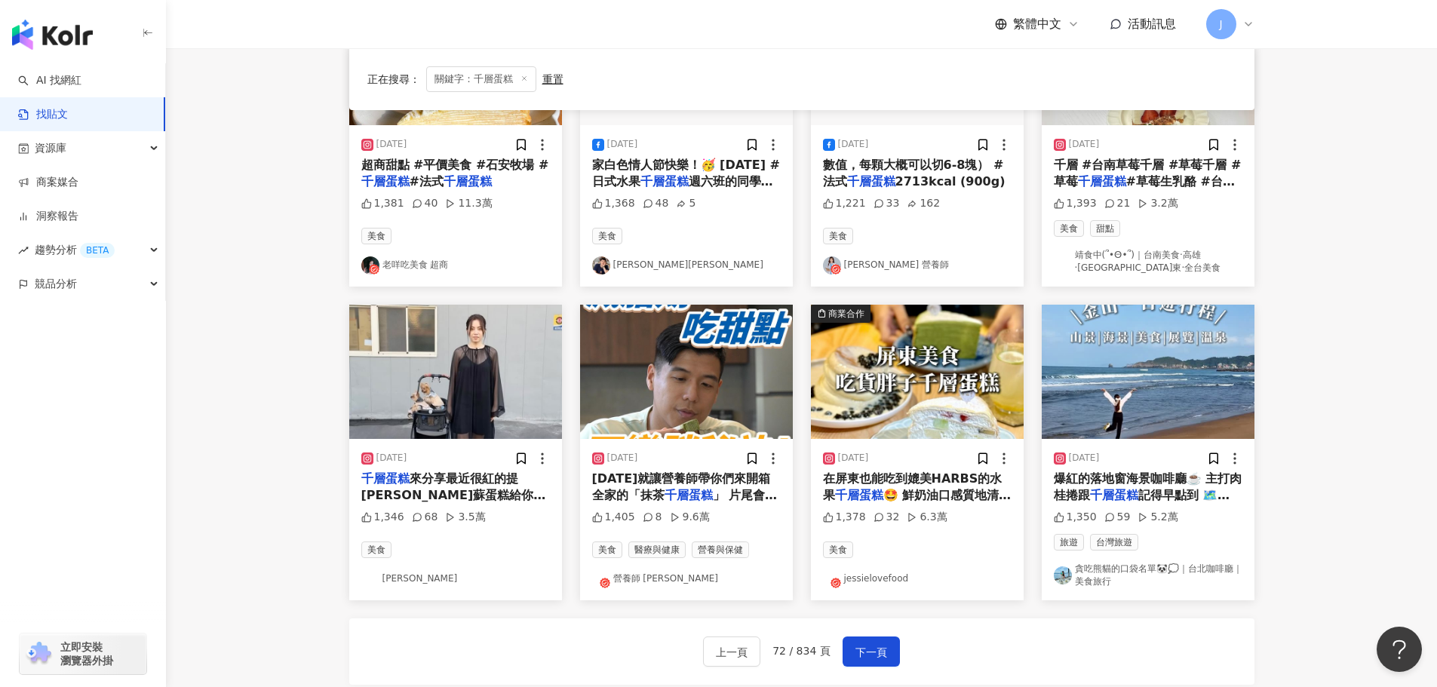
scroll to position [621, 0]
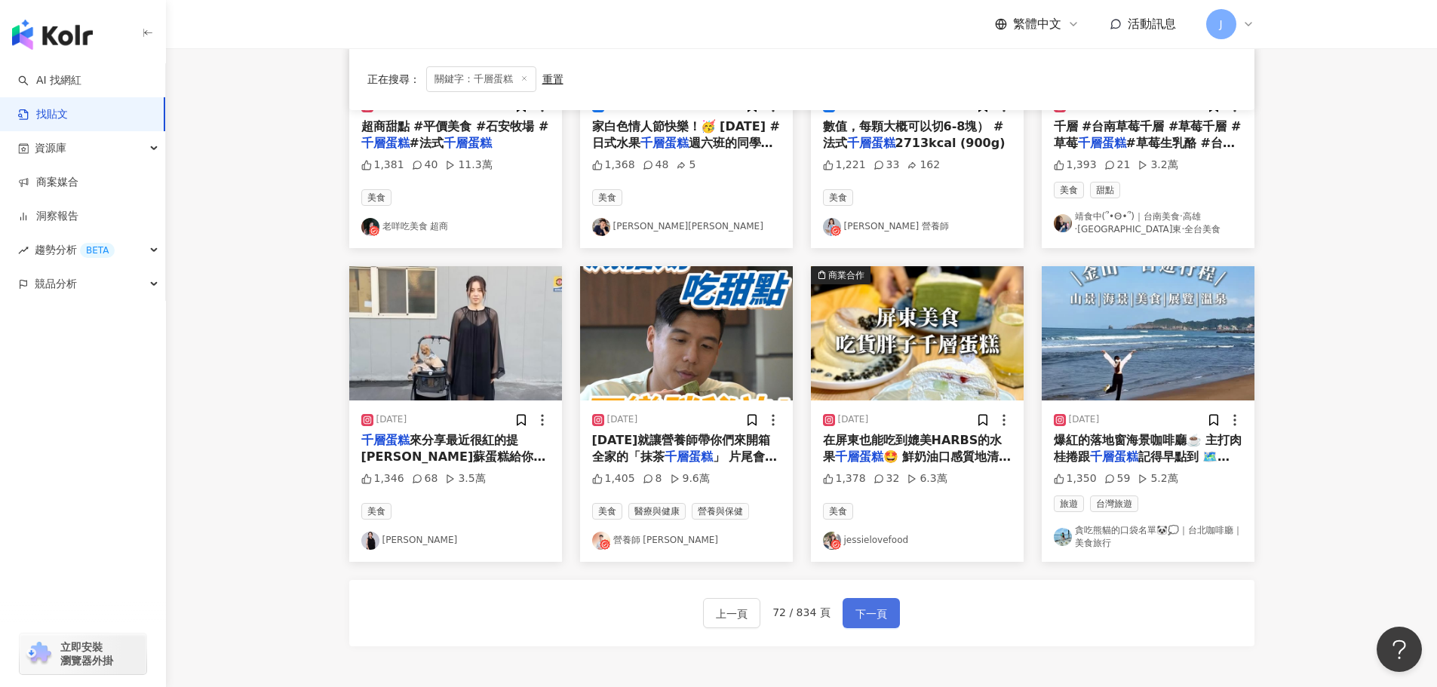
click at [878, 606] on span "下一頁" at bounding box center [871, 614] width 32 height 18
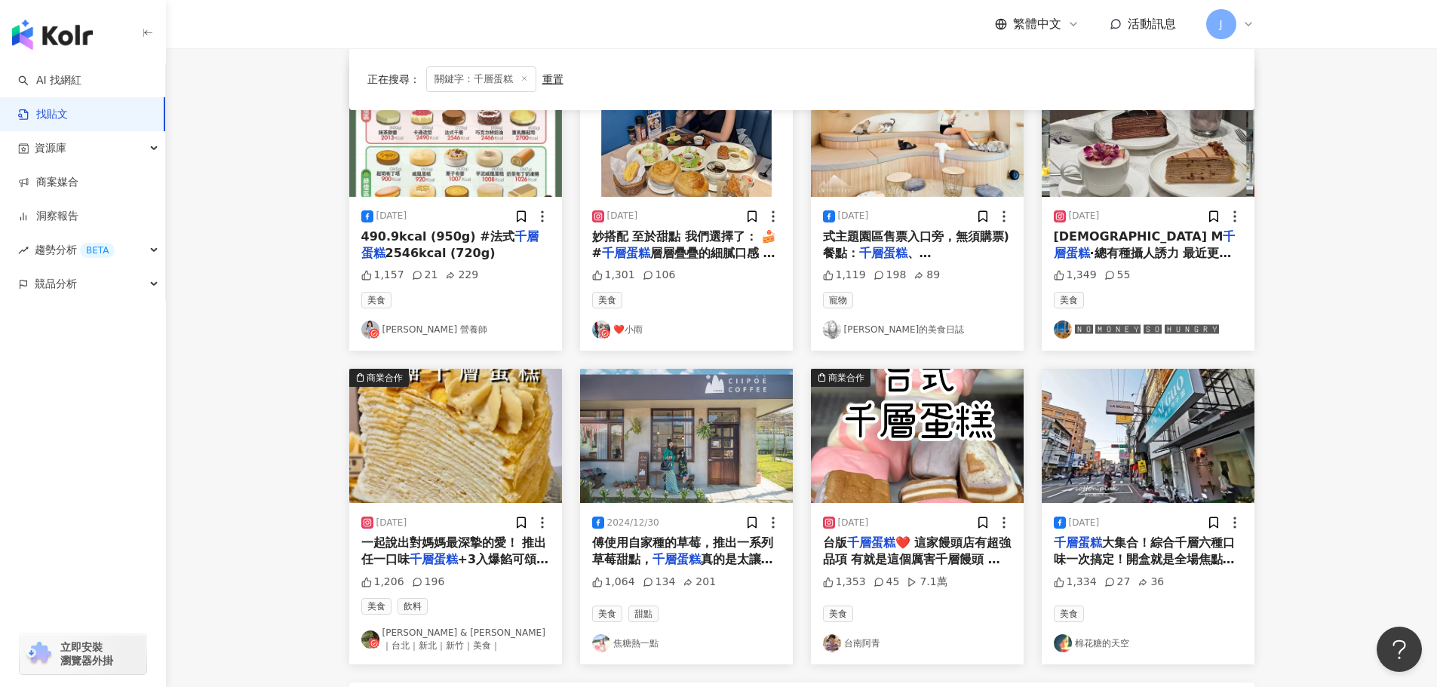
scroll to position [596, 0]
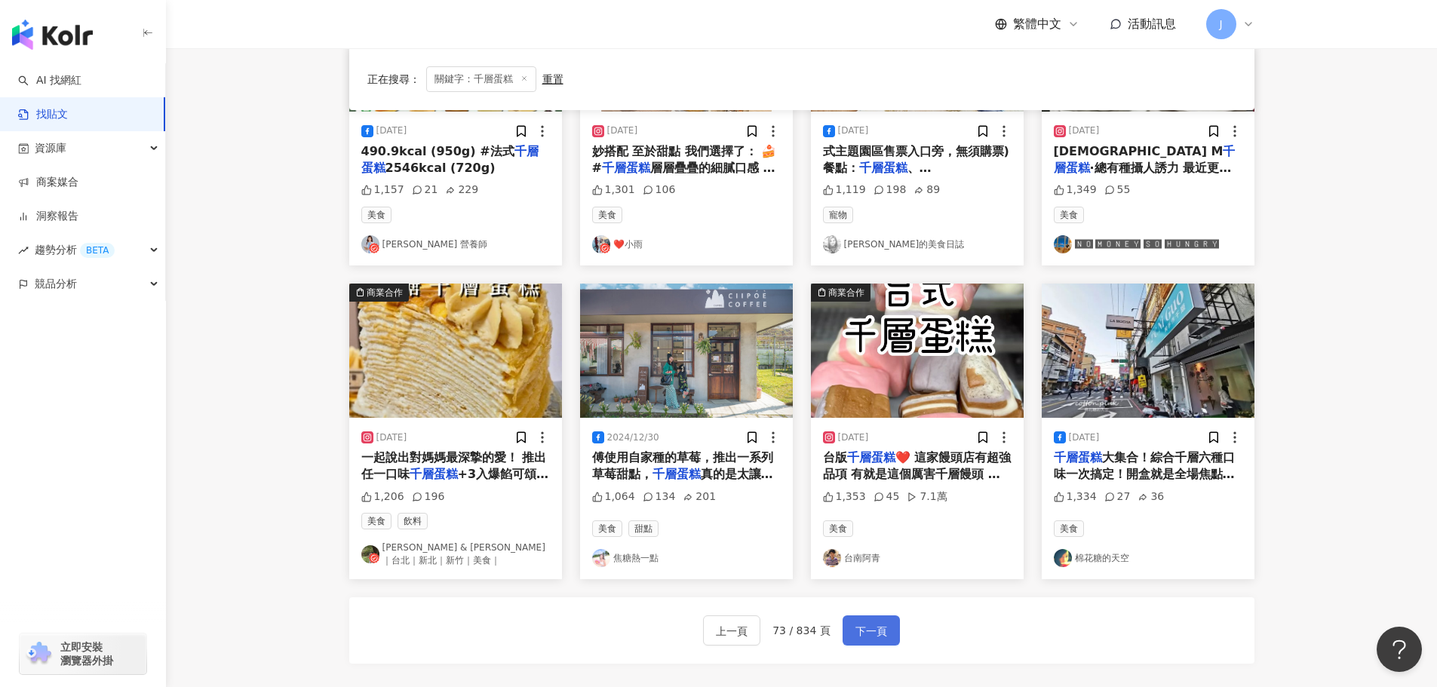
click at [870, 622] on span "下一頁" at bounding box center [871, 631] width 32 height 18
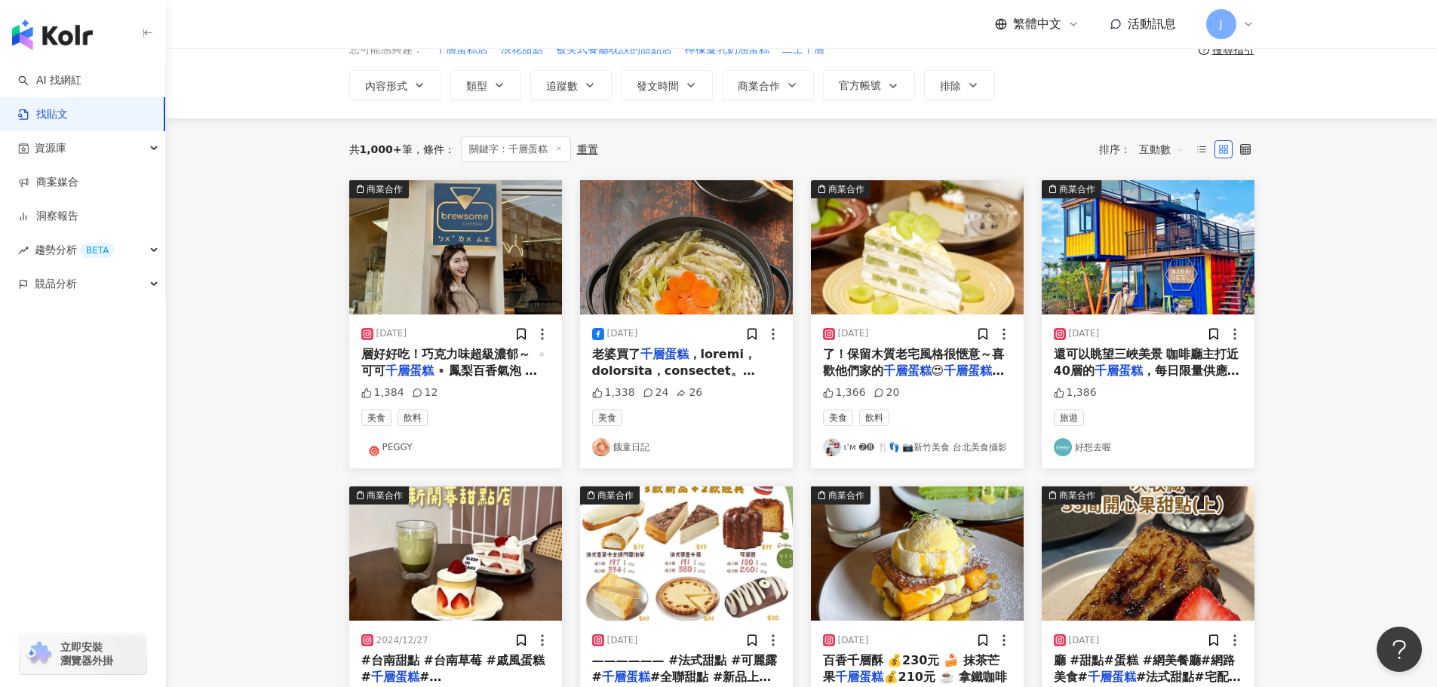
scroll to position [51, 0]
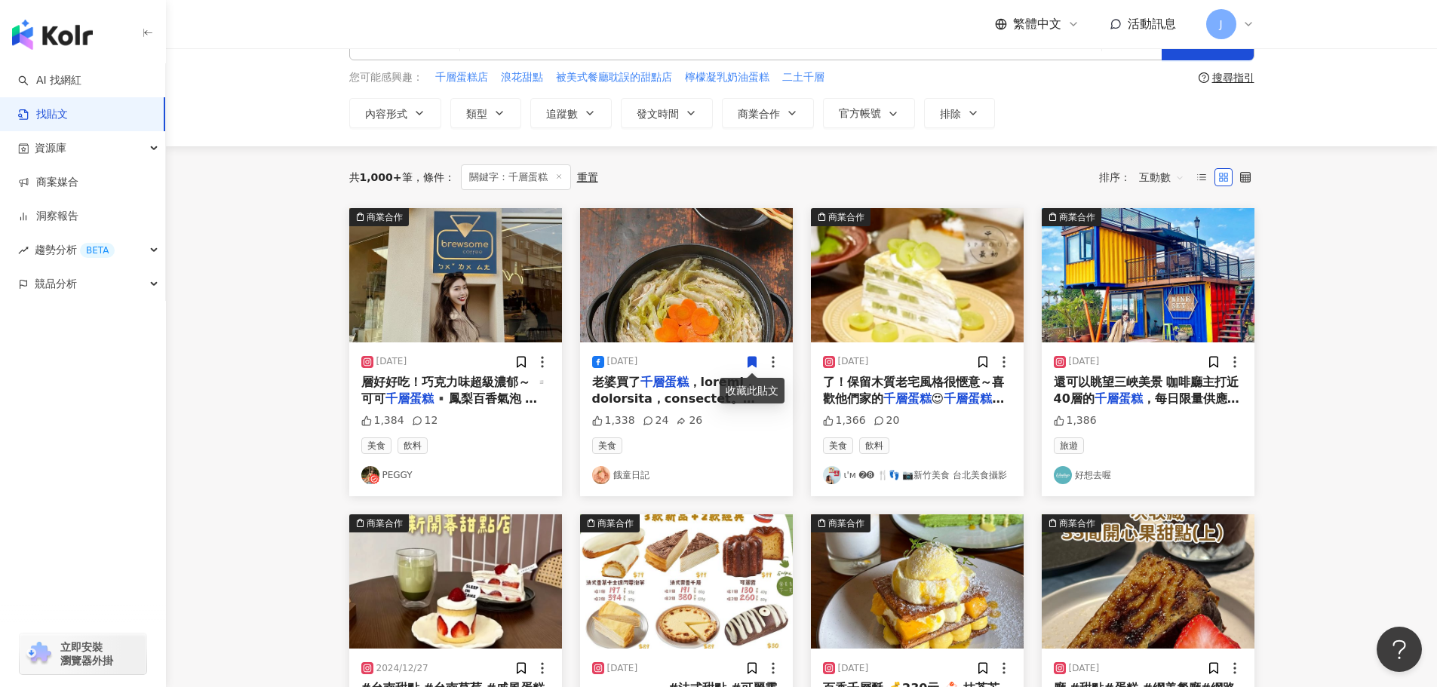
click at [416, 409] on div "2024/1/28 層好好吃！巧克力味超級濃郁～ ▫️可可 千層蛋糕 ▪️鳳梨百香氣泡 ▪️蜜西西里 1,384 12 美食 飲料 PEGGY" at bounding box center [455, 419] width 213 height 154
click at [409, 398] on mark "千層蛋糕" at bounding box center [409, 398] width 48 height 14
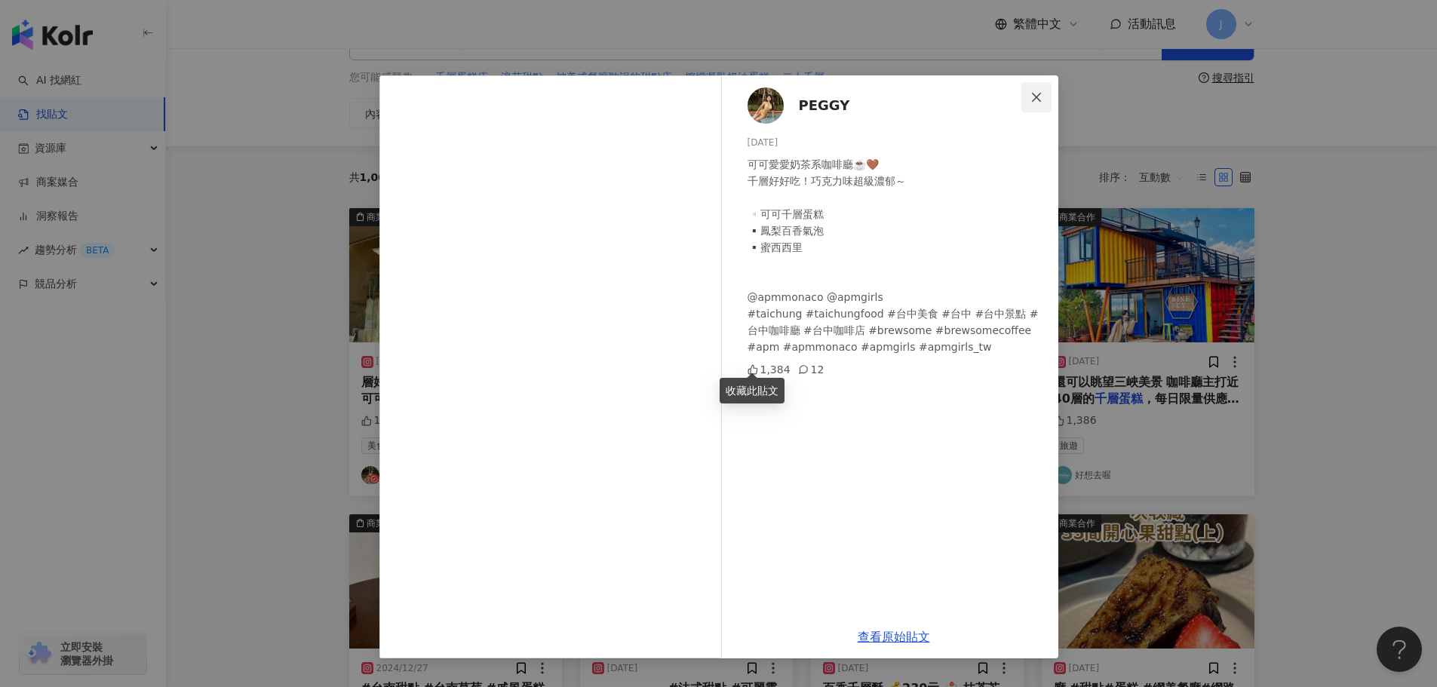
click at [1032, 98] on icon "close" at bounding box center [1036, 97] width 12 height 12
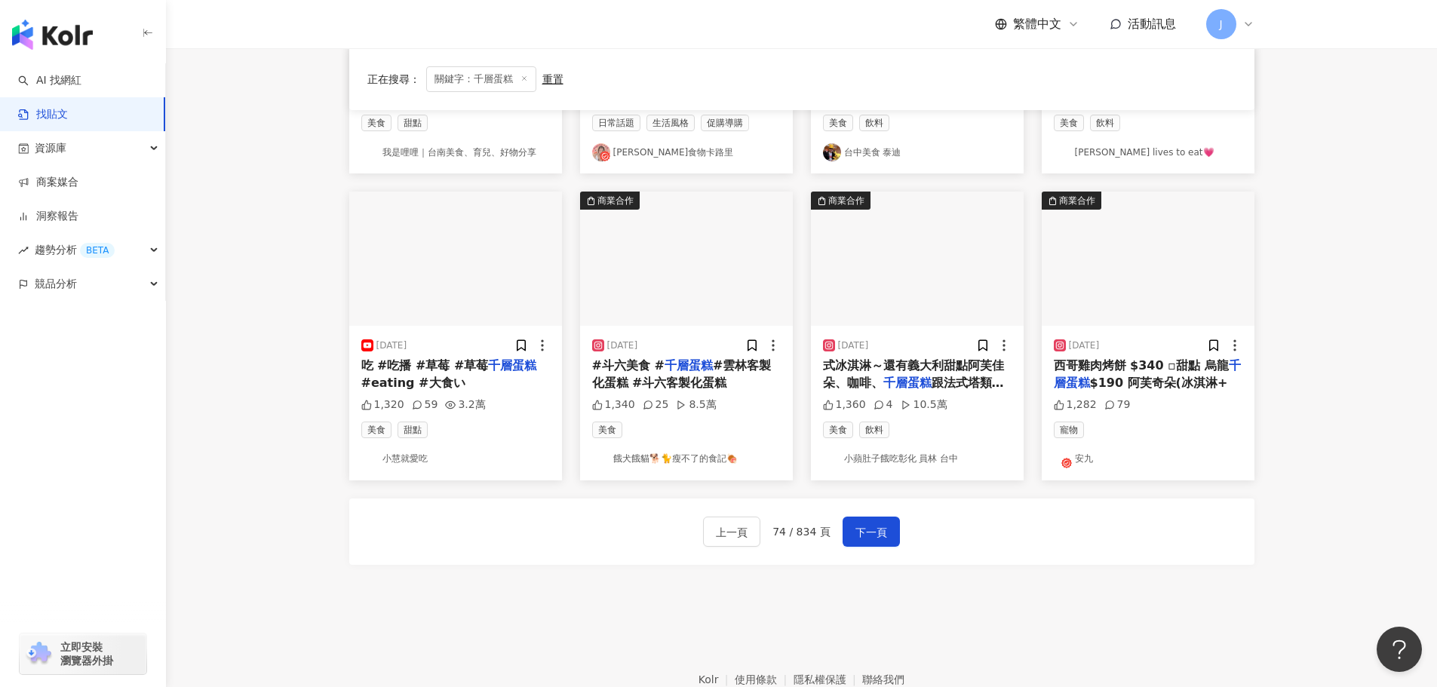
scroll to position [685, 0]
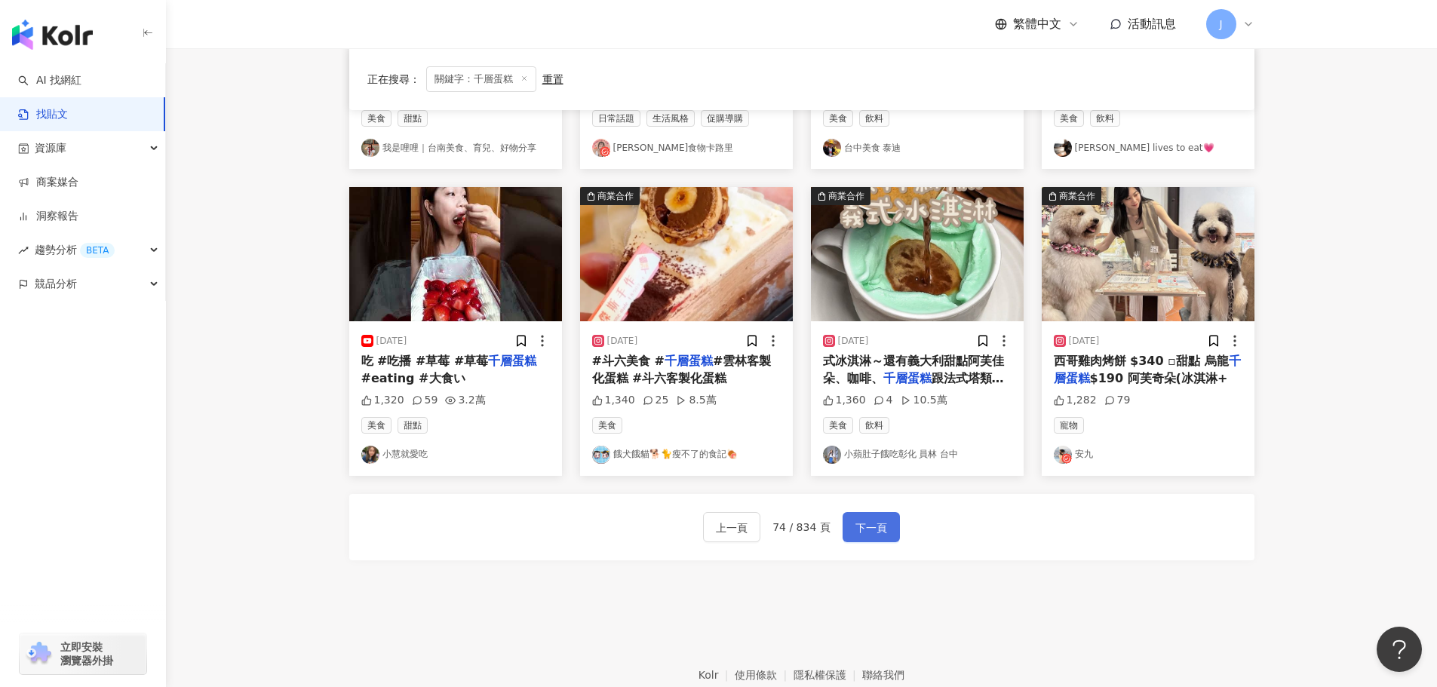
click at [863, 520] on span "下一頁" at bounding box center [871, 528] width 32 height 18
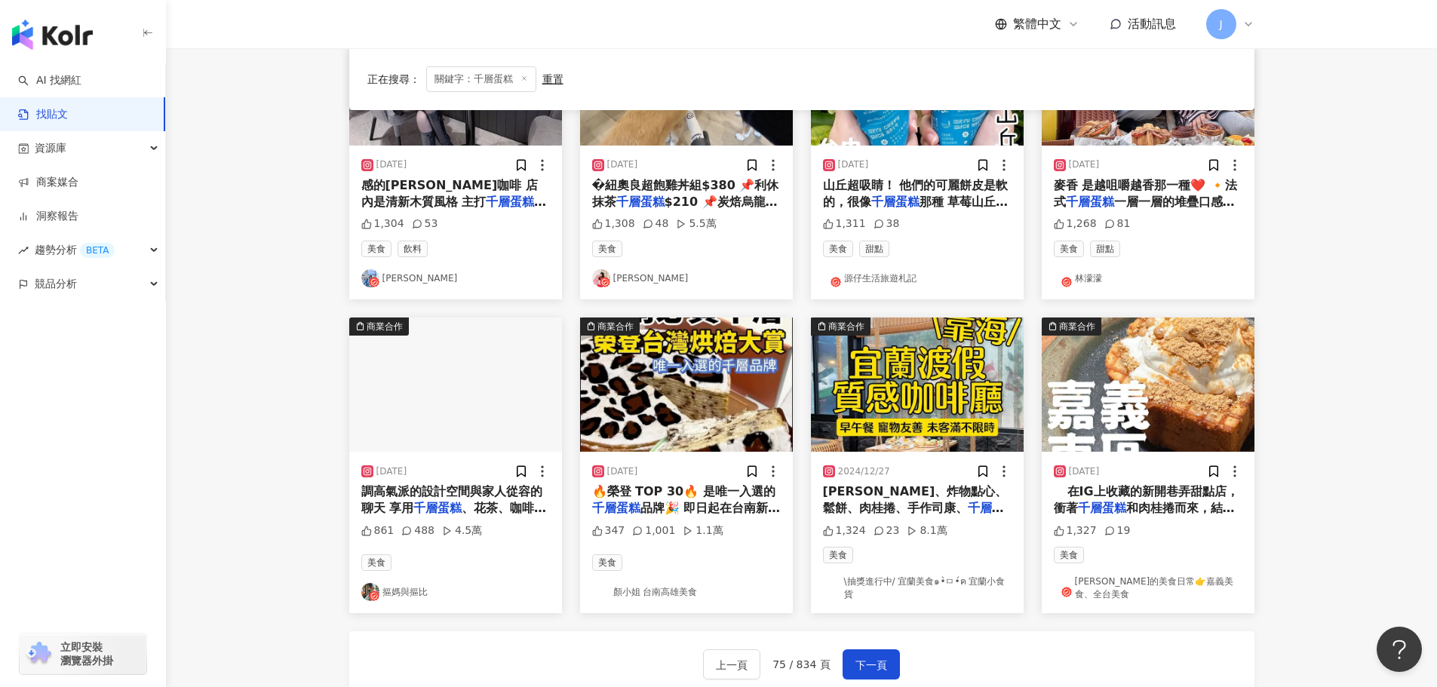
scroll to position [585, 0]
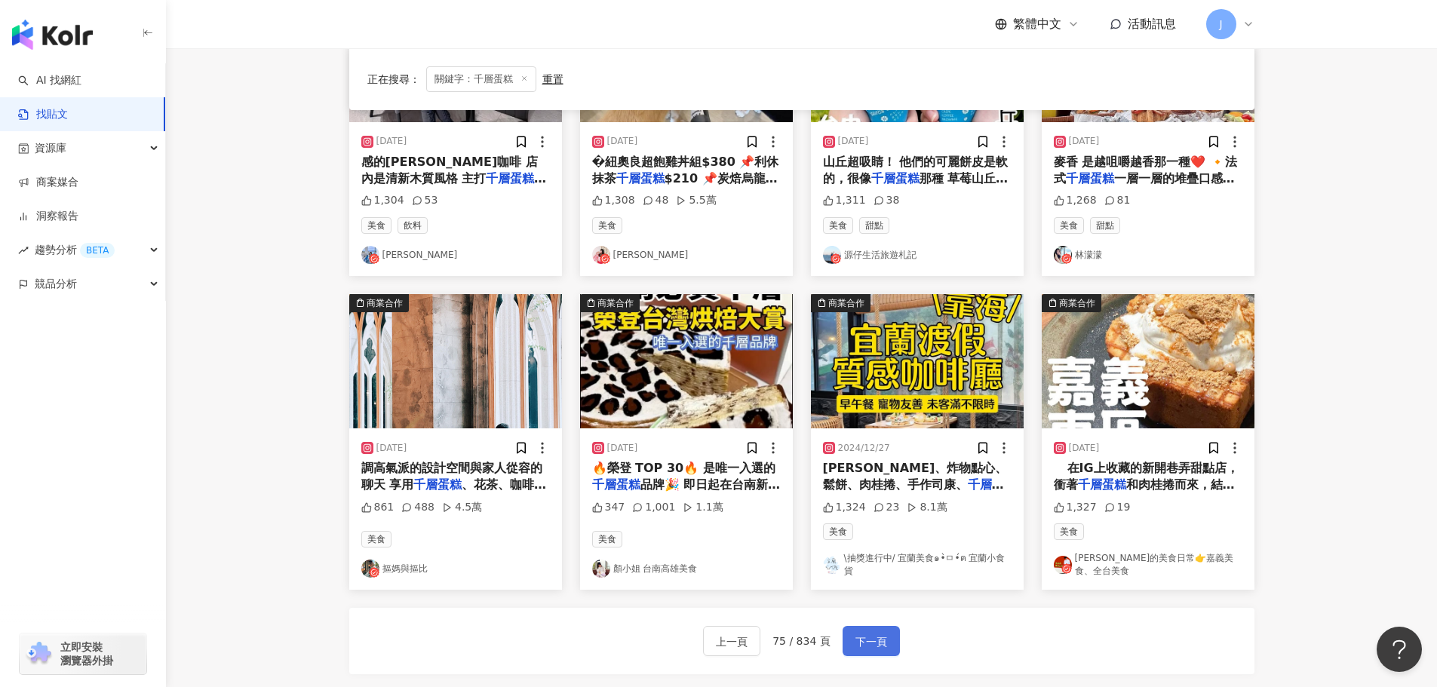
click at [877, 652] on button "下一頁" at bounding box center [871, 641] width 57 height 30
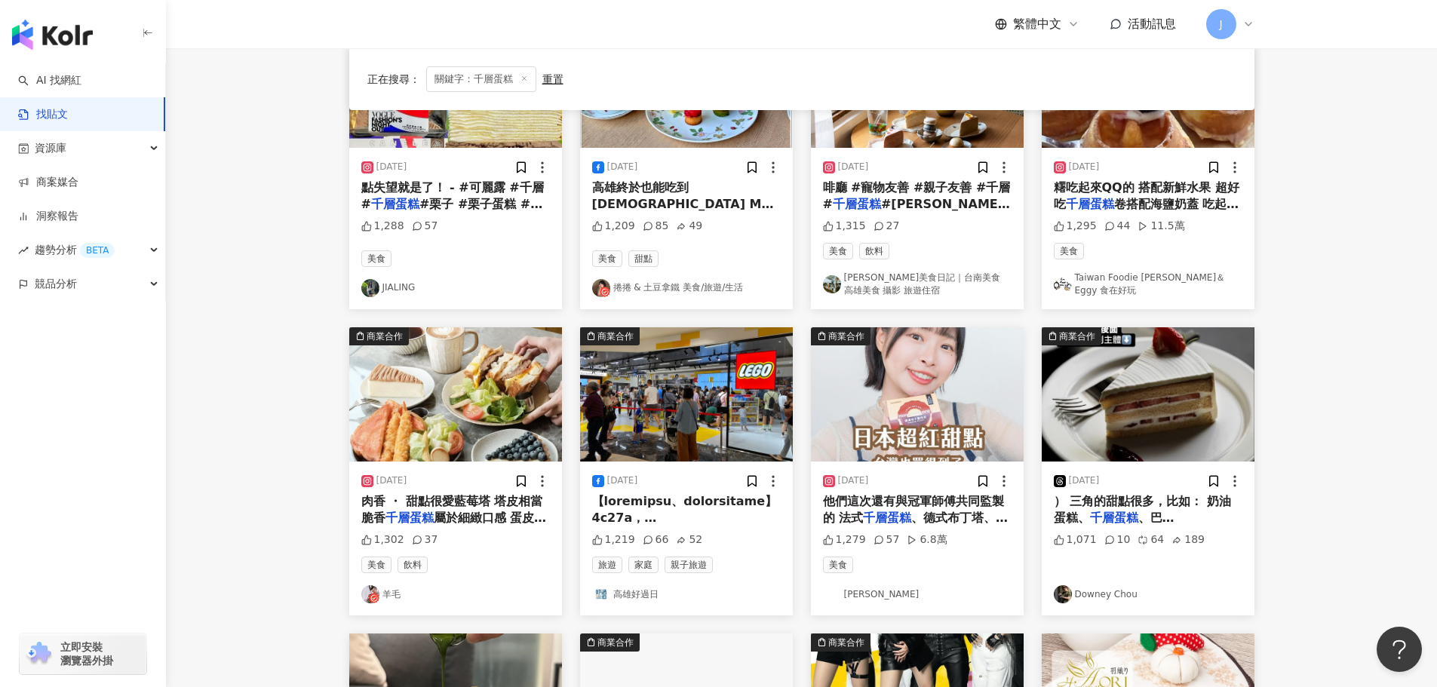
scroll to position [218, 0]
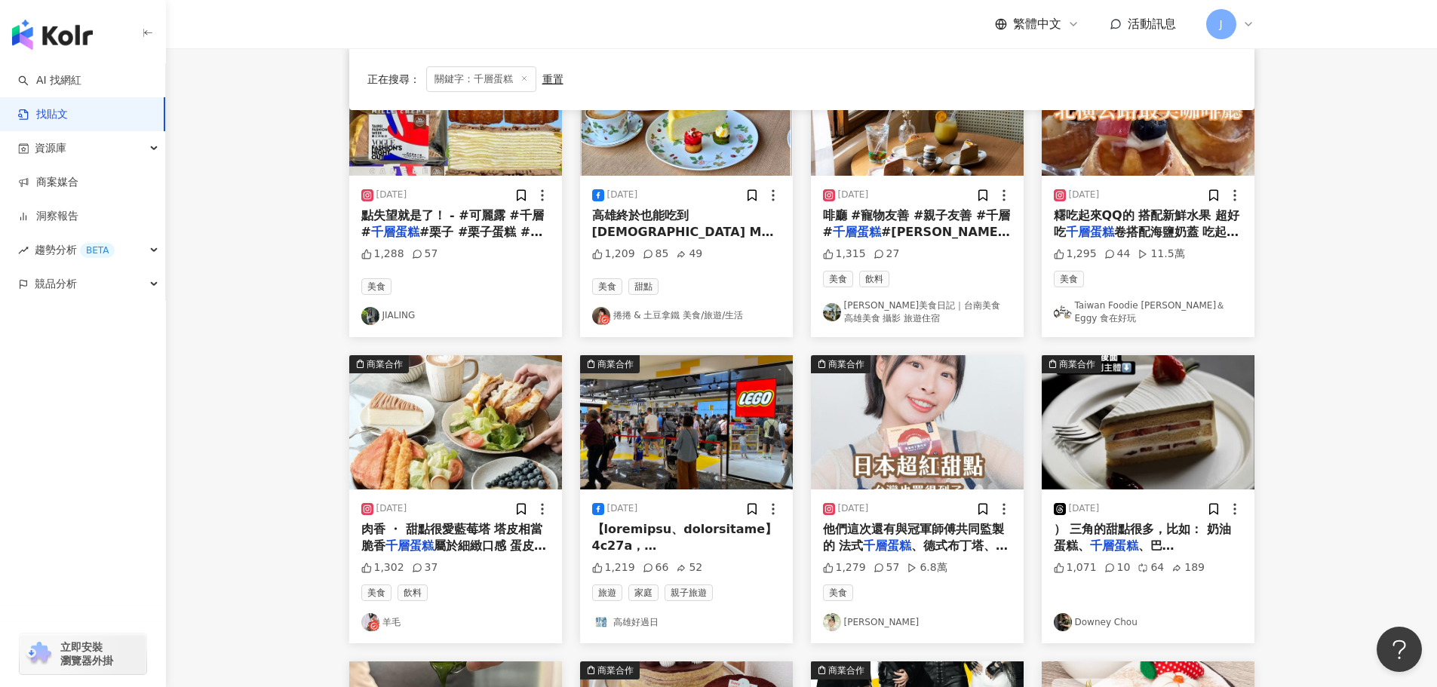
click at [920, 535] on span "他們這次還有與冠軍師傅共同監製的 法式" at bounding box center [913, 537] width 181 height 31
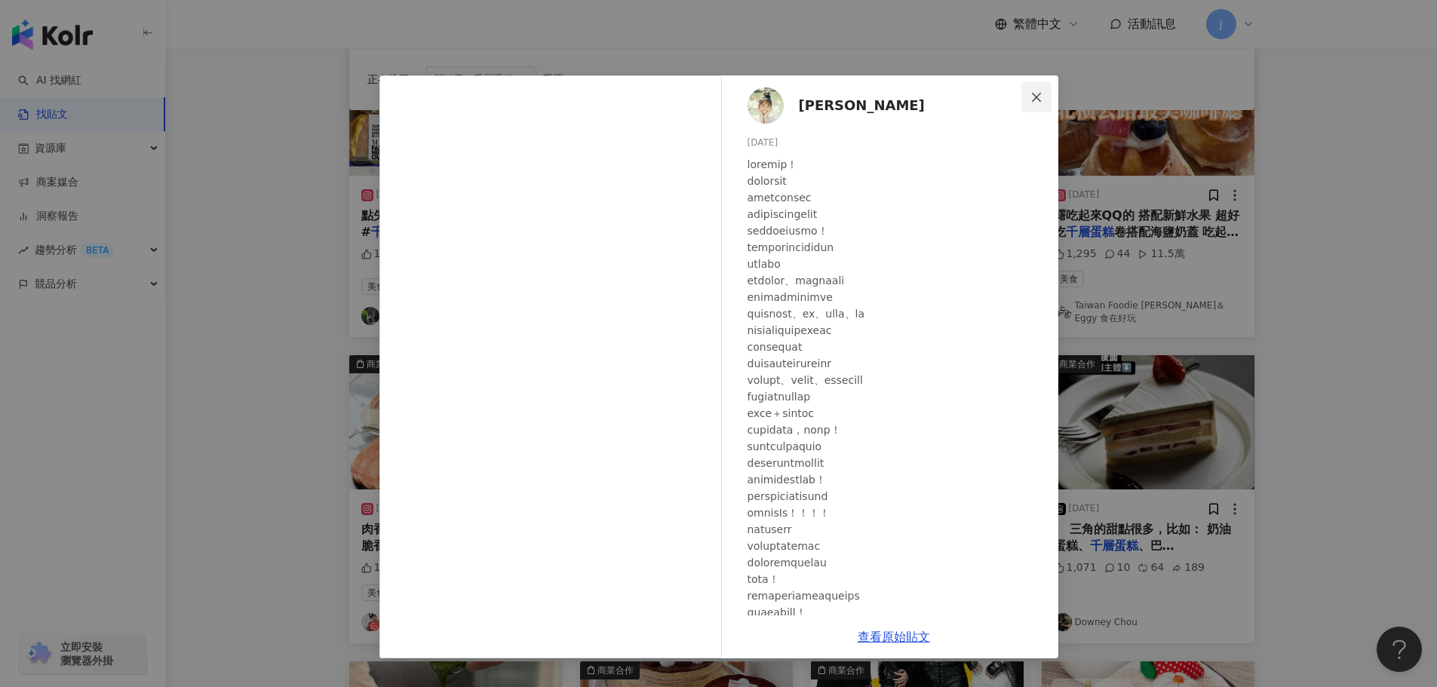
click at [1043, 98] on span "Close" at bounding box center [1036, 97] width 30 height 12
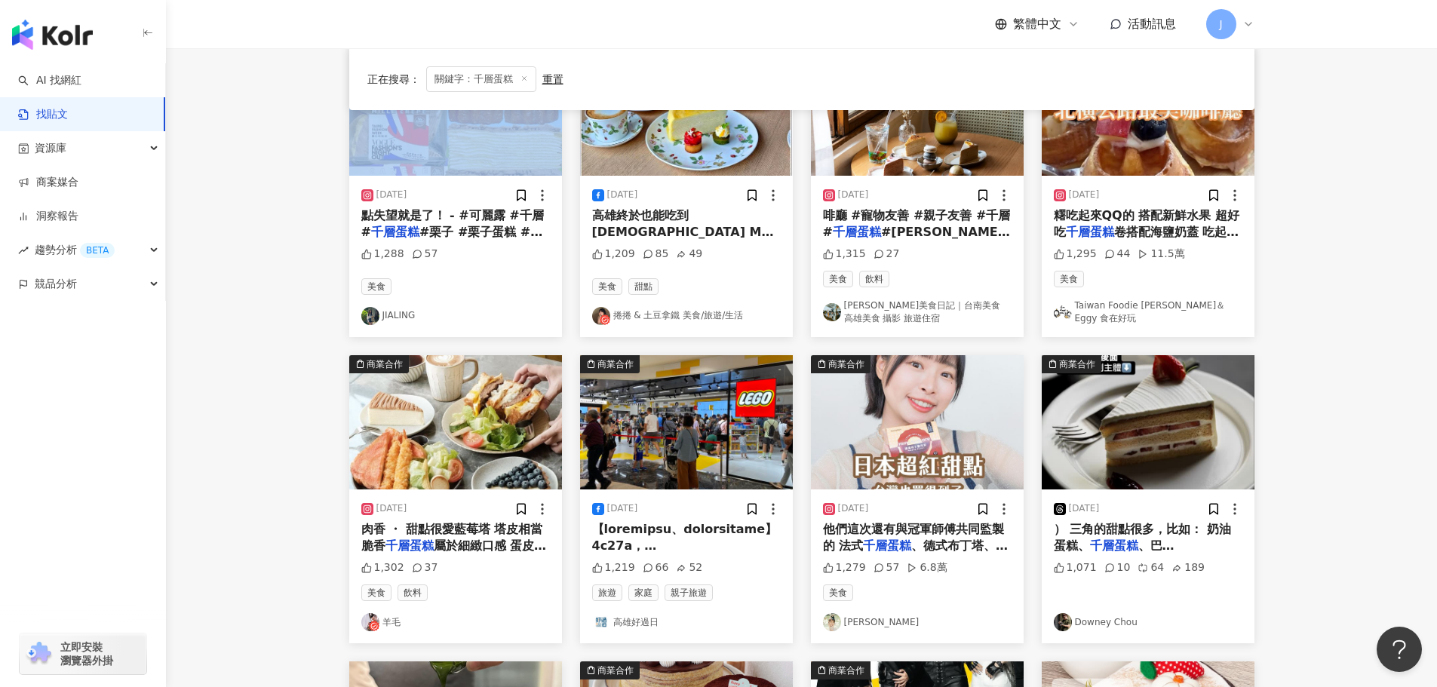
click at [1043, 98] on div "正在搜尋 ： 關鍵字：千層蛋糕 重置 排序： 互動數" at bounding box center [801, 79] width 905 height 62
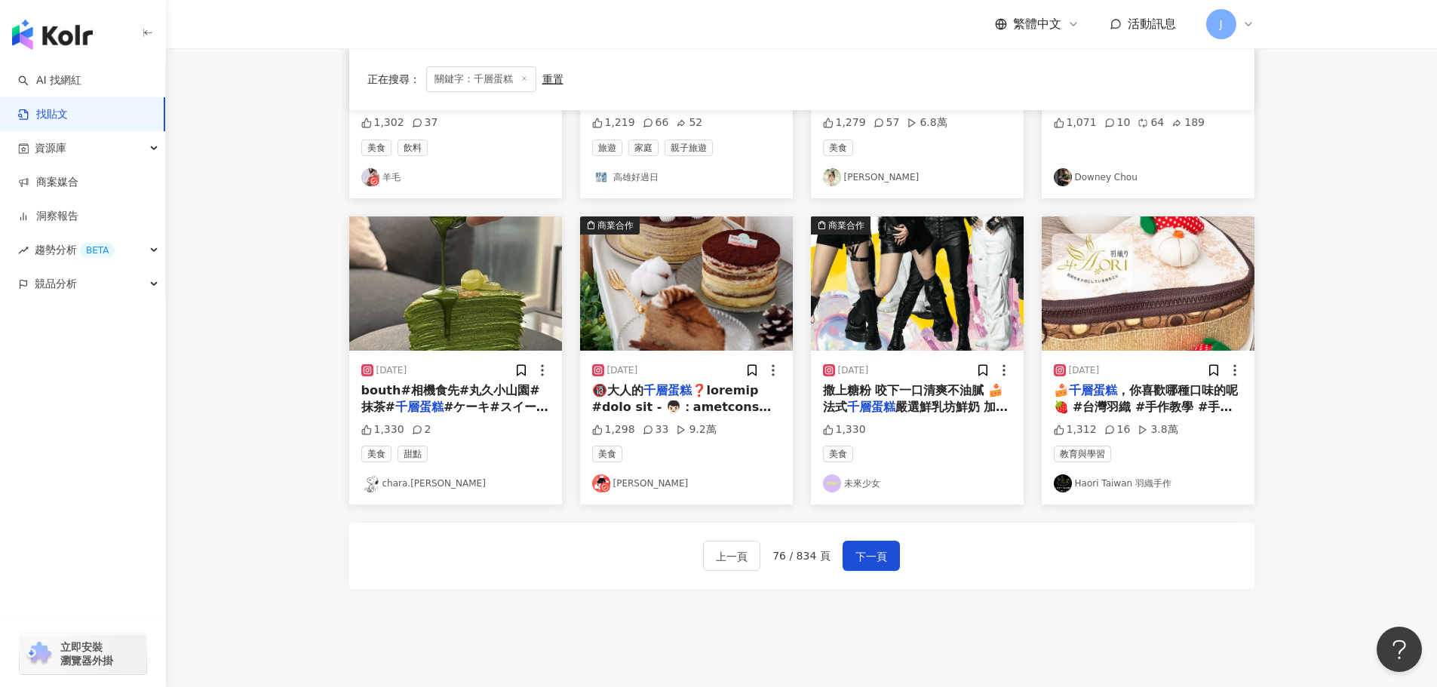
scroll to position [665, 0]
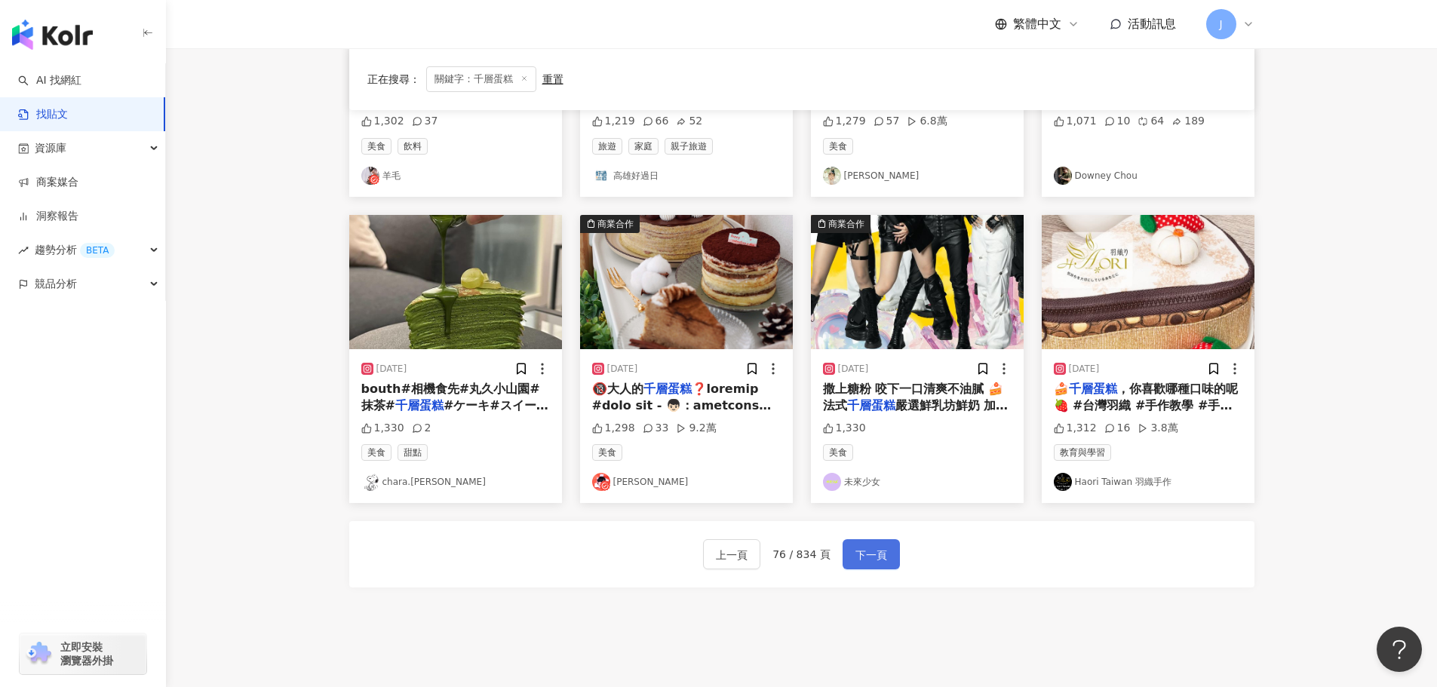
click at [864, 553] on span "下一頁" at bounding box center [871, 555] width 32 height 18
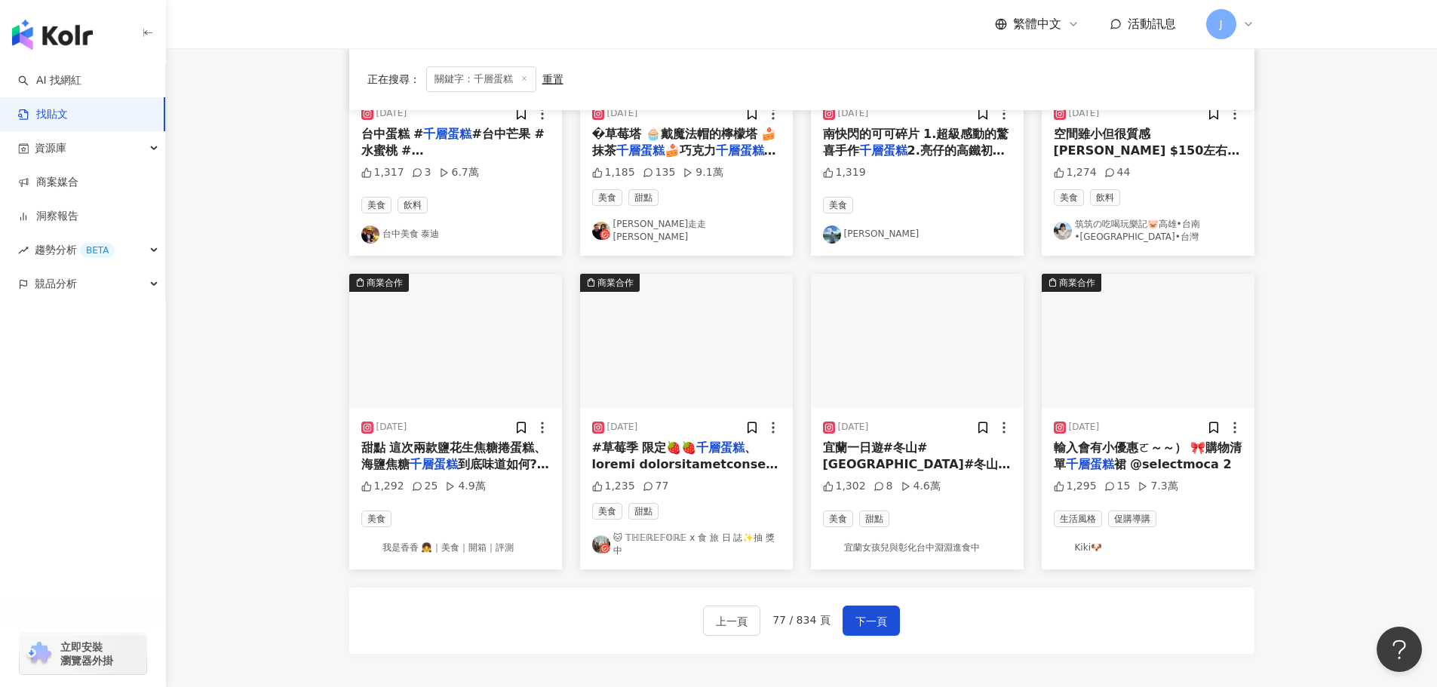
scroll to position [625, 0]
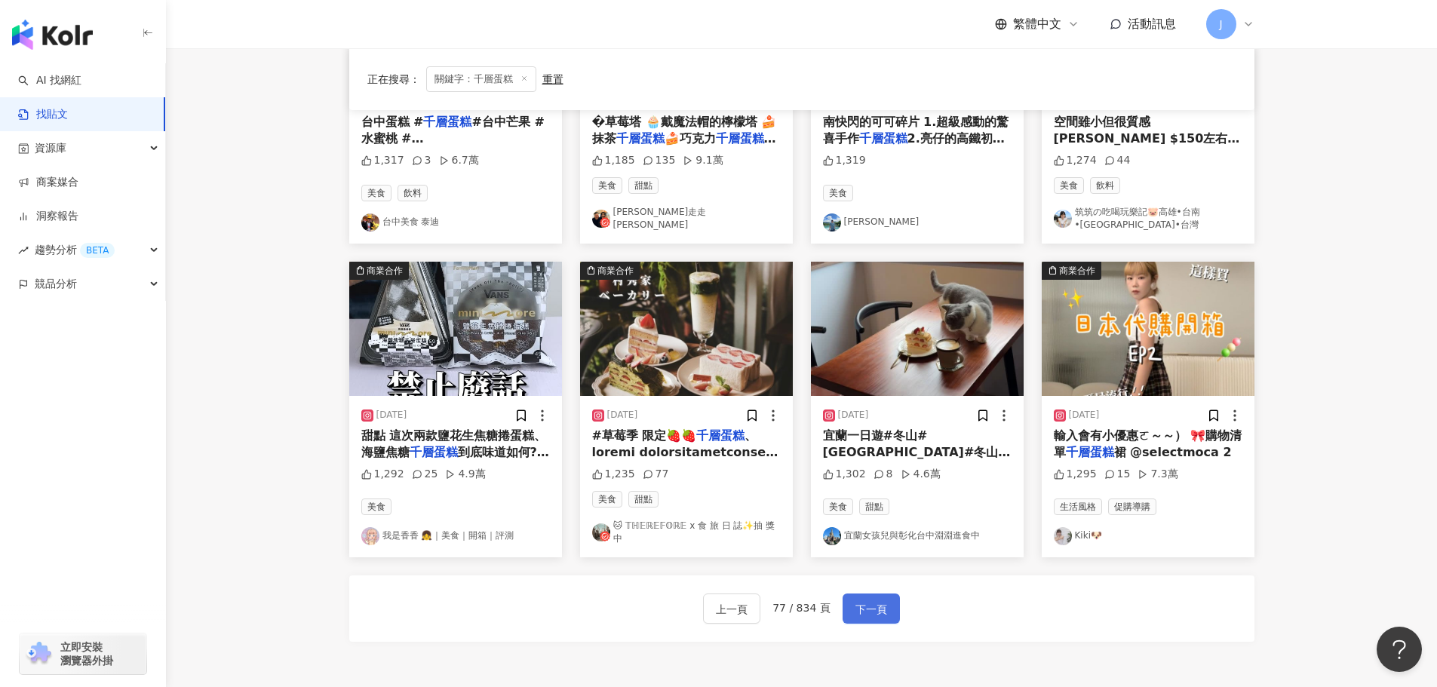
click at [870, 600] on span "下一頁" at bounding box center [871, 609] width 32 height 18
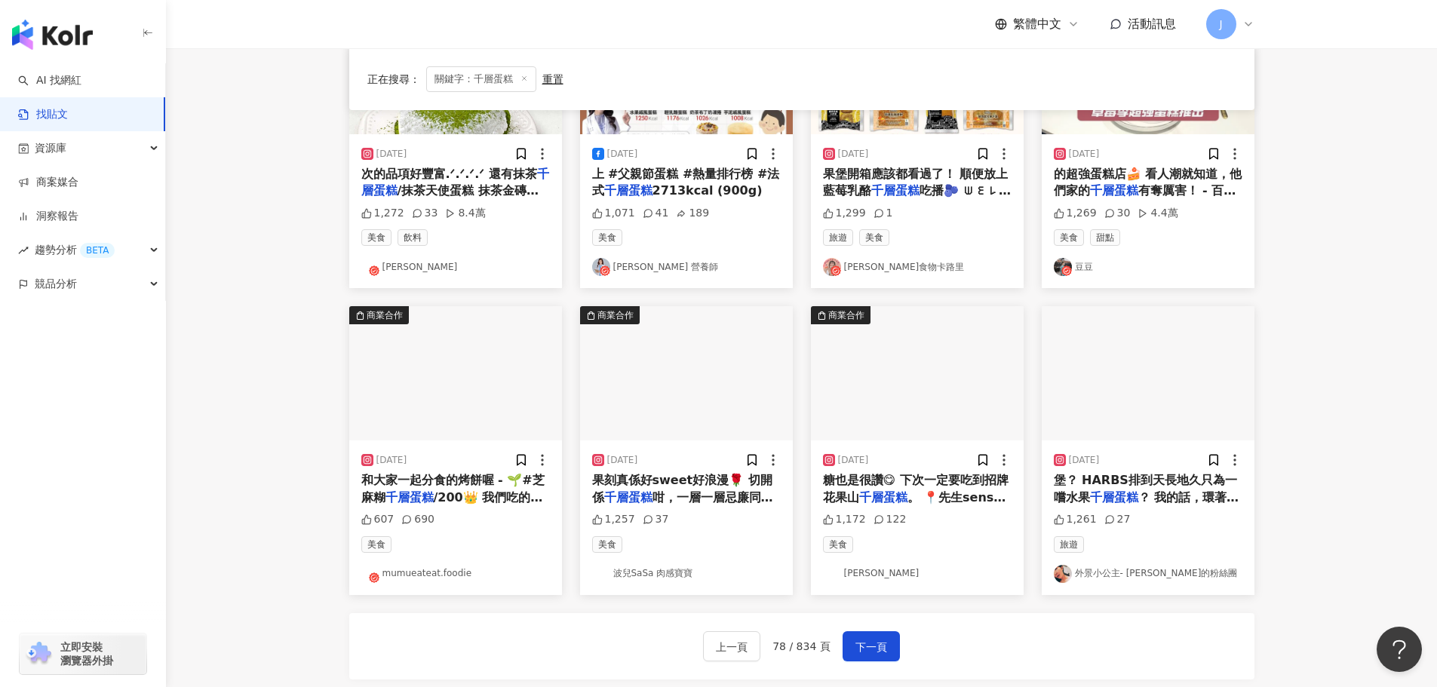
scroll to position [629, 0]
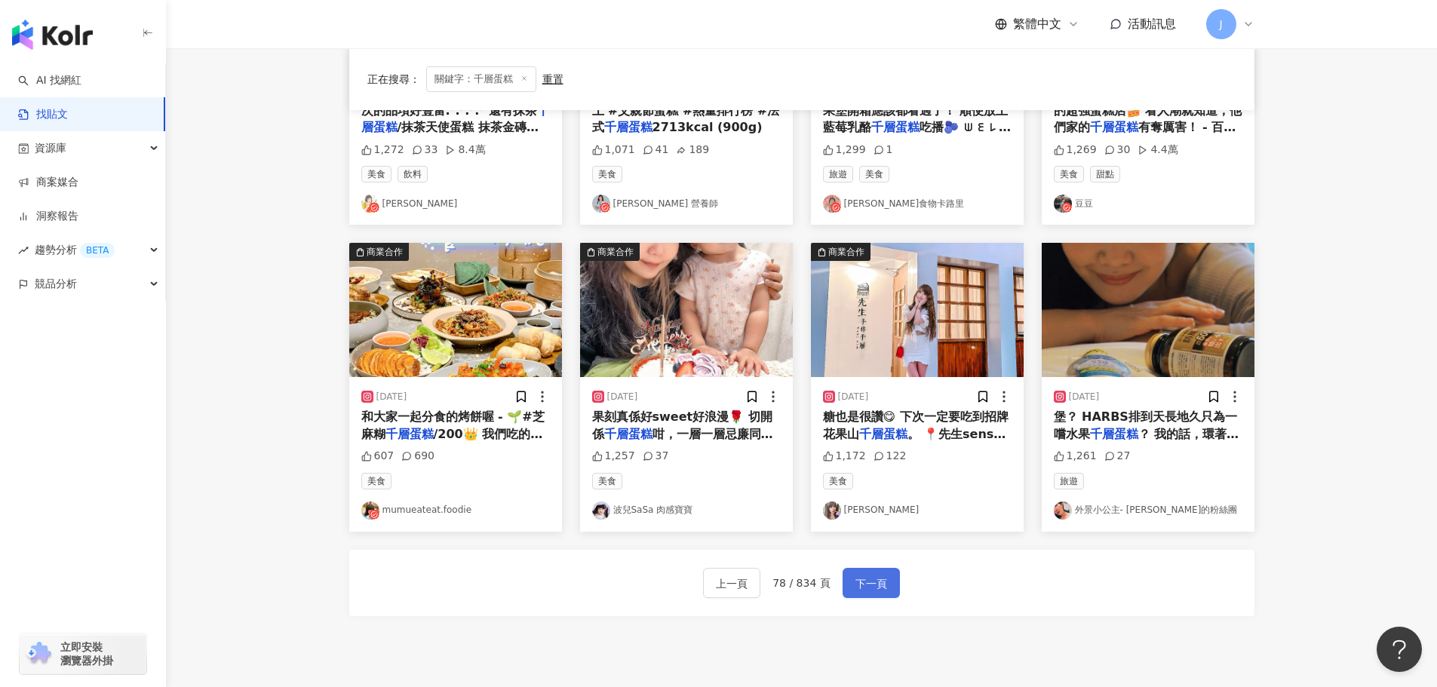
click at [855, 578] on span "下一頁" at bounding box center [871, 584] width 32 height 18
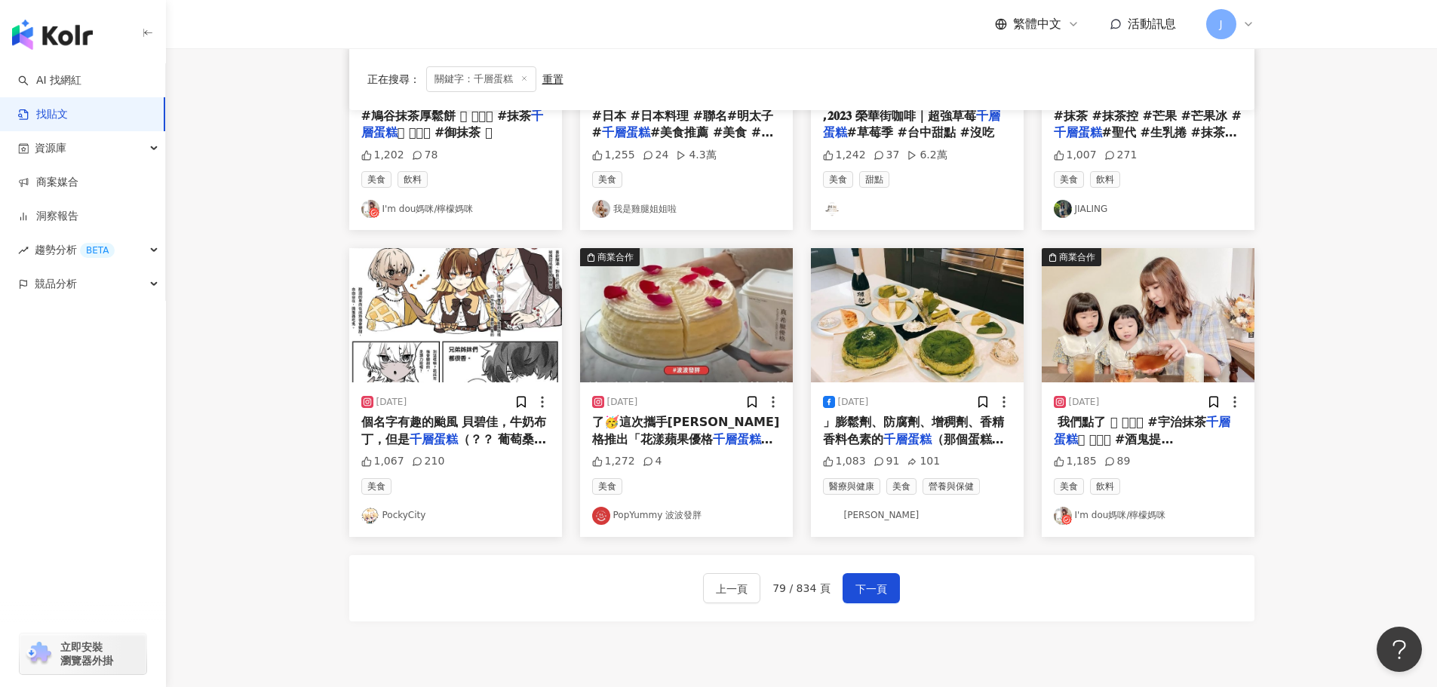
scroll to position [657, 0]
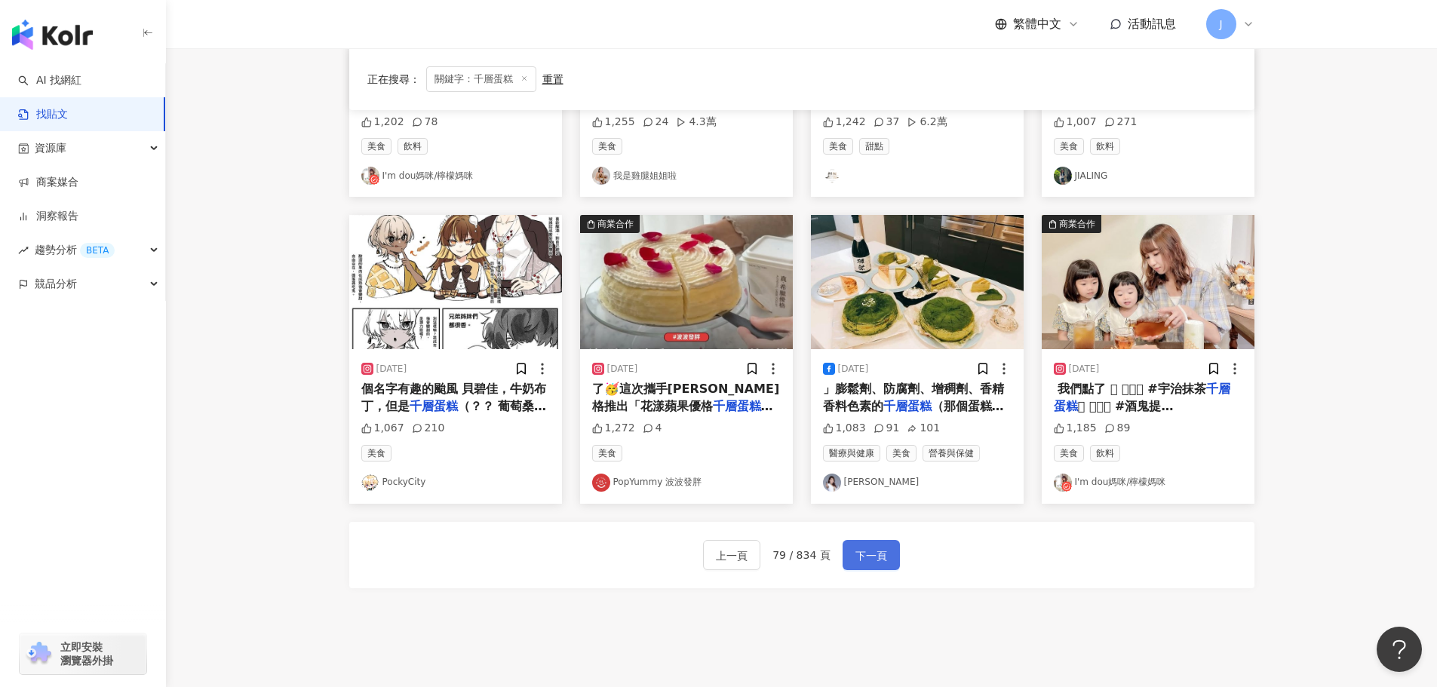
click at [881, 552] on span "下一頁" at bounding box center [871, 556] width 32 height 18
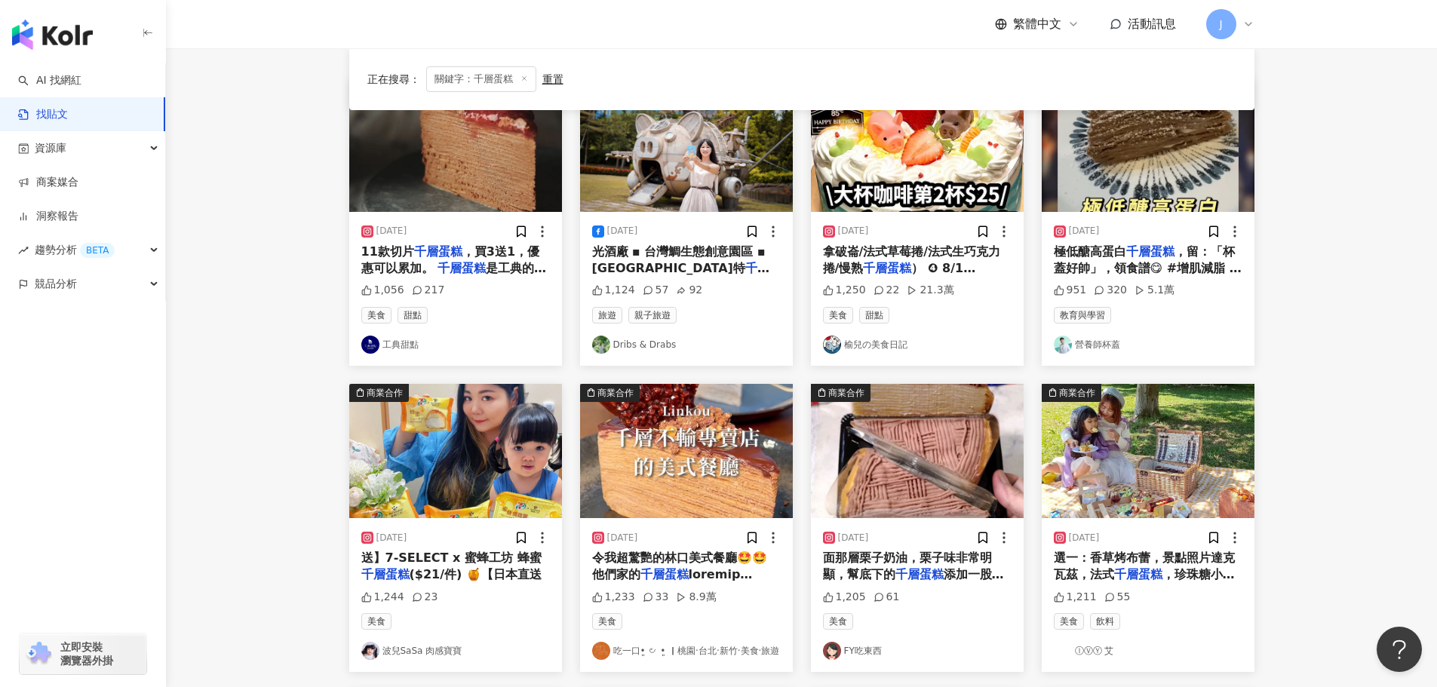
scroll to position [190, 0]
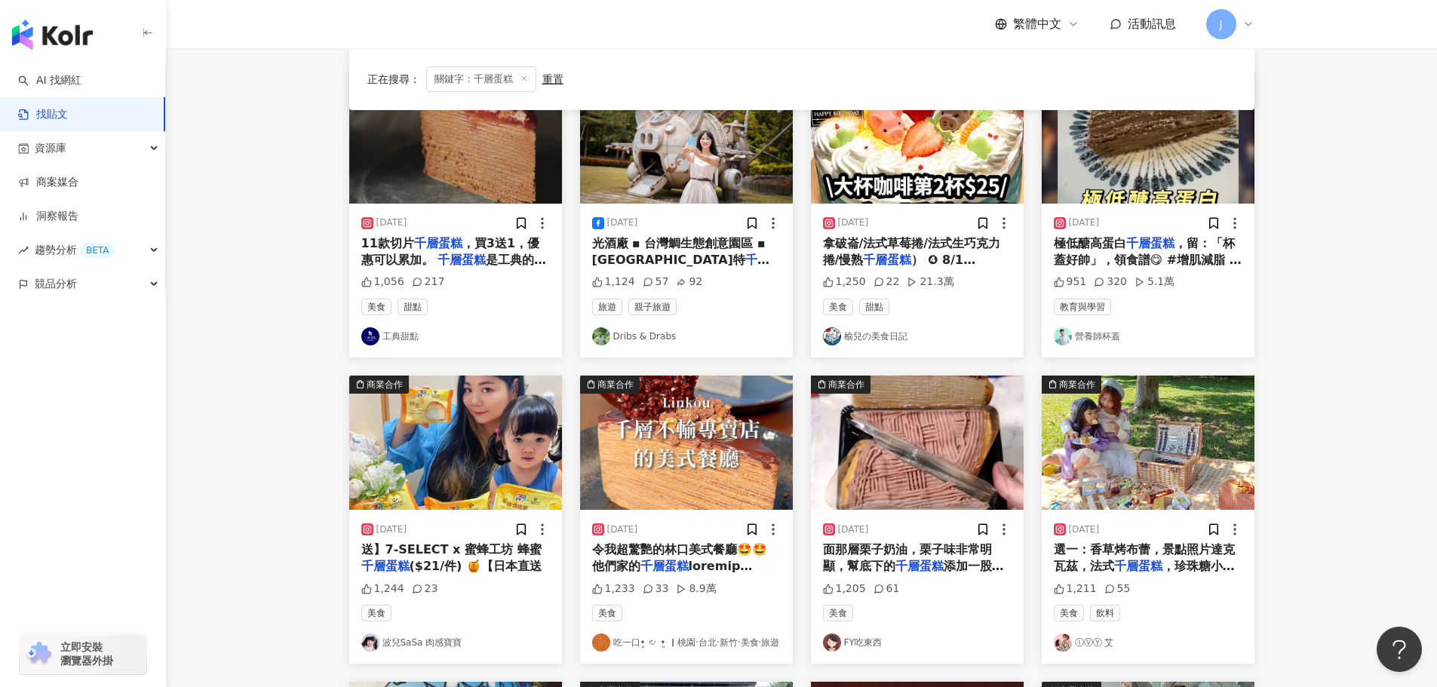
click at [622, 259] on span "光酒廠 ▪︎ 台灣鯛生態創意園區 ▪︎ 塔吉特" at bounding box center [678, 251] width 173 height 31
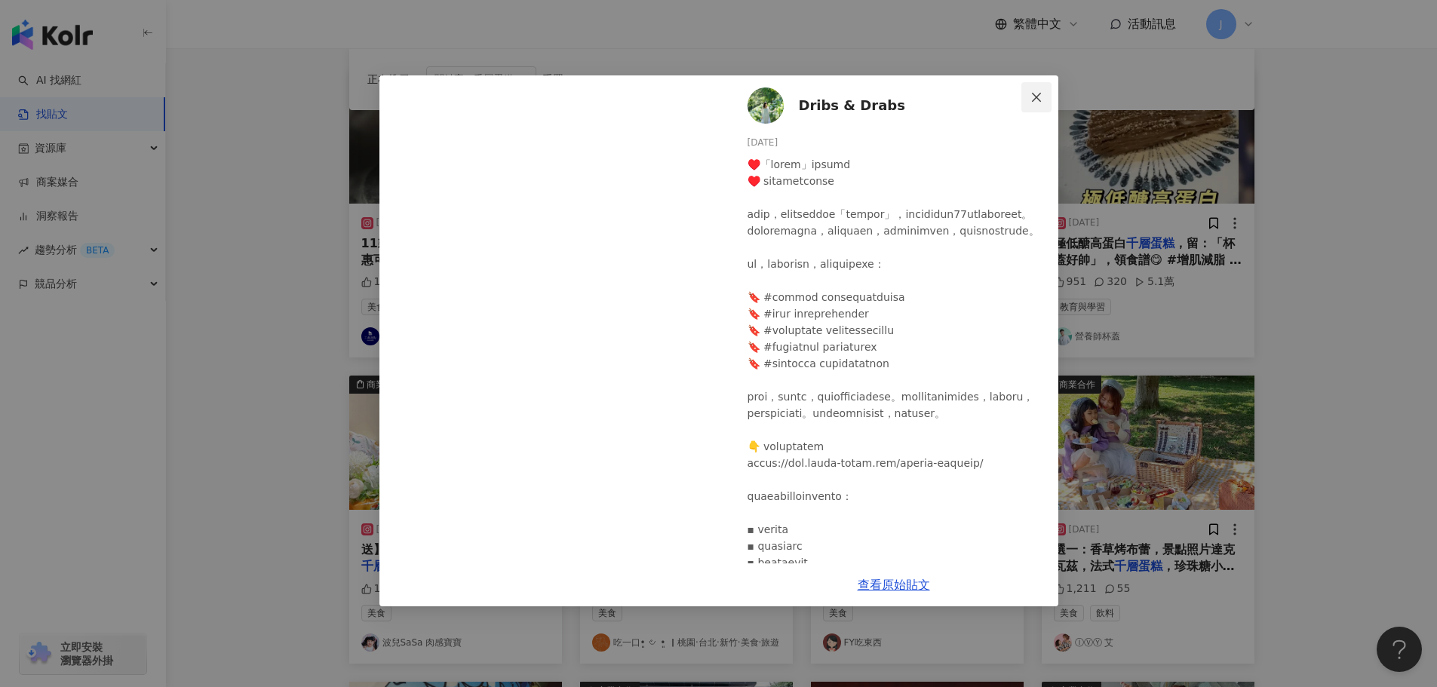
click at [1031, 104] on button "Close" at bounding box center [1036, 97] width 30 height 30
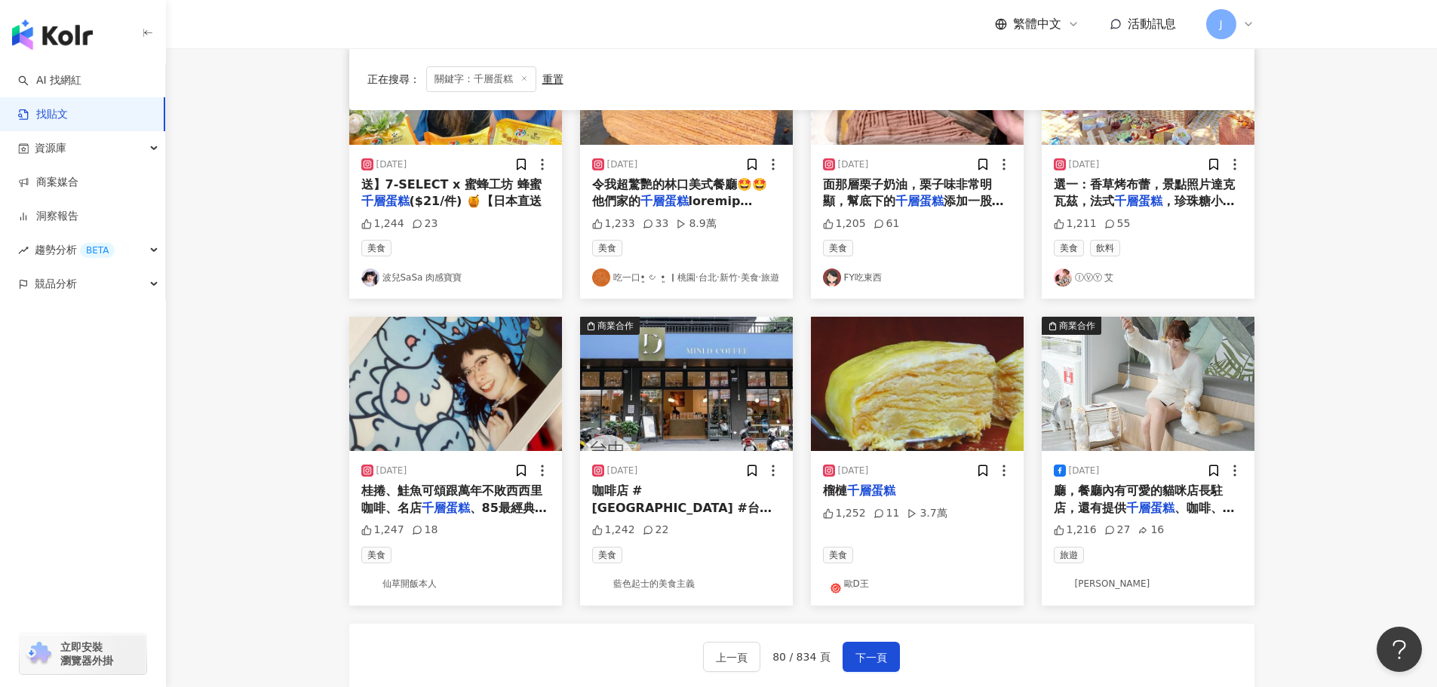
scroll to position [770, 0]
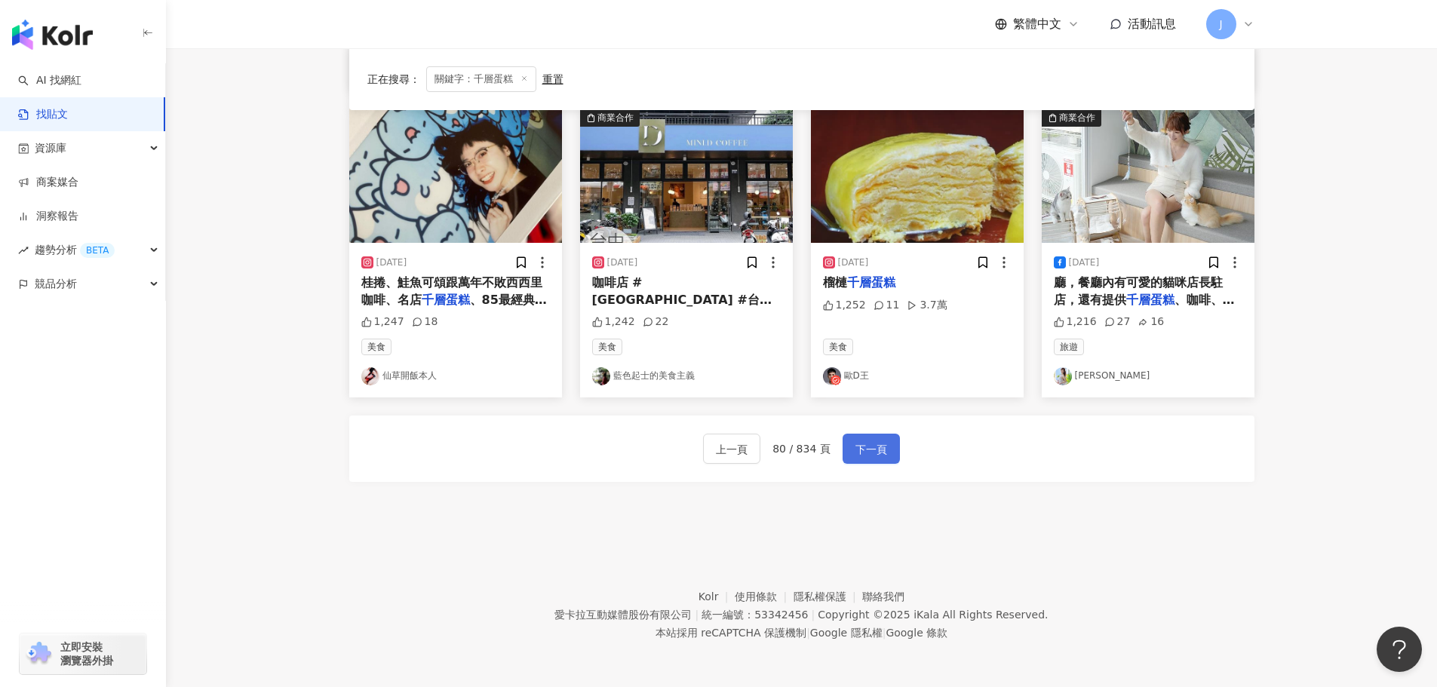
click at [872, 460] on button "下一頁" at bounding box center [871, 449] width 57 height 30
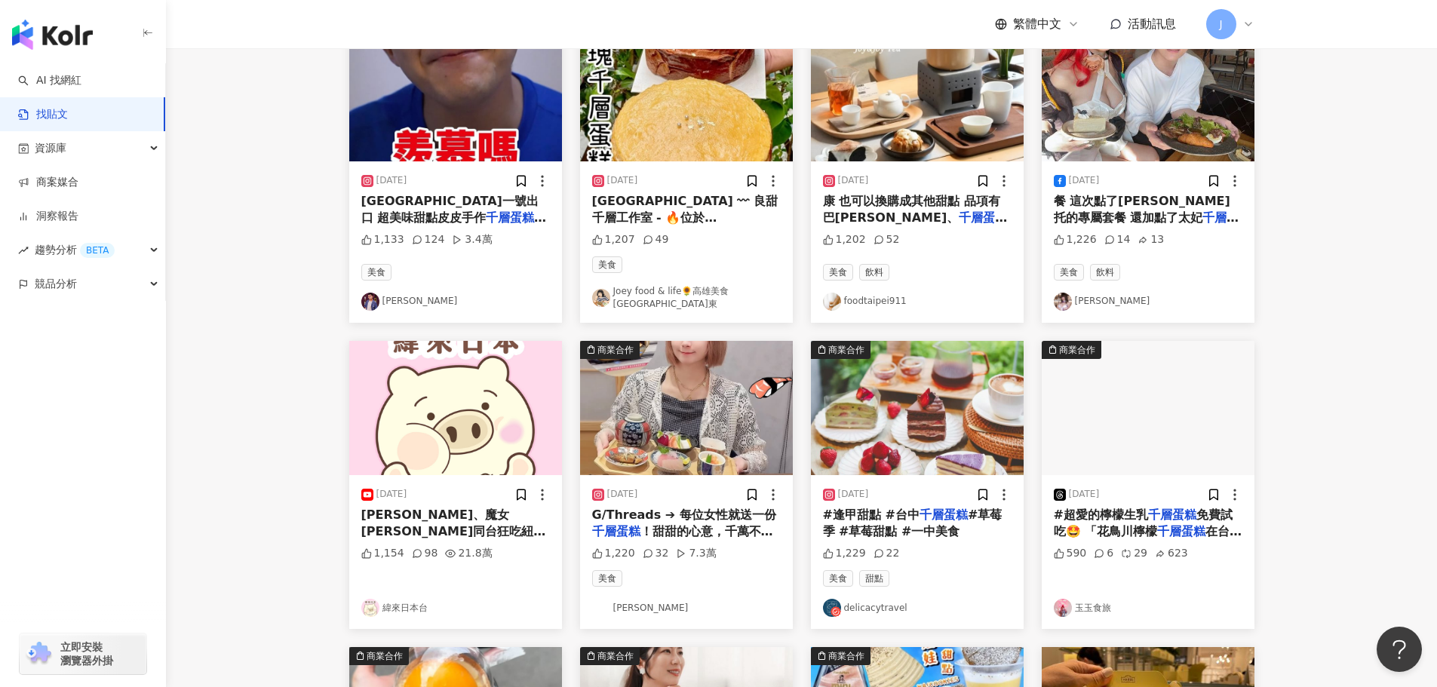
scroll to position [669, 0]
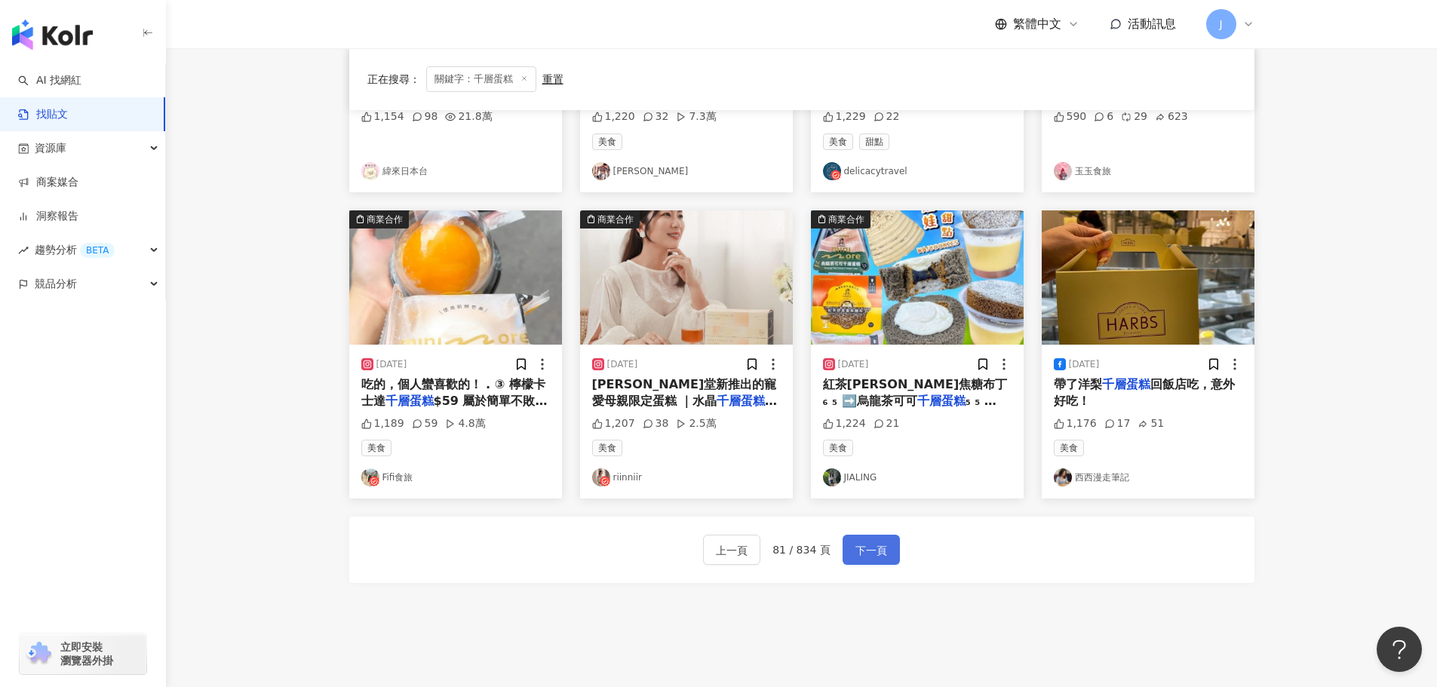
click at [876, 542] on span "下一頁" at bounding box center [871, 551] width 32 height 18
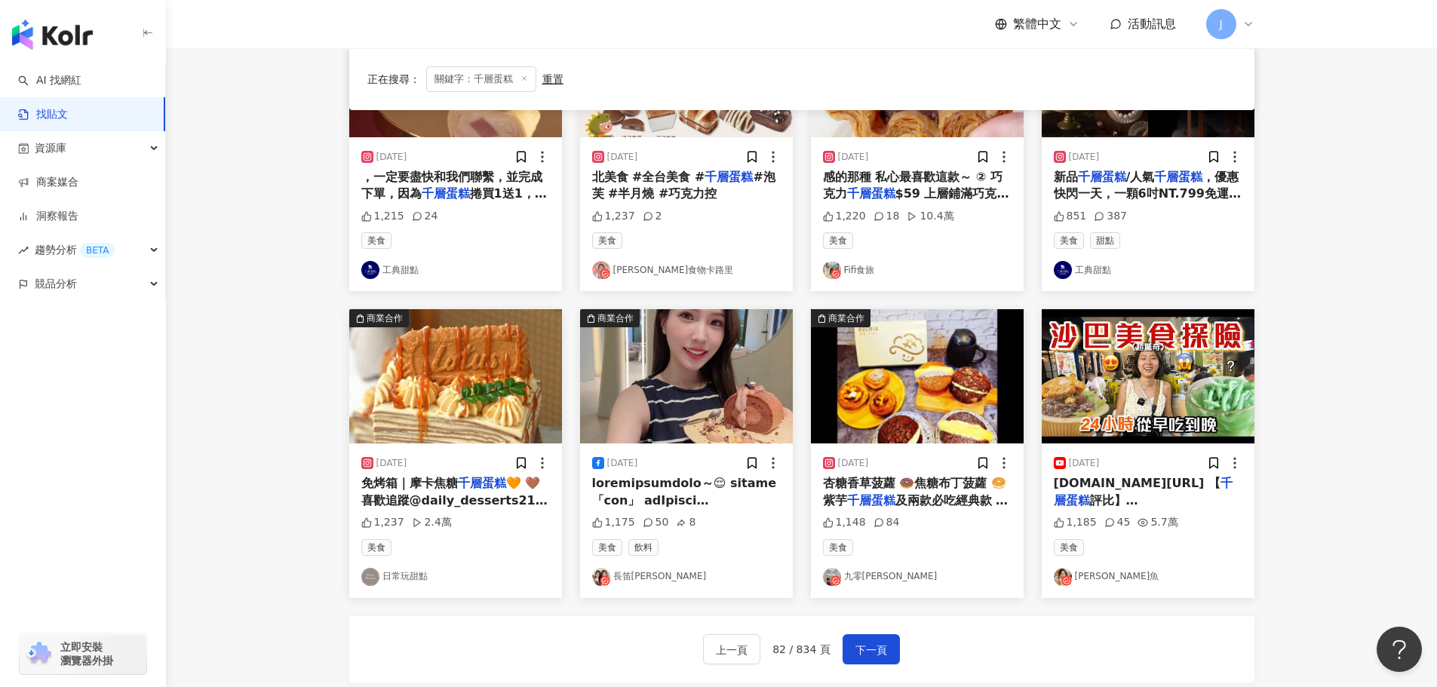
scroll to position [576, 0]
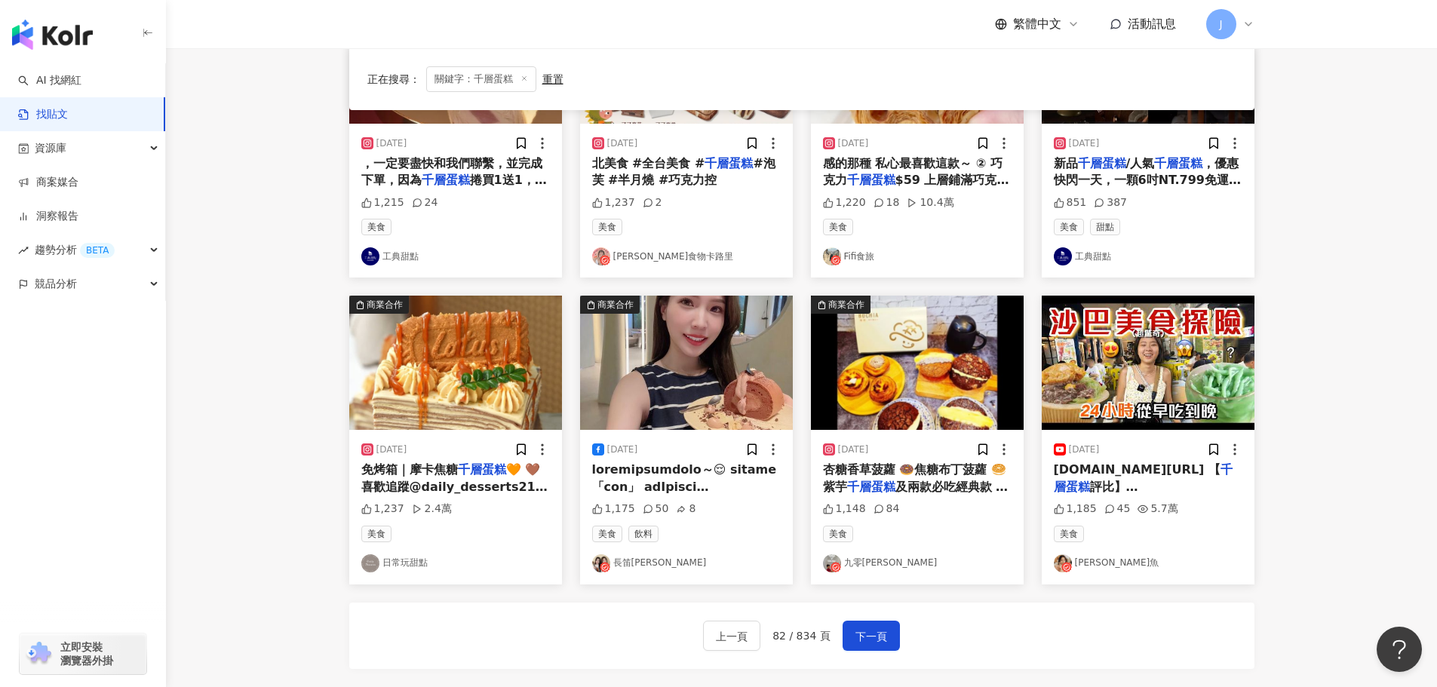
click at [678, 479] on span at bounding box center [686, 638] width 188 height 352
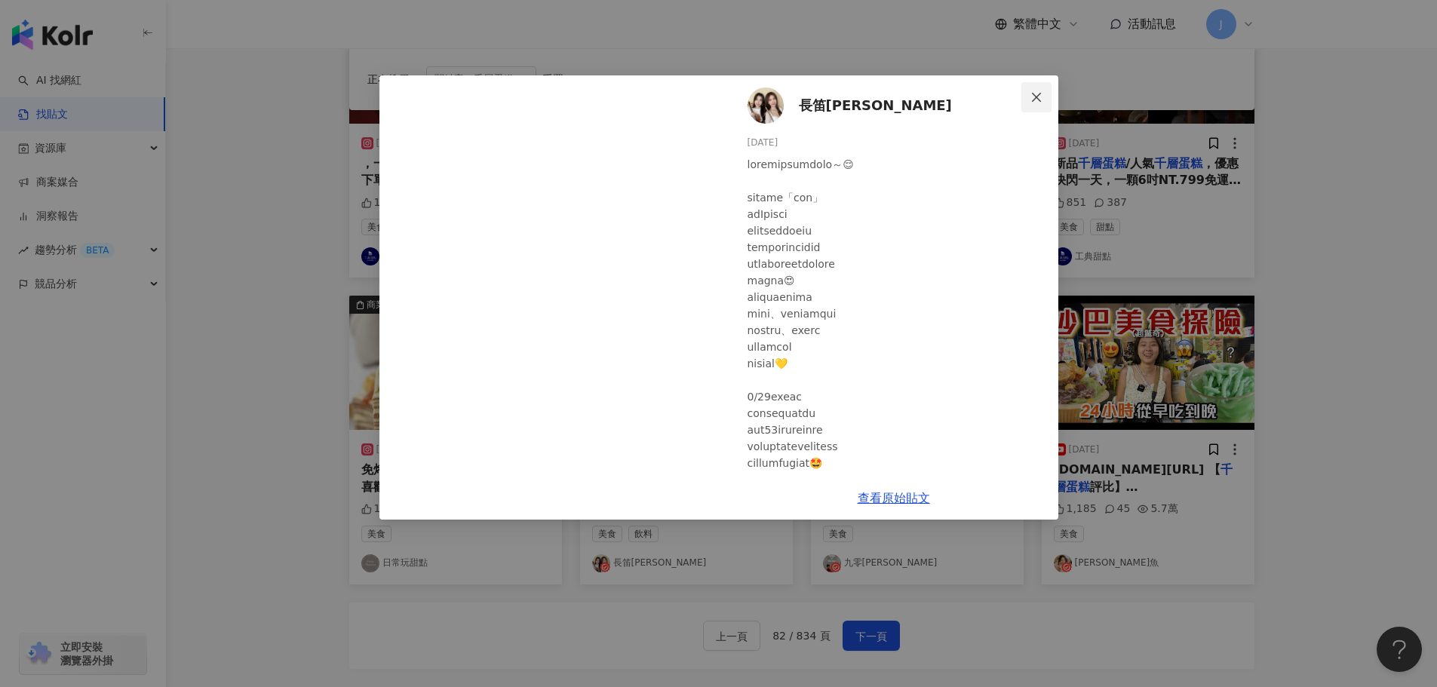
click at [1036, 94] on icon "close" at bounding box center [1036, 97] width 12 height 12
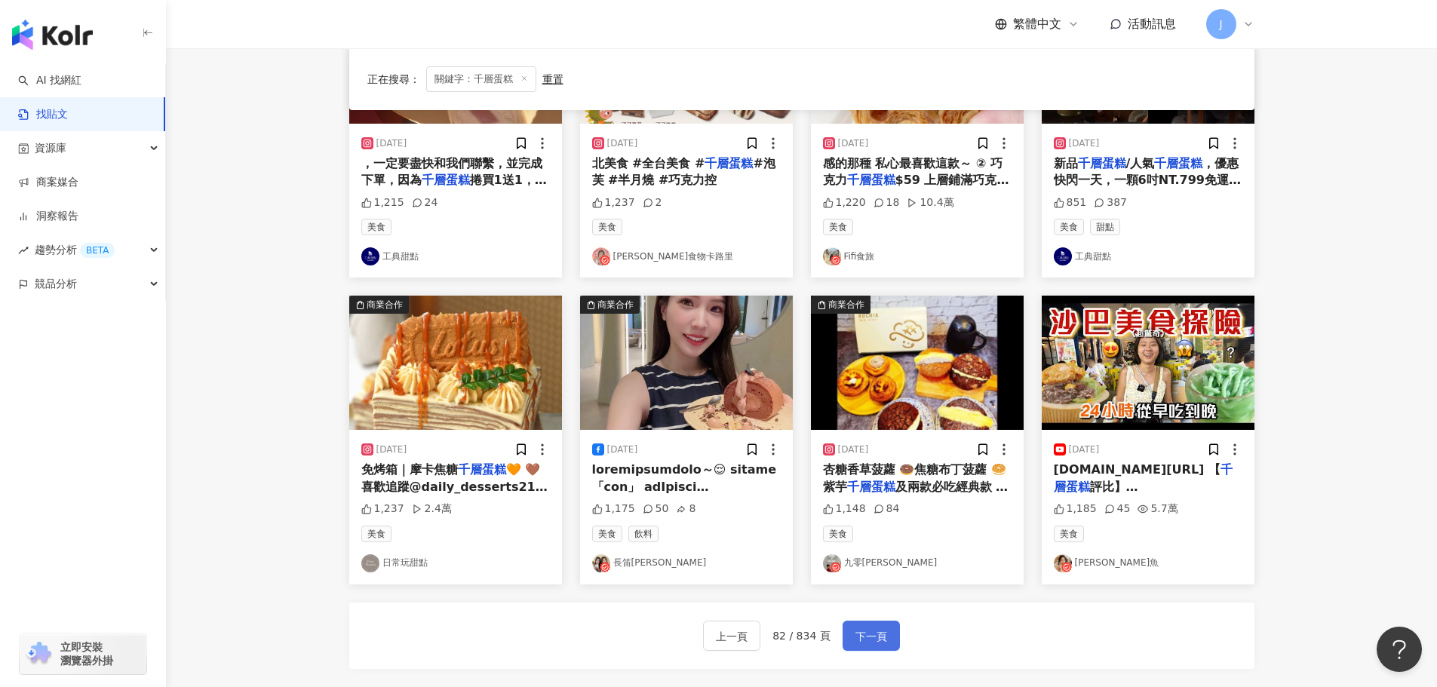
click at [872, 634] on span "下一頁" at bounding box center [871, 637] width 32 height 18
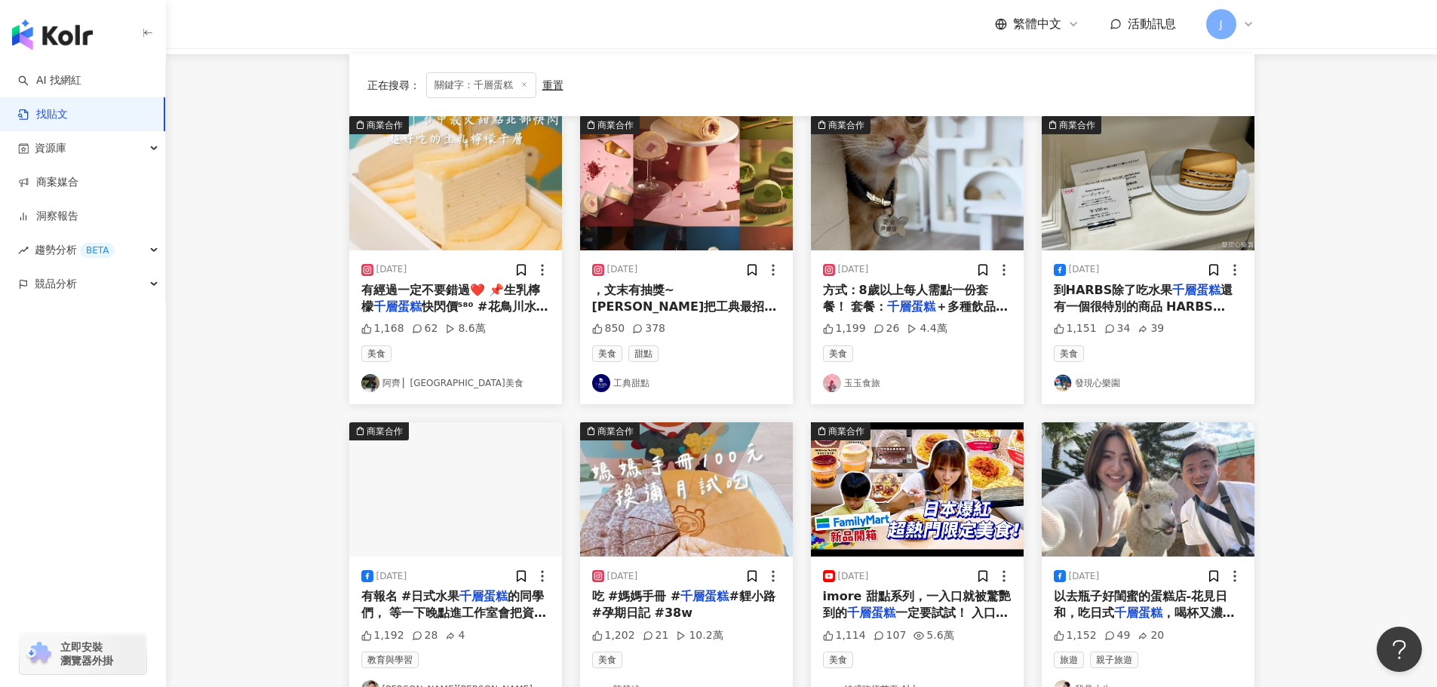
scroll to position [641, 0]
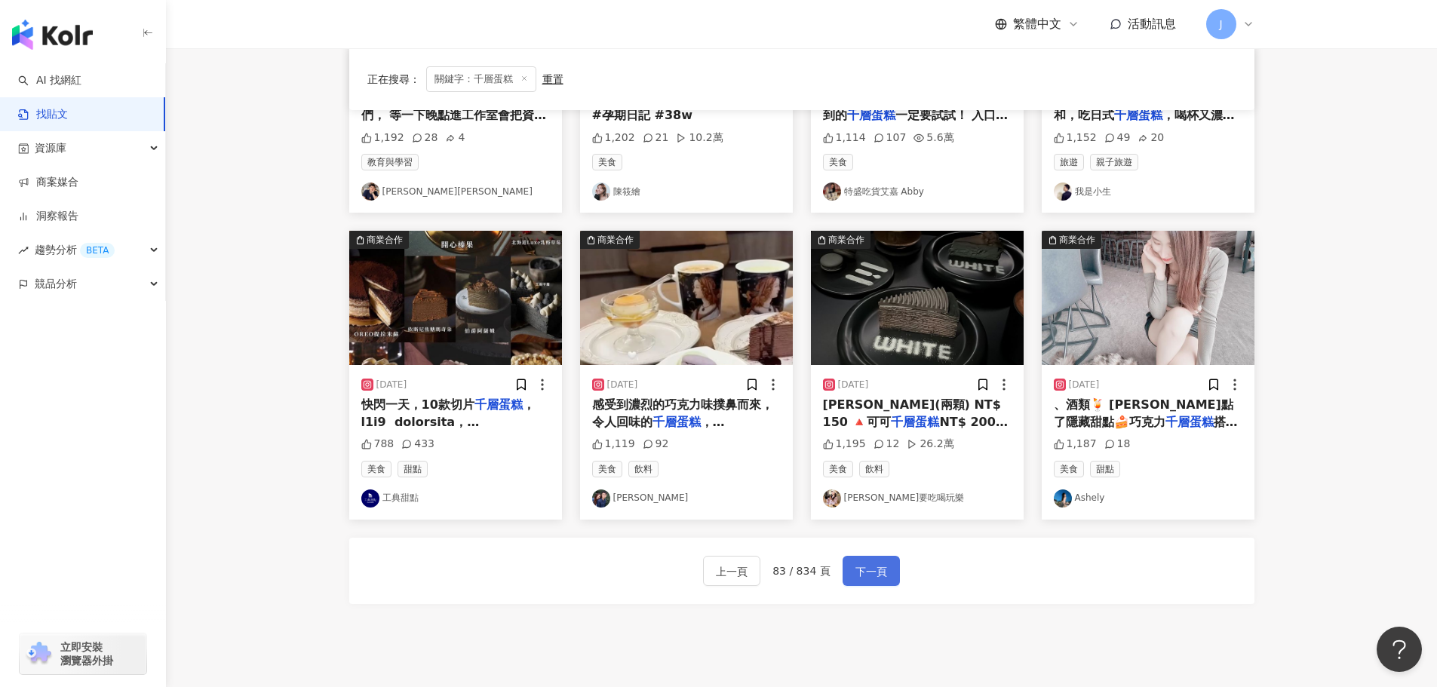
click at [863, 563] on span "下一頁" at bounding box center [871, 572] width 32 height 18
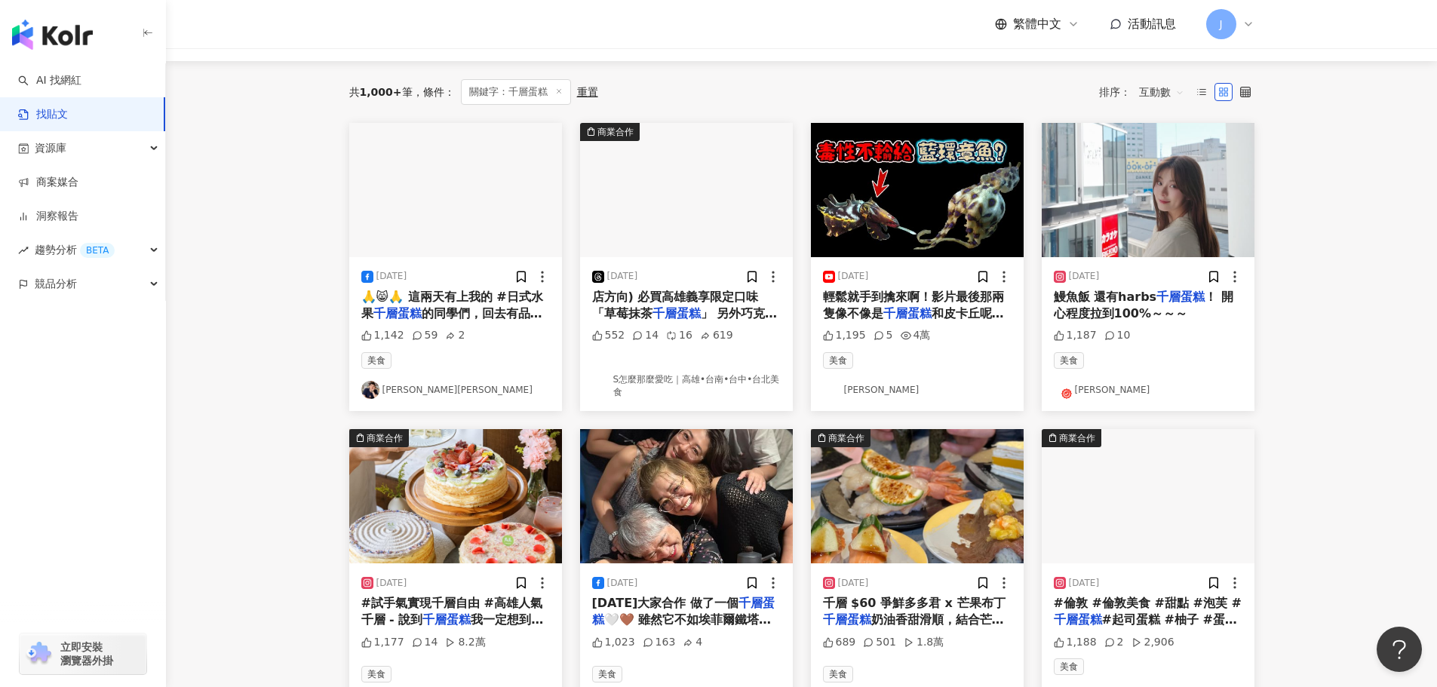
scroll to position [141, 0]
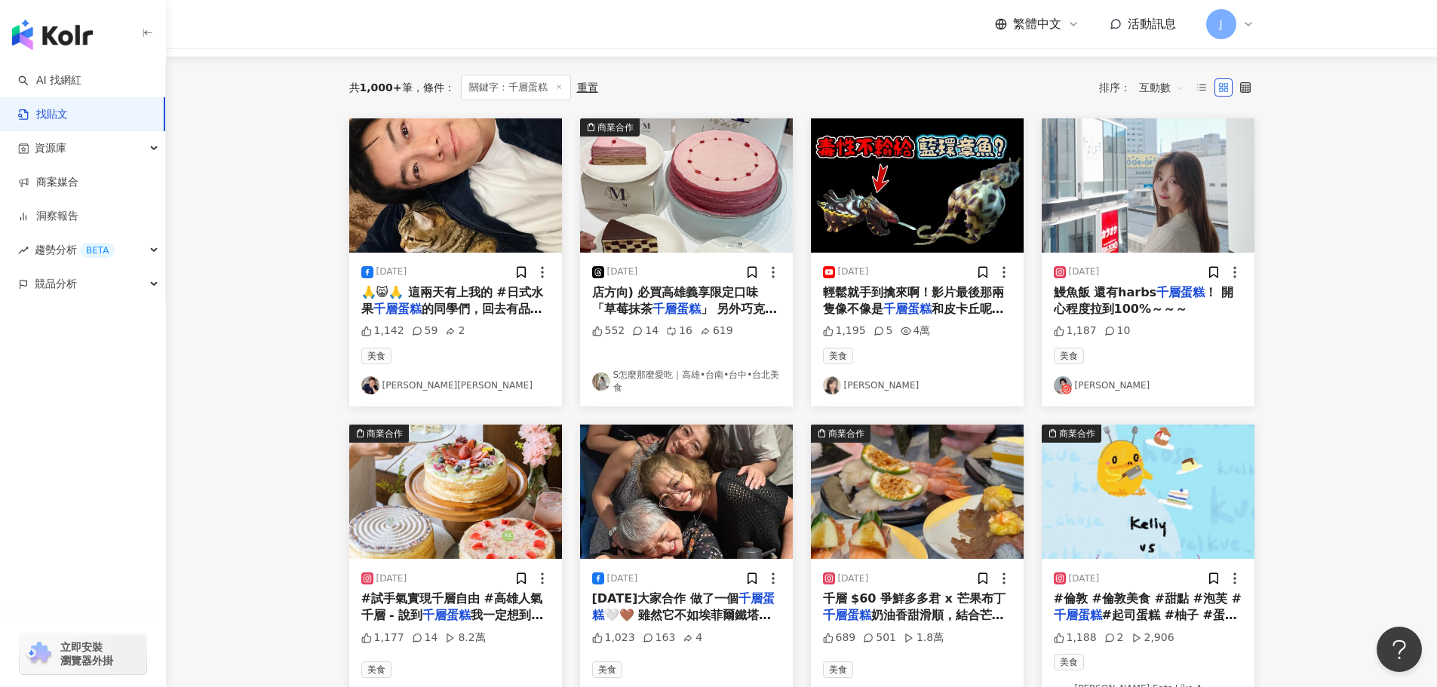
click at [1083, 299] on span "！ 開心程度拉到100%～～～" at bounding box center [1144, 300] width 180 height 31
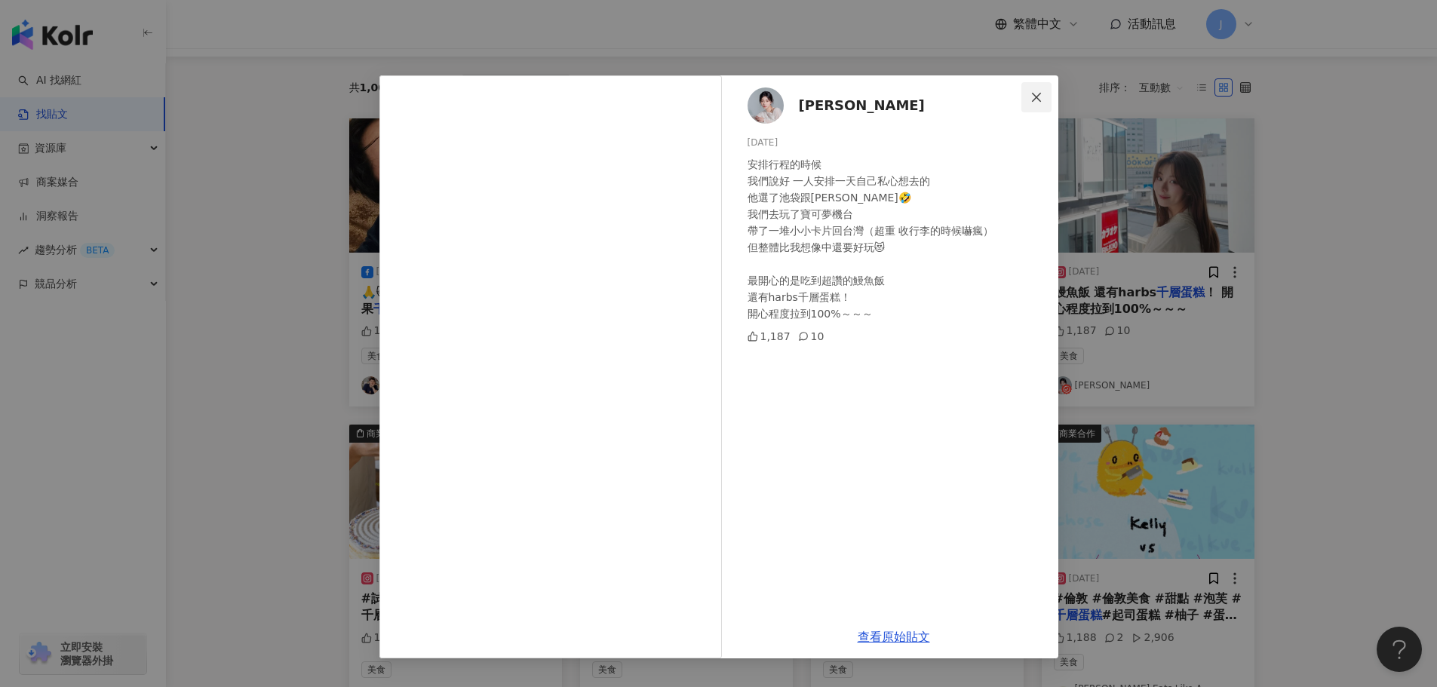
click at [1026, 98] on span "Close" at bounding box center [1036, 97] width 30 height 12
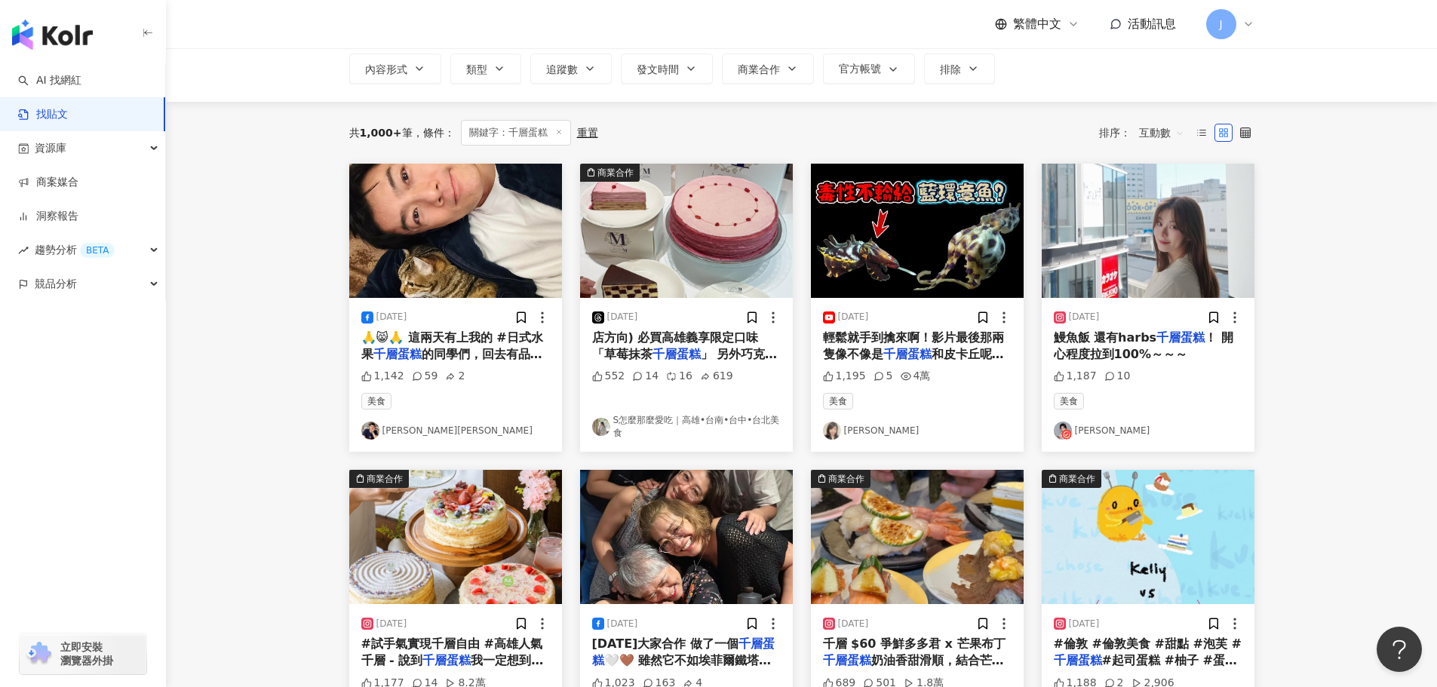
scroll to position [0, 0]
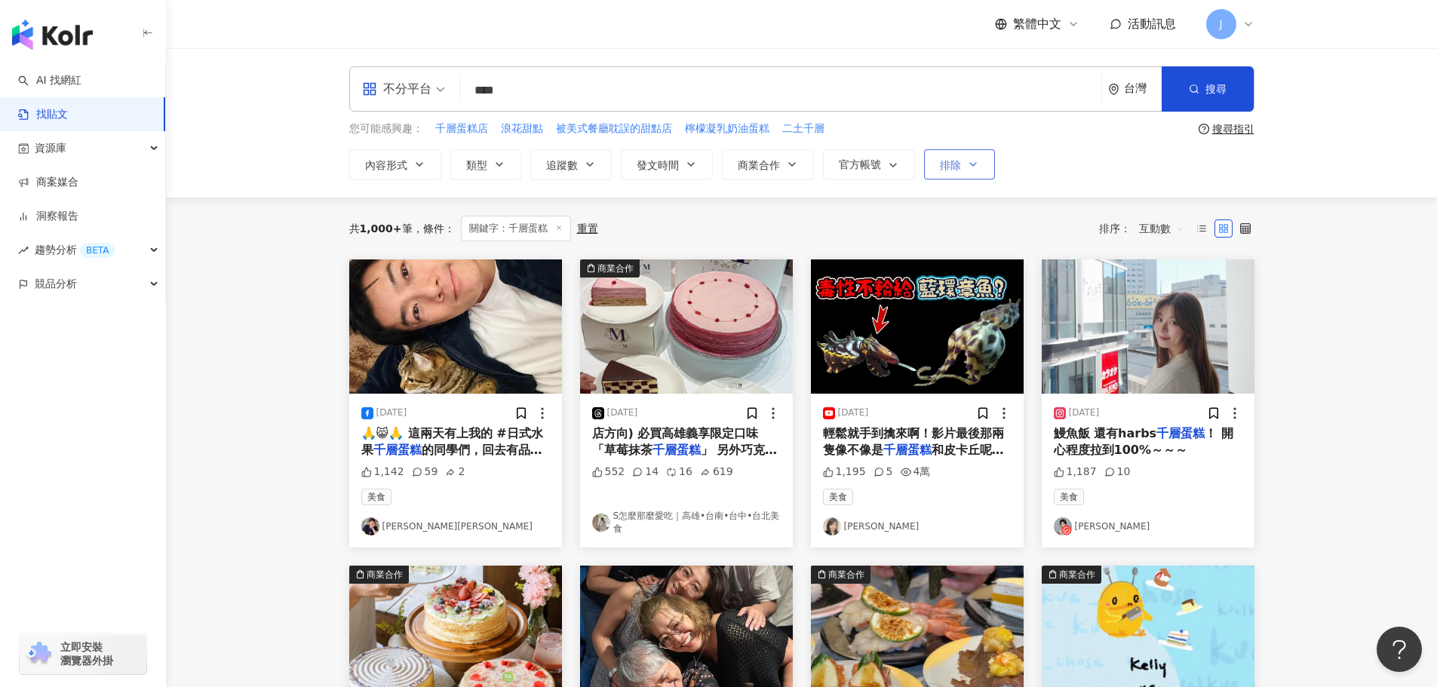
click at [974, 161] on icon "button" at bounding box center [973, 164] width 12 height 12
click at [989, 161] on button "排除" at bounding box center [959, 164] width 71 height 30
click at [589, 168] on icon "button" at bounding box center [590, 164] width 12 height 12
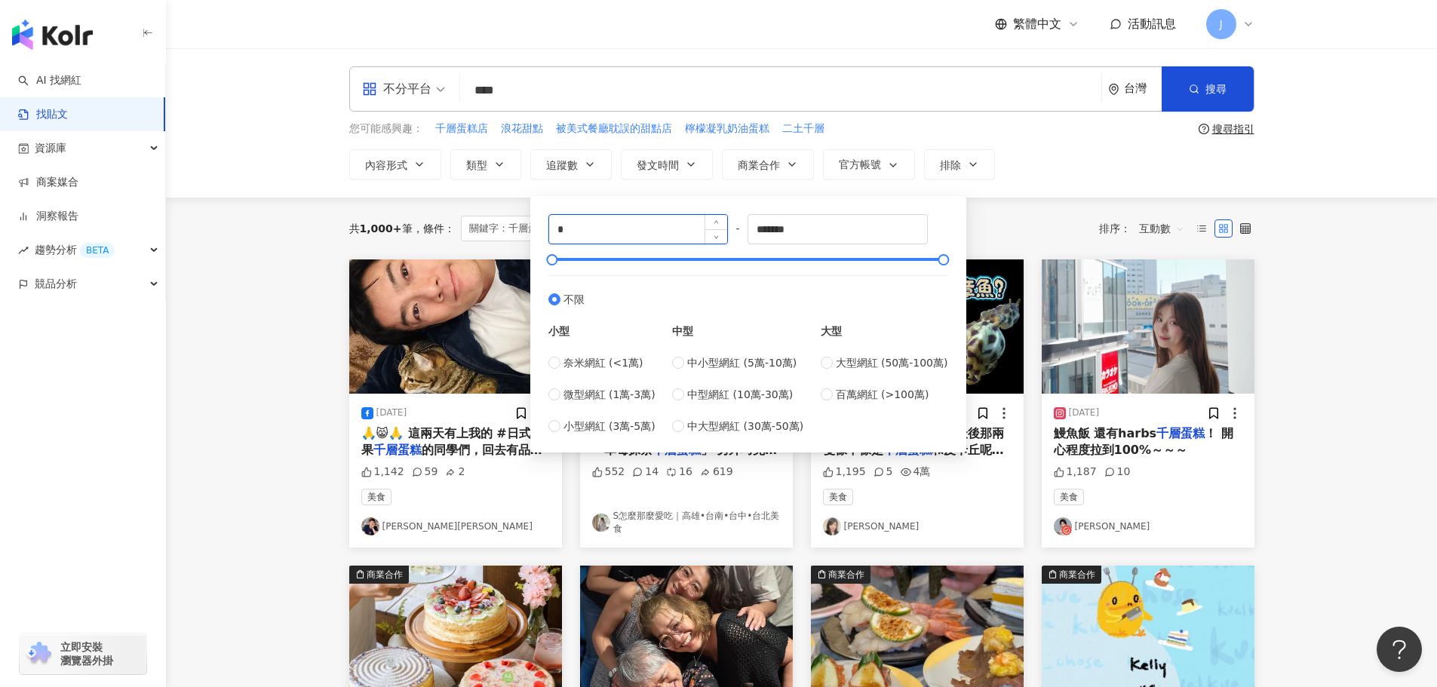
click at [567, 224] on input "*" at bounding box center [638, 229] width 179 height 29
type input "*"
type input "****"
click at [803, 230] on input "*******" at bounding box center [837, 229] width 179 height 29
type input "*"
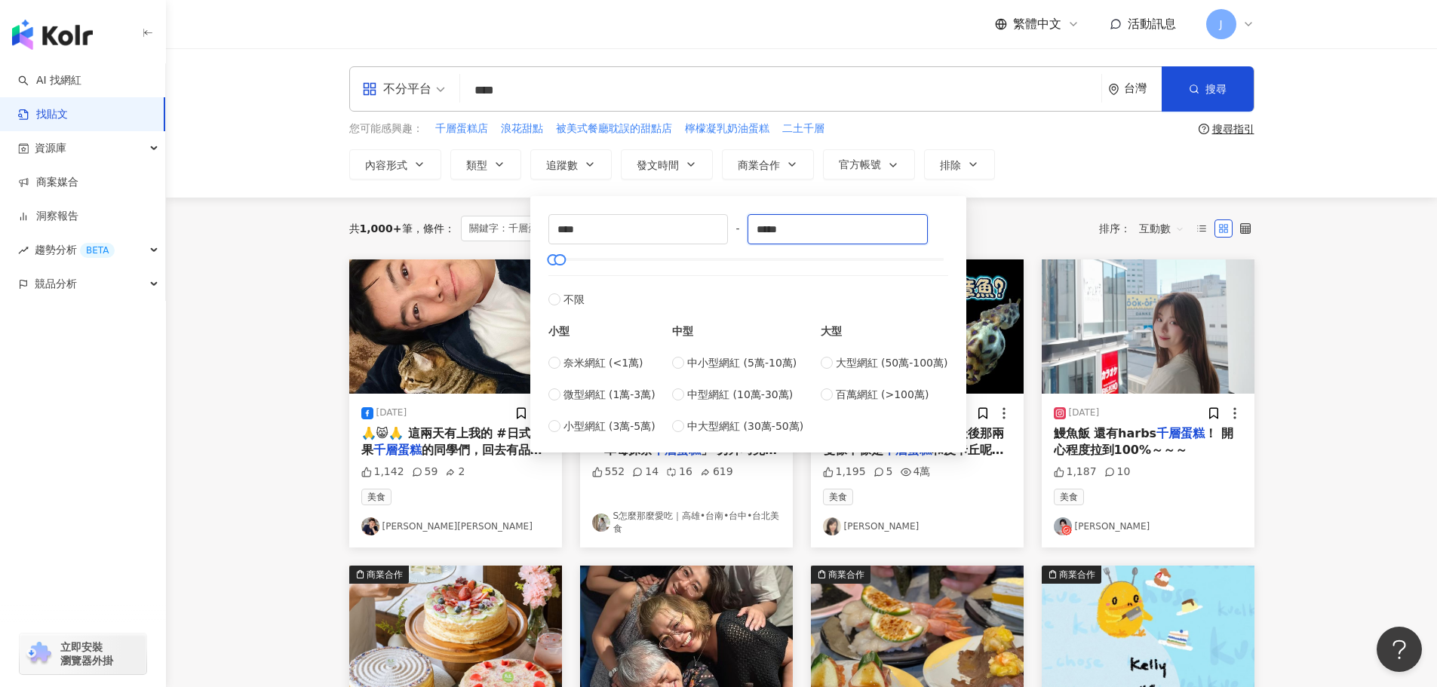
type input "*****"
click at [1002, 213] on div "共 1,000+ 筆 條件 ： 關鍵字：千層蛋糕 重置 排序： 互動數" at bounding box center [801, 229] width 905 height 62
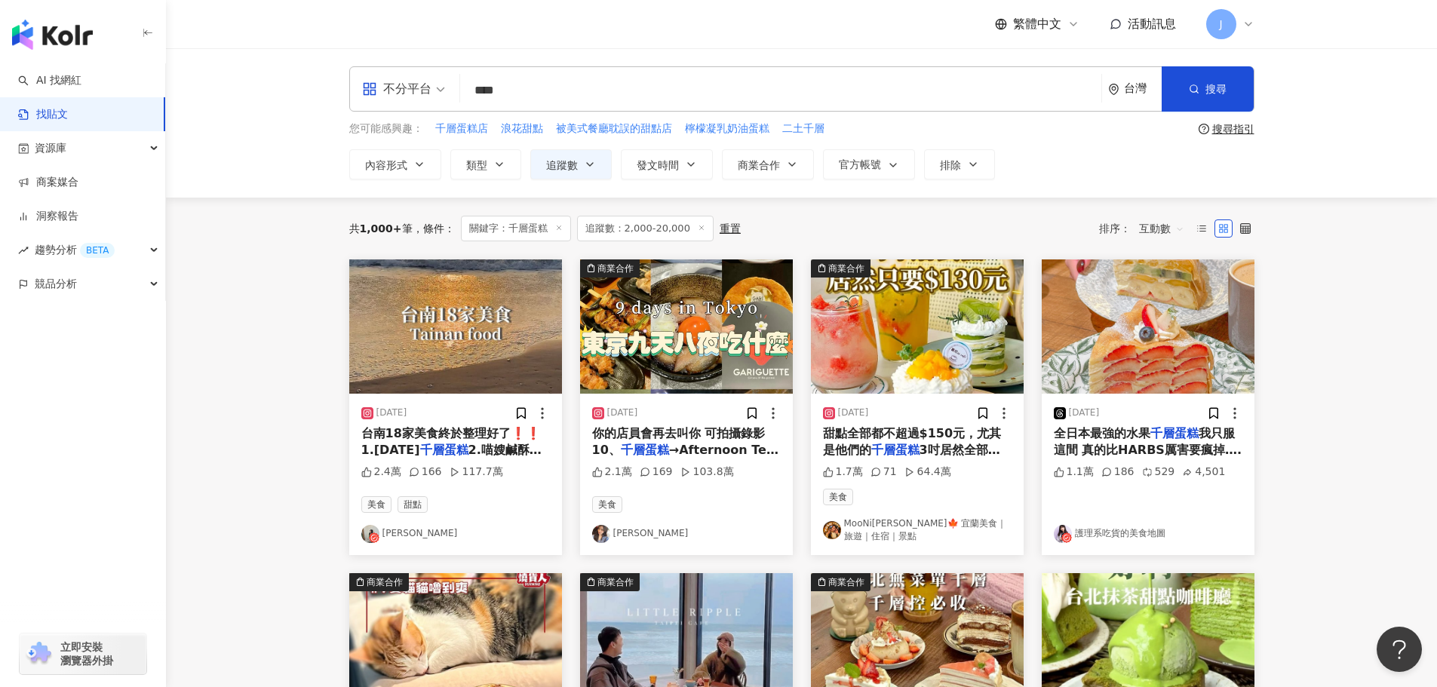
click at [878, 520] on link "MooNi沐妮🍁 宜蘭美食｜旅遊｜住宿｜景點" at bounding box center [917, 530] width 189 height 26
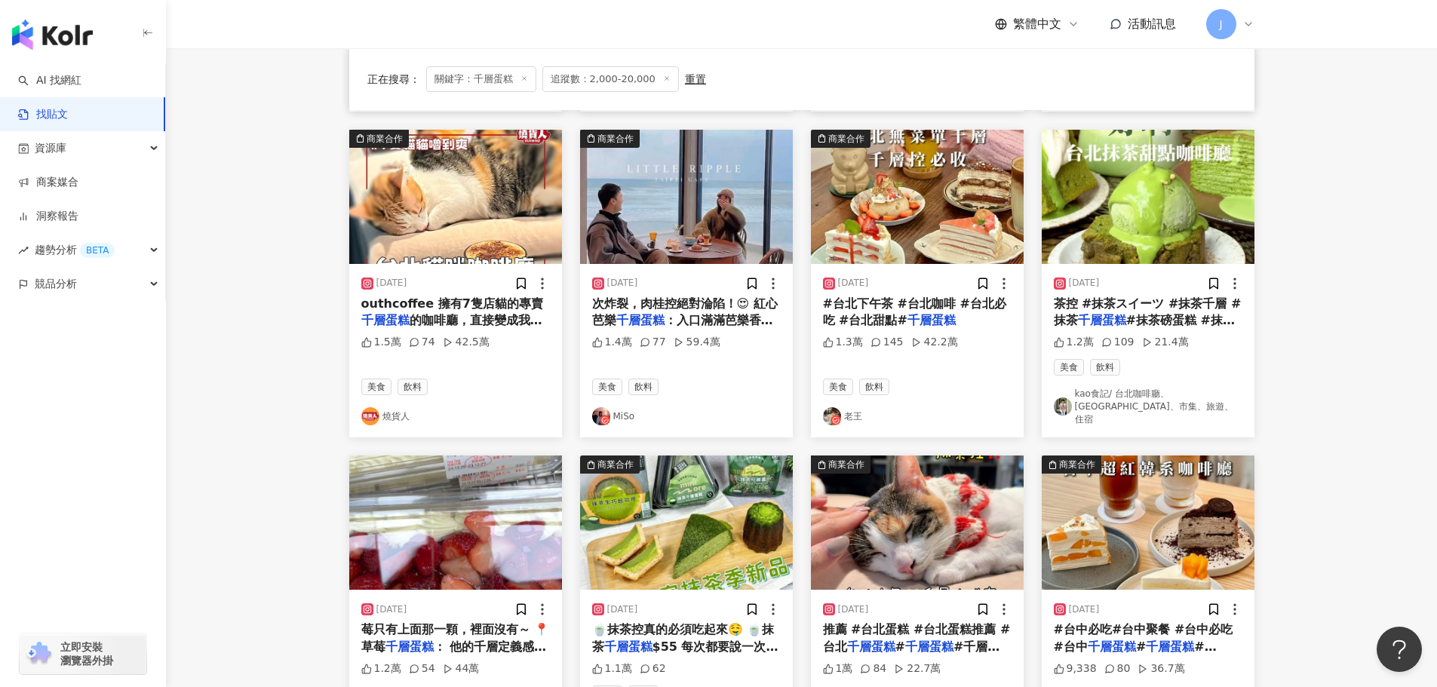
scroll to position [459, 0]
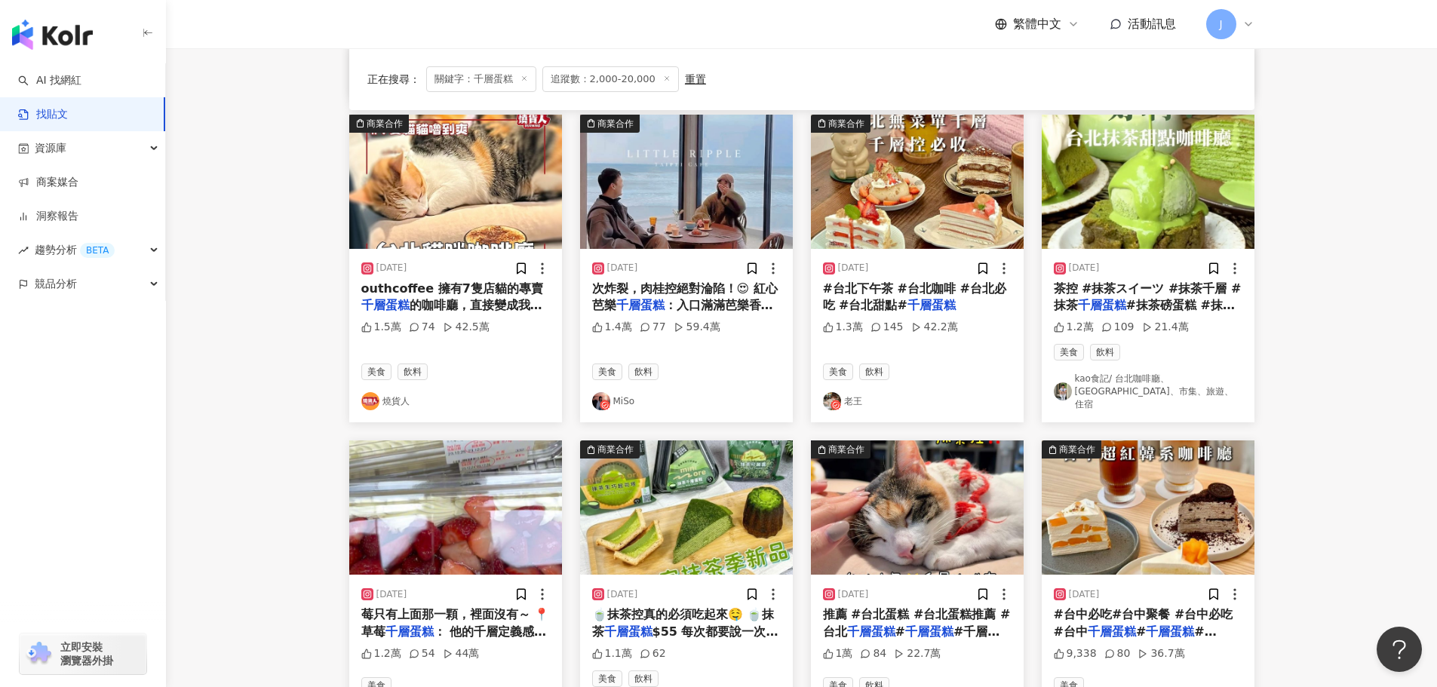
click at [651, 298] on mark "千層蛋糕" at bounding box center [640, 305] width 48 height 14
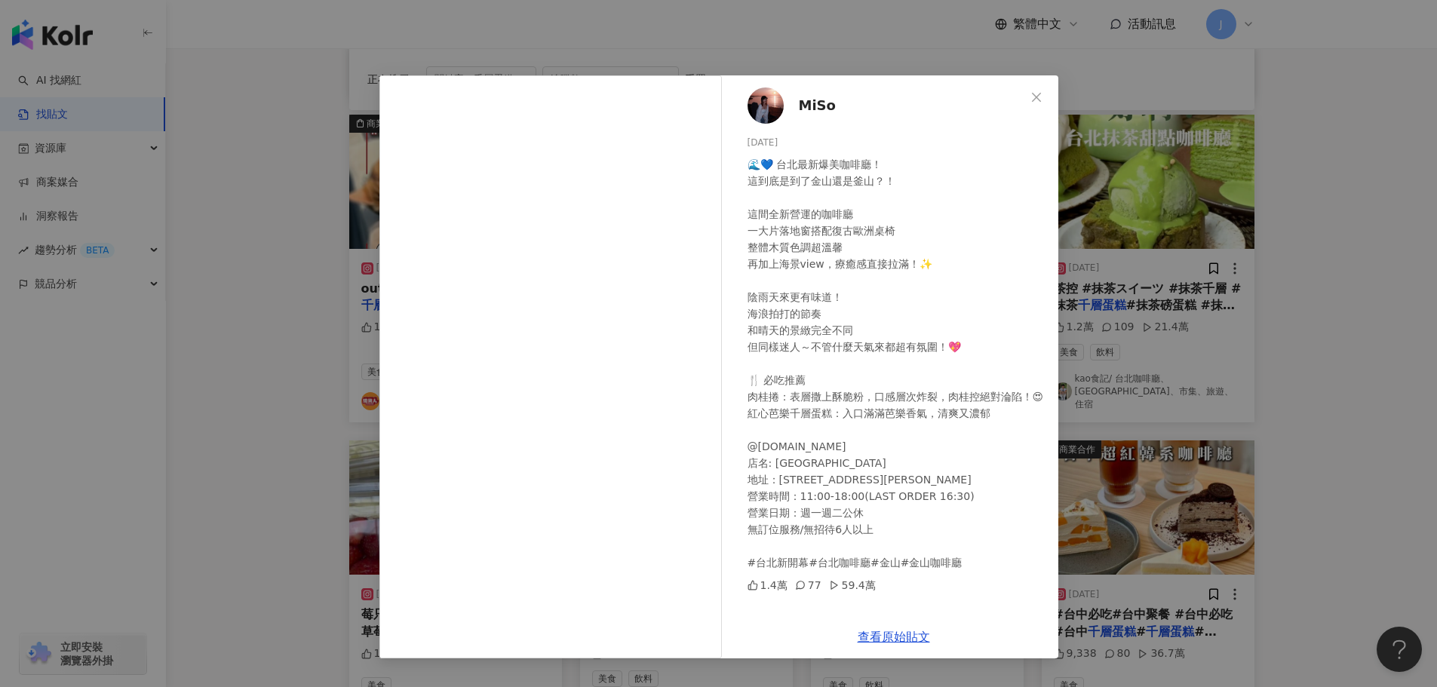
click at [813, 107] on span "MiSo" at bounding box center [817, 105] width 37 height 21
click at [1042, 95] on span "Close" at bounding box center [1036, 97] width 30 height 12
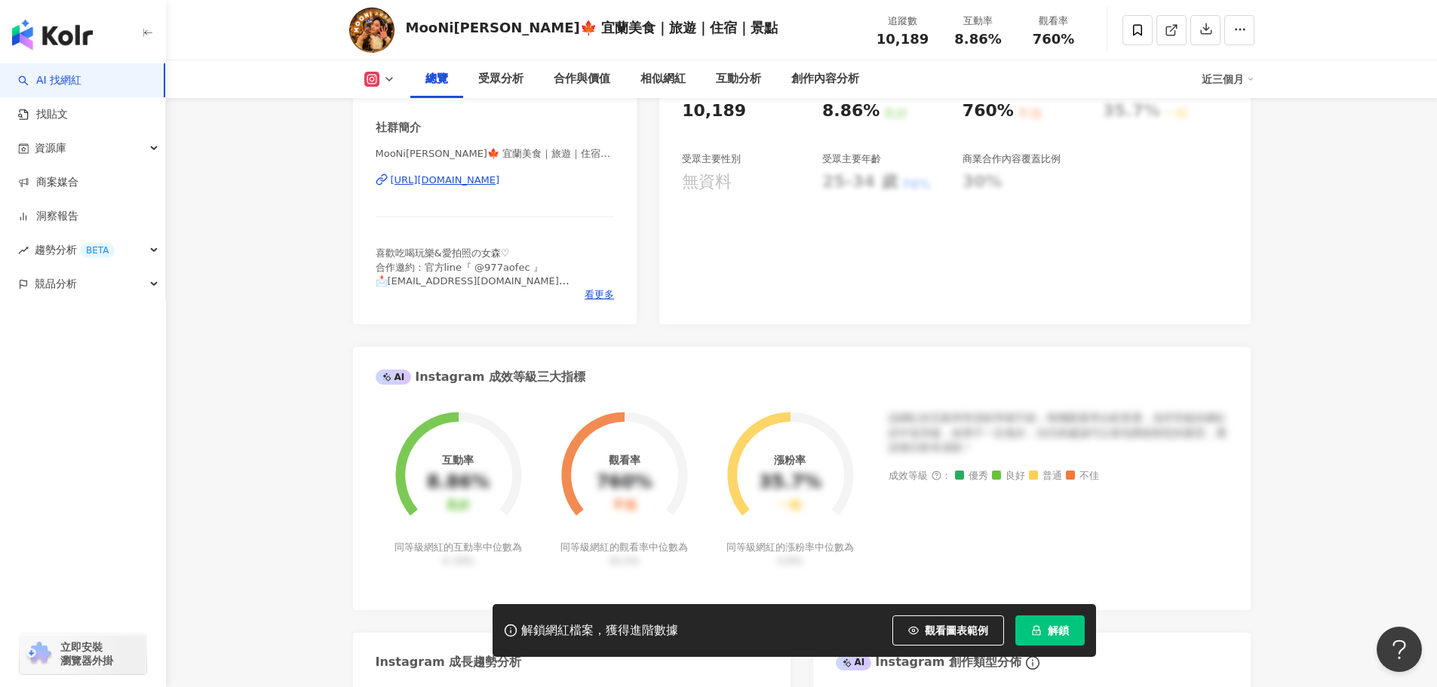
drag, startPoint x: 358, startPoint y: 180, endPoint x: 604, endPoint y: 175, distance: 246.7
click at [604, 175] on div "性別 女 主要語言 繁體中文 100% 網紅類型 飲料 · 美食 社群簡介 MooNi沐妮🍁 宜蘭美食｜旅遊｜住宿｜景點｜台灣美食｜台灣旅遊 | mooni_…" at bounding box center [495, 155] width 284 height 339
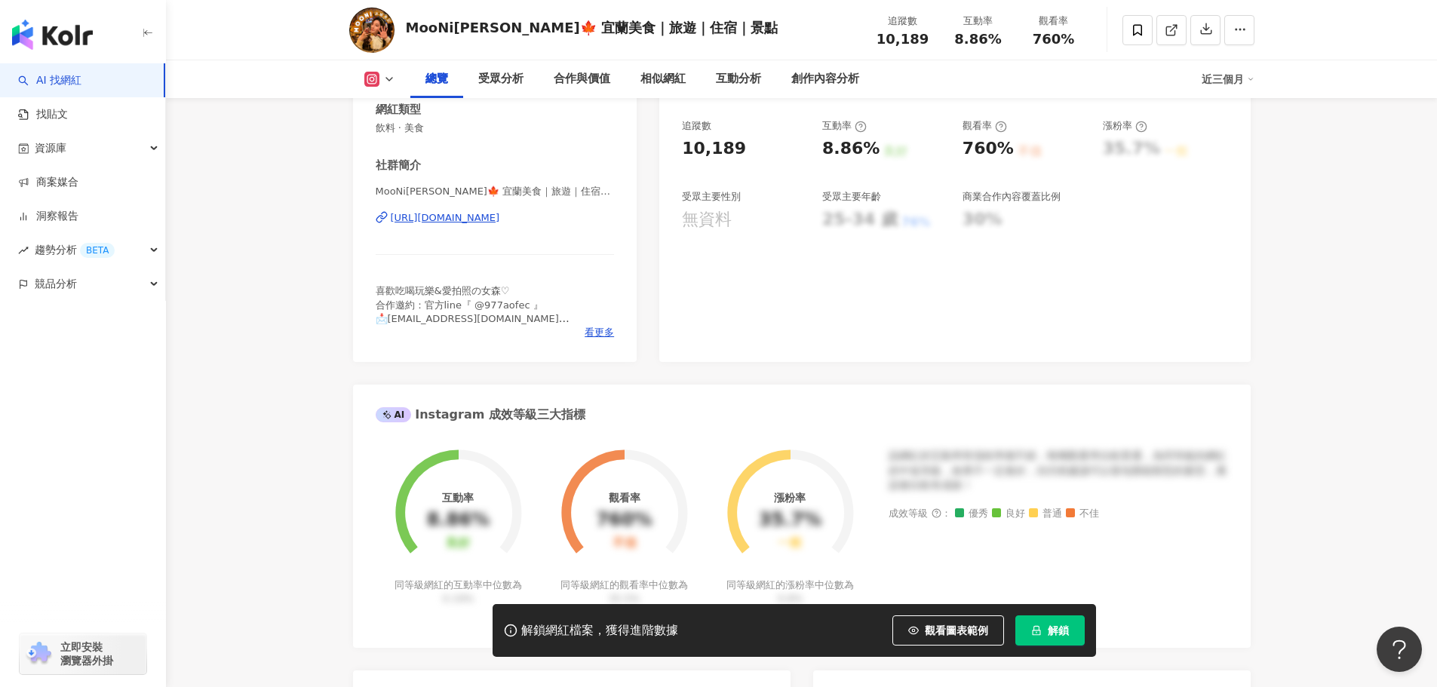
scroll to position [161, 0]
